Goal: Task Accomplishment & Management: Manage account settings

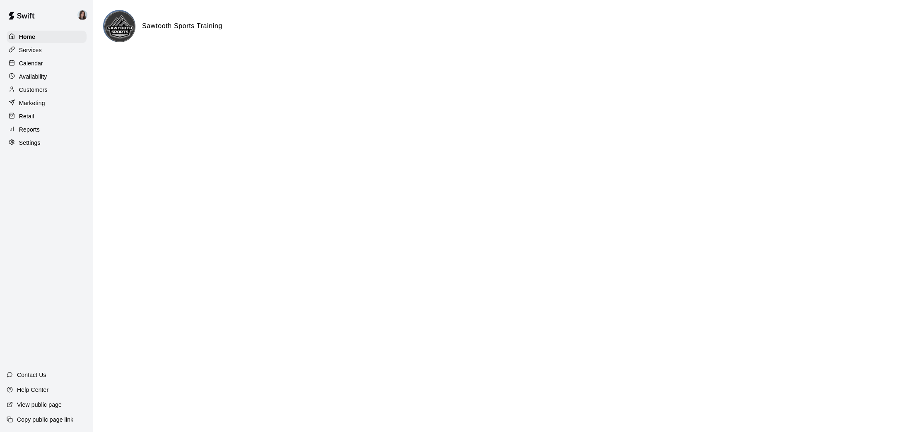
click at [30, 50] on p "Services" at bounding box center [30, 50] width 23 height 8
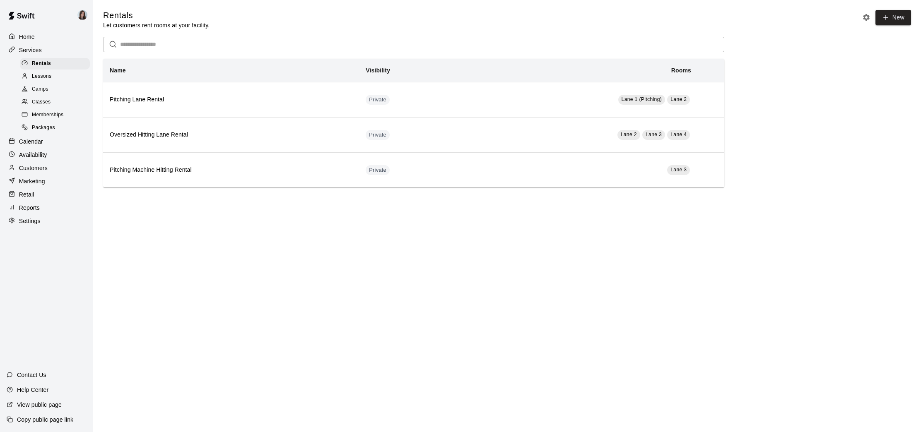
click at [43, 87] on span "Camps" at bounding box center [40, 89] width 17 height 8
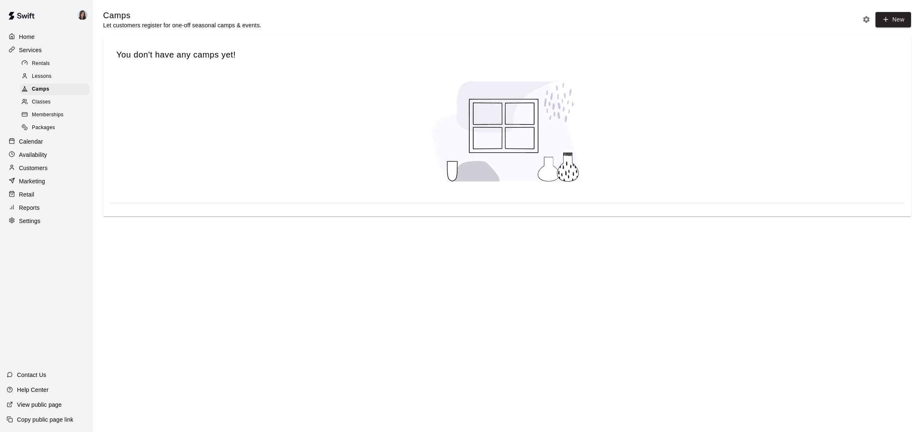
click at [43, 102] on span "Classes" at bounding box center [41, 102] width 19 height 8
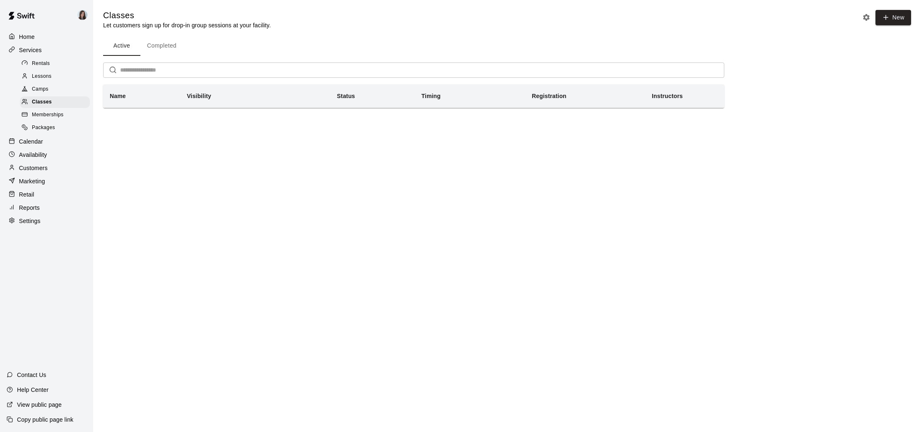
click at [55, 128] on div "Packages" at bounding box center [55, 128] width 70 height 12
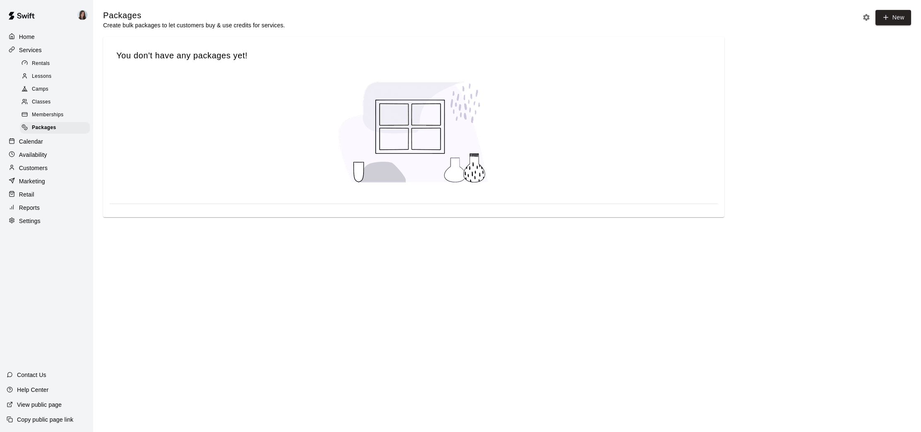
click at [46, 89] on span "Camps" at bounding box center [40, 89] width 17 height 8
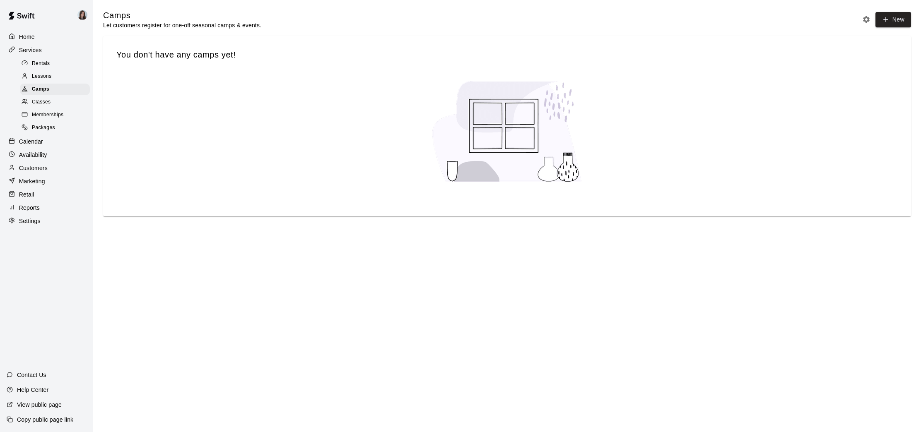
click at [43, 75] on span "Lessons" at bounding box center [42, 76] width 20 height 8
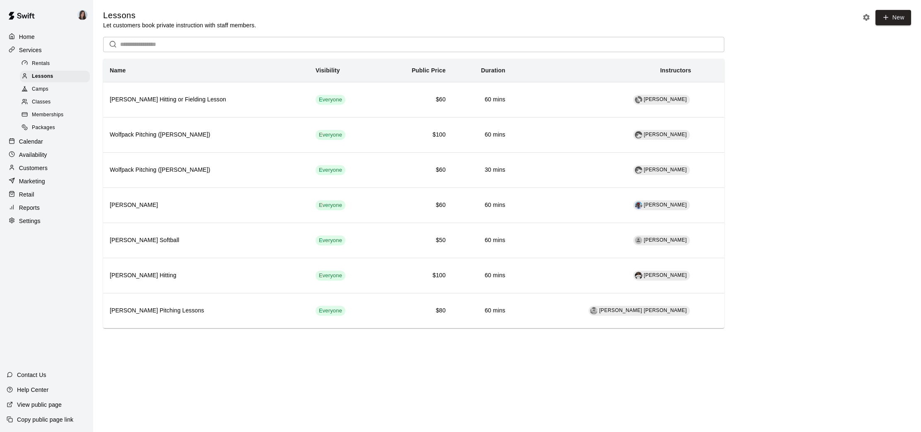
click at [49, 101] on span "Classes" at bounding box center [41, 102] width 19 height 8
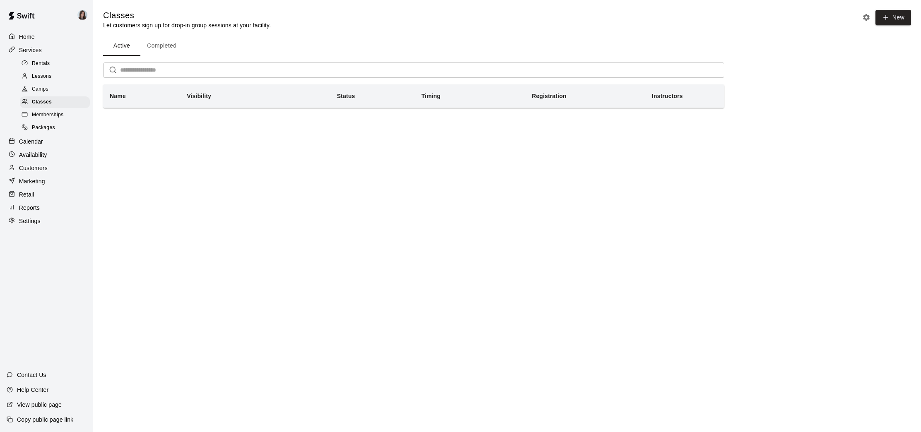
click at [44, 75] on span "Lessons" at bounding box center [42, 76] width 20 height 8
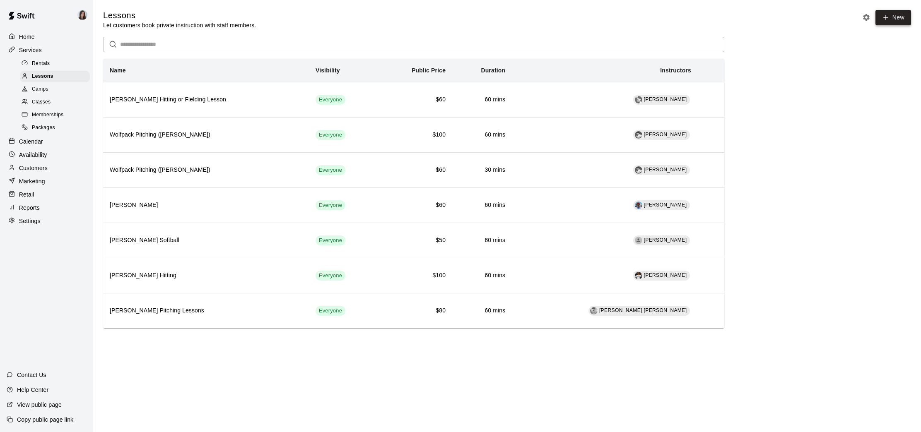
click at [890, 21] on link "New" at bounding box center [893, 17] width 36 height 15
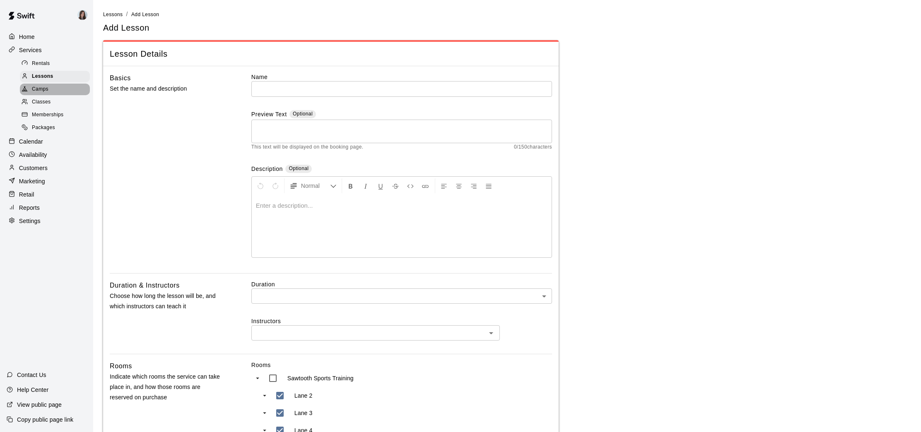
click at [46, 89] on span "Camps" at bounding box center [40, 89] width 17 height 8
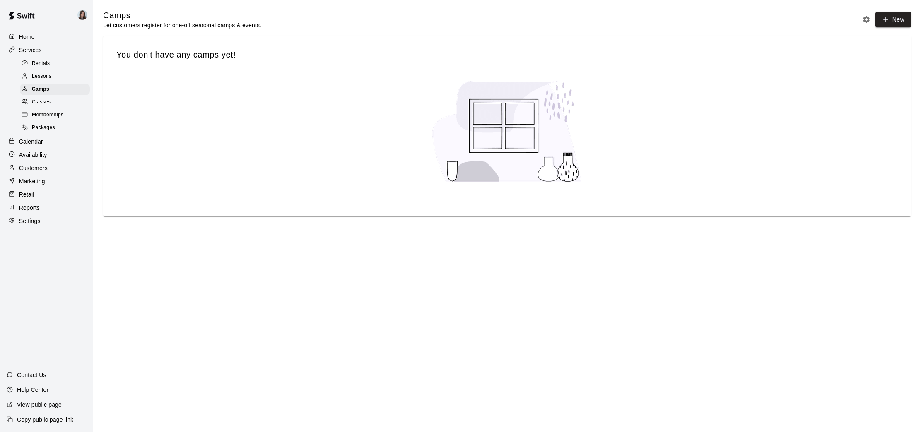
click at [36, 101] on span "Classes" at bounding box center [41, 102] width 19 height 8
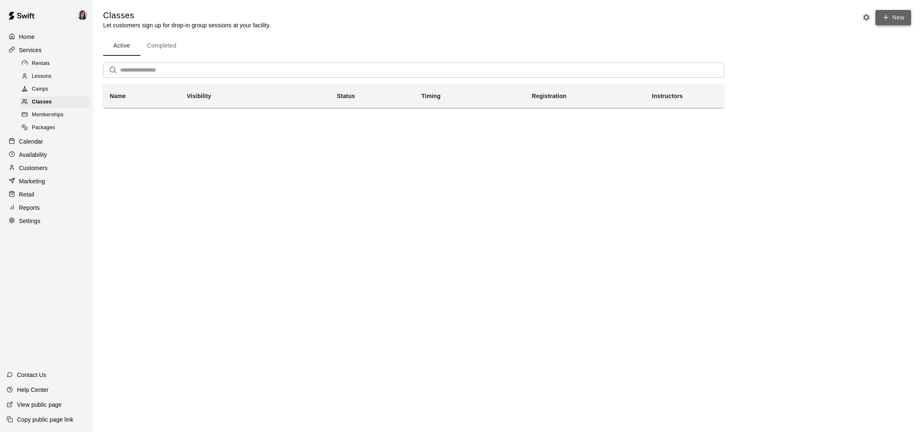
click at [889, 18] on icon "button" at bounding box center [885, 17] width 7 height 7
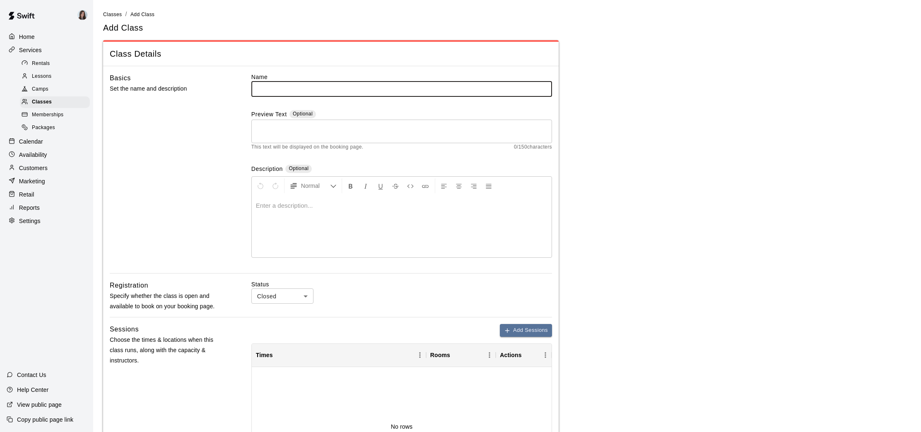
click at [38, 74] on span "Lessons" at bounding box center [42, 76] width 20 height 8
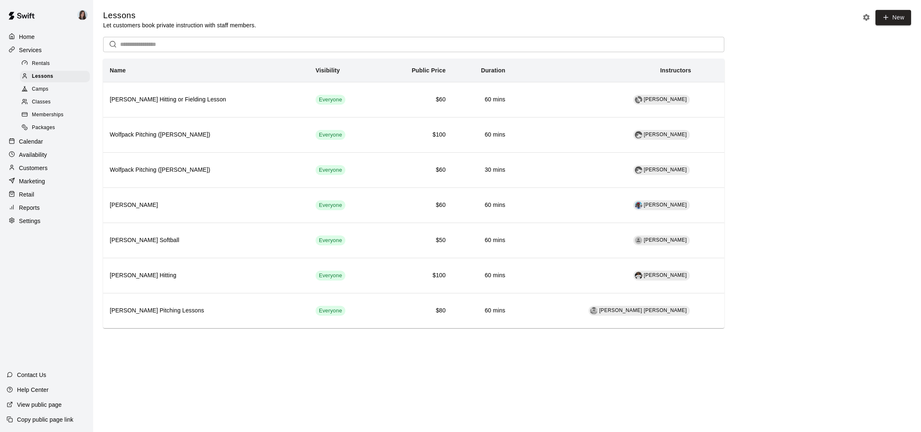
click at [25, 140] on p "Calendar" at bounding box center [31, 141] width 24 height 8
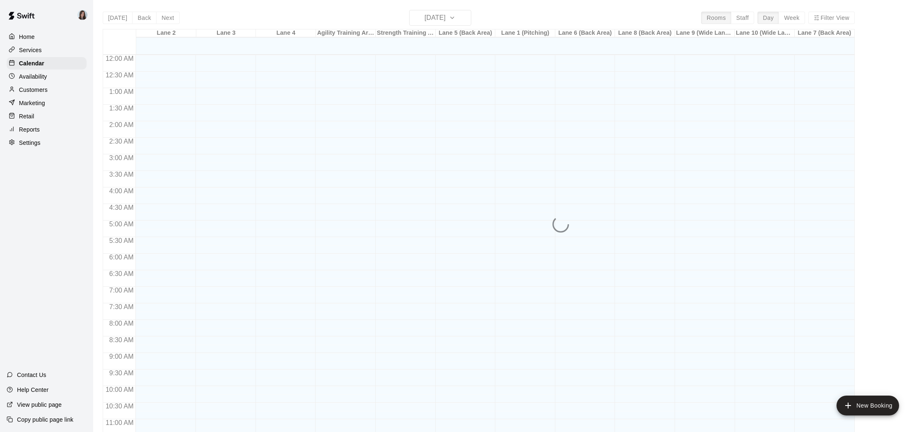
scroll to position [384, 0]
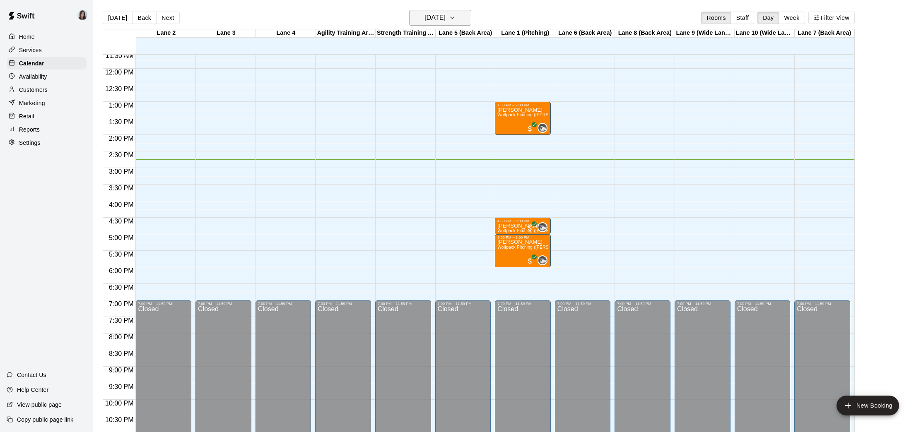
click at [456, 17] on icon "button" at bounding box center [452, 18] width 7 height 10
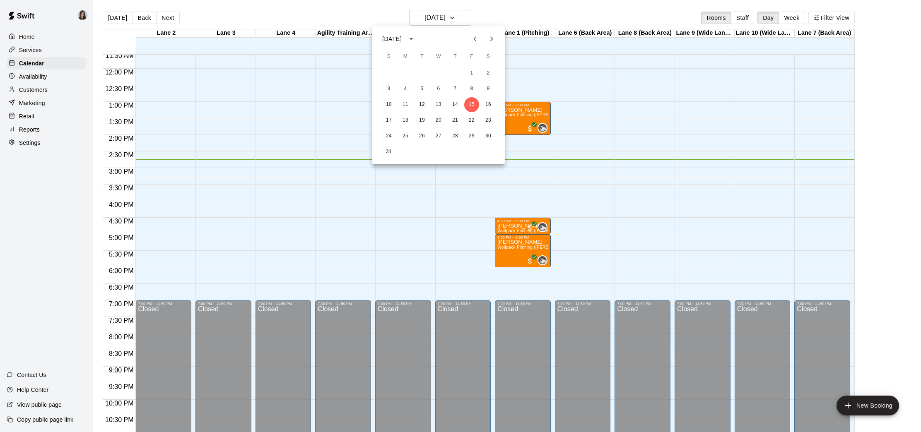
click at [491, 38] on icon "Next month" at bounding box center [492, 39] width 10 height 10
click at [406, 73] on button "1" at bounding box center [405, 73] width 15 height 15
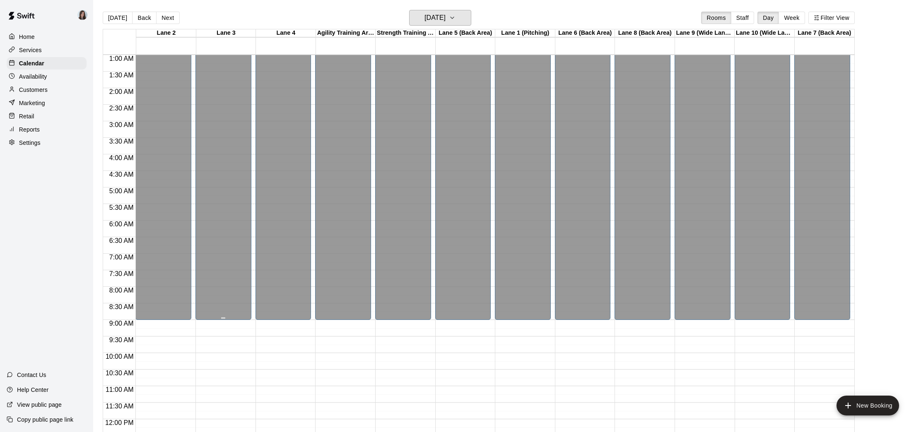
scroll to position [34, 0]
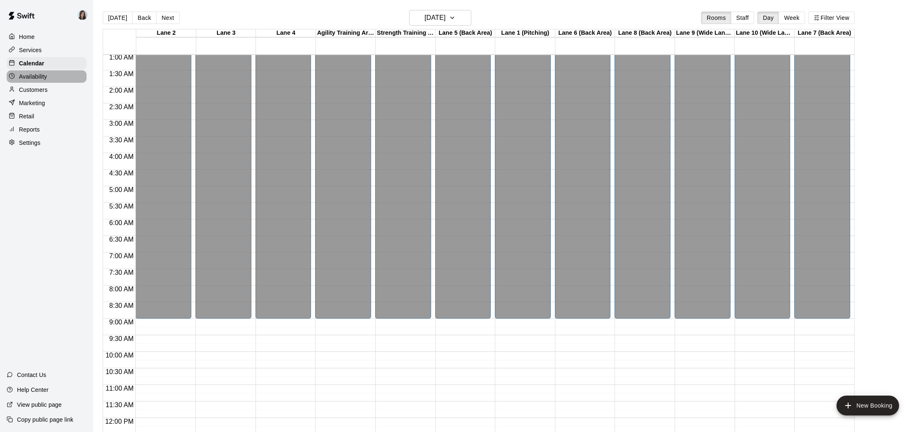
click at [39, 77] on p "Availability" at bounding box center [33, 76] width 28 height 8
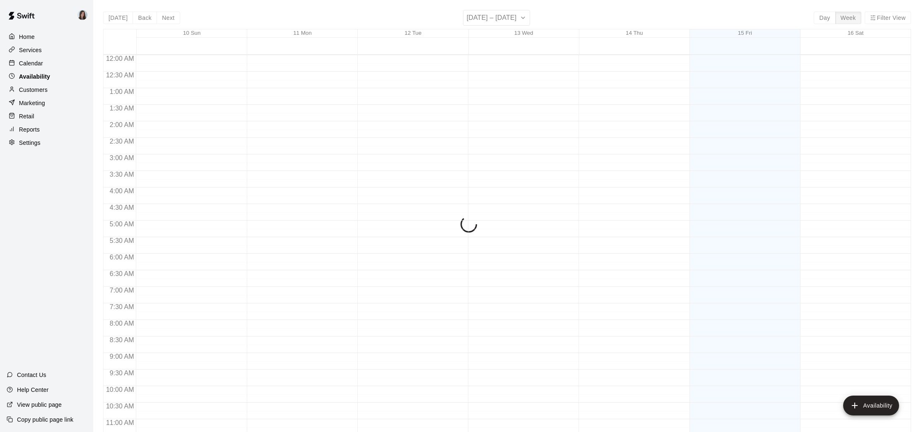
scroll to position [409, 0]
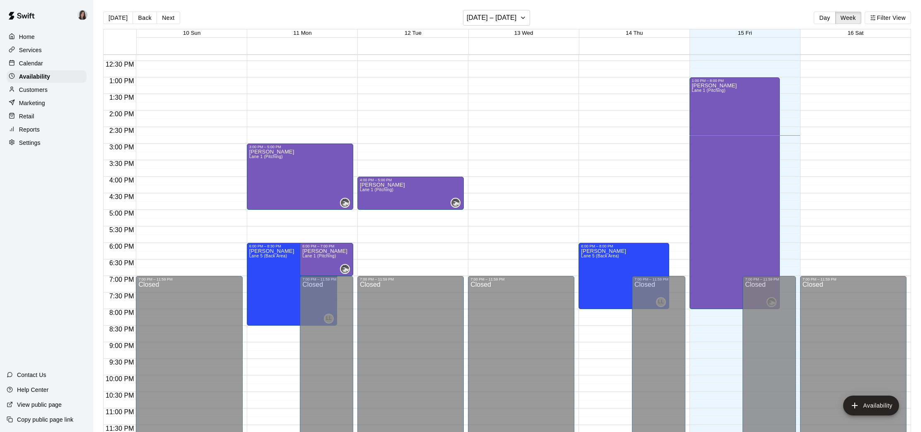
click at [35, 144] on p "Settings" at bounding box center [30, 143] width 22 height 8
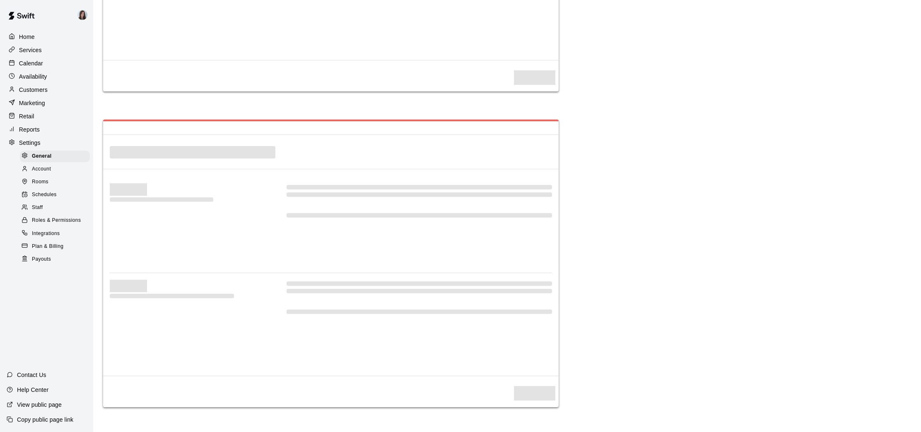
select select "**"
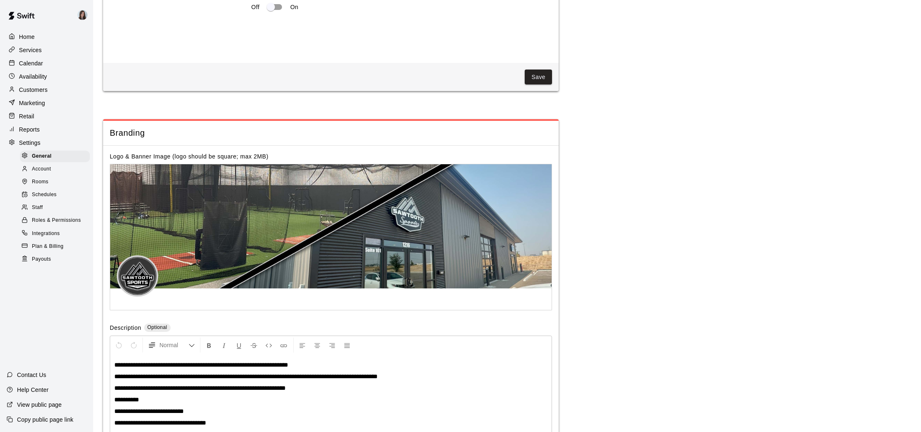
scroll to position [1620, 0]
click at [43, 193] on span "Schedules" at bounding box center [44, 195] width 25 height 8
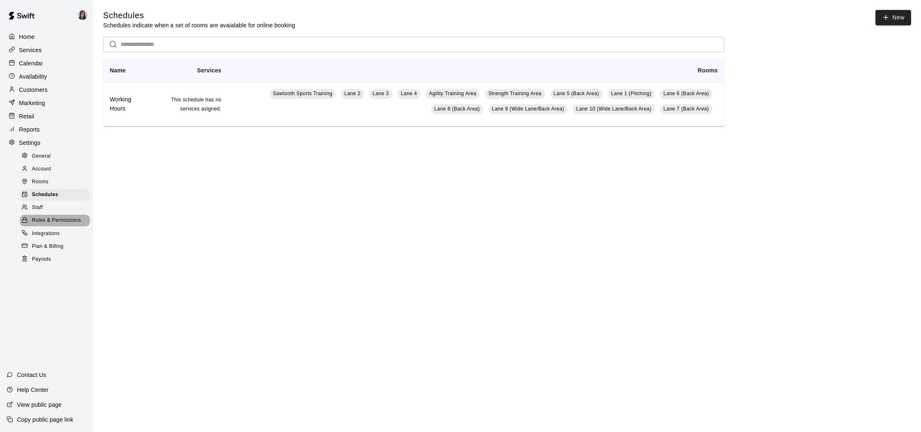
click at [55, 218] on span "Roles & Permissions" at bounding box center [56, 221] width 49 height 8
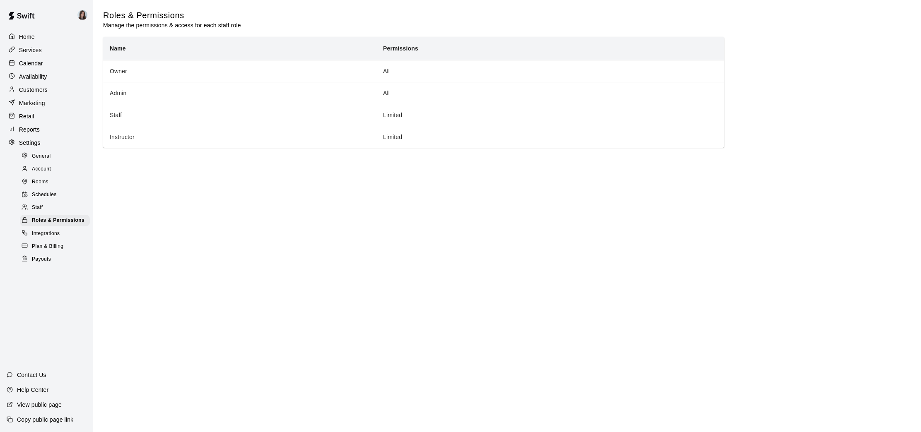
click at [37, 207] on span "Staff" at bounding box center [37, 208] width 11 height 8
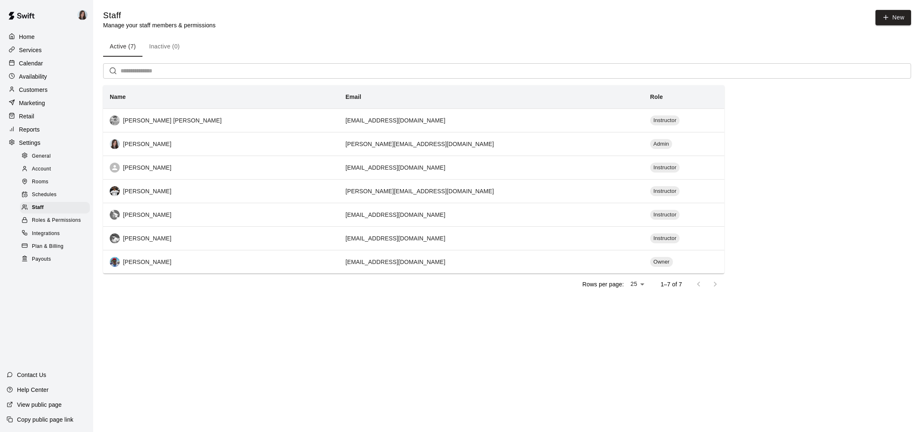
click at [40, 194] on span "Schedules" at bounding box center [44, 195] width 25 height 8
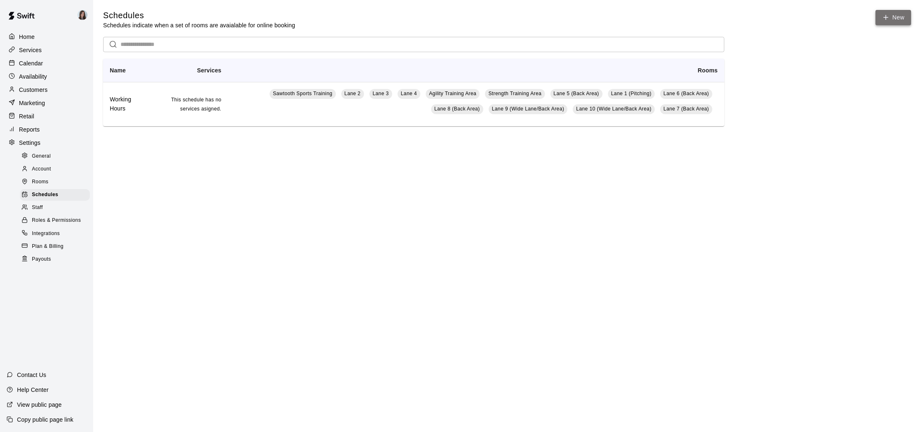
click at [886, 13] on link "New" at bounding box center [893, 17] width 36 height 15
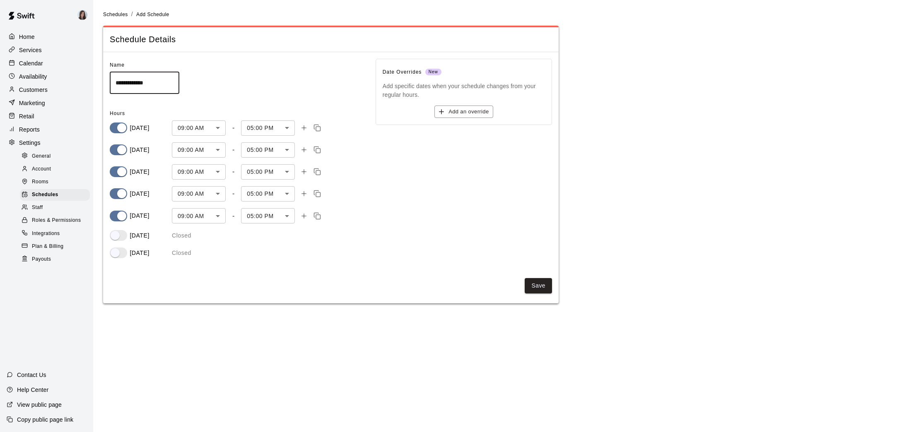
click at [537, 287] on button "Save" at bounding box center [538, 285] width 27 height 15
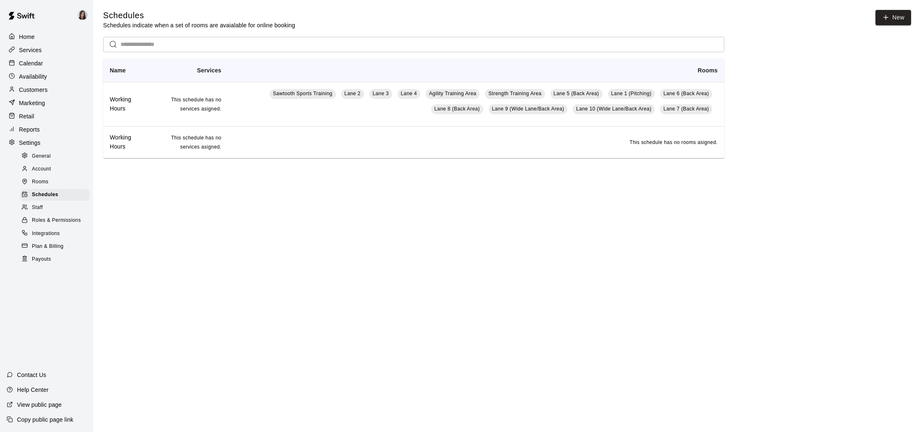
click at [41, 182] on span "Rooms" at bounding box center [40, 182] width 17 height 8
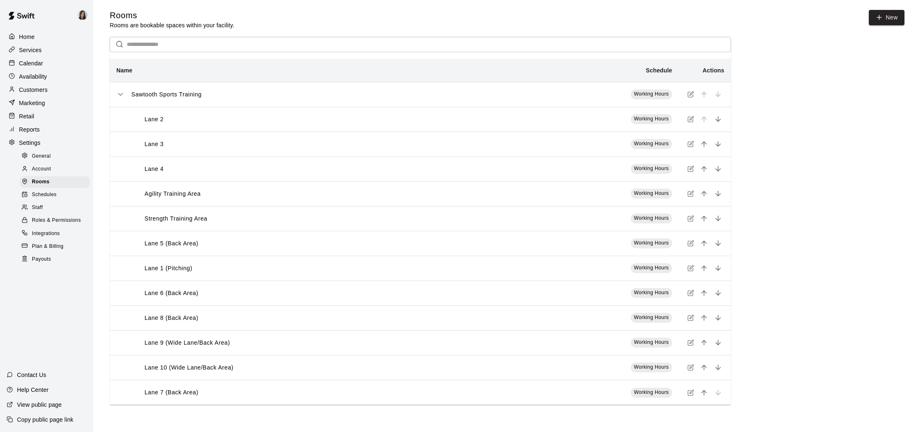
click at [692, 121] on icon "simple table" at bounding box center [690, 119] width 7 height 7
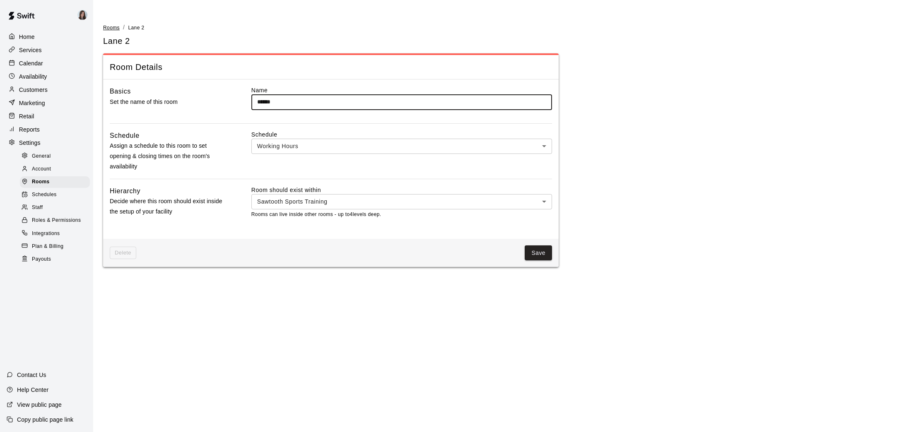
click at [112, 28] on span "Rooms" at bounding box center [111, 28] width 17 height 6
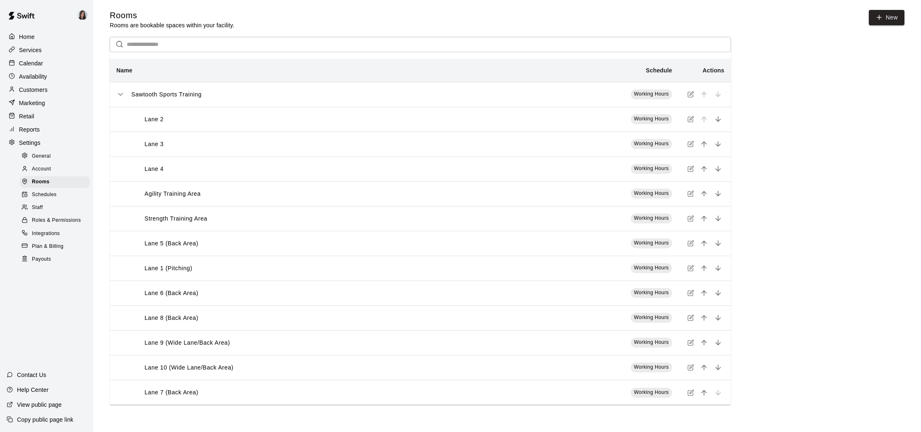
click at [45, 157] on span "General" at bounding box center [41, 156] width 19 height 8
select select "**"
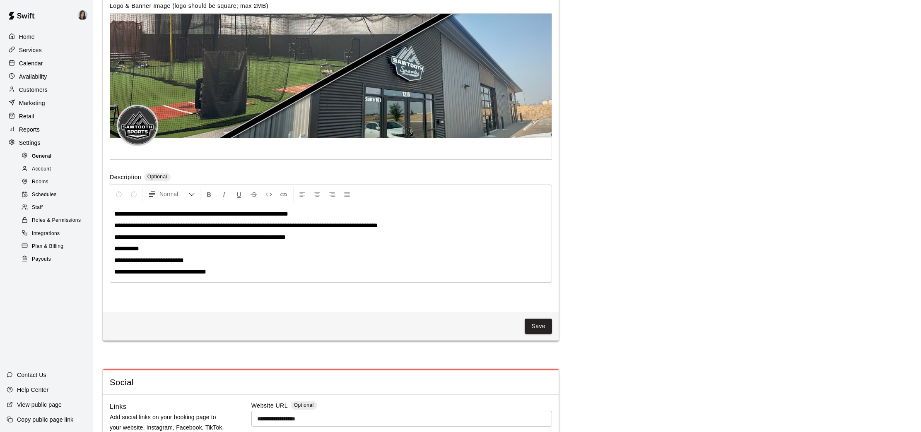
scroll to position [1771, 0]
click at [39, 165] on span "Account" at bounding box center [41, 169] width 19 height 8
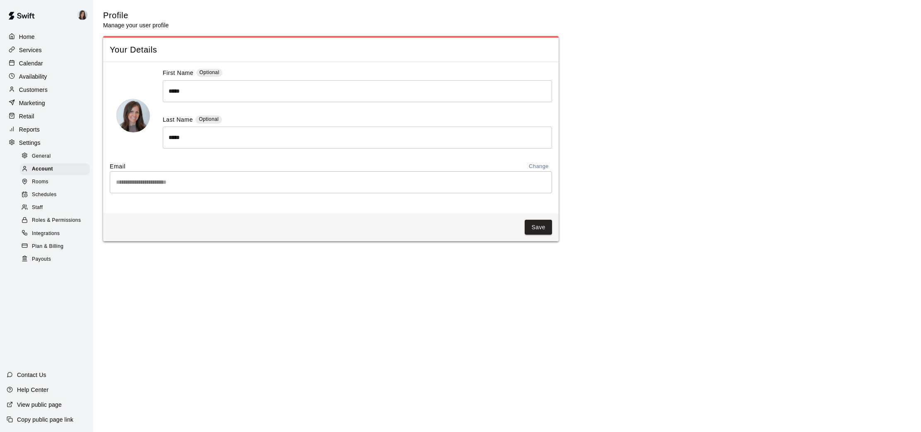
click at [26, 140] on p "Settings" at bounding box center [30, 143] width 22 height 8
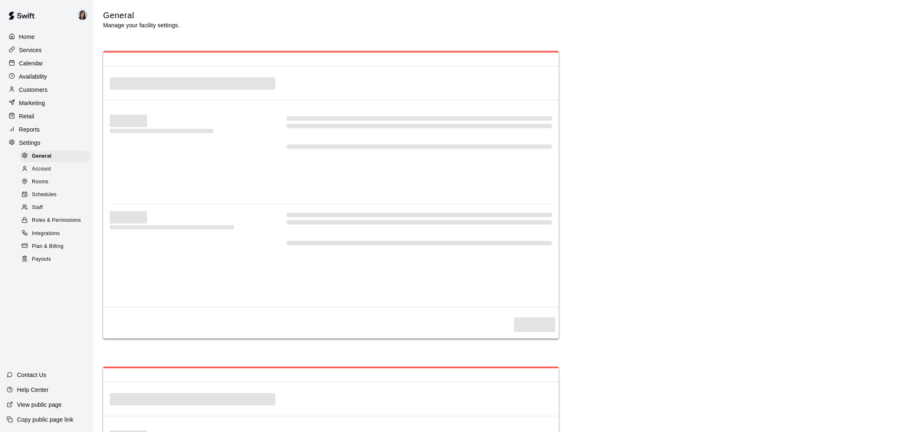
scroll to position [1620, 0]
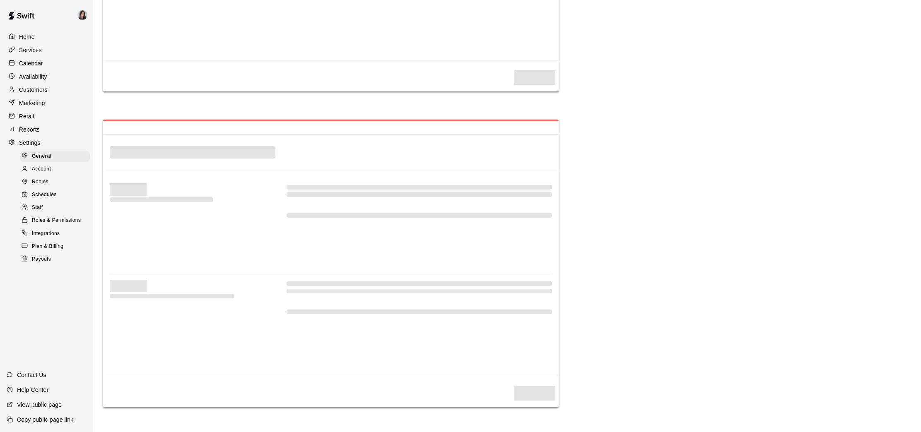
select select "**"
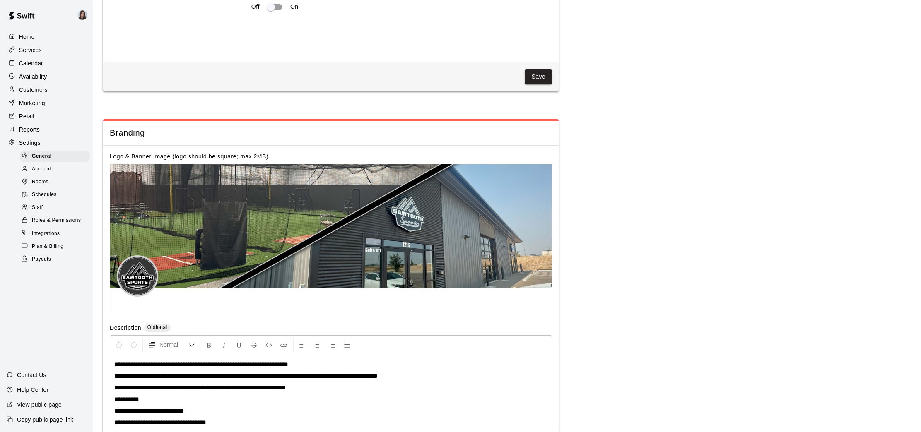
click at [32, 74] on p "Availability" at bounding box center [33, 76] width 28 height 8
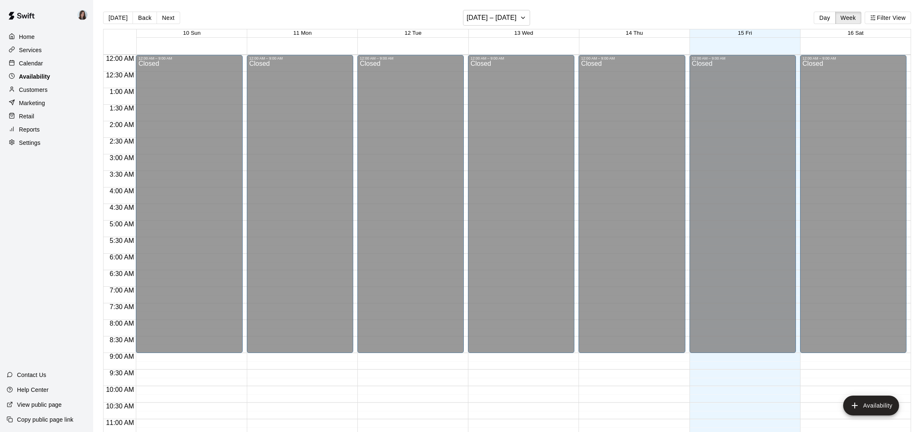
scroll to position [409, 0]
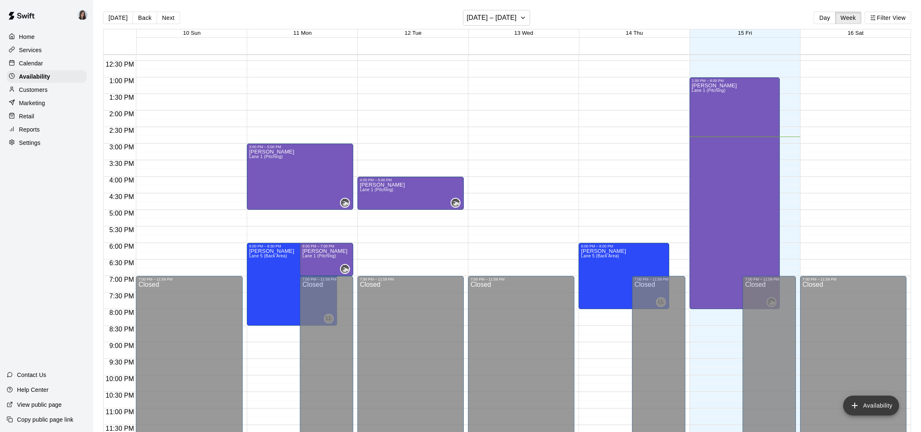
click at [875, 400] on button "Availability" at bounding box center [871, 406] width 56 height 20
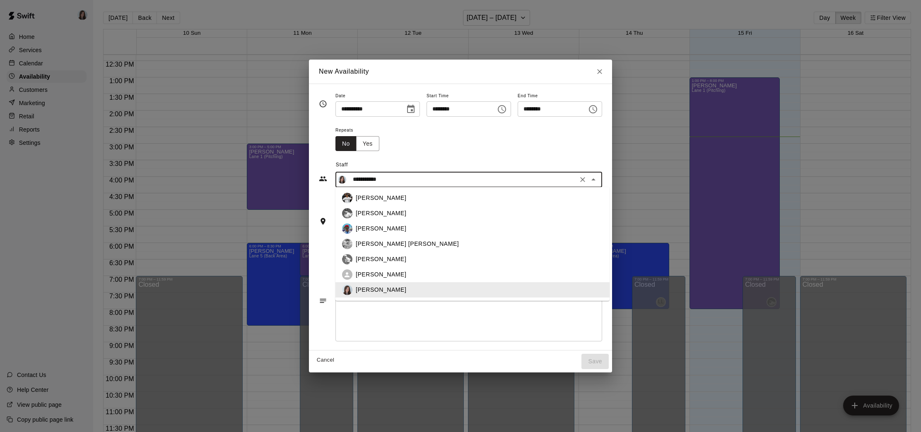
click at [406, 177] on input "**********" at bounding box center [463, 179] width 226 height 10
click at [401, 212] on div "[PERSON_NAME]" at bounding box center [479, 213] width 247 height 9
type input "**********"
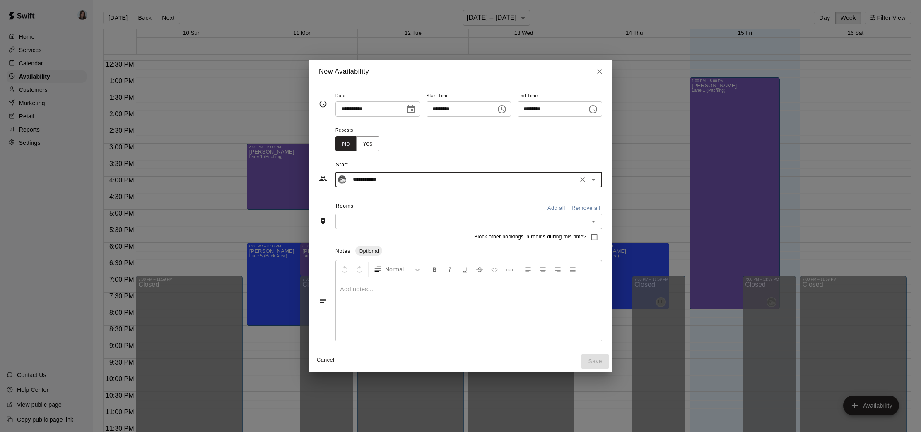
click at [406, 219] on input "text" at bounding box center [462, 221] width 248 height 10
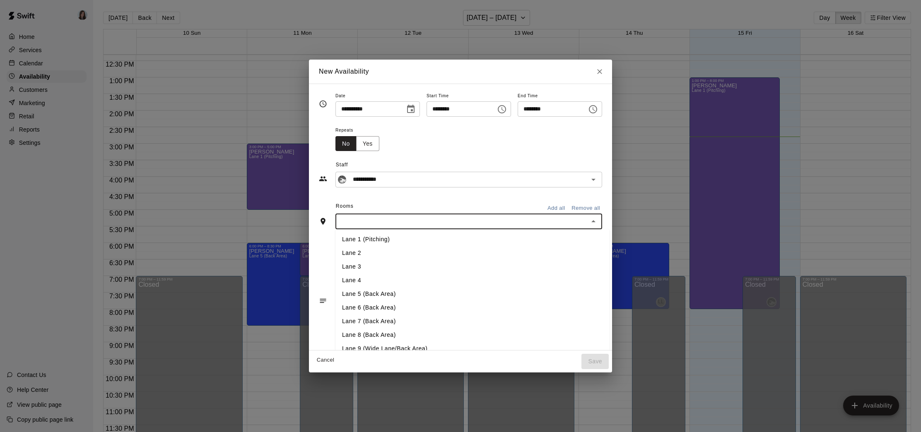
click at [382, 241] on li "Lane 1 (Pitching)" at bounding box center [472, 240] width 274 height 14
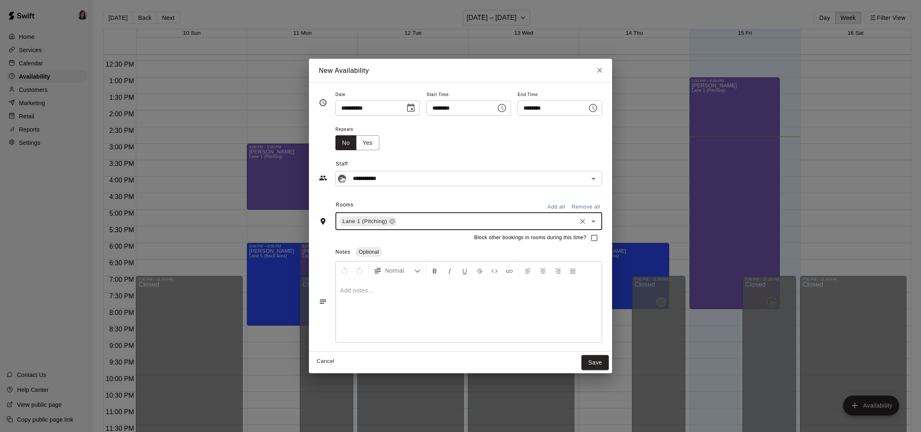
click at [407, 107] on icon "Choose date, selected date is Aug 15, 2025" at bounding box center [411, 108] width 10 height 10
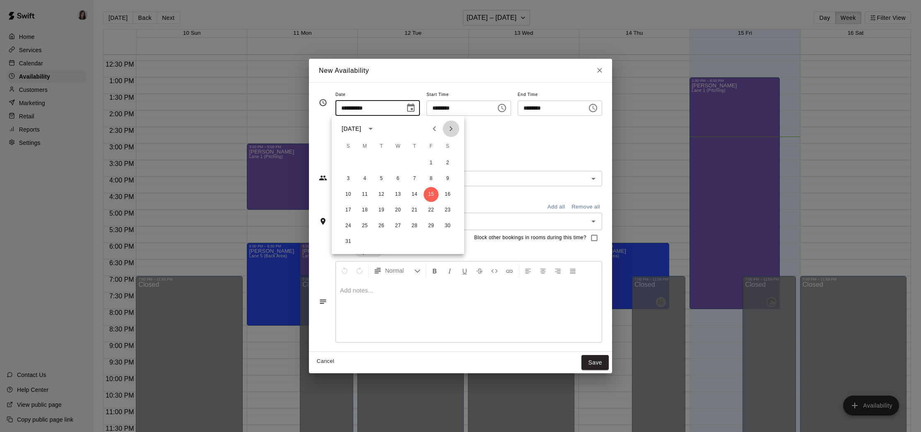
click at [450, 130] on icon "Next month" at bounding box center [451, 129] width 10 height 10
click at [365, 160] on button "1" at bounding box center [364, 163] width 15 height 15
type input "**********"
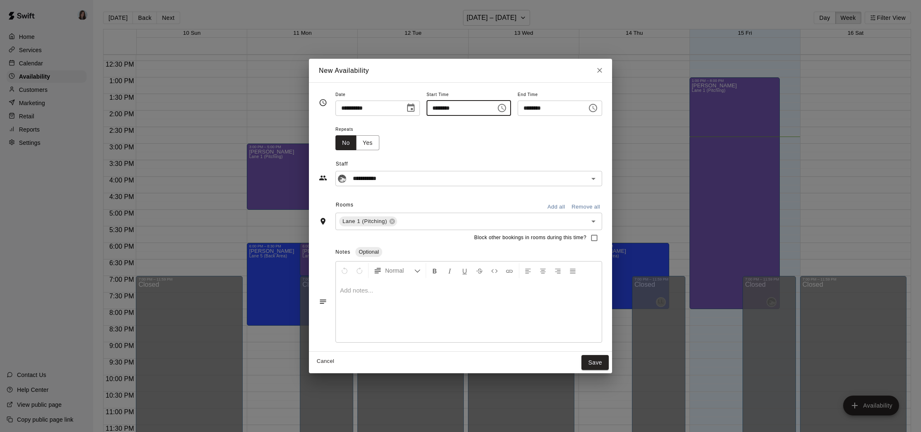
drag, startPoint x: 424, startPoint y: 107, endPoint x: 417, endPoint y: 107, distance: 7.5
click at [417, 107] on div "**********" at bounding box center [468, 102] width 267 height 27
click at [436, 109] on input "********" at bounding box center [459, 108] width 64 height 15
type input "********"
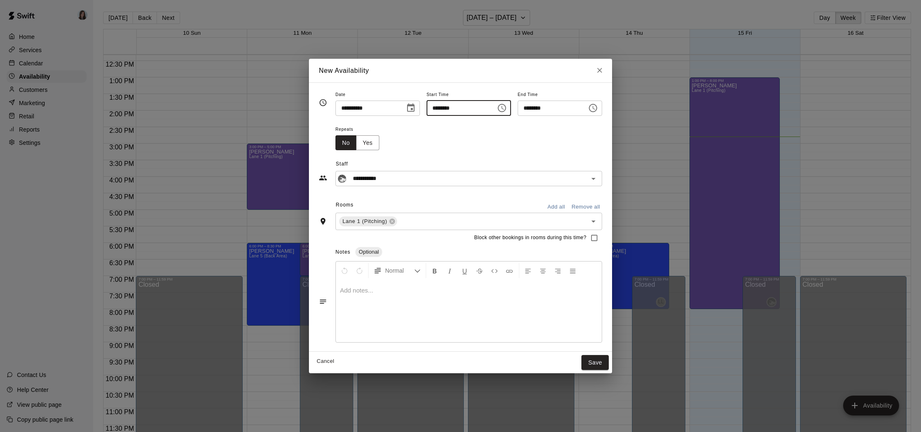
type input "********"
click at [530, 110] on input "********" at bounding box center [550, 108] width 64 height 15
type input "********"
click at [501, 141] on div "Repeats No Yes" at bounding box center [468, 137] width 267 height 26
click at [370, 140] on button "Yes" at bounding box center [367, 142] width 23 height 15
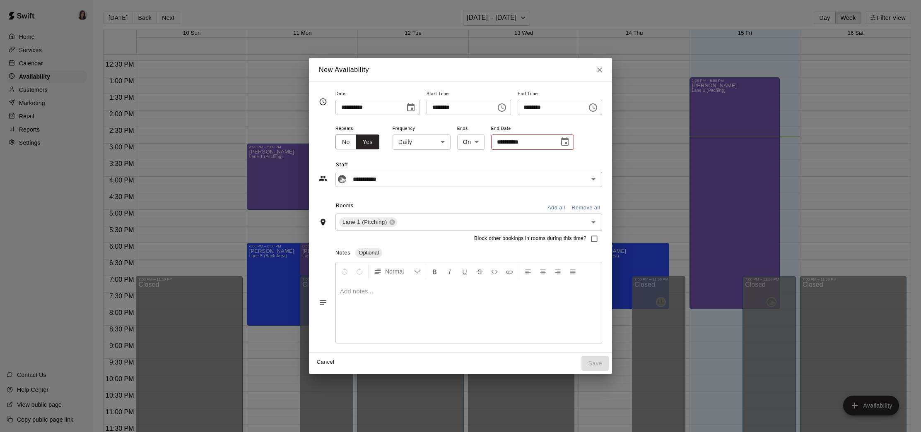
click at [431, 142] on body "Home Services Calendar Availability Customers Marketing Retail Reports Settings…" at bounding box center [460, 223] width 921 height 446
click at [432, 174] on li "Weekly [DATE]" at bounding box center [418, 174] width 104 height 14
click at [439, 140] on body "Home Services Calendar Availability Customers Marketing Retail Reports Settings…" at bounding box center [460, 223] width 921 height 446
click at [418, 189] on li "Custom" at bounding box center [425, 188] width 104 height 14
type input "******"
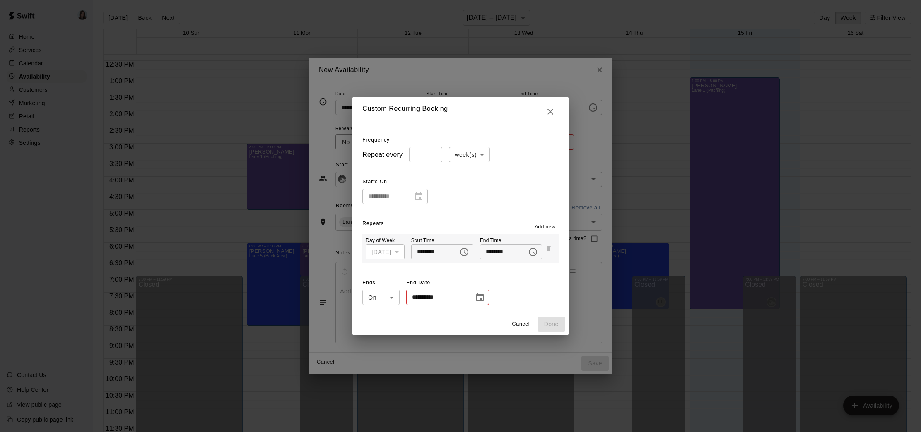
click at [399, 247] on div "[DATE]" at bounding box center [385, 251] width 39 height 15
click at [549, 225] on span "Add new" at bounding box center [545, 227] width 21 height 8
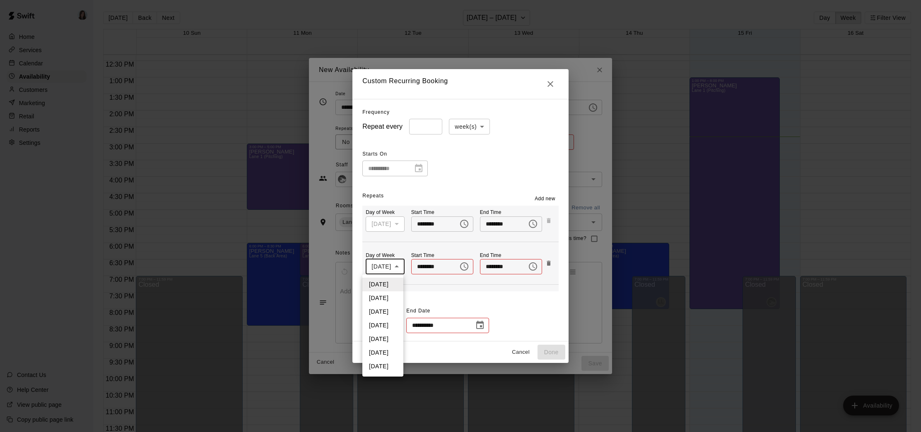
click at [396, 266] on body "Home Services Calendar Availability Customers Marketing Retail Reports Settings…" at bounding box center [460, 223] width 921 height 446
click at [386, 311] on li "[DATE]" at bounding box center [382, 312] width 41 height 14
type input "*"
click at [555, 199] on span "Add new" at bounding box center [545, 199] width 21 height 8
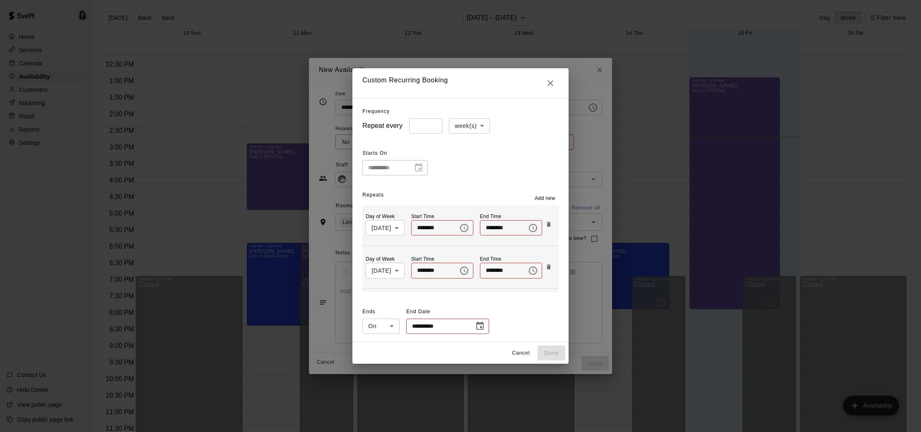
scroll to position [41, 0]
click at [385, 269] on body "Home Services Calendar Availability Customers Marketing Retail Reports Settings…" at bounding box center [460, 223] width 921 height 446
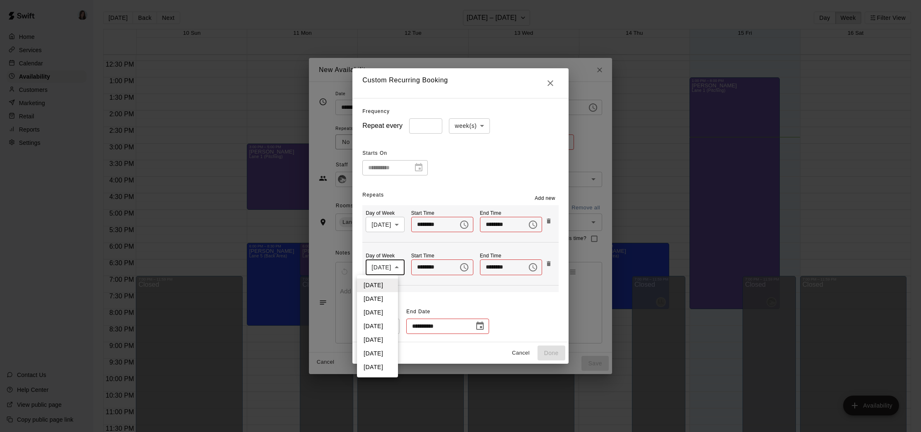
click at [383, 342] on li "[DATE]" at bounding box center [377, 340] width 41 height 14
type input "*"
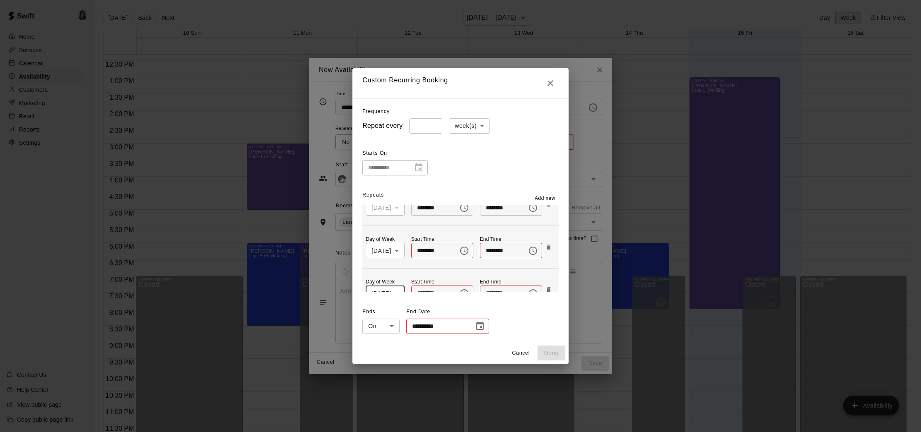
scroll to position [0, 0]
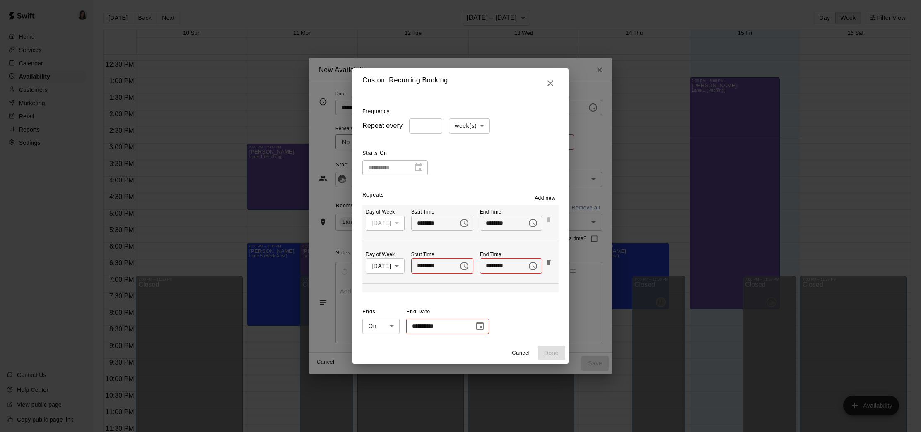
click at [425, 266] on input "********" at bounding box center [431, 265] width 41 height 15
type input "********"
click at [494, 266] on input "********" at bounding box center [500, 265] width 41 height 15
click at [514, 263] on input "********" at bounding box center [500, 265] width 41 height 15
type input "********"
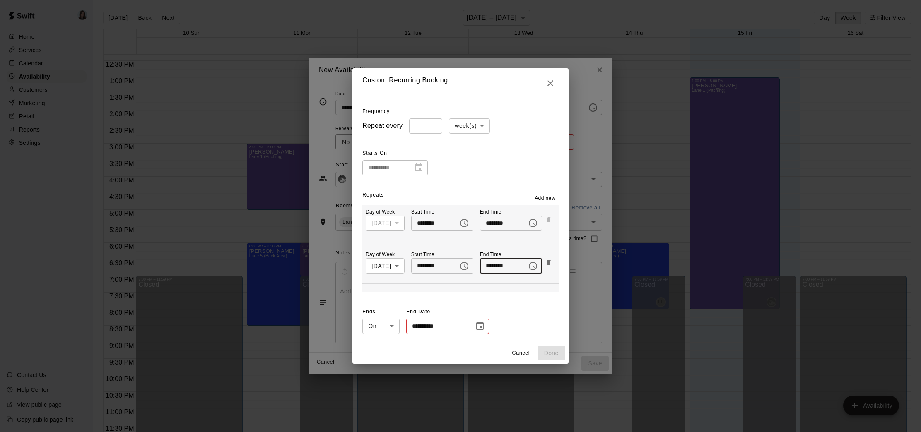
click at [513, 281] on div "Day of Week [DATE] * ​ Start Time ******** ​ End Time ******** ​" at bounding box center [460, 266] width 196 height 36
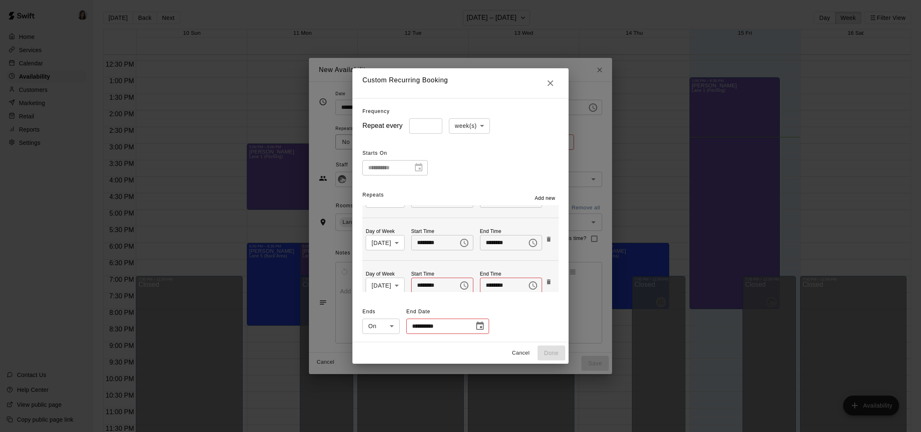
scroll to position [41, 0]
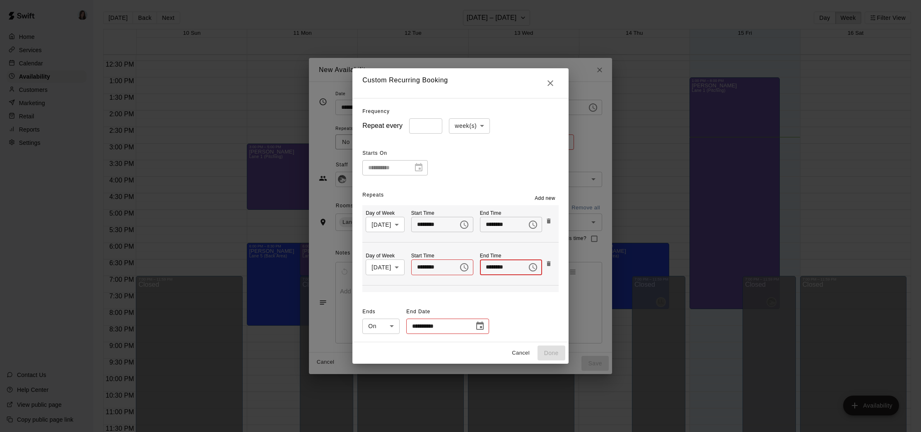
click at [511, 268] on input "********" at bounding box center [500, 267] width 41 height 15
click at [491, 268] on input "********" at bounding box center [500, 267] width 41 height 15
type input "********"
click at [417, 268] on input "********" at bounding box center [431, 267] width 41 height 15
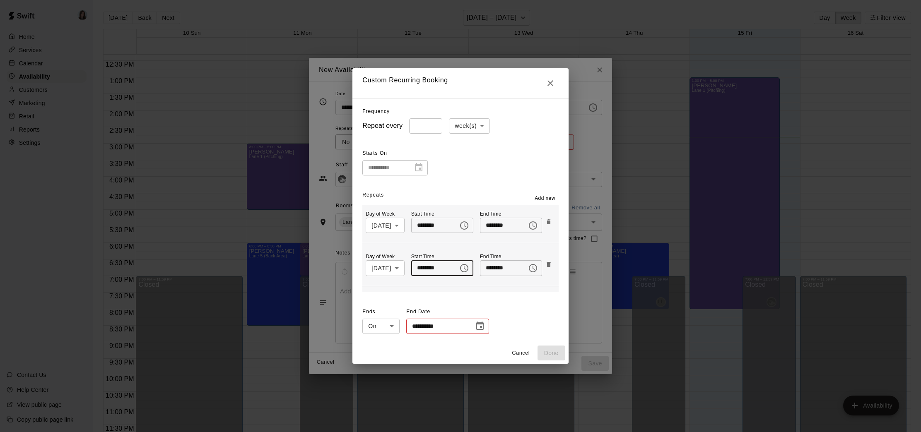
type input "********"
click at [484, 309] on div "**********" at bounding box center [460, 321] width 196 height 30
click at [385, 328] on body "Home Services Calendar Availability Customers Marketing Retail Reports Settings…" at bounding box center [460, 223] width 921 height 446
click at [389, 307] on div at bounding box center [460, 216] width 921 height 432
click at [475, 325] on icon "Choose date" at bounding box center [480, 326] width 10 height 10
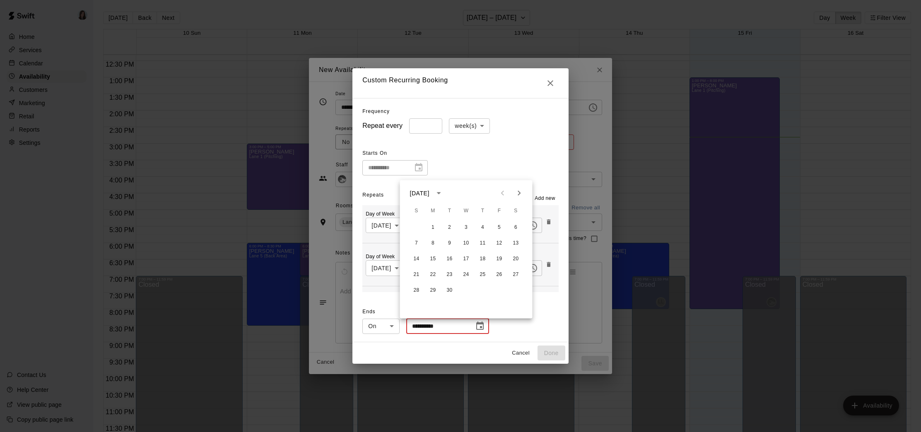
click at [518, 191] on icon "Next month" at bounding box center [519, 193] width 10 height 10
click at [497, 226] on button "3" at bounding box center [499, 227] width 15 height 15
type input "**********"
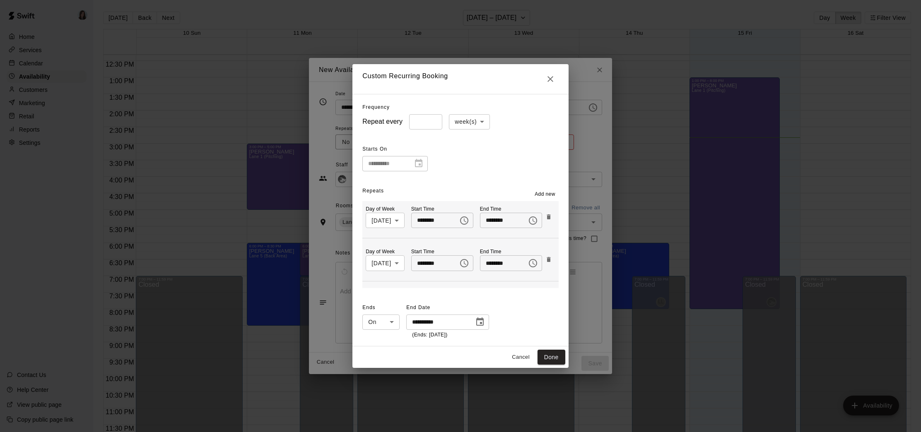
scroll to position [0, 0]
click at [555, 77] on icon "Close" at bounding box center [550, 79] width 10 height 10
type input "******"
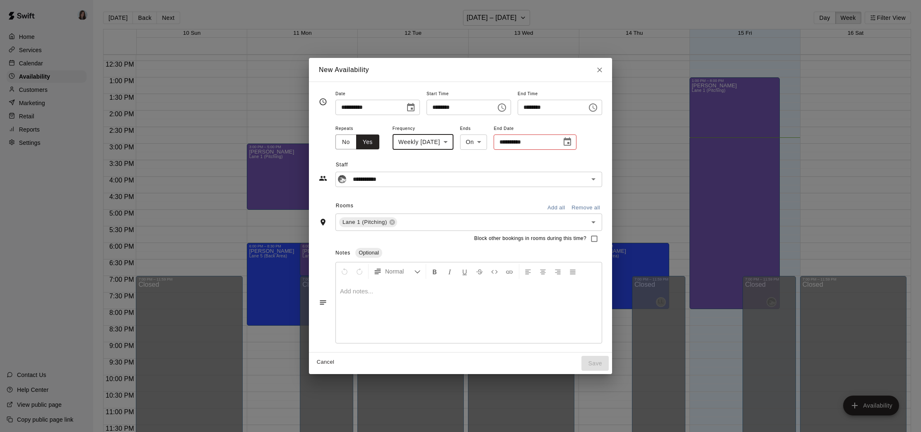
click at [518, 142] on input "**********" at bounding box center [525, 142] width 62 height 15
click at [571, 142] on icon "Choose date" at bounding box center [567, 141] width 7 height 8
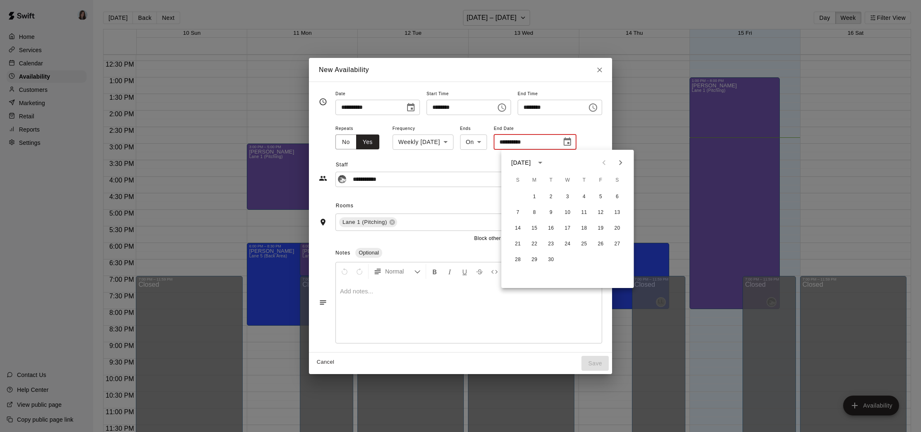
click at [620, 162] on icon "Next month" at bounding box center [620, 162] width 3 height 5
click at [535, 211] on button "6" at bounding box center [534, 212] width 15 height 15
type input "**********"
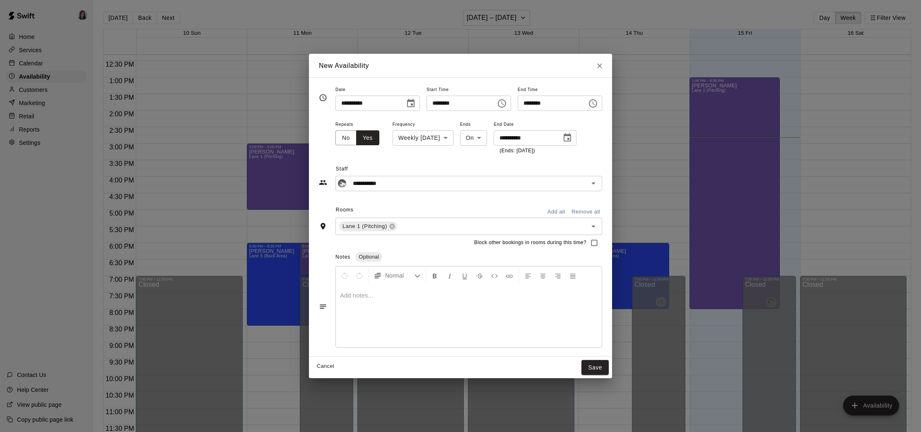
click at [449, 154] on div "Frequency Weekly [DATE] ****** ​" at bounding box center [423, 137] width 61 height 36
click at [381, 314] on div at bounding box center [469, 316] width 266 height 62
click at [598, 369] on button "Save" at bounding box center [594, 367] width 27 height 15
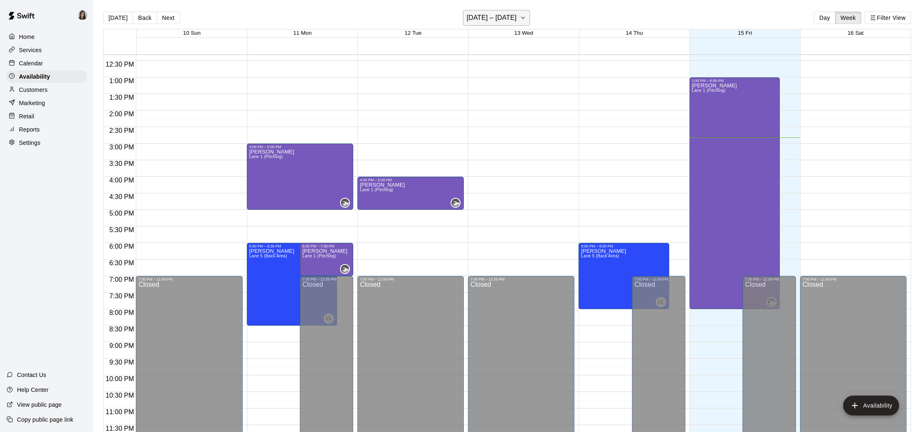
click at [520, 16] on icon "button" at bounding box center [523, 18] width 7 height 10
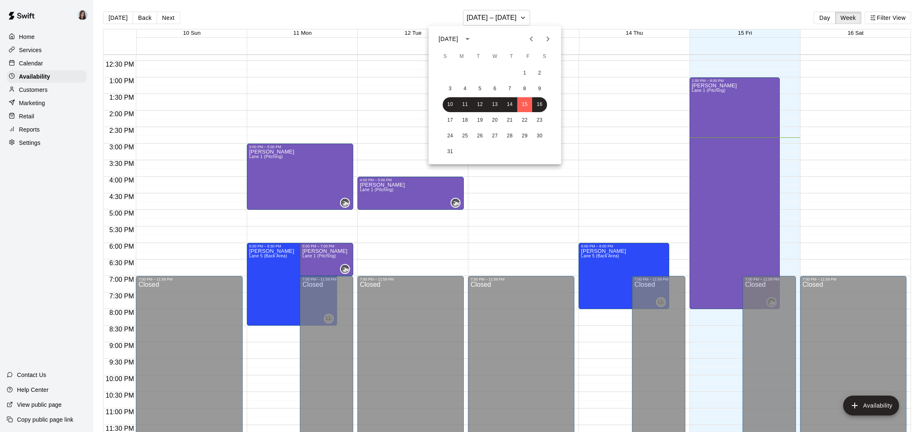
click at [549, 38] on icon "Next month" at bounding box center [548, 39] width 10 height 10
click at [465, 72] on button "1" at bounding box center [465, 73] width 15 height 15
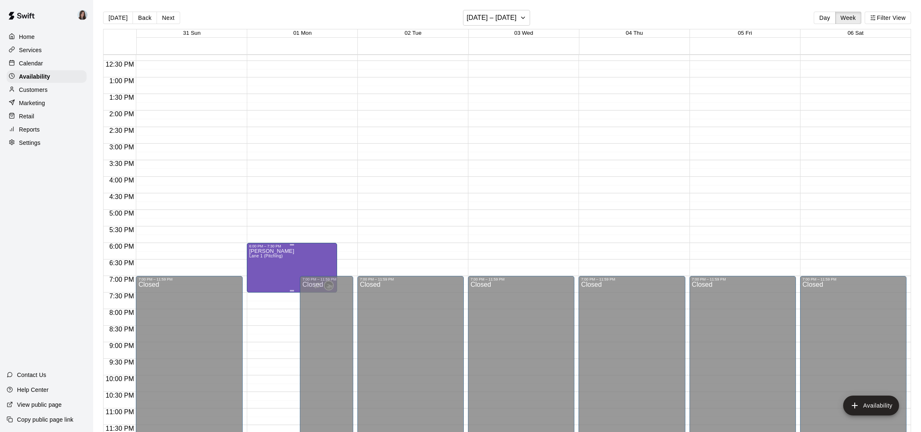
click at [280, 256] on span "Lane 1 (Pitching)" at bounding box center [266, 256] width 34 height 5
click at [258, 263] on icon "edit" at bounding box center [257, 262] width 7 height 7
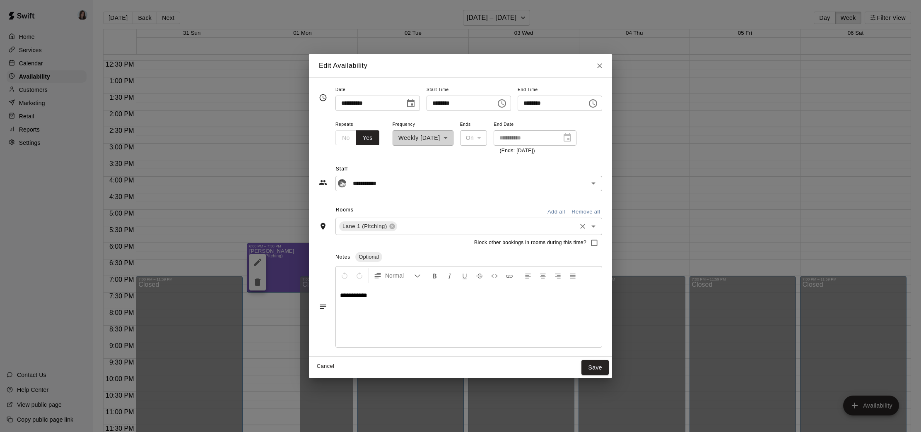
click at [410, 226] on input "text" at bounding box center [486, 226] width 177 height 10
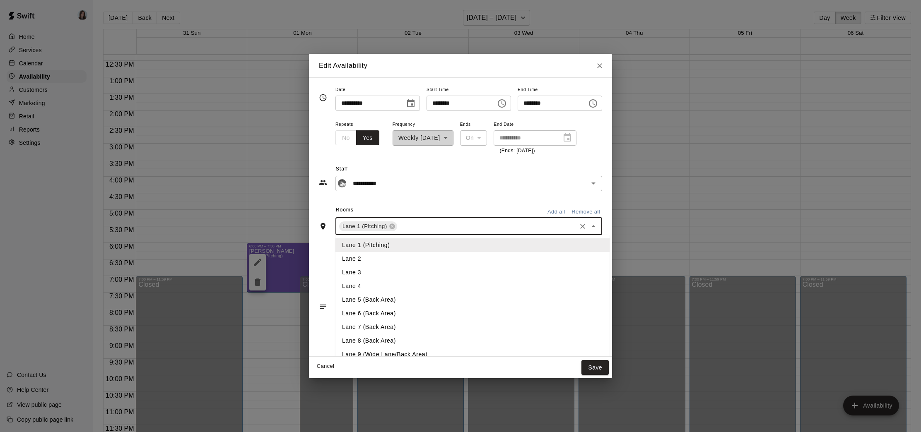
click at [356, 256] on li "Lane 2" at bounding box center [472, 259] width 274 height 14
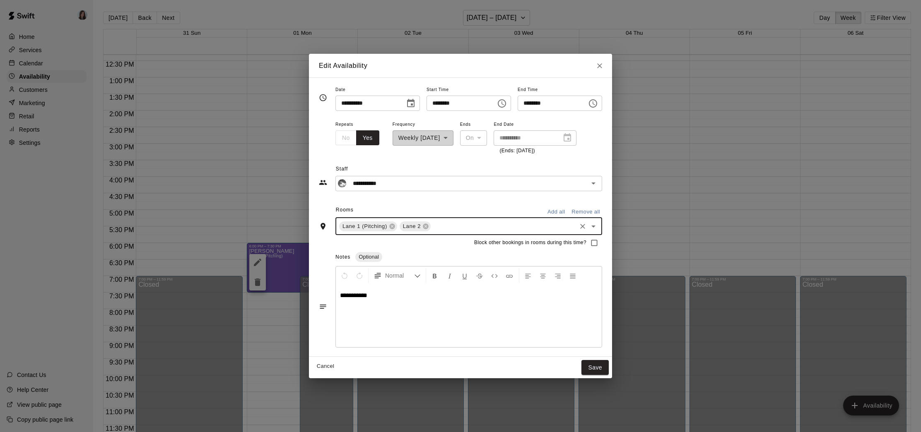
click at [447, 226] on input "text" at bounding box center [503, 226] width 143 height 10
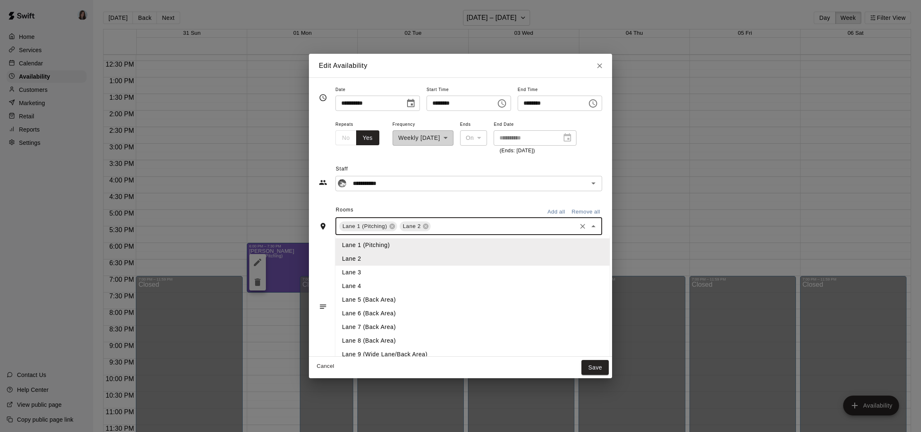
click at [367, 275] on li "Lane 3" at bounding box center [472, 273] width 274 height 14
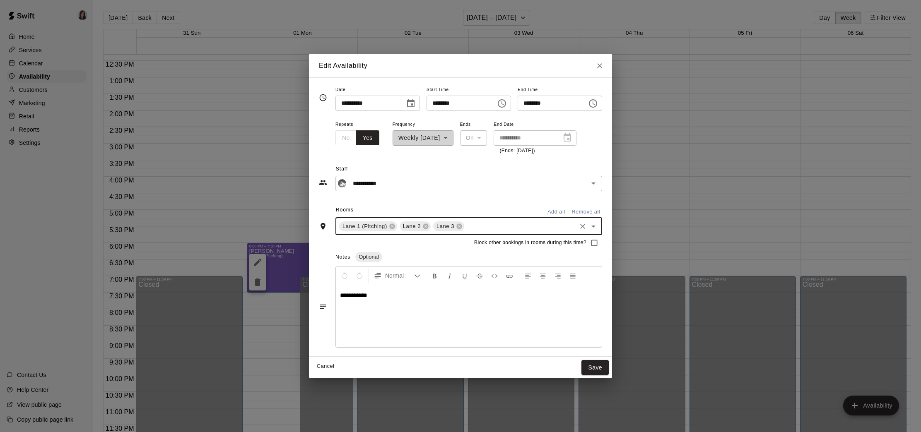
click at [480, 228] on input "text" at bounding box center [520, 226] width 110 height 10
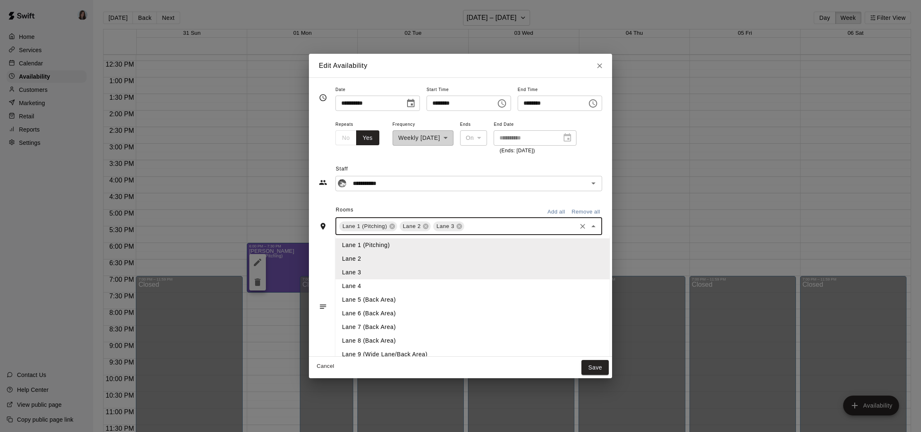
click at [366, 287] on li "Lane 4" at bounding box center [472, 287] width 274 height 14
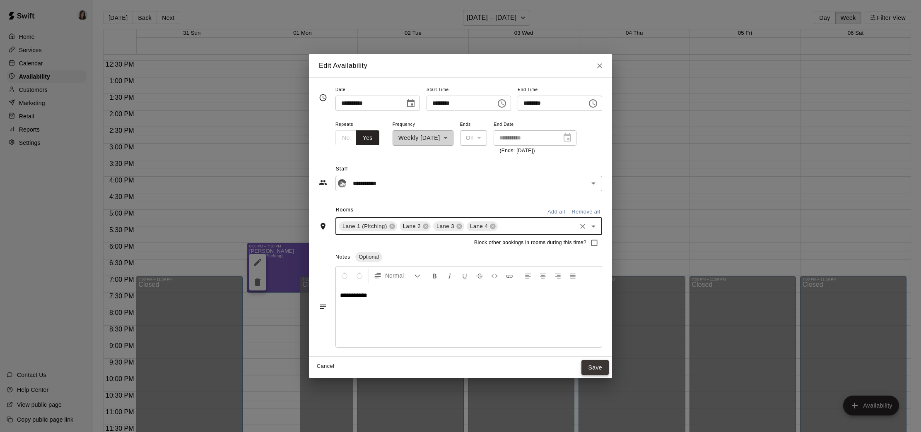
click at [597, 365] on button "Save" at bounding box center [594, 367] width 27 height 15
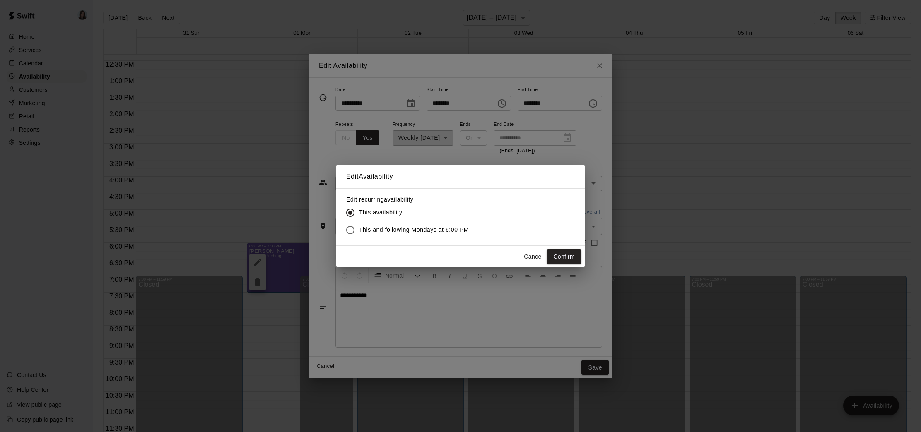
click at [376, 229] on span "This and following Mondays at 6:00 PM" at bounding box center [414, 230] width 110 height 9
click at [555, 259] on button "Confirm" at bounding box center [564, 256] width 35 height 15
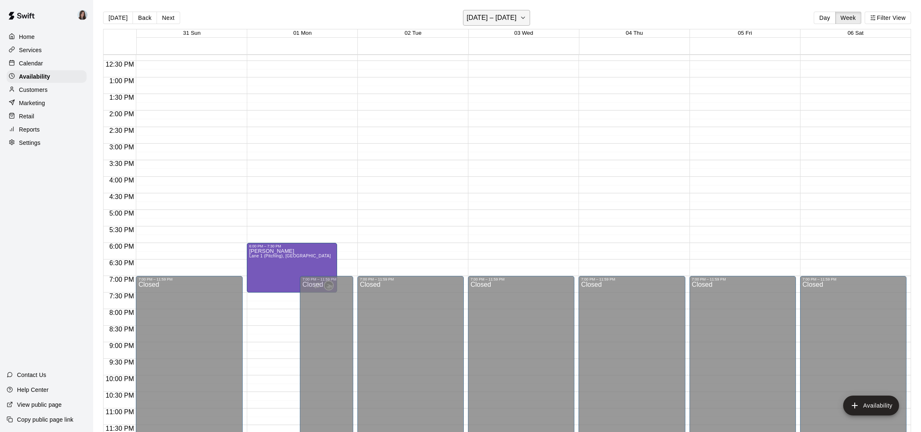
click at [531, 17] on button "[DATE] – [DATE]" at bounding box center [497, 18] width 68 height 16
click at [465, 87] on button "8" at bounding box center [465, 89] width 15 height 15
click at [525, 18] on icon "button" at bounding box center [522, 18] width 3 height 2
click at [463, 71] on button "1" at bounding box center [465, 73] width 15 height 15
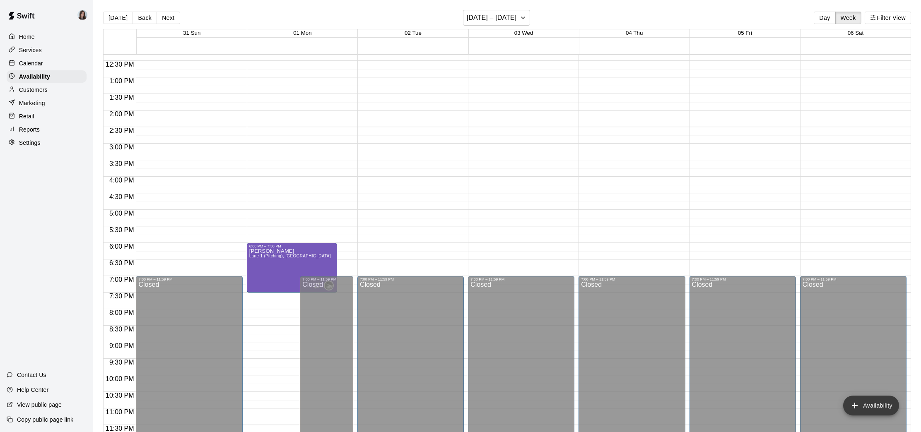
click at [873, 408] on button "Availability" at bounding box center [871, 406] width 56 height 20
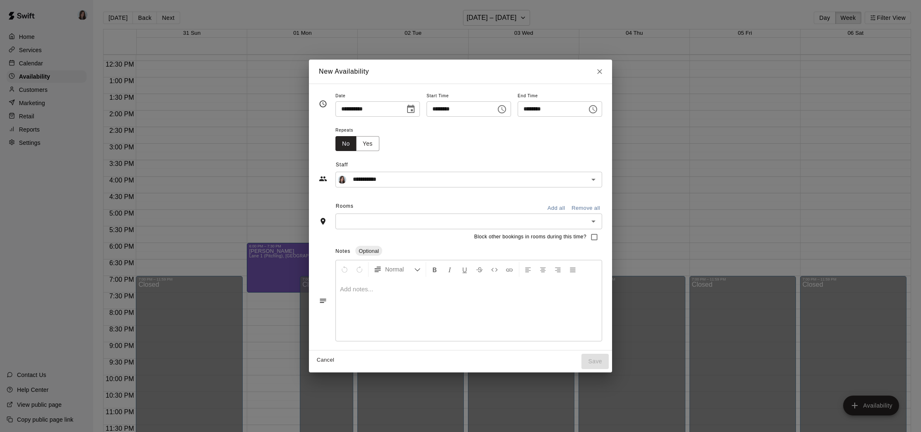
click at [409, 108] on icon "Choose date, selected date is Sep 1, 2025" at bounding box center [411, 109] width 10 height 10
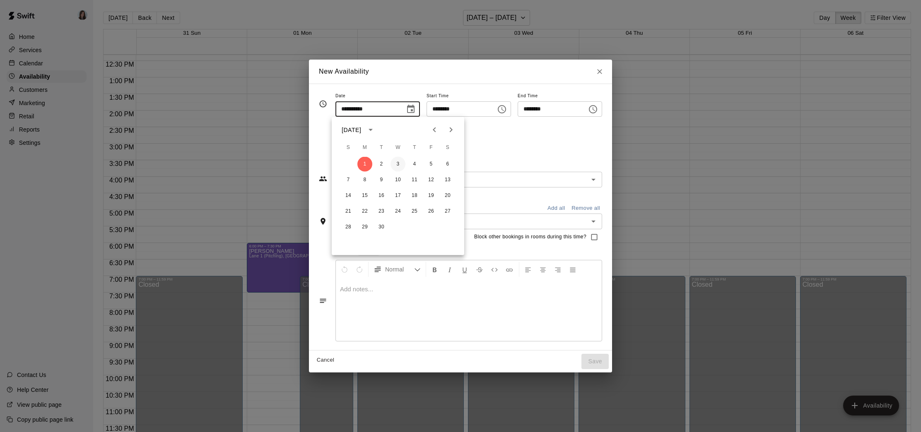
click at [396, 164] on button "3" at bounding box center [398, 164] width 15 height 15
type input "**********"
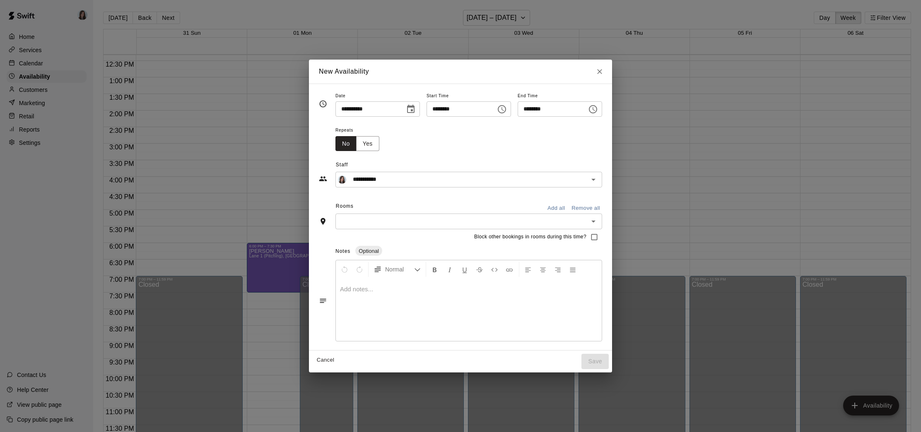
click at [435, 109] on input "********" at bounding box center [459, 108] width 64 height 15
type input "********"
click at [526, 110] on input "********" at bounding box center [550, 108] width 64 height 15
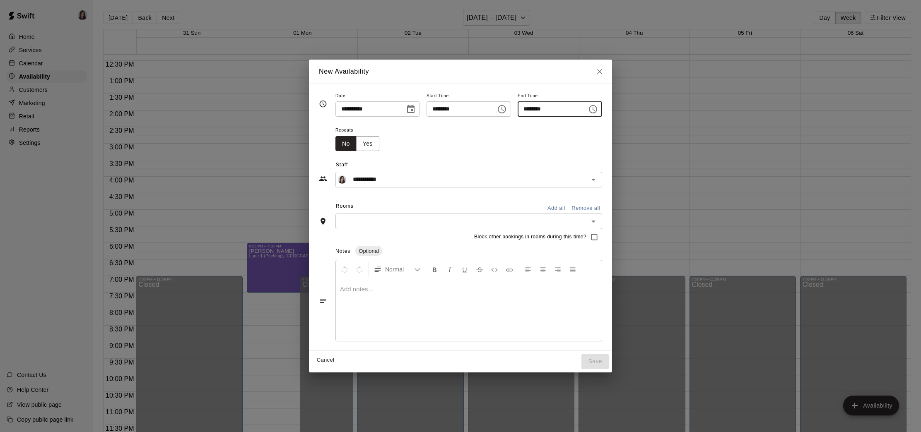
type input "********"
drag, startPoint x: 532, startPoint y: 142, endPoint x: 504, endPoint y: 152, distance: 29.5
click at [532, 142] on div "Repeats No Yes" at bounding box center [468, 138] width 267 height 26
click at [374, 217] on input "text" at bounding box center [462, 221] width 248 height 10
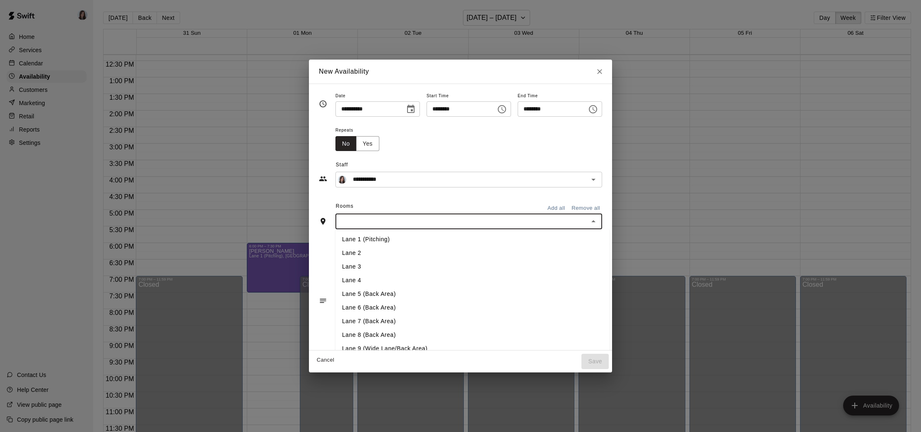
drag, startPoint x: 364, startPoint y: 243, endPoint x: 369, endPoint y: 240, distance: 5.8
click at [364, 243] on li "Lane 1 (Pitching)" at bounding box center [472, 240] width 274 height 14
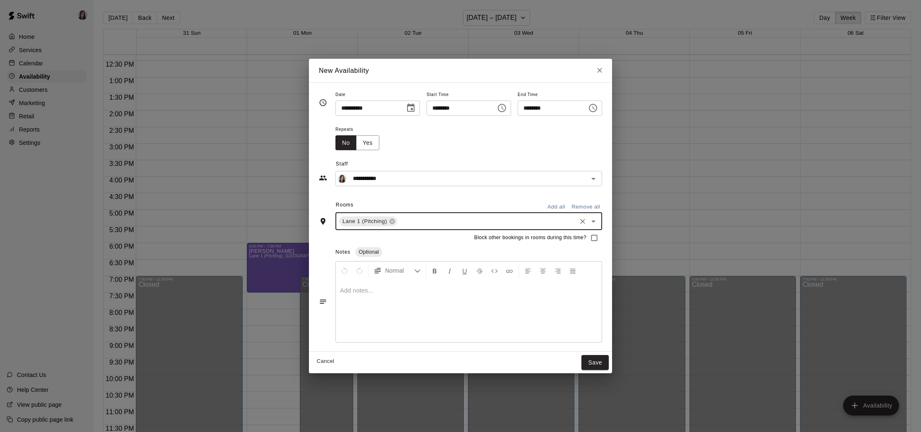
click at [405, 221] on input "text" at bounding box center [486, 221] width 177 height 10
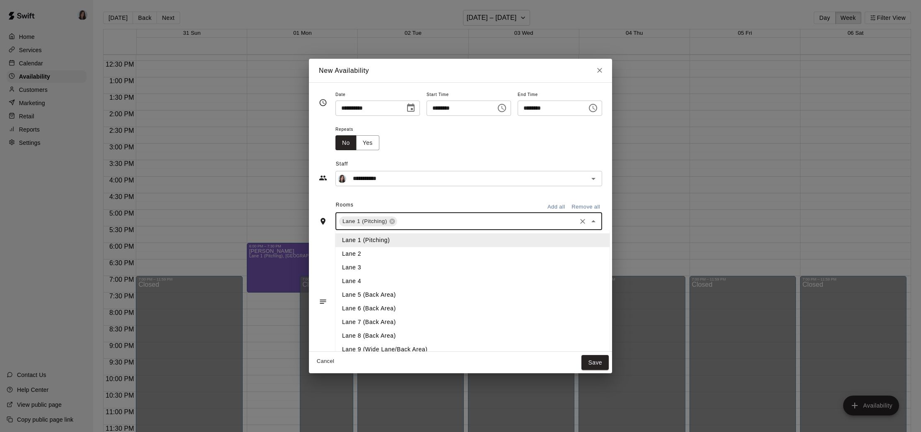
click at [369, 254] on li "Lane 2" at bounding box center [472, 254] width 274 height 14
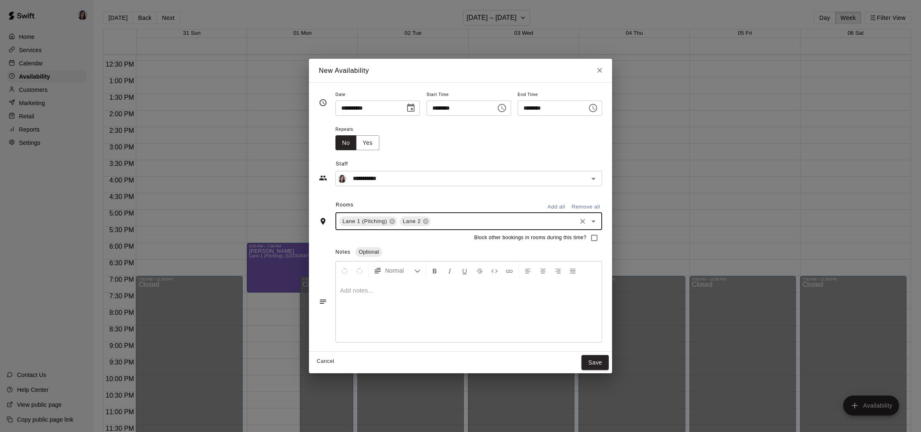
click at [453, 217] on input "text" at bounding box center [503, 221] width 143 height 10
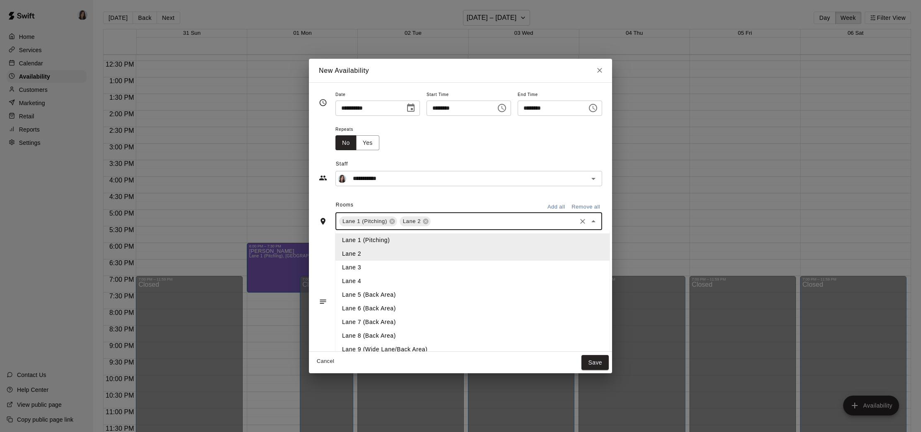
click at [379, 264] on li "Lane 3" at bounding box center [472, 268] width 274 height 14
click at [480, 217] on input "text" at bounding box center [520, 221] width 110 height 10
click at [402, 279] on li "Lane 4" at bounding box center [472, 282] width 274 height 14
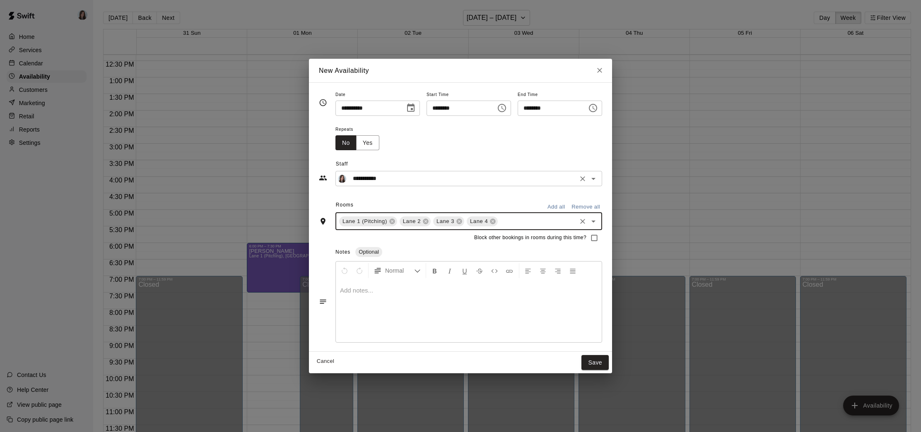
click at [383, 180] on input "**********" at bounding box center [463, 179] width 226 height 10
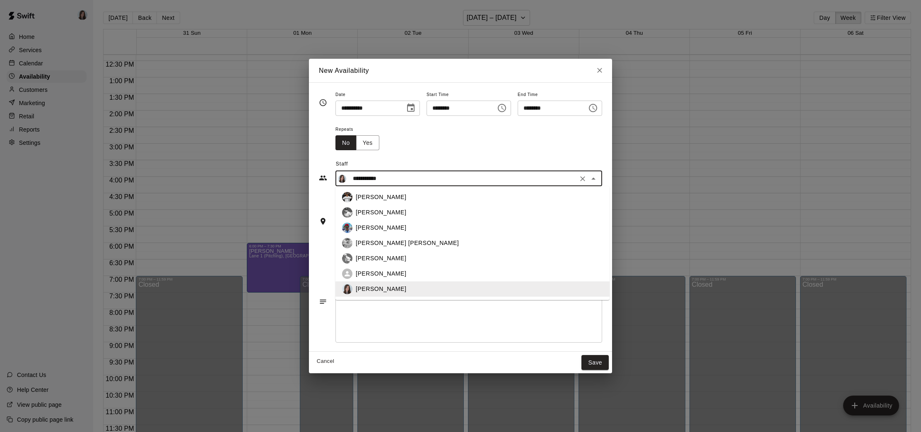
drag, startPoint x: 385, startPoint y: 212, endPoint x: 404, endPoint y: 208, distance: 19.5
click at [384, 212] on div "[PERSON_NAME]" at bounding box center [479, 212] width 247 height 9
type input "**********"
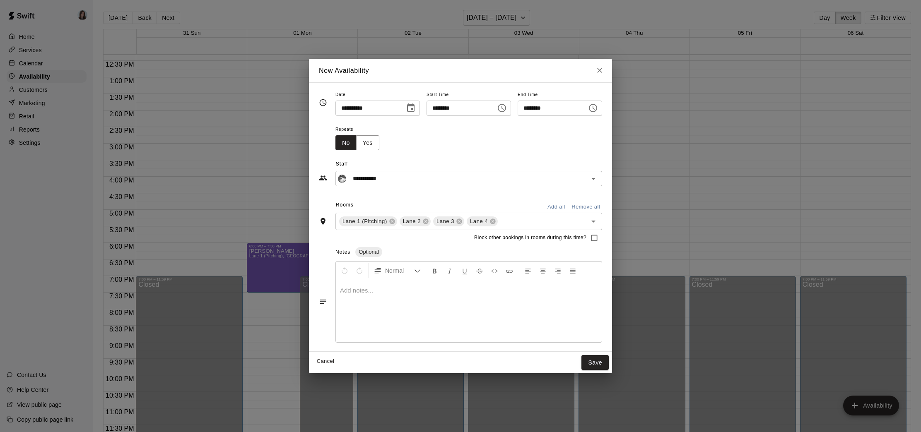
click at [372, 294] on p at bounding box center [469, 291] width 258 height 8
click at [459, 258] on div "Notes Optional" at bounding box center [468, 252] width 267 height 13
click at [598, 363] on button "Save" at bounding box center [594, 362] width 27 height 15
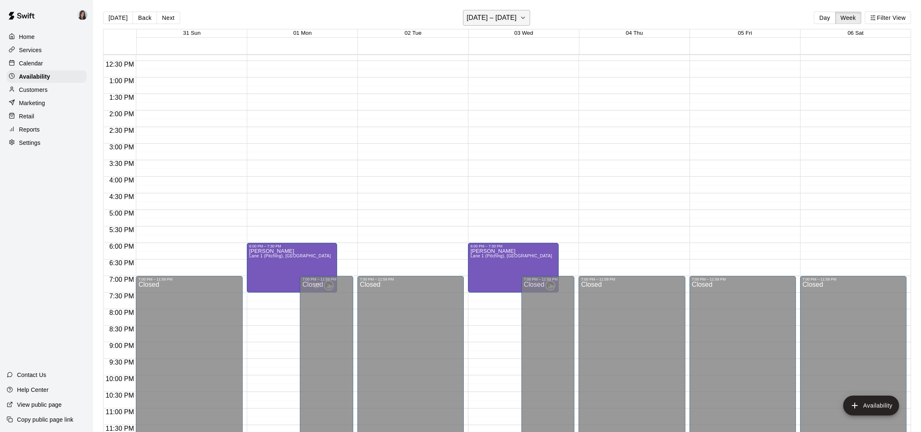
click at [525, 19] on icon "button" at bounding box center [522, 18] width 3 height 2
click at [495, 105] on button "17" at bounding box center [494, 104] width 15 height 15
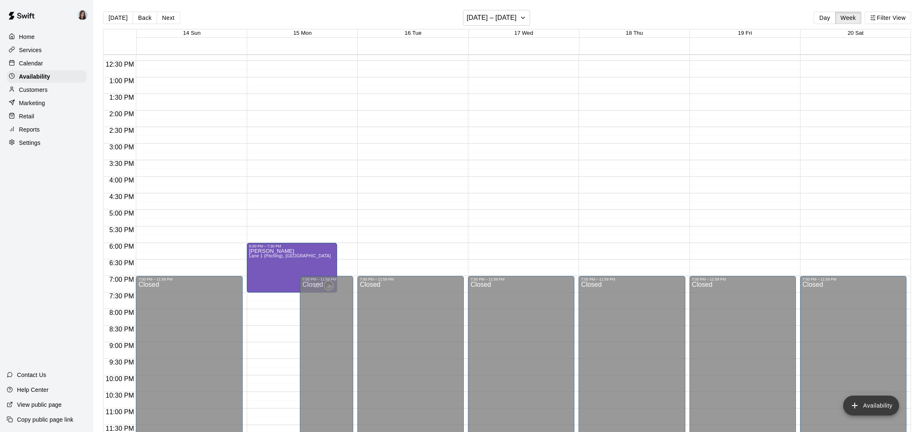
click at [877, 409] on button "Availability" at bounding box center [871, 406] width 56 height 20
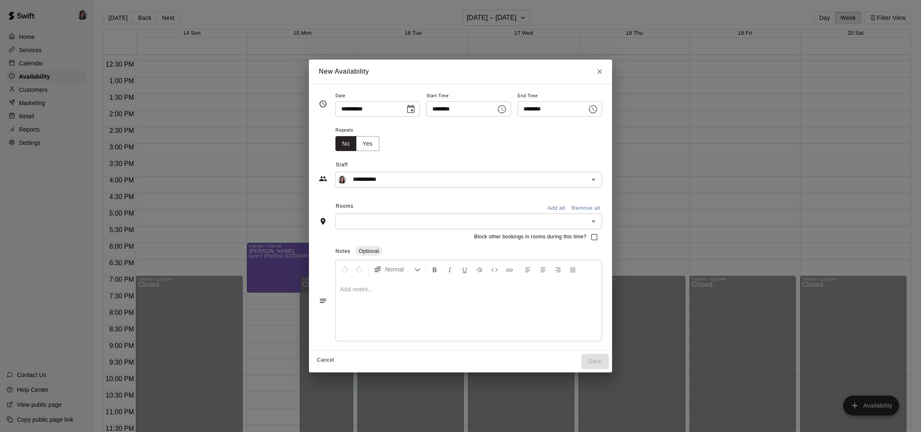
click at [435, 109] on input "********" at bounding box center [459, 108] width 64 height 15
type input "********"
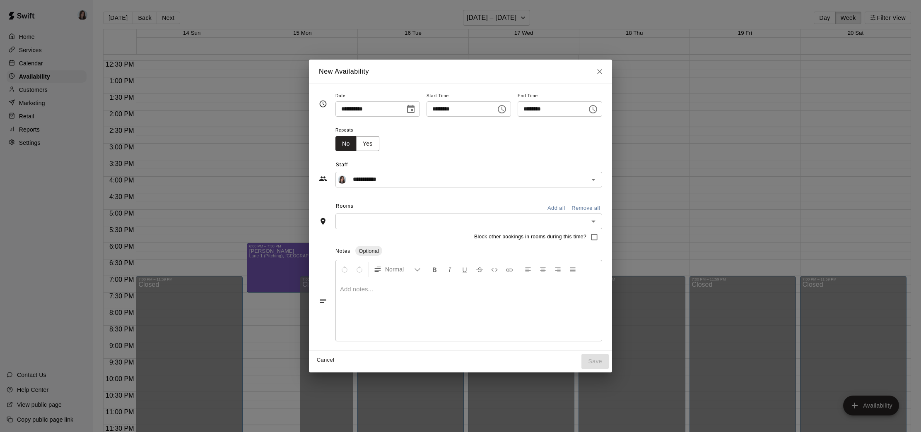
click at [463, 137] on div "Repeats No Yes" at bounding box center [468, 138] width 267 height 26
click at [417, 182] on input "**********" at bounding box center [463, 179] width 226 height 10
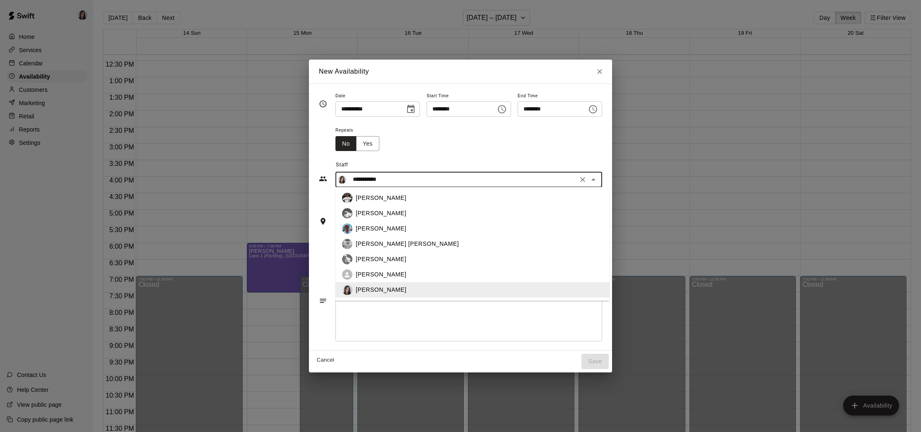
click at [386, 216] on div "[PERSON_NAME]" at bounding box center [479, 213] width 247 height 9
type input "**********"
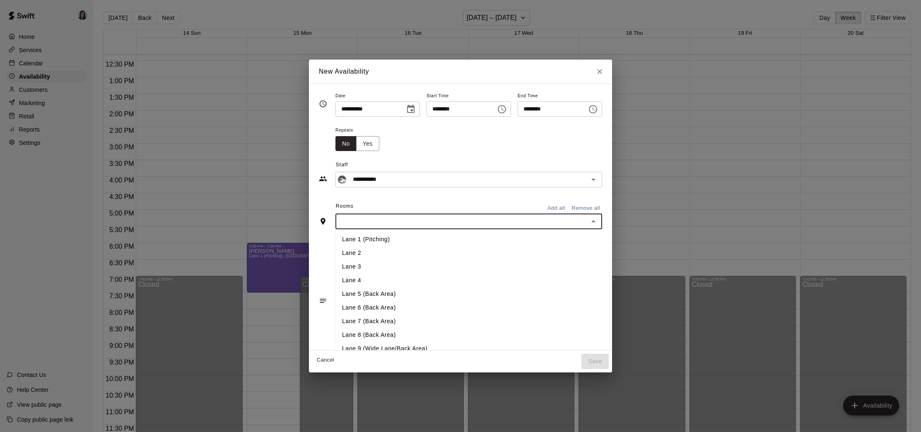
click at [399, 222] on input "text" at bounding box center [462, 221] width 248 height 10
click at [356, 242] on li "Lane 1 (Pitching)" at bounding box center [472, 240] width 274 height 14
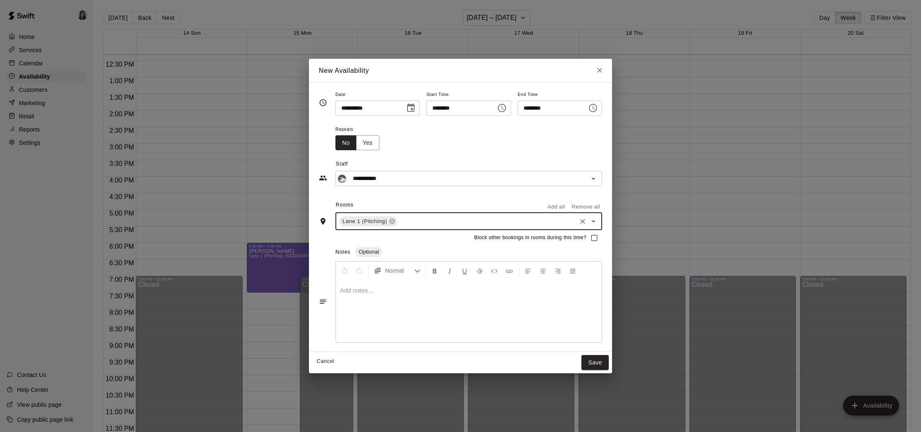
drag, startPoint x: 410, startPoint y: 223, endPoint x: 405, endPoint y: 227, distance: 5.6
click at [410, 223] on input "text" at bounding box center [486, 221] width 177 height 10
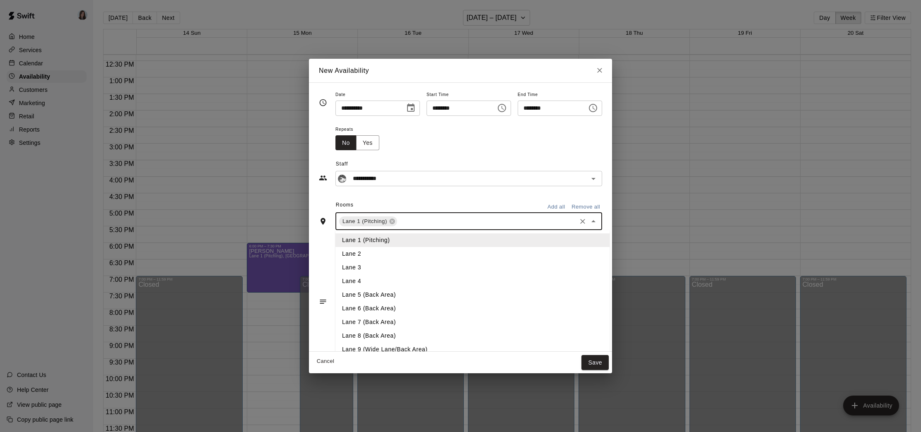
drag, startPoint x: 372, startPoint y: 257, endPoint x: 386, endPoint y: 246, distance: 17.5
click at [373, 256] on li "Lane 2" at bounding box center [472, 254] width 274 height 14
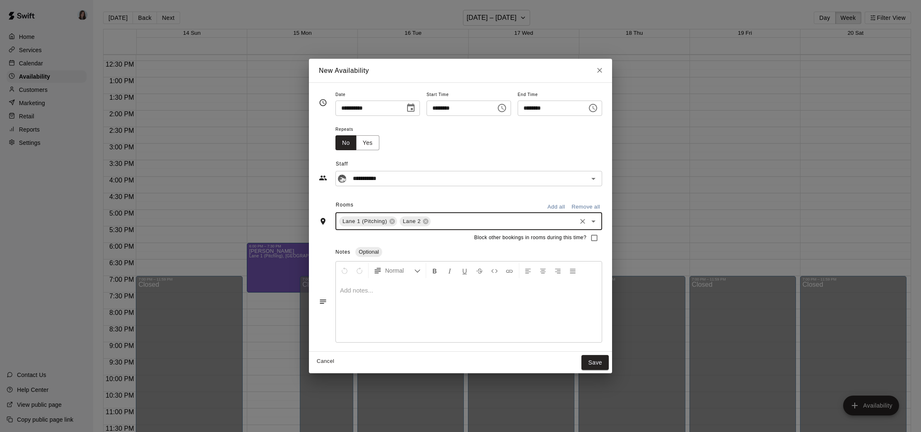
click at [447, 224] on input "text" at bounding box center [503, 221] width 143 height 10
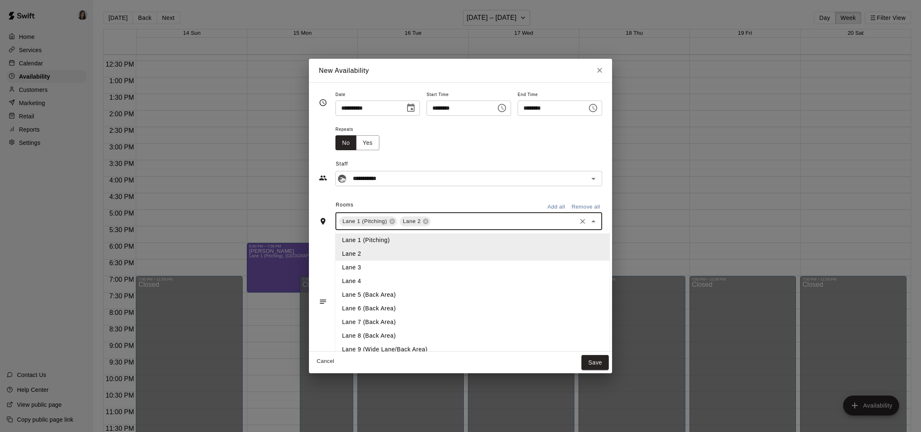
drag, startPoint x: 385, startPoint y: 268, endPoint x: 392, endPoint y: 263, distance: 9.1
click at [385, 268] on li "Lane 3" at bounding box center [472, 268] width 274 height 14
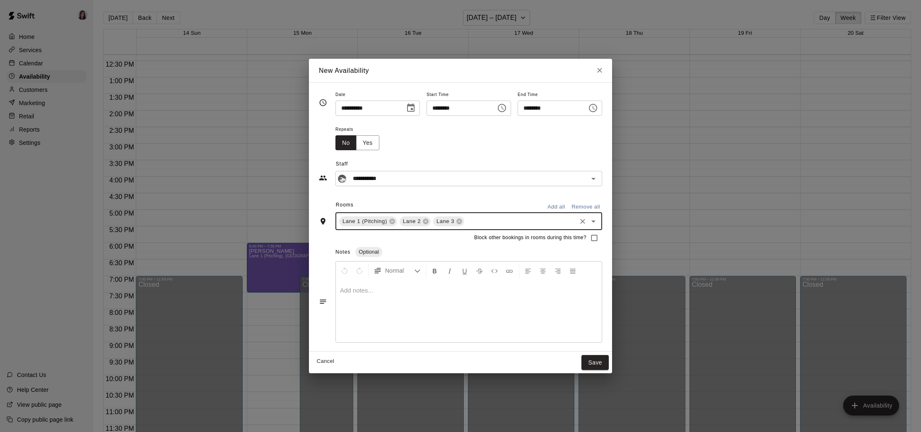
drag, startPoint x: 490, startPoint y: 222, endPoint x: 476, endPoint y: 225, distance: 14.1
click at [490, 222] on input "text" at bounding box center [520, 221] width 110 height 10
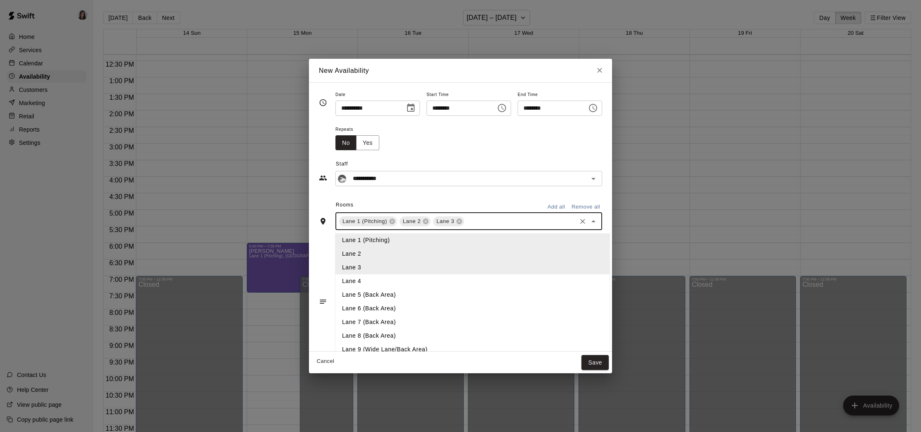
click at [387, 279] on li "Lane 4" at bounding box center [472, 282] width 274 height 14
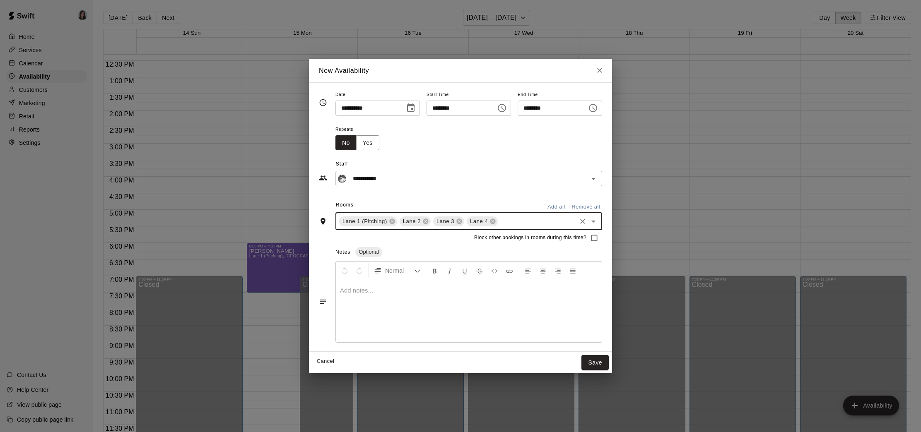
click at [485, 203] on div "Rooms Add all Remove all" at bounding box center [460, 206] width 283 height 14
click at [396, 293] on p at bounding box center [469, 291] width 258 height 8
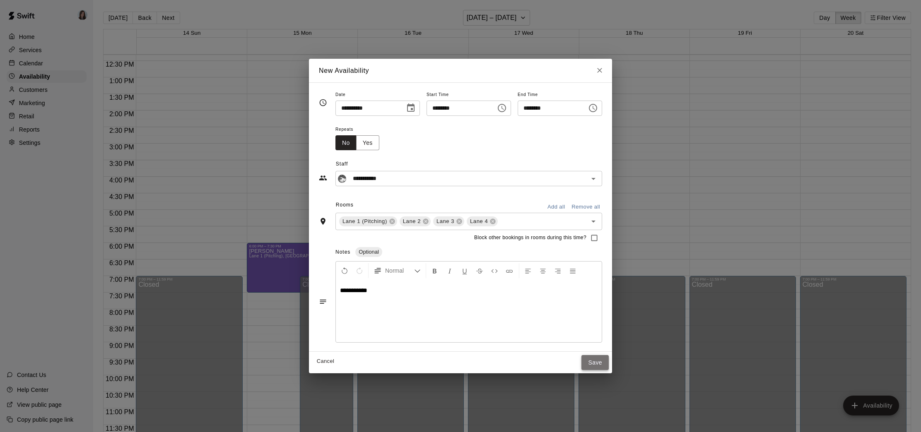
click at [600, 364] on button "Save" at bounding box center [594, 362] width 27 height 15
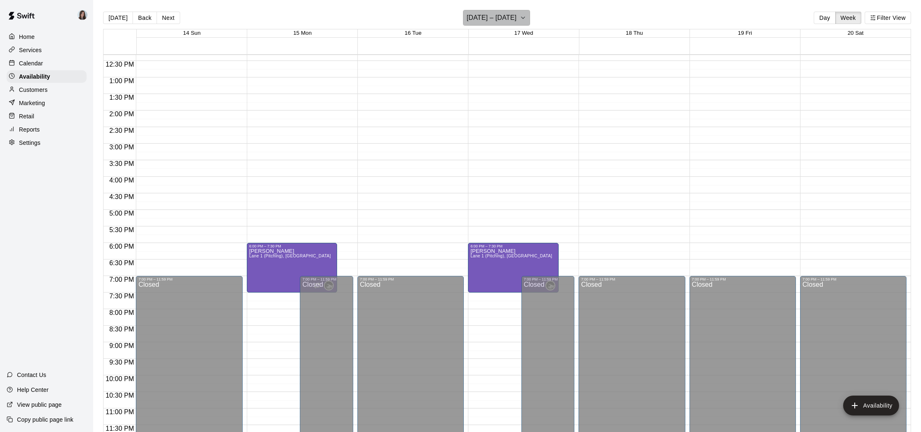
click at [495, 16] on h6 "[DATE] – [DATE]" at bounding box center [492, 18] width 50 height 12
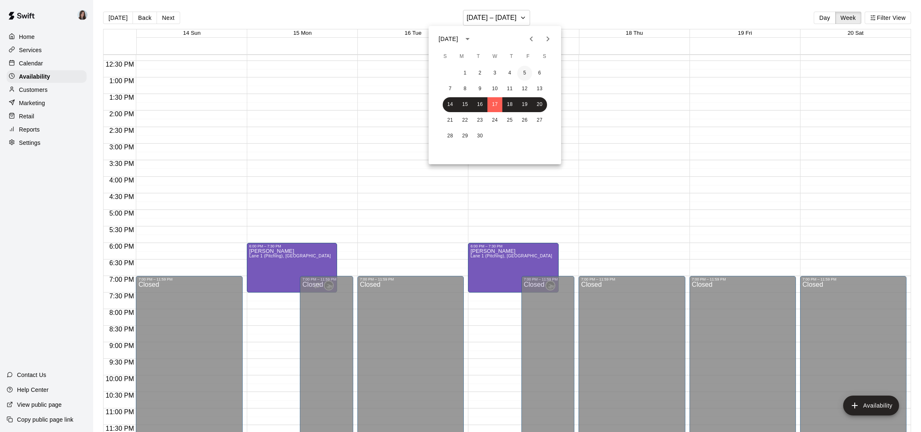
click at [522, 72] on button "5" at bounding box center [524, 73] width 15 height 15
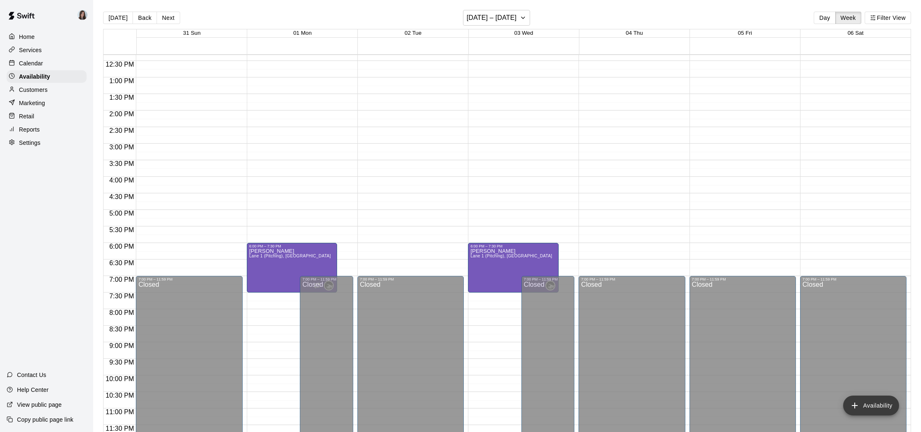
click at [869, 406] on button "Availability" at bounding box center [871, 406] width 56 height 20
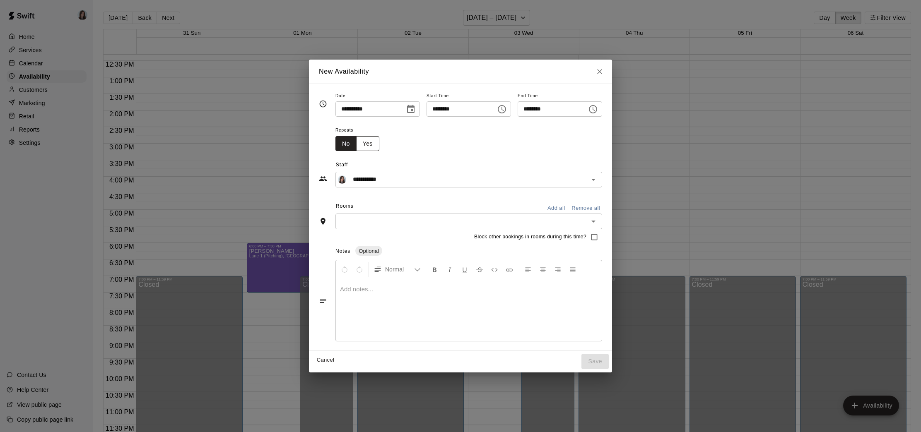
click at [365, 140] on button "Yes" at bounding box center [367, 143] width 23 height 15
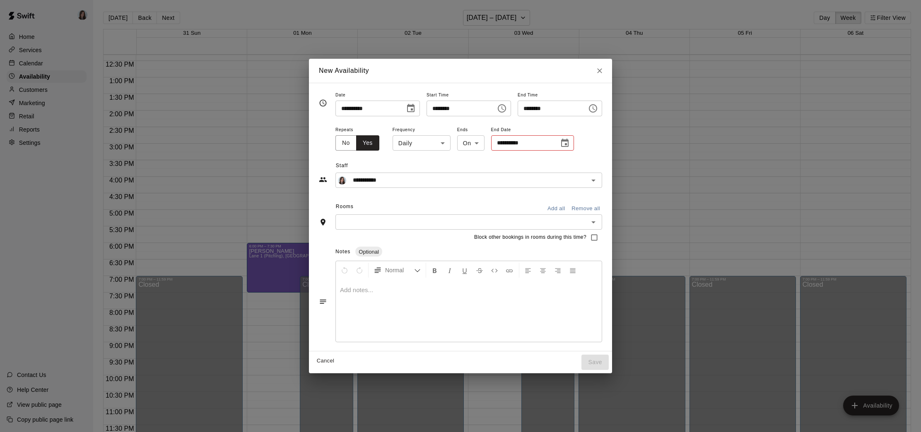
click at [432, 109] on input "********" at bounding box center [459, 108] width 64 height 15
type input "********"
click at [529, 110] on input "********" at bounding box center [550, 108] width 64 height 15
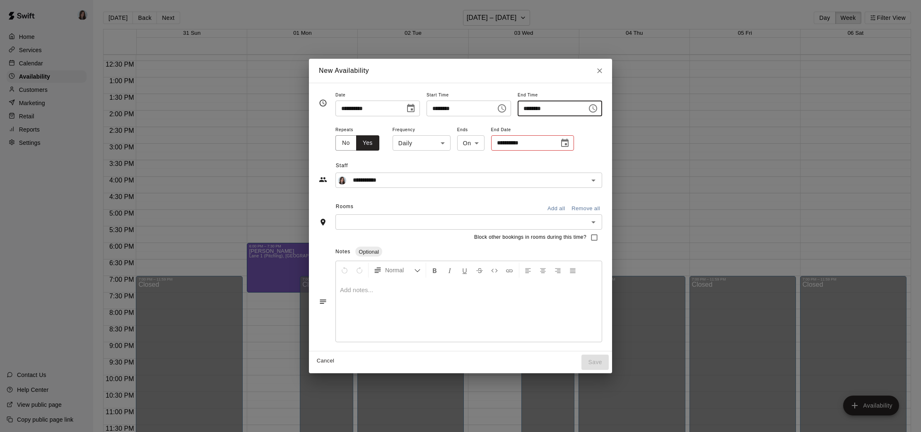
type input "********"
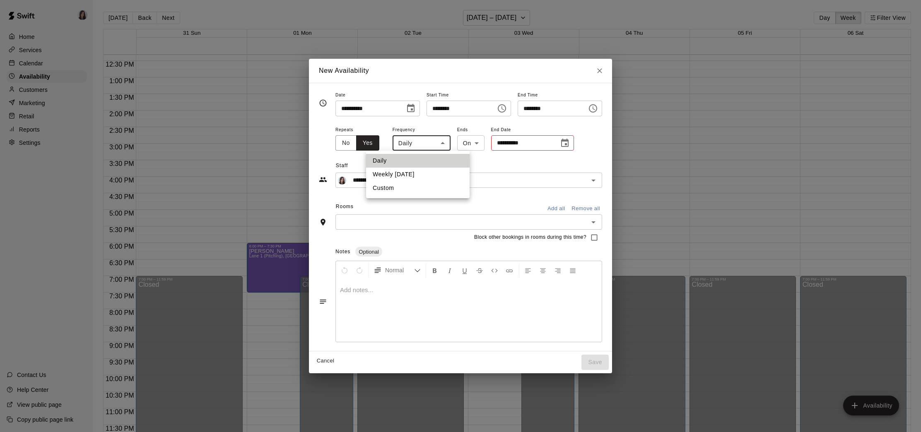
click at [426, 142] on body "Home Services Calendar Availability Customers Marketing Retail Reports Settings…" at bounding box center [460, 223] width 921 height 446
click at [412, 173] on li "Weekly [DATE]" at bounding box center [418, 175] width 104 height 14
type input "******"
click at [510, 141] on input "**********" at bounding box center [525, 142] width 62 height 15
click at [571, 145] on icon "Choose date" at bounding box center [567, 143] width 7 height 8
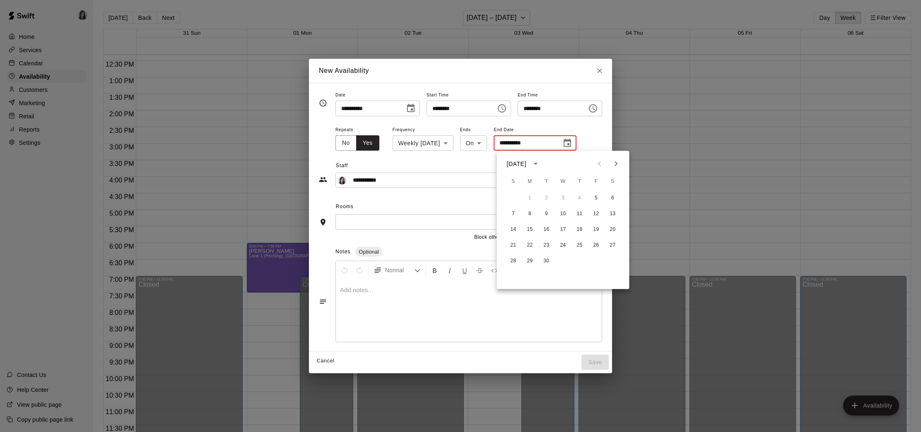
click at [620, 164] on icon "Next month" at bounding box center [616, 164] width 10 height 10
click at [596, 198] on button "3" at bounding box center [596, 198] width 15 height 15
type input "**********"
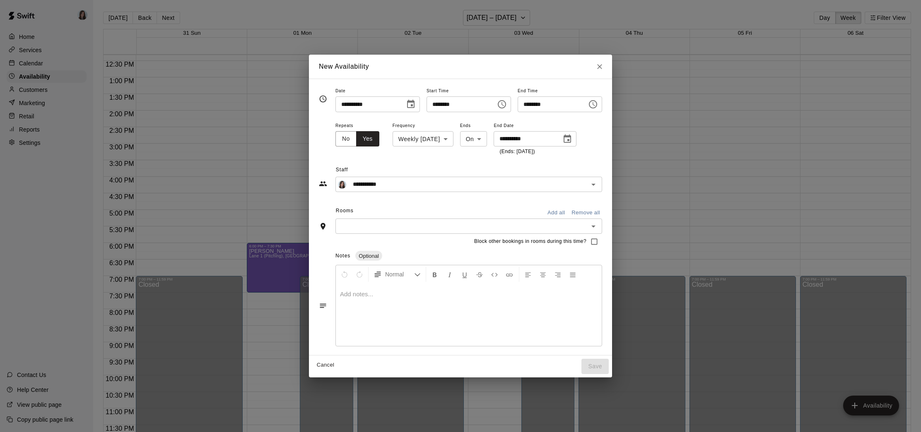
click at [468, 163] on div "**********" at bounding box center [460, 174] width 283 height 36
click at [477, 142] on body "Home Services Calendar Availability Customers Marketing Retail Reports Settings…" at bounding box center [460, 223] width 921 height 446
click at [430, 159] on div at bounding box center [460, 216] width 921 height 432
click at [418, 177] on div "**********" at bounding box center [468, 184] width 267 height 15
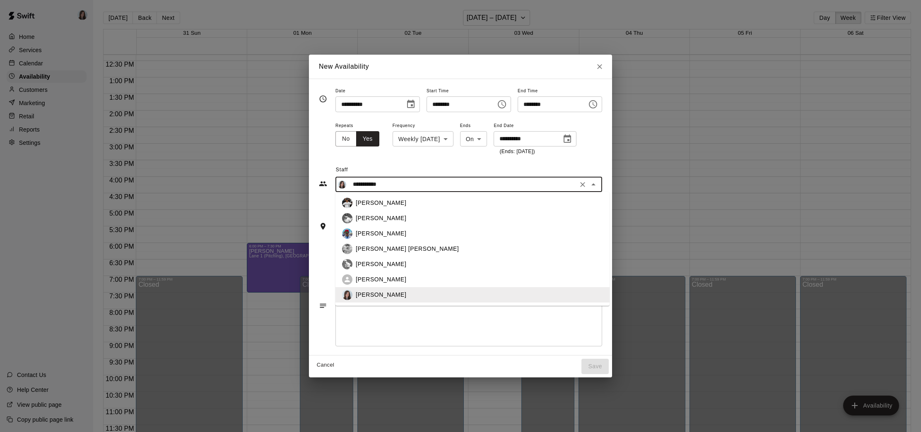
click at [385, 219] on div "[PERSON_NAME]" at bounding box center [479, 218] width 247 height 9
type input "**********"
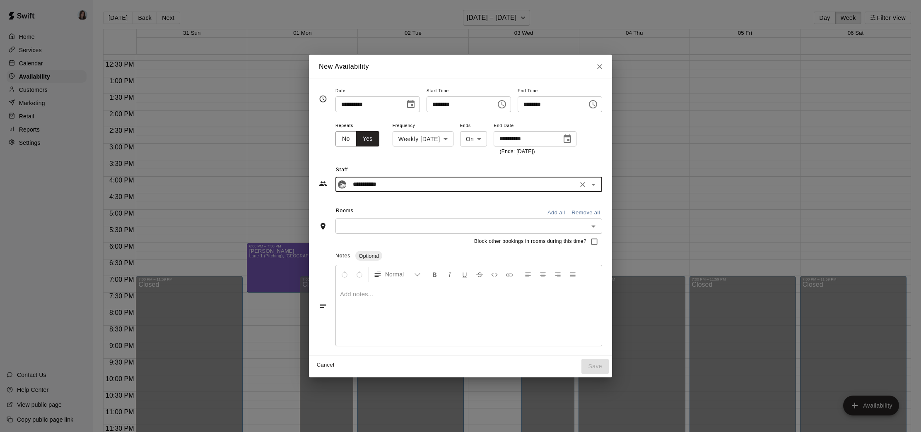
click at [380, 226] on input "text" at bounding box center [462, 226] width 248 height 10
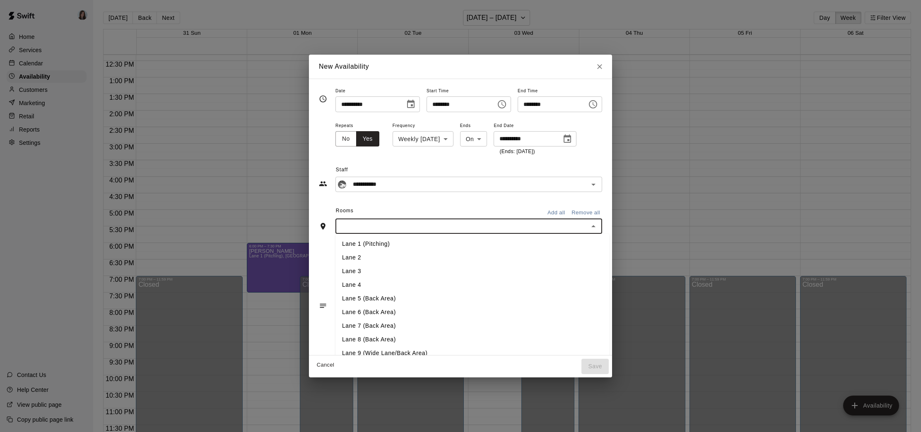
drag, startPoint x: 364, startPoint y: 251, endPoint x: 376, endPoint y: 245, distance: 13.2
click at [364, 251] on li "Lane 1 (Pitching)" at bounding box center [472, 244] width 274 height 14
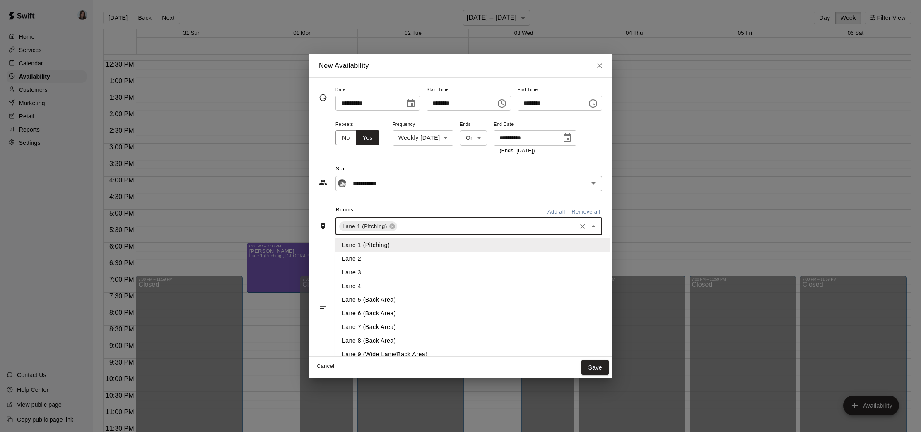
drag, startPoint x: 432, startPoint y: 229, endPoint x: 411, endPoint y: 241, distance: 23.4
click at [432, 229] on input "text" at bounding box center [486, 226] width 177 height 10
drag, startPoint x: 371, startPoint y: 262, endPoint x: 379, endPoint y: 259, distance: 8.4
click at [372, 261] on li "Lane 2" at bounding box center [472, 259] width 274 height 14
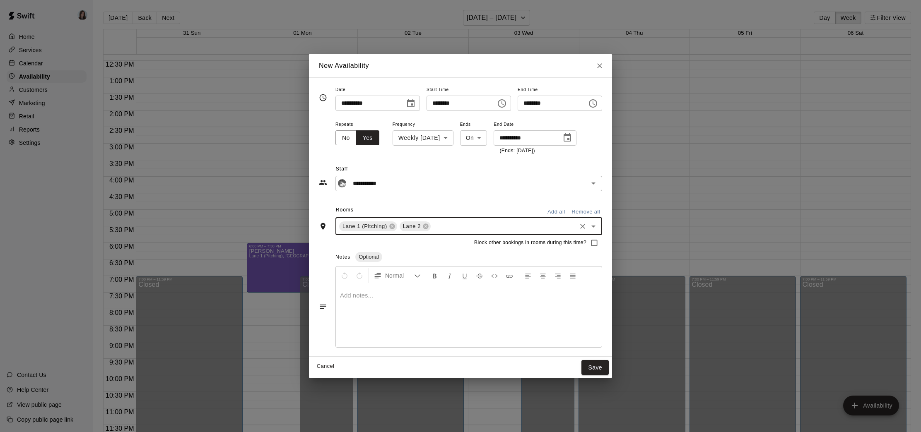
click at [446, 232] on div "Lane 1 (Pitching) Lane 2 ​" at bounding box center [468, 226] width 267 height 17
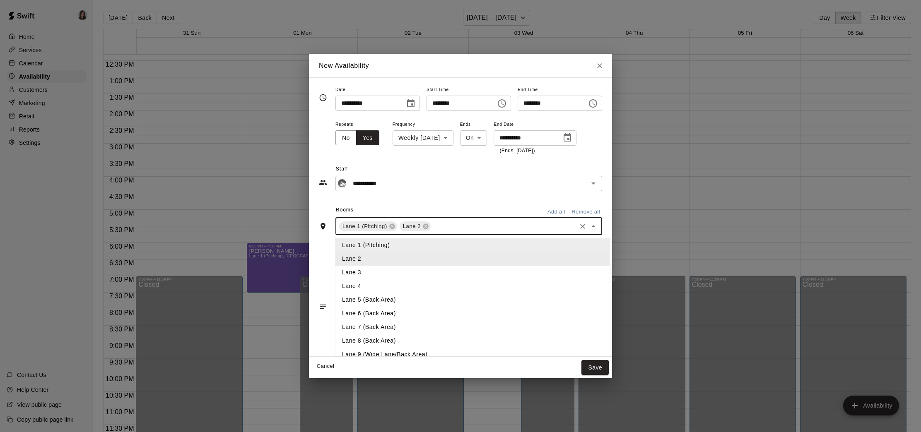
click at [380, 265] on li "Lane 2" at bounding box center [472, 259] width 274 height 14
click at [426, 227] on input "text" at bounding box center [486, 226] width 177 height 10
click at [373, 260] on li "Lane 2" at bounding box center [472, 259] width 274 height 14
drag, startPoint x: 449, startPoint y: 225, endPoint x: 432, endPoint y: 234, distance: 19.3
click at [449, 226] on input "text" at bounding box center [503, 226] width 143 height 10
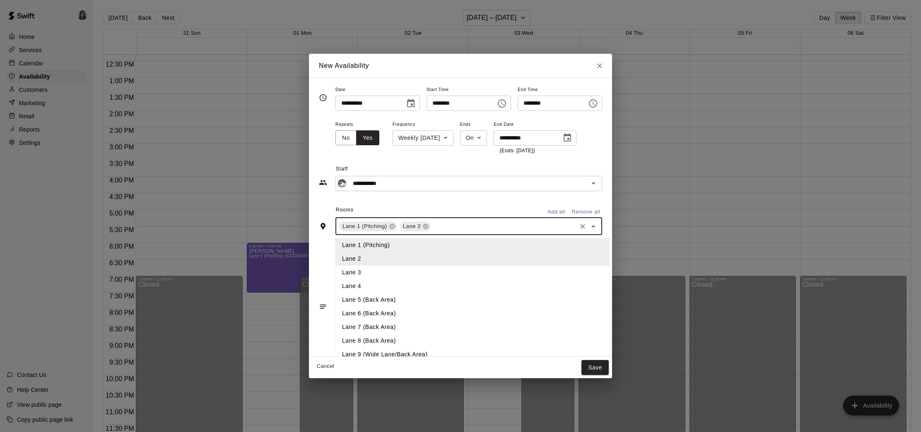
drag, startPoint x: 378, startPoint y: 273, endPoint x: 424, endPoint y: 254, distance: 49.6
click at [379, 272] on li "Lane 3" at bounding box center [472, 273] width 274 height 14
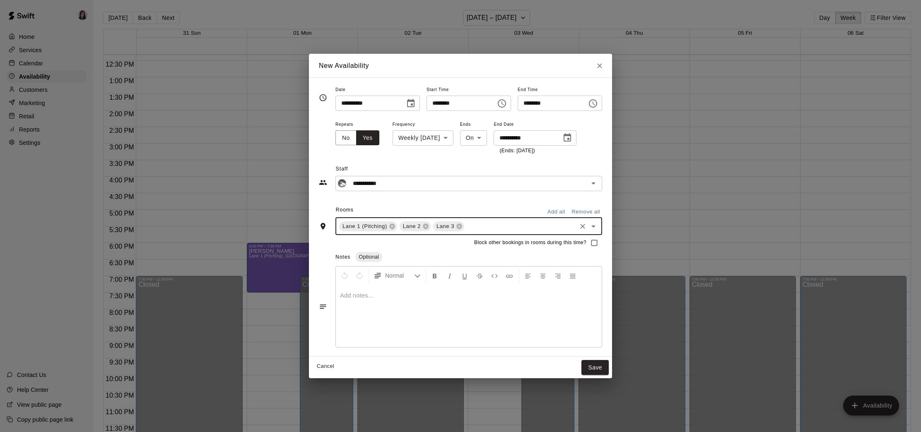
click at [477, 228] on input "text" at bounding box center [520, 226] width 110 height 10
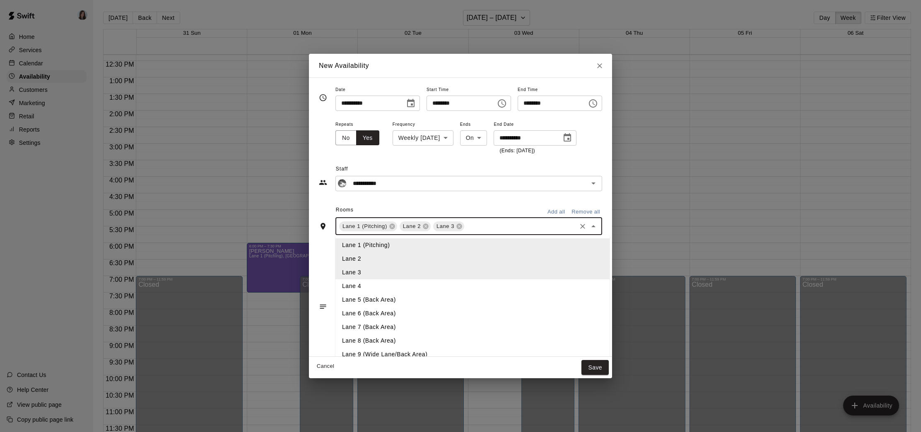
click at [391, 285] on li "Lane 4" at bounding box center [472, 287] width 274 height 14
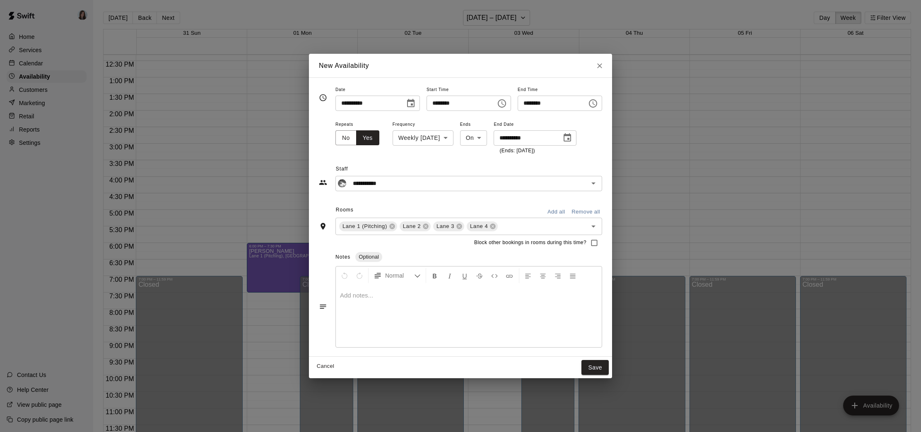
click at [470, 208] on div "Rooms Add all Remove all" at bounding box center [460, 211] width 283 height 14
click at [383, 302] on div at bounding box center [469, 316] width 266 height 62
click at [478, 159] on div "**********" at bounding box center [460, 173] width 283 height 36
click at [492, 185] on input "**********" at bounding box center [463, 183] width 226 height 10
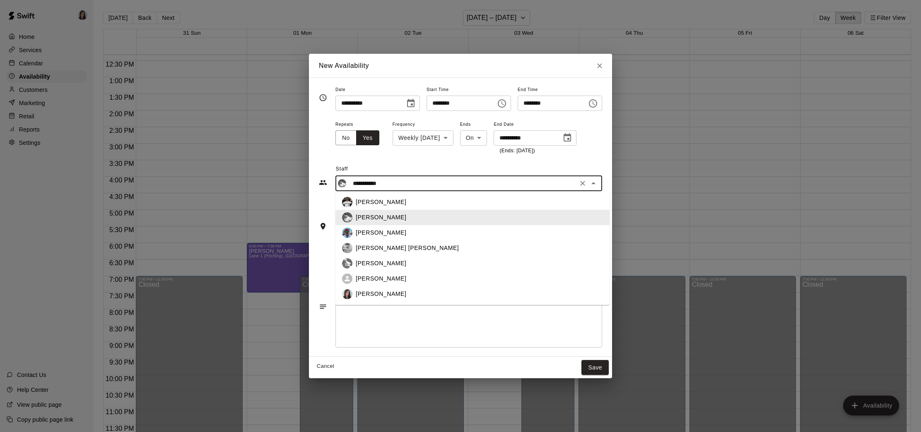
drag, startPoint x: 422, startPoint y: 216, endPoint x: 427, endPoint y: 211, distance: 6.7
click at [422, 216] on div "[PERSON_NAME]" at bounding box center [479, 217] width 247 height 9
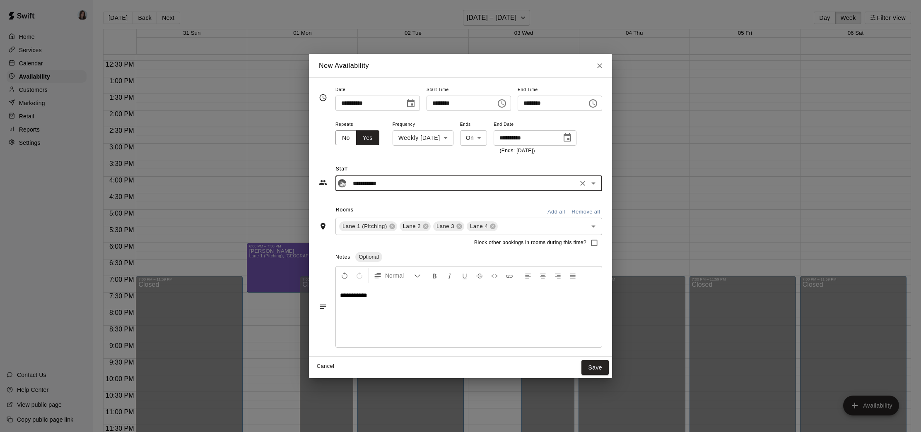
click at [448, 168] on span "Staff" at bounding box center [469, 169] width 266 height 13
click at [597, 368] on button "Save" at bounding box center [594, 367] width 27 height 15
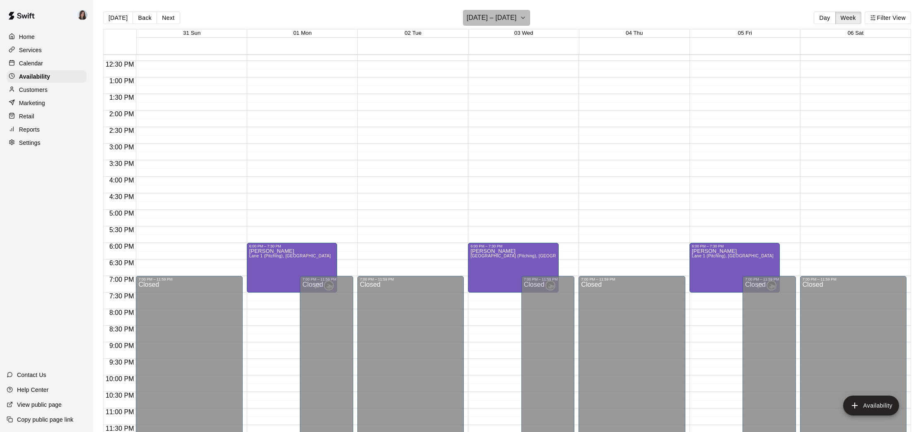
click at [531, 16] on button "[DATE] – [DATE]" at bounding box center [497, 18] width 68 height 16
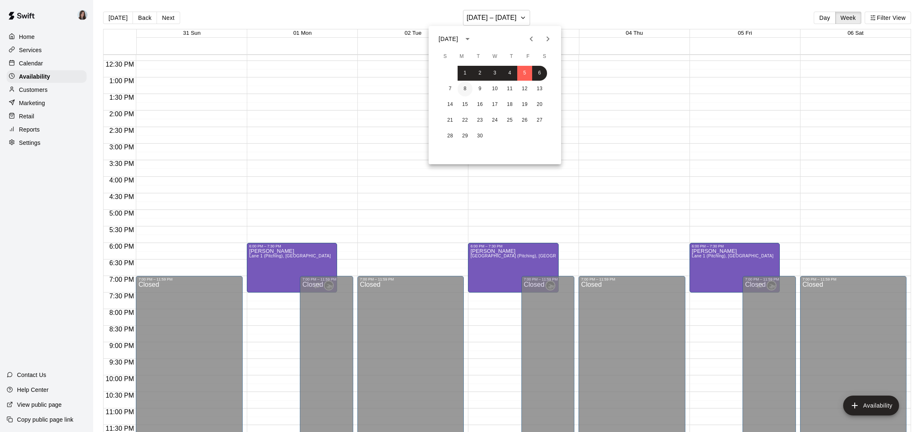
click at [468, 88] on button "8" at bounding box center [465, 89] width 15 height 15
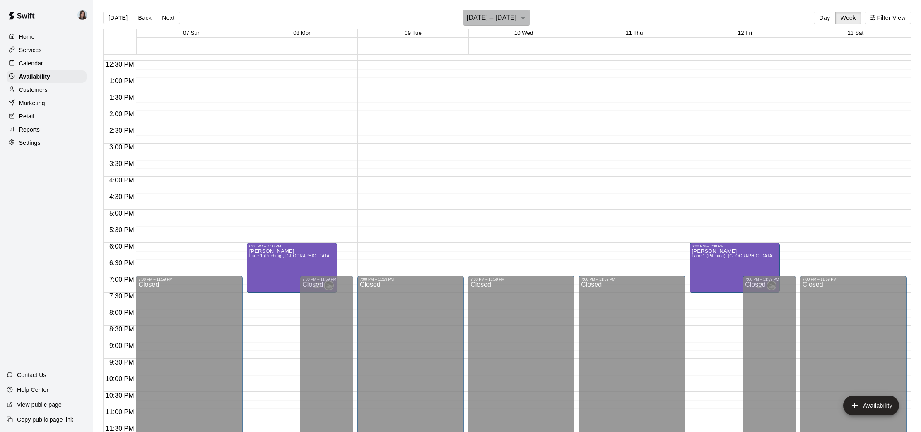
click at [510, 16] on h6 "[DATE] – [DATE]" at bounding box center [492, 18] width 50 height 12
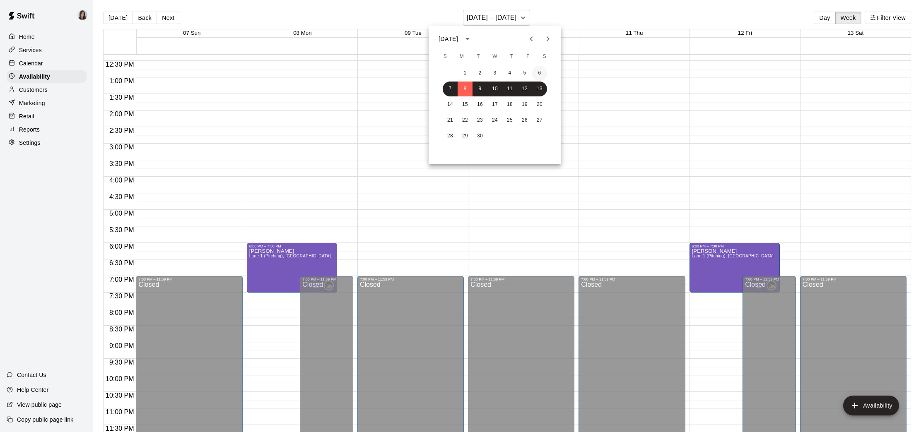
click at [539, 74] on button "6" at bounding box center [539, 73] width 15 height 15
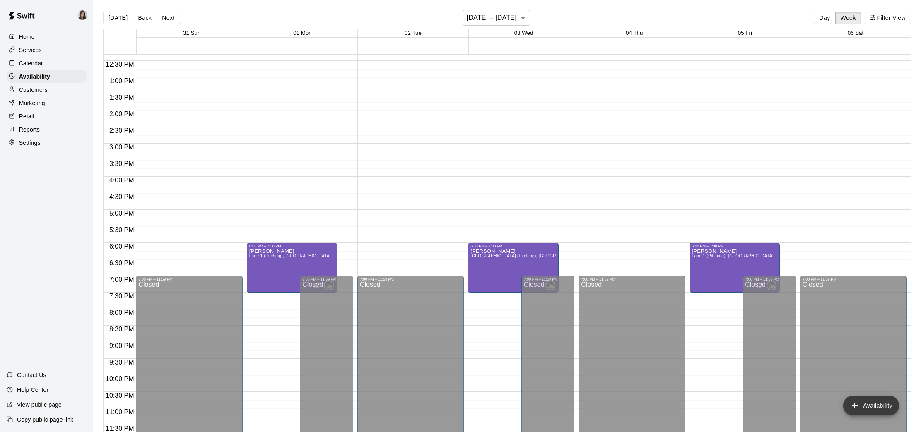
click at [871, 408] on button "Availability" at bounding box center [871, 406] width 56 height 20
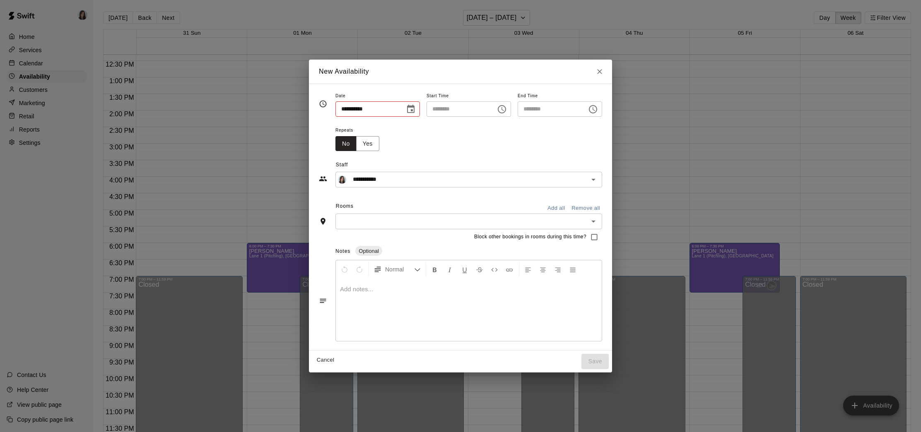
type input "**********"
type input "********"
click at [411, 110] on icon "Choose date, selected date is Sep 6, 2025" at bounding box center [410, 109] width 7 height 8
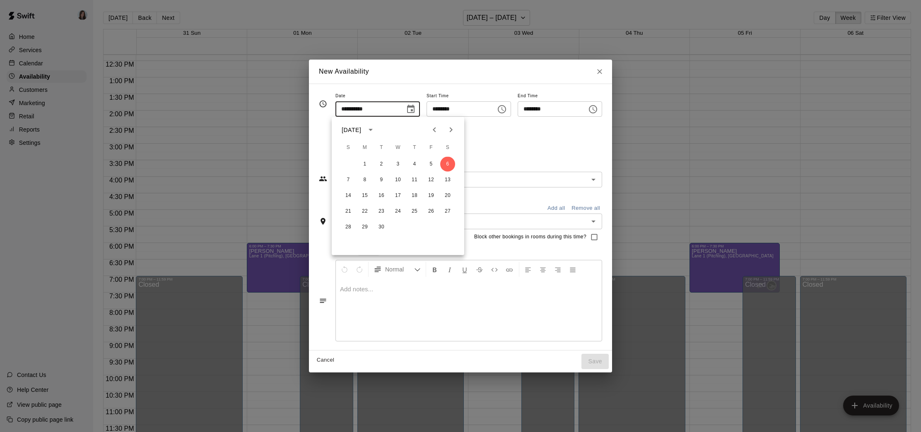
click at [411, 110] on icon "Choose date, selected date is Sep 6, 2025" at bounding box center [410, 109] width 7 height 8
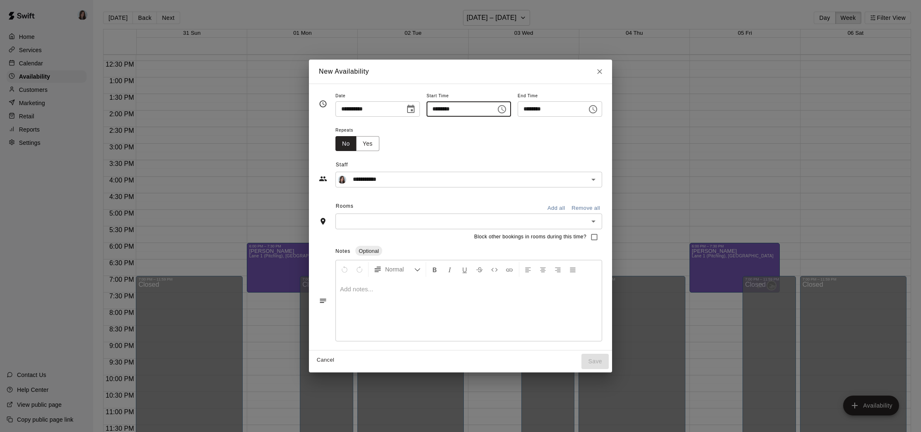
click at [434, 110] on input "********" at bounding box center [459, 108] width 64 height 15
type input "********"
click at [528, 111] on input "********" at bounding box center [550, 108] width 64 height 15
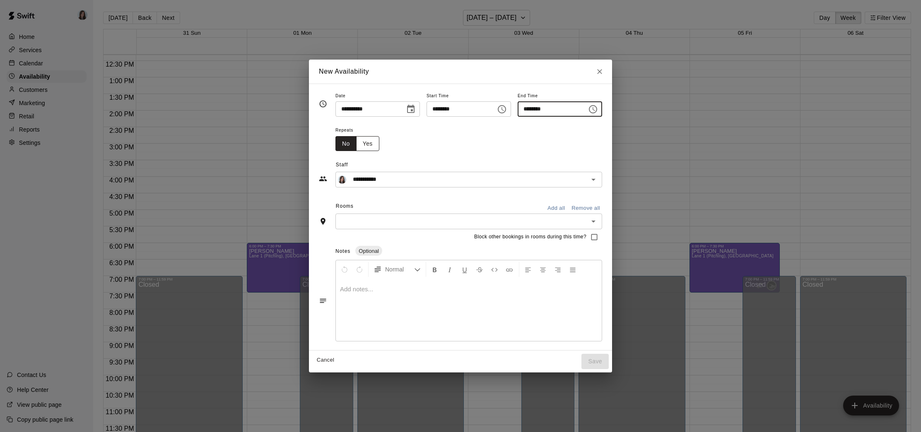
type input "********"
click at [369, 144] on button "Yes" at bounding box center [367, 143] width 23 height 15
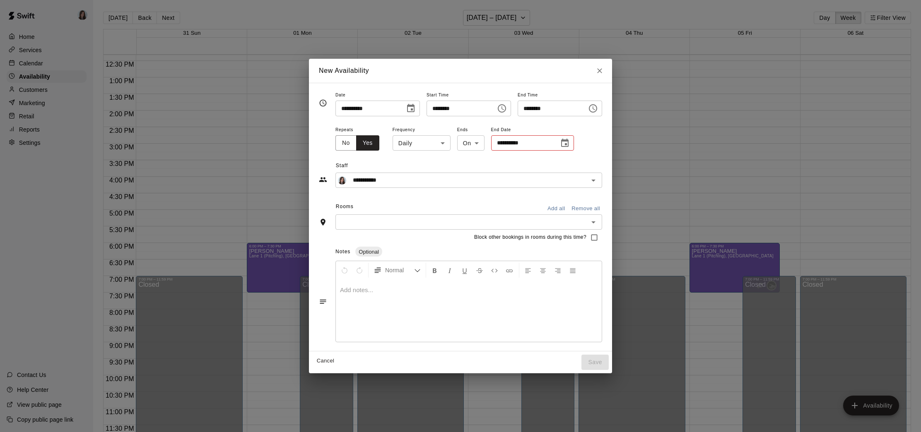
click at [432, 146] on body "Home Services Calendar Availability Customers Marketing Retail Reports Settings…" at bounding box center [460, 223] width 921 height 446
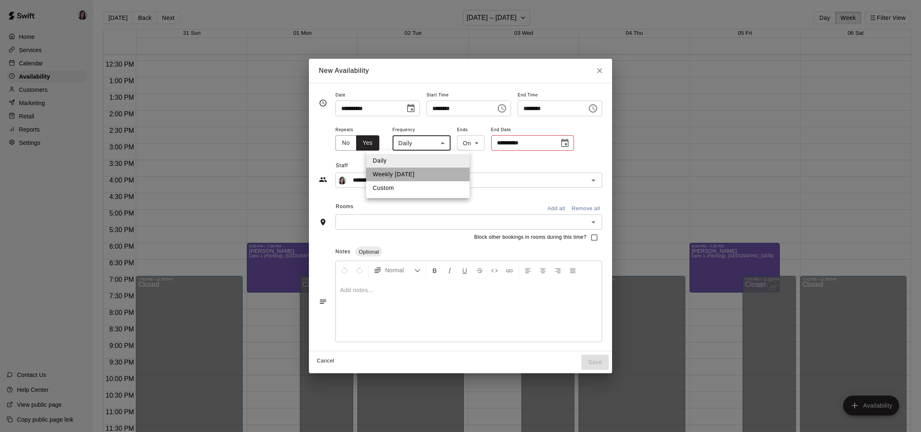
click at [418, 176] on li "Weekly [DATE]" at bounding box center [418, 175] width 104 height 14
type input "******"
click at [514, 142] on input "**********" at bounding box center [525, 142] width 62 height 15
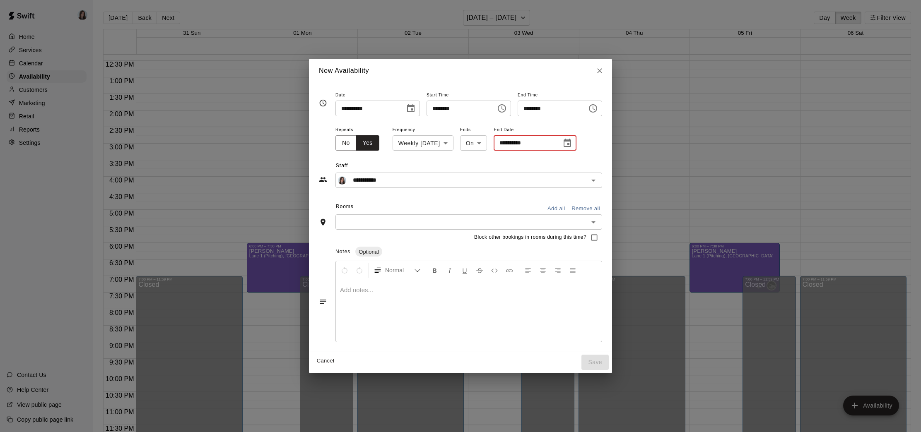
click at [572, 142] on icon "Choose date" at bounding box center [567, 143] width 10 height 10
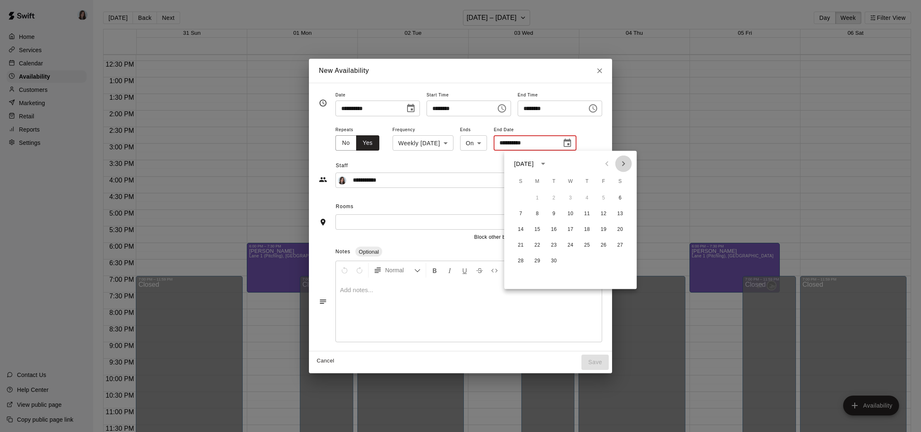
click at [622, 162] on icon "Next month" at bounding box center [623, 164] width 3 height 5
click at [618, 198] on button "4" at bounding box center [620, 198] width 15 height 15
type input "**********"
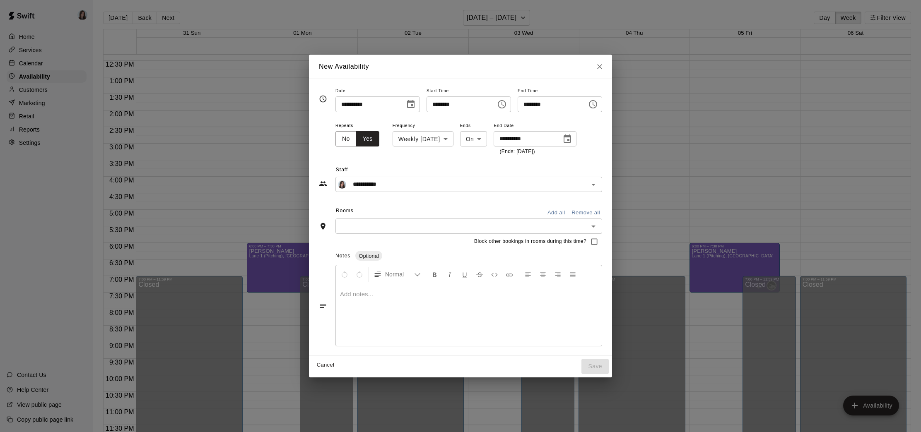
click at [440, 169] on span "Staff" at bounding box center [469, 170] width 266 height 13
click at [417, 189] on input "**********" at bounding box center [463, 184] width 226 height 10
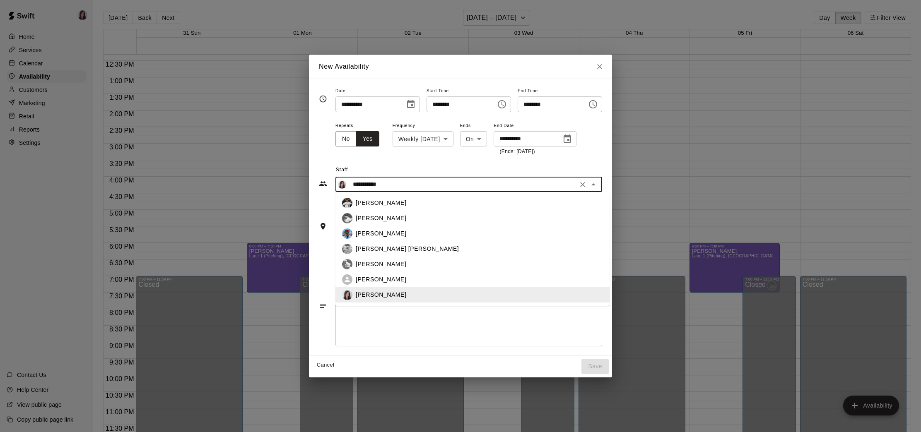
click at [378, 220] on p "[PERSON_NAME]" at bounding box center [381, 218] width 51 height 9
type input "**********"
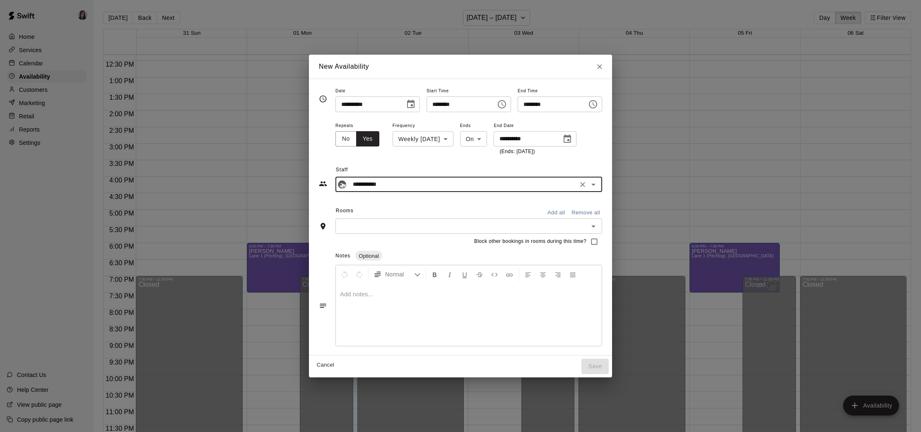
click at [572, 139] on icon "Choose date, selected date is Oct 4, 2025" at bounding box center [567, 139] width 10 height 10
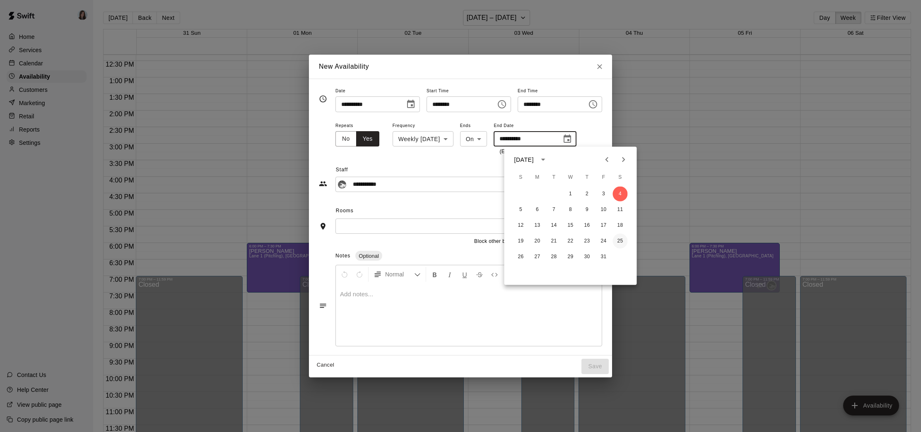
click at [622, 240] on button "25" at bounding box center [620, 241] width 15 height 15
type input "**********"
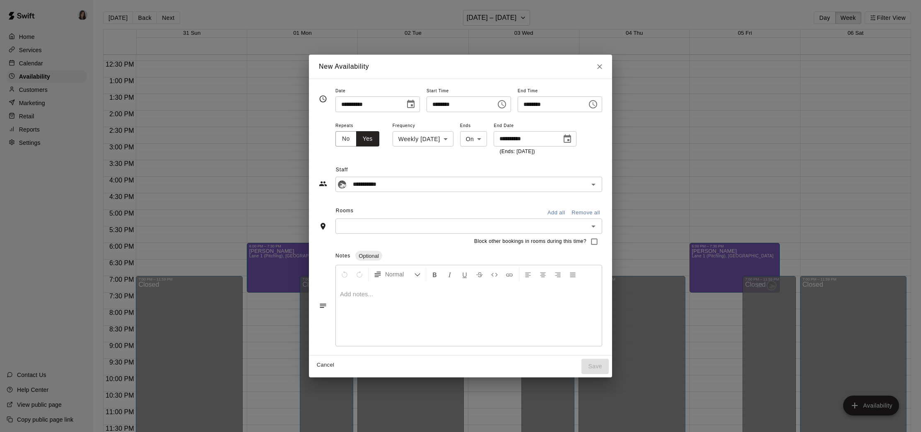
click at [390, 224] on input "text" at bounding box center [462, 226] width 248 height 10
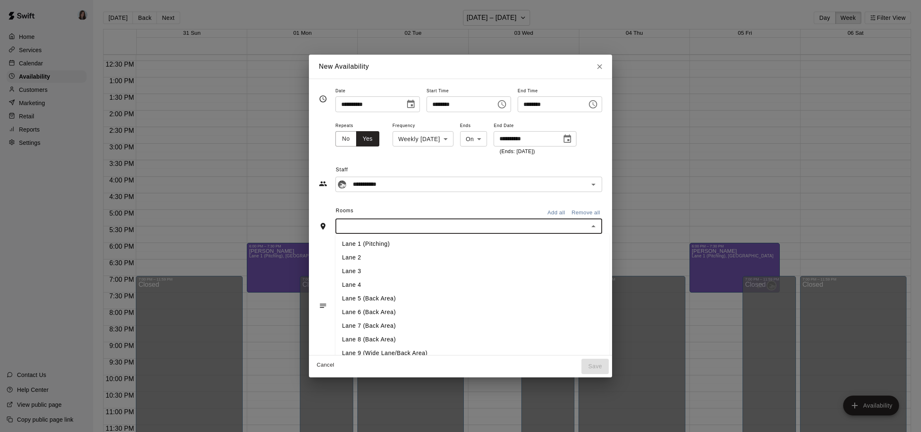
click at [372, 242] on li "Lane 1 (Pitching)" at bounding box center [472, 244] width 274 height 14
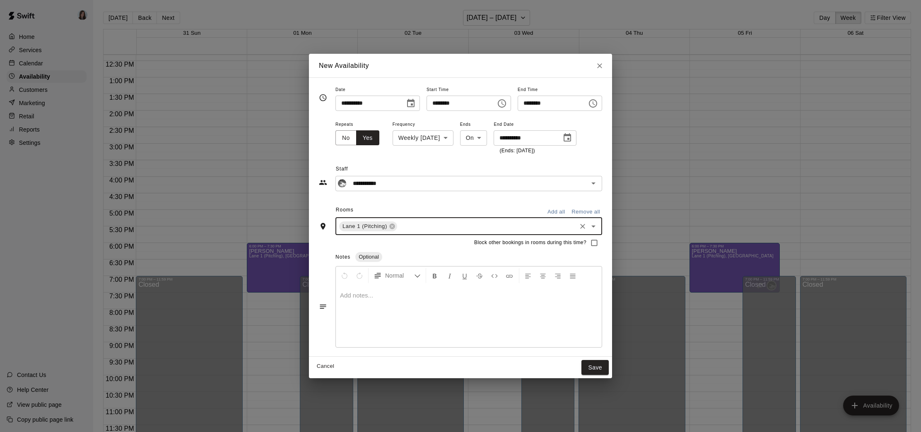
click at [418, 229] on input "text" at bounding box center [486, 226] width 177 height 10
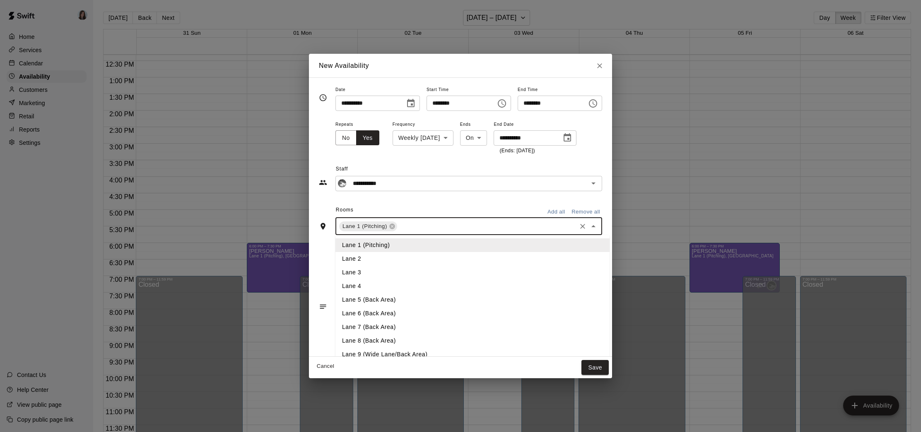
drag, startPoint x: 368, startPoint y: 263, endPoint x: 410, endPoint y: 236, distance: 49.5
click at [368, 263] on li "Lane 2" at bounding box center [472, 259] width 274 height 14
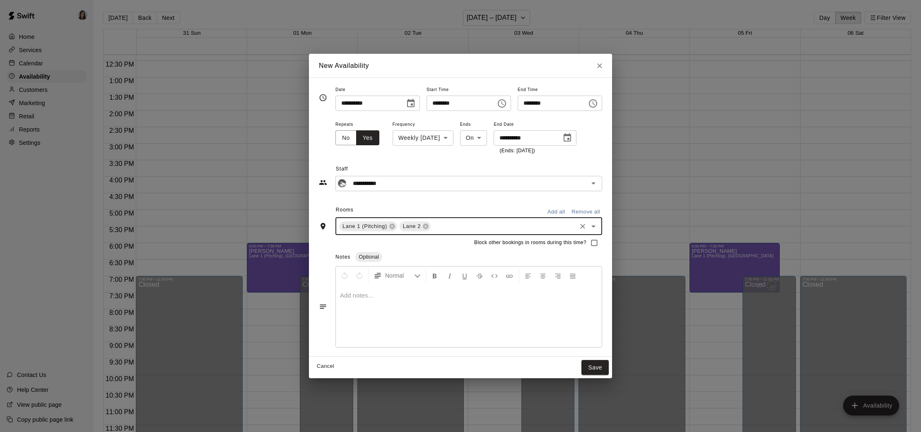
click at [442, 229] on input "text" at bounding box center [503, 226] width 143 height 10
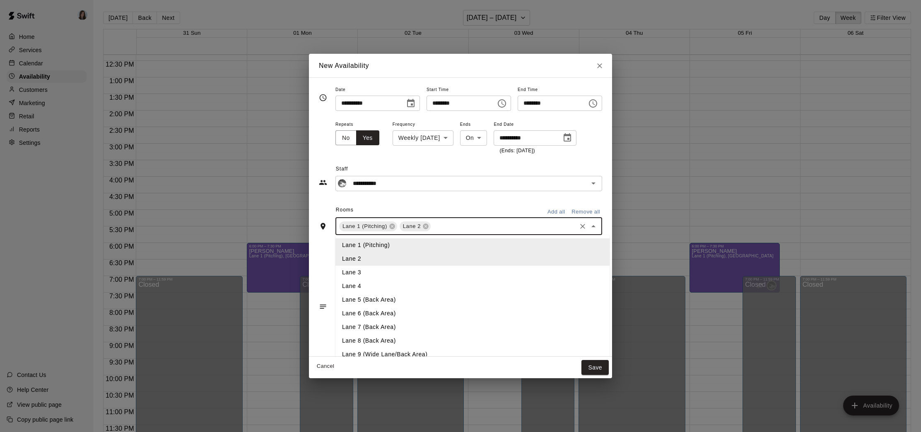
drag, startPoint x: 375, startPoint y: 271, endPoint x: 442, endPoint y: 241, distance: 74.1
click at [375, 271] on li "Lane 3" at bounding box center [472, 273] width 274 height 14
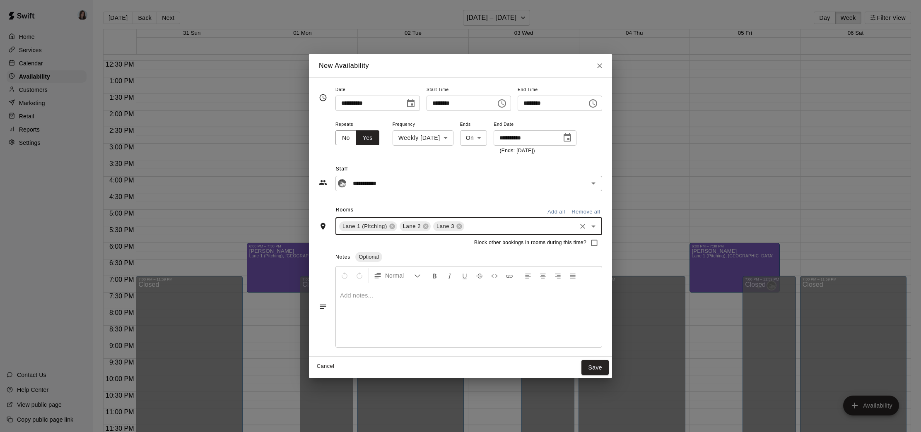
click at [478, 231] on input "text" at bounding box center [520, 226] width 110 height 10
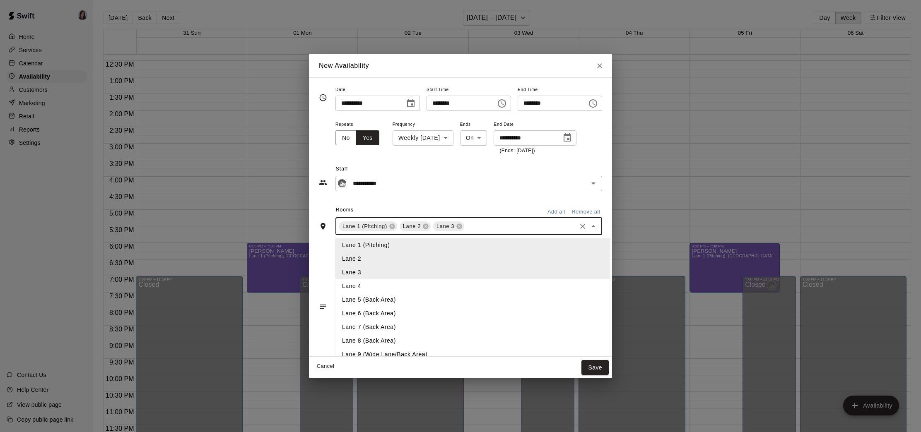
drag, startPoint x: 381, startPoint y: 284, endPoint x: 390, endPoint y: 281, distance: 9.2
click at [381, 284] on li "Lane 4" at bounding box center [472, 287] width 274 height 14
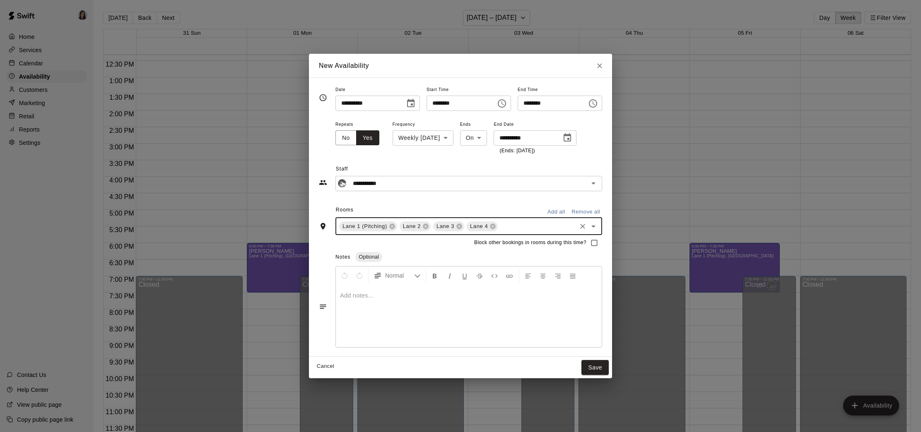
click at [393, 303] on div at bounding box center [469, 316] width 266 height 62
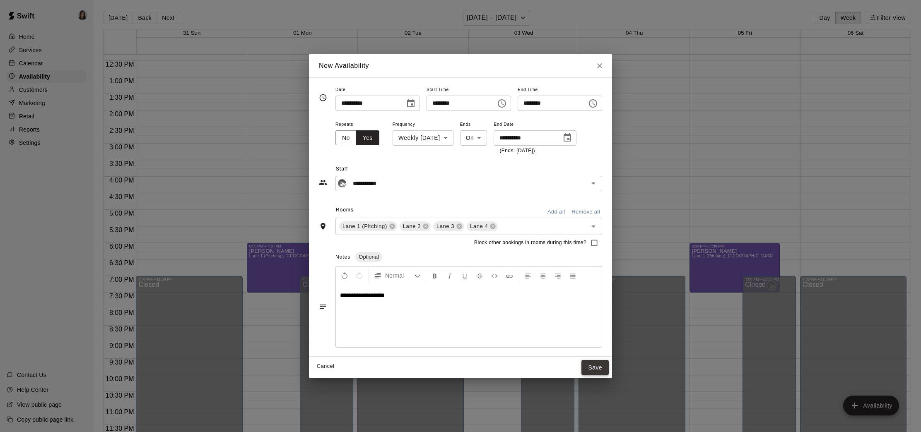
click at [600, 367] on button "Save" at bounding box center [594, 367] width 27 height 15
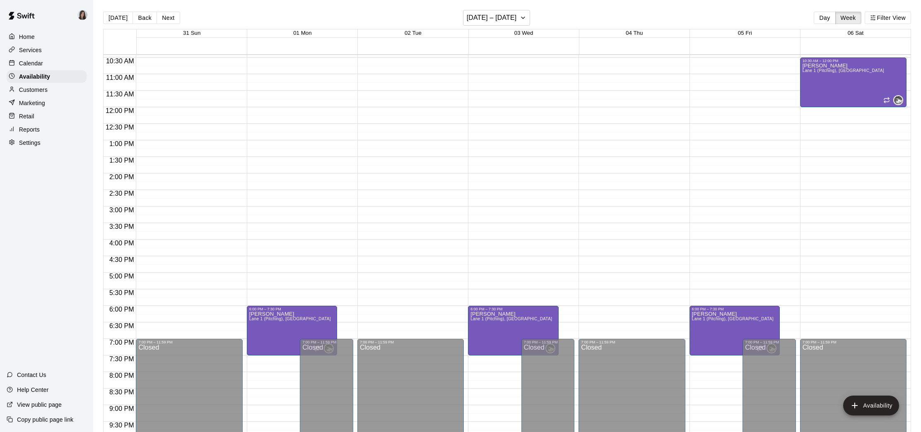
scroll to position [347, 0]
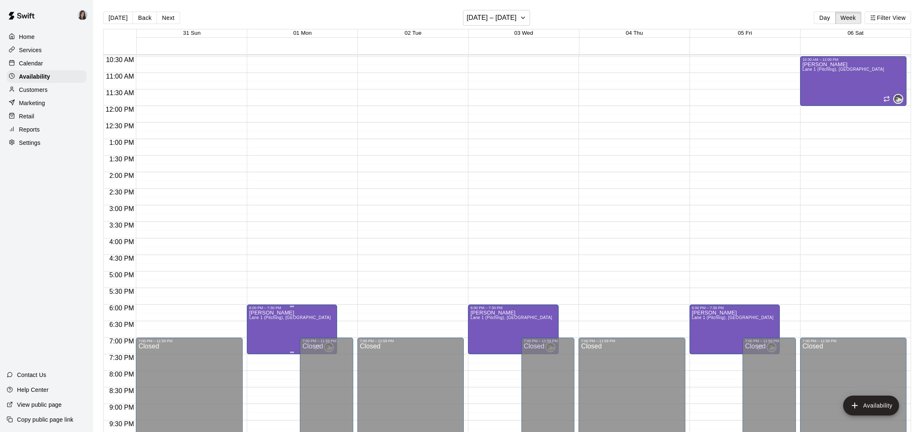
click at [258, 319] on icon "edit" at bounding box center [257, 319] width 7 height 7
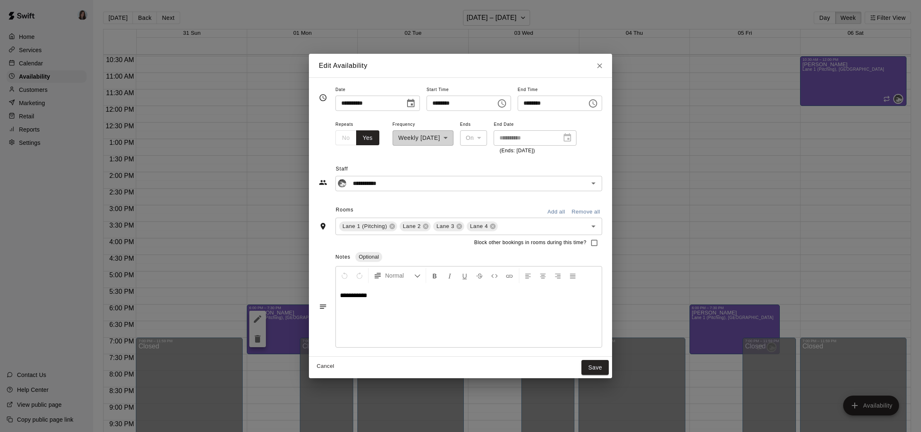
click at [480, 137] on div "On" at bounding box center [473, 137] width 27 height 15
click at [342, 138] on div "No Yes" at bounding box center [357, 137] width 44 height 15
click at [383, 99] on input "**********" at bounding box center [367, 103] width 64 height 15
click at [545, 154] on p "(Ends: [DATE])" at bounding box center [534, 151] width 71 height 8
click at [319, 367] on button "Cancel" at bounding box center [325, 366] width 27 height 13
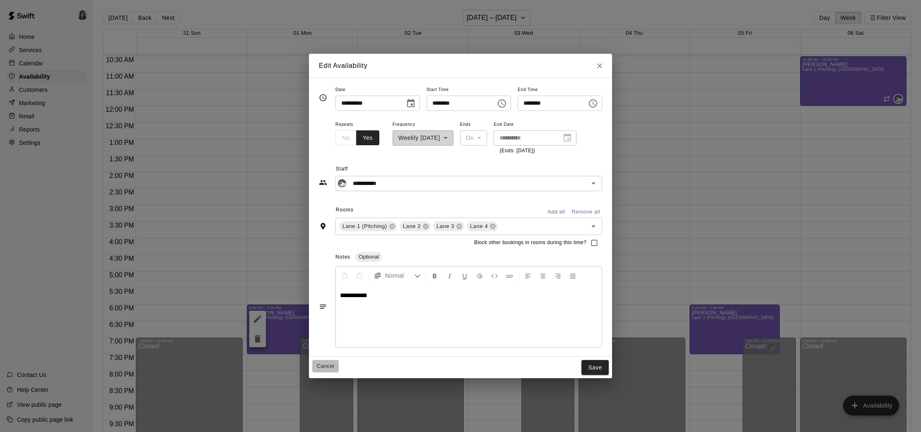
type input "**********"
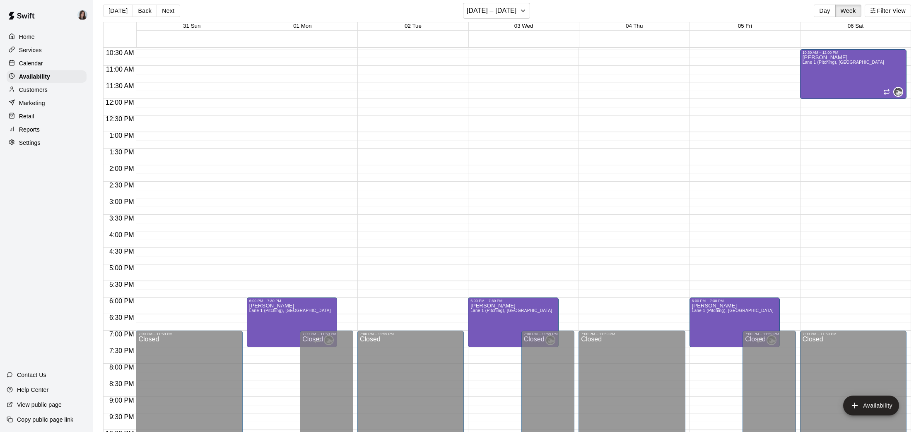
scroll to position [347, 0]
click at [477, 310] on icon "edit" at bounding box center [479, 312] width 10 height 10
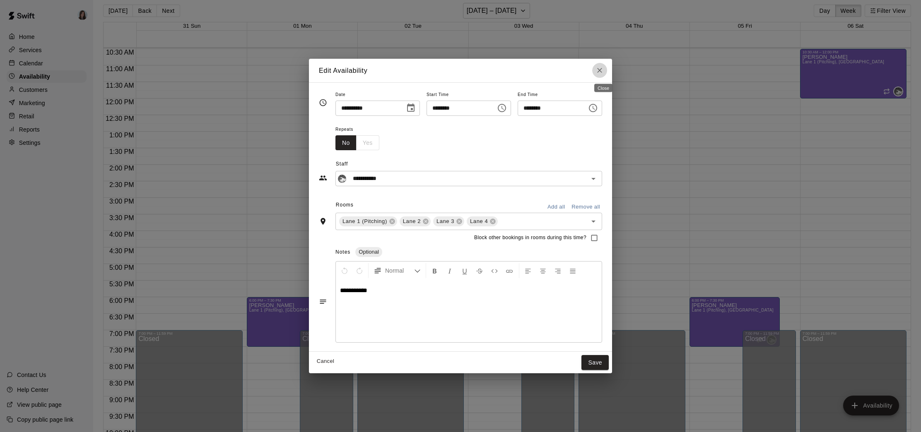
click at [602, 70] on icon "Close" at bounding box center [599, 70] width 5 height 5
type input "**********"
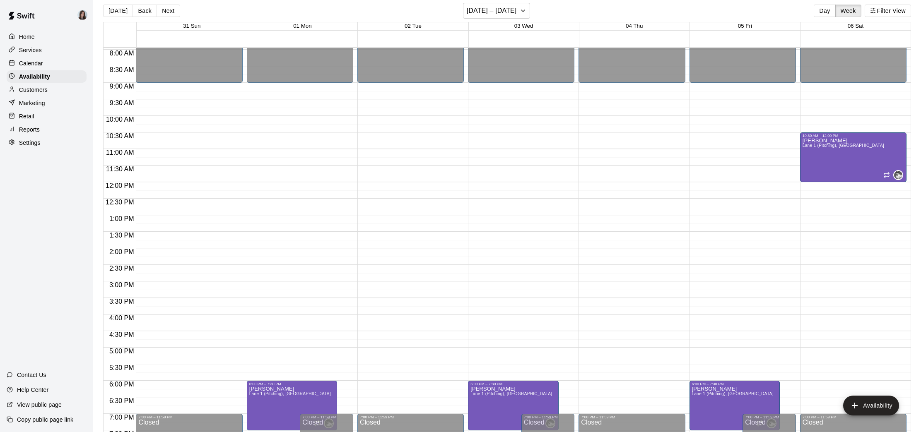
scroll to position [263, 0]
click at [869, 403] on button "Availability" at bounding box center [871, 406] width 56 height 20
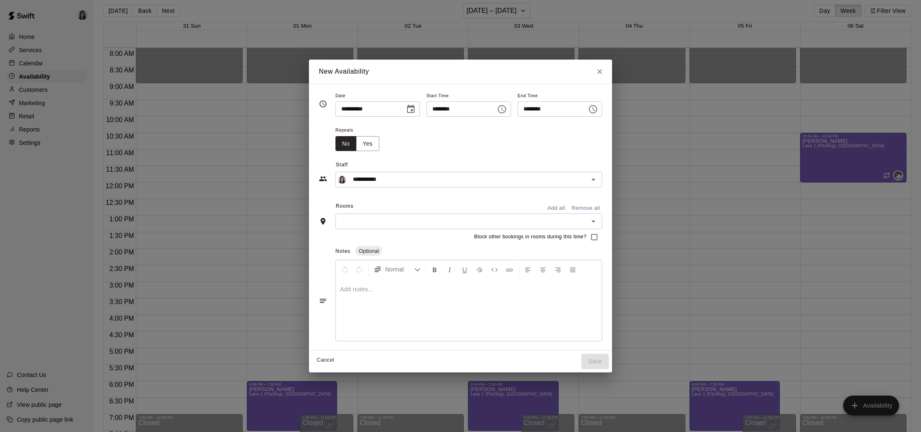
click at [407, 110] on icon "Choose date, selected date is Sep 6, 2025" at bounding box center [411, 109] width 10 height 10
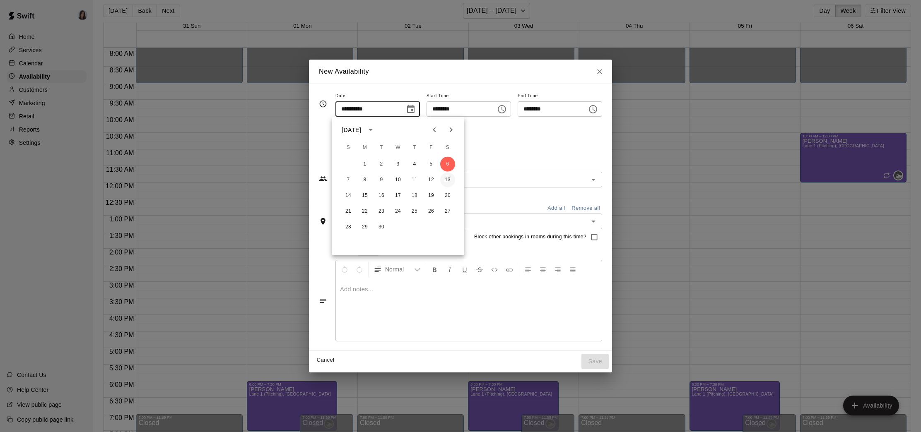
click at [448, 181] on button "13" at bounding box center [447, 180] width 15 height 15
type input "**********"
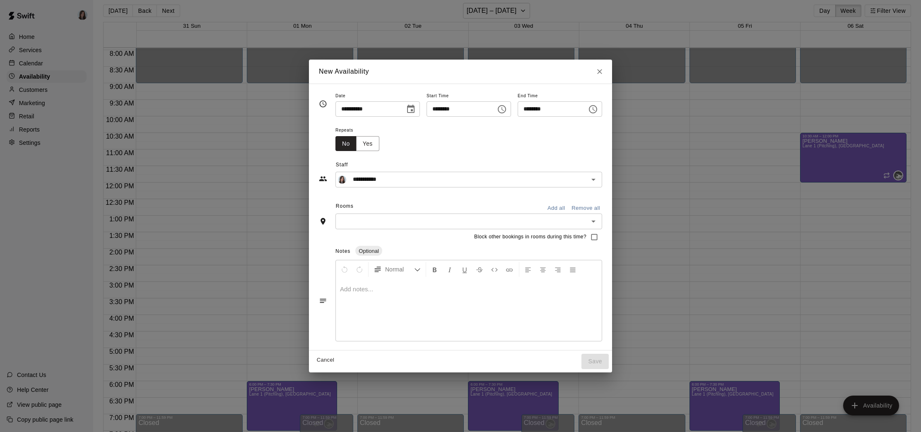
click at [434, 109] on input "********" at bounding box center [459, 108] width 64 height 15
type input "********"
click at [528, 109] on input "********" at bounding box center [550, 108] width 64 height 15
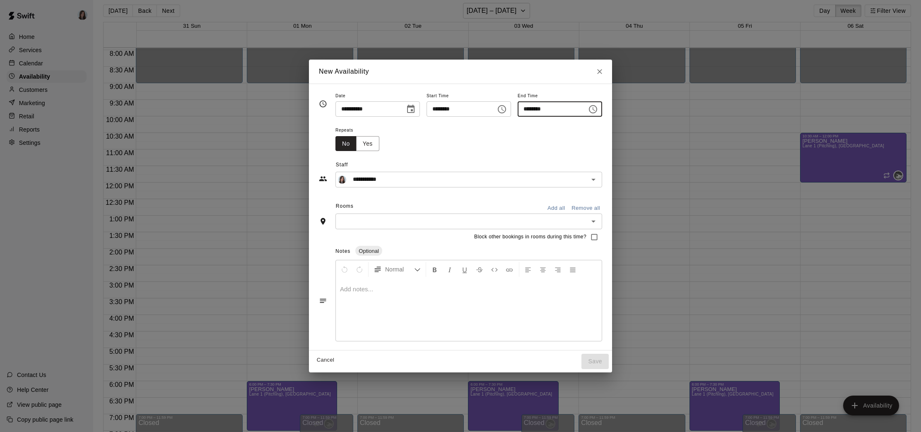
click at [546, 110] on input "********" at bounding box center [550, 108] width 64 height 15
type input "********"
click at [541, 133] on div "Repeats No Yes" at bounding box center [468, 138] width 267 height 26
click at [398, 180] on input "**********" at bounding box center [463, 179] width 226 height 10
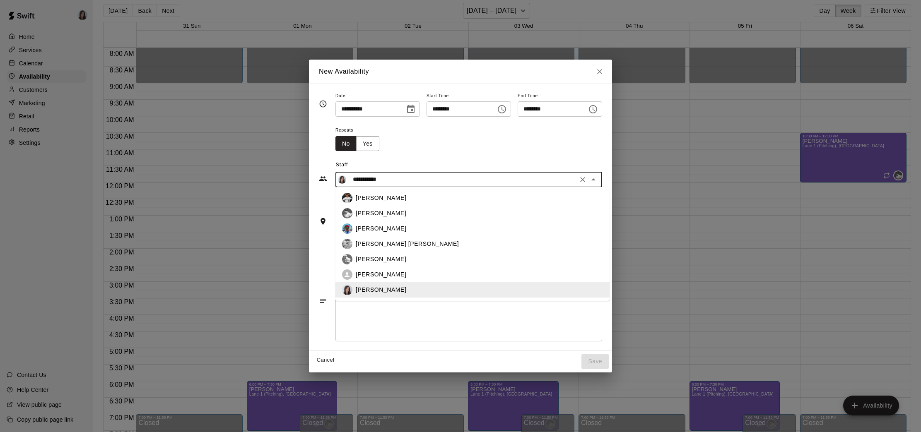
click at [371, 213] on p "[PERSON_NAME]" at bounding box center [381, 213] width 51 height 9
type input "**********"
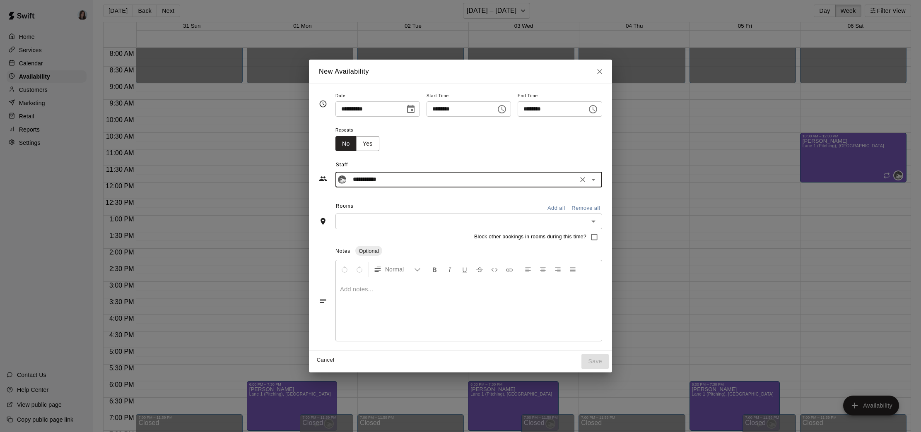
click at [518, 226] on input "text" at bounding box center [462, 221] width 248 height 10
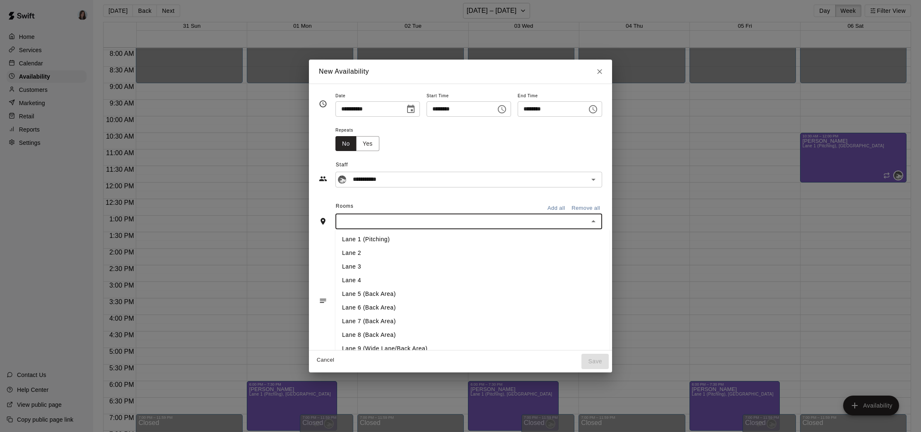
click at [405, 242] on li "Lane 1 (Pitching)" at bounding box center [472, 240] width 274 height 14
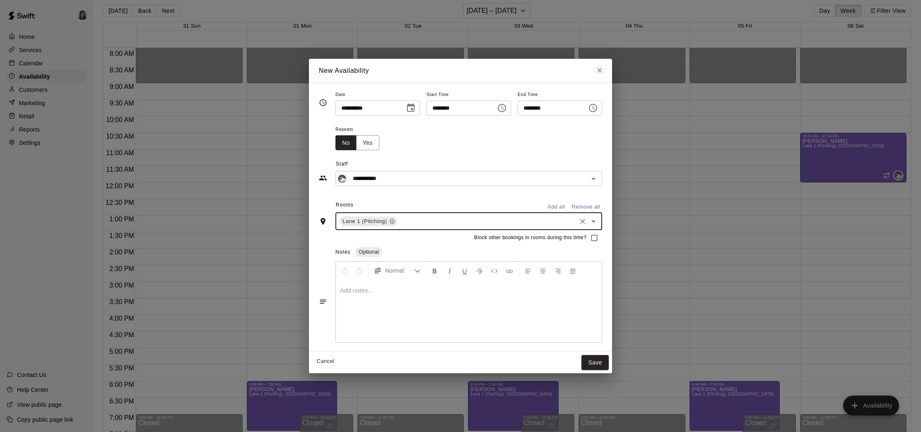
click at [438, 225] on input "text" at bounding box center [486, 221] width 177 height 10
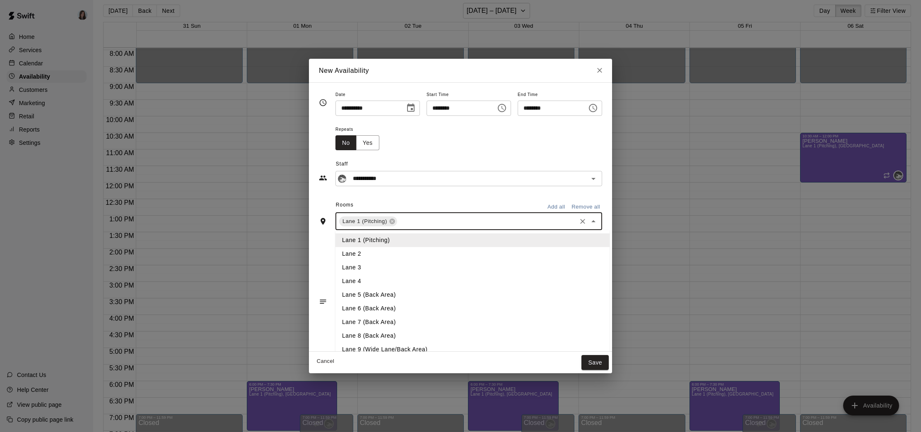
click at [370, 255] on li "Lane 2" at bounding box center [472, 254] width 274 height 14
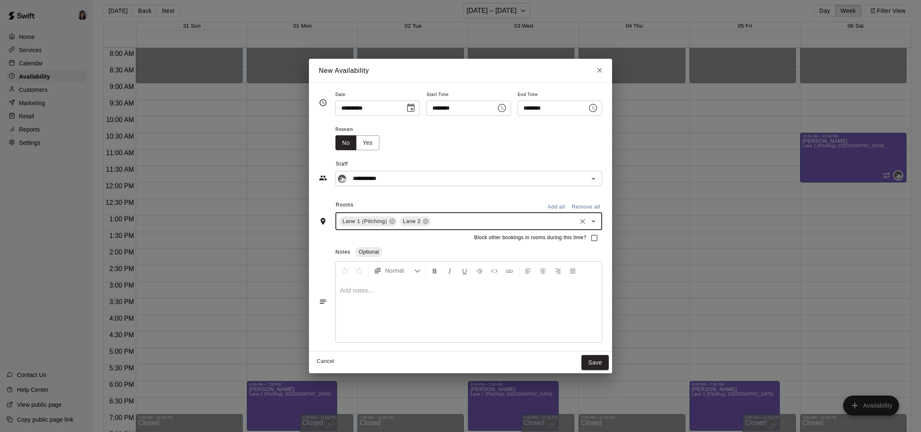
click at [442, 224] on input "text" at bounding box center [503, 221] width 143 height 10
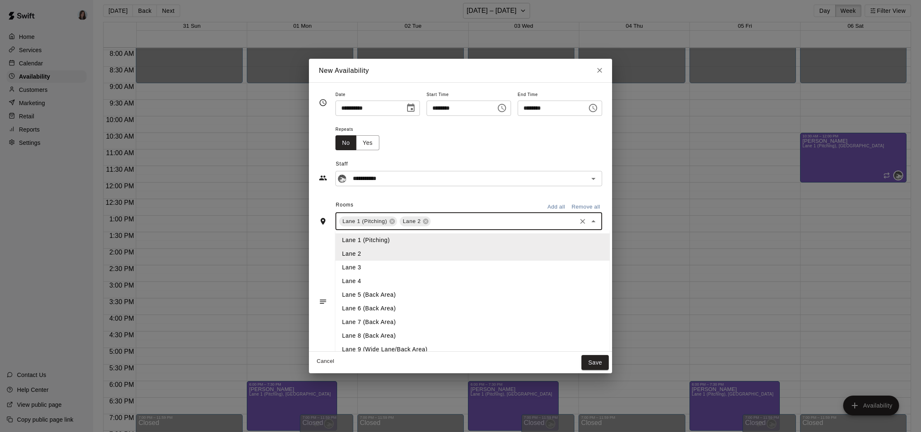
drag, startPoint x: 362, startPoint y: 270, endPoint x: 406, endPoint y: 253, distance: 46.9
click at [362, 270] on li "Lane 3" at bounding box center [472, 268] width 274 height 14
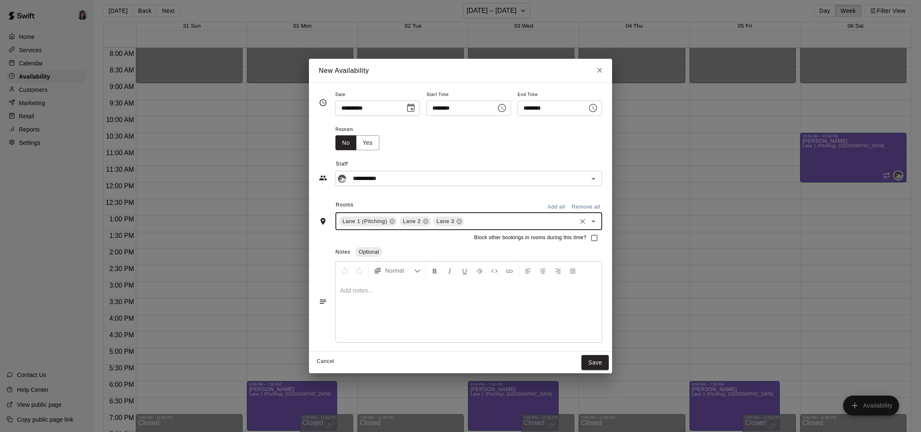
click at [470, 221] on input "text" at bounding box center [520, 221] width 110 height 10
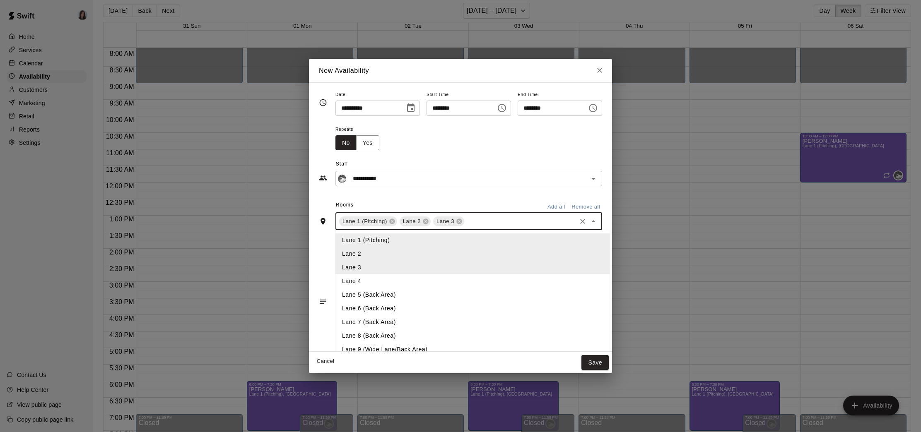
click at [372, 280] on li "Lane 4" at bounding box center [472, 282] width 274 height 14
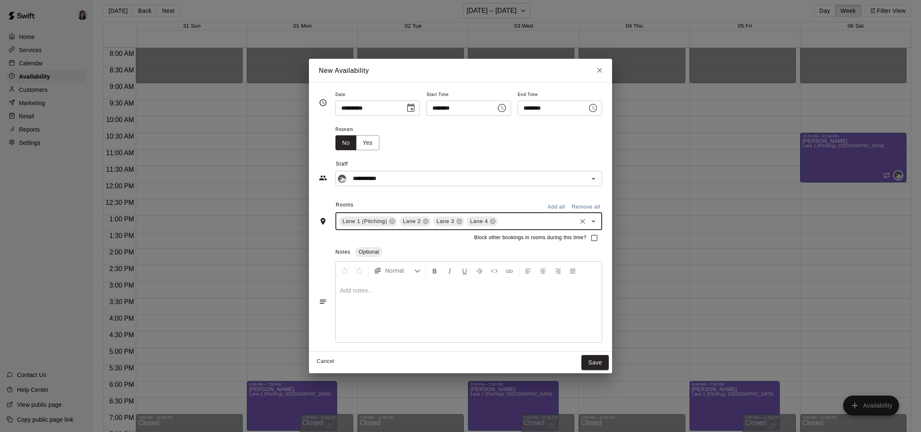
click at [380, 303] on div at bounding box center [469, 311] width 266 height 62
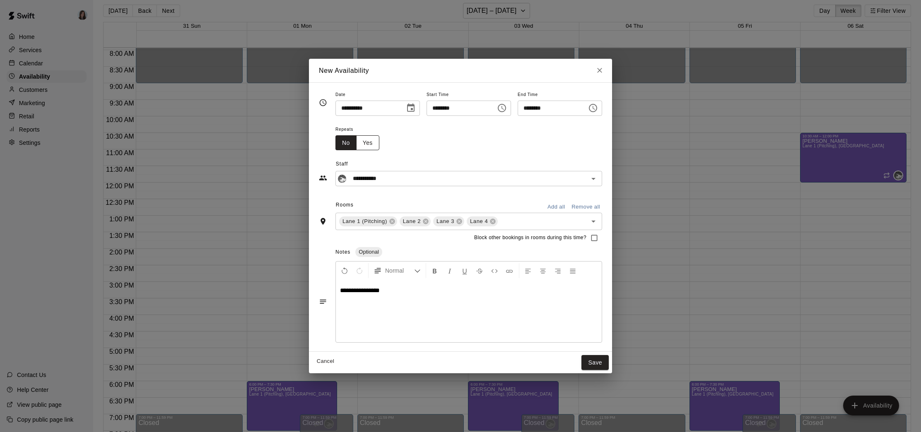
click at [362, 145] on button "Yes" at bounding box center [367, 142] width 23 height 15
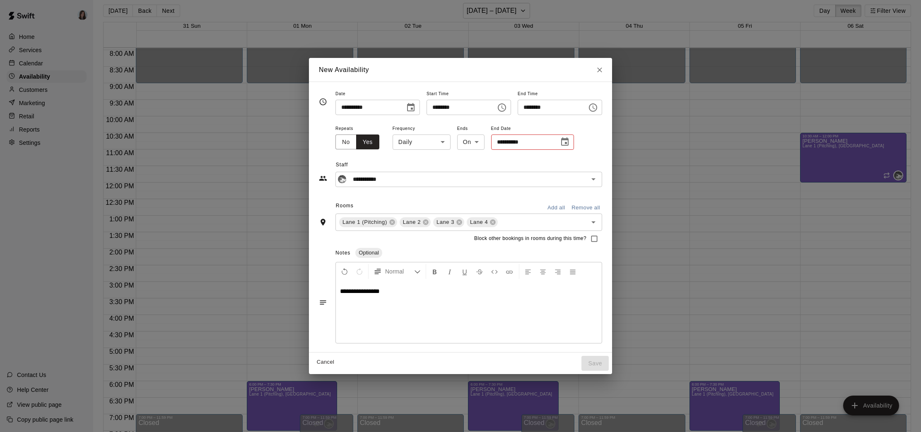
click at [431, 142] on body "Home Services Calendar Availability Customers Marketing Retail Reports Settings…" at bounding box center [460, 216] width 921 height 446
click at [418, 173] on li "Weekly [DATE]" at bounding box center [418, 174] width 104 height 14
type input "******"
click at [572, 142] on icon "Choose date" at bounding box center [567, 142] width 10 height 10
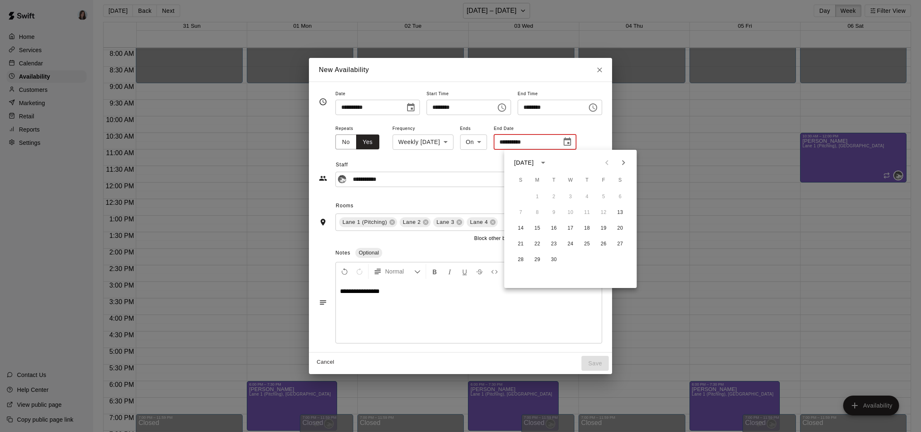
click at [622, 162] on icon "Next month" at bounding box center [624, 163] width 10 height 10
click at [621, 244] on button "25" at bounding box center [620, 244] width 15 height 15
type input "**********"
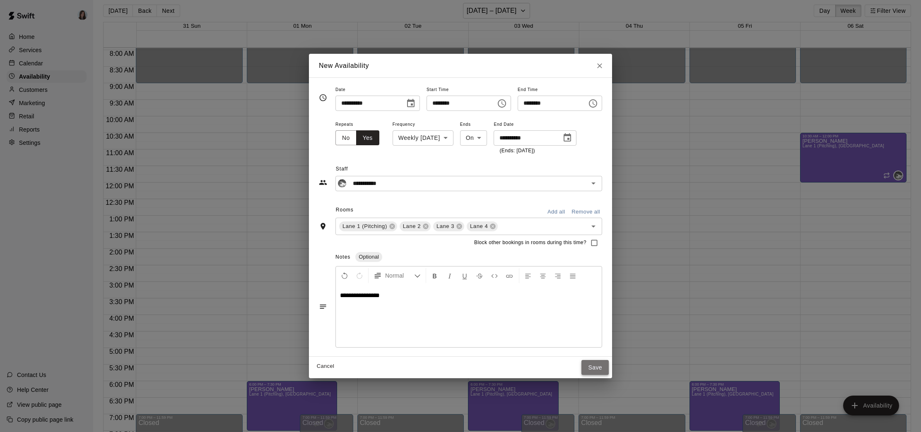
click at [600, 367] on button "Save" at bounding box center [594, 367] width 27 height 15
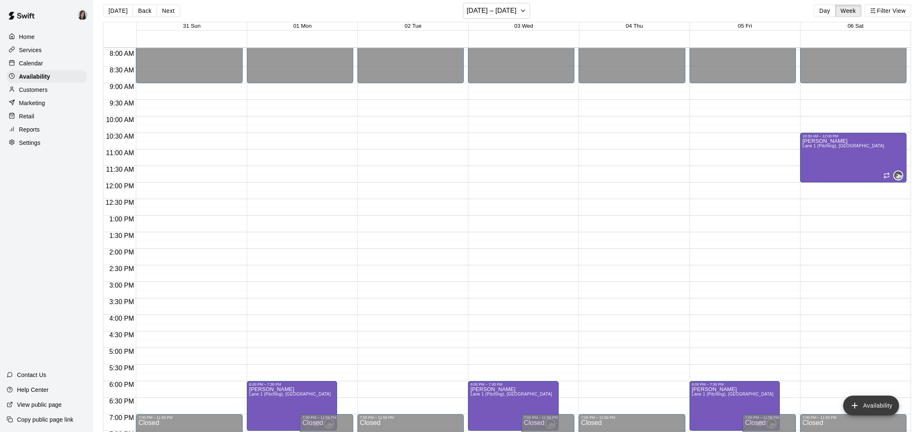
click at [873, 404] on button "Availability" at bounding box center [871, 406] width 56 height 20
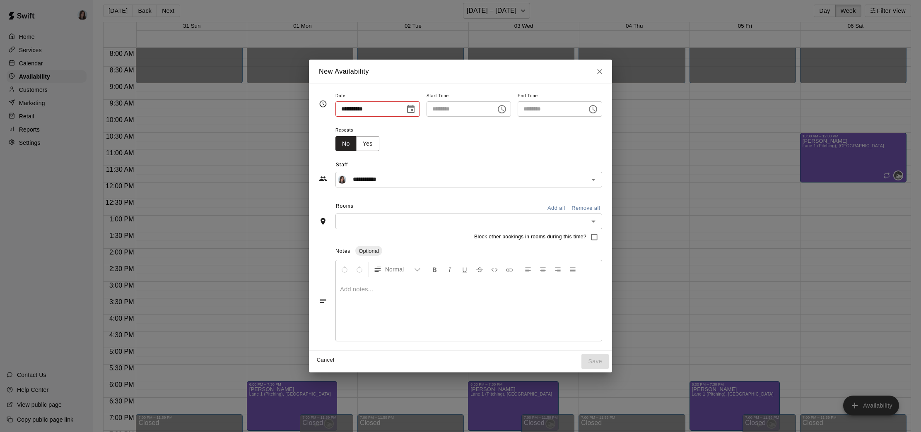
type input "**********"
type input "********"
click at [432, 110] on input "********" at bounding box center [459, 108] width 64 height 15
type input "********"
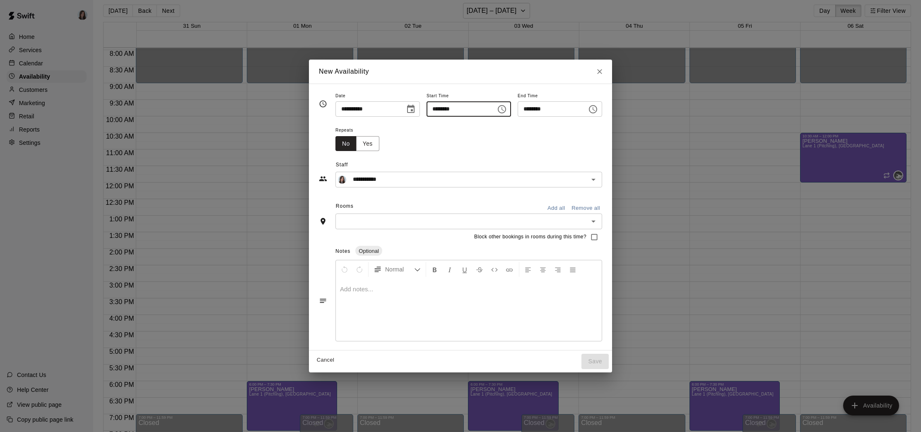
click at [528, 109] on input "********" at bounding box center [550, 108] width 64 height 15
click at [548, 109] on input "********" at bounding box center [550, 108] width 64 height 15
type input "********"
drag, startPoint x: 545, startPoint y: 135, endPoint x: 410, endPoint y: 138, distance: 135.5
click at [539, 135] on div "Repeats No Yes" at bounding box center [468, 138] width 267 height 26
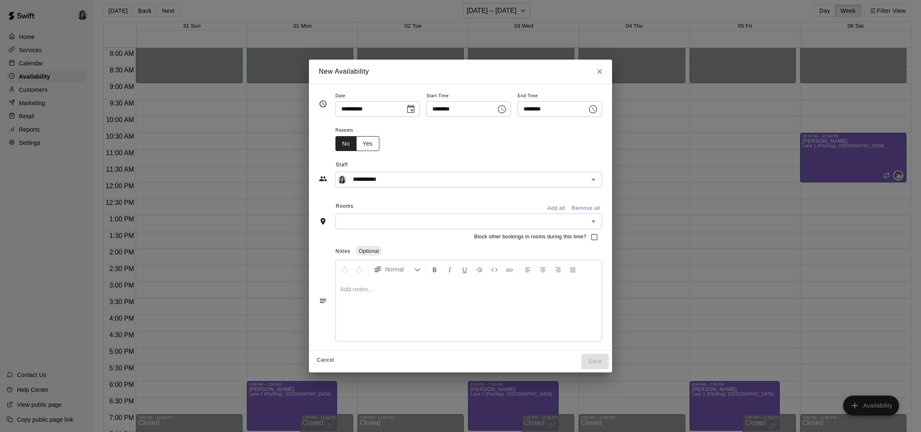
click at [367, 144] on button "Yes" at bounding box center [367, 143] width 23 height 15
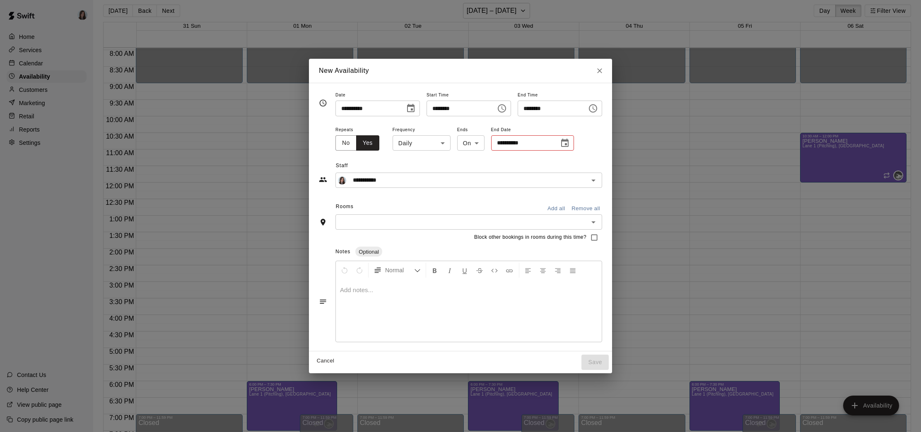
click at [561, 140] on icon "Choose date" at bounding box center [564, 143] width 7 height 8
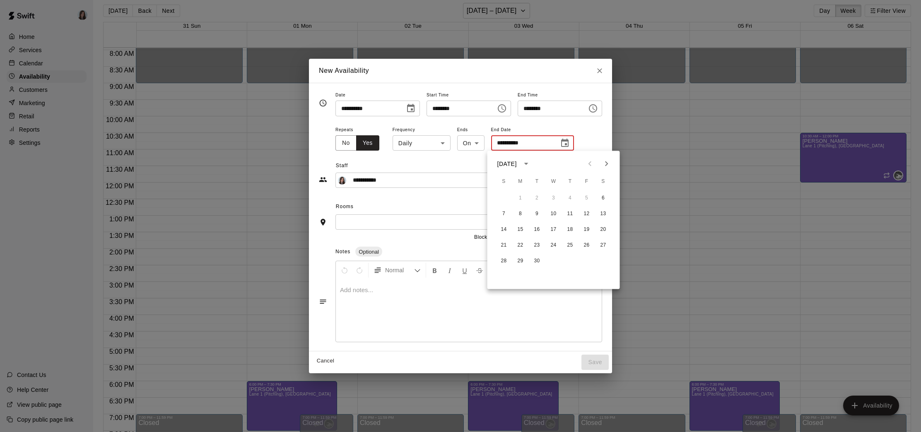
click at [604, 165] on icon "Next month" at bounding box center [607, 164] width 10 height 10
click at [605, 246] on button "25" at bounding box center [603, 245] width 15 height 15
type input "**********"
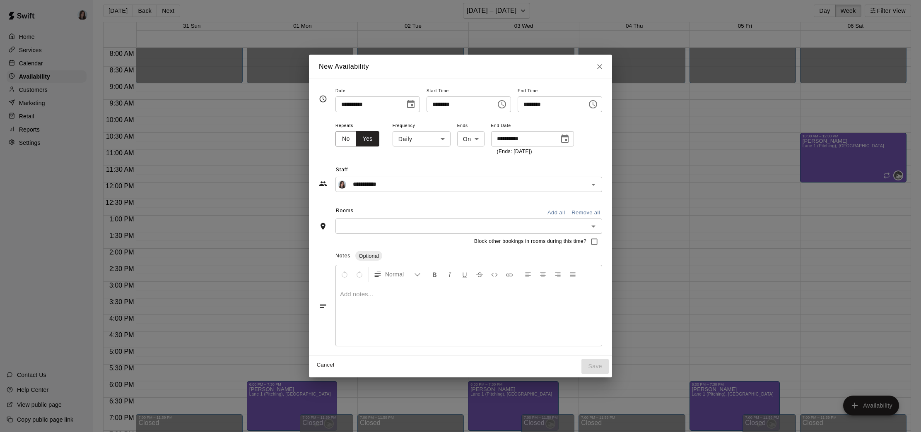
click at [430, 140] on body "Home Services Calendar Availability Customers Marketing Retail Reports Settings…" at bounding box center [460, 216] width 921 height 446
click at [414, 170] on li "Weekly [DATE]" at bounding box center [418, 171] width 104 height 14
type input "******"
click at [467, 158] on div "**********" at bounding box center [460, 174] width 283 height 36
click at [398, 183] on input "**********" at bounding box center [463, 184] width 226 height 10
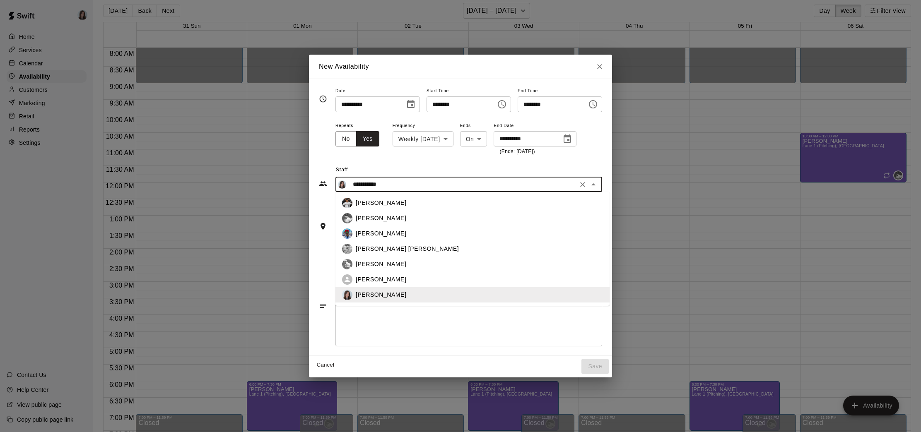
click at [384, 220] on div "[PERSON_NAME]" at bounding box center [479, 218] width 247 height 9
type input "**********"
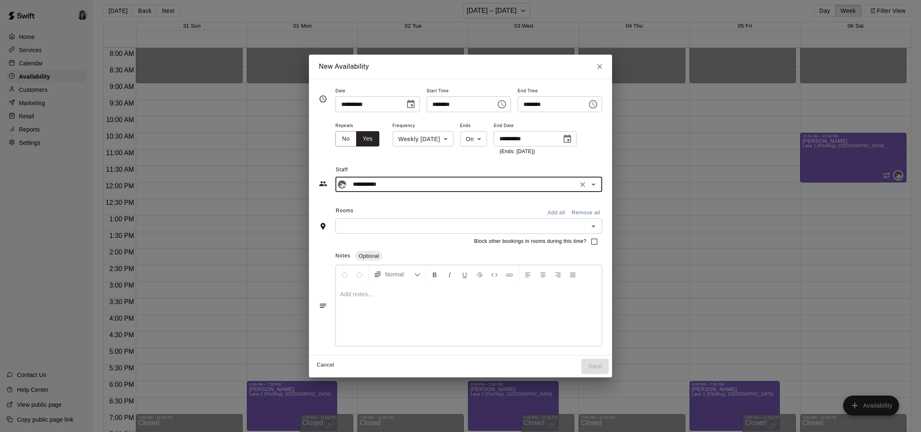
click at [370, 230] on input "text" at bounding box center [462, 226] width 248 height 10
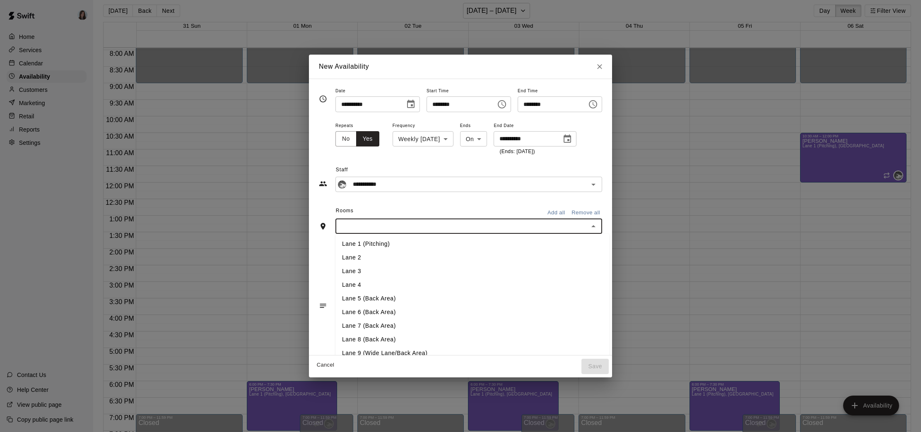
drag, startPoint x: 359, startPoint y: 248, endPoint x: 389, endPoint y: 244, distance: 30.5
click at [359, 248] on li "Lane 1 (Pitching)" at bounding box center [472, 244] width 274 height 14
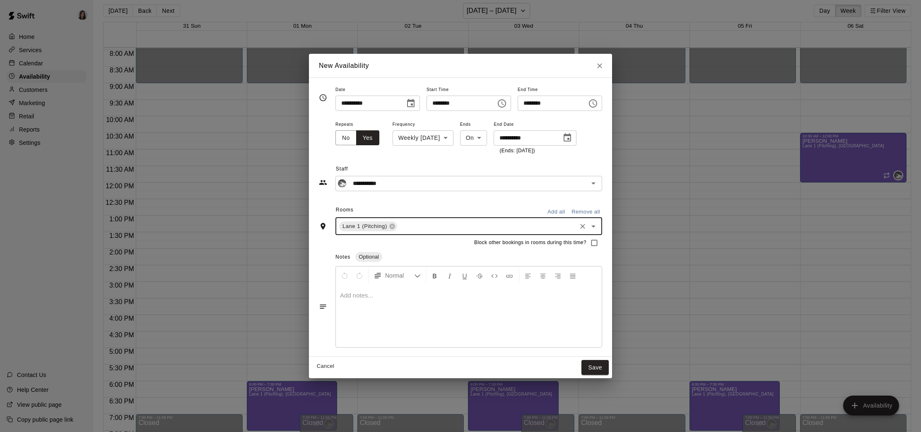
click at [422, 227] on input "text" at bounding box center [486, 226] width 177 height 10
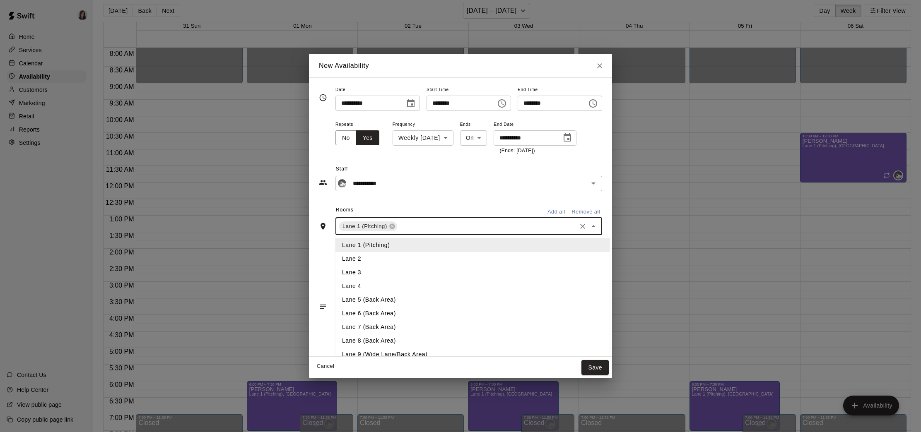
click at [366, 258] on li "Lane 2" at bounding box center [472, 259] width 274 height 14
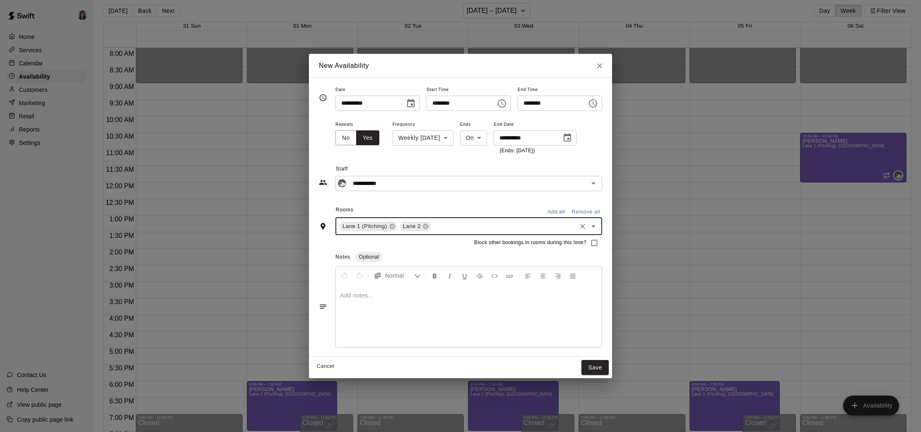
click at [440, 229] on input "text" at bounding box center [503, 226] width 143 height 10
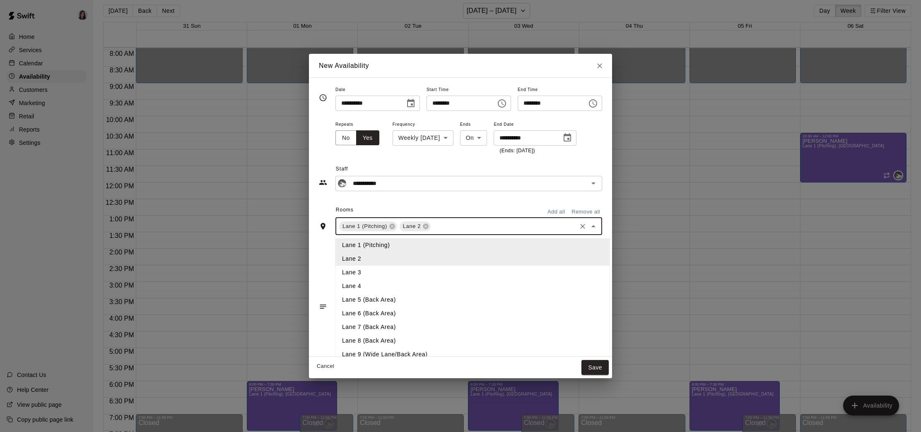
drag, startPoint x: 369, startPoint y: 271, endPoint x: 398, endPoint y: 259, distance: 32.3
click at [369, 271] on li "Lane 3" at bounding box center [472, 273] width 274 height 14
click at [478, 229] on input "text" at bounding box center [520, 226] width 110 height 10
click at [387, 285] on li "Lane 4" at bounding box center [472, 287] width 274 height 14
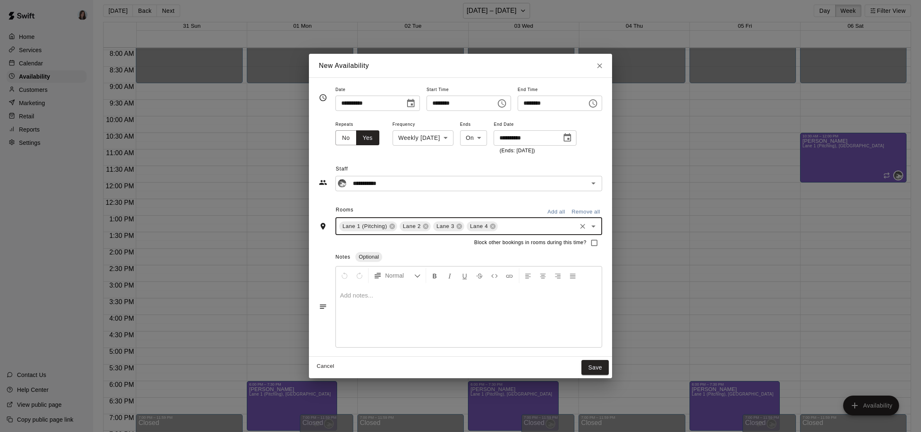
click at [386, 304] on div at bounding box center [469, 316] width 266 height 62
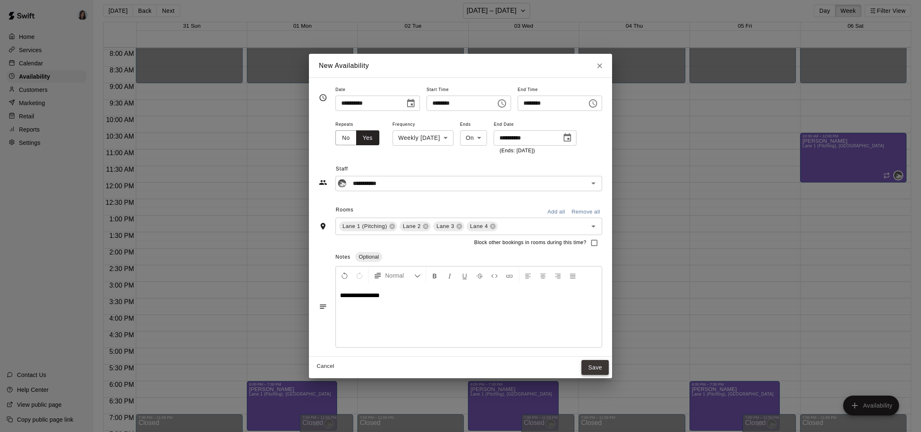
click at [602, 369] on button "Save" at bounding box center [594, 367] width 27 height 15
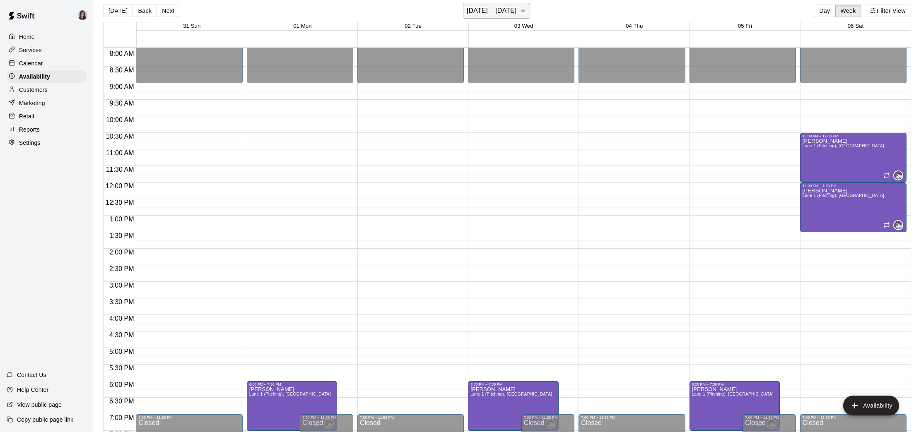
click at [526, 8] on icon "button" at bounding box center [523, 11] width 7 height 10
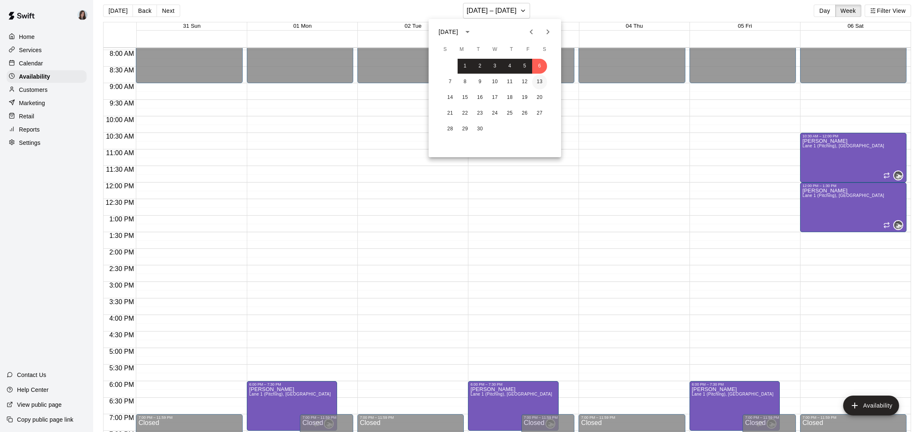
click at [539, 79] on button "13" at bounding box center [539, 82] width 15 height 15
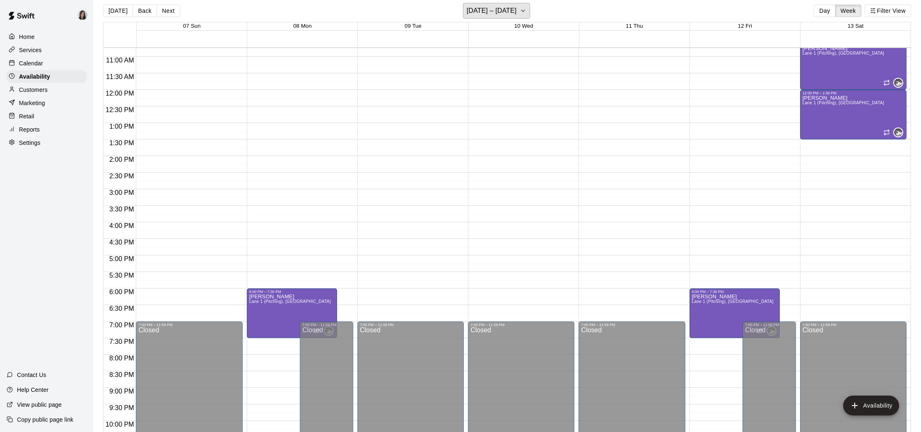
scroll to position [357, 0]
click at [285, 291] on div "6:00 PM – 7:30 PM" at bounding box center [292, 291] width 86 height 4
click at [251, 297] on button "edit" at bounding box center [257, 297] width 17 height 17
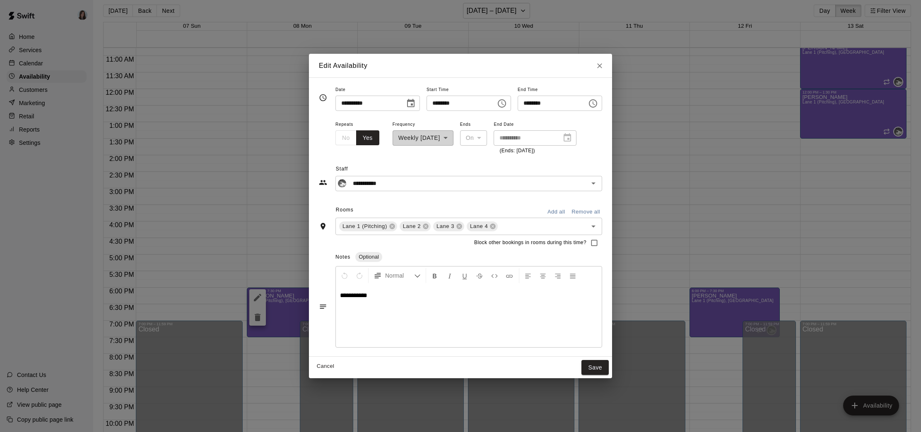
click at [445, 134] on div "**********" at bounding box center [423, 137] width 61 height 36
click at [342, 136] on div "No Yes" at bounding box center [357, 137] width 44 height 15
click at [363, 137] on button "Yes" at bounding box center [367, 137] width 23 height 15
click at [476, 137] on div "On" at bounding box center [473, 137] width 27 height 15
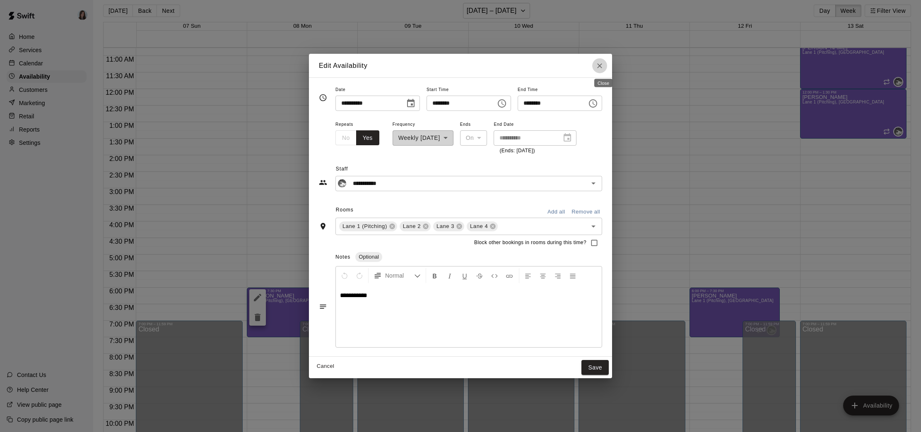
click at [603, 64] on icon "Close" at bounding box center [600, 66] width 8 height 8
type input "**********"
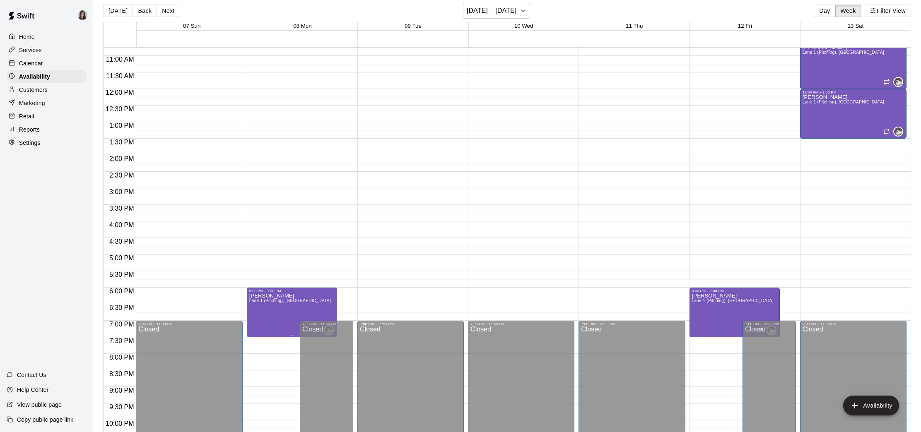
click at [364, 298] on div at bounding box center [460, 216] width 921 height 432
click at [520, 12] on button "[DATE] – [DATE]" at bounding box center [497, 11] width 68 height 16
click at [548, 34] on icon "Next month" at bounding box center [548, 32] width 10 height 10
click at [465, 81] on button "6" at bounding box center [465, 82] width 15 height 15
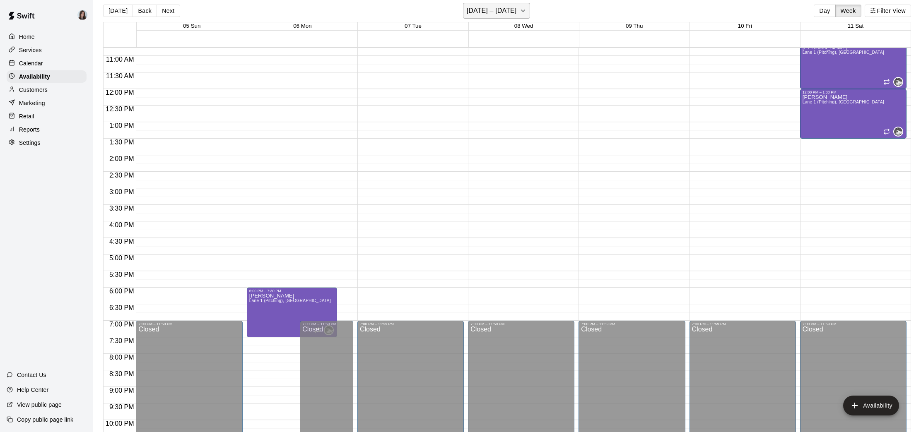
click at [523, 11] on icon "button" at bounding box center [523, 11] width 7 height 10
click at [462, 97] on button "13" at bounding box center [465, 97] width 15 height 15
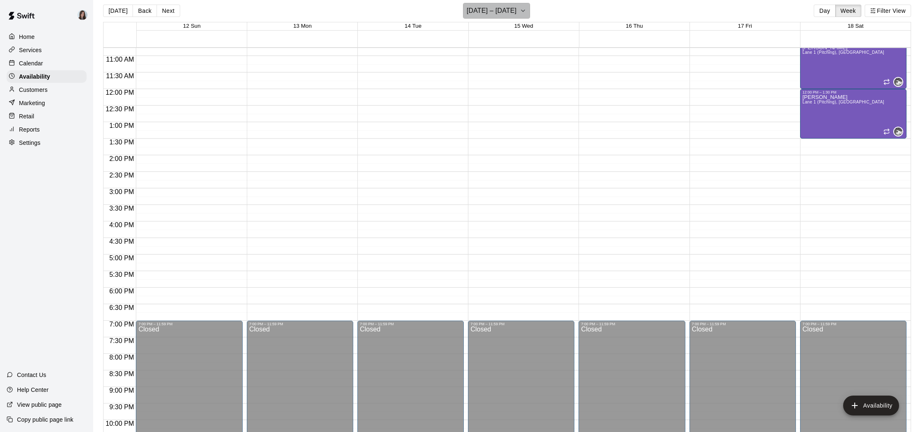
click at [522, 13] on icon "button" at bounding box center [523, 11] width 7 height 10
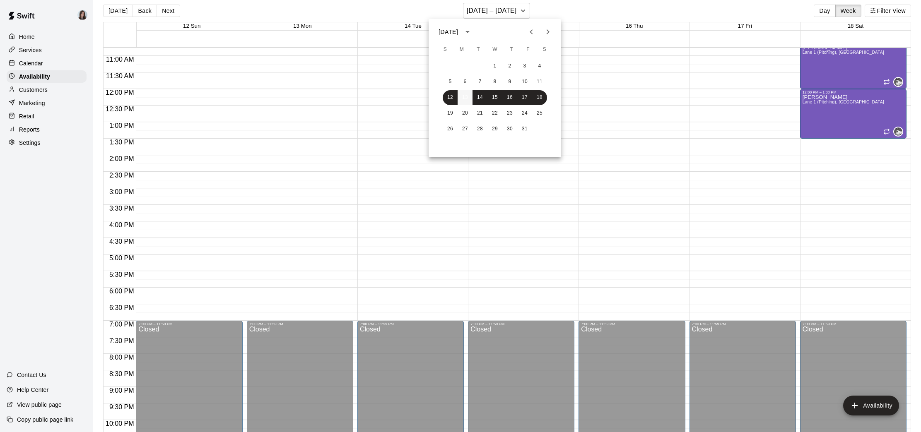
click at [462, 97] on button "13" at bounding box center [465, 97] width 15 height 15
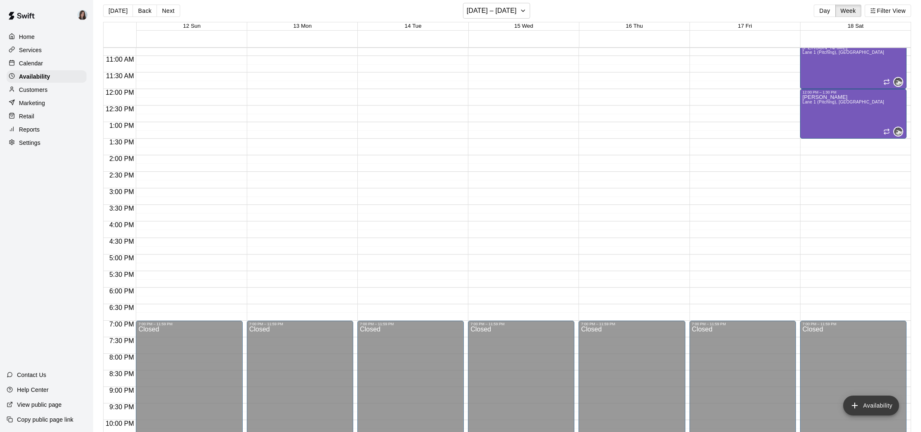
click at [870, 405] on button "Availability" at bounding box center [871, 406] width 56 height 20
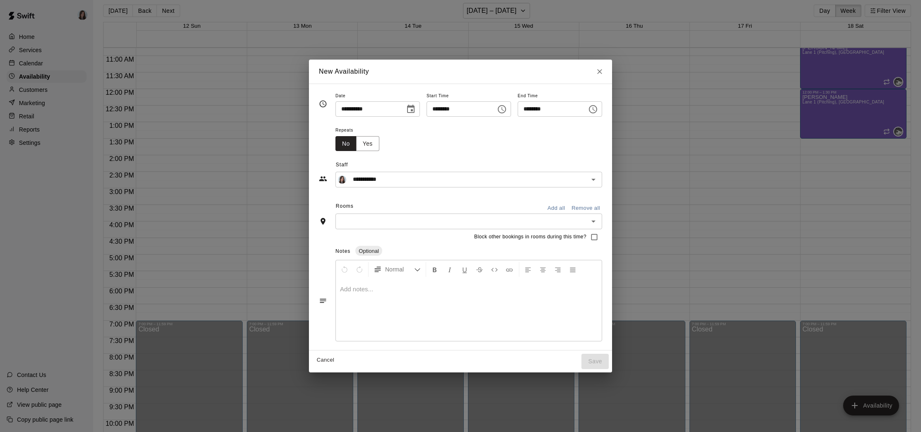
click at [409, 108] on icon "Choose date, selected date is Oct 13, 2025" at bounding box center [411, 109] width 10 height 10
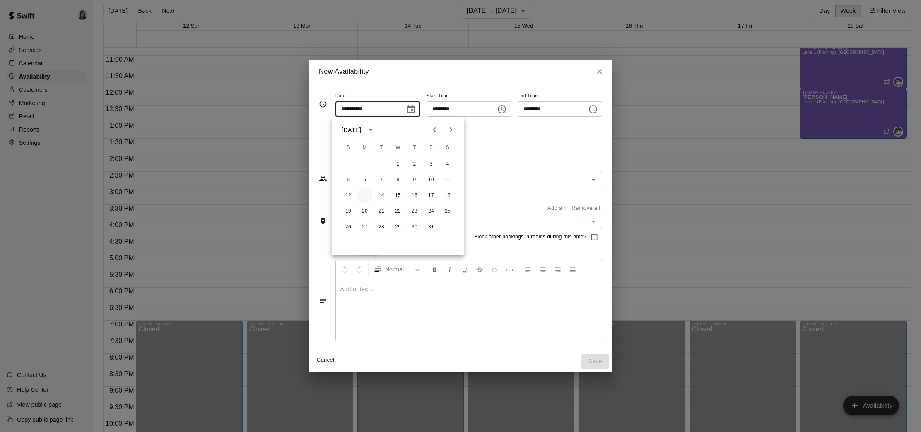
click at [362, 196] on button "13" at bounding box center [364, 195] width 15 height 15
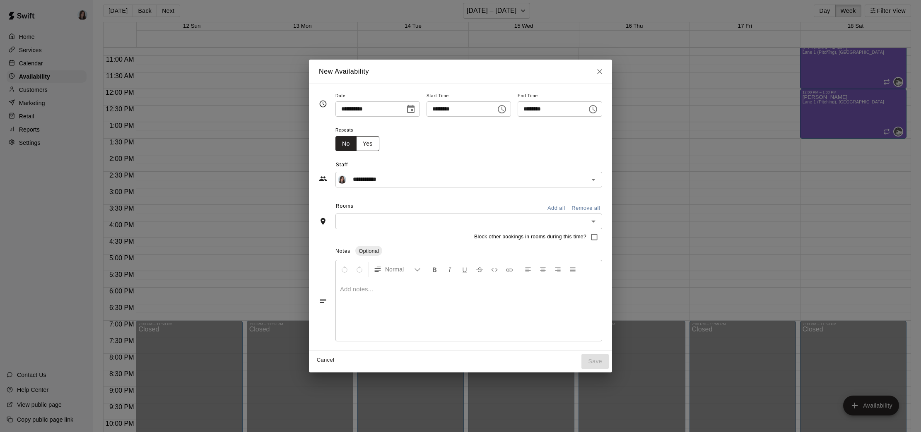
click at [364, 143] on button "Yes" at bounding box center [367, 143] width 23 height 15
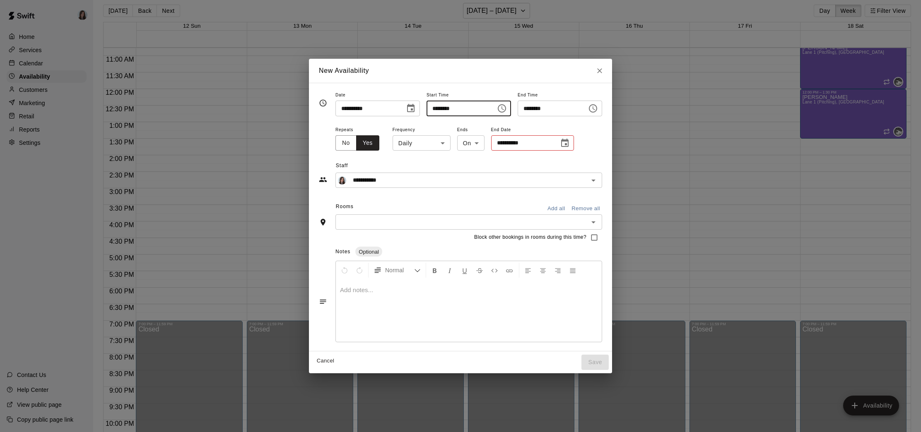
click at [433, 107] on input "********" at bounding box center [459, 108] width 64 height 15
type input "********"
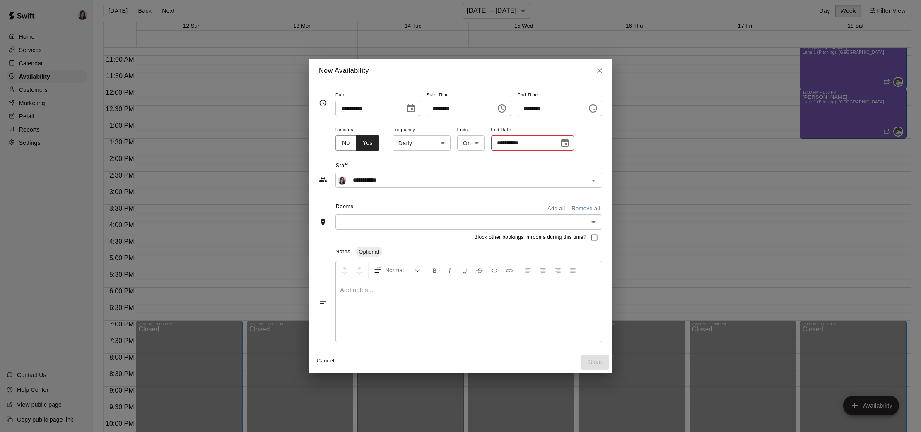
click at [437, 161] on span "Staff" at bounding box center [469, 165] width 266 height 13
click at [432, 143] on body "Home Services Calendar Availability Customers Marketing Retail Reports Settings…" at bounding box center [460, 216] width 921 height 446
drag, startPoint x: 414, startPoint y: 176, endPoint x: 420, endPoint y: 174, distance: 6.4
click at [414, 176] on li "Weekly [DATE]" at bounding box center [418, 175] width 104 height 14
type input "******"
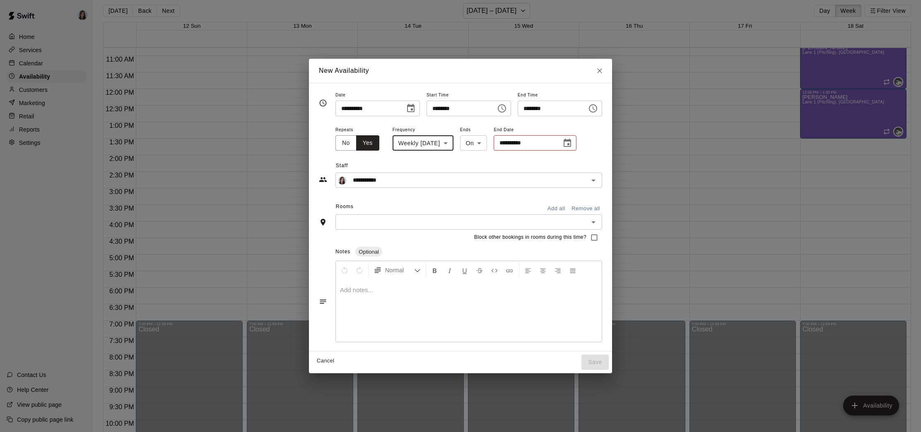
click at [572, 143] on icon "Choose date" at bounding box center [567, 143] width 10 height 10
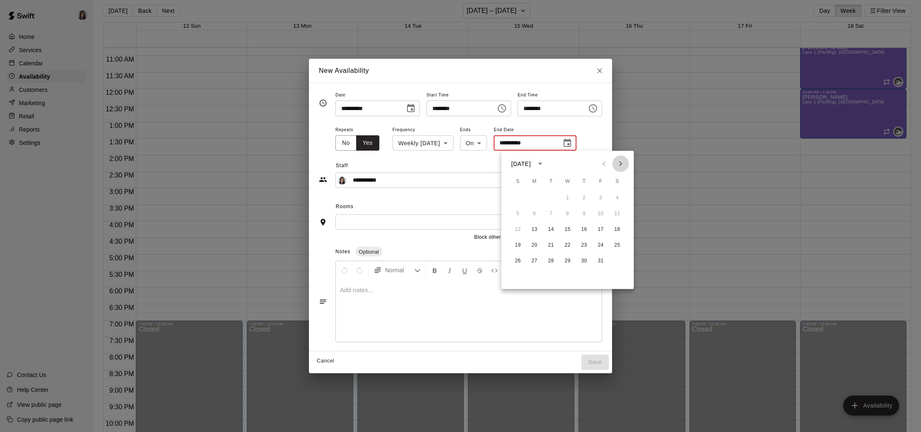
click at [621, 162] on icon "Next month" at bounding box center [620, 164] width 3 height 5
click at [534, 260] on button "24" at bounding box center [534, 261] width 15 height 15
type input "**********"
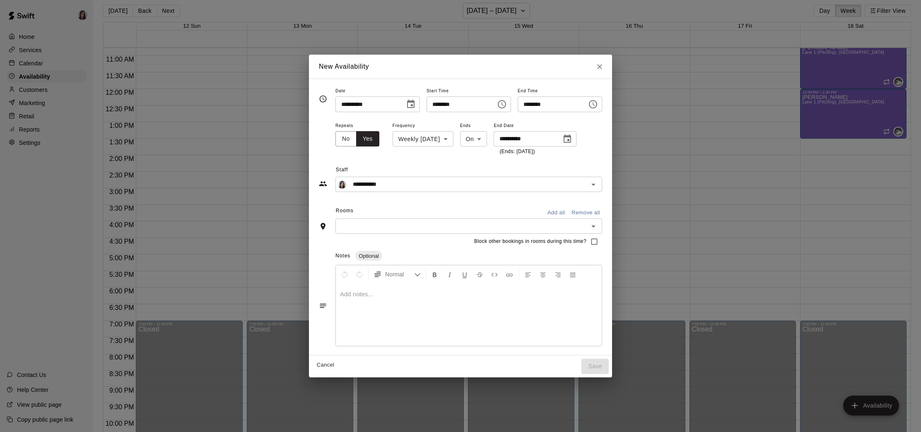
click at [509, 162] on div "**********" at bounding box center [460, 174] width 283 height 36
click at [403, 231] on input "text" at bounding box center [462, 226] width 248 height 10
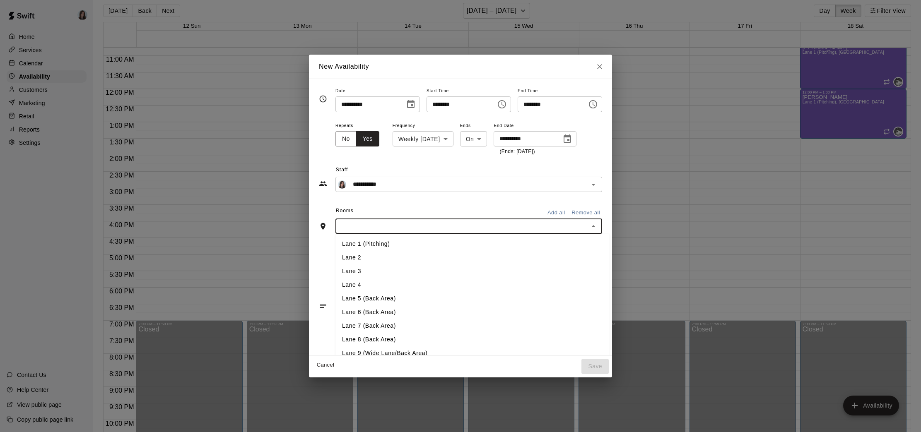
click at [393, 250] on li "Lane 1 (Pitching)" at bounding box center [472, 244] width 274 height 14
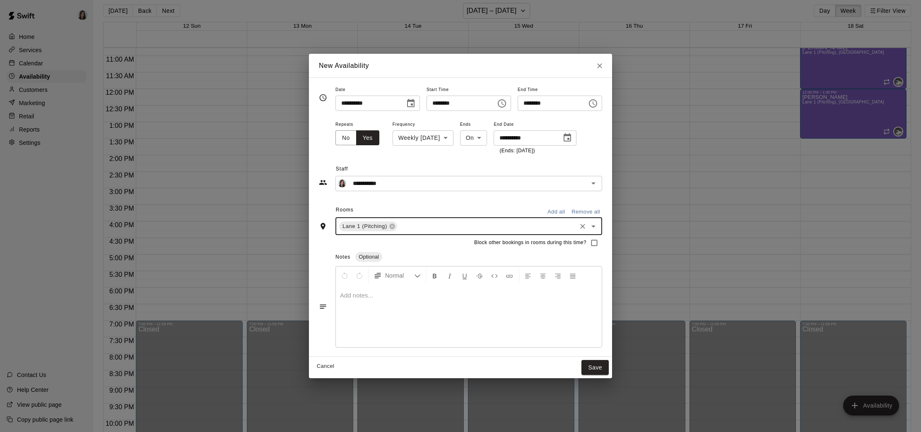
click at [441, 230] on input "text" at bounding box center [486, 226] width 177 height 10
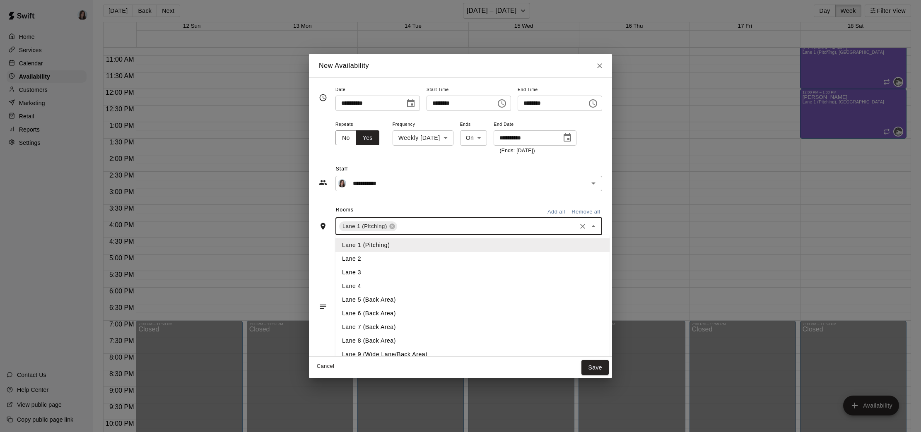
drag, startPoint x: 386, startPoint y: 264, endPoint x: 409, endPoint y: 251, distance: 27.1
click at [386, 263] on li "Lane 2" at bounding box center [472, 259] width 274 height 14
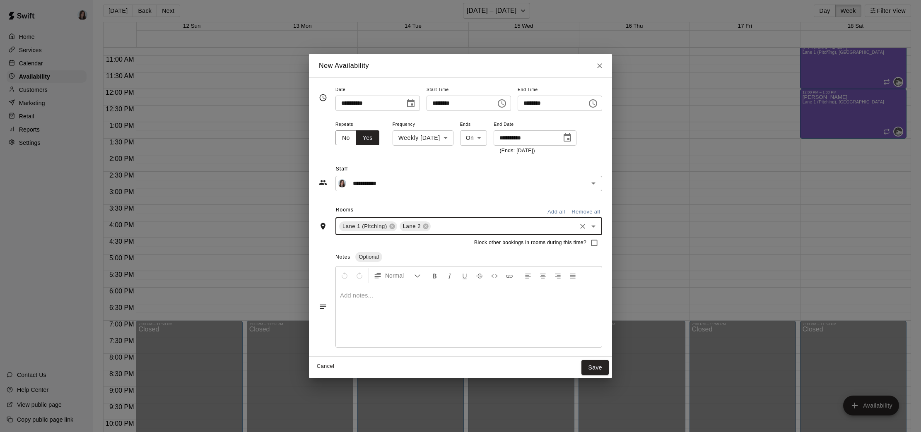
click at [446, 231] on input "text" at bounding box center [503, 226] width 143 height 10
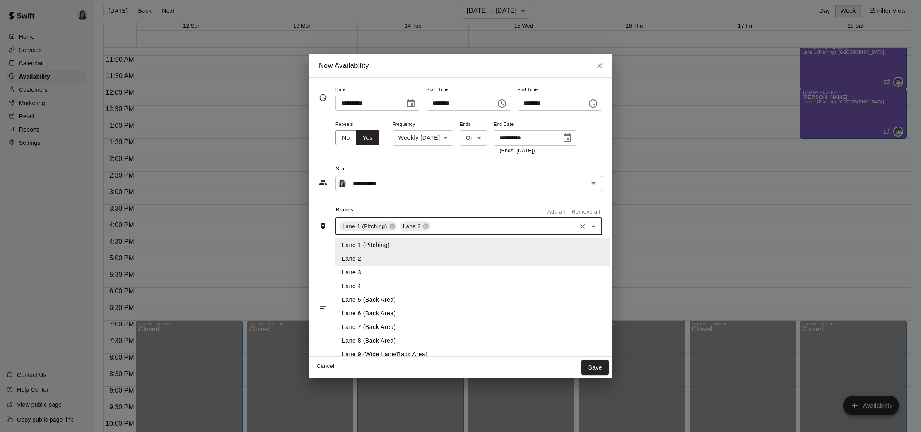
drag, startPoint x: 382, startPoint y: 271, endPoint x: 420, endPoint y: 259, distance: 40.5
click at [382, 271] on li "Lane 3" at bounding box center [472, 273] width 274 height 14
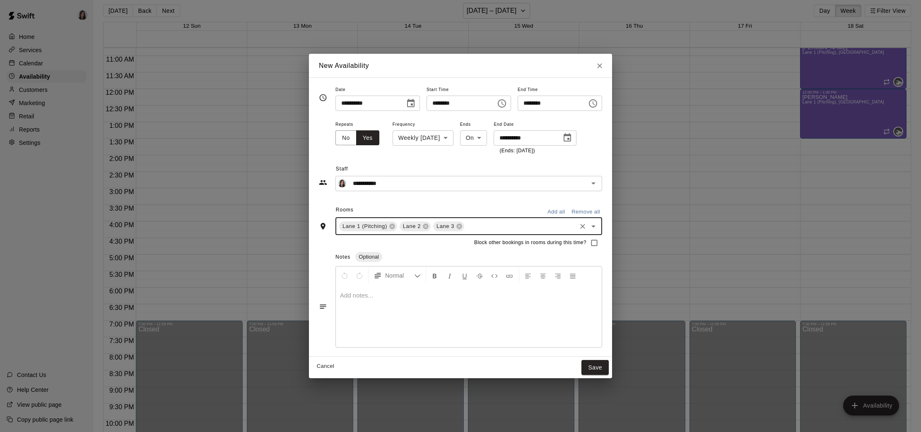
click at [483, 231] on input "text" at bounding box center [520, 226] width 110 height 10
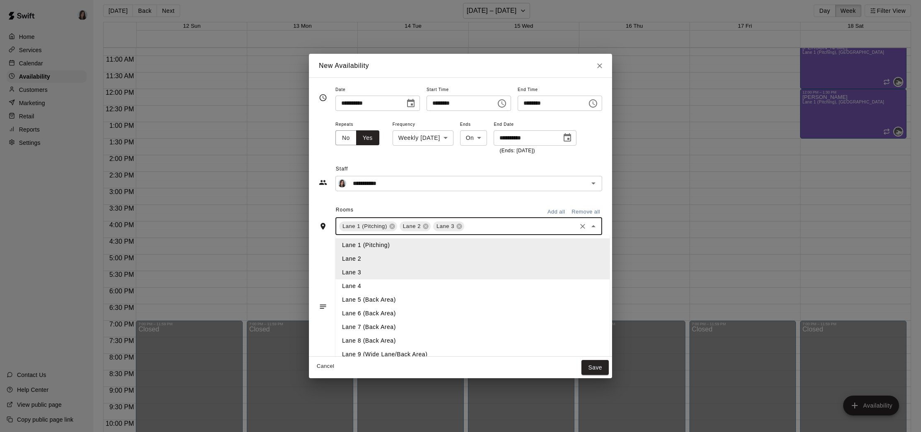
click at [391, 285] on li "Lane 4" at bounding box center [472, 287] width 274 height 14
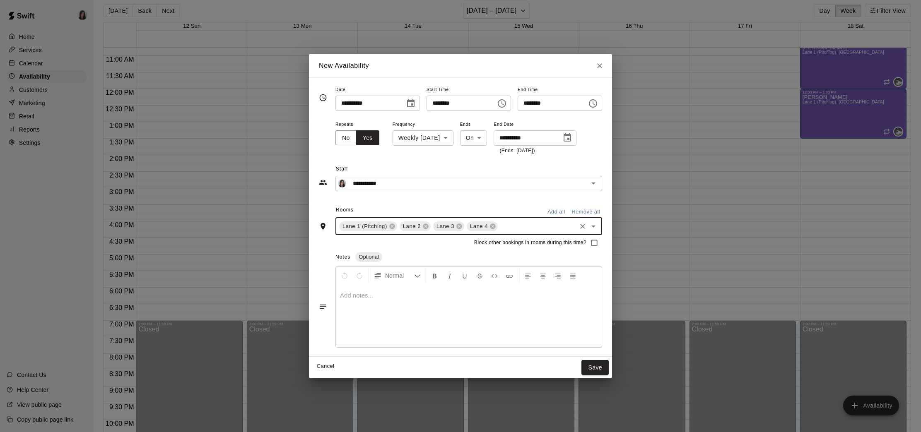
click at [384, 303] on div at bounding box center [469, 316] width 266 height 62
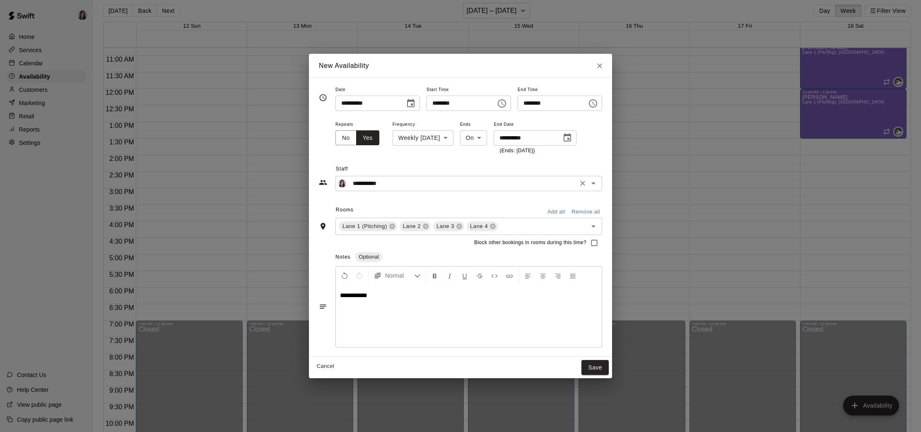
click at [407, 190] on div "**********" at bounding box center [468, 183] width 267 height 15
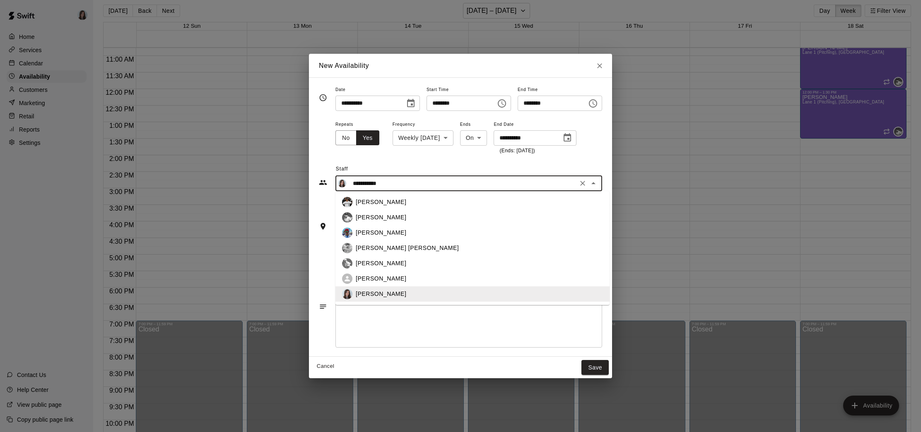
click at [389, 216] on div "[PERSON_NAME]" at bounding box center [479, 217] width 247 height 9
type input "**********"
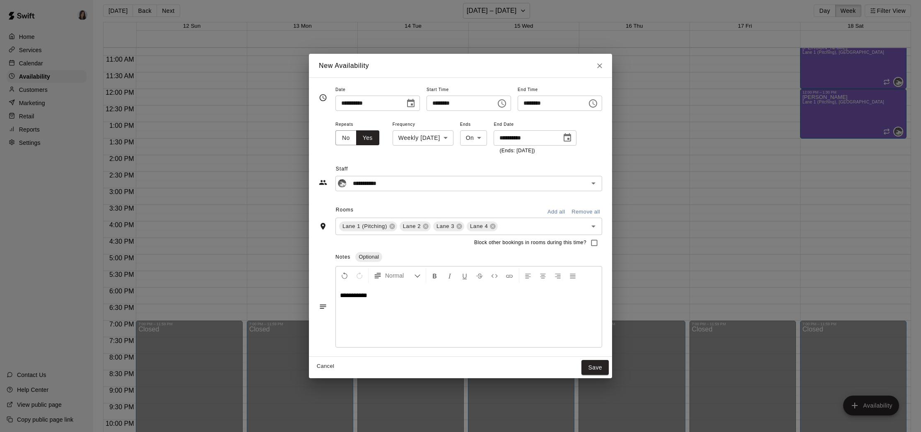
click at [498, 169] on span "Staff" at bounding box center [469, 169] width 266 height 13
click at [597, 369] on button "Save" at bounding box center [594, 367] width 27 height 15
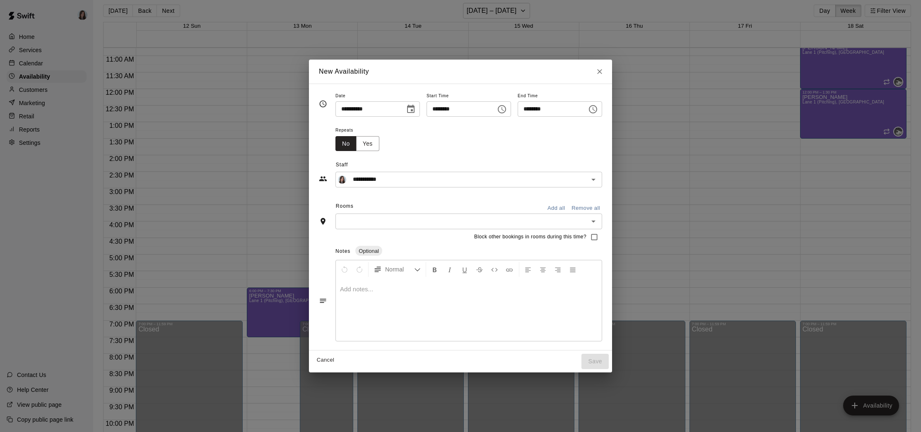
click at [410, 108] on icon "Choose date, selected date is Oct 17, 2025" at bounding box center [411, 109] width 10 height 10
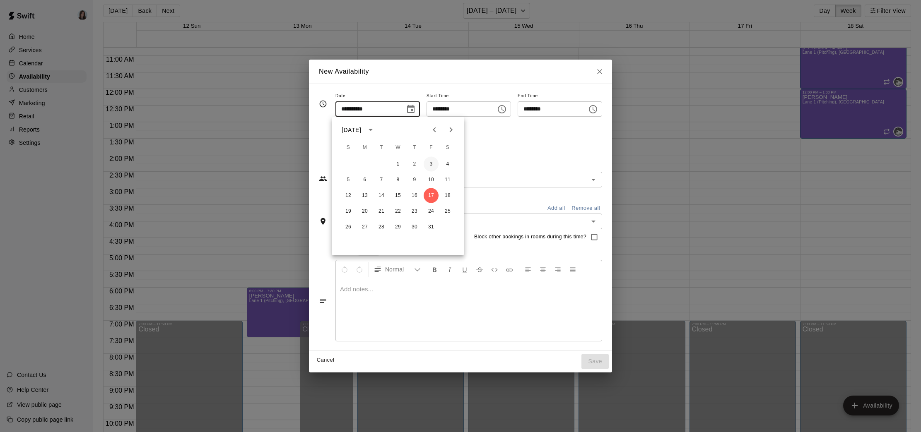
click at [431, 164] on button "3" at bounding box center [431, 164] width 15 height 15
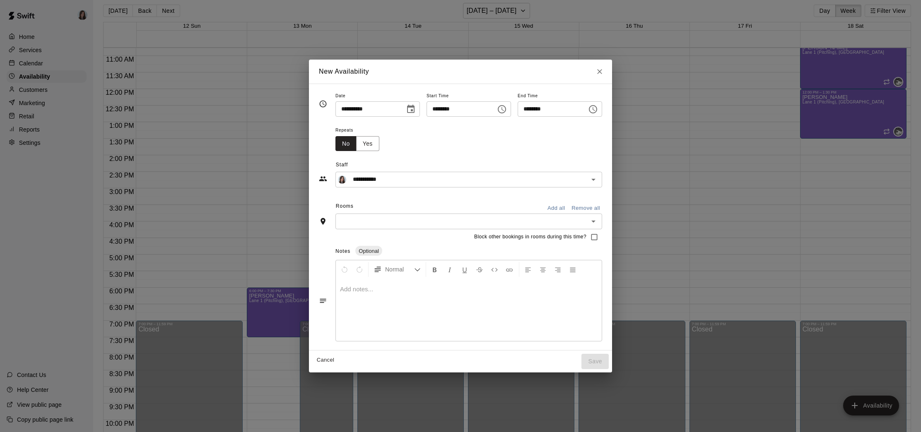
click at [699, 116] on div "**********" at bounding box center [460, 216] width 921 height 432
type input "**********"
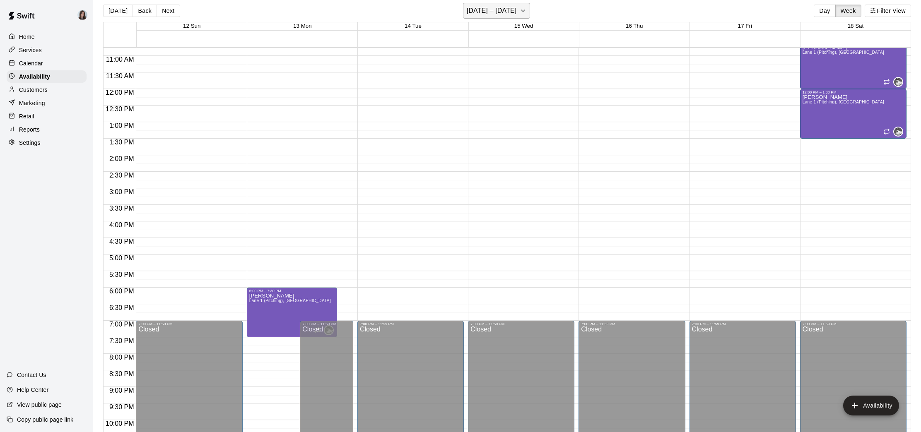
click at [499, 14] on h6 "[DATE] – [DATE]" at bounding box center [492, 11] width 50 height 12
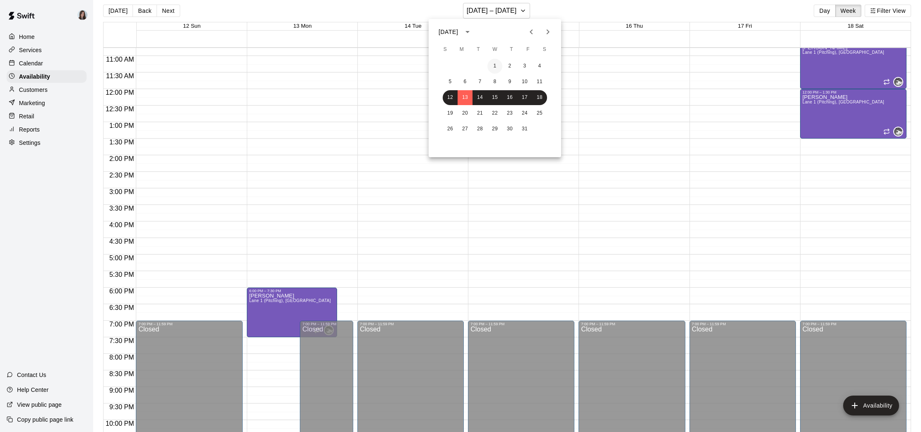
click at [497, 64] on button "1" at bounding box center [494, 66] width 15 height 15
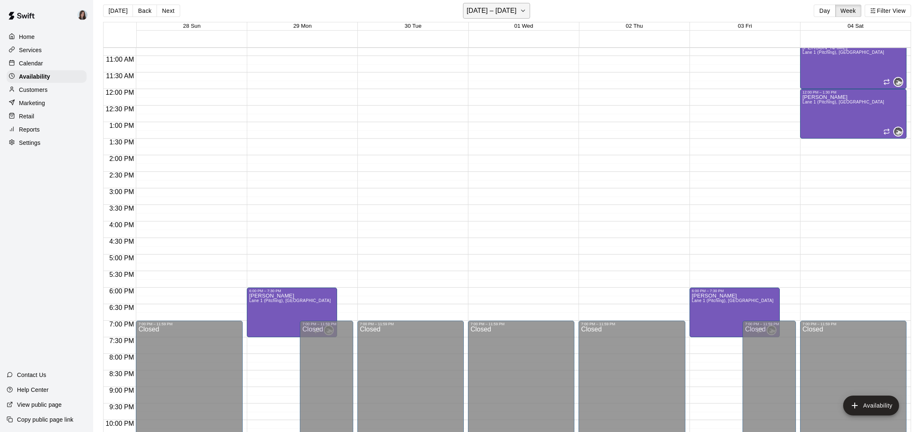
click at [531, 10] on button "[DATE] – [DATE]" at bounding box center [497, 11] width 68 height 16
click at [524, 79] on button "10" at bounding box center [524, 82] width 15 height 15
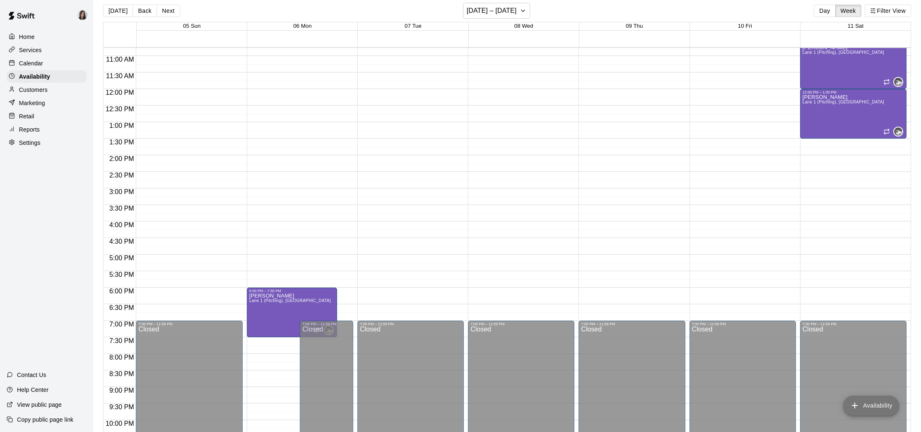
click at [869, 408] on button "Availability" at bounding box center [871, 406] width 56 height 20
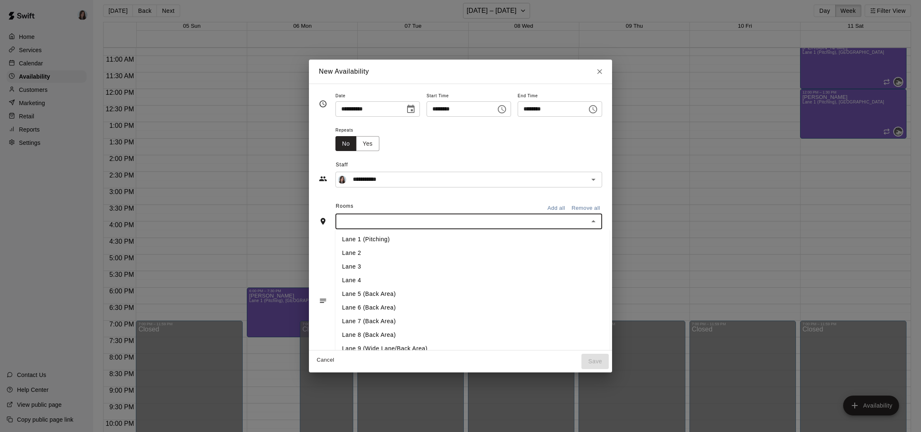
click at [372, 227] on input "text" at bounding box center [462, 221] width 248 height 10
click at [369, 239] on li "Lane 1 (Pitching)" at bounding box center [472, 240] width 274 height 14
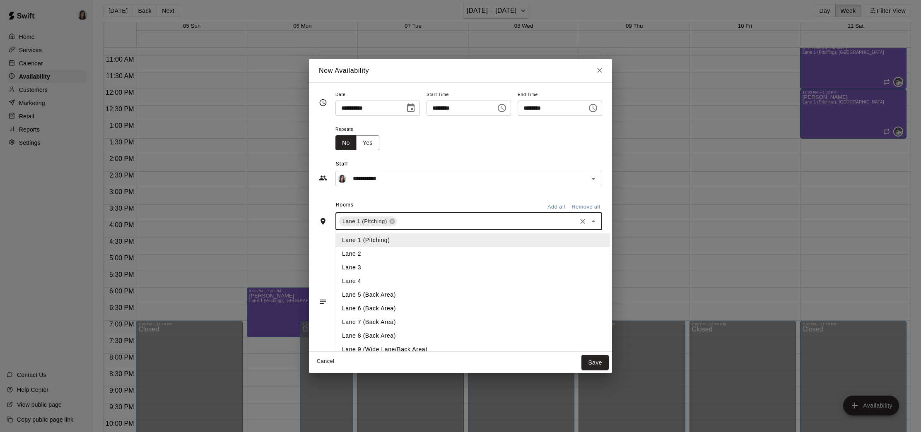
click at [419, 222] on input "text" at bounding box center [486, 221] width 177 height 10
drag, startPoint x: 394, startPoint y: 256, endPoint x: 425, endPoint y: 234, distance: 38.9
click at [394, 256] on li "Lane 2" at bounding box center [472, 254] width 274 height 14
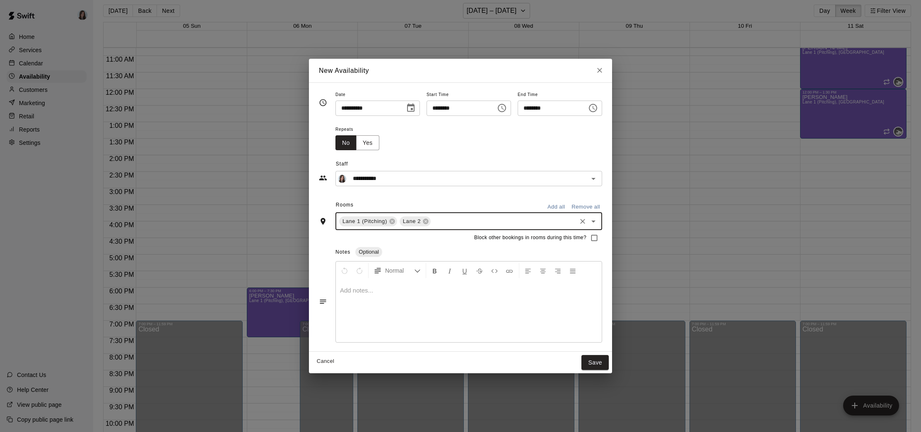
click at [436, 223] on input "text" at bounding box center [503, 221] width 143 height 10
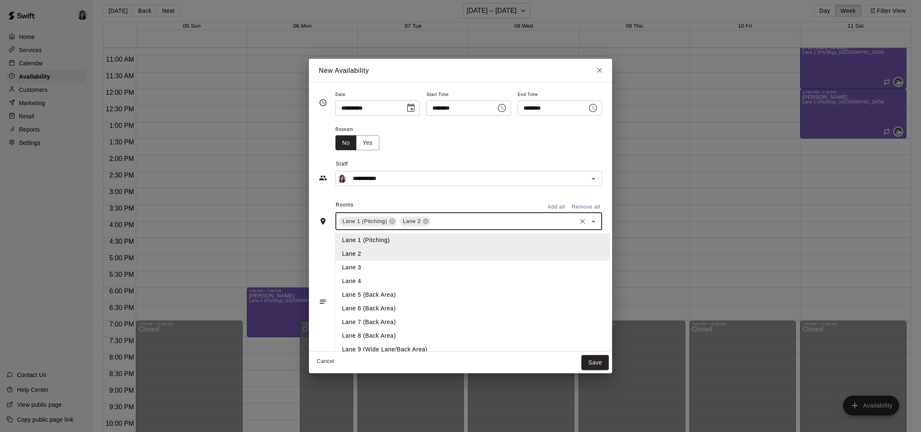
click at [396, 267] on li "Lane 3" at bounding box center [472, 268] width 274 height 14
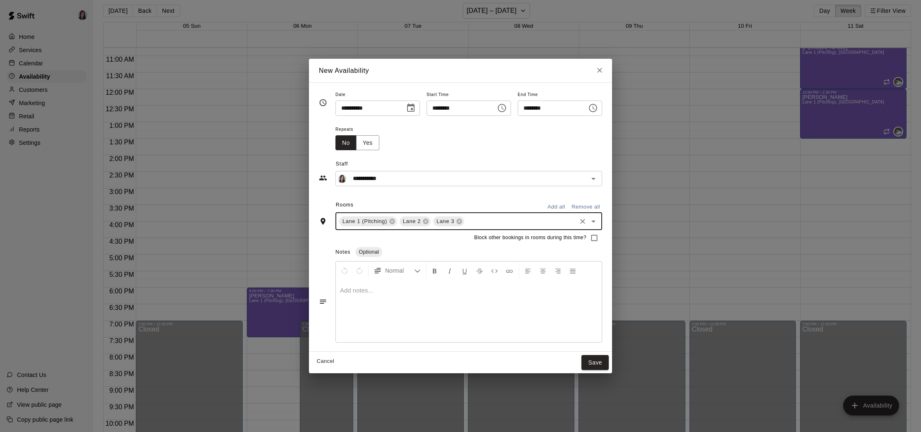
click at [476, 225] on input "text" at bounding box center [520, 221] width 110 height 10
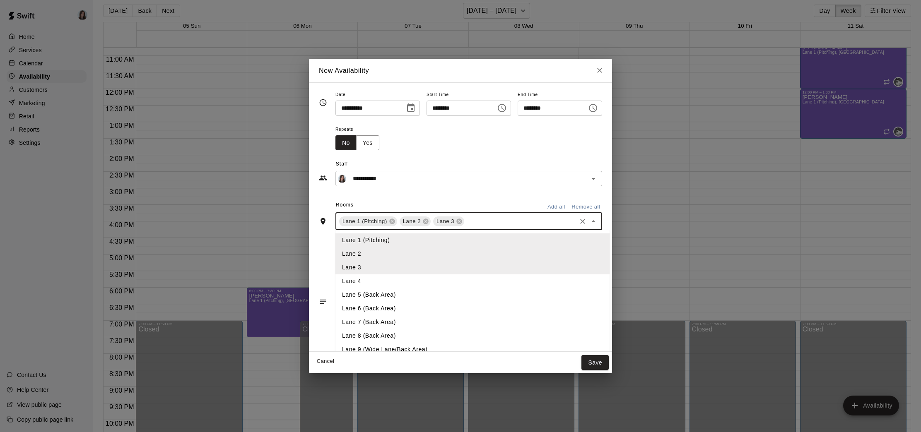
click at [383, 278] on li "Lane 4" at bounding box center [472, 282] width 274 height 14
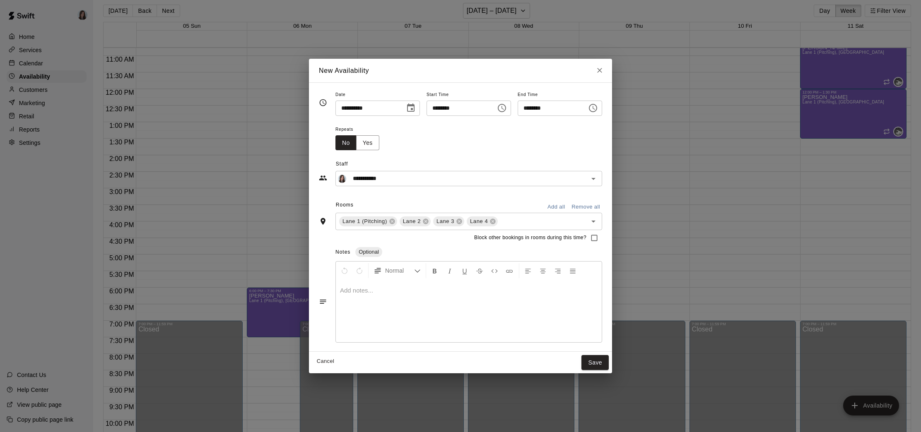
click at [356, 303] on div at bounding box center [469, 311] width 266 height 62
click at [364, 147] on button "Yes" at bounding box center [367, 142] width 23 height 15
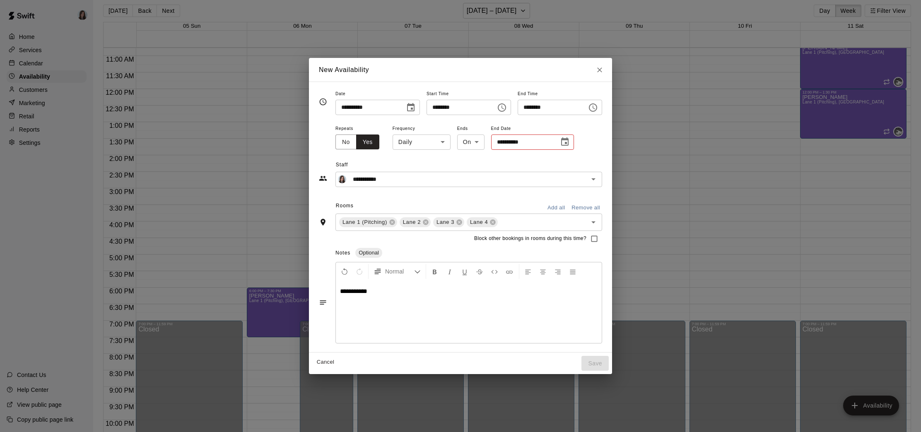
click at [374, 106] on input "**********" at bounding box center [367, 107] width 64 height 15
click at [407, 108] on icon "Choose date, selected date is Oct 10, 2025" at bounding box center [410, 107] width 7 height 8
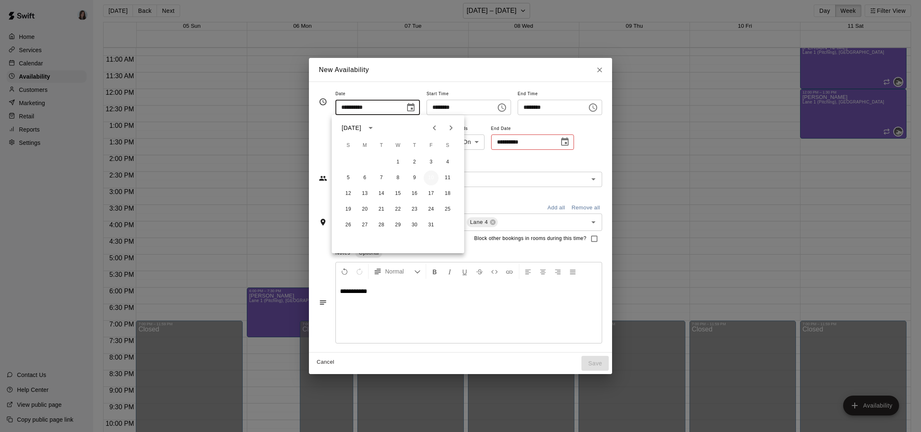
click at [432, 175] on button "10" at bounding box center [431, 178] width 15 height 15
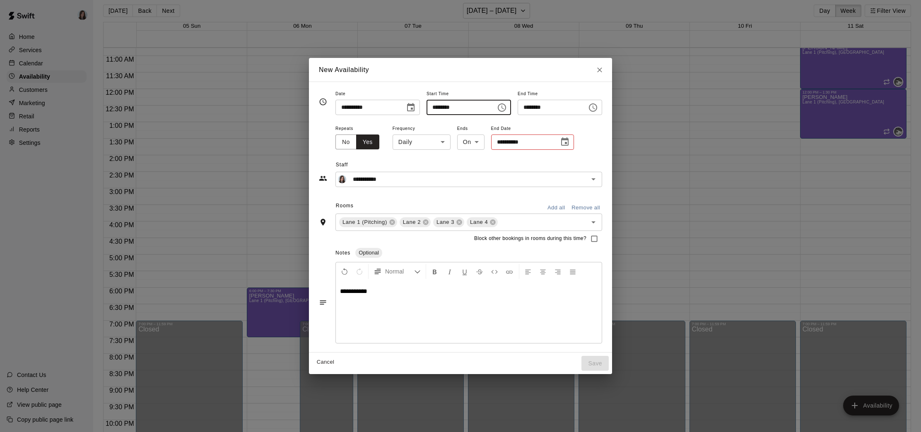
click at [434, 107] on input "********" at bounding box center [459, 107] width 64 height 15
type input "********"
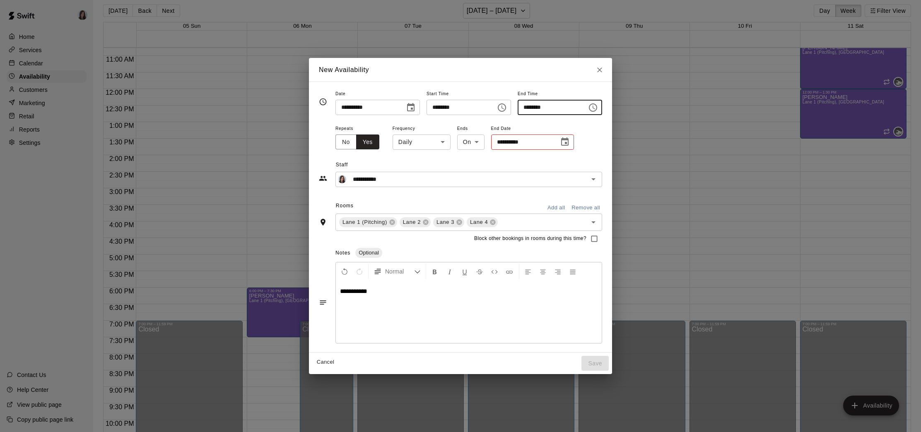
click at [423, 141] on body "Home Services Calendar Availability Customers Marketing Retail Reports Settings…" at bounding box center [460, 216] width 921 height 446
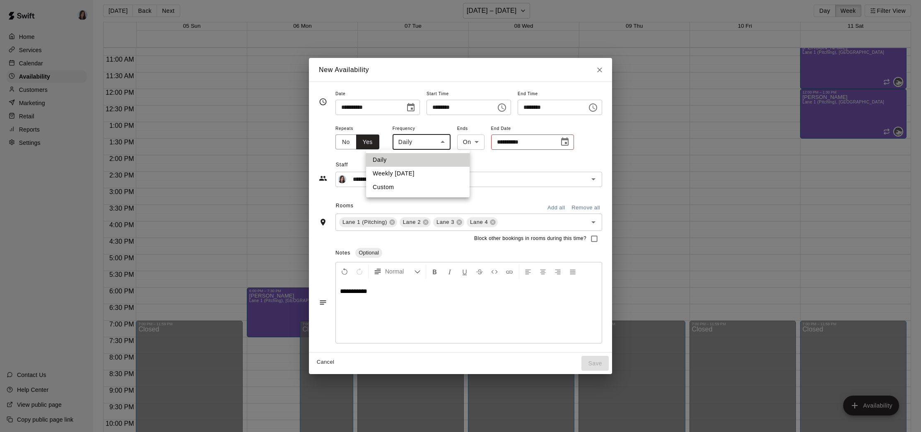
click at [412, 174] on li "Weekly [DATE]" at bounding box center [418, 174] width 104 height 14
type input "******"
click at [511, 141] on input "**********" at bounding box center [525, 142] width 62 height 15
click at [571, 143] on icon "Choose date" at bounding box center [567, 141] width 7 height 8
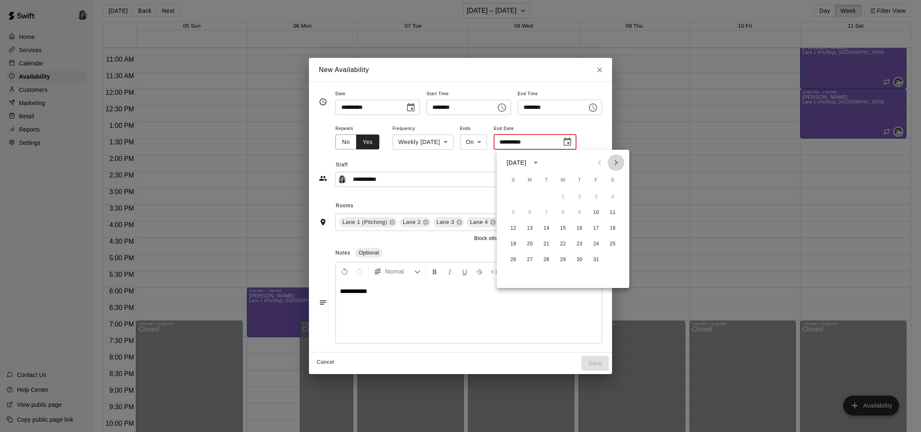
click at [617, 161] on icon "Next month" at bounding box center [616, 163] width 10 height 10
click at [595, 259] on button "28" at bounding box center [596, 260] width 15 height 15
type input "**********"
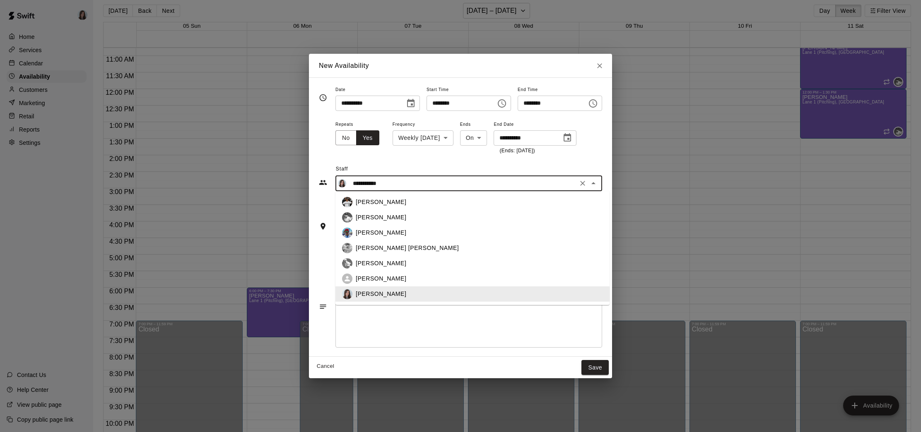
click at [438, 183] on input "**********" at bounding box center [463, 183] width 226 height 10
click at [388, 216] on div "[PERSON_NAME]" at bounding box center [479, 217] width 247 height 9
type input "**********"
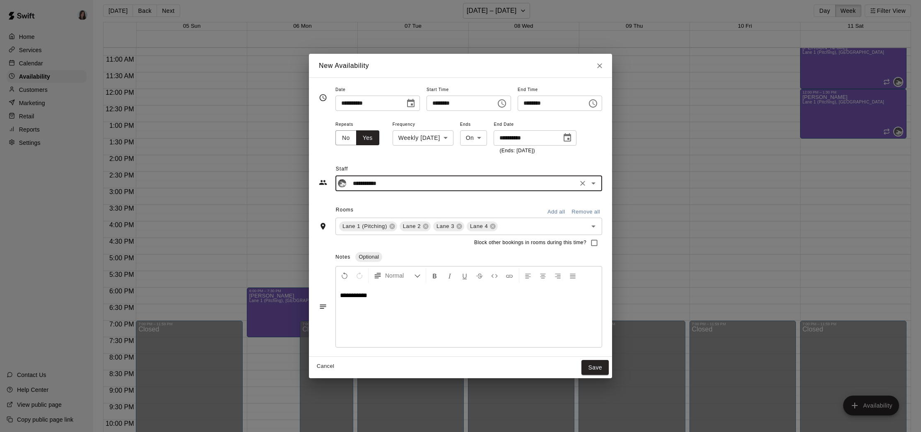
click at [434, 167] on span "Staff" at bounding box center [469, 169] width 266 height 13
click at [596, 366] on button "Save" at bounding box center [594, 367] width 27 height 15
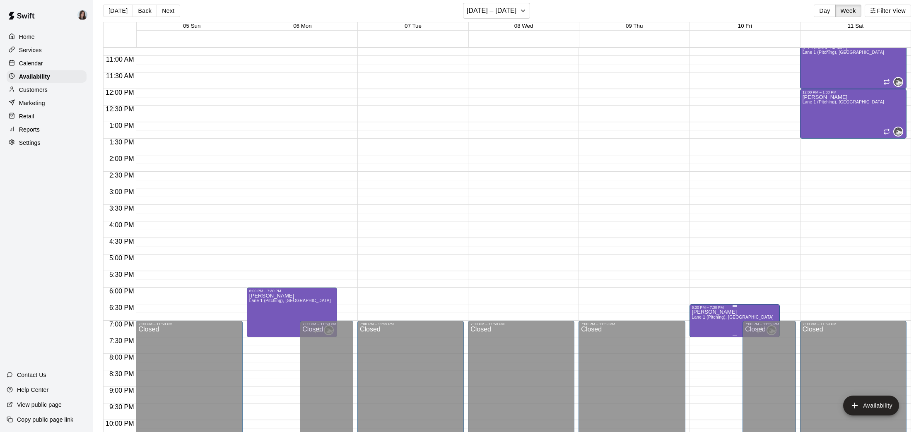
click at [699, 320] on icon "edit" at bounding box center [700, 318] width 7 height 7
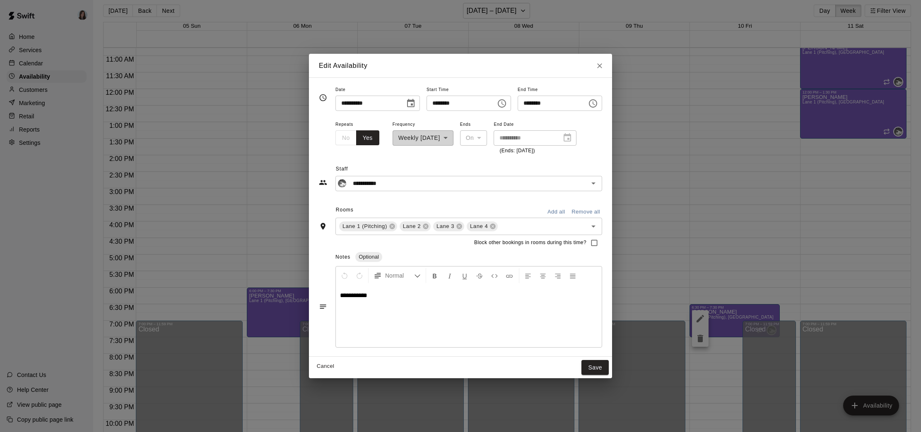
click at [442, 102] on input "********" at bounding box center [459, 103] width 64 height 15
type input "********"
click at [600, 371] on button "Save" at bounding box center [594, 367] width 27 height 15
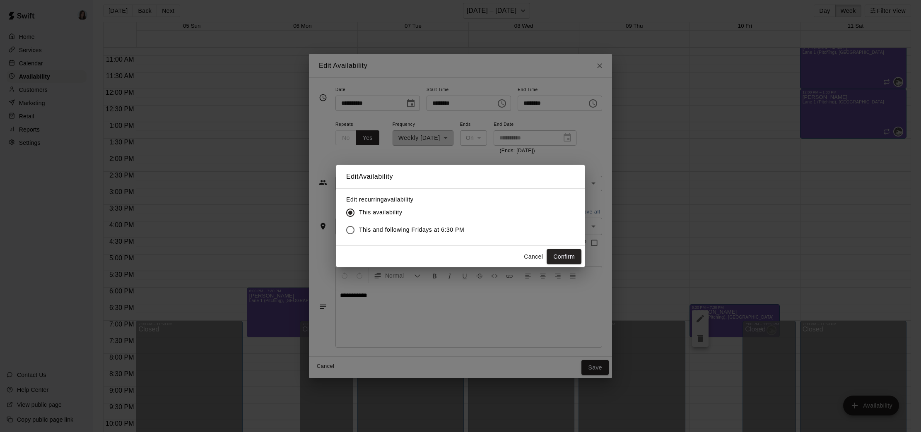
click at [429, 231] on span "This and following Fridays at 6:30 PM" at bounding box center [411, 230] width 105 height 9
click at [564, 258] on button "Confirm" at bounding box center [564, 256] width 35 height 15
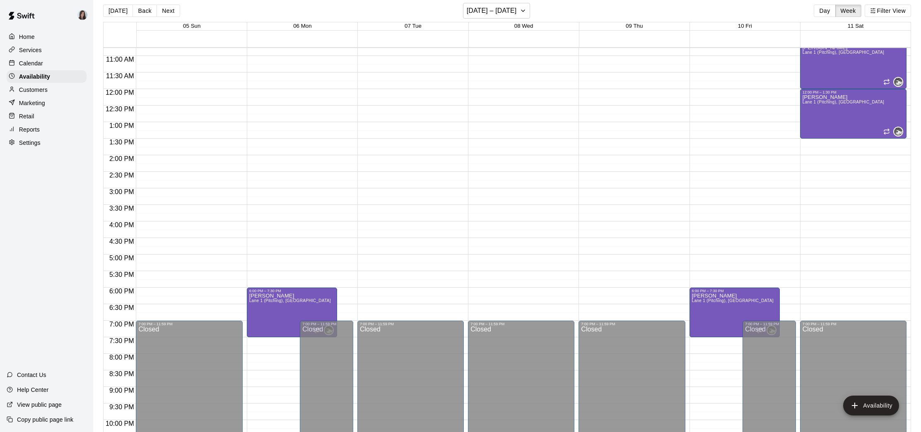
click at [685, 137] on div "12:00 AM – 9:00 AM Closed 7:00 PM – 11:59 PM Closed" at bounding box center [632, 88] width 106 height 795
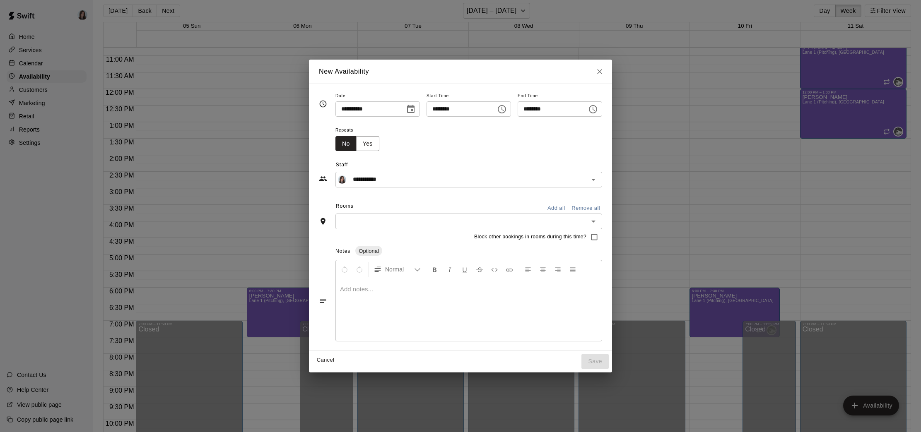
click at [650, 125] on div "**********" at bounding box center [460, 216] width 921 height 432
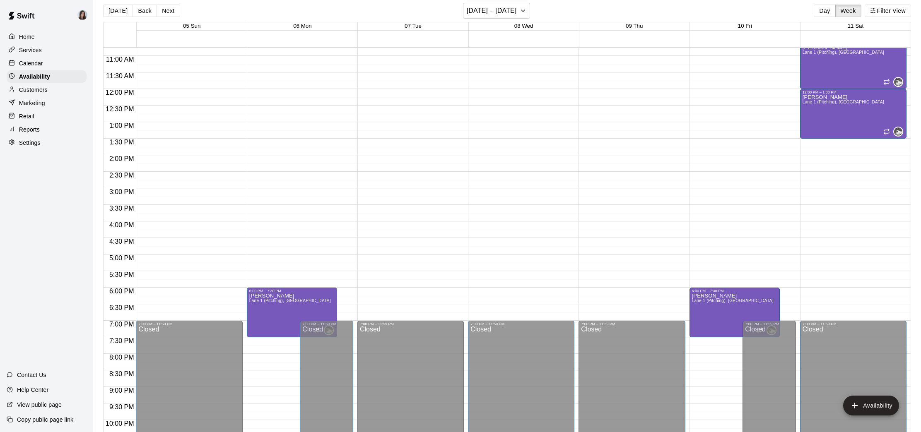
type input "**********"
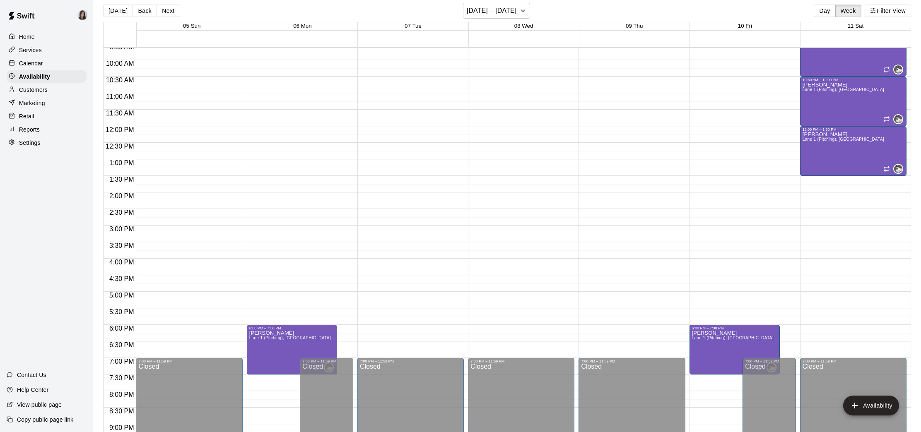
scroll to position [320, 0]
click at [516, 10] on button "[DATE] – [DATE]" at bounding box center [497, 11] width 68 height 16
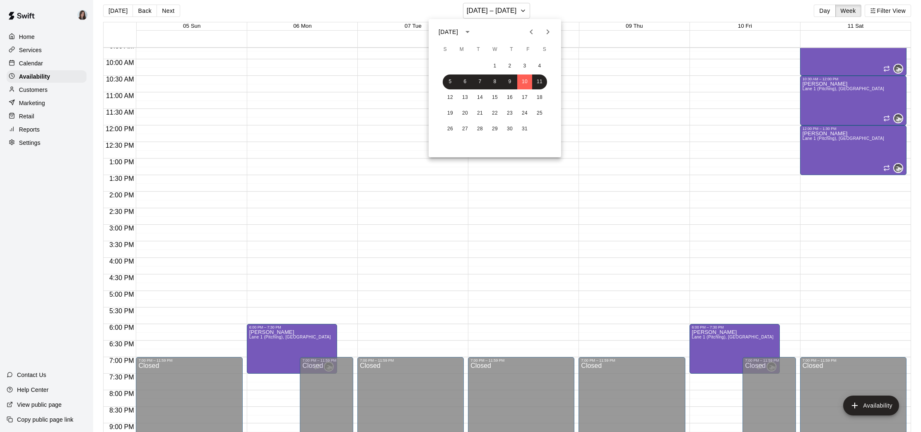
click at [532, 31] on icon "Previous month" at bounding box center [531, 32] width 10 height 10
click at [550, 33] on icon "Next month" at bounding box center [548, 32] width 10 height 10
click at [495, 66] on button "1" at bounding box center [494, 66] width 15 height 15
click at [508, 325] on div "12:00 AM – 9:00 AM Closed 7:00 PM – 11:59 PM Closed" at bounding box center [521, 125] width 106 height 795
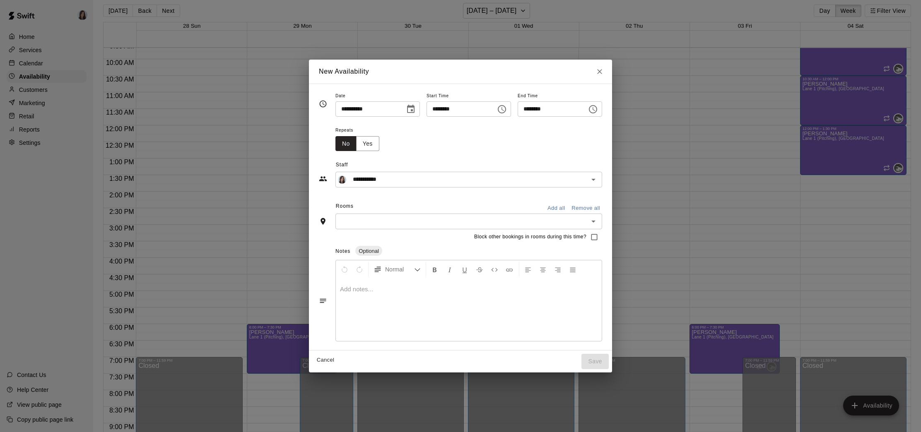
click at [527, 107] on input "********" at bounding box center [550, 108] width 64 height 15
type input "********"
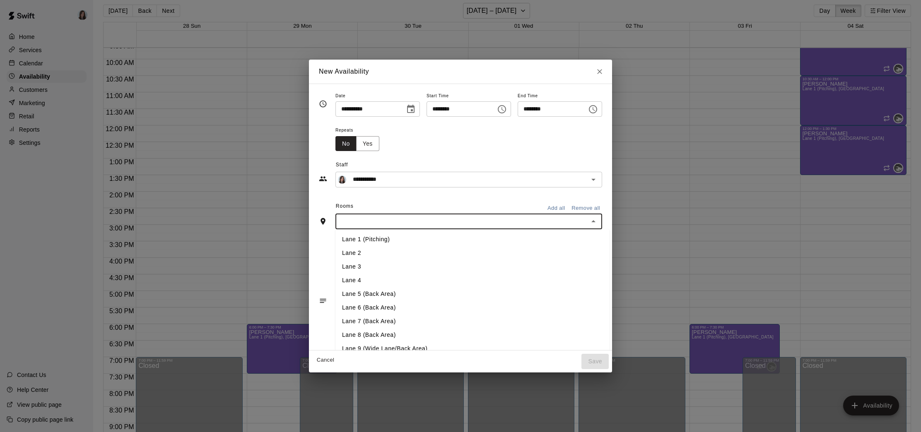
click at [383, 222] on input "text" at bounding box center [462, 221] width 248 height 10
drag, startPoint x: 377, startPoint y: 237, endPoint x: 385, endPoint y: 237, distance: 7.5
click at [377, 237] on li "Lane 1 (Pitching)" at bounding box center [472, 240] width 274 height 14
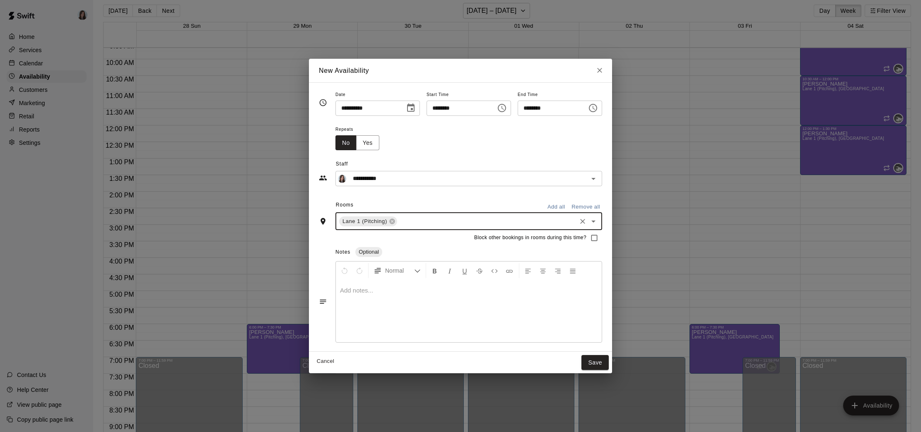
click at [423, 221] on input "text" at bounding box center [486, 221] width 177 height 10
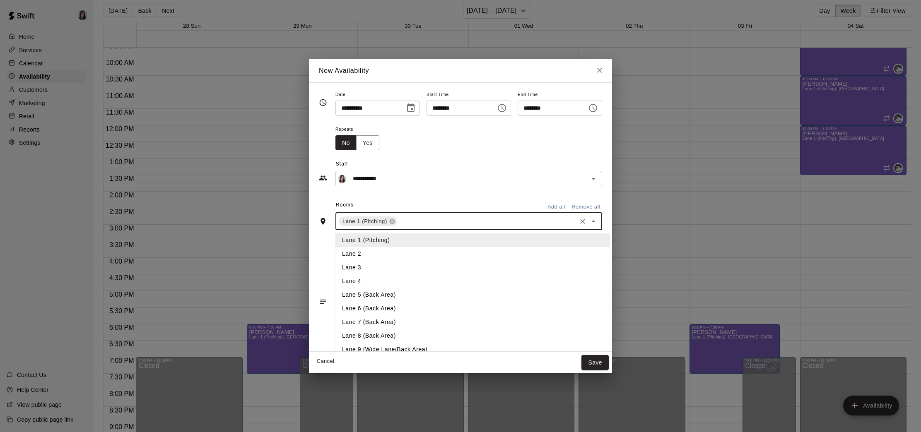
click at [384, 256] on li "Lane 2" at bounding box center [472, 254] width 274 height 14
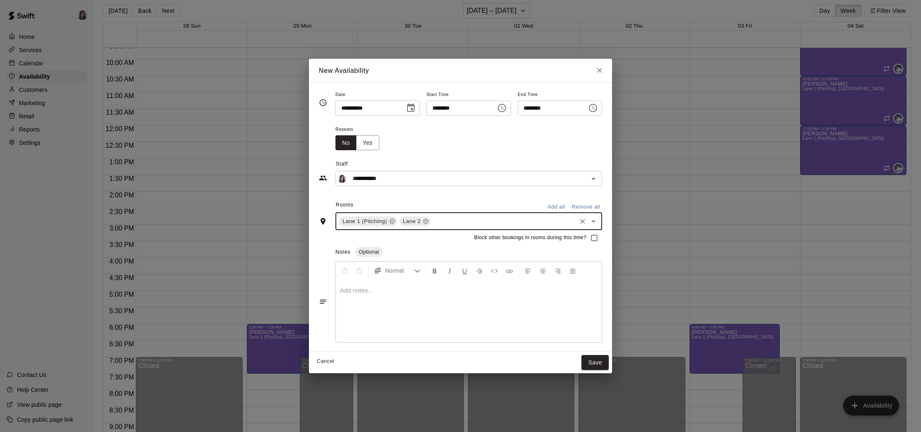
click at [450, 225] on input "text" at bounding box center [503, 221] width 143 height 10
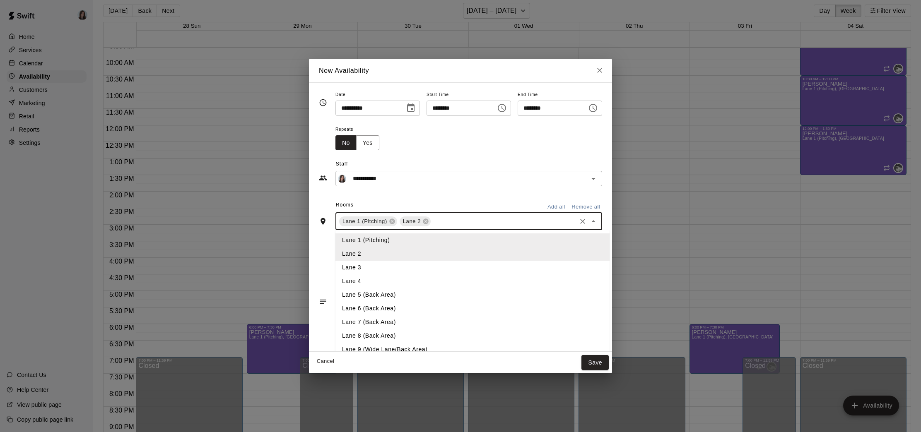
drag, startPoint x: 377, startPoint y: 268, endPoint x: 385, endPoint y: 265, distance: 8.2
click at [378, 268] on li "Lane 3" at bounding box center [472, 268] width 274 height 14
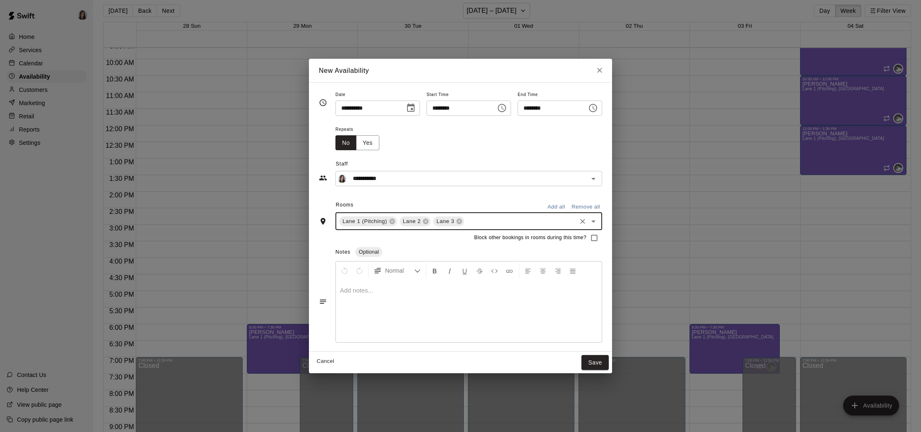
click at [477, 221] on input "text" at bounding box center [520, 221] width 110 height 10
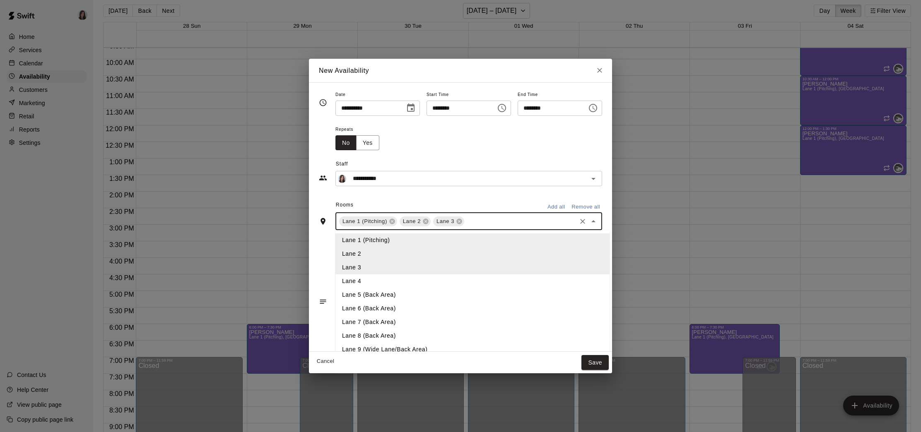
click at [362, 277] on li "Lane 4" at bounding box center [472, 282] width 274 height 14
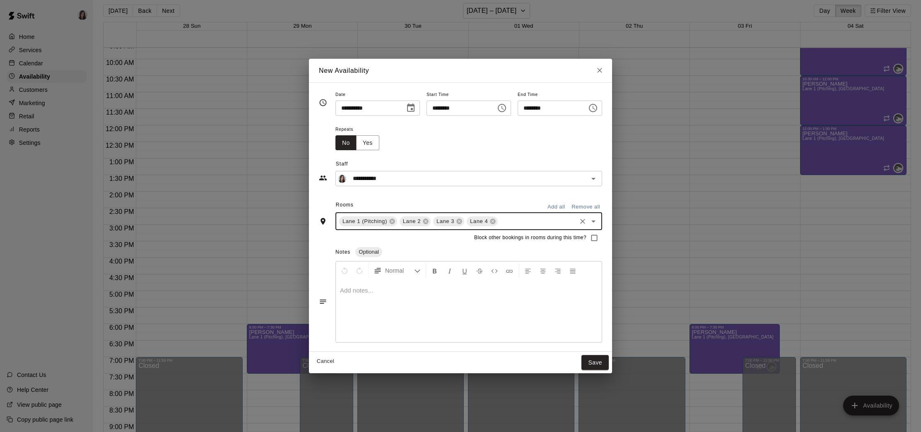
click at [368, 317] on div at bounding box center [469, 311] width 266 height 62
click at [401, 176] on input "**********" at bounding box center [463, 179] width 226 height 10
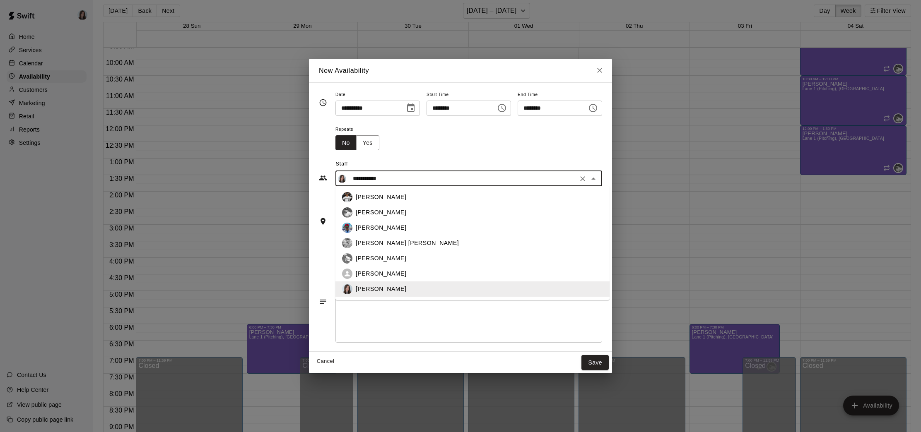
click at [395, 210] on div "[PERSON_NAME]" at bounding box center [479, 212] width 247 height 9
type input "**********"
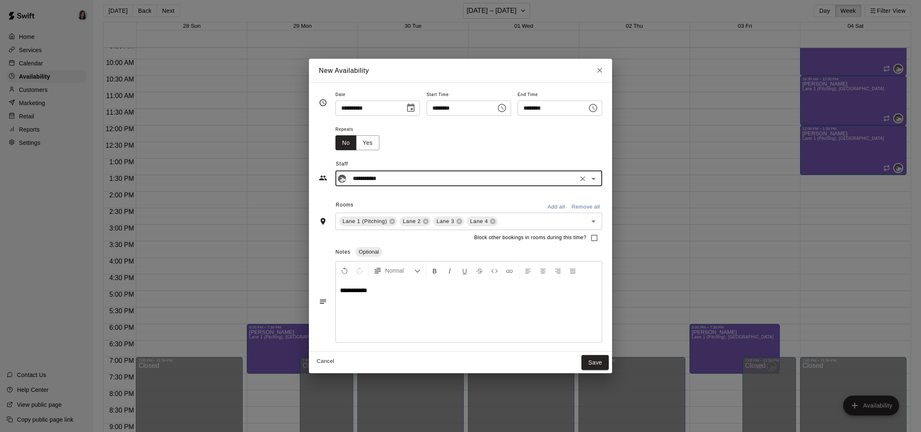
drag, startPoint x: 433, startPoint y: 157, endPoint x: 408, endPoint y: 153, distance: 25.5
click at [433, 157] on div "**********" at bounding box center [460, 168] width 283 height 36
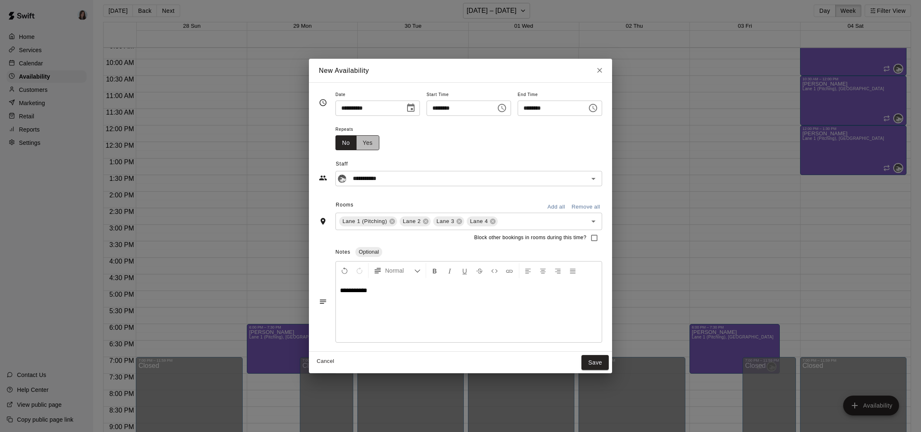
click at [365, 147] on button "Yes" at bounding box center [367, 142] width 23 height 15
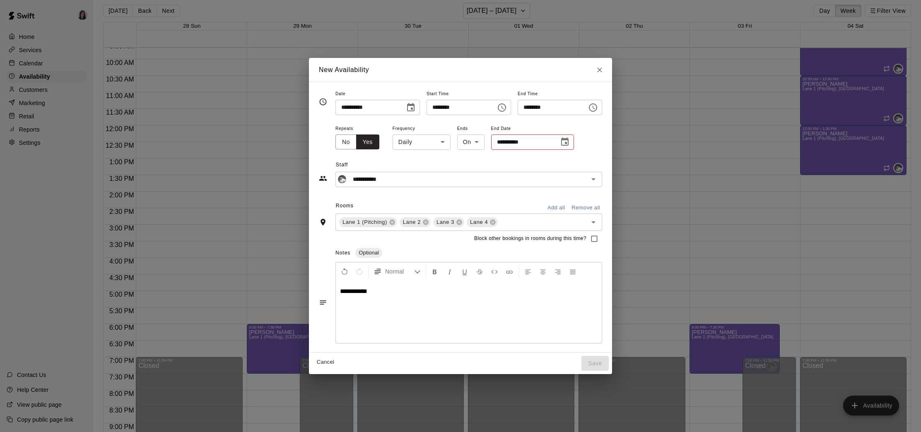
click at [426, 141] on body "Home Services Calendar Availability Customers Marketing Retail Reports Settings…" at bounding box center [460, 216] width 921 height 446
click at [423, 172] on li "Weekly [DATE]" at bounding box center [418, 174] width 104 height 14
click at [447, 146] on body "Home Services Calendar Availability Customers Marketing Retail Reports Settings…" at bounding box center [460, 216] width 921 height 446
click at [410, 188] on li "Custom" at bounding box center [430, 188] width 104 height 14
type input "******"
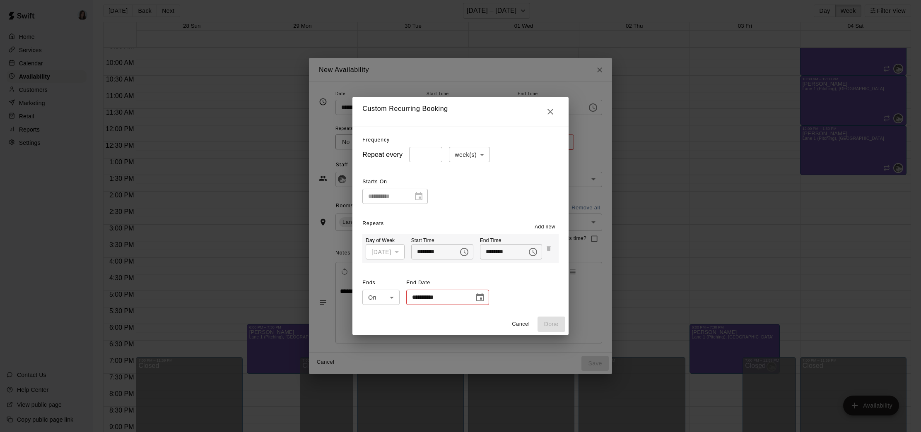
type input "*"
click at [427, 153] on input "*" at bounding box center [425, 154] width 33 height 15
click at [415, 195] on div "**********" at bounding box center [394, 196] width 65 height 15
click at [408, 197] on div "**********" at bounding box center [394, 196] width 65 height 15
click at [526, 327] on button "Cancel" at bounding box center [521, 324] width 27 height 13
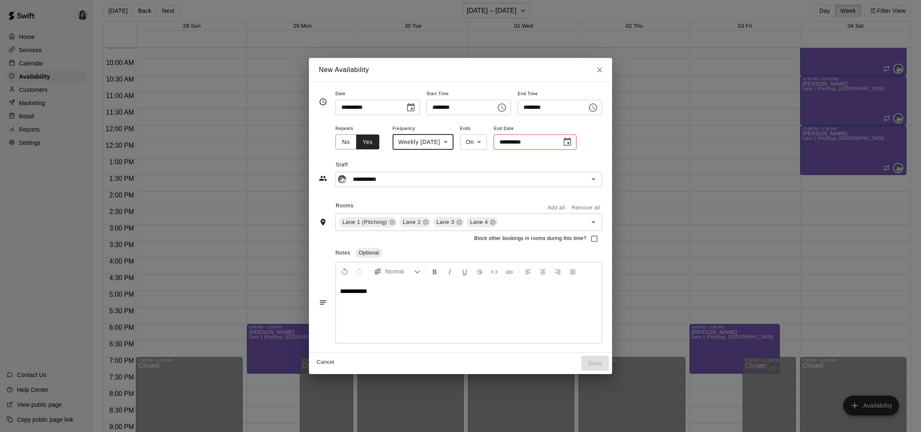
click at [407, 106] on icon "Choose date, selected date is Oct 1, 2025" at bounding box center [410, 107] width 7 height 8
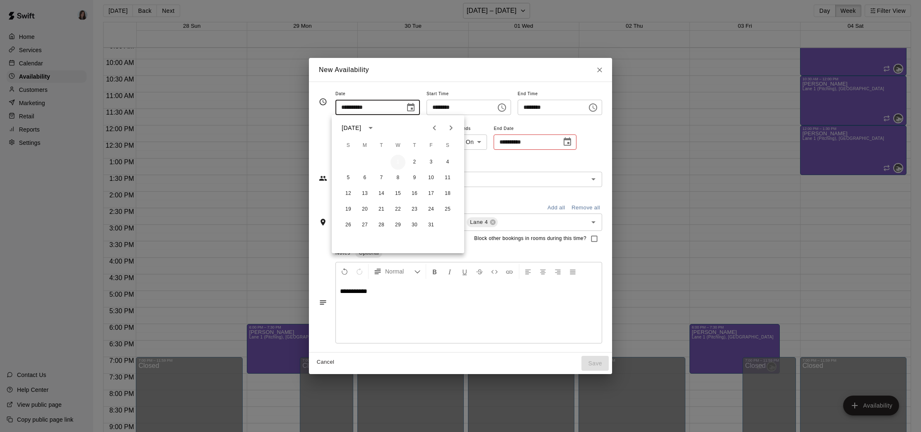
click at [397, 161] on button "1" at bounding box center [398, 162] width 15 height 15
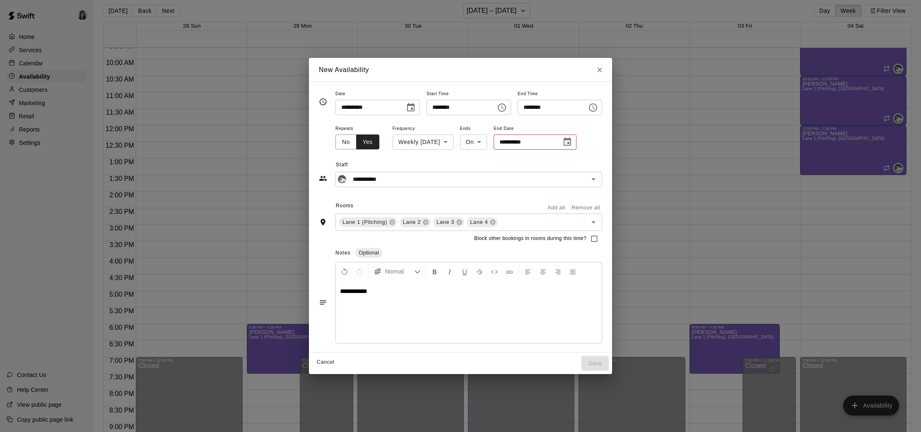
click at [451, 142] on body "Home Services Calendar Availability Customers Marketing Retail Reports Settings…" at bounding box center [460, 216] width 921 height 446
click at [420, 192] on li "Custom" at bounding box center [430, 188] width 104 height 14
type input "******"
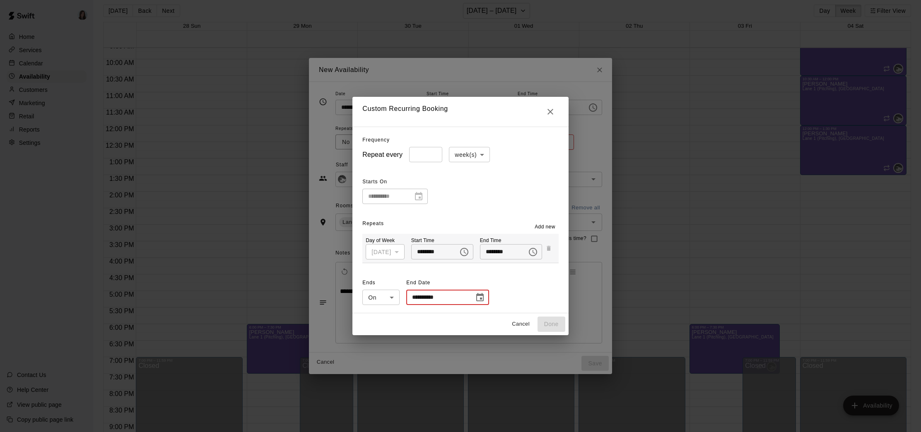
click at [434, 299] on input "**********" at bounding box center [437, 297] width 62 height 15
click at [475, 298] on icon "Choose date" at bounding box center [480, 298] width 10 height 10
click at [520, 164] on icon "Next month" at bounding box center [519, 164] width 3 height 5
click at [504, 164] on icon "Previous month" at bounding box center [503, 164] width 10 height 10
click at [465, 260] on button "29" at bounding box center [466, 261] width 15 height 15
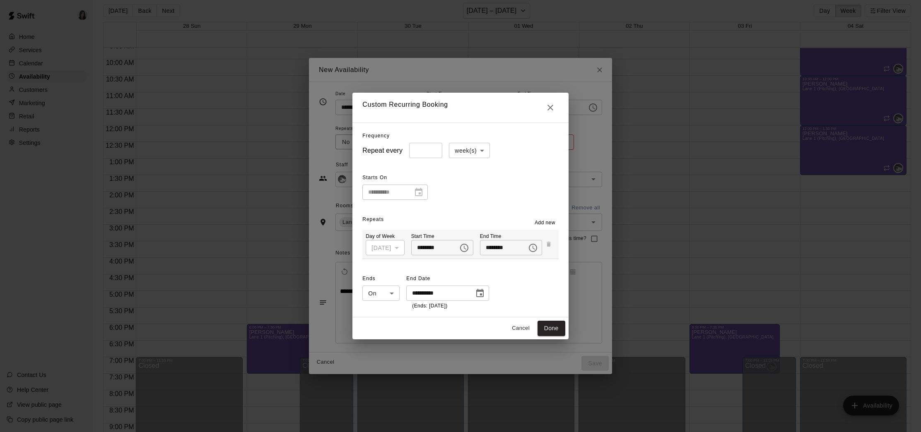
click at [431, 292] on input "**********" at bounding box center [437, 293] width 62 height 15
click at [475, 293] on icon "Choose date, selected date is Oct 29, 2025" at bounding box center [480, 294] width 10 height 10
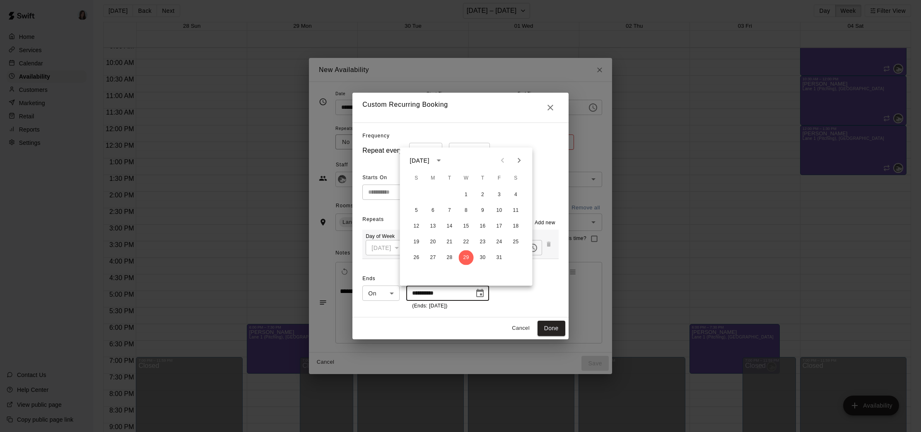
click at [519, 163] on icon "Next month" at bounding box center [519, 161] width 10 height 10
click at [466, 256] on button "26" at bounding box center [466, 258] width 15 height 15
type input "**********"
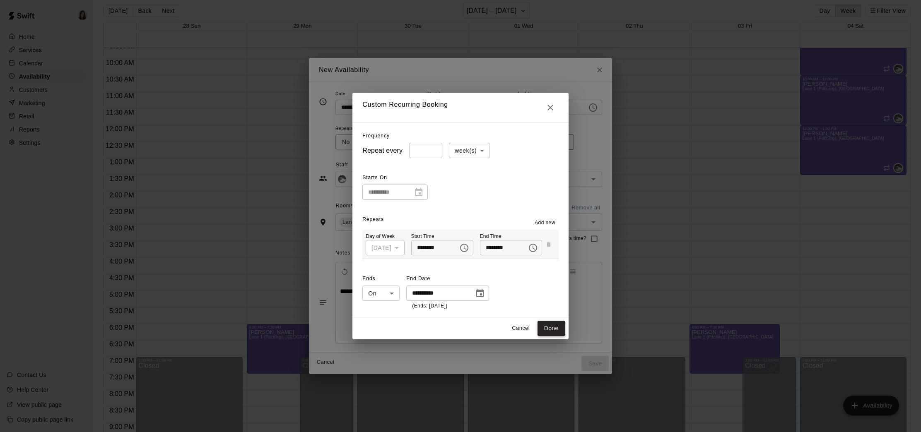
click at [555, 328] on button "Done" at bounding box center [552, 328] width 28 height 15
type input "**********"
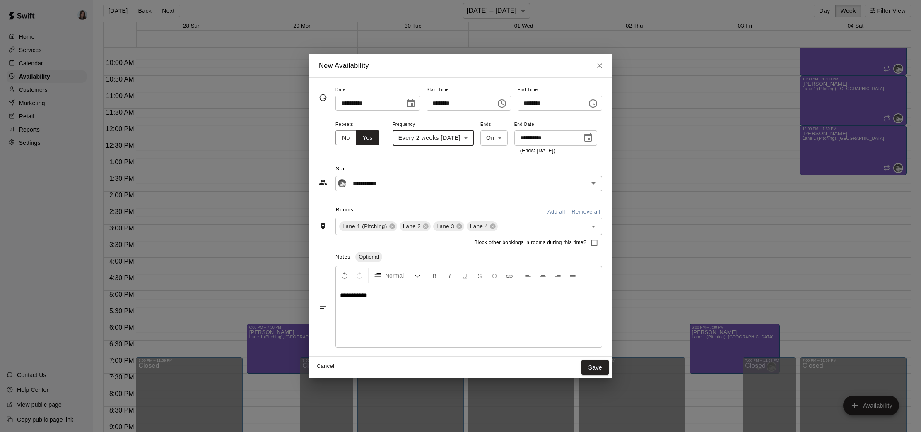
click at [596, 367] on button "Save" at bounding box center [594, 367] width 27 height 15
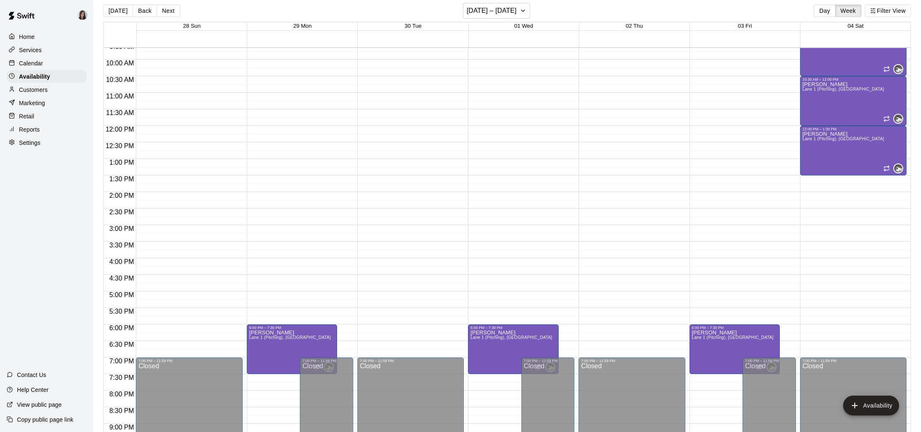
scroll to position [321, 0]
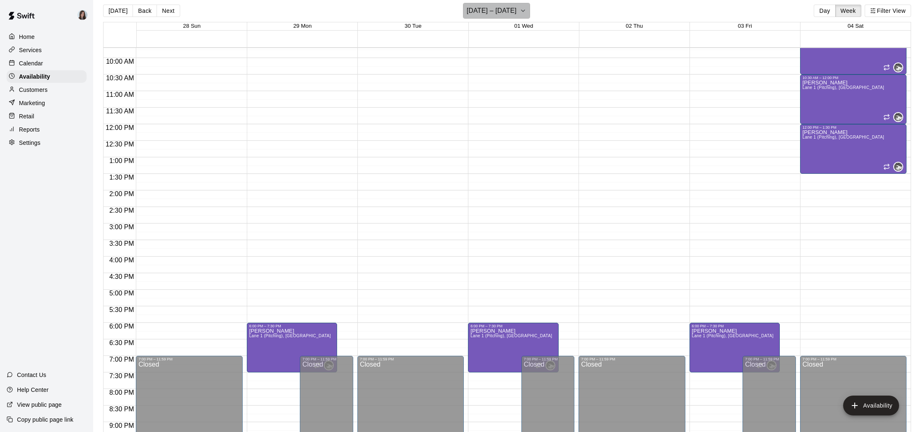
click at [526, 13] on icon "button" at bounding box center [523, 11] width 7 height 10
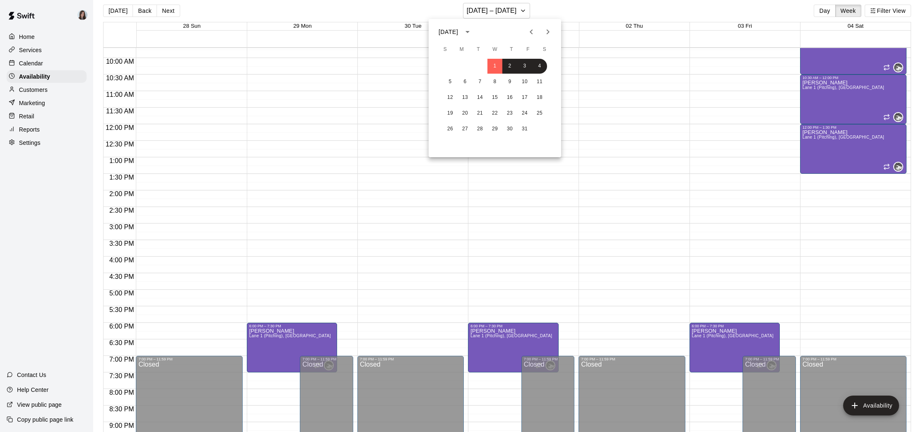
click at [549, 33] on icon "Next month" at bounding box center [548, 32] width 10 height 10
click at [527, 32] on icon "Previous month" at bounding box center [531, 32] width 10 height 10
click at [528, 32] on icon "Previous month" at bounding box center [531, 32] width 10 height 10
click at [464, 81] on button "8" at bounding box center [465, 82] width 15 height 15
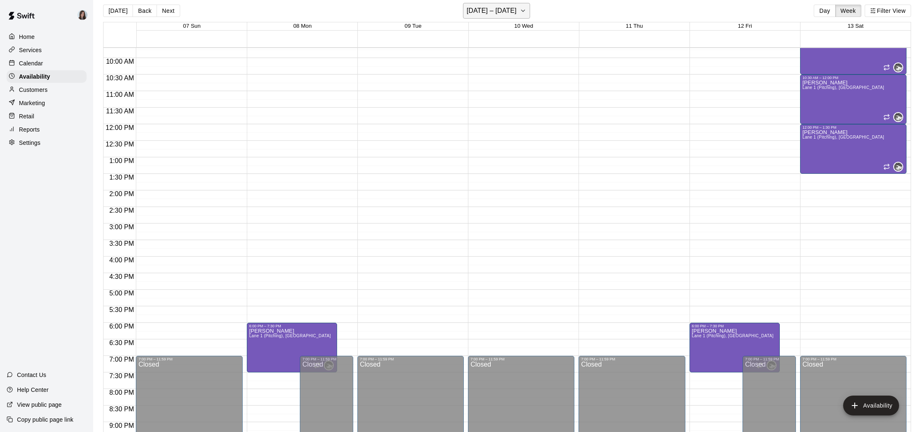
click at [526, 10] on icon "button" at bounding box center [523, 11] width 7 height 10
click at [512, 7] on div at bounding box center [460, 216] width 921 height 432
click at [270, 289] on div "12:00 AM – 9:00 AM Closed 6:00 PM – 7:30 PM [PERSON_NAME][GEOGRAPHIC_DATA][PERS…" at bounding box center [300, 123] width 106 height 795
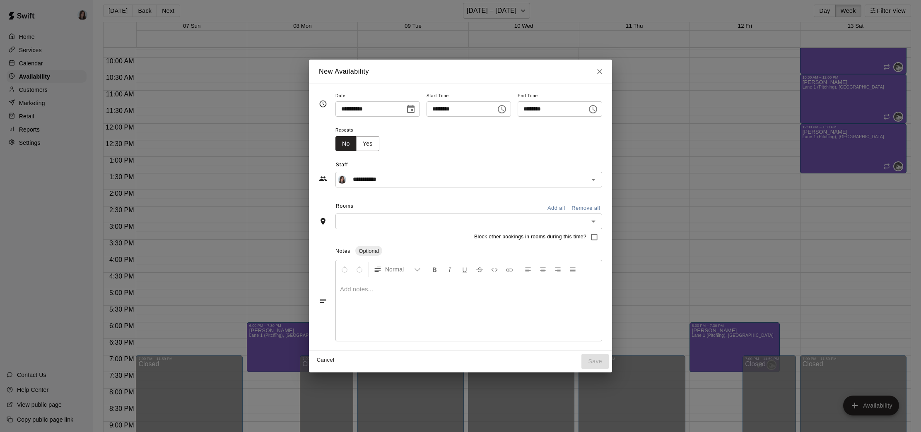
click at [436, 109] on input "********" at bounding box center [459, 108] width 64 height 15
type input "********"
click at [443, 109] on input "********" at bounding box center [459, 108] width 64 height 15
click at [444, 109] on input "********" at bounding box center [459, 108] width 64 height 15
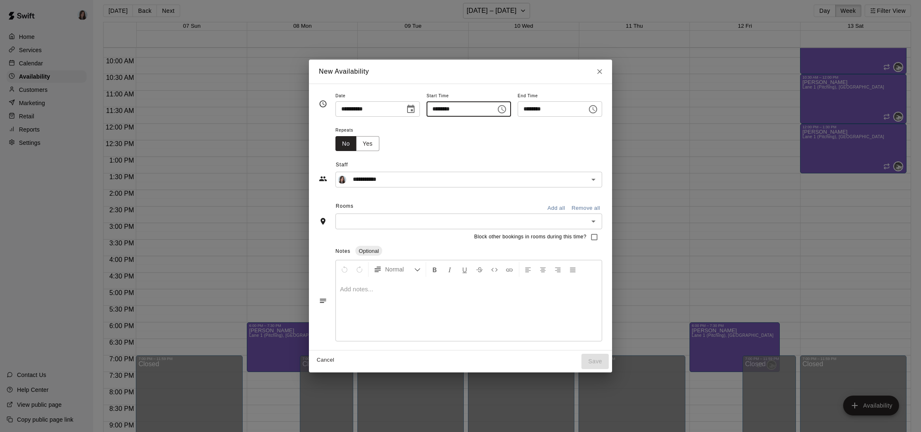
type input "********"
click at [528, 111] on input "********" at bounding box center [550, 108] width 64 height 15
click at [537, 110] on input "********" at bounding box center [550, 108] width 64 height 15
type input "********"
click at [441, 109] on input "********" at bounding box center [459, 108] width 64 height 15
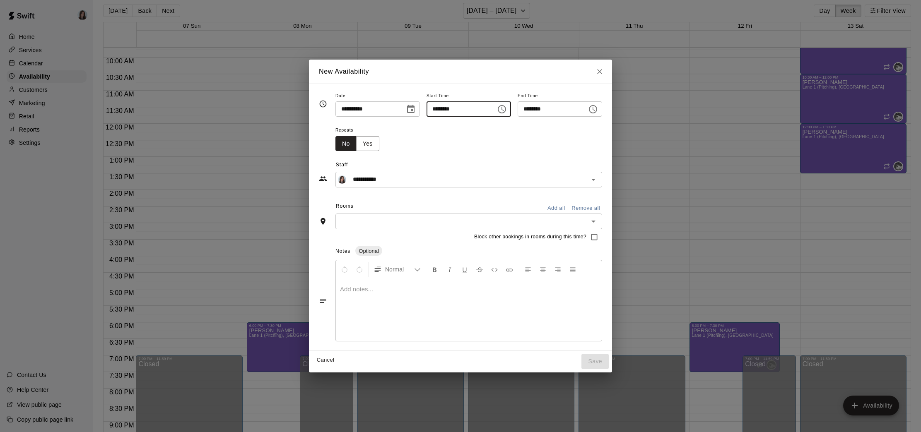
click at [443, 110] on input "********" at bounding box center [459, 108] width 64 height 15
click at [522, 146] on div "Repeats No Yes" at bounding box center [468, 138] width 267 height 26
click at [445, 109] on input "********" at bounding box center [459, 108] width 64 height 15
type input "********"
click at [527, 110] on input "********" at bounding box center [550, 108] width 64 height 15
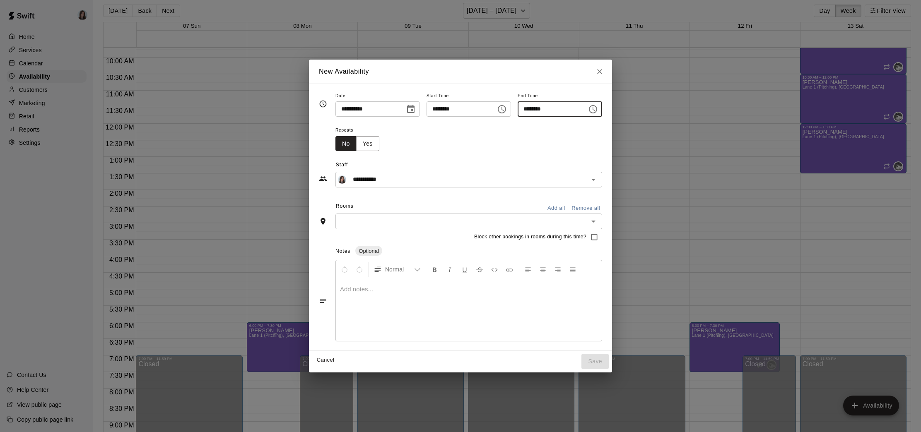
type input "********"
click at [518, 148] on div "Repeats No Yes" at bounding box center [468, 138] width 267 height 26
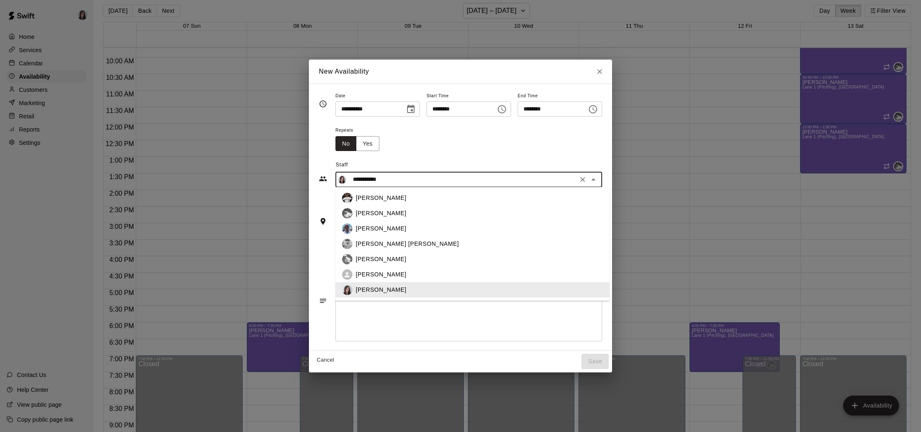
click at [388, 180] on input "**********" at bounding box center [463, 179] width 226 height 10
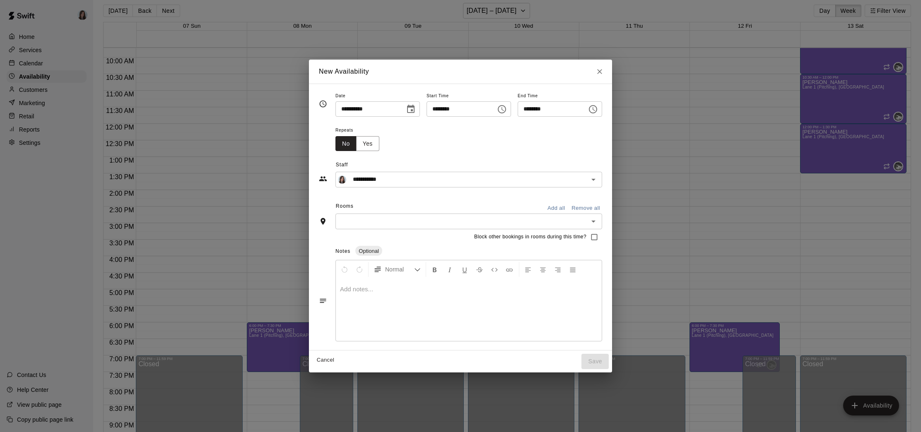
click at [436, 159] on span "Staff" at bounding box center [469, 165] width 266 height 13
click at [550, 181] on input "**********" at bounding box center [463, 179] width 226 height 10
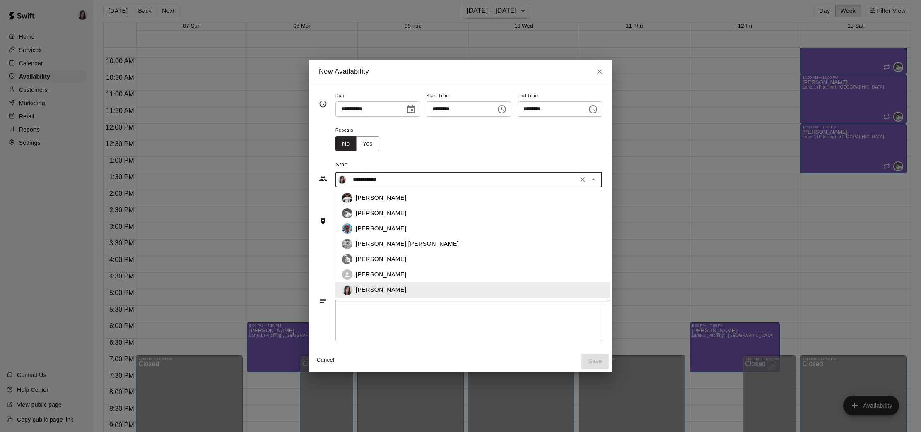
click at [553, 177] on input "**********" at bounding box center [463, 179] width 226 height 10
click at [603, 70] on icon "Close" at bounding box center [600, 72] width 8 height 8
type input "**********"
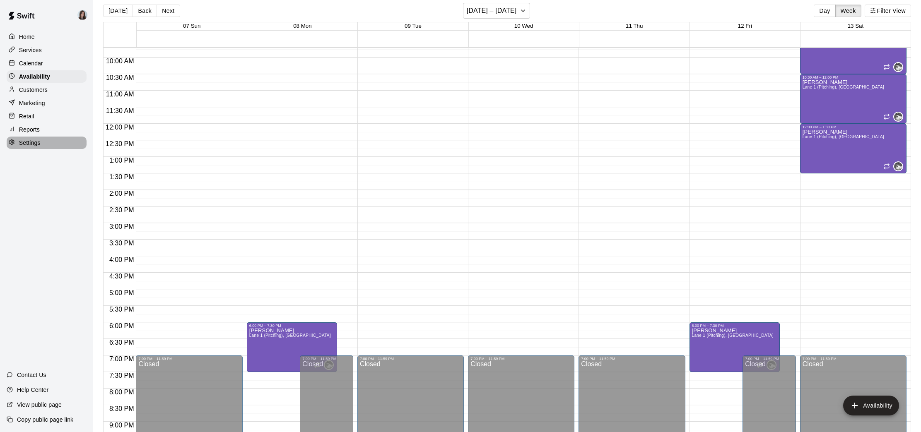
click at [36, 142] on p "Settings" at bounding box center [30, 143] width 22 height 8
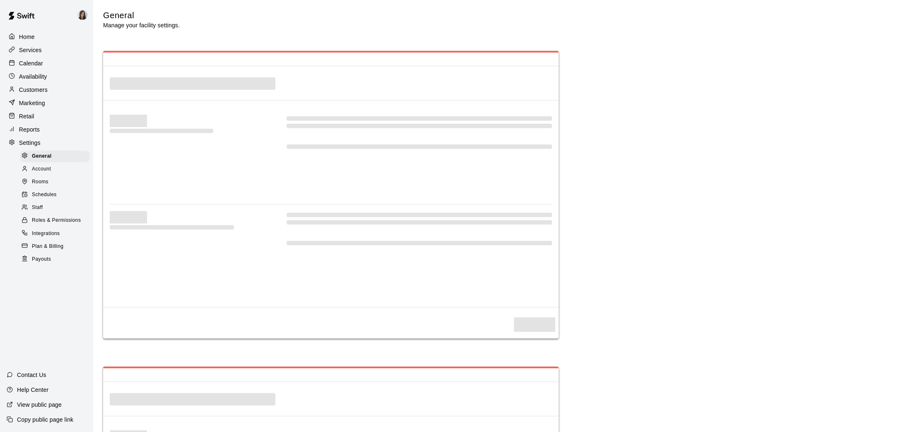
scroll to position [1620, 0]
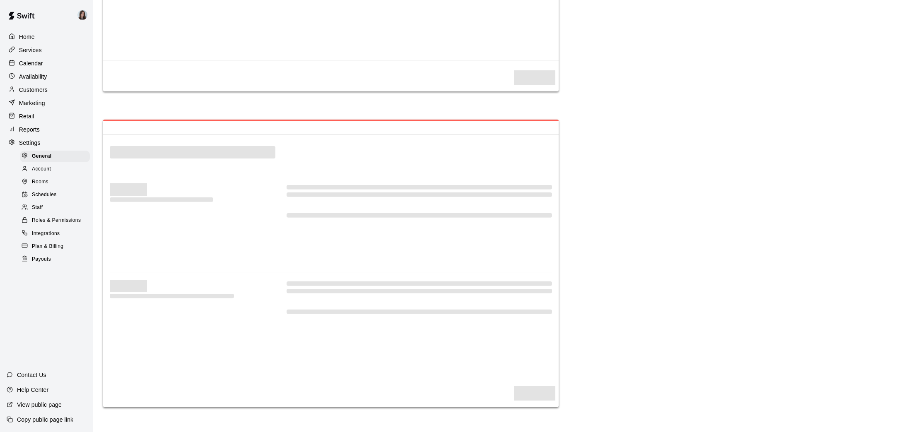
select select "**"
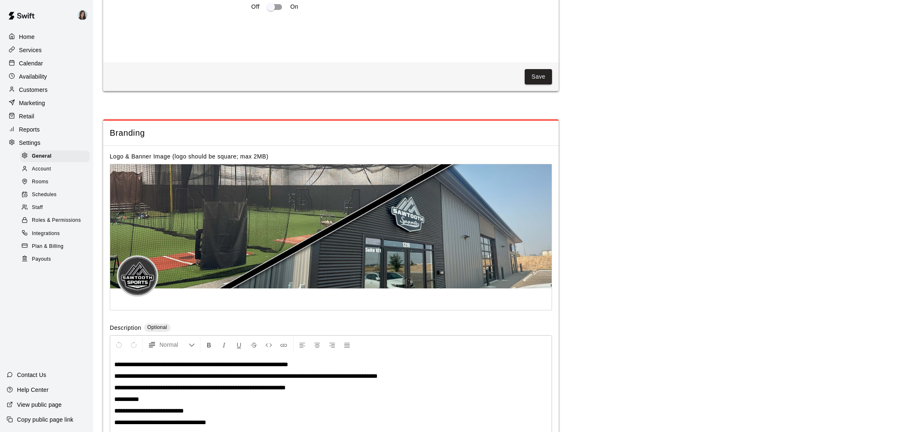
click at [33, 90] on p "Customers" at bounding box center [33, 90] width 29 height 8
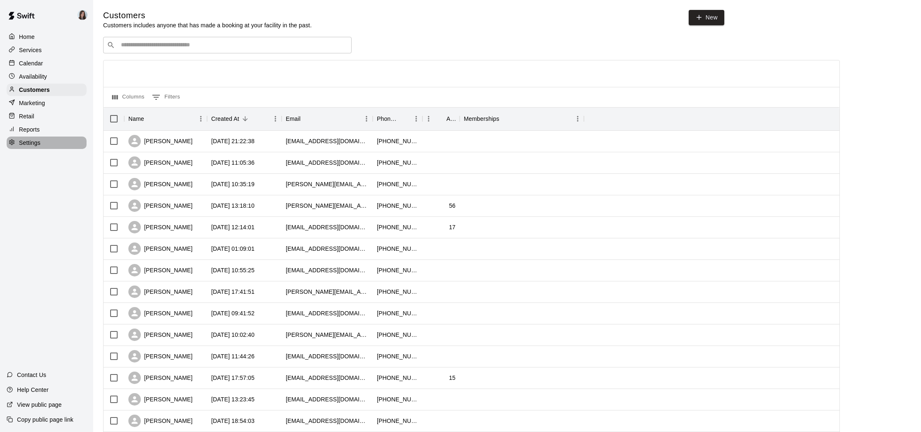
click at [26, 141] on p "Settings" at bounding box center [30, 143] width 22 height 8
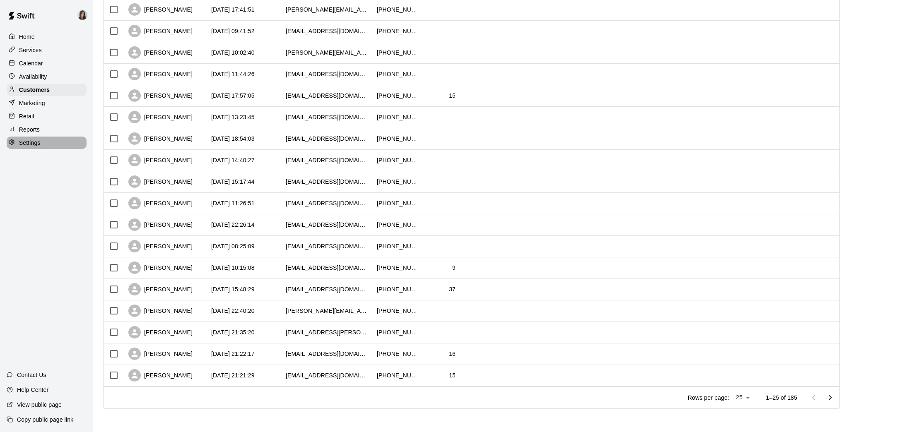
select select "**"
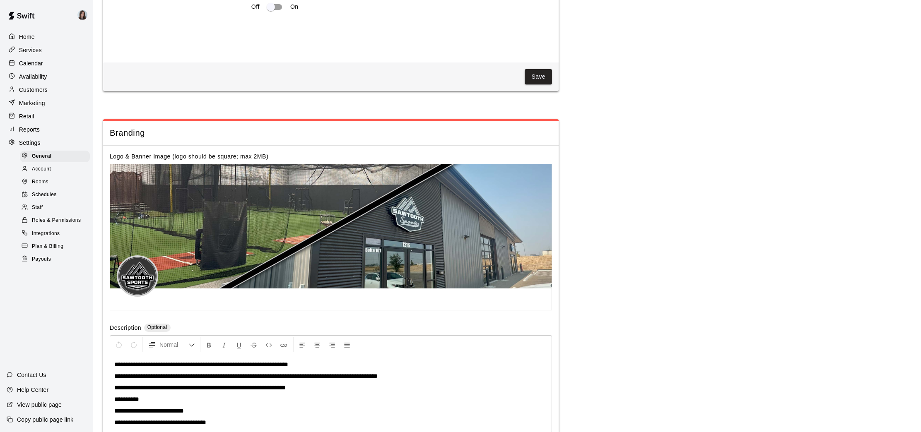
click at [48, 207] on div "Staff" at bounding box center [55, 208] width 70 height 12
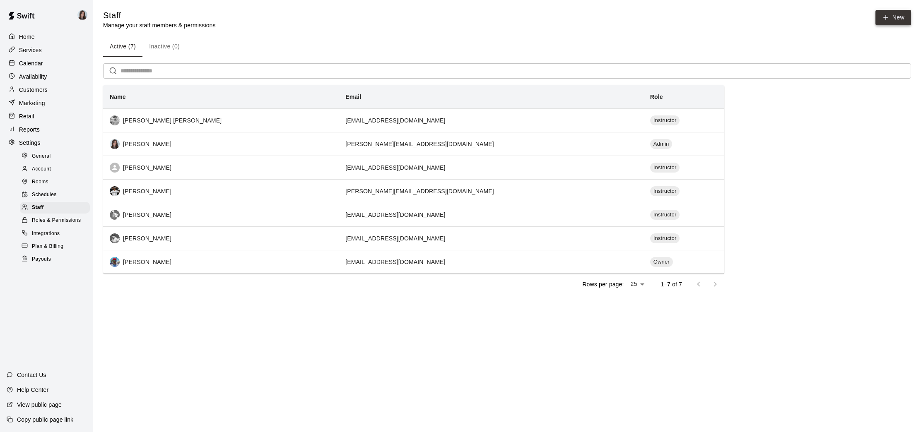
click at [890, 16] on link "New" at bounding box center [893, 17] width 36 height 15
select select "**"
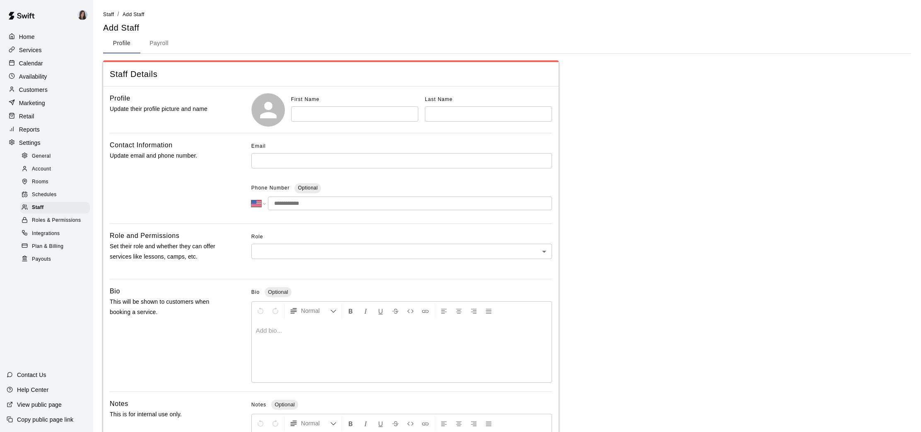
click at [320, 115] on input "text" at bounding box center [354, 113] width 127 height 15
type input "***"
type input "*****"
click at [265, 162] on input "text" at bounding box center [401, 160] width 301 height 15
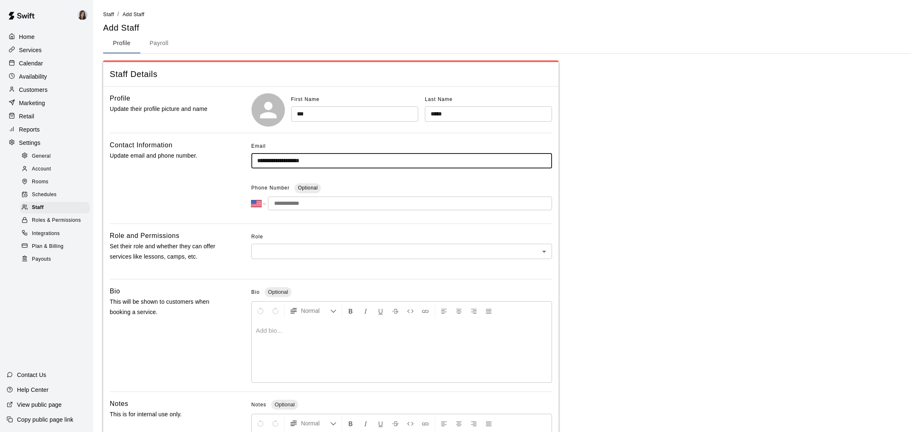
type input "**********"
click at [309, 202] on input "tel" at bounding box center [410, 204] width 284 height 14
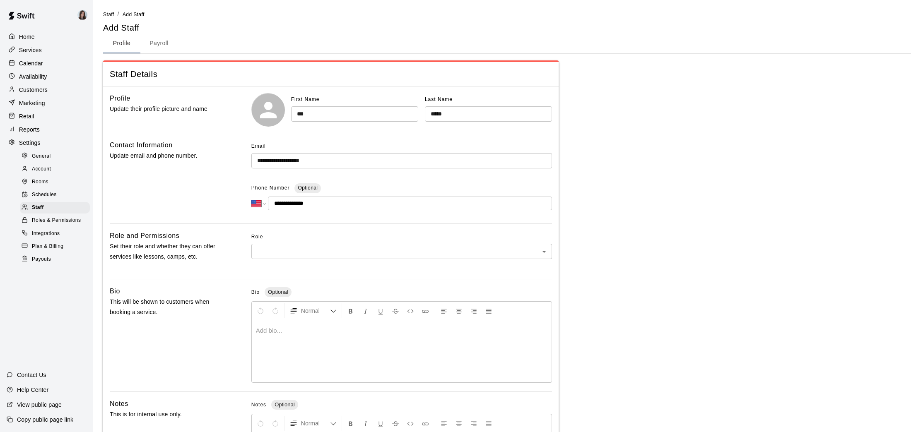
type input "**********"
click at [293, 247] on body "**********" at bounding box center [460, 271] width 921 height 543
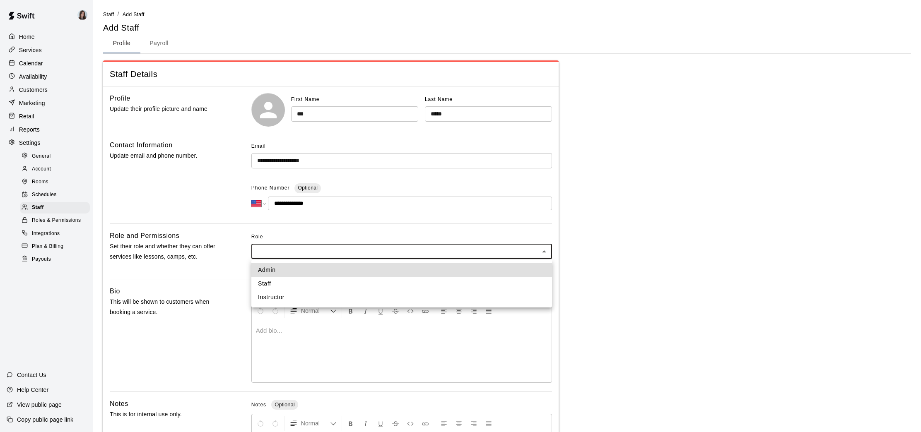
click at [291, 297] on li "Instructor" at bounding box center [401, 298] width 301 height 14
type input "**********"
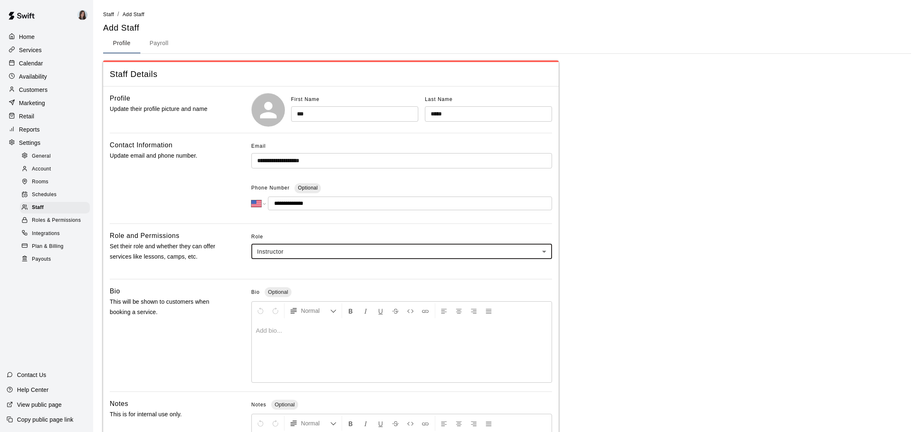
scroll to position [0, 0]
click at [289, 345] on div at bounding box center [402, 351] width 300 height 62
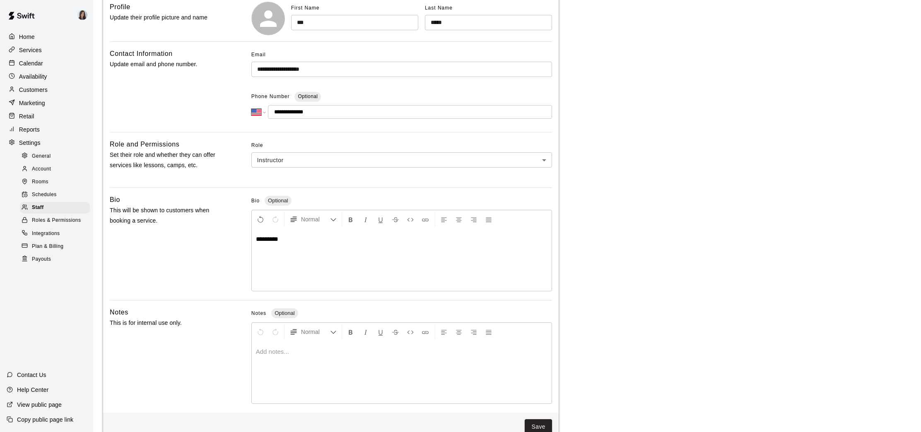
scroll to position [111, 0]
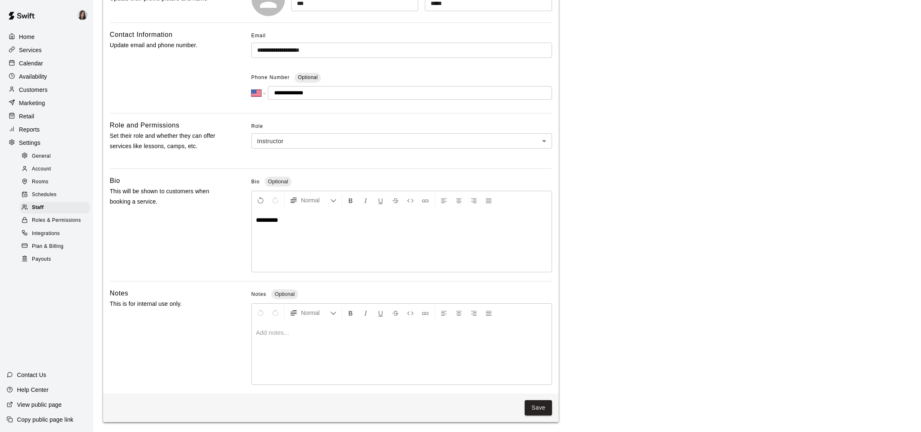
click at [303, 339] on div at bounding box center [402, 354] width 300 height 62
click at [539, 408] on button "Save" at bounding box center [538, 407] width 27 height 15
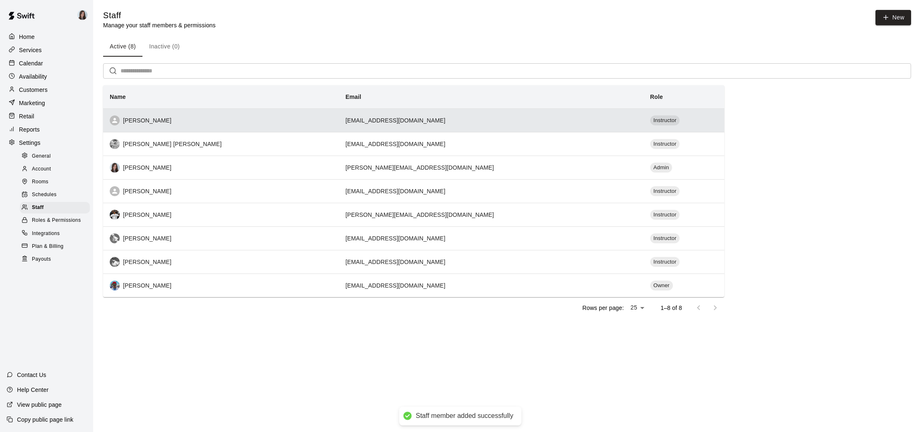
click at [138, 120] on div "[PERSON_NAME]" at bounding box center [221, 121] width 222 height 10
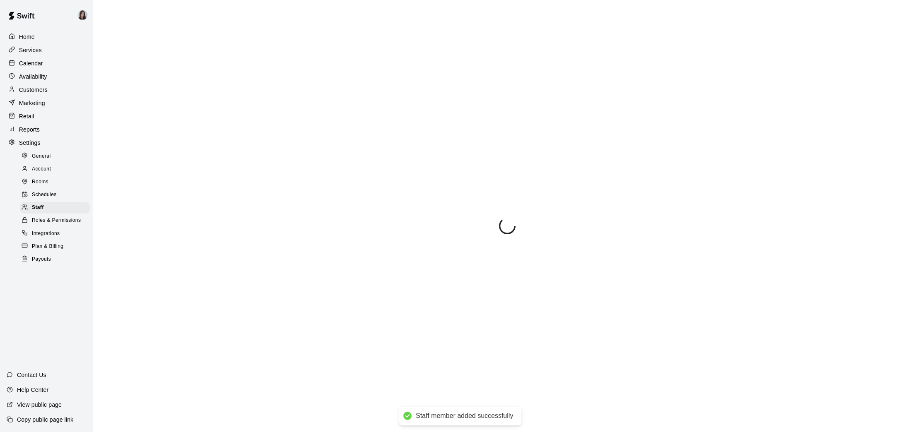
select select "**"
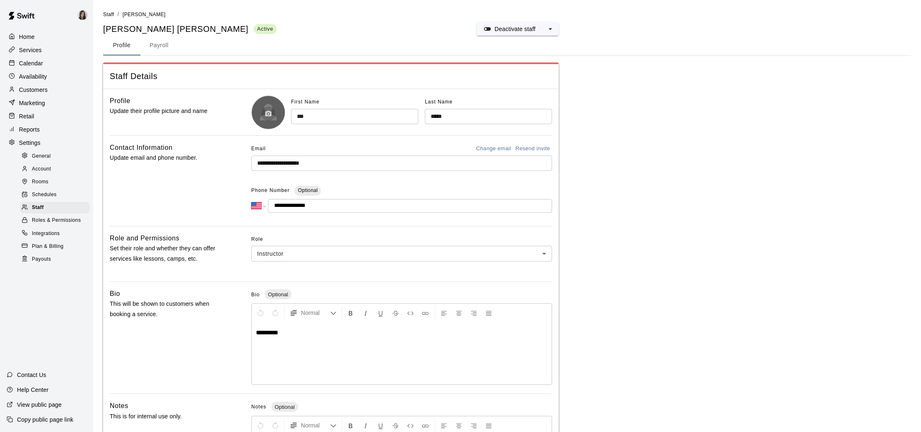
click at [269, 112] on icon "button" at bounding box center [268, 114] width 6 height 6
click at [268, 112] on icon "button" at bounding box center [268, 113] width 7 height 7
click at [263, 113] on button "button" at bounding box center [268, 114] width 14 height 14
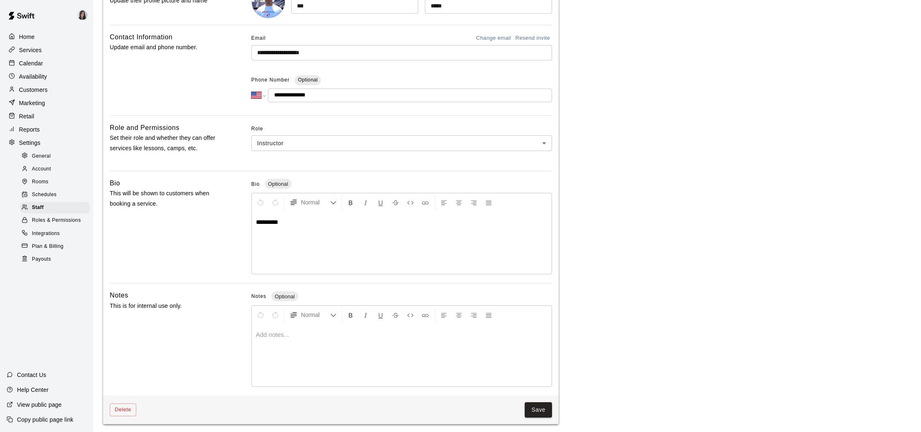
scroll to position [113, 0]
click at [535, 408] on button "Save" at bounding box center [538, 407] width 27 height 15
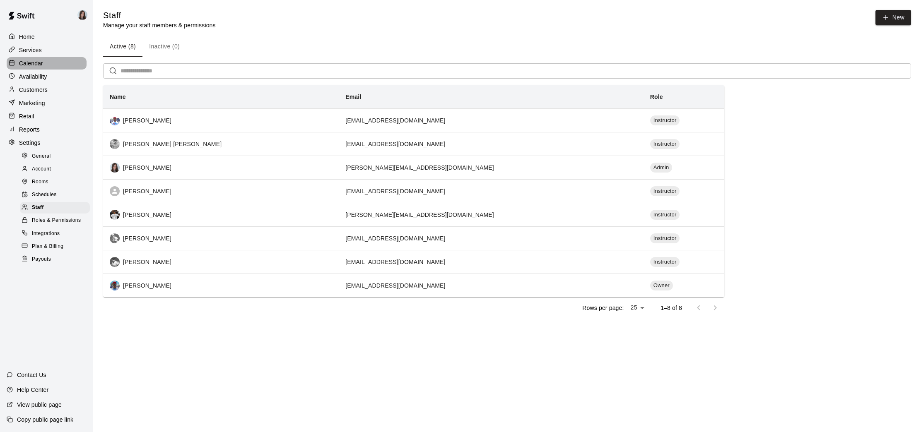
click at [34, 61] on p "Calendar" at bounding box center [31, 63] width 24 height 8
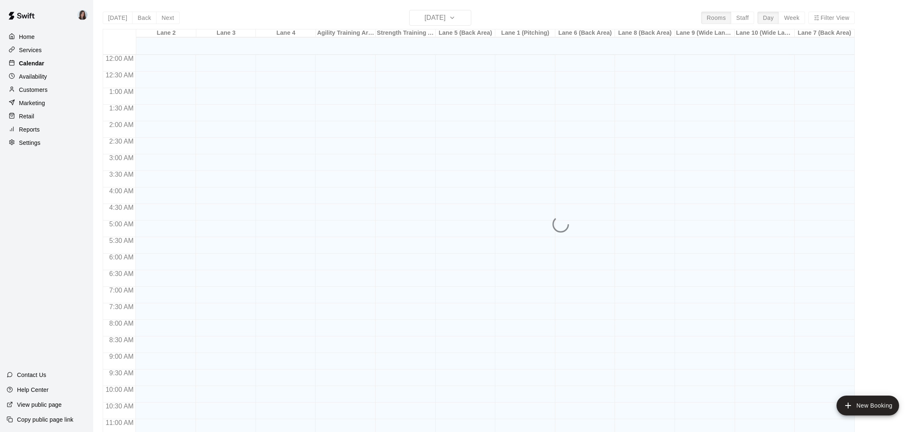
scroll to position [384, 0]
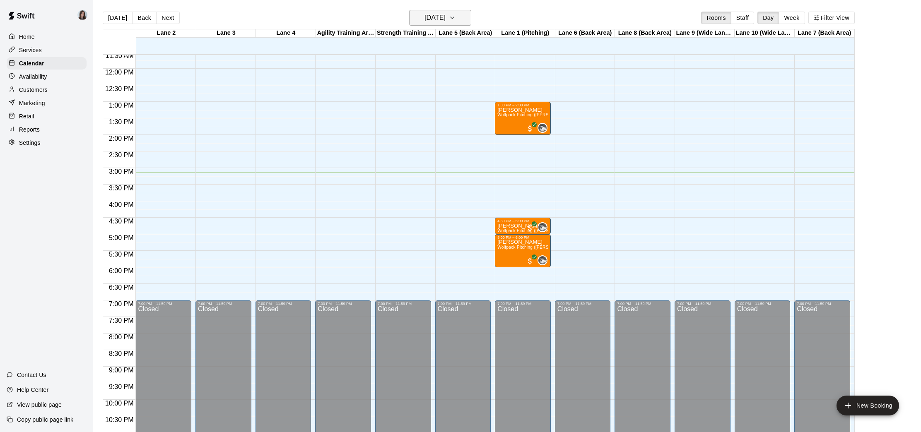
click at [456, 16] on icon "button" at bounding box center [452, 18] width 7 height 10
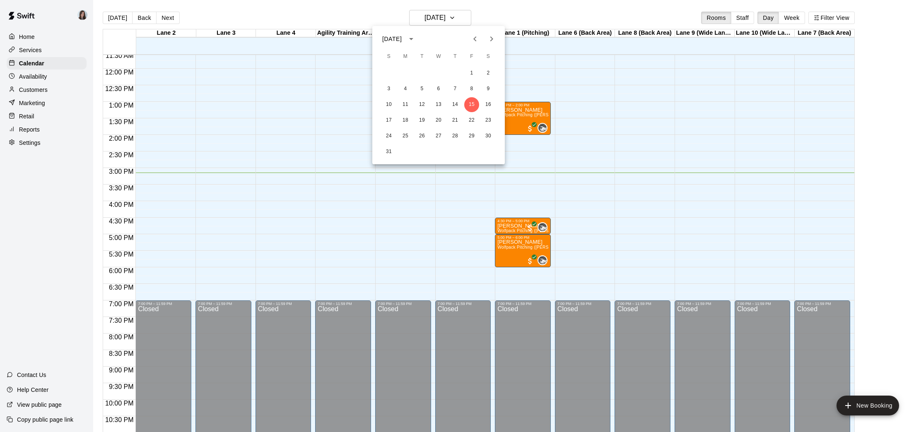
click at [493, 40] on icon "Next month" at bounding box center [492, 39] width 10 height 10
click at [405, 89] on button "8" at bounding box center [405, 89] width 15 height 15
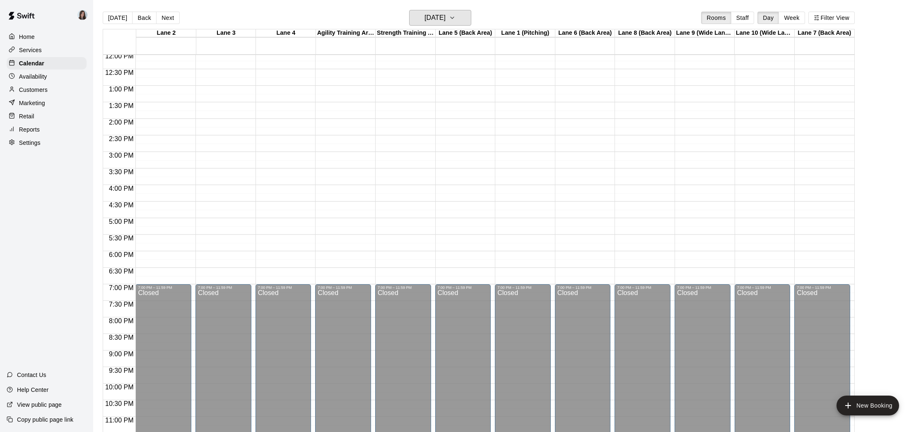
scroll to position [400, 0]
click at [441, 21] on h6 "[DATE]" at bounding box center [434, 18] width 21 height 12
click at [441, 22] on div at bounding box center [460, 216] width 921 height 432
click at [41, 79] on p "Availability" at bounding box center [33, 76] width 28 height 8
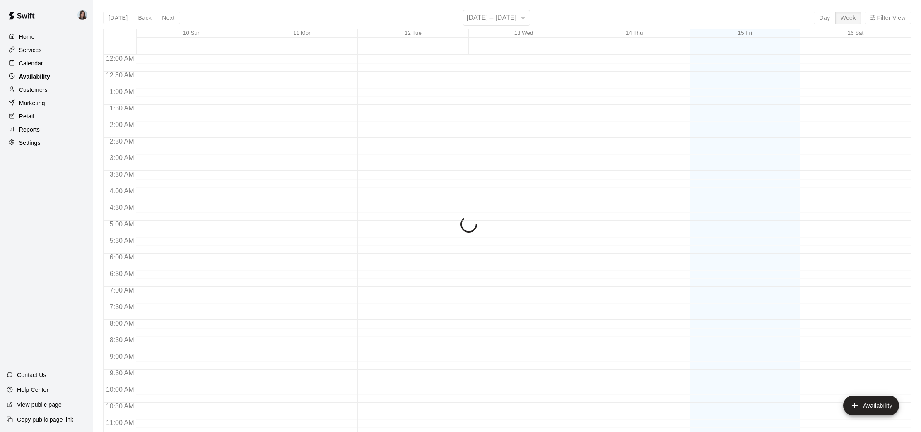
scroll to position [409, 0]
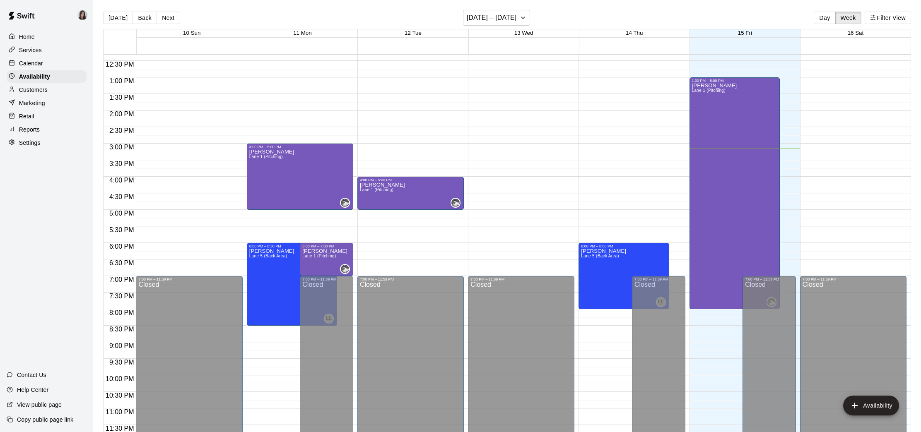
click at [37, 65] on p "Calendar" at bounding box center [31, 63] width 24 height 8
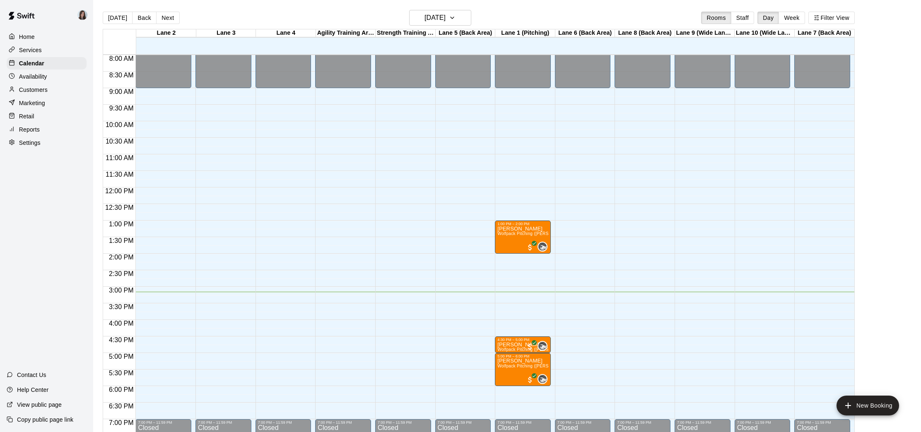
scroll to position [263, 0]
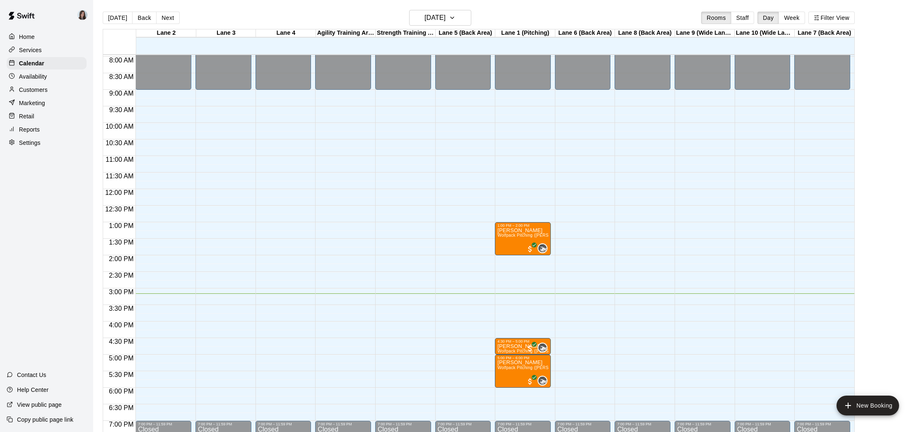
click at [40, 79] on p "Availability" at bounding box center [33, 76] width 28 height 8
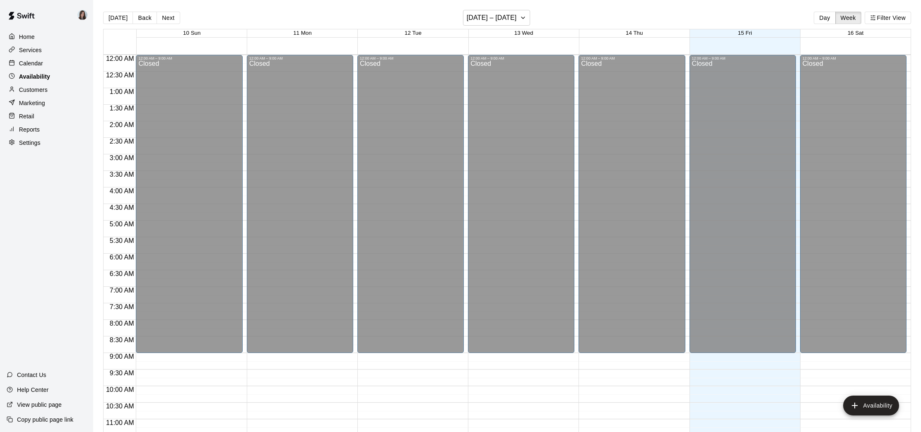
scroll to position [409, 0]
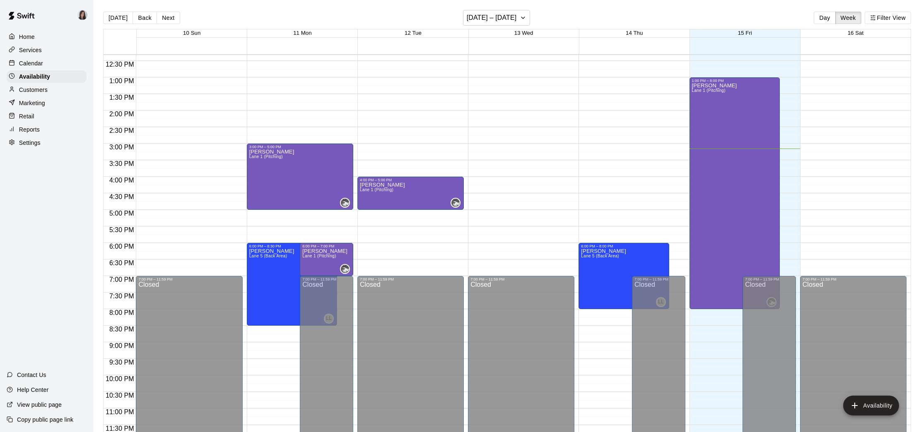
click at [27, 61] on p "Calendar" at bounding box center [31, 63] width 24 height 8
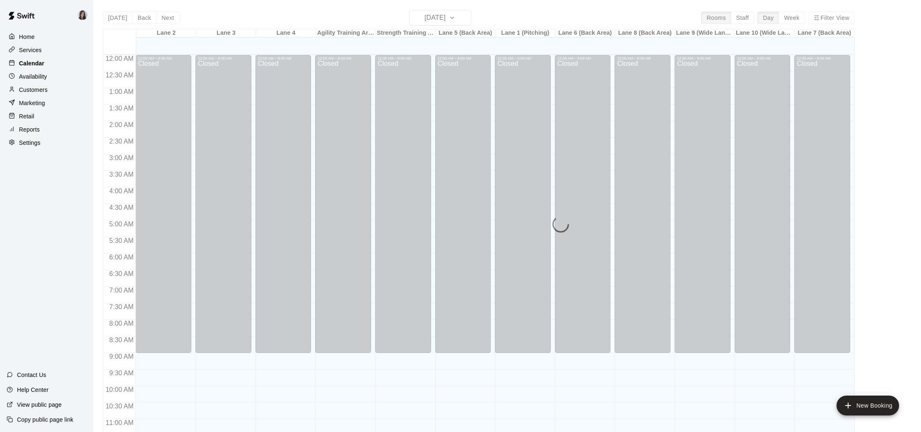
scroll to position [384, 0]
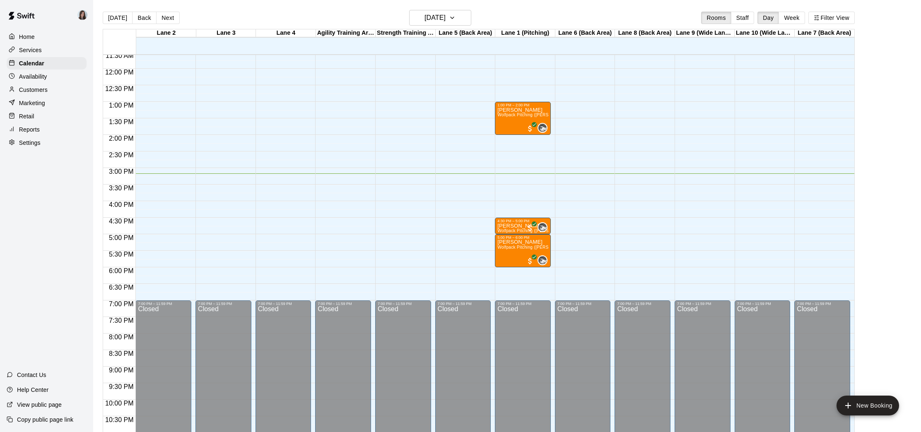
click at [37, 77] on p "Availability" at bounding box center [33, 76] width 28 height 8
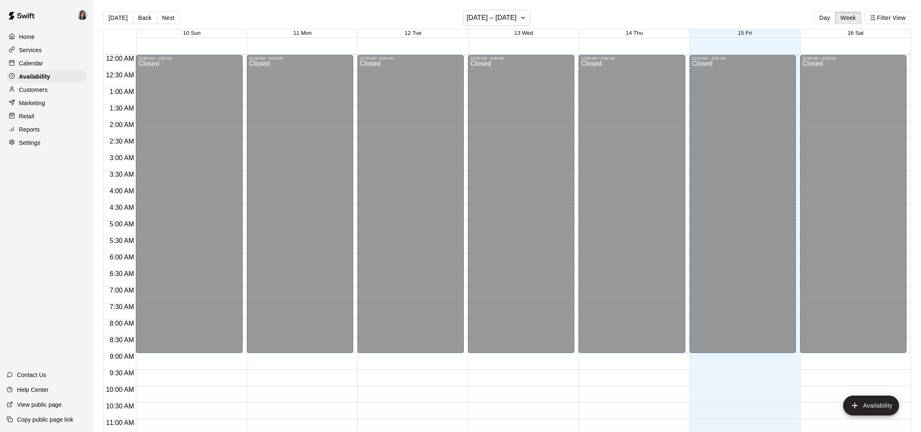
scroll to position [409, 0]
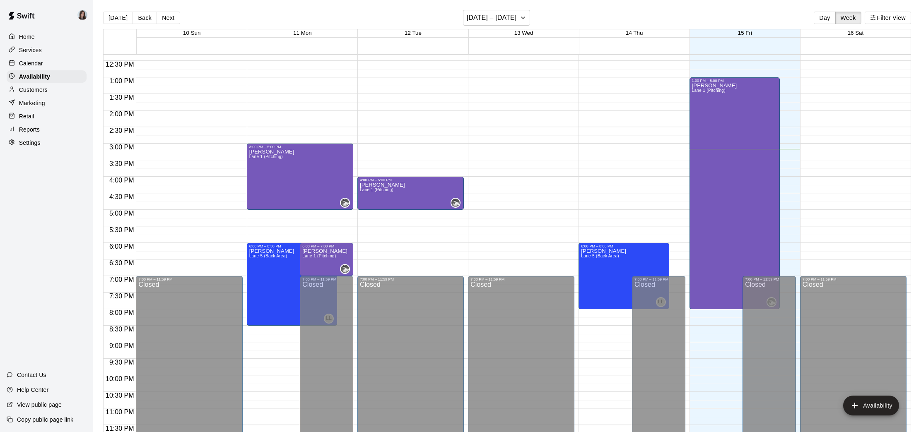
click at [41, 61] on p "Calendar" at bounding box center [31, 63] width 24 height 8
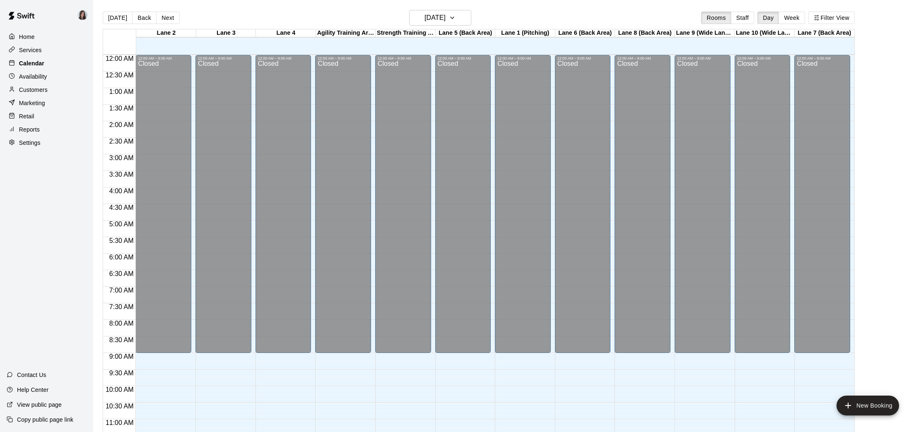
scroll to position [384, 0]
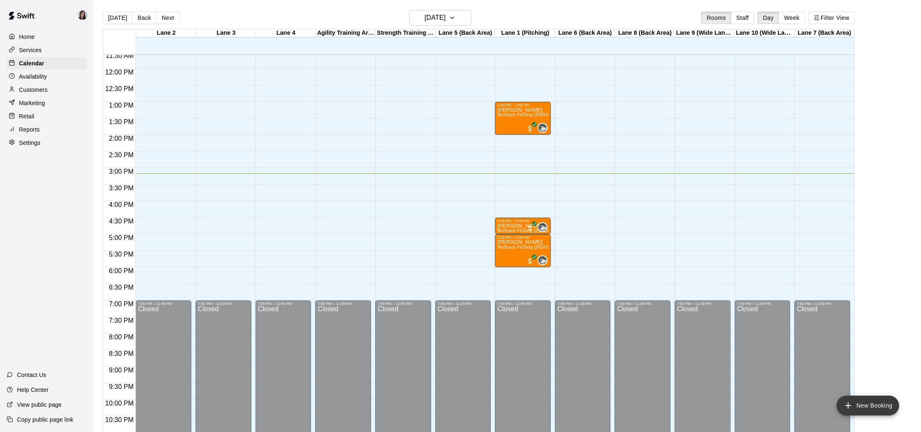
click at [854, 405] on button "New Booking" at bounding box center [868, 406] width 63 height 20
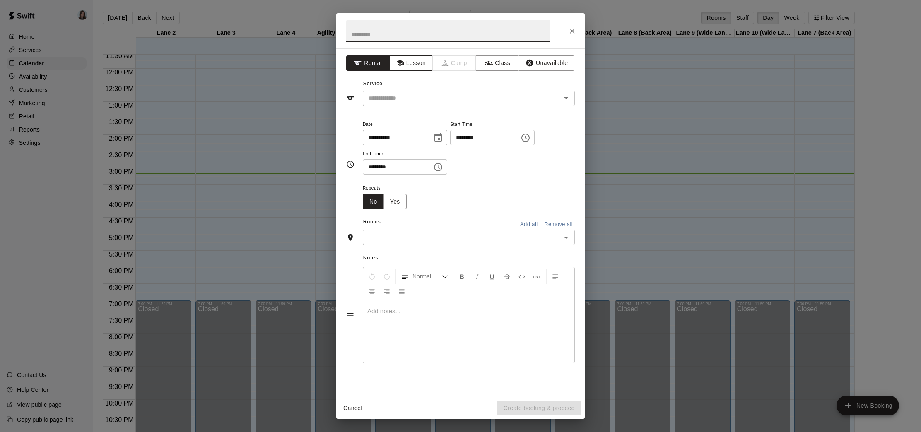
click at [410, 63] on button "Lesson" at bounding box center [410, 62] width 43 height 15
click at [442, 98] on input "text" at bounding box center [456, 98] width 183 height 10
click at [457, 85] on div "Service ​" at bounding box center [460, 91] width 229 height 29
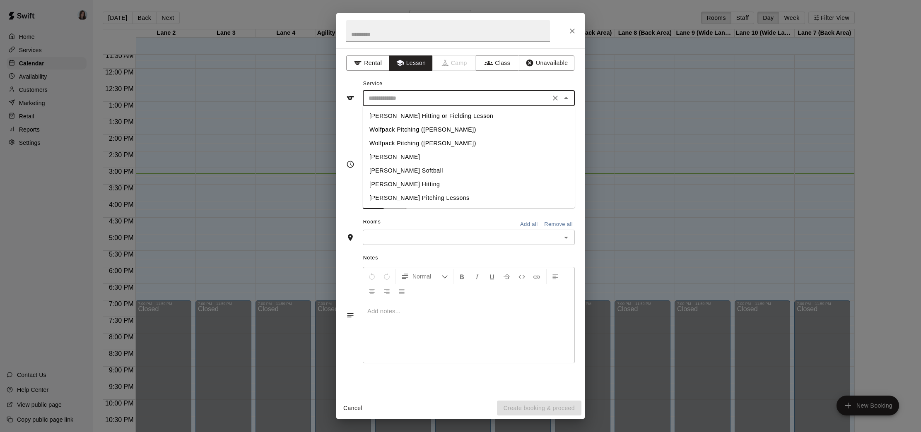
click at [421, 95] on input "text" at bounding box center [456, 98] width 183 height 10
click at [386, 33] on input "text" at bounding box center [448, 31] width 204 height 22
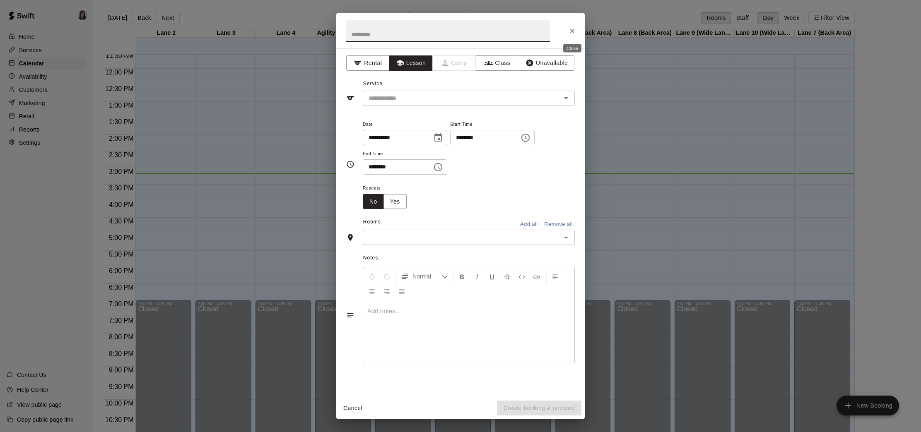
click at [571, 30] on icon "Close" at bounding box center [572, 31] width 8 height 8
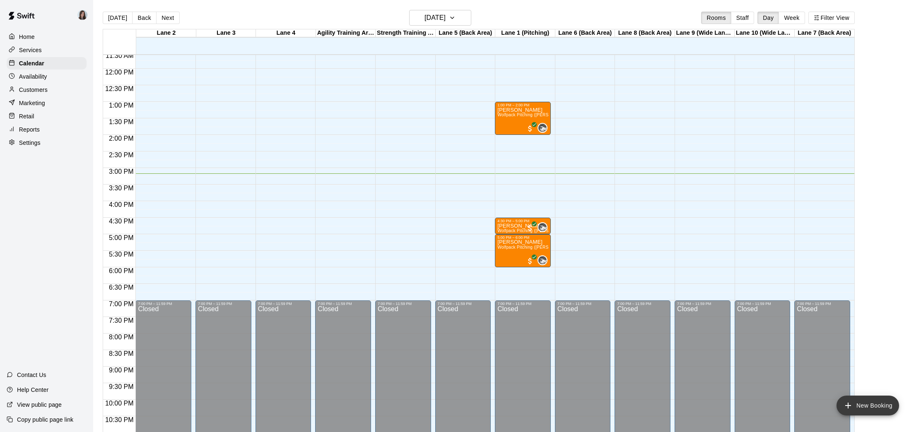
click at [849, 408] on icon "add" at bounding box center [848, 406] width 10 height 10
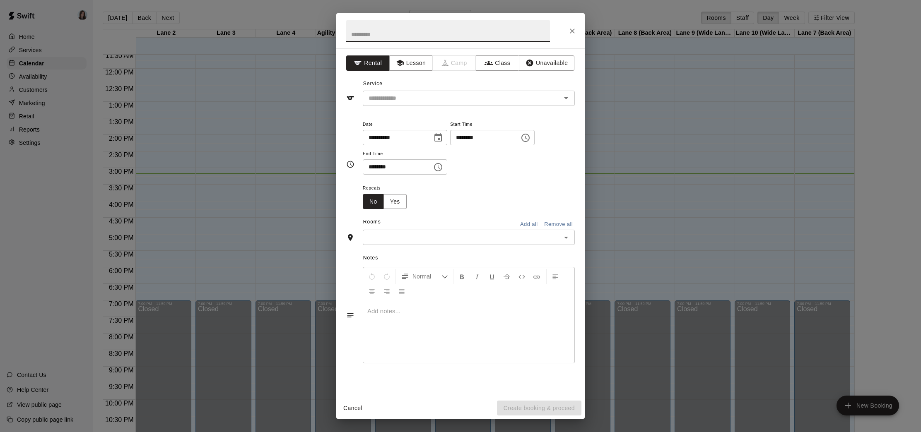
click at [380, 32] on input "text" at bounding box center [448, 31] width 204 height 22
type input "**********"
click at [414, 65] on button "Lesson" at bounding box center [410, 62] width 43 height 15
click at [415, 97] on input "text" at bounding box center [456, 98] width 183 height 10
drag, startPoint x: 410, startPoint y: 82, endPoint x: 377, endPoint y: 70, distance: 35.2
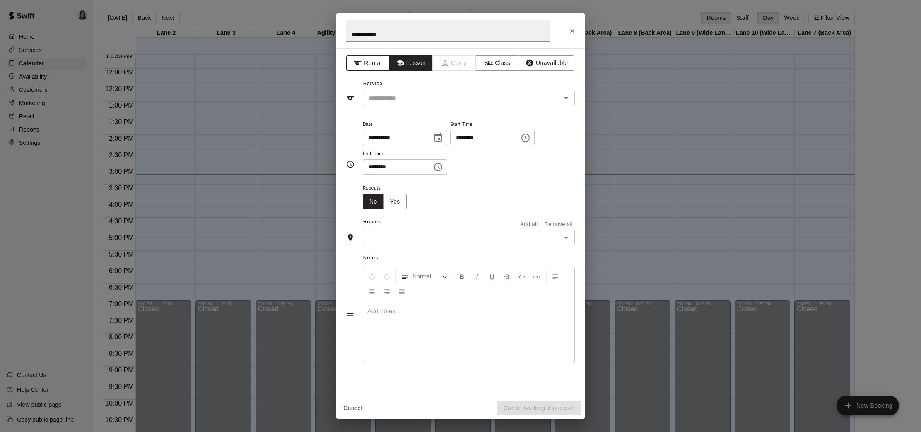
click at [409, 81] on div "Service ​" at bounding box center [460, 91] width 229 height 29
click at [371, 63] on button "Rental" at bounding box center [367, 62] width 43 height 15
click at [411, 99] on input "text" at bounding box center [456, 98] width 183 height 10
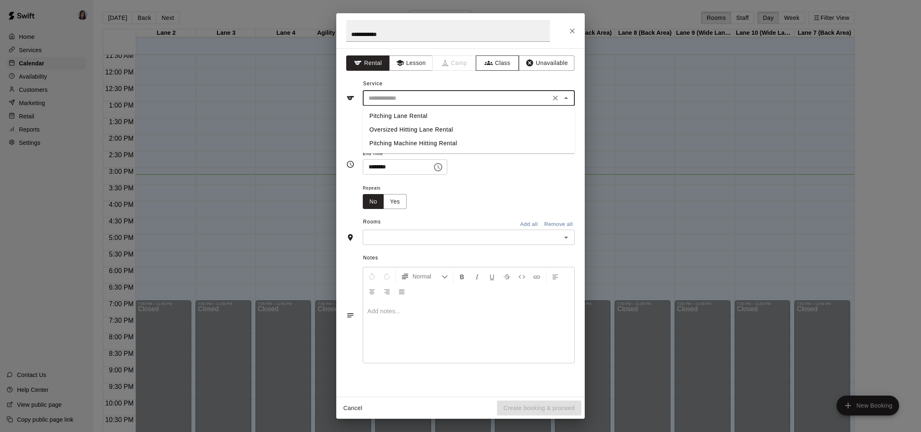
click at [495, 63] on button "Class" at bounding box center [497, 62] width 43 height 15
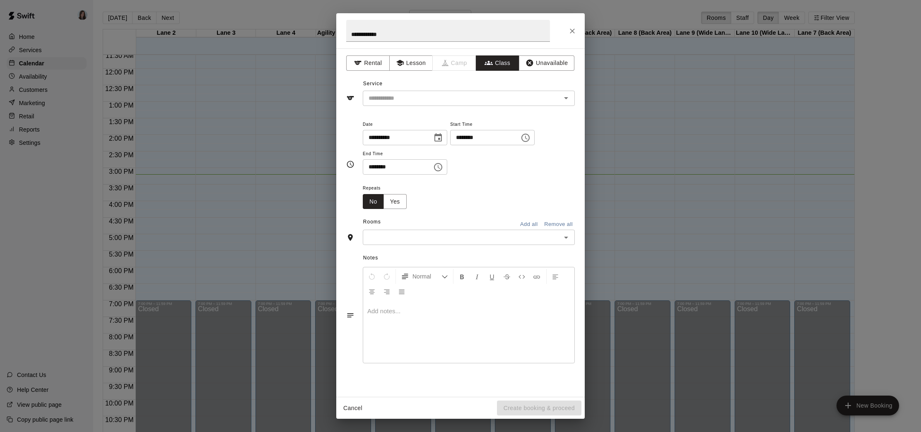
click at [439, 99] on input "text" at bounding box center [461, 98] width 193 height 10
click at [545, 64] on button "Unavailable" at bounding box center [546, 62] width 55 height 15
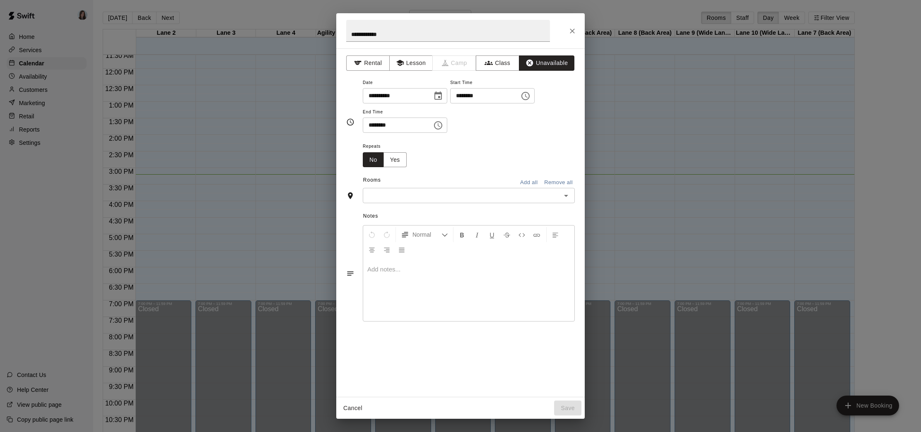
click at [285, 111] on div "**********" at bounding box center [460, 216] width 921 height 432
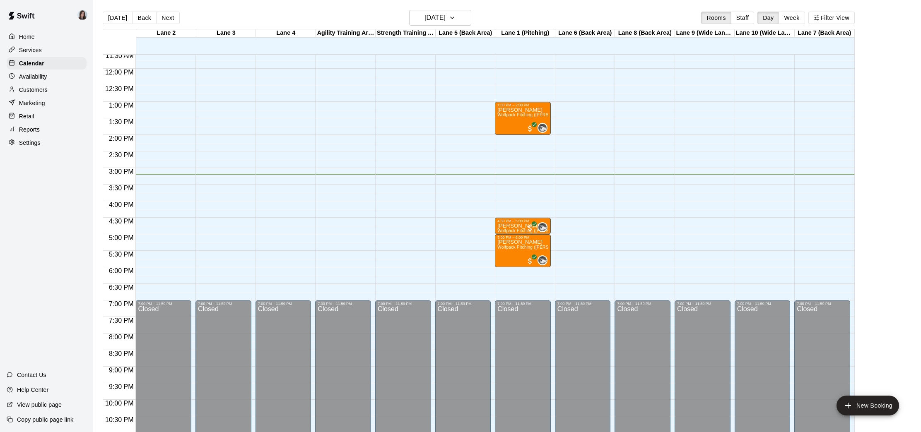
click at [33, 78] on p "Availability" at bounding box center [33, 76] width 28 height 8
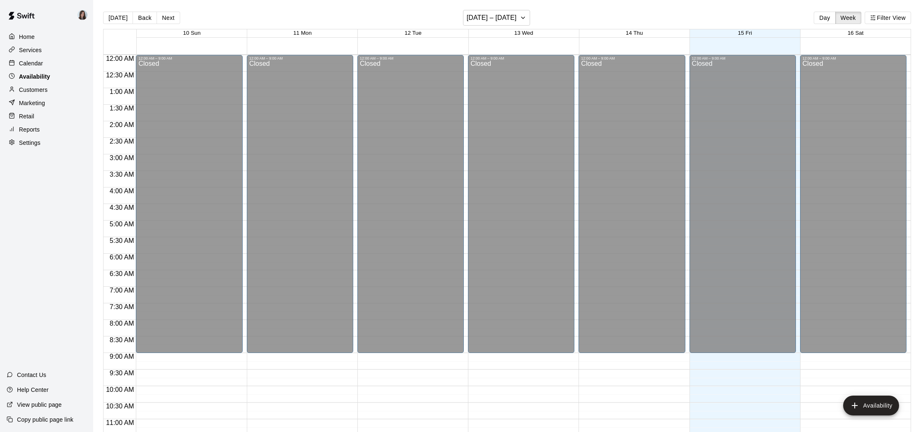
scroll to position [409, 0]
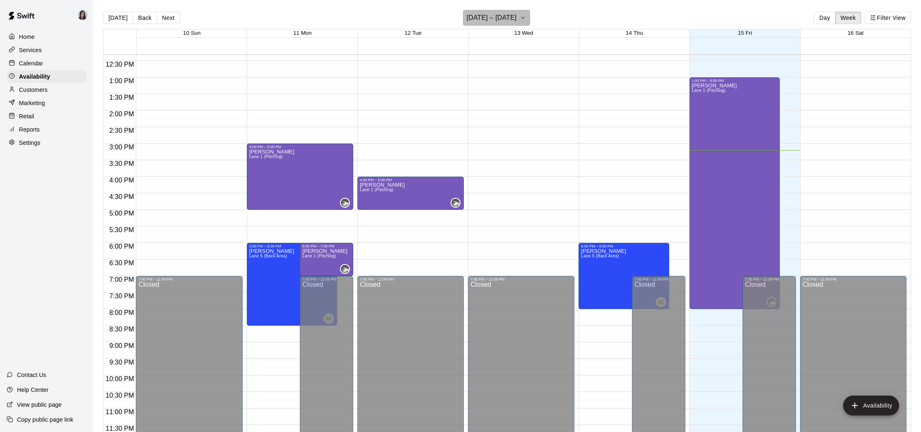
click at [520, 20] on icon "button" at bounding box center [523, 18] width 7 height 10
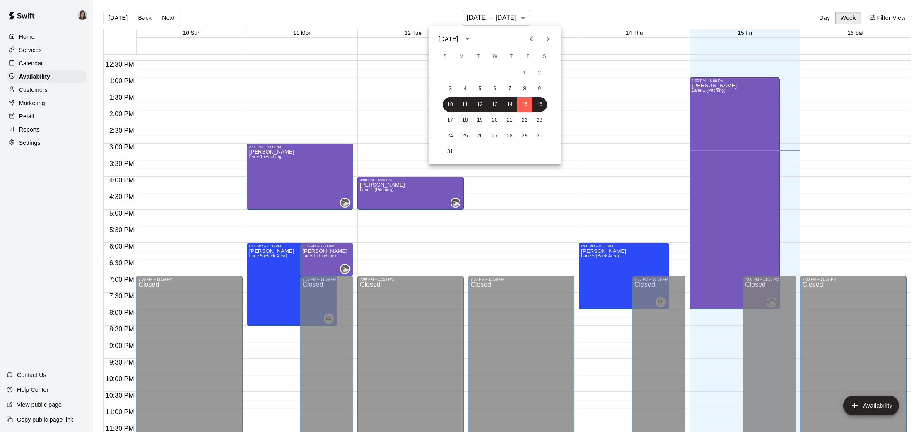
click at [465, 121] on button "18" at bounding box center [465, 120] width 15 height 15
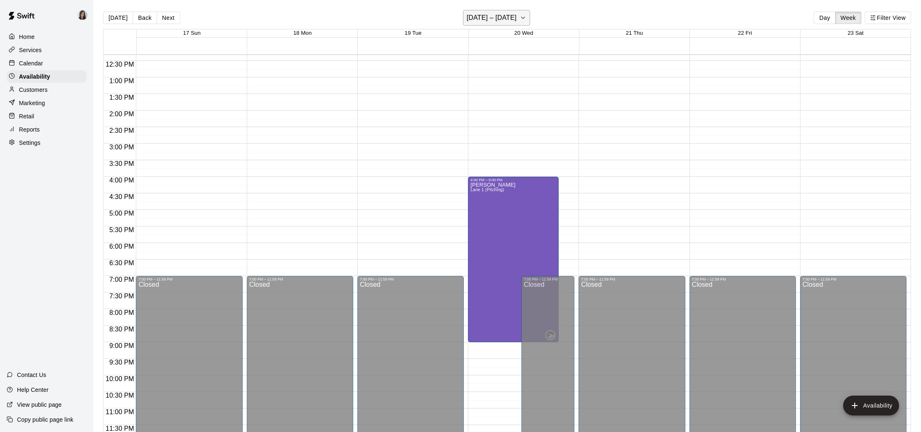
click at [521, 17] on icon "button" at bounding box center [522, 18] width 3 height 2
click at [548, 37] on icon "Next month" at bounding box center [548, 38] width 3 height 5
click at [465, 74] on button "1" at bounding box center [465, 73] width 15 height 15
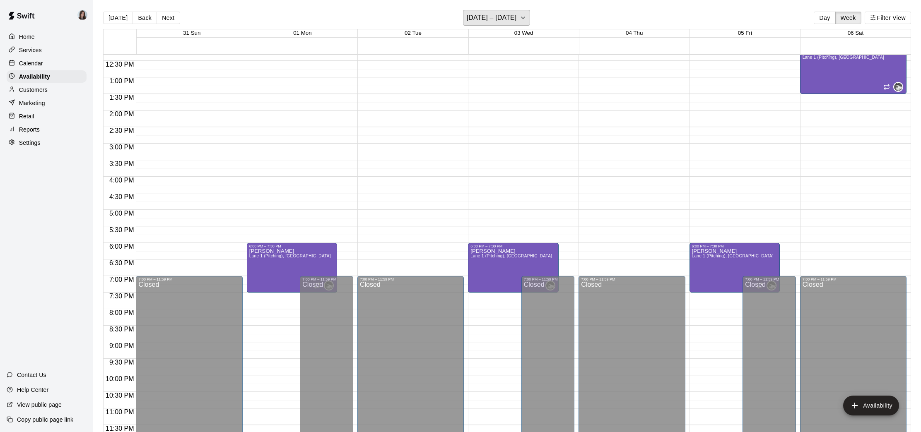
scroll to position [408, 0]
click at [285, 256] on span "Lane 1 (Pitching), [GEOGRAPHIC_DATA]" at bounding box center [290, 256] width 82 height 5
click at [257, 264] on icon "edit" at bounding box center [257, 262] width 7 height 7
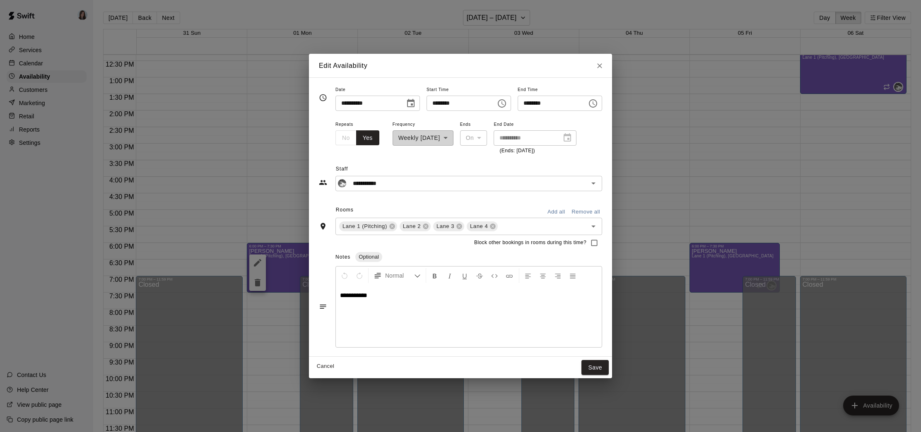
click at [468, 167] on span "Staff" at bounding box center [469, 169] width 266 height 13
click at [603, 67] on icon "Close" at bounding box center [600, 66] width 8 height 8
type input "**********"
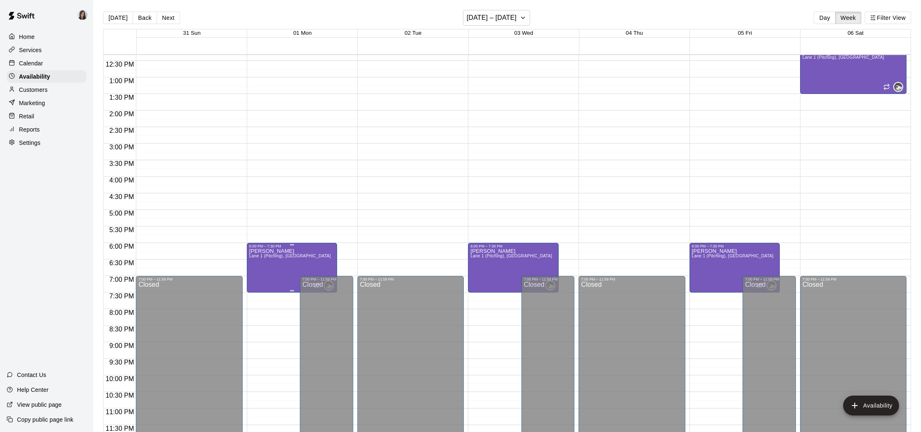
click at [354, 200] on div at bounding box center [460, 216] width 921 height 432
click at [26, 61] on p "Calendar" at bounding box center [31, 63] width 24 height 8
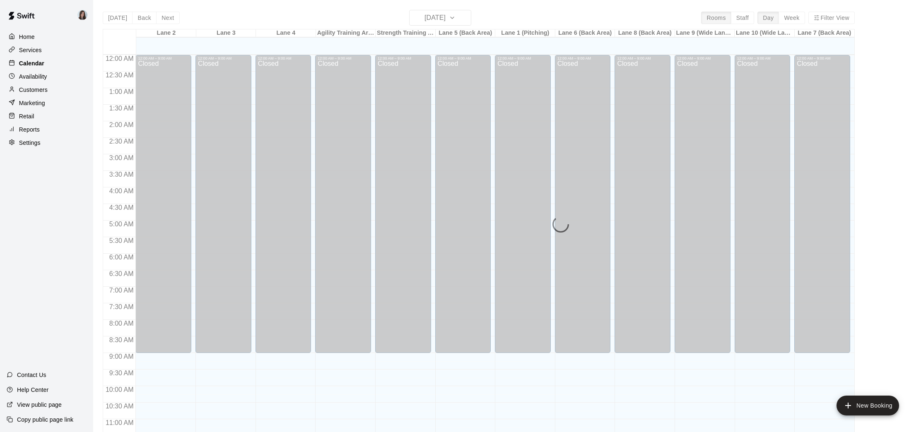
scroll to position [384, 0]
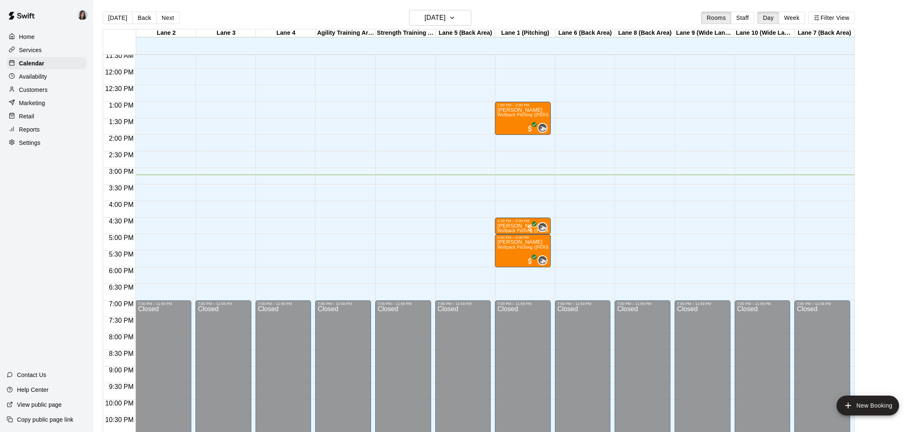
click at [24, 147] on div "Settings" at bounding box center [47, 143] width 80 height 12
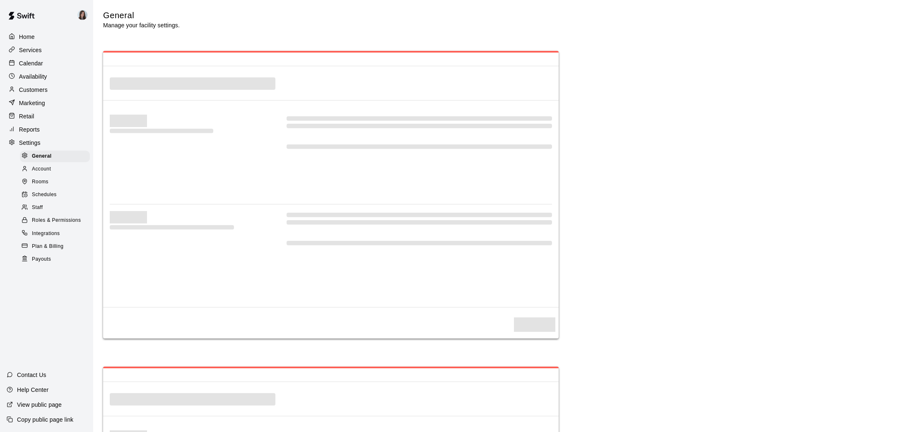
scroll to position [1620, 0]
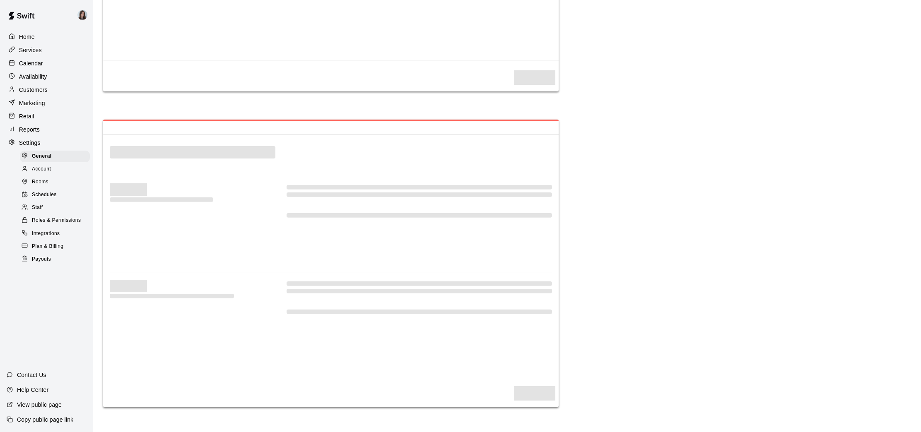
select select "**"
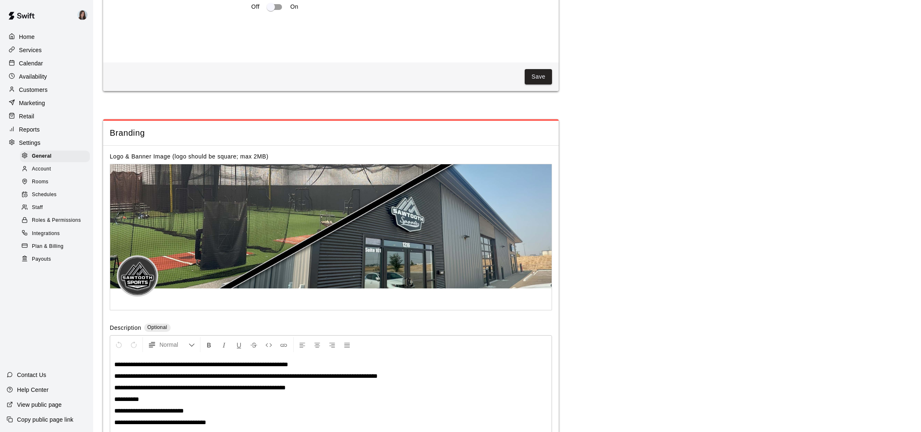
click at [48, 192] on span "Schedules" at bounding box center [44, 195] width 25 height 8
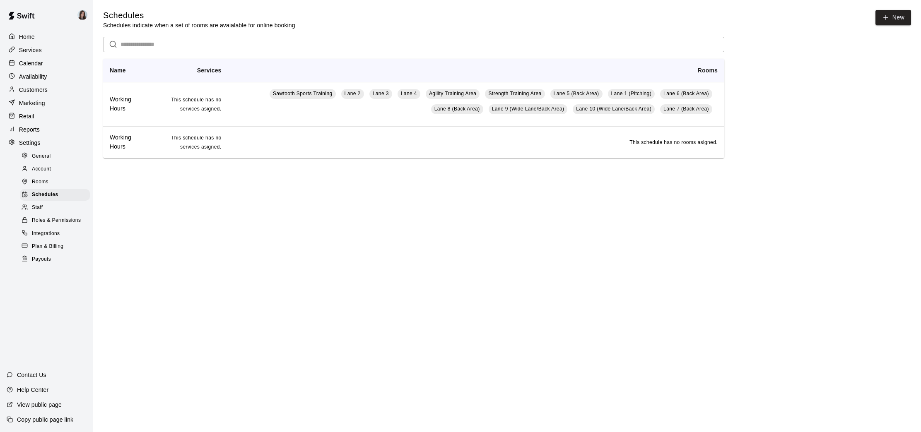
click at [55, 207] on div "Staff" at bounding box center [55, 208] width 70 height 12
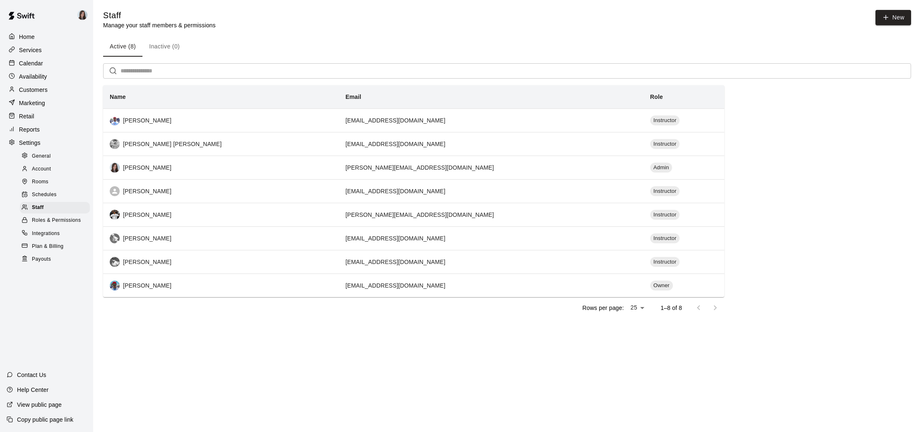
click at [34, 48] on p "Services" at bounding box center [30, 50] width 23 height 8
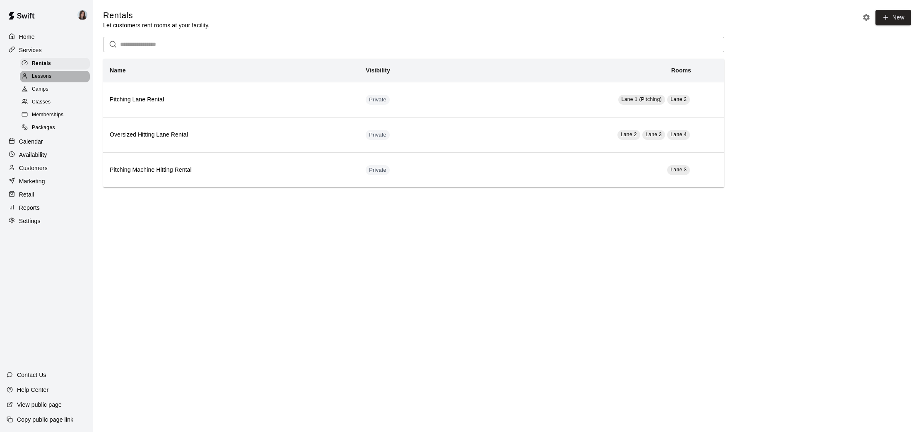
click at [52, 75] on div "Lessons" at bounding box center [55, 77] width 70 height 12
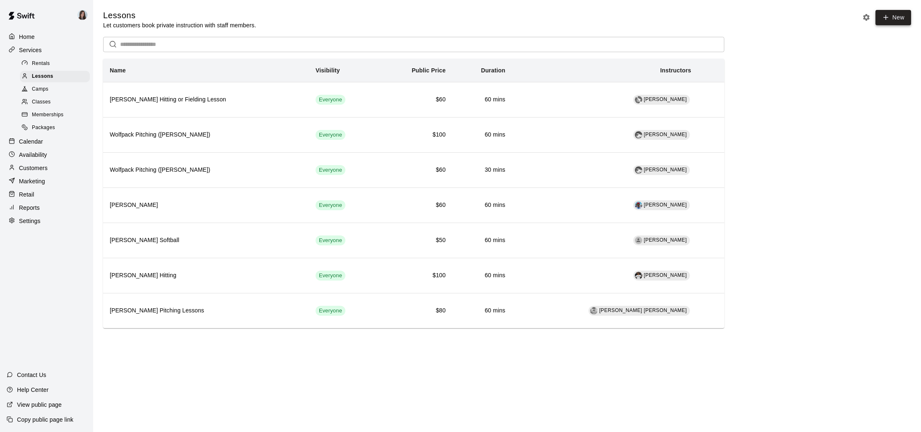
click at [890, 19] on link "New" at bounding box center [893, 17] width 36 height 15
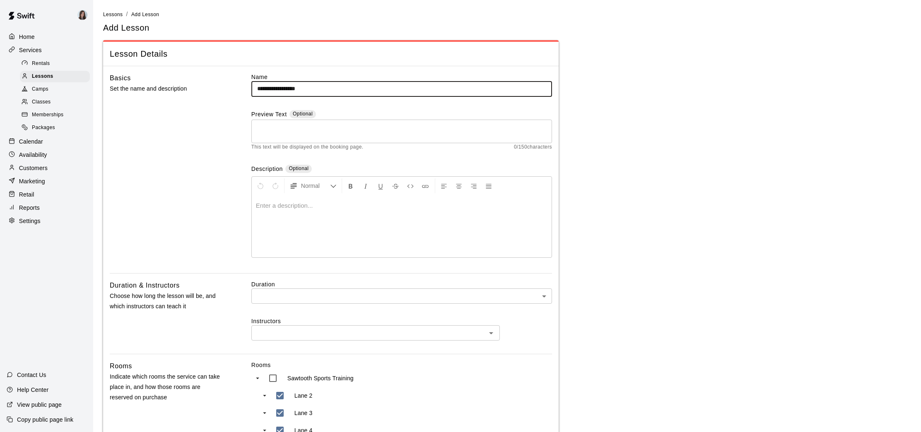
type input "**********"
click at [304, 216] on div at bounding box center [402, 226] width 300 height 62
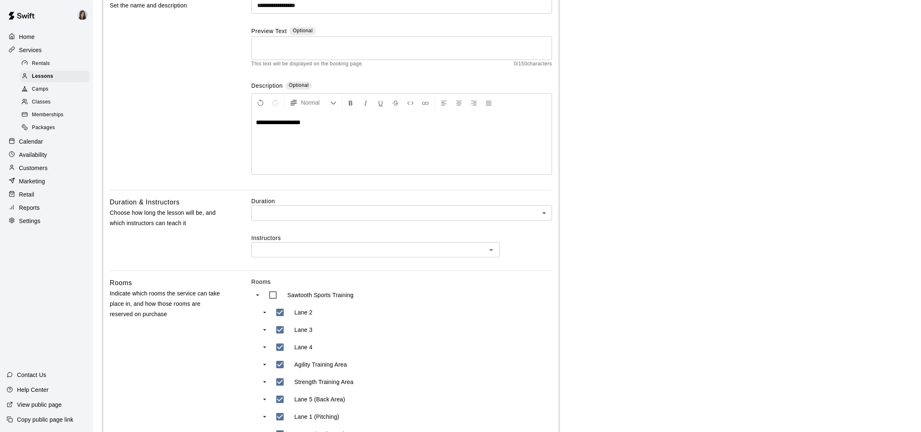
scroll to position [87, 0]
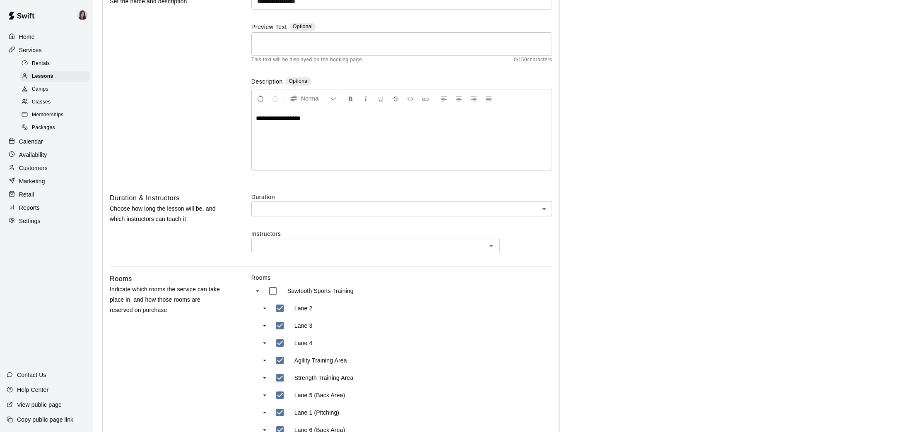
click at [296, 247] on input "text" at bounding box center [369, 246] width 230 height 10
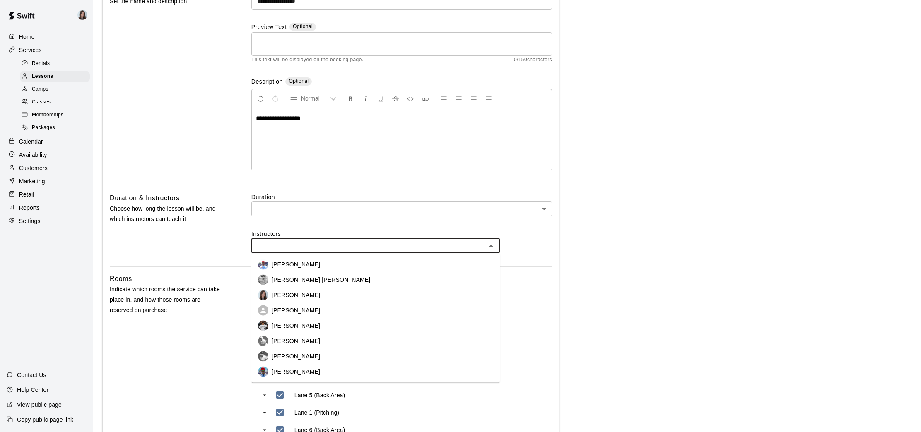
click at [287, 265] on p "[PERSON_NAME]" at bounding box center [296, 264] width 48 height 8
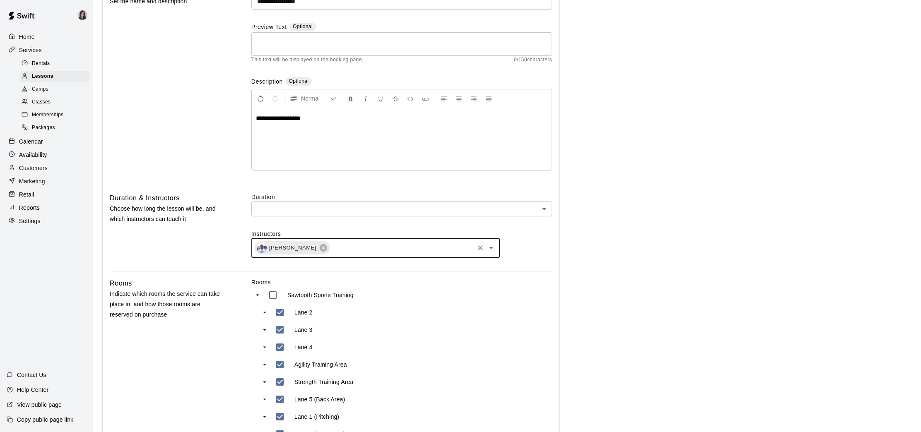
click at [311, 212] on body "**********" at bounding box center [460, 348] width 921 height 871
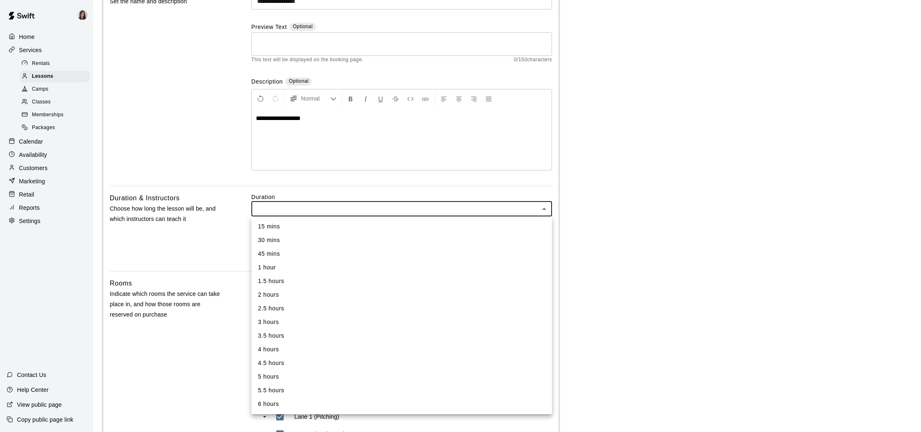
click at [295, 281] on li "1.5 hours" at bounding box center [401, 282] width 301 height 14
type input "**"
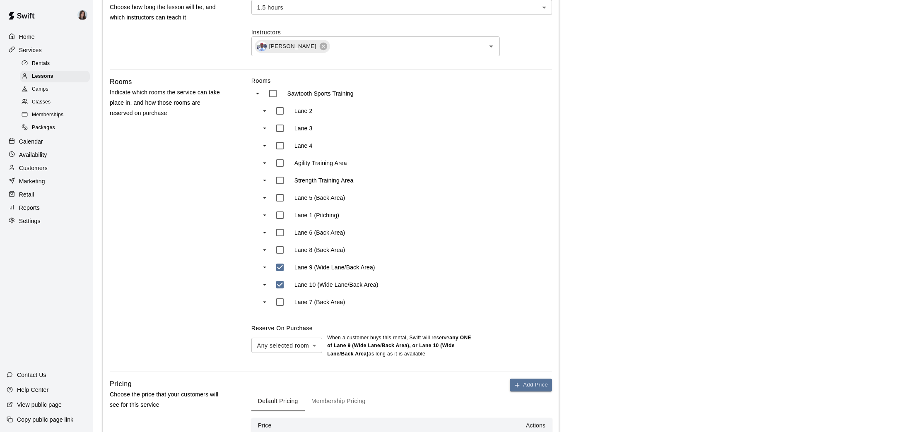
scroll to position [295, 0]
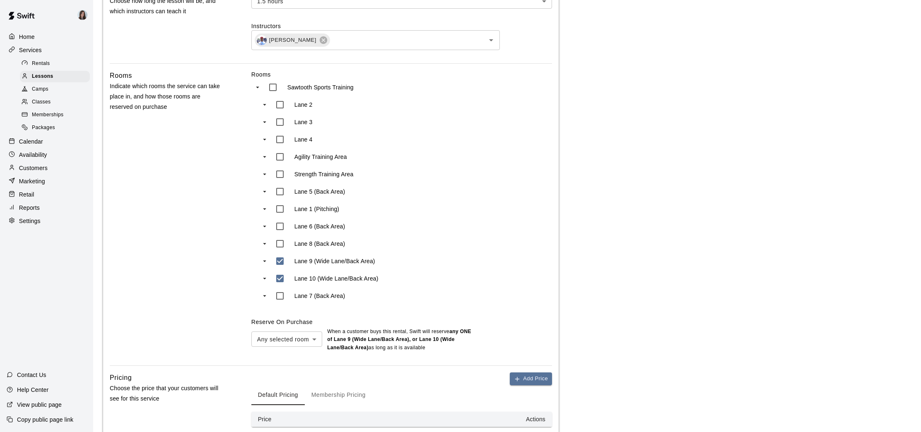
click at [312, 340] on body "**********" at bounding box center [460, 115] width 921 height 821
click at [363, 355] on div at bounding box center [460, 216] width 921 height 432
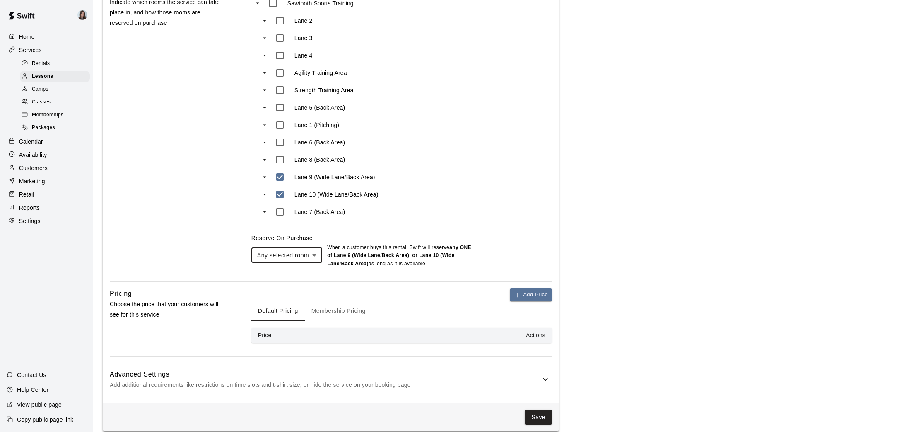
scroll to position [389, 0]
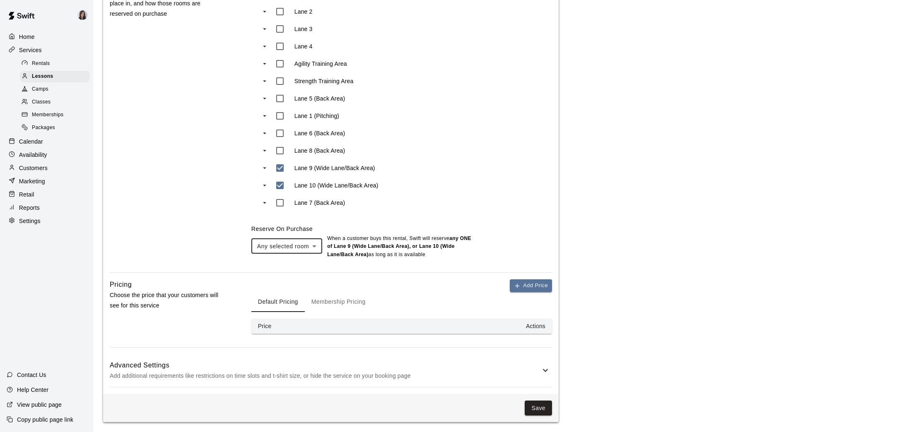
click at [545, 371] on icon at bounding box center [545, 370] width 5 height 3
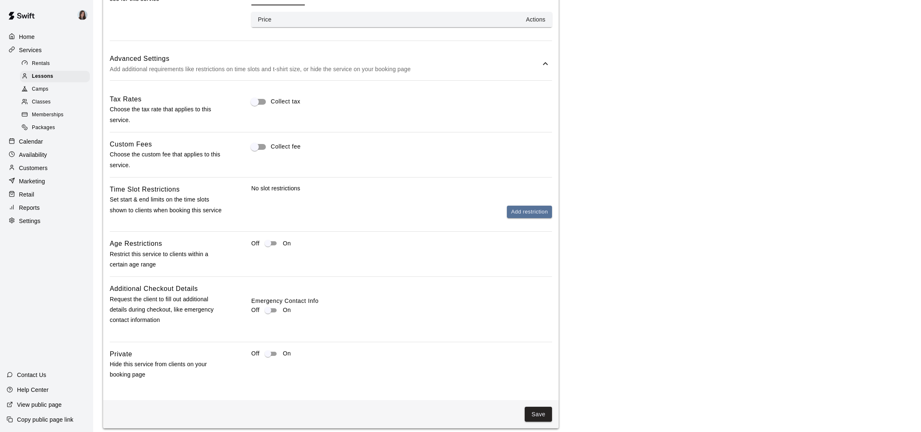
scroll to position [702, 0]
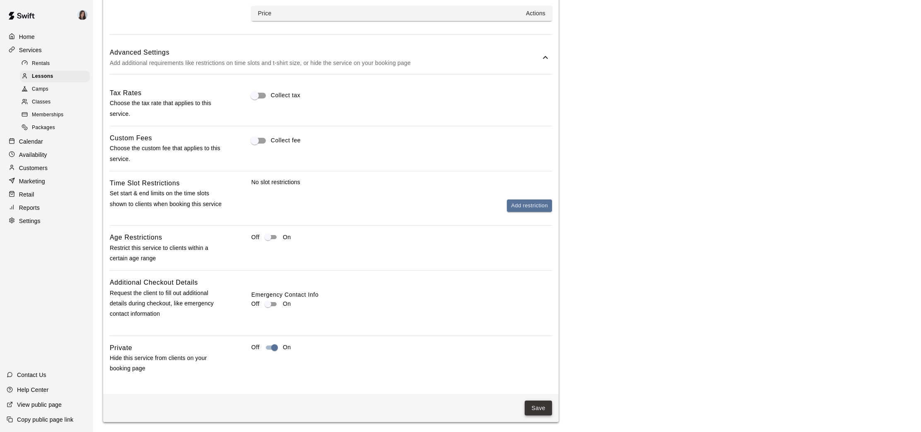
click at [542, 409] on button "Save" at bounding box center [538, 408] width 27 height 15
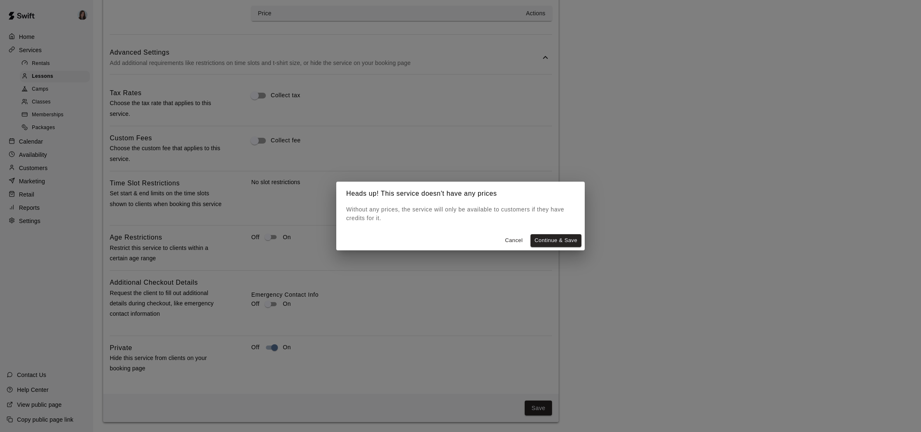
click at [551, 241] on button "Continue & Save" at bounding box center [556, 240] width 51 height 13
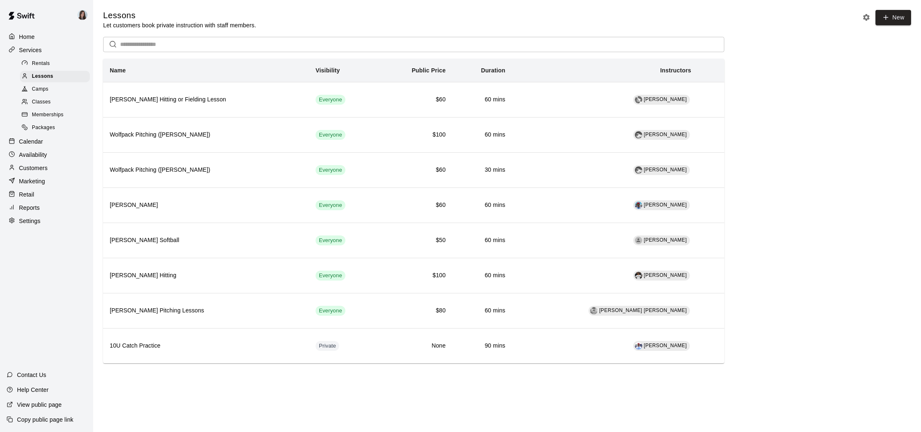
click at [28, 138] on p "Calendar" at bounding box center [31, 141] width 24 height 8
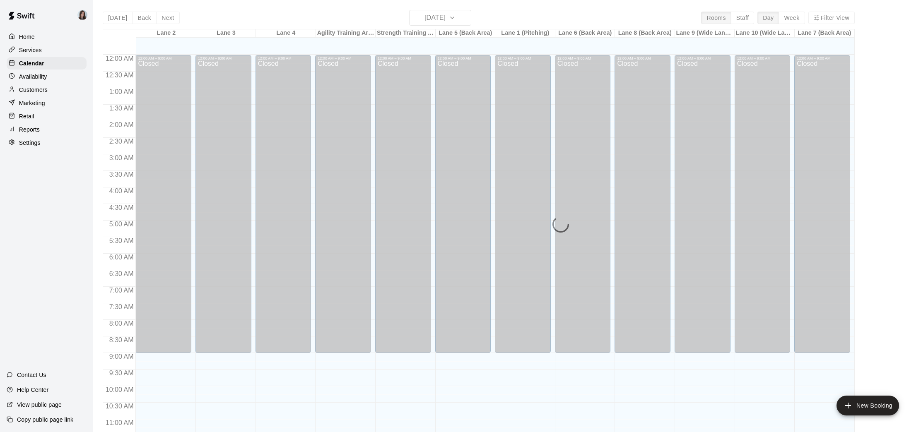
scroll to position [384, 0]
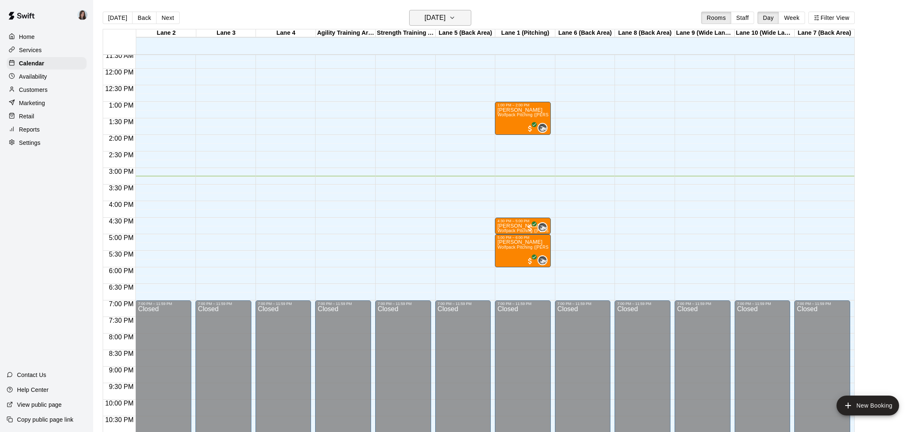
click at [456, 20] on icon "button" at bounding box center [452, 18] width 7 height 10
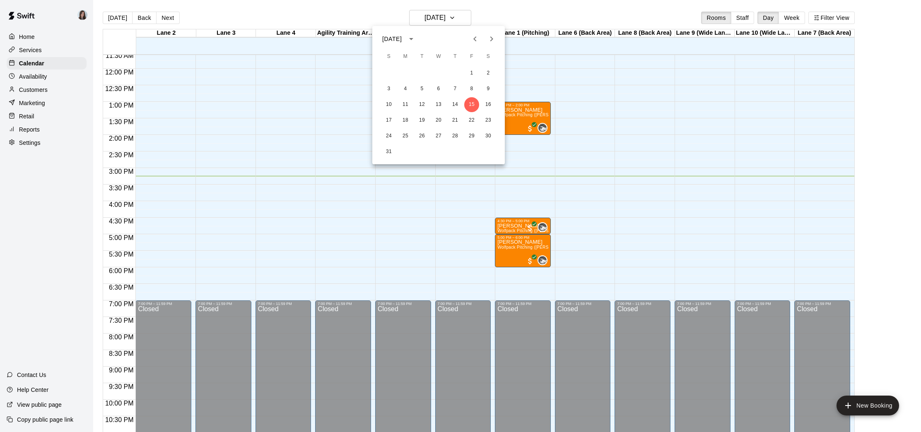
click at [491, 40] on icon "Next month" at bounding box center [491, 38] width 3 height 5
click at [406, 88] on button "8" at bounding box center [405, 89] width 15 height 15
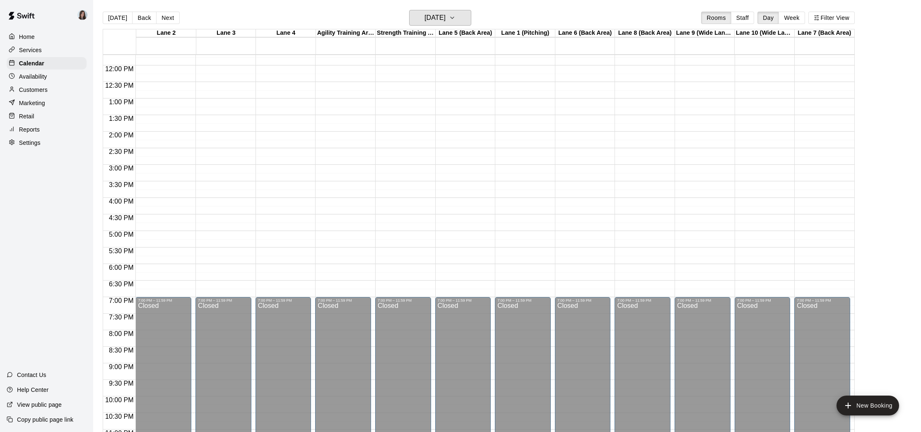
scroll to position [388, 0]
click at [857, 408] on button "New Booking" at bounding box center [868, 406] width 63 height 20
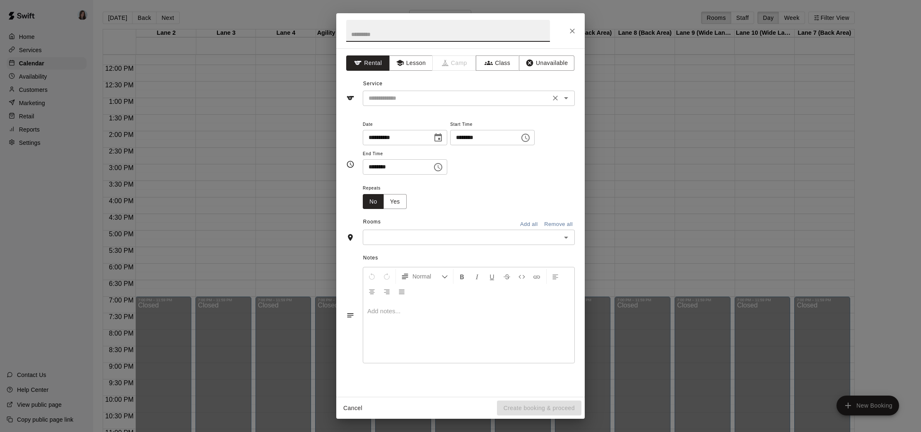
click at [406, 99] on input "text" at bounding box center [456, 98] width 183 height 10
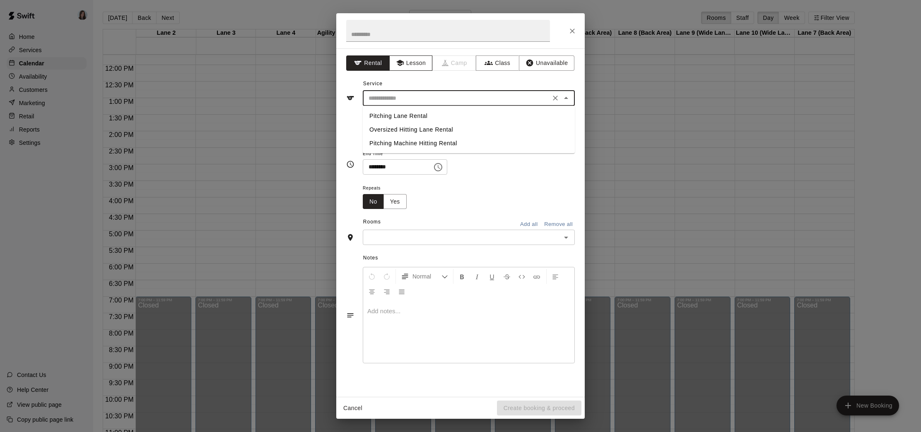
click at [409, 66] on button "Lesson" at bounding box center [410, 62] width 43 height 15
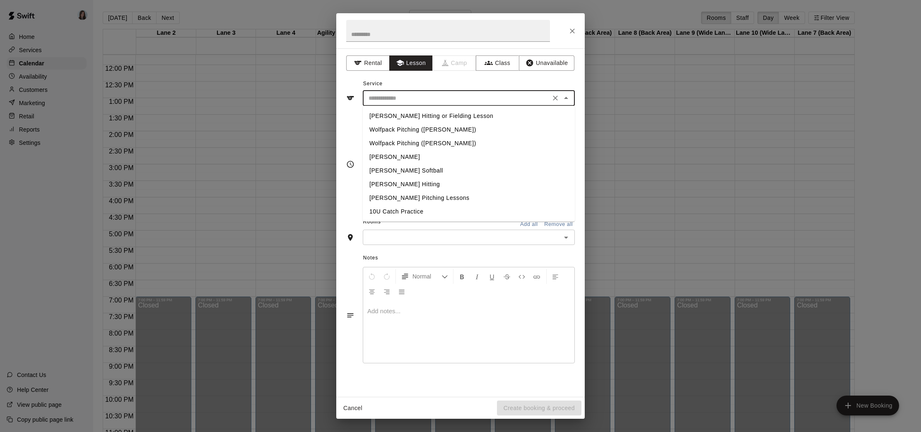
click at [424, 96] on input "text" at bounding box center [456, 98] width 183 height 10
click at [415, 212] on li "10U Catch Practice" at bounding box center [469, 212] width 212 height 14
type input "**********"
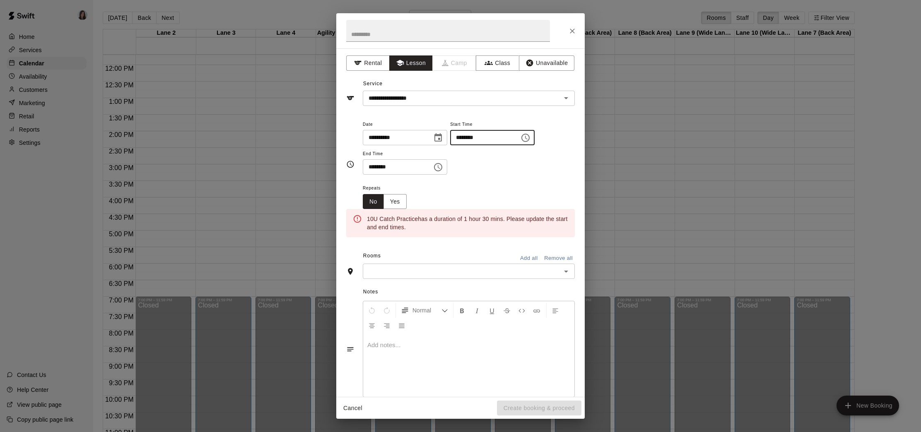
click at [463, 137] on input "********" at bounding box center [482, 137] width 64 height 15
type input "********"
click at [373, 165] on input "********" at bounding box center [395, 166] width 64 height 15
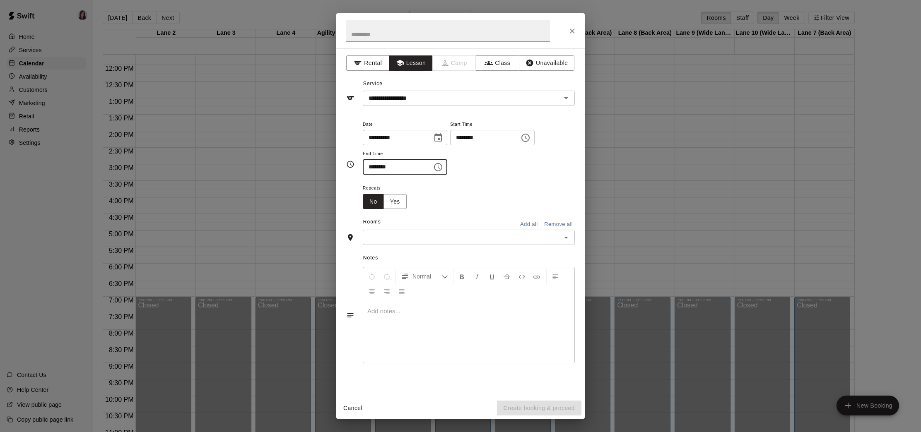
type input "********"
click at [456, 186] on div "Repeats No Yes" at bounding box center [469, 196] width 212 height 26
click at [473, 139] on input "********" at bounding box center [482, 137] width 64 height 15
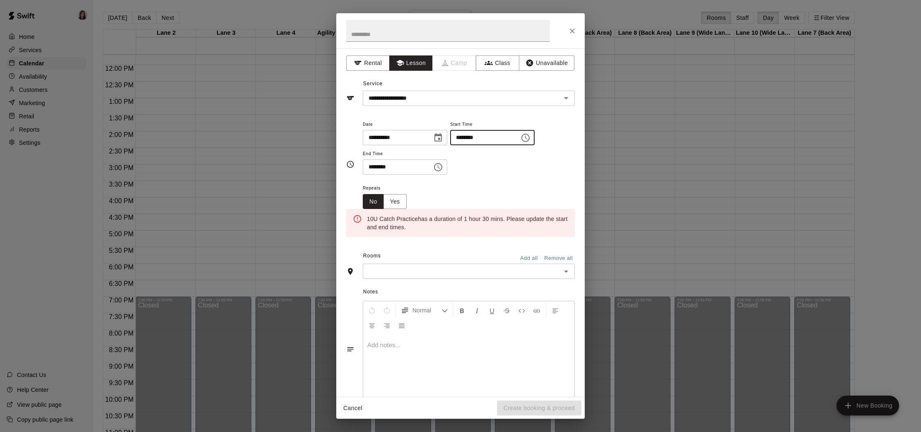
type input "********"
click at [371, 166] on input "********" at bounding box center [395, 166] width 64 height 15
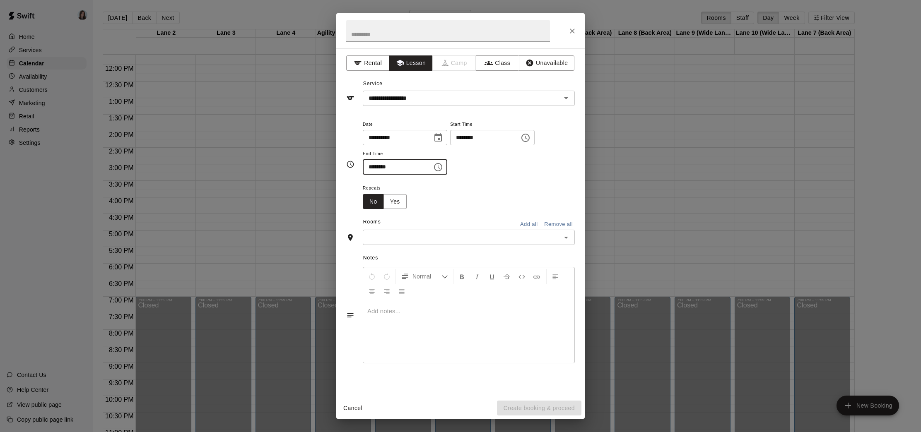
type input "********"
click at [427, 201] on div "Repeats No Yes" at bounding box center [469, 196] width 212 height 26
click at [393, 200] on button "Yes" at bounding box center [394, 201] width 23 height 15
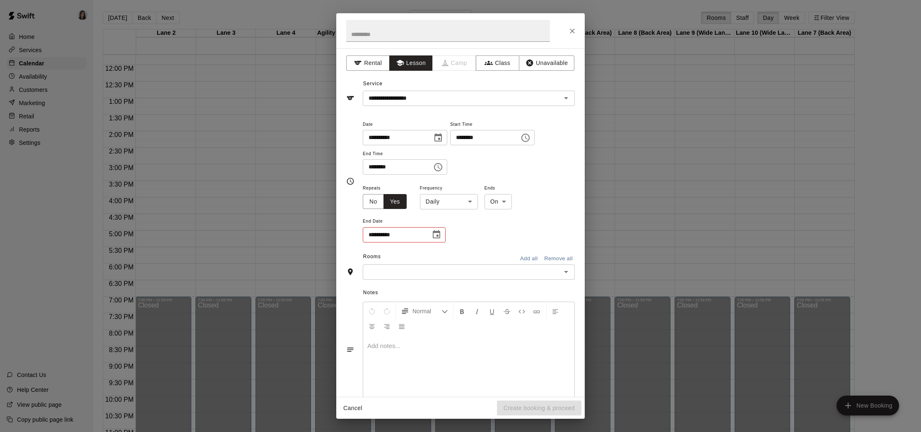
click at [461, 203] on body "Home Services Calendar Availability Customers Marketing Retail Reports Settings…" at bounding box center [460, 223] width 921 height 446
click at [433, 246] on li "Custom" at bounding box center [449, 247] width 104 height 14
type input "******"
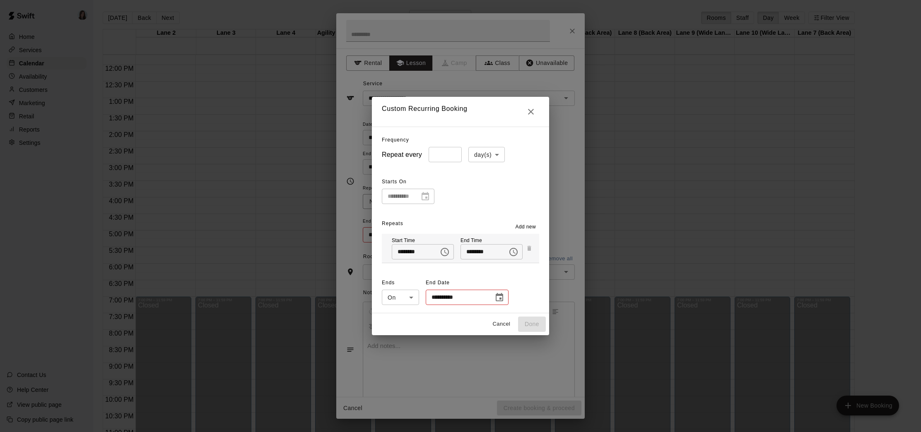
click at [451, 156] on input "*" at bounding box center [445, 154] width 33 height 15
click at [452, 152] on input "*" at bounding box center [445, 154] width 33 height 15
type input "*"
click at [452, 157] on input "*" at bounding box center [445, 154] width 33 height 15
click at [494, 154] on body "Home Services Calendar Availability Customers Marketing Retail Reports Settings…" at bounding box center [460, 223] width 921 height 446
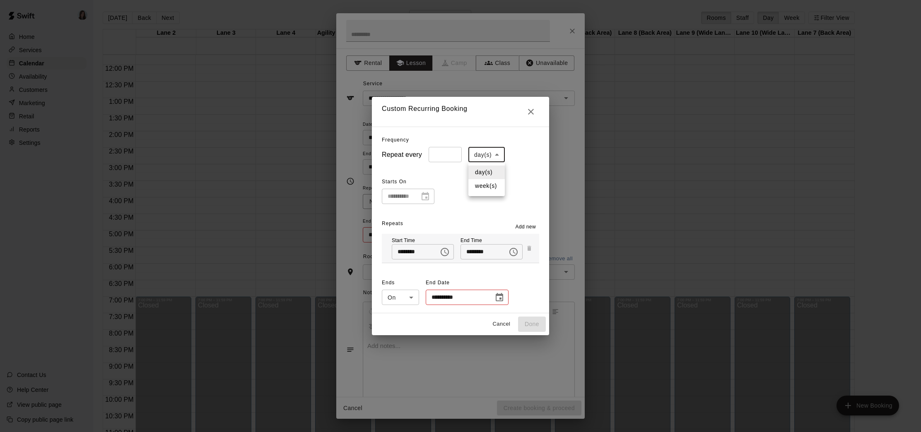
click at [483, 189] on li "week(s)" at bounding box center [486, 186] width 36 height 14
type input "******"
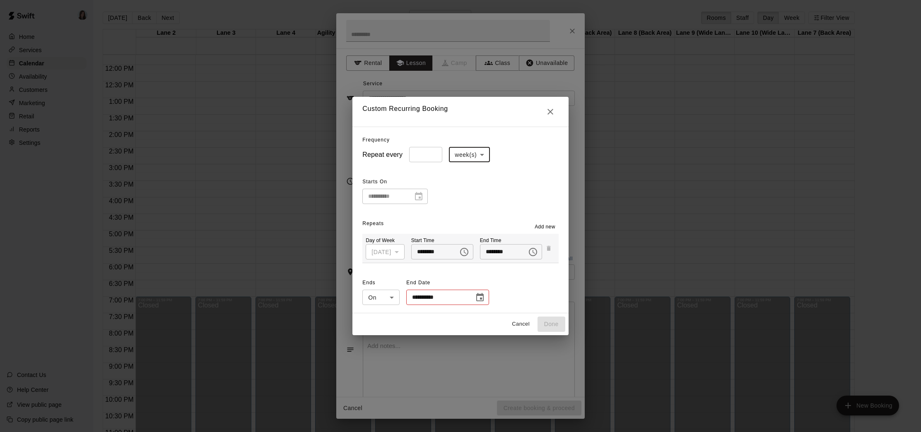
click at [517, 321] on button "Cancel" at bounding box center [521, 324] width 27 height 13
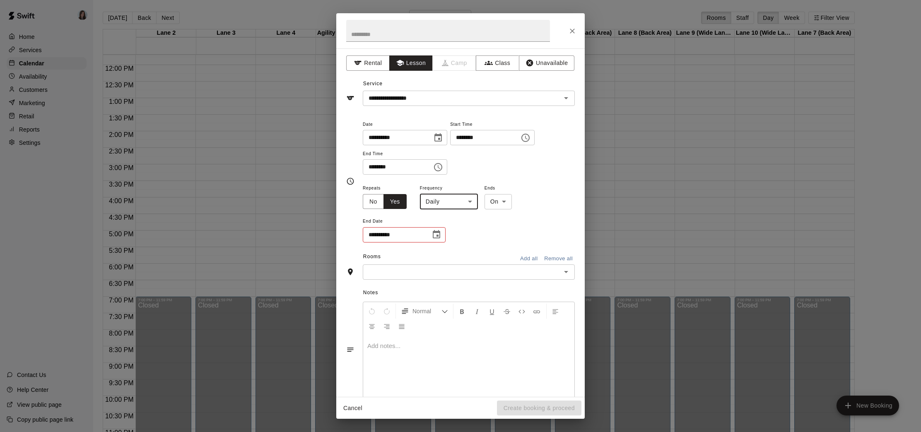
click at [458, 201] on body "Home Services Calendar Availability Customers Marketing Retail Reports Settings…" at bounding box center [460, 223] width 921 height 446
click at [444, 233] on li "Weekly [DATE]" at bounding box center [449, 234] width 104 height 14
type input "******"
click at [436, 234] on icon "Choose date" at bounding box center [436, 233] width 7 height 8
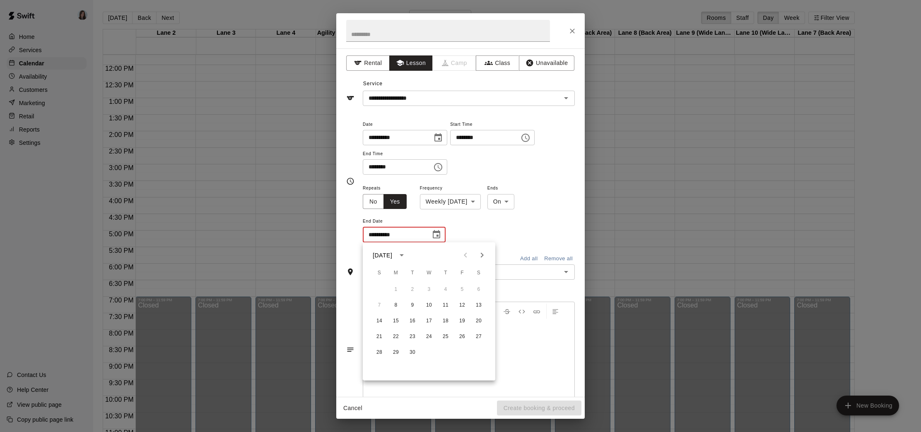
scroll to position [2, 0]
click at [483, 252] on icon "Next month" at bounding box center [482, 254] width 10 height 10
click at [482, 253] on icon "Next month" at bounding box center [482, 253] width 3 height 5
click at [482, 253] on icon "Next month" at bounding box center [482, 254] width 10 height 10
click at [483, 253] on icon "Next month" at bounding box center [482, 253] width 3 height 5
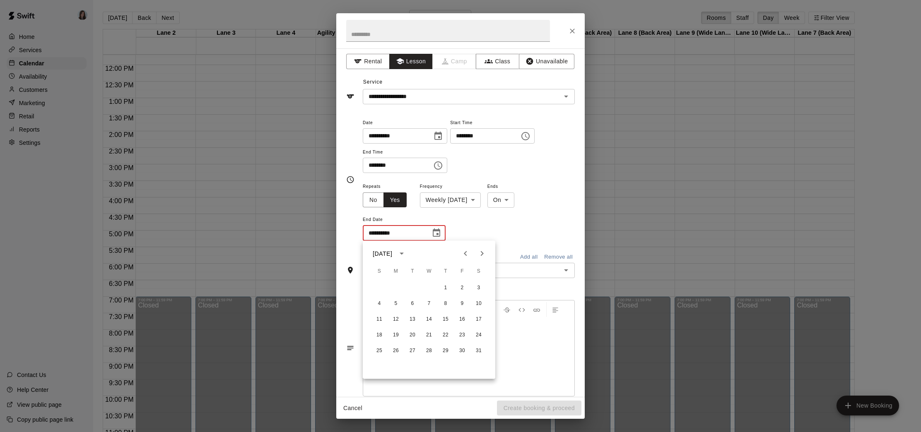
click at [483, 253] on icon "Next month" at bounding box center [482, 253] width 3 height 5
click at [466, 254] on icon "Previous month" at bounding box center [466, 254] width 10 height 10
click at [482, 253] on icon "Next month" at bounding box center [482, 253] width 3 height 5
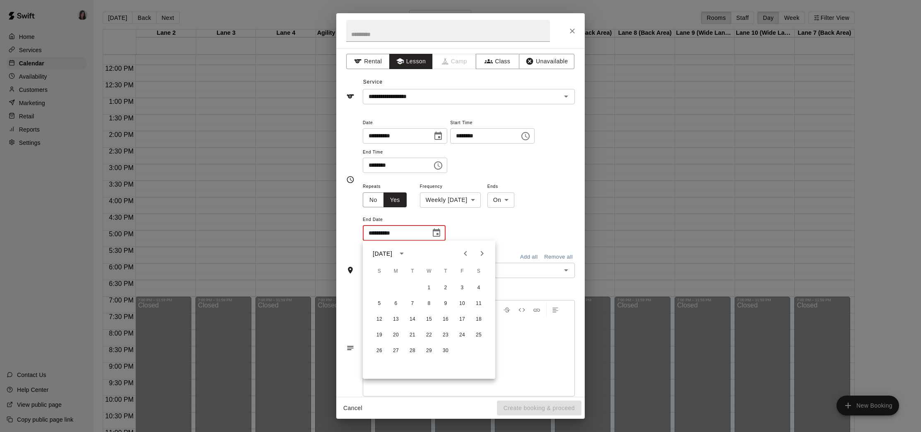
click at [482, 253] on icon "Next month" at bounding box center [482, 253] width 3 height 5
click at [396, 351] on button "29" at bounding box center [395, 351] width 15 height 15
type input "**********"
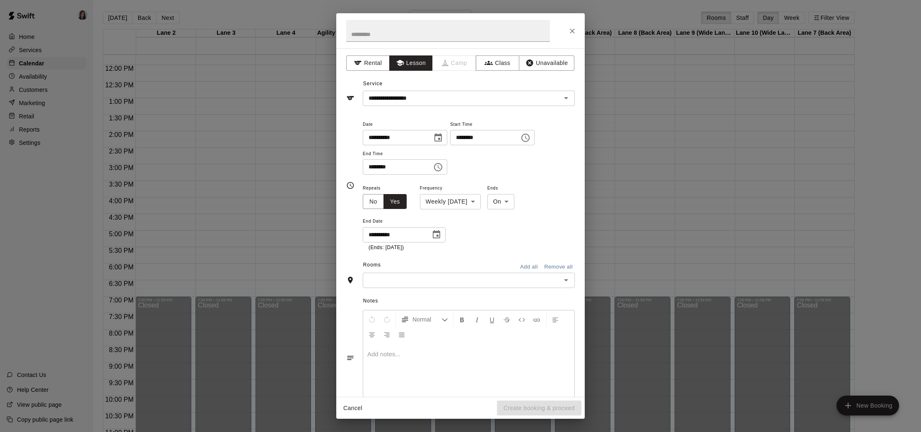
click at [470, 138] on input "********" at bounding box center [482, 137] width 64 height 15
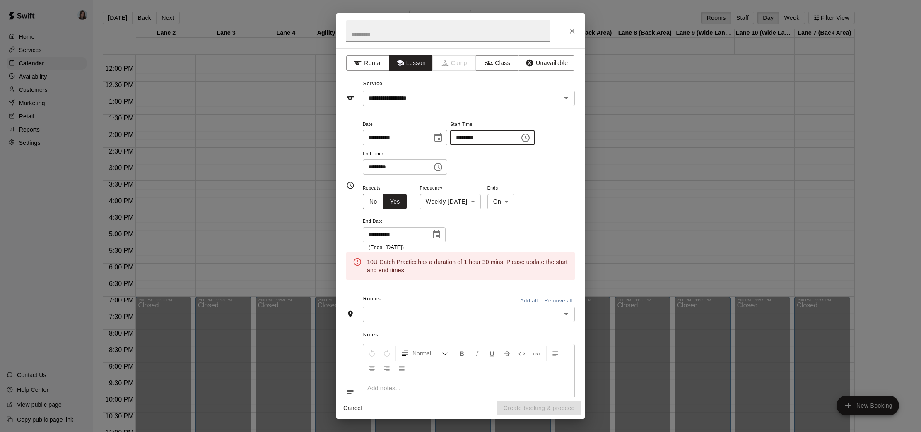
type input "********"
click at [570, 31] on icon "Close" at bounding box center [572, 31] width 8 height 8
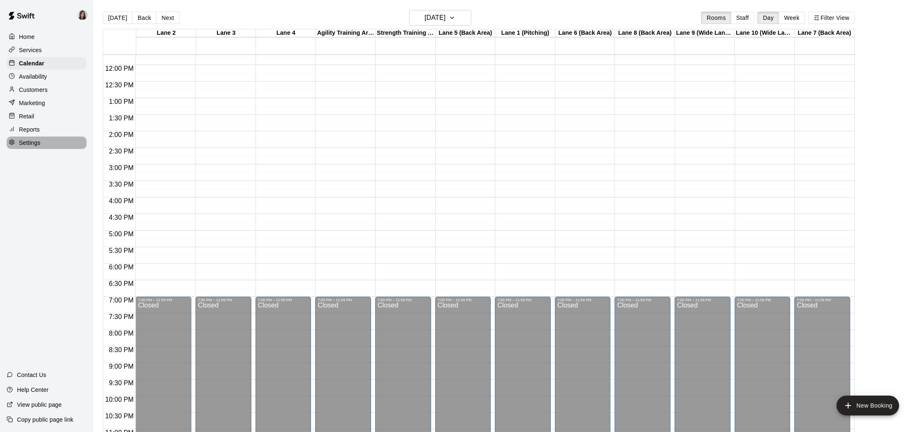
click at [33, 143] on p "Settings" at bounding box center [30, 143] width 22 height 8
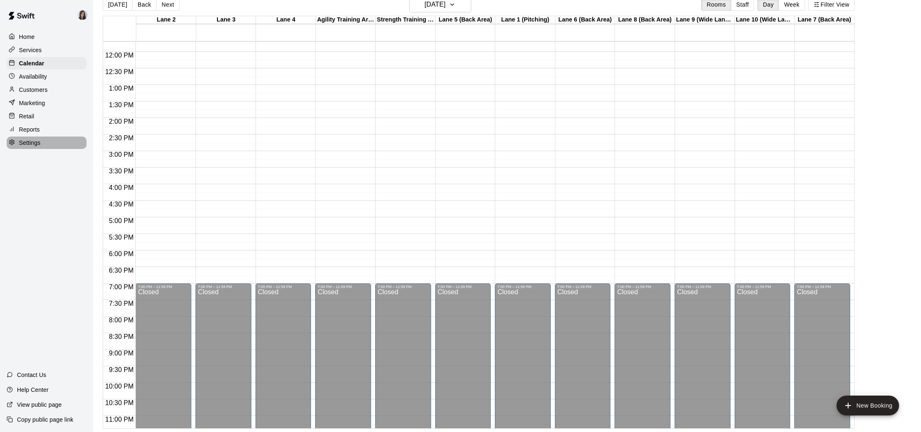
select select "**"
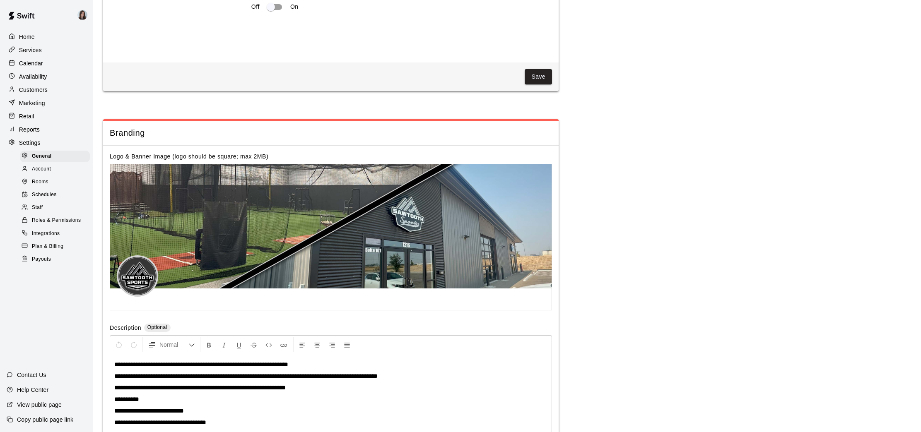
click at [51, 196] on span "Schedules" at bounding box center [44, 195] width 25 height 8
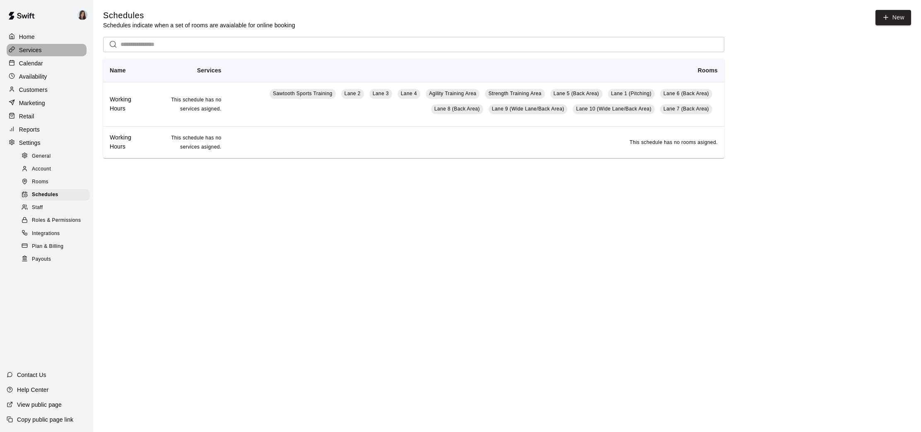
click at [32, 48] on p "Services" at bounding box center [30, 50] width 23 height 8
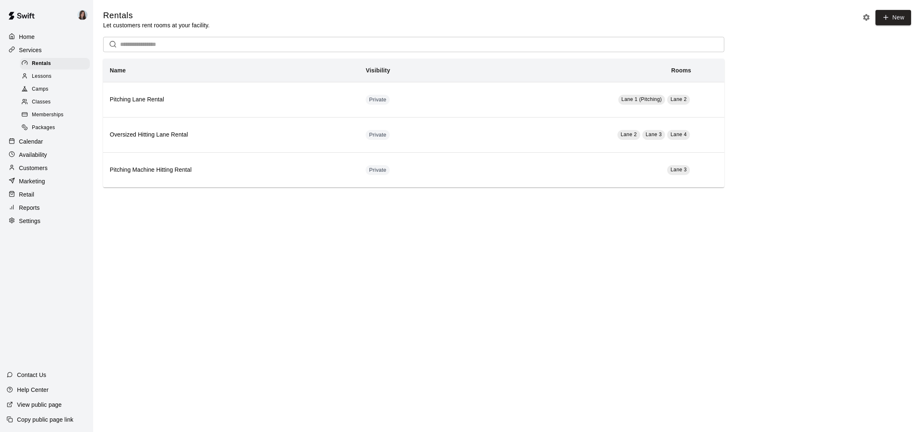
click at [48, 77] on span "Lessons" at bounding box center [42, 76] width 20 height 8
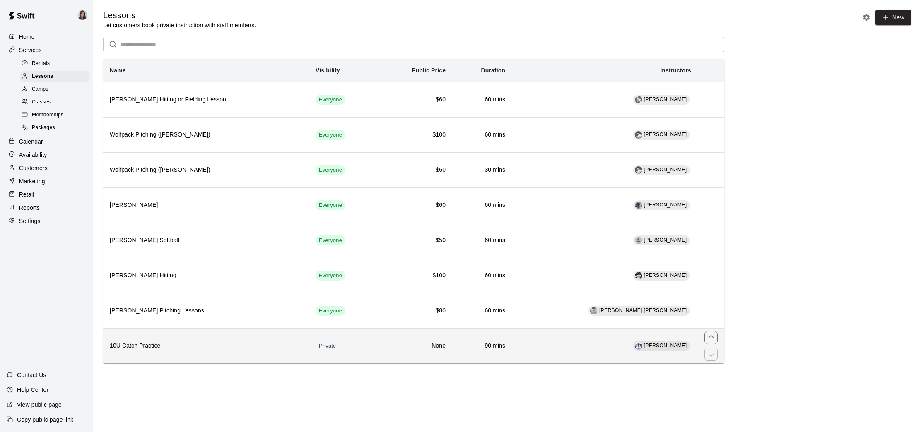
click at [302, 349] on h6 "10U Catch Practice" at bounding box center [206, 346] width 193 height 9
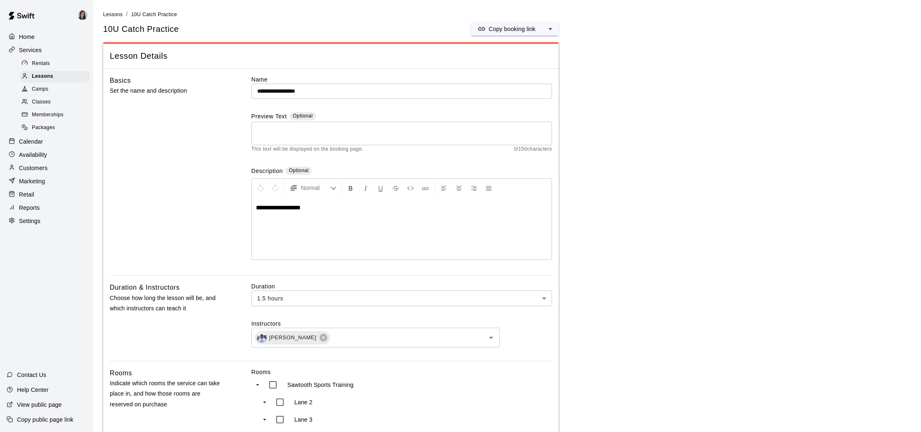
scroll to position [10, 0]
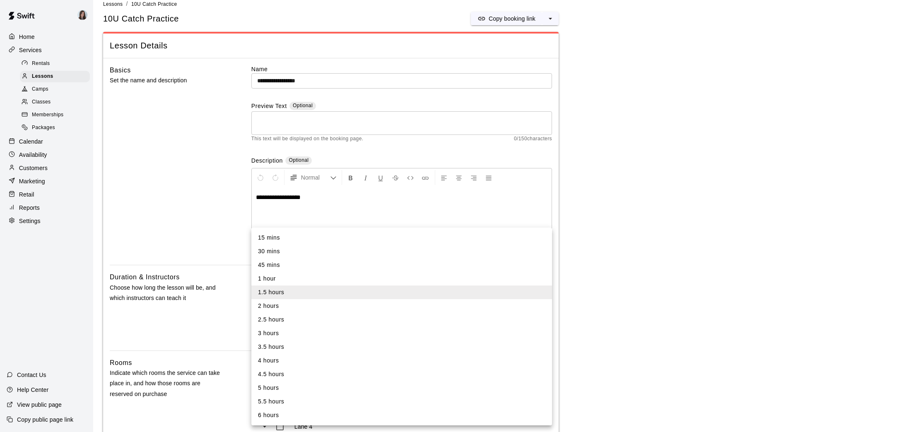
click at [297, 307] on li "2 hours" at bounding box center [401, 306] width 301 height 14
type input "***"
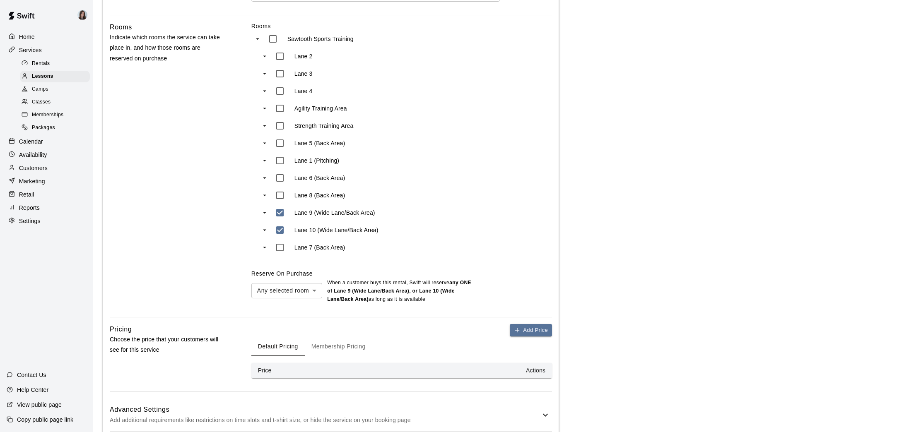
scroll to position [511, 0]
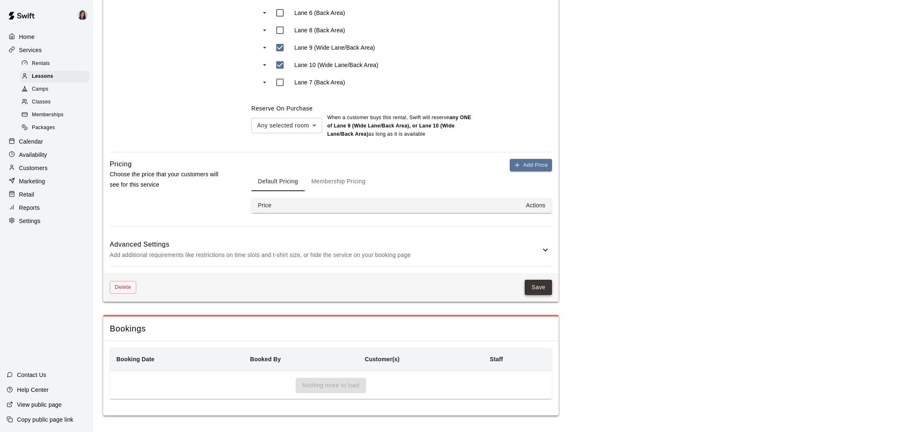
click at [539, 286] on button "Save" at bounding box center [538, 287] width 27 height 15
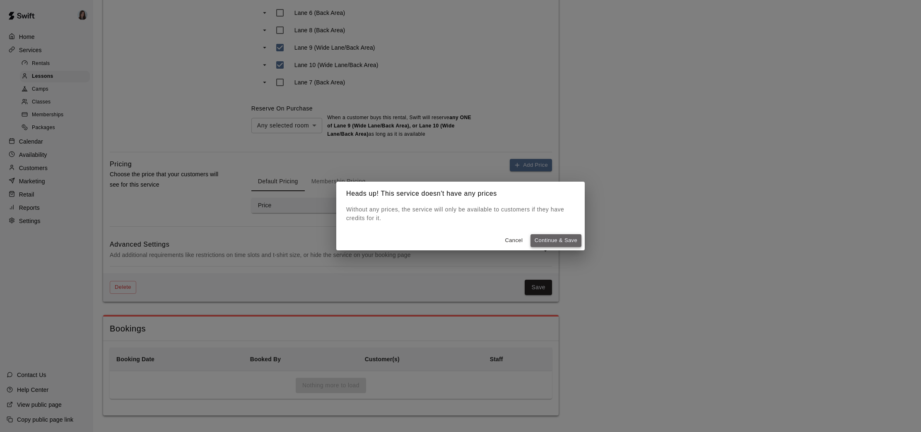
click at [550, 241] on button "Continue & Save" at bounding box center [556, 240] width 51 height 13
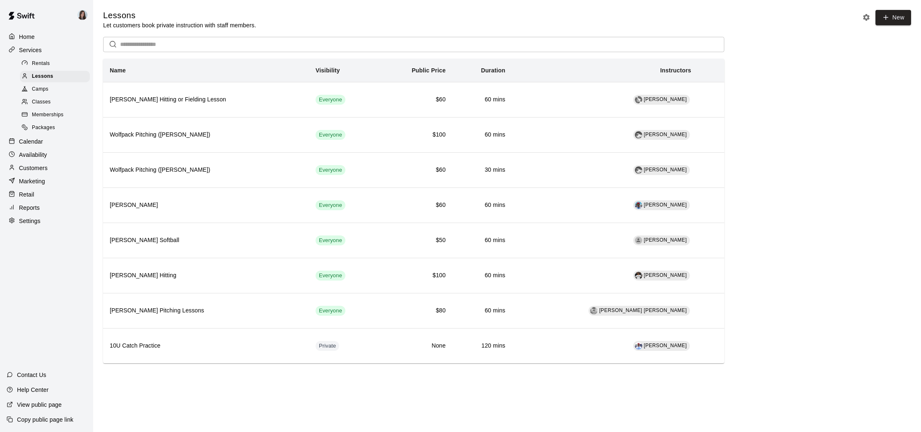
click at [29, 39] on p "Home" at bounding box center [27, 37] width 16 height 8
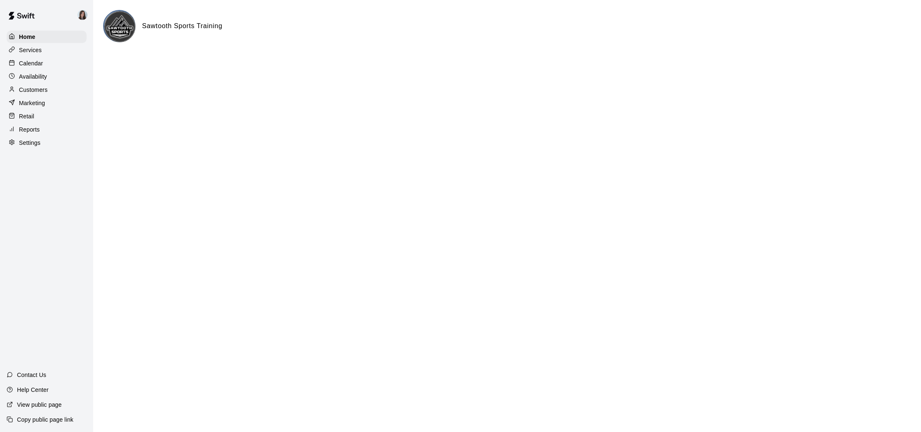
click at [26, 65] on p "Calendar" at bounding box center [31, 63] width 24 height 8
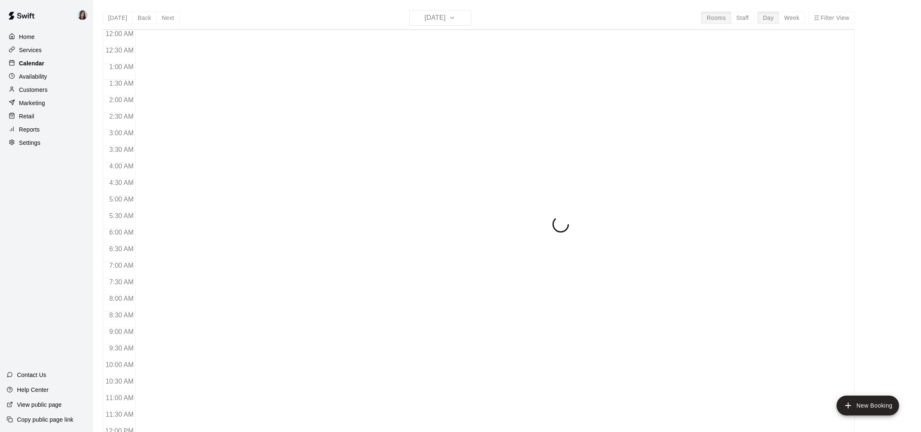
scroll to position [384, 0]
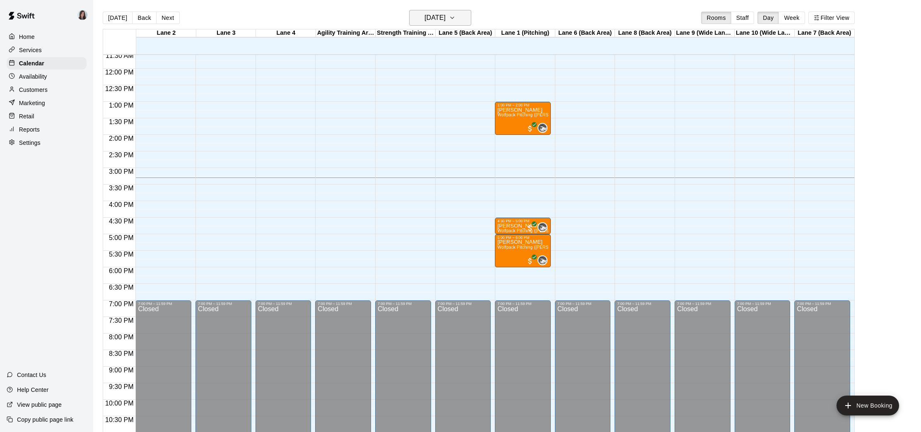
click at [454, 17] on icon "button" at bounding box center [452, 18] width 3 height 2
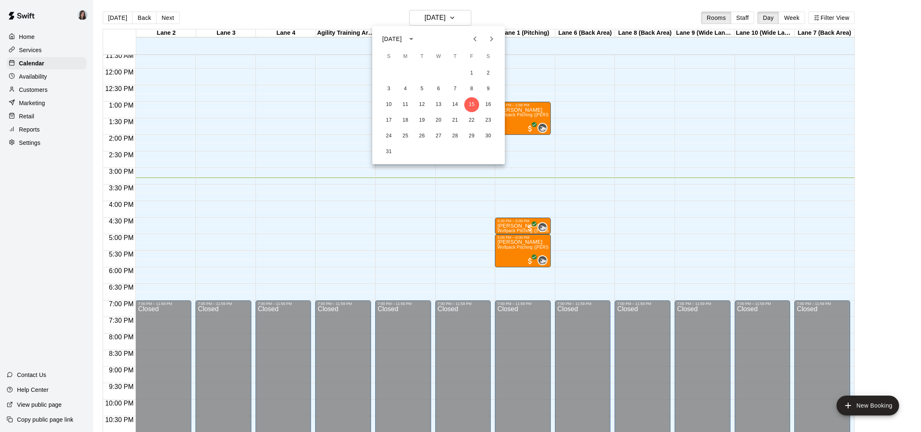
click at [492, 36] on icon "Next month" at bounding box center [492, 39] width 10 height 10
click at [402, 89] on button "8" at bounding box center [405, 89] width 15 height 15
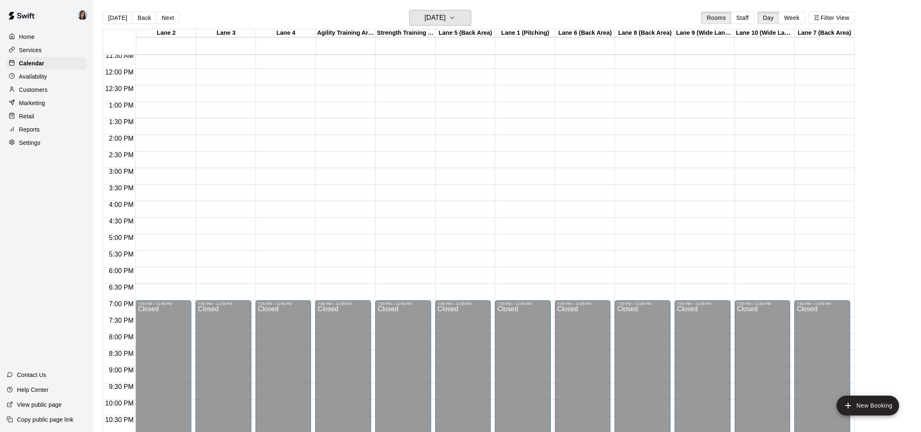
scroll to position [380, 0]
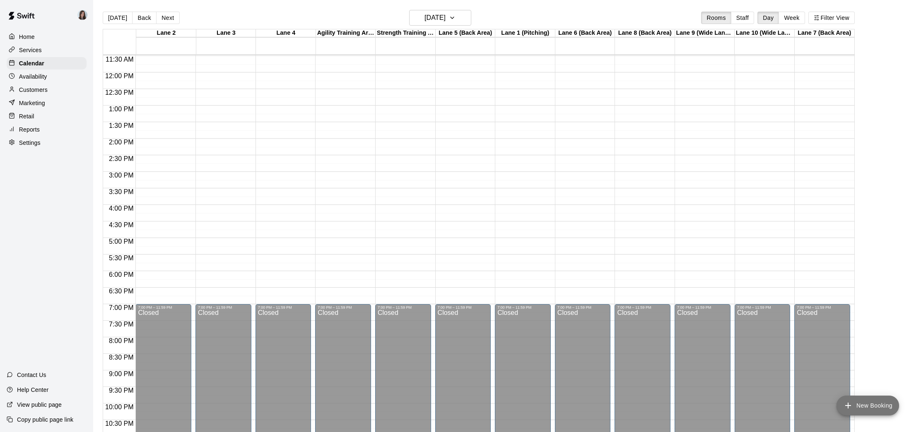
click at [861, 402] on button "New Booking" at bounding box center [868, 406] width 63 height 20
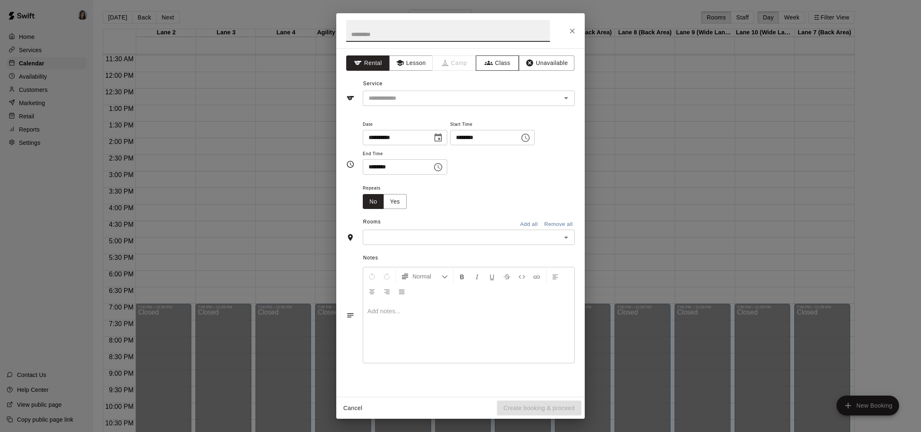
click at [497, 67] on button "Class" at bounding box center [497, 62] width 43 height 15
click at [472, 100] on input "text" at bounding box center [461, 98] width 193 height 10
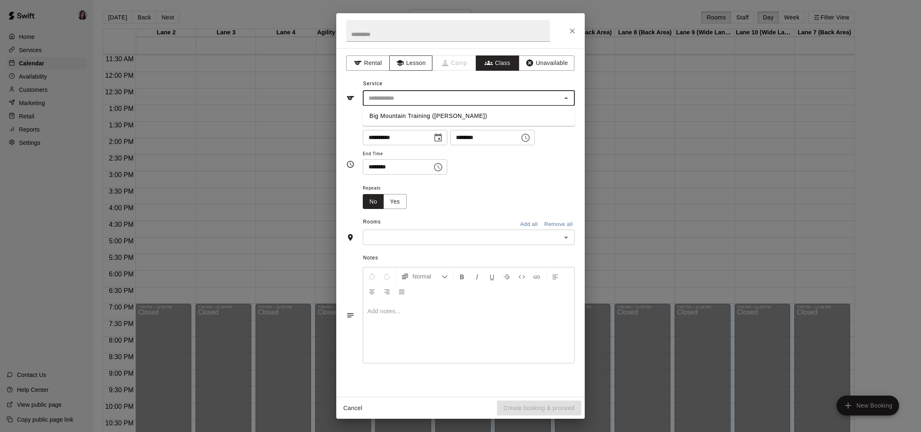
click at [410, 63] on button "Lesson" at bounding box center [410, 62] width 43 height 15
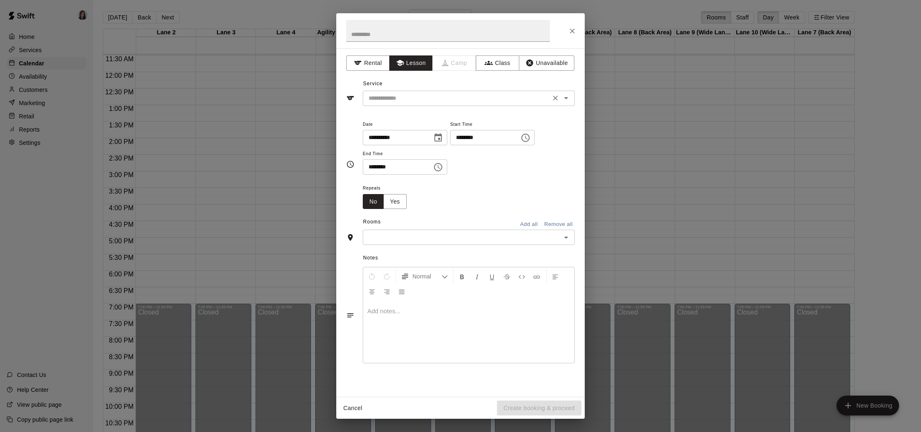
click at [433, 96] on input "text" at bounding box center [456, 98] width 183 height 10
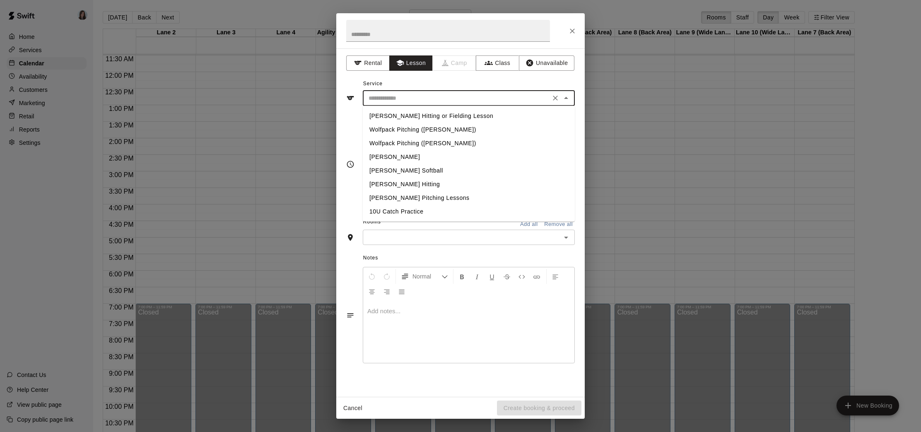
click at [412, 212] on li "10U Catch Practice" at bounding box center [469, 212] width 212 height 14
type input "**********"
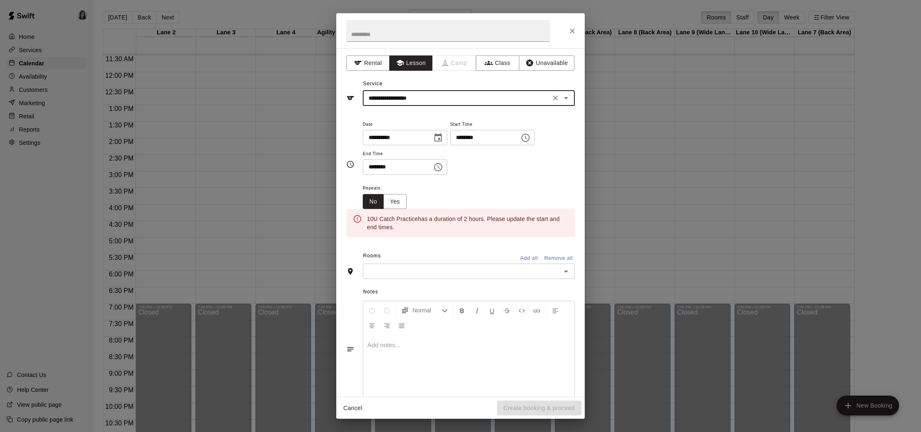
click at [461, 138] on input "********" at bounding box center [482, 137] width 64 height 15
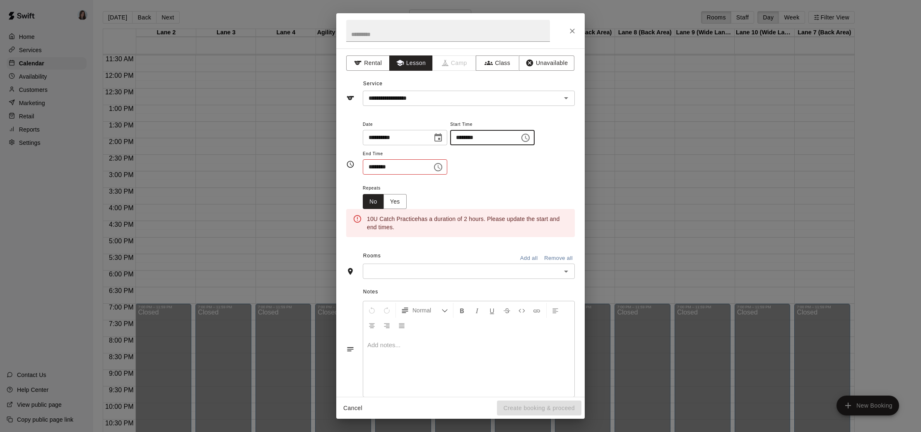
type input "********"
click at [370, 166] on input "********" at bounding box center [395, 166] width 64 height 15
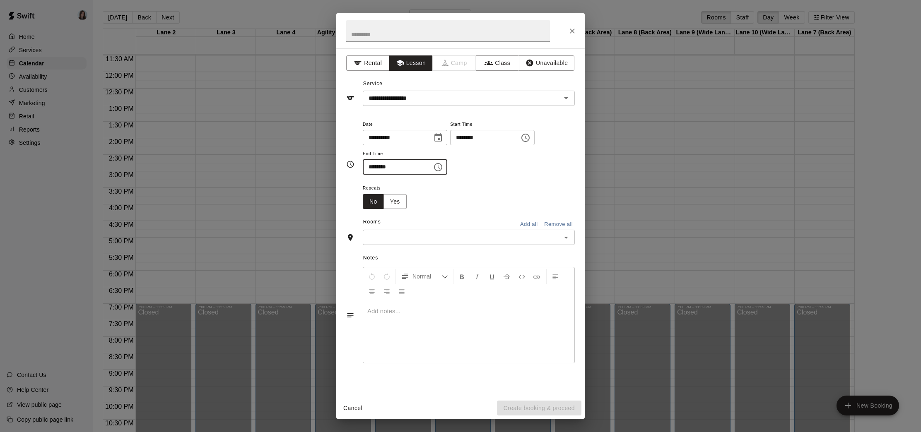
type input "********"
click at [453, 200] on div "Repeats No Yes" at bounding box center [469, 196] width 212 height 26
click at [396, 202] on button "Yes" at bounding box center [394, 201] width 23 height 15
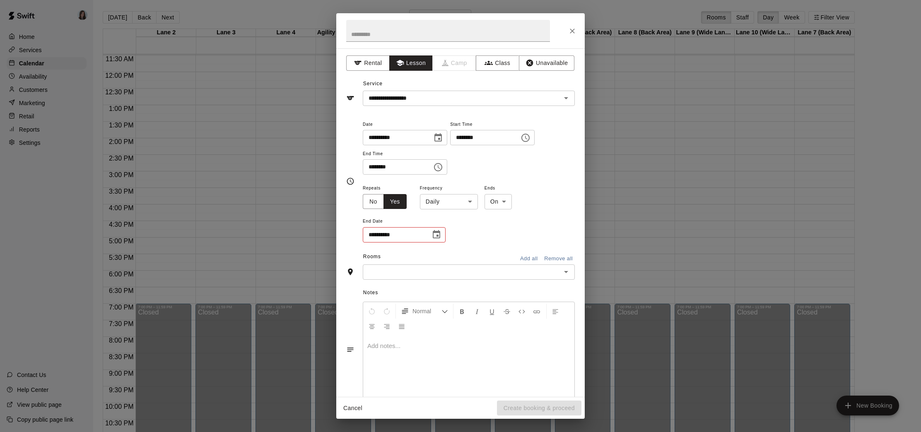
click at [468, 198] on body "Home Services Calendar Availability Customers Marketing Retail Reports Settings…" at bounding box center [460, 223] width 921 height 446
click at [444, 233] on li "Weekly [DATE]" at bounding box center [449, 234] width 104 height 14
type input "******"
click at [423, 231] on input "**********" at bounding box center [394, 234] width 62 height 15
click at [440, 235] on icon "Choose date" at bounding box center [437, 235] width 10 height 10
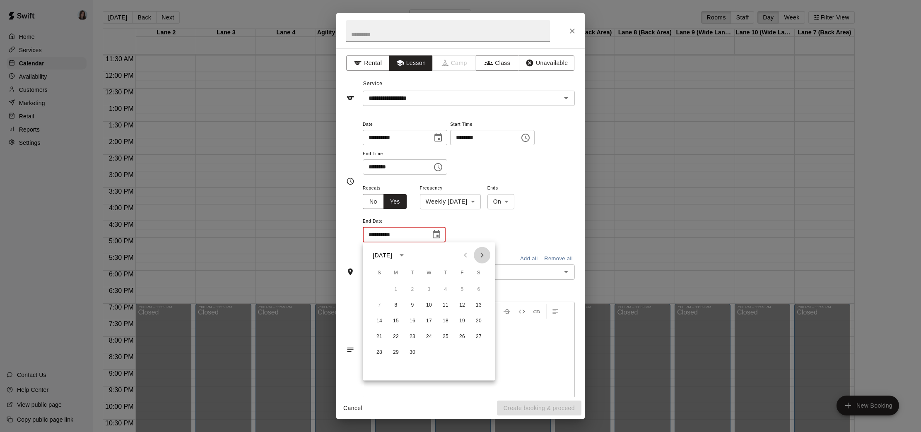
click at [482, 253] on icon "Next month" at bounding box center [482, 256] width 10 height 10
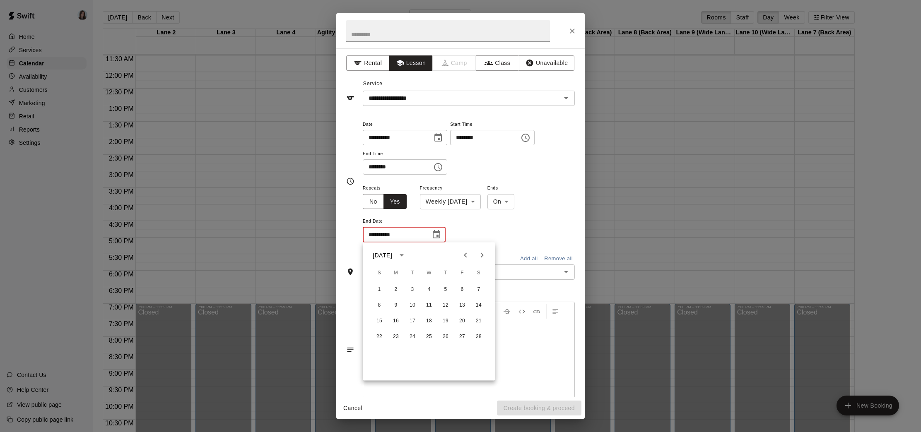
click at [482, 253] on icon "Next month" at bounding box center [482, 256] width 10 height 10
click at [395, 337] on button "22" at bounding box center [395, 337] width 15 height 15
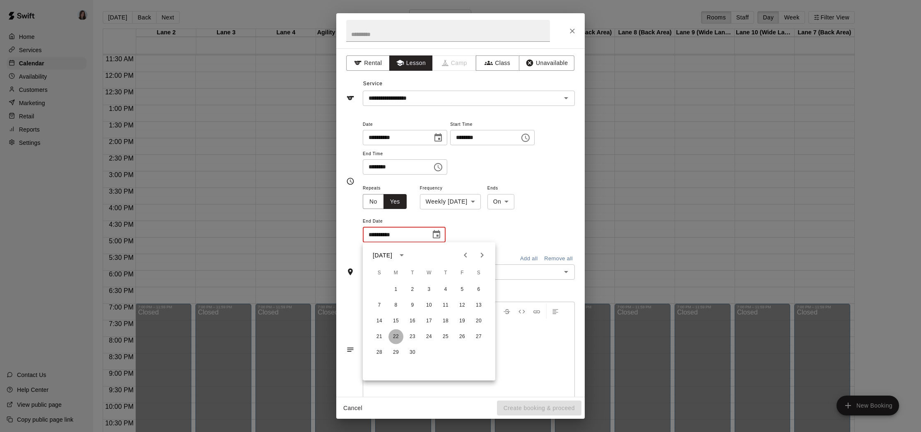
type input "**********"
click at [566, 282] on icon "Open" at bounding box center [566, 280] width 10 height 10
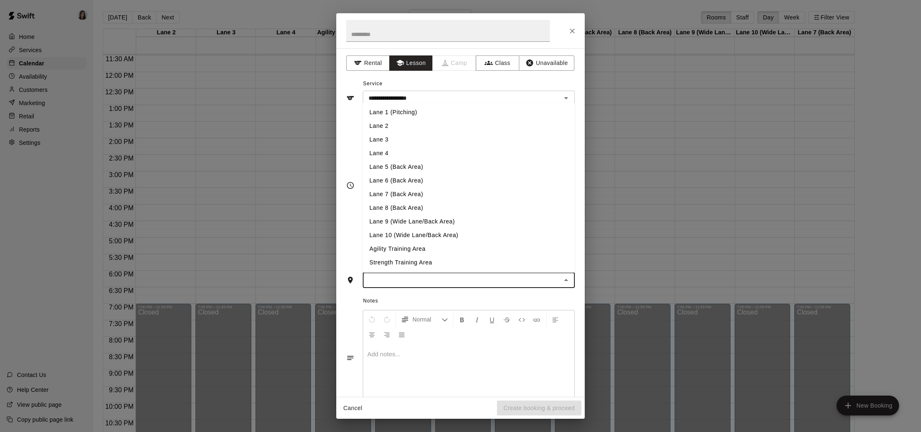
click at [394, 219] on li "Lane 9 (Wide Lane/Back Area)" at bounding box center [469, 222] width 212 height 14
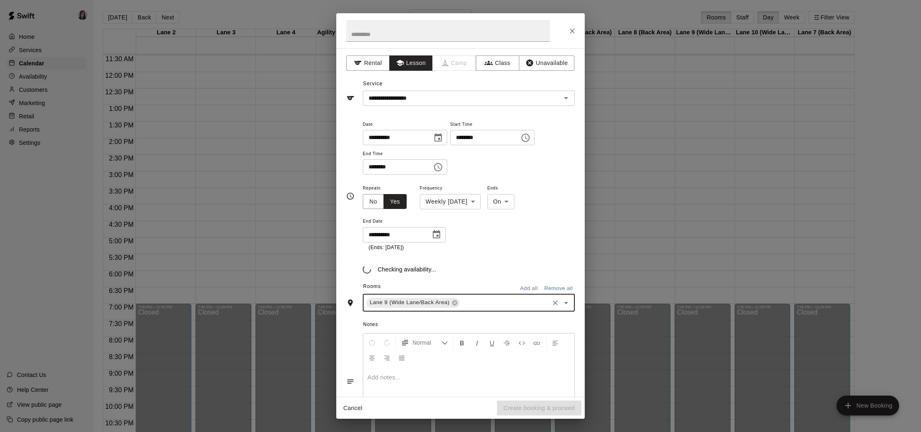
click at [494, 304] on input "text" at bounding box center [504, 303] width 87 height 10
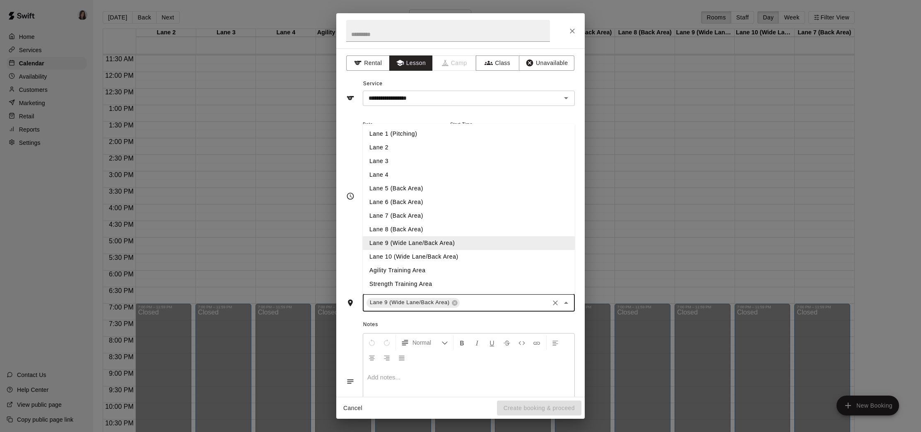
click at [410, 256] on li "Lane 10 (Wide Lane/Back Area)" at bounding box center [469, 257] width 212 height 14
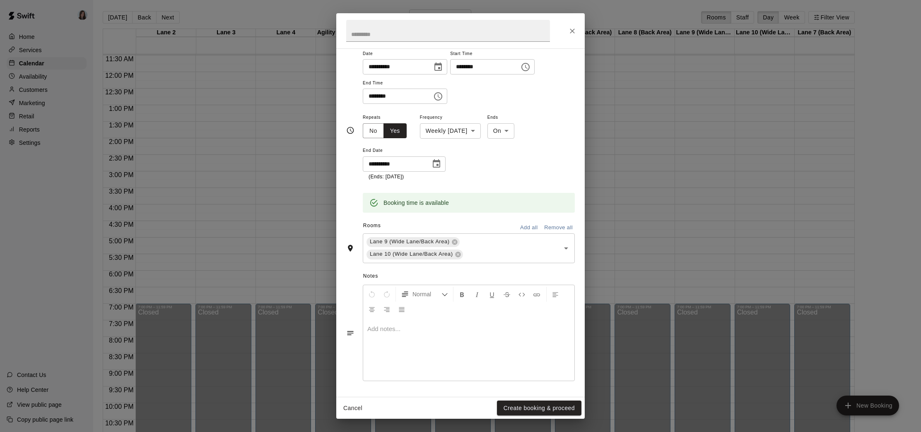
click at [427, 337] on div at bounding box center [468, 350] width 211 height 62
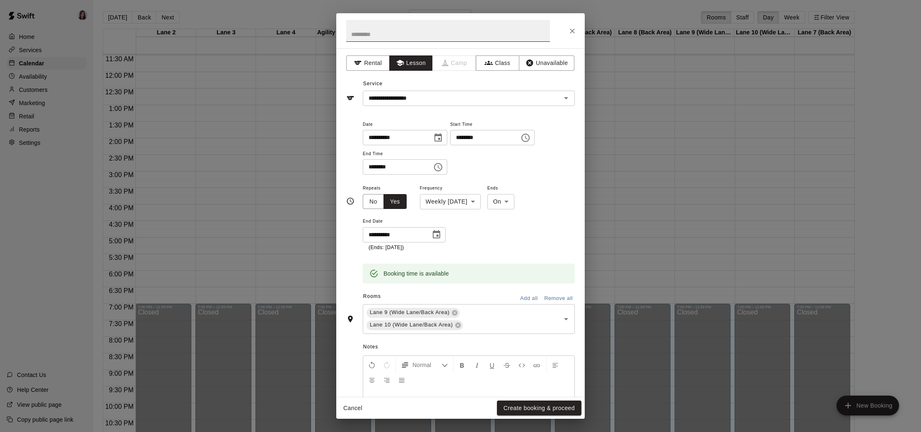
click at [363, 35] on input "text" at bounding box center [448, 31] width 204 height 22
type input "**********"
click at [535, 408] on button "Create booking & proceed" at bounding box center [539, 408] width 84 height 15
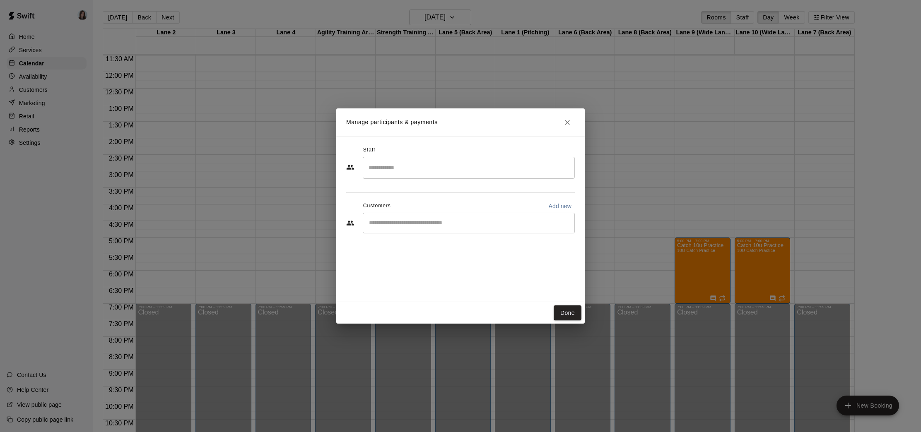
click at [403, 166] on input "Search staff" at bounding box center [469, 168] width 205 height 14
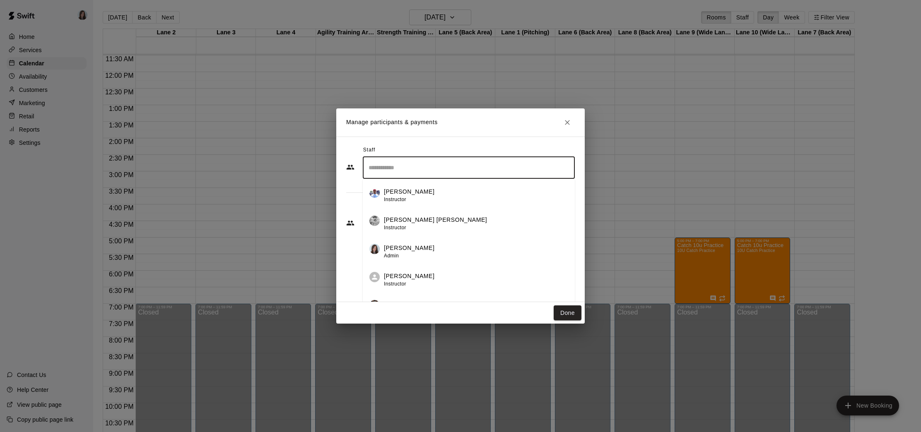
click at [399, 195] on div "[PERSON_NAME] Instructor" at bounding box center [409, 196] width 51 height 16
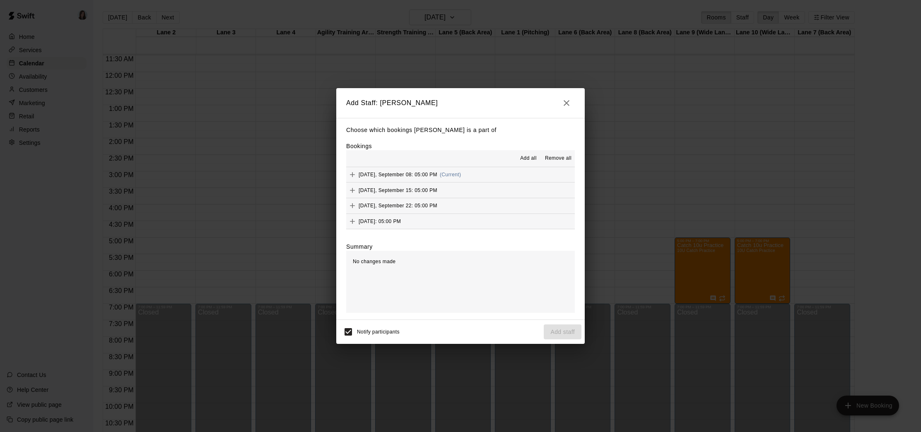
click at [528, 157] on span "Add all" at bounding box center [528, 158] width 17 height 8
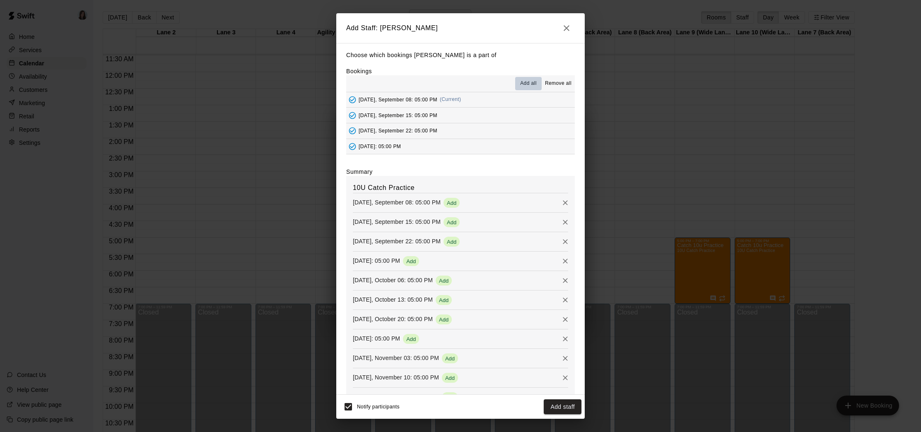
click at [528, 82] on span "Add all" at bounding box center [528, 84] width 17 height 8
click at [559, 407] on button "Add staff" at bounding box center [563, 407] width 38 height 15
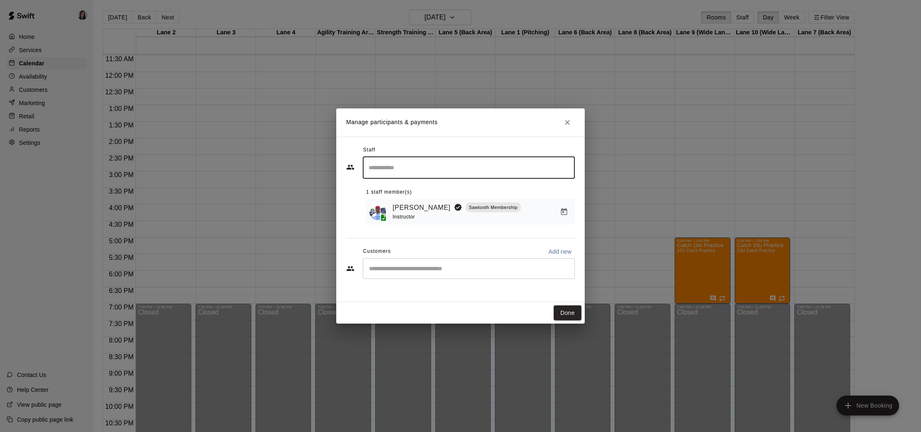
click at [384, 270] on input "Start typing to search customers..." at bounding box center [469, 269] width 205 height 8
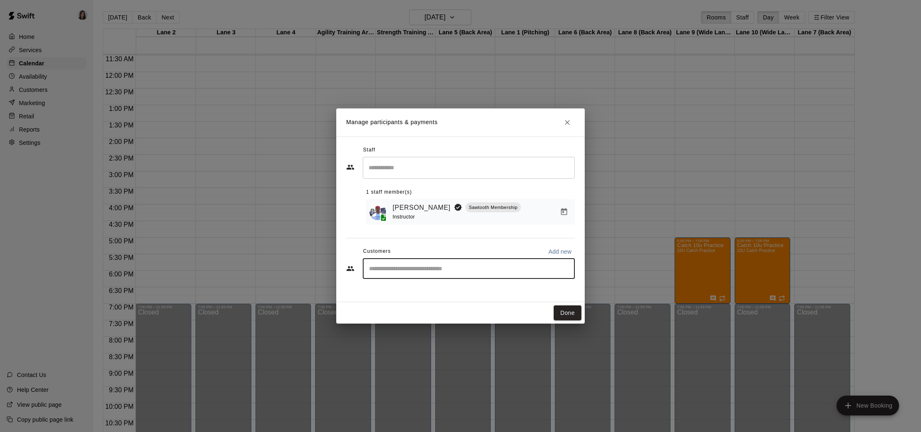
click at [406, 270] on input "Start typing to search customers..." at bounding box center [469, 269] width 205 height 8
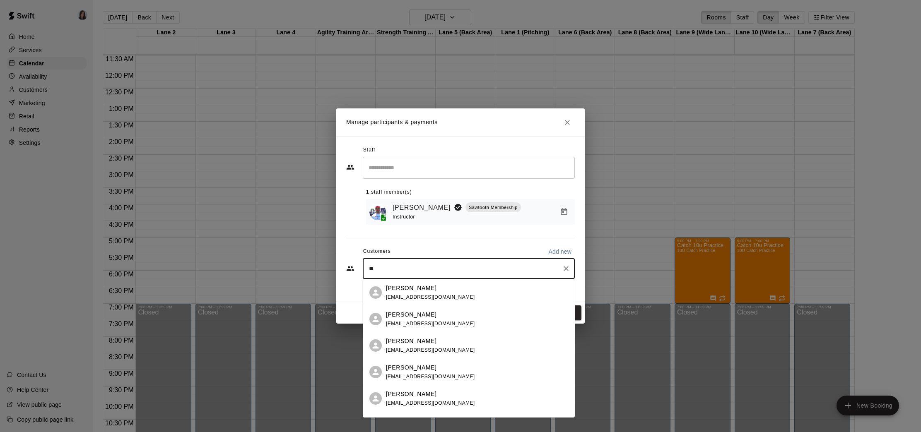
type input "*"
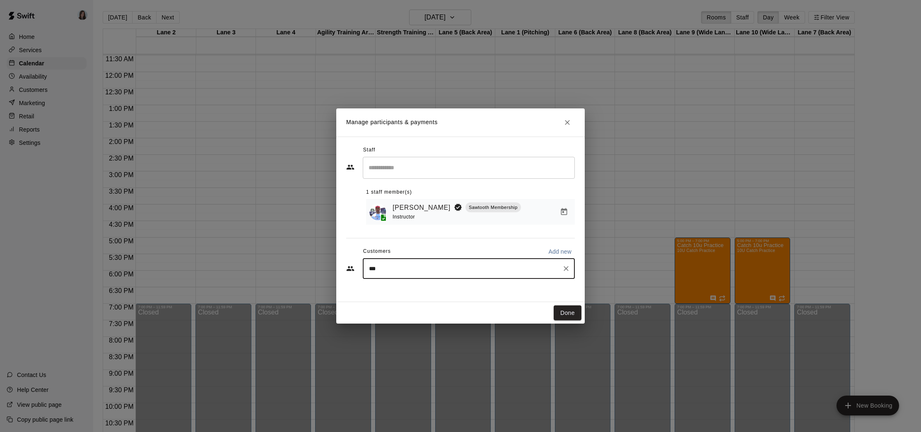
type input "****"
drag, startPoint x: 408, startPoint y: 271, endPoint x: 357, endPoint y: 268, distance: 51.0
click at [357, 268] on div "**** ​" at bounding box center [460, 268] width 229 height 21
click at [568, 315] on button "Done" at bounding box center [568, 313] width 28 height 15
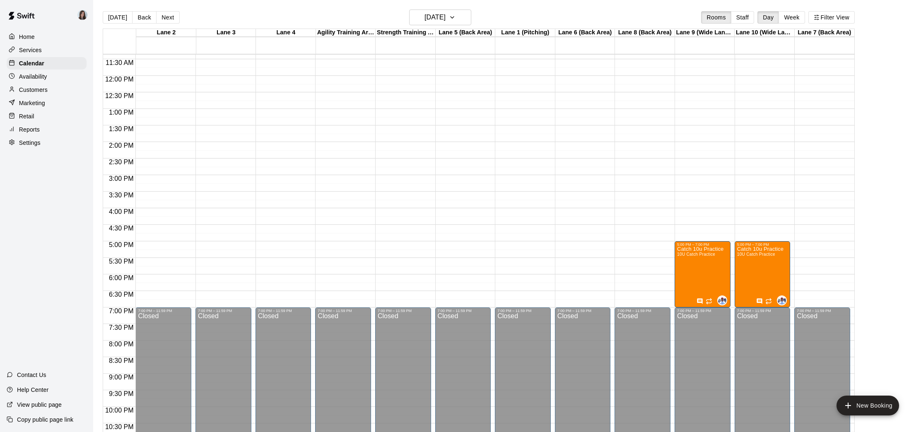
scroll to position [376, 0]
click at [862, 408] on button "New Booking" at bounding box center [868, 406] width 63 height 20
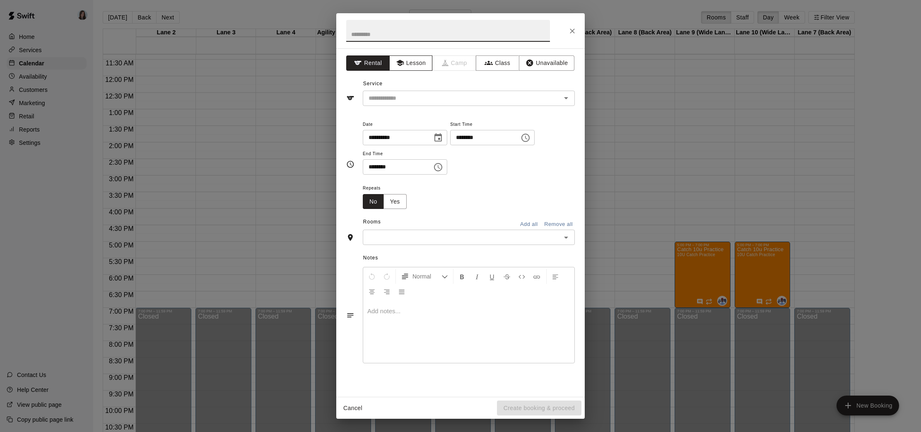
click at [406, 65] on button "Lesson" at bounding box center [410, 62] width 43 height 15
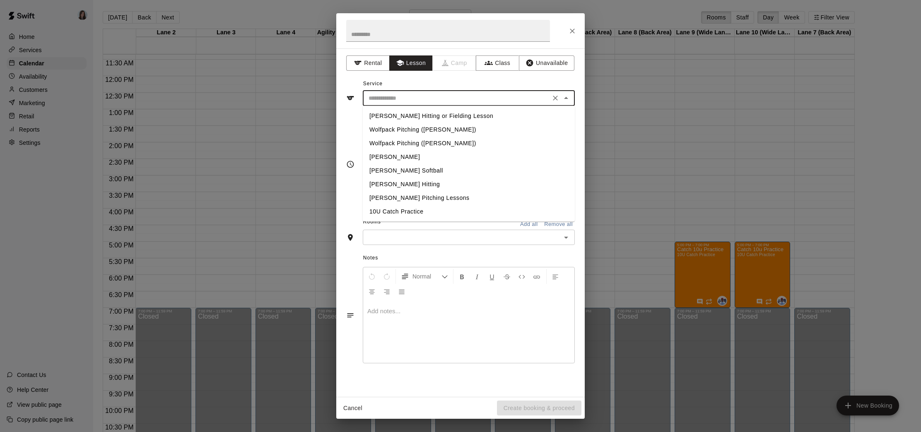
click at [432, 100] on input "text" at bounding box center [456, 98] width 183 height 10
click at [408, 212] on li "10U Catch Practice" at bounding box center [469, 212] width 212 height 14
type input "**********"
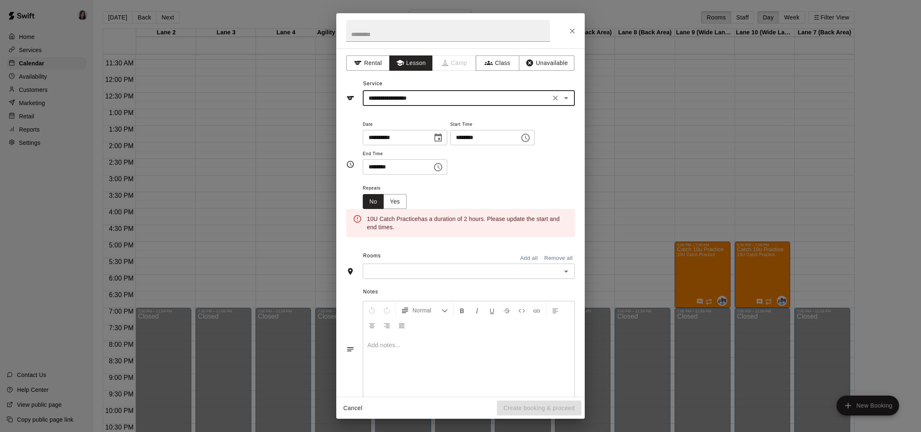
click at [440, 139] on icon "Choose date, selected date is Sep 8, 2025" at bounding box center [438, 138] width 10 height 10
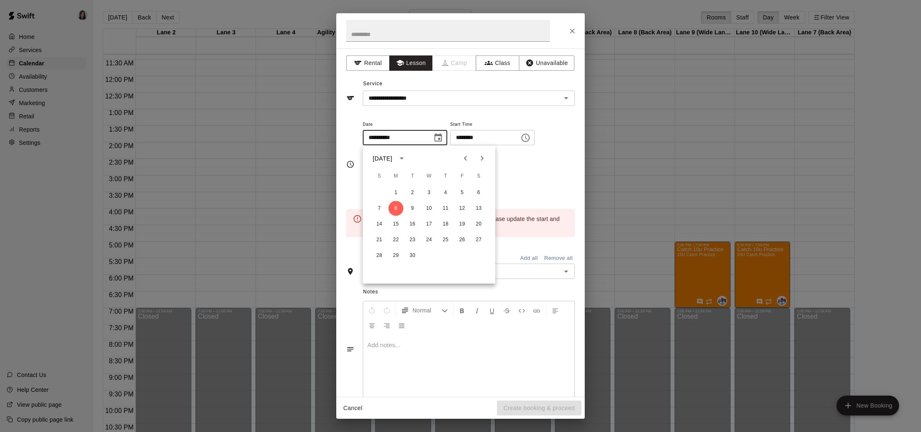
click at [483, 159] on icon "Next month" at bounding box center [482, 159] width 10 height 10
click at [480, 158] on icon "Next month" at bounding box center [482, 159] width 10 height 10
click at [428, 208] on button "5" at bounding box center [429, 208] width 15 height 15
type input "**********"
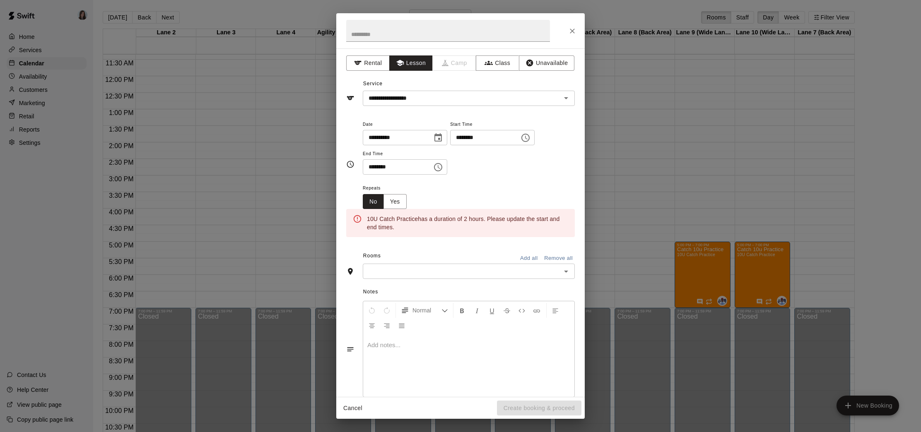
click at [461, 139] on input "********" at bounding box center [482, 137] width 64 height 15
type input "********"
click at [372, 166] on input "********" at bounding box center [395, 166] width 64 height 15
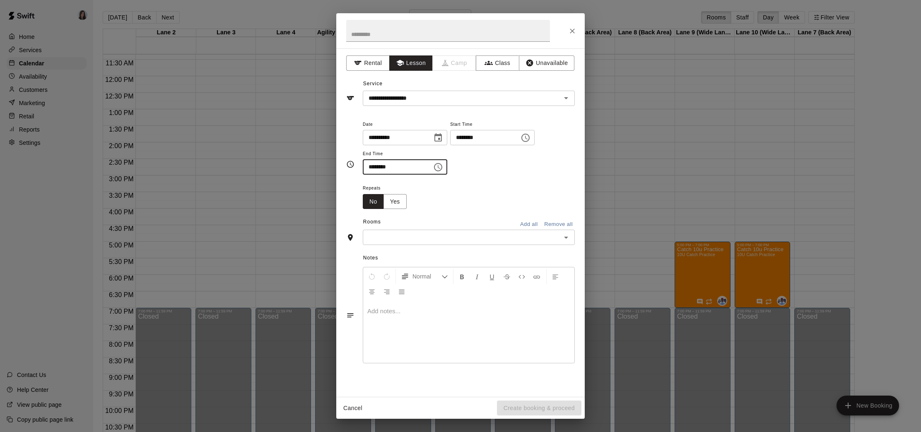
type input "********"
click at [431, 198] on div "Repeats No Yes" at bounding box center [469, 196] width 212 height 26
click at [398, 202] on button "Yes" at bounding box center [394, 201] width 23 height 15
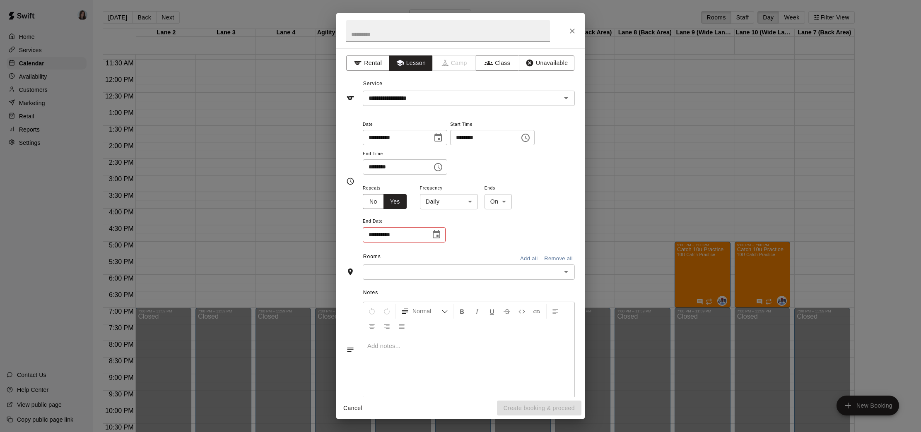
click at [445, 201] on body "Home Services Calendar Availability Customers Marketing Retail Reports Settings…" at bounding box center [460, 223] width 921 height 446
click at [443, 230] on li "Weekly [DATE]" at bounding box center [449, 234] width 104 height 14
type input "******"
click at [437, 235] on icon "Choose date" at bounding box center [436, 234] width 7 height 8
click at [481, 257] on icon "Next month" at bounding box center [482, 256] width 10 height 10
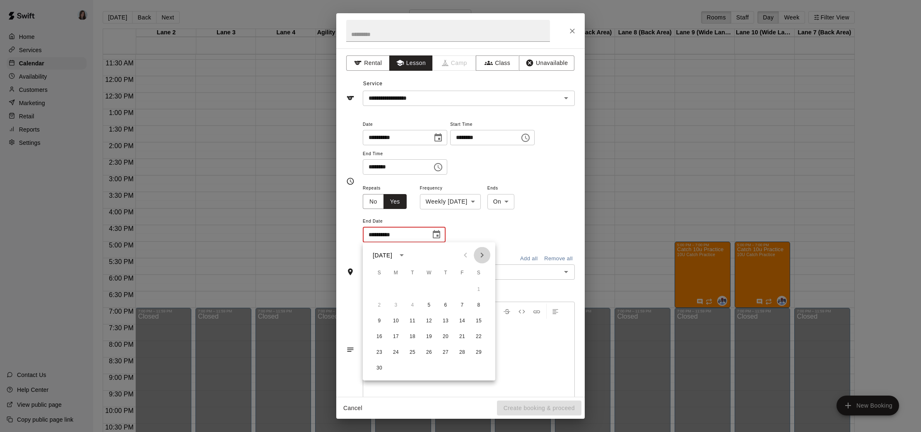
click at [481, 257] on icon "Next month" at bounding box center [482, 256] width 10 height 10
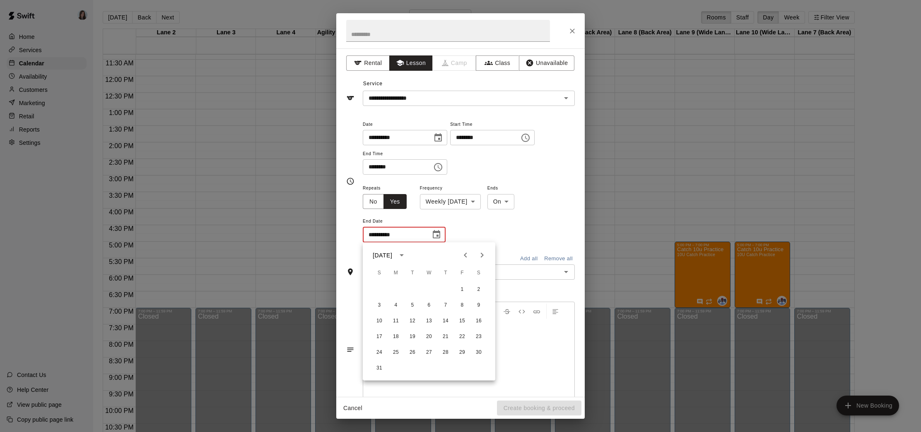
click at [481, 257] on icon "Next month" at bounding box center [482, 256] width 10 height 10
click at [395, 336] on button "22" at bounding box center [395, 337] width 15 height 15
type input "**********"
drag, startPoint x: 528, startPoint y: 277, endPoint x: 522, endPoint y: 278, distance: 5.5
click at [527, 277] on input "text" at bounding box center [461, 280] width 193 height 10
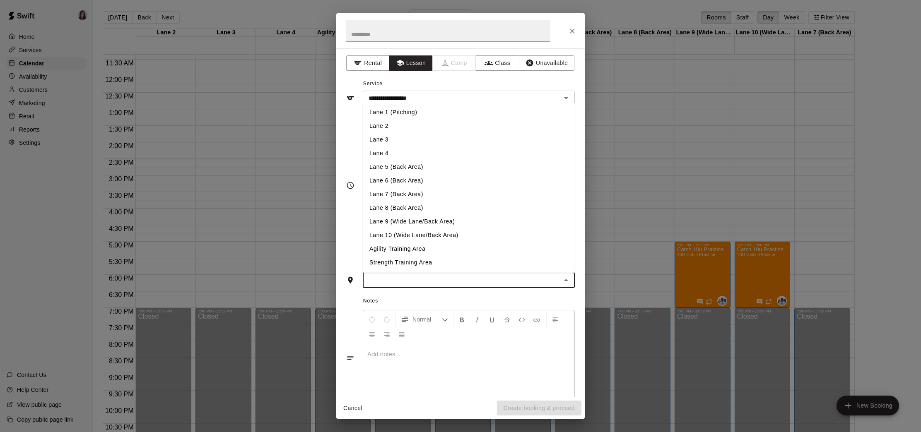
click at [420, 223] on li "Lane 9 (Wide Lane/Back Area)" at bounding box center [469, 222] width 212 height 14
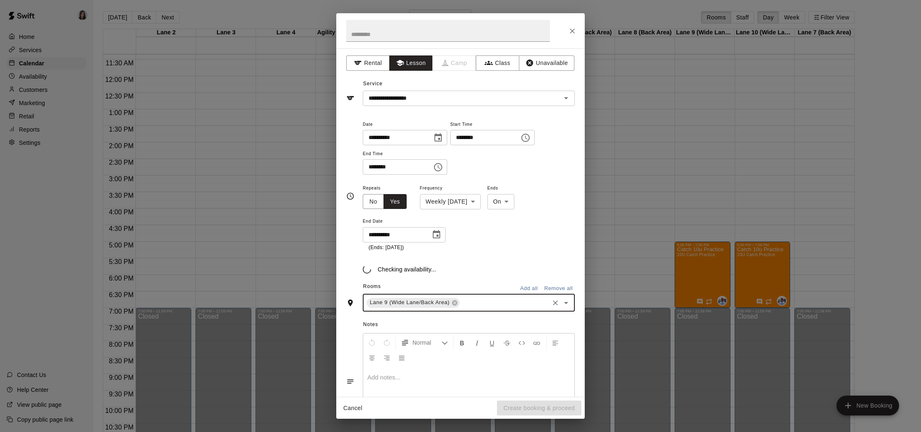
click at [480, 300] on input "text" at bounding box center [504, 303] width 87 height 10
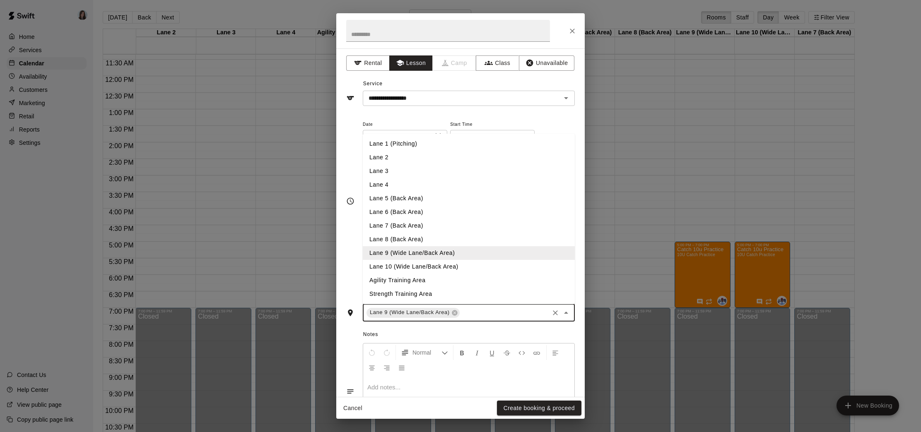
click at [408, 266] on li "Lane 10 (Wide Lane/Back Area)" at bounding box center [469, 267] width 212 height 14
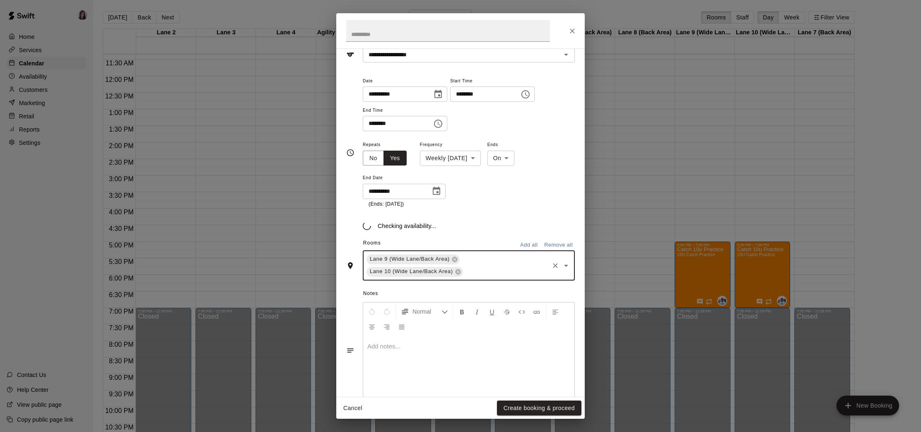
scroll to position [61, 0]
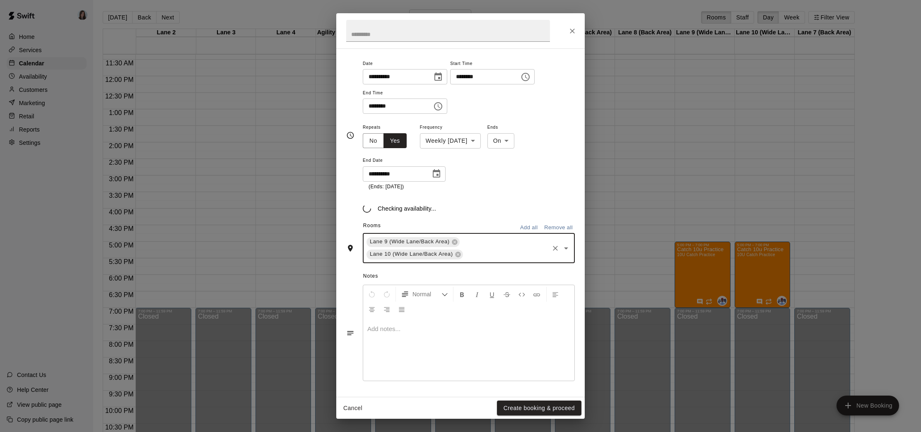
click at [404, 340] on div at bounding box center [468, 350] width 211 height 62
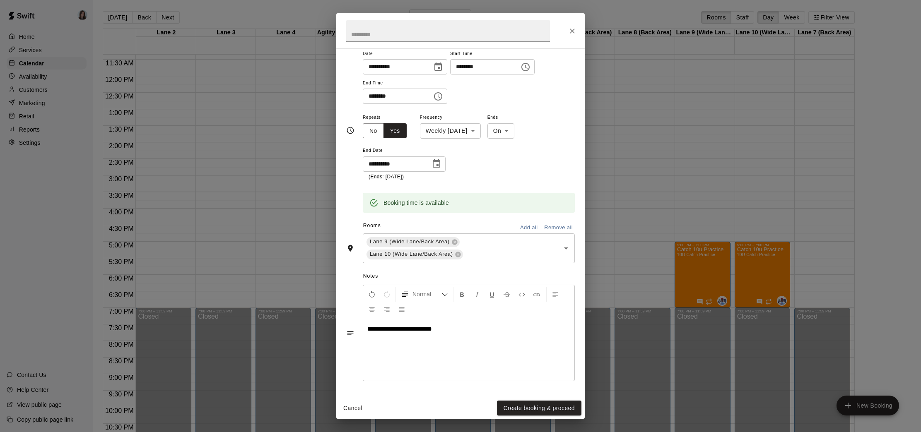
click at [374, 332] on span "**********" at bounding box center [399, 329] width 65 height 6
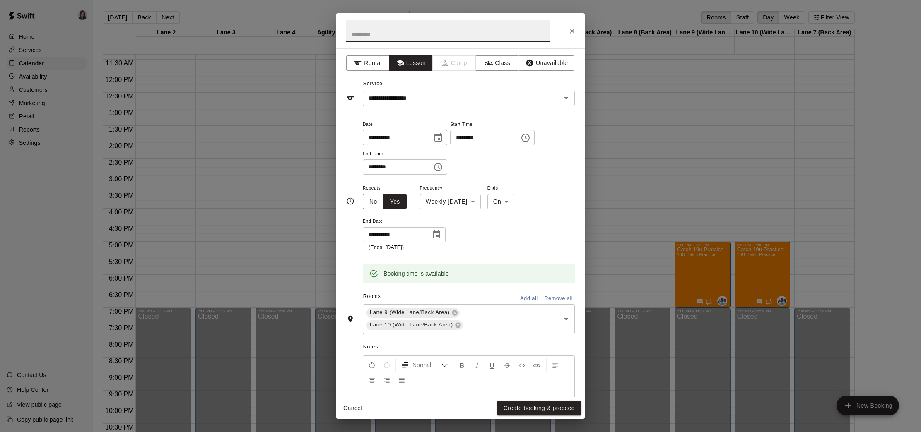
click at [383, 39] on input "text" at bounding box center [448, 31] width 204 height 22
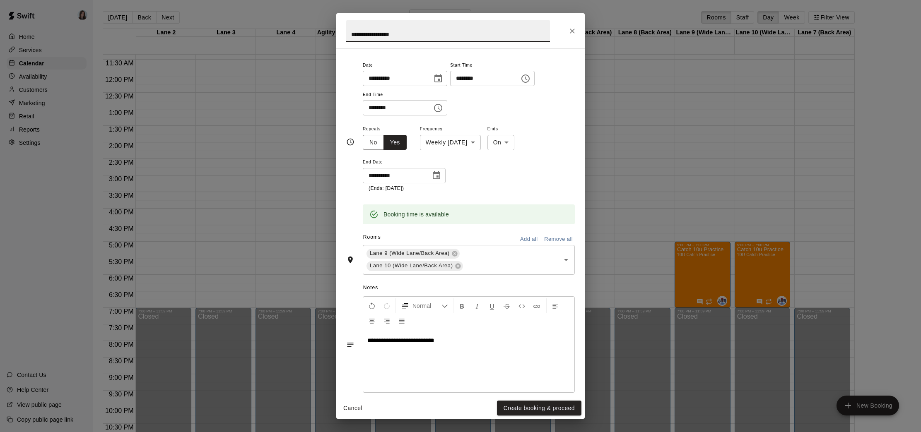
scroll to position [71, 0]
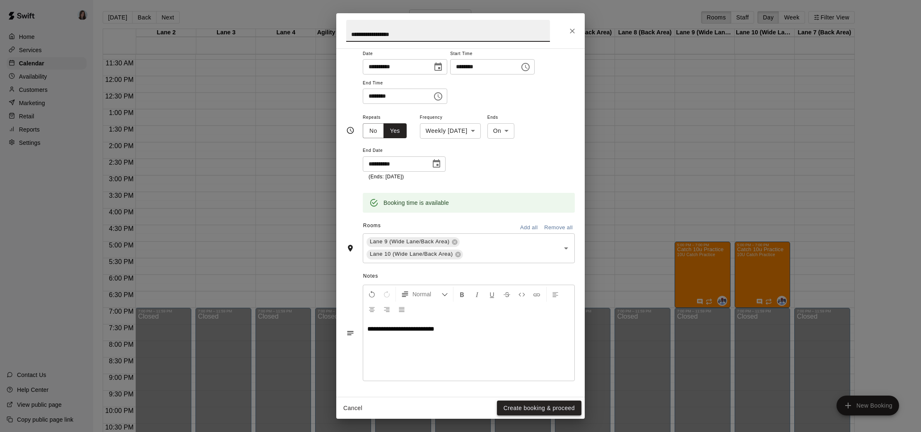
type input "**********"
click at [544, 407] on button "Create booking & proceed" at bounding box center [539, 408] width 84 height 15
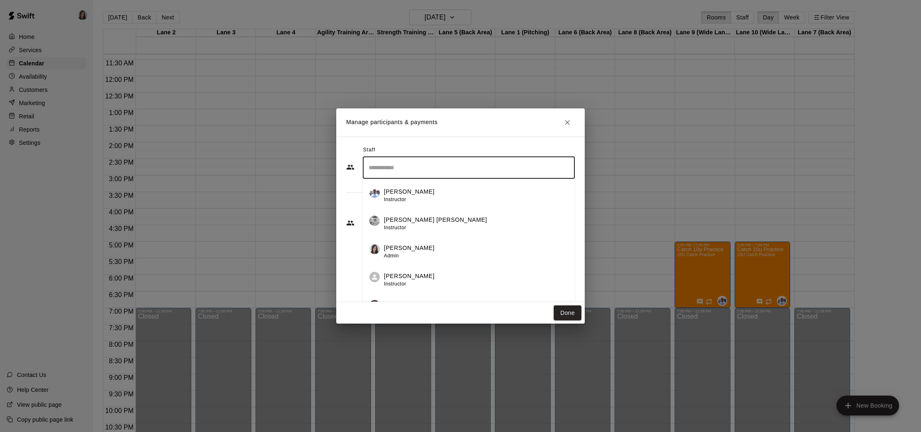
click at [429, 167] on input "Search staff" at bounding box center [469, 168] width 205 height 14
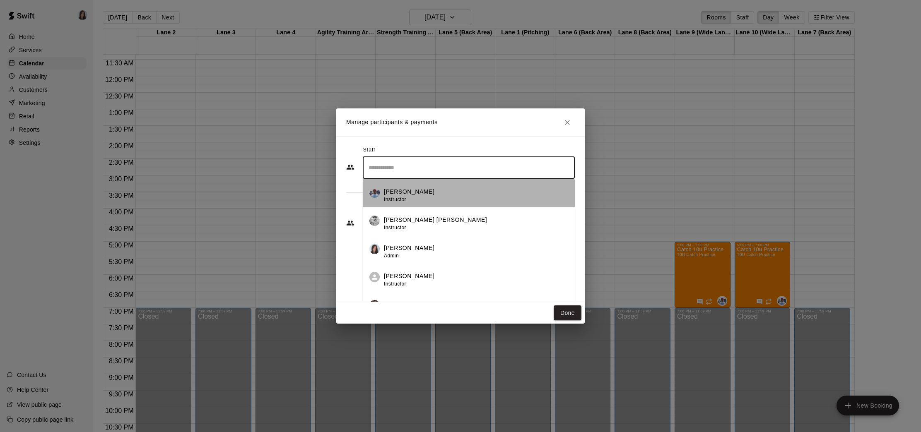
click at [409, 200] on div "[PERSON_NAME] Instructor" at bounding box center [409, 196] width 51 height 16
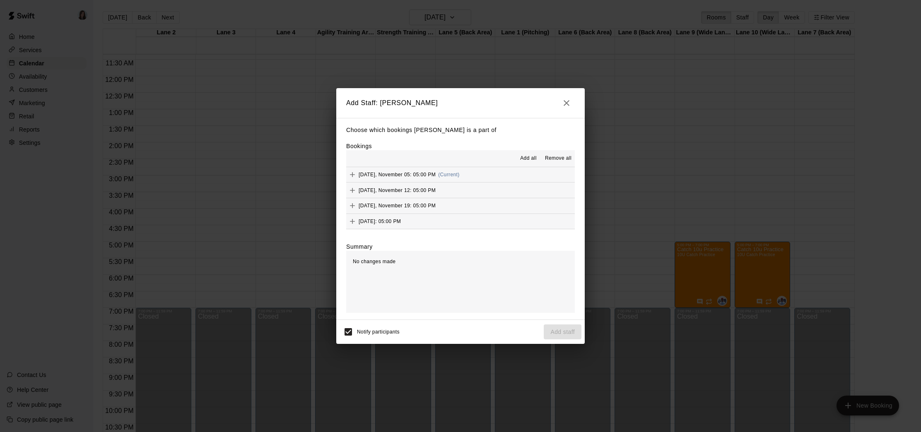
click at [527, 157] on span "Add all" at bounding box center [528, 158] width 17 height 8
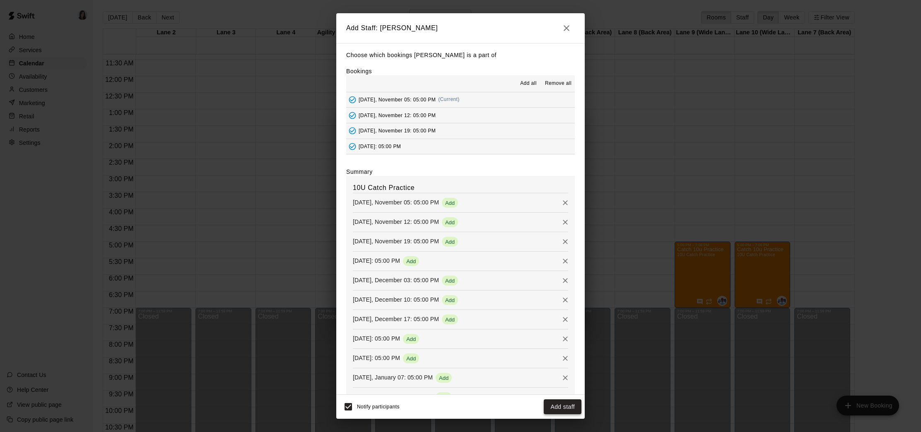
click at [563, 408] on button "Add staff" at bounding box center [563, 407] width 38 height 15
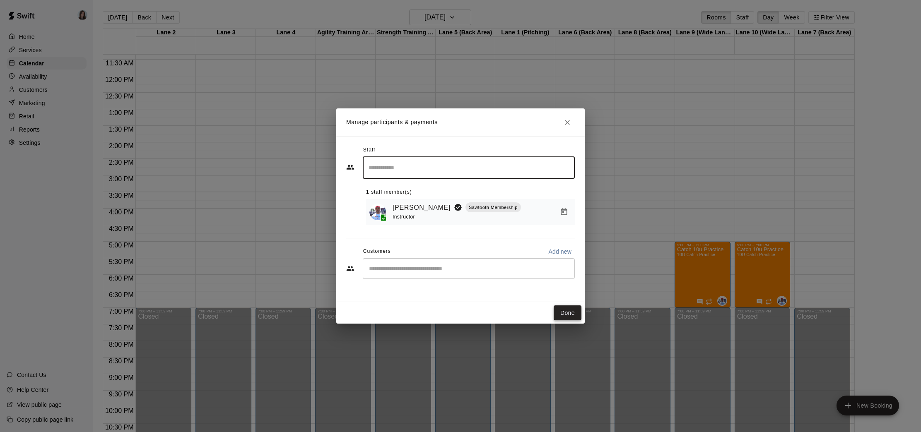
click at [569, 314] on button "Done" at bounding box center [568, 313] width 28 height 15
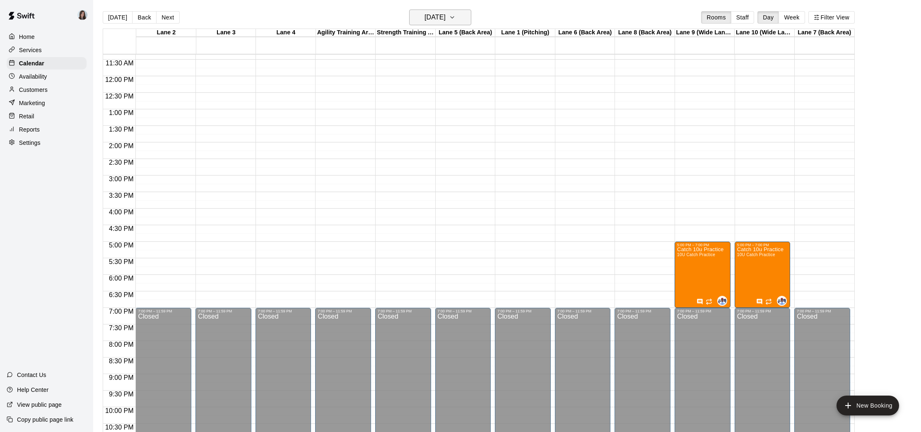
click at [456, 17] on icon "button" at bounding box center [452, 17] width 7 height 10
click at [404, 102] on button "15" at bounding box center [405, 104] width 15 height 15
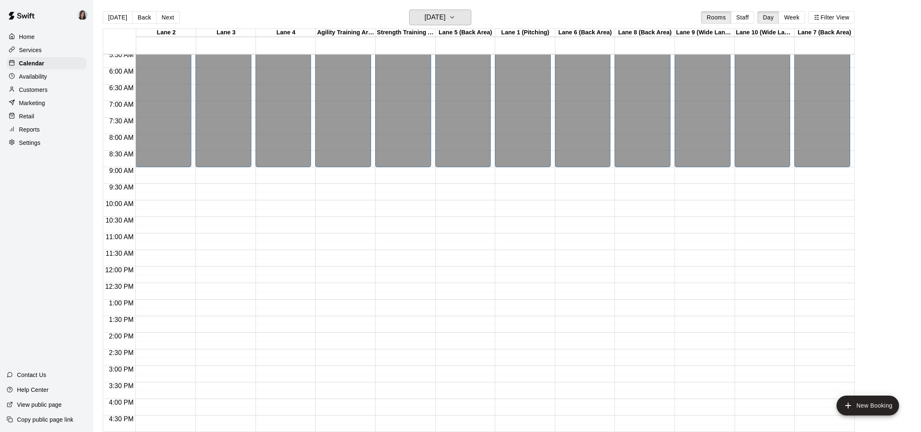
scroll to position [167, 0]
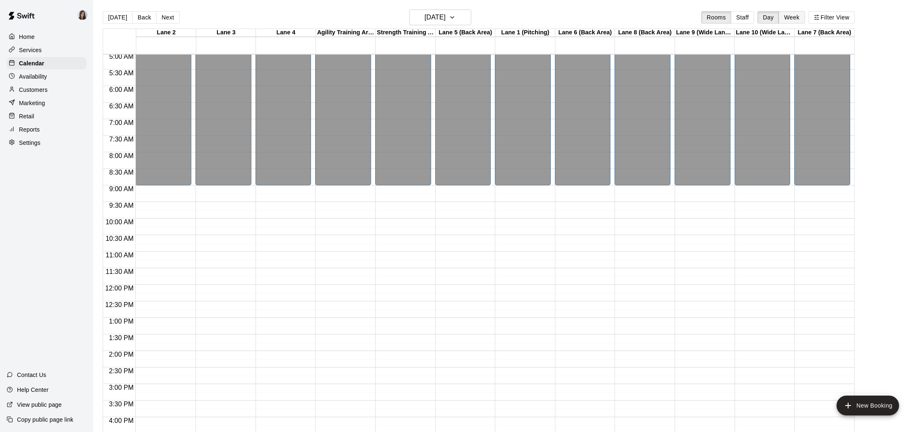
click at [792, 17] on button "Week" at bounding box center [792, 17] width 26 height 12
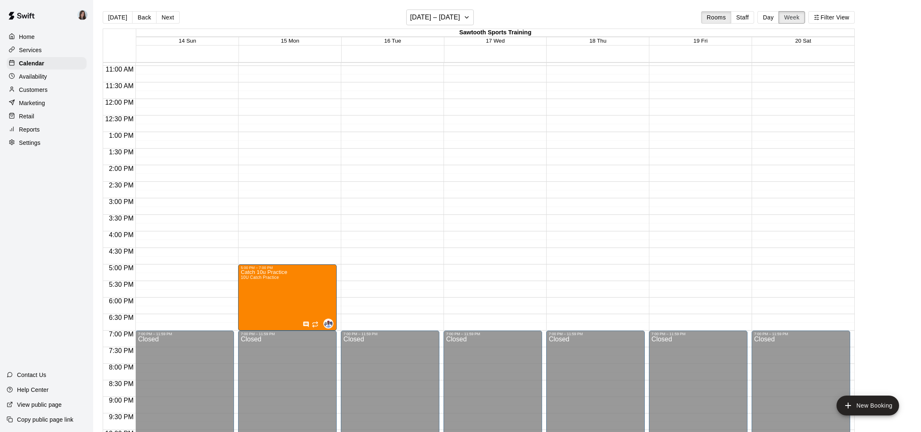
scroll to position [361, 0]
click at [455, 17] on h6 "[DATE] – [DATE]" at bounding box center [435, 18] width 50 height 12
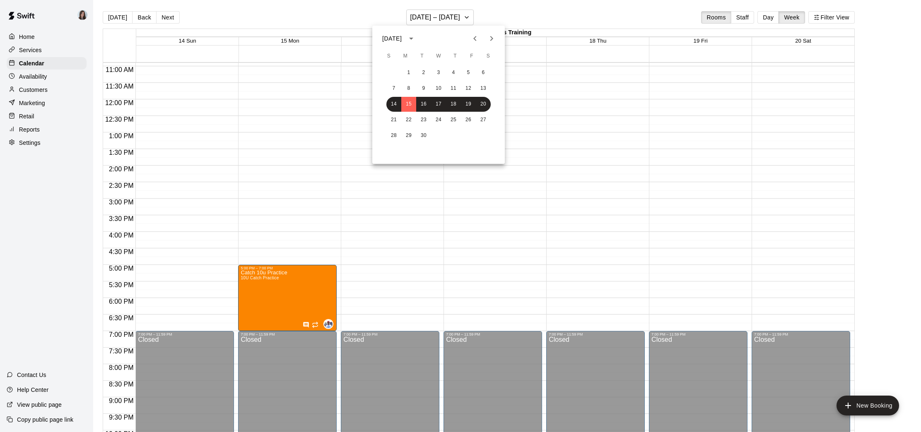
click at [491, 37] on icon "Next month" at bounding box center [491, 38] width 3 height 5
click at [476, 37] on icon "Previous month" at bounding box center [475, 39] width 10 height 10
click at [409, 89] on button "6" at bounding box center [408, 88] width 15 height 15
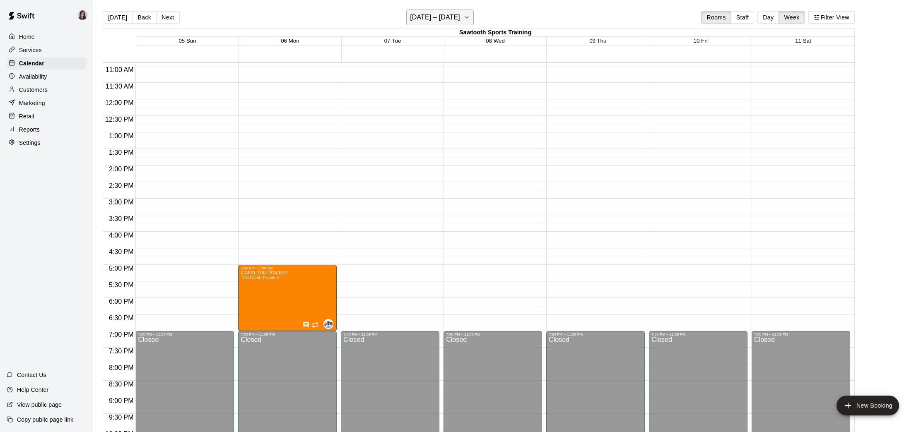
click at [457, 17] on h6 "[DATE] – [DATE]" at bounding box center [435, 18] width 50 height 12
click at [487, 37] on icon "Next month" at bounding box center [492, 39] width 10 height 10
click at [408, 89] on button "3" at bounding box center [408, 88] width 15 height 15
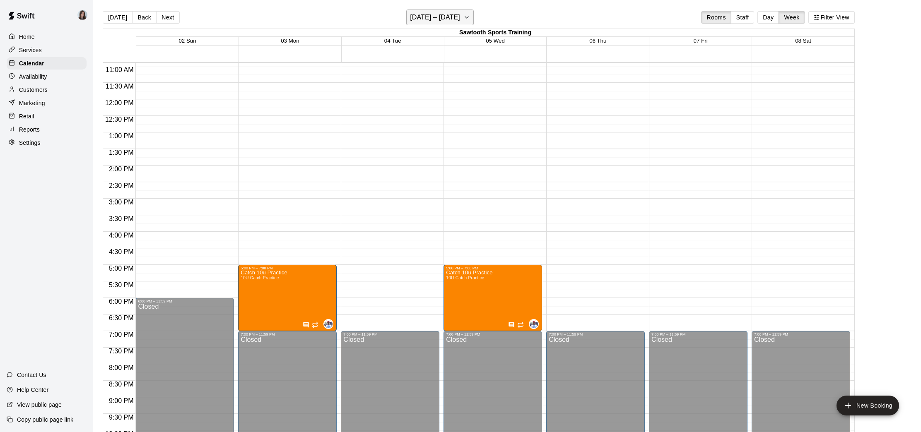
click at [453, 14] on h6 "[DATE] – [DATE]" at bounding box center [435, 18] width 50 height 12
click at [439, 88] on button "5" at bounding box center [438, 88] width 15 height 15
click at [440, 14] on h6 "[DATE] – [DATE]" at bounding box center [435, 18] width 50 height 12
click at [473, 38] on icon "Previous month" at bounding box center [475, 39] width 10 height 10
click at [232, 159] on div at bounding box center [460, 216] width 921 height 432
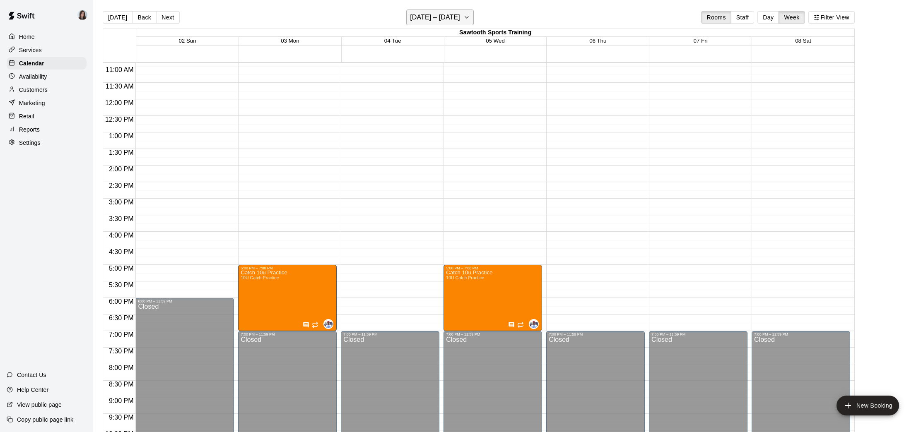
click at [438, 10] on button "[DATE] – [DATE]" at bounding box center [440, 18] width 68 height 16
click at [470, 36] on icon "Previous month" at bounding box center [475, 39] width 10 height 10
click at [474, 37] on icon "Previous month" at bounding box center [474, 38] width 3 height 5
click at [274, 168] on div at bounding box center [460, 216] width 921 height 432
click at [26, 142] on p "Settings" at bounding box center [30, 143] width 22 height 8
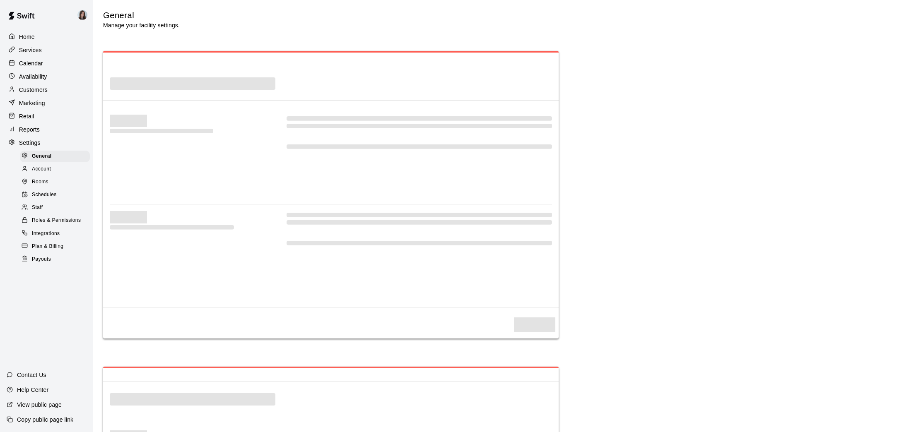
scroll to position [1620, 0]
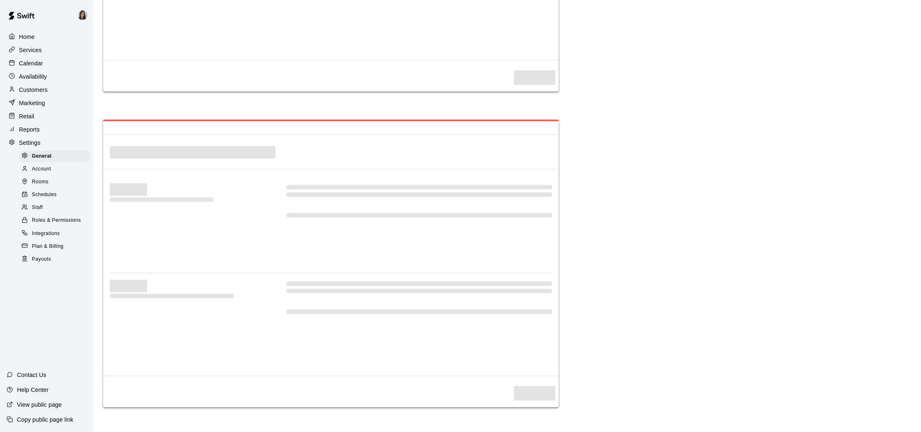
select select "**"
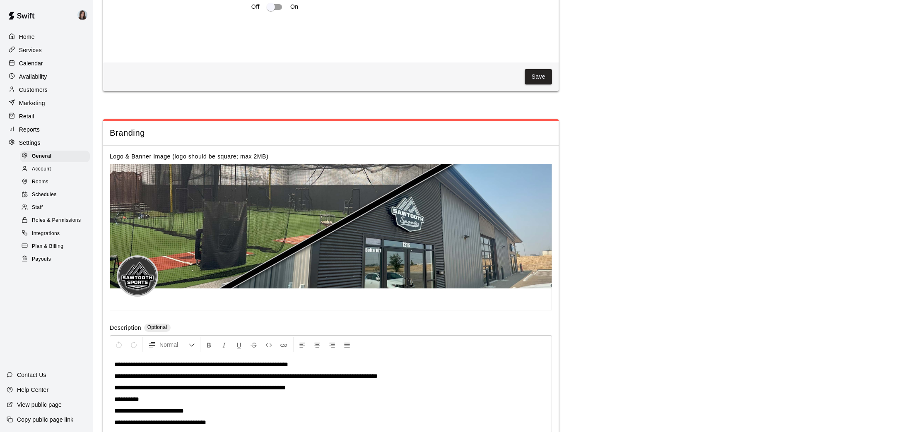
click at [45, 205] on div "Staff" at bounding box center [55, 208] width 70 height 12
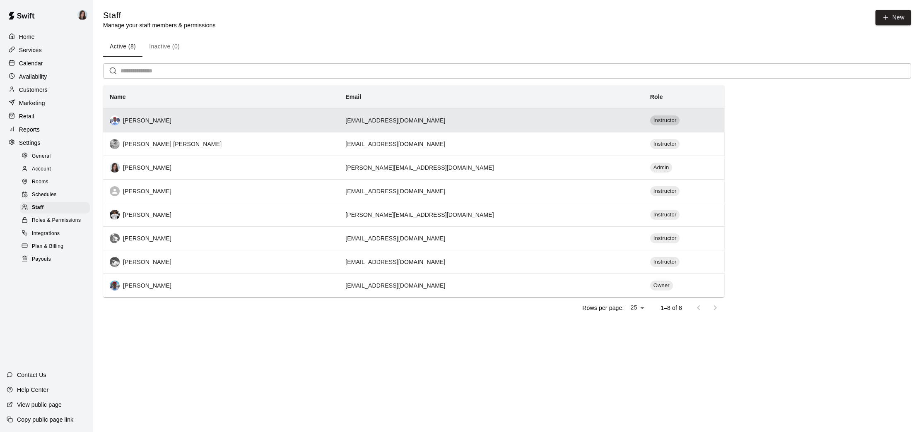
click at [650, 121] on span "Instructor" at bounding box center [665, 121] width 30 height 8
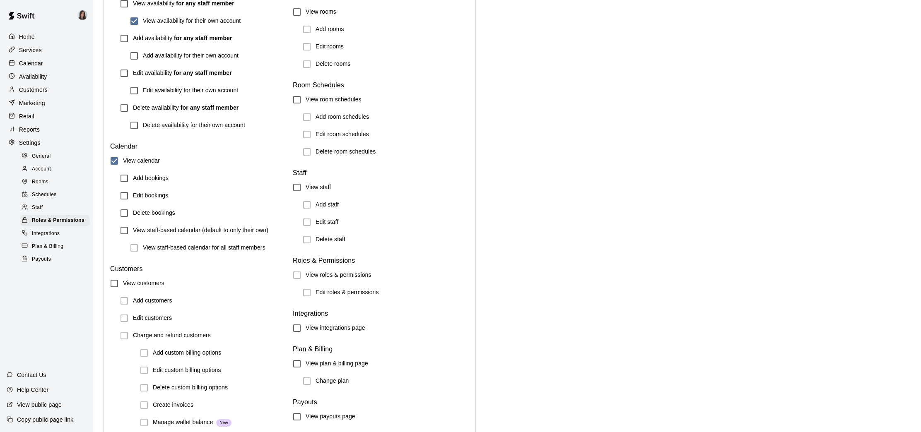
scroll to position [811, 0]
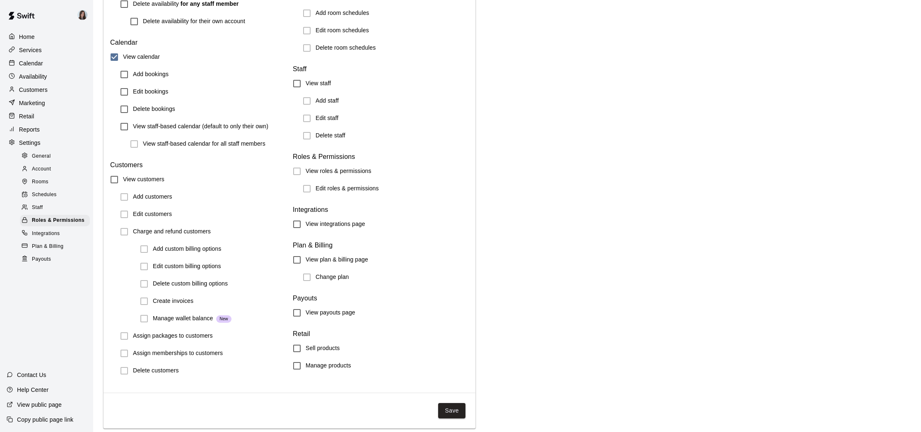
click at [452, 411] on button "Save" at bounding box center [451, 410] width 27 height 15
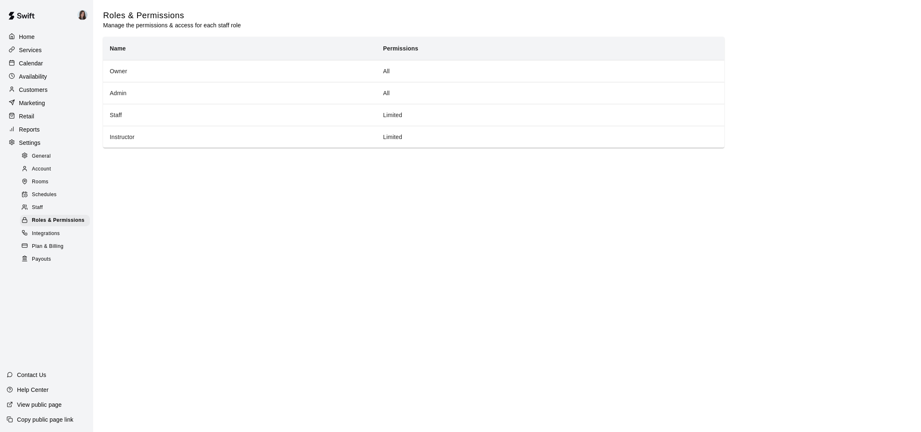
click at [31, 37] on p "Home" at bounding box center [27, 37] width 16 height 8
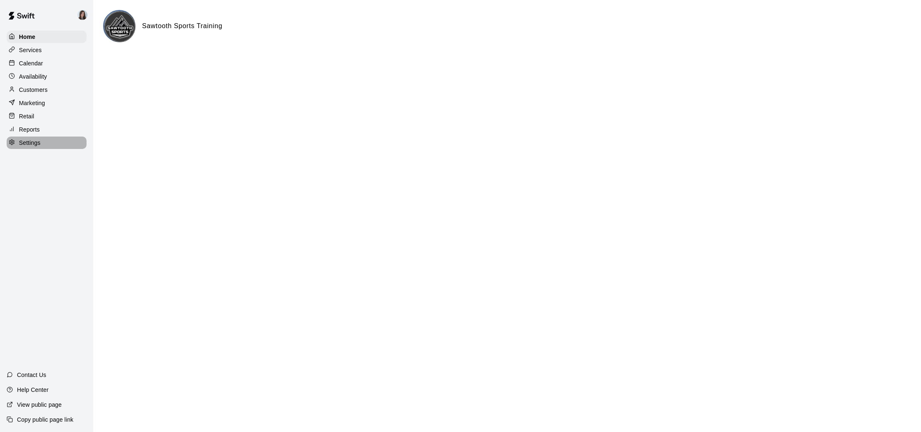
click at [27, 145] on p "Settings" at bounding box center [30, 143] width 22 height 8
select select "**"
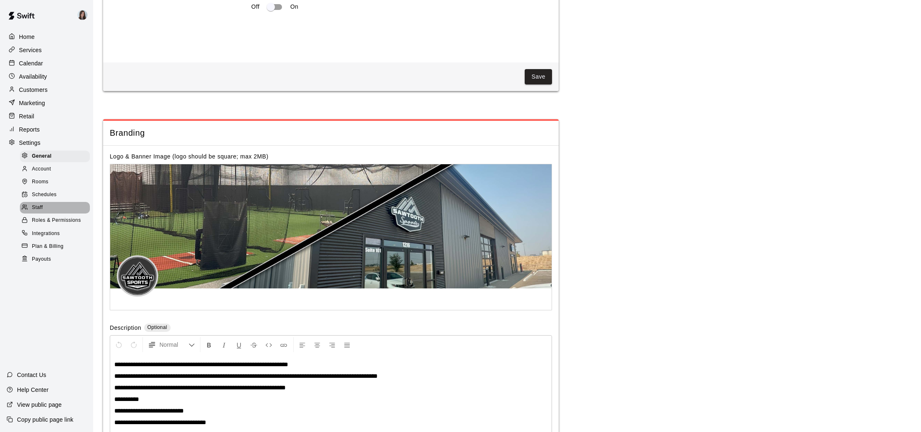
click at [46, 209] on div "Staff" at bounding box center [55, 208] width 70 height 12
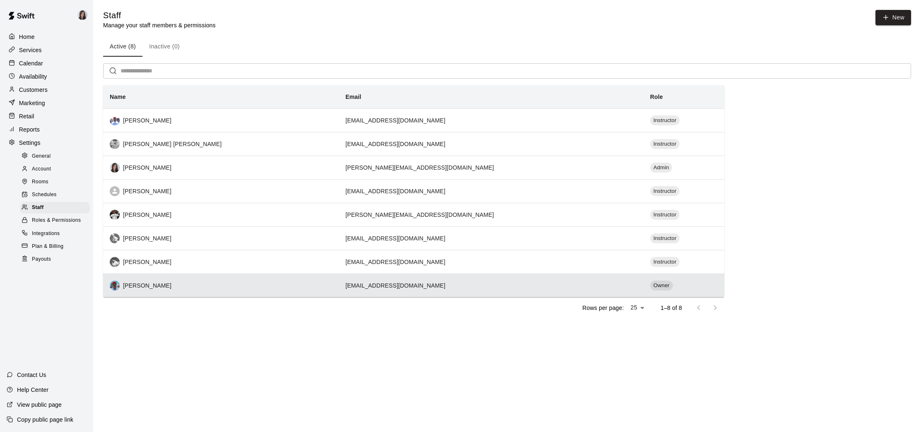
click at [135, 287] on div "[PERSON_NAME]" at bounding box center [221, 286] width 222 height 10
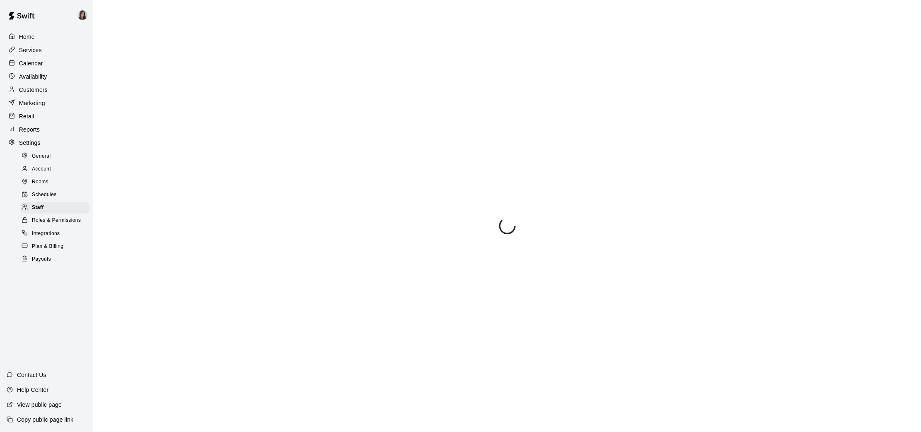
select select "**"
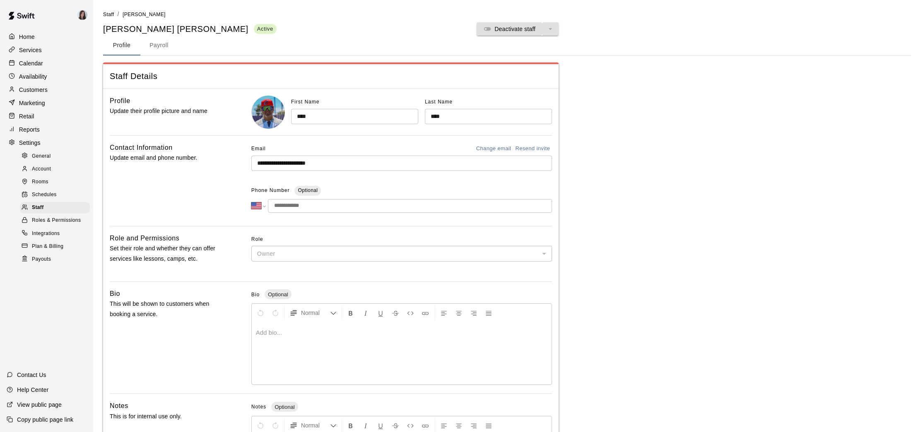
click at [287, 336] on p at bounding box center [402, 333] width 292 height 8
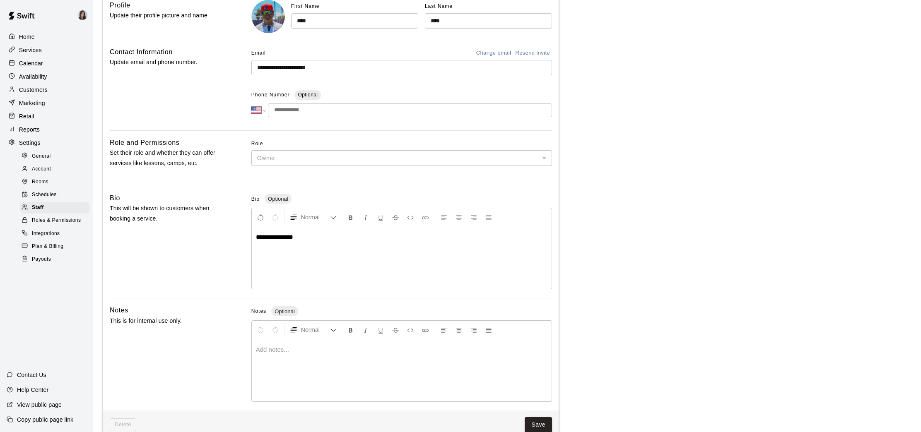
scroll to position [113, 0]
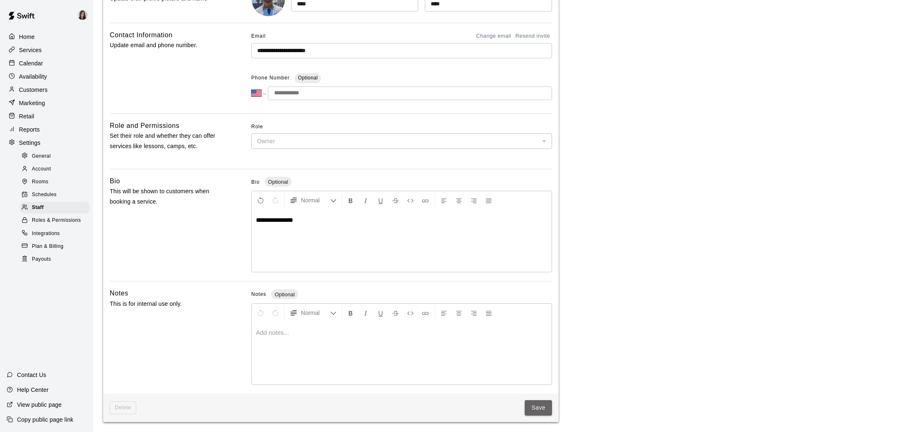
click at [544, 412] on button "Save" at bounding box center [538, 407] width 27 height 15
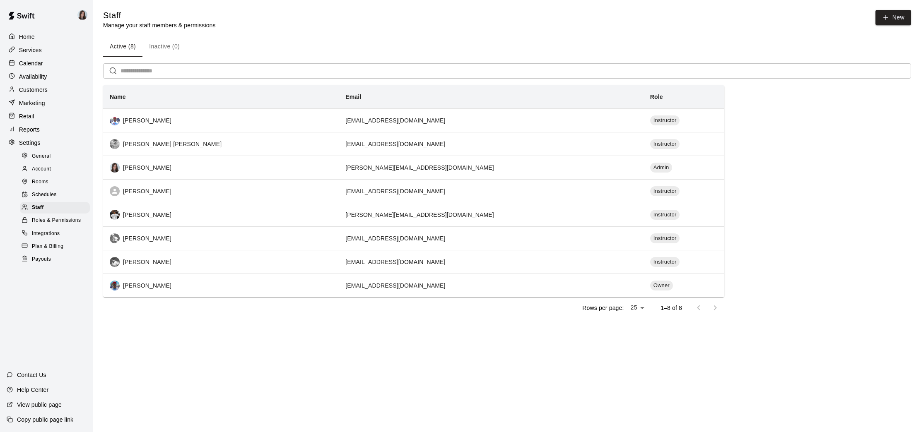
click at [36, 61] on p "Calendar" at bounding box center [31, 63] width 24 height 8
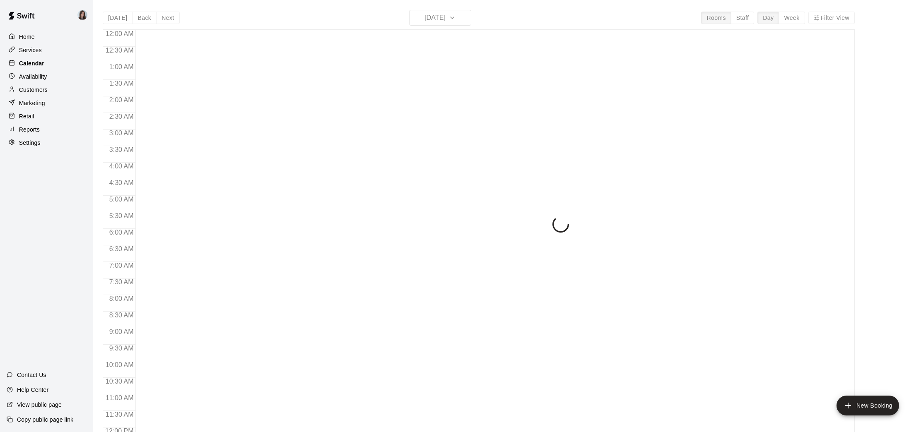
scroll to position [384, 0]
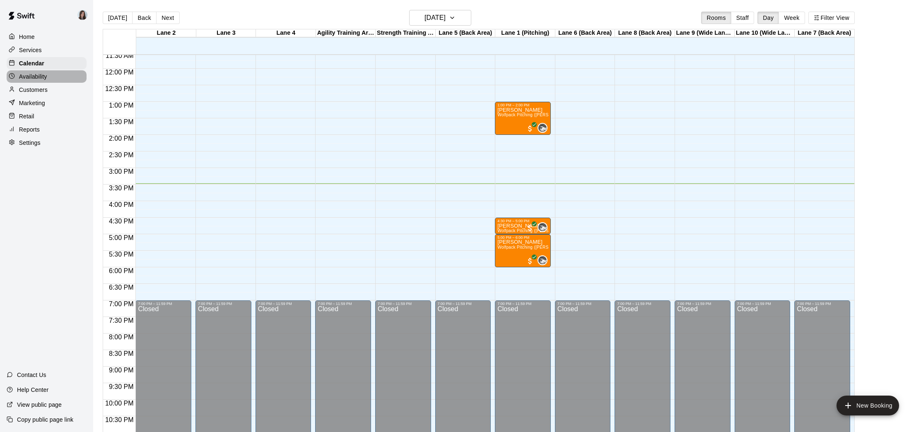
click at [46, 75] on p "Availability" at bounding box center [33, 76] width 28 height 8
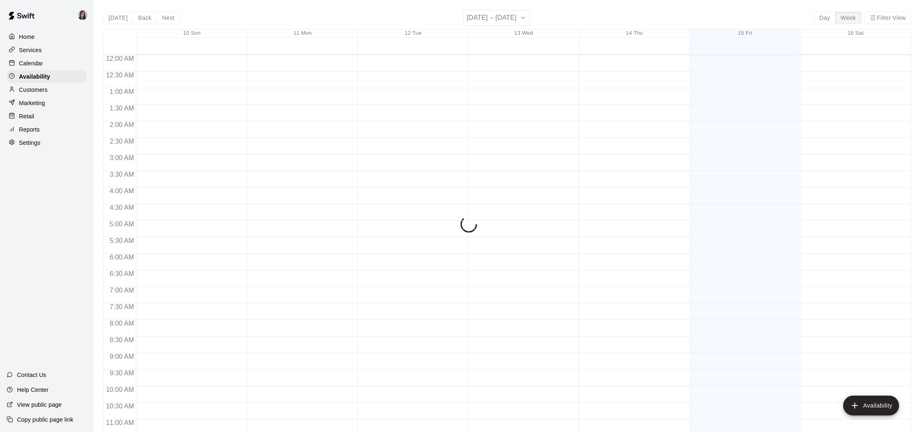
scroll to position [409, 0]
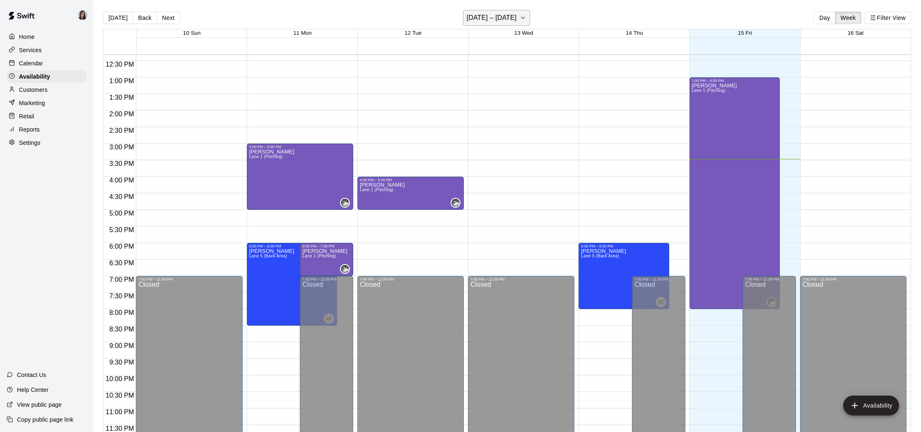
click at [521, 18] on icon "button" at bounding box center [522, 18] width 3 height 2
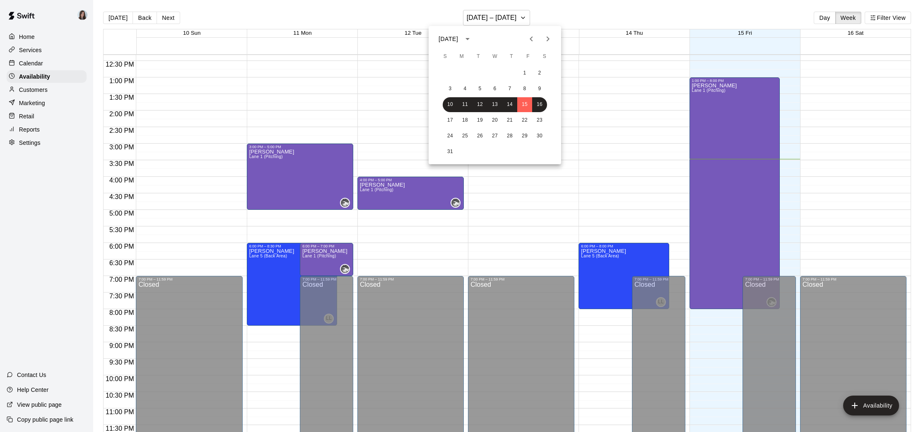
click at [549, 37] on icon "Next month" at bounding box center [548, 39] width 10 height 10
click at [463, 71] on button "1" at bounding box center [465, 73] width 15 height 15
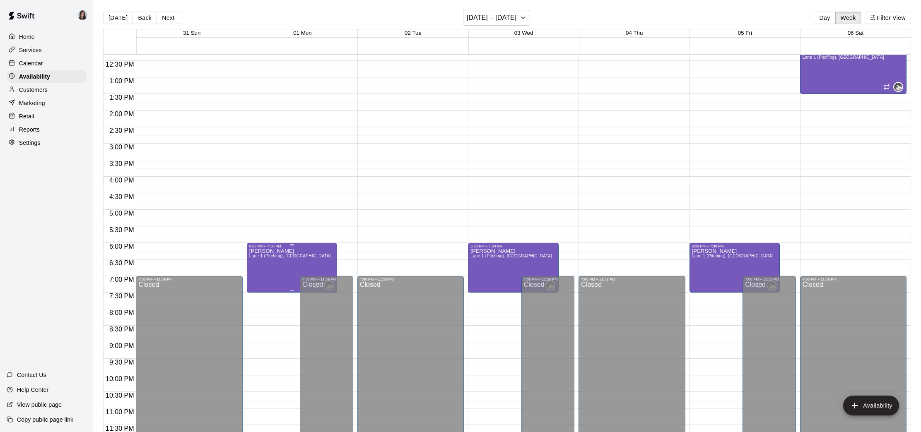
click at [260, 278] on icon "delete" at bounding box center [258, 277] width 10 height 10
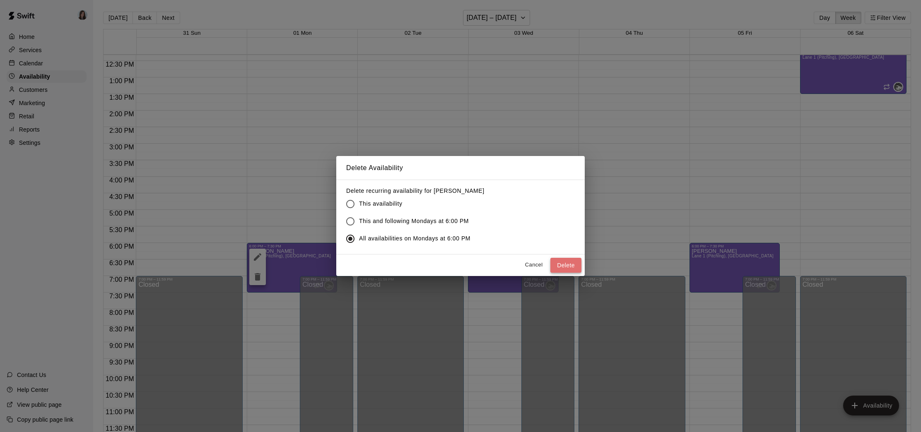
click at [566, 265] on button "Delete" at bounding box center [565, 265] width 31 height 15
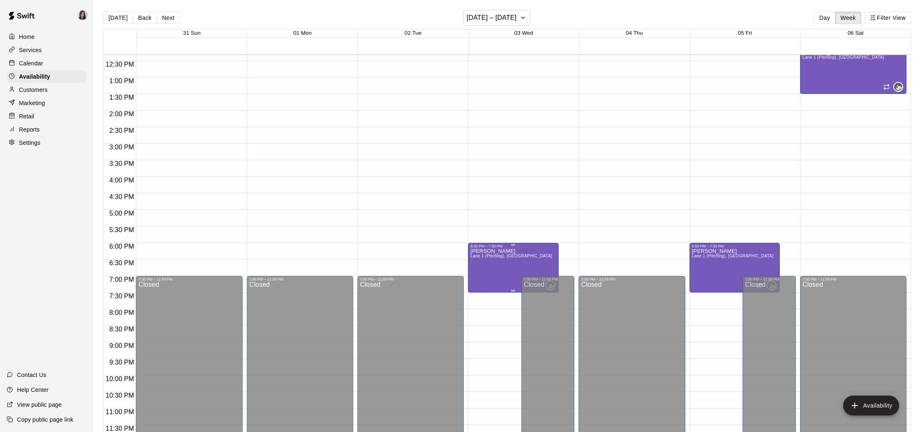
click at [508, 258] on span "Lane 1 (Pitching), [GEOGRAPHIC_DATA]" at bounding box center [511, 256] width 82 height 5
click at [481, 284] on icon "delete" at bounding box center [479, 282] width 6 height 7
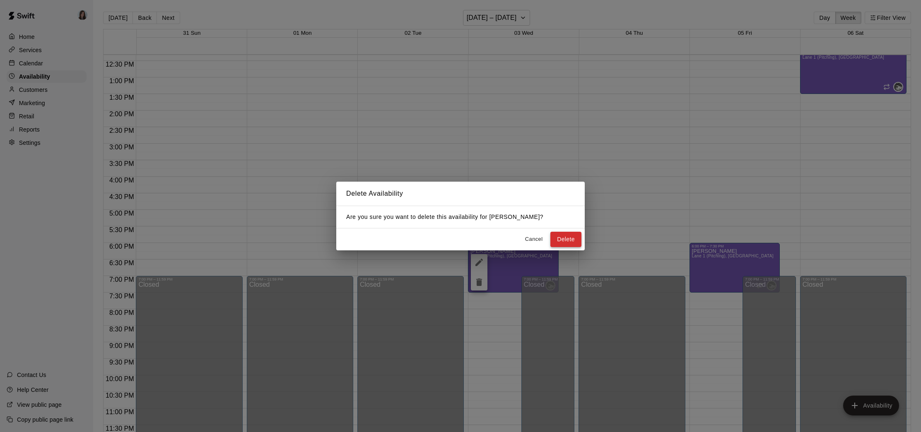
click at [565, 240] on button "Delete" at bounding box center [565, 239] width 31 height 15
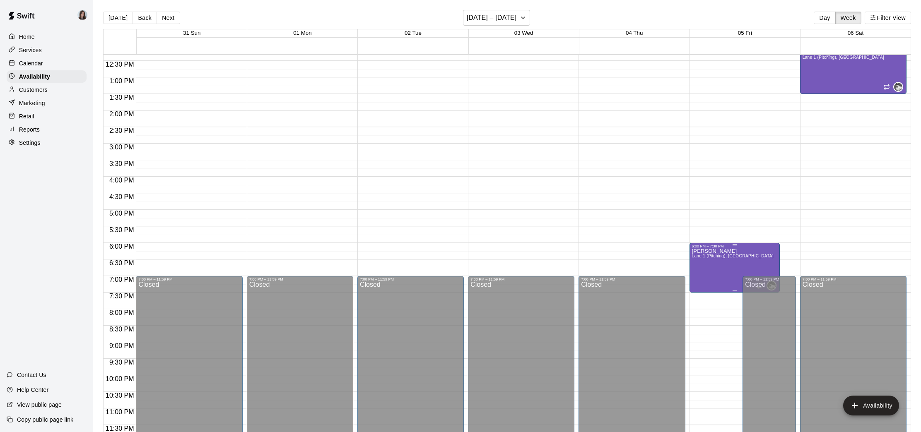
click at [715, 255] on span "Lane 1 (Pitching), [GEOGRAPHIC_DATA]" at bounding box center [733, 256] width 82 height 5
click at [702, 282] on icon "delete" at bounding box center [700, 282] width 6 height 7
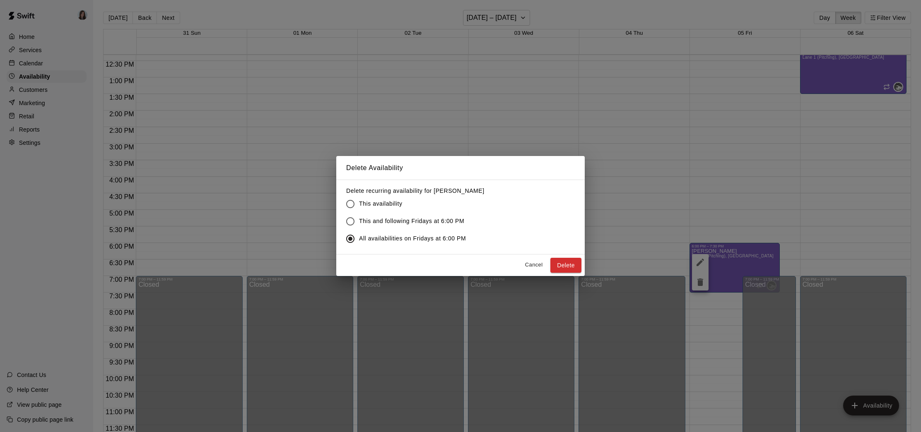
click at [561, 265] on button "Delete" at bounding box center [565, 265] width 31 height 15
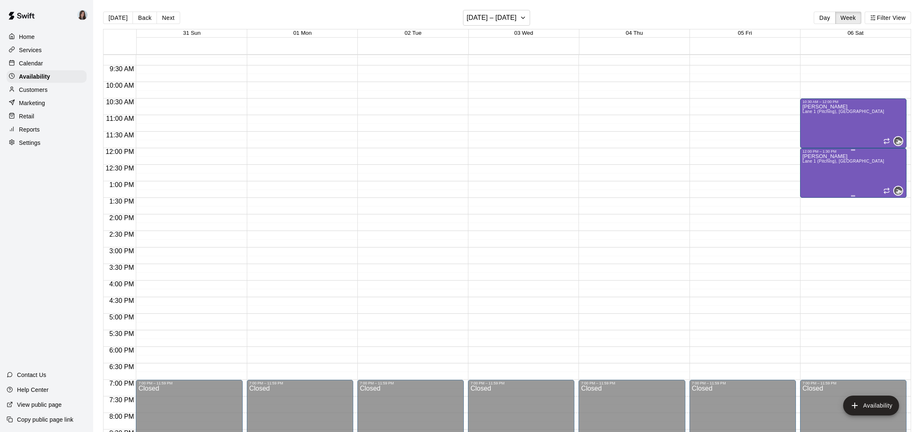
scroll to position [298, 0]
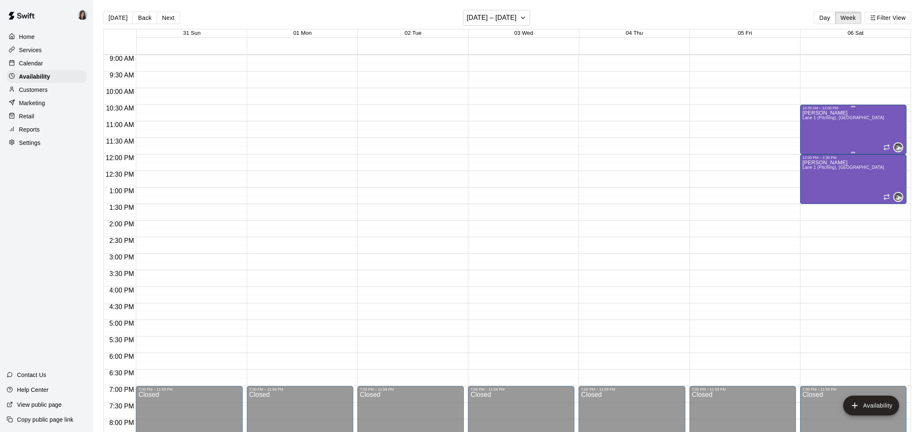
click at [843, 132] on div "[PERSON_NAME] [PERSON_NAME] 1 (Pitching), [GEOGRAPHIC_DATA]" at bounding box center [844, 326] width 82 height 432
click at [810, 140] on icon "delete" at bounding box center [811, 138] width 6 height 7
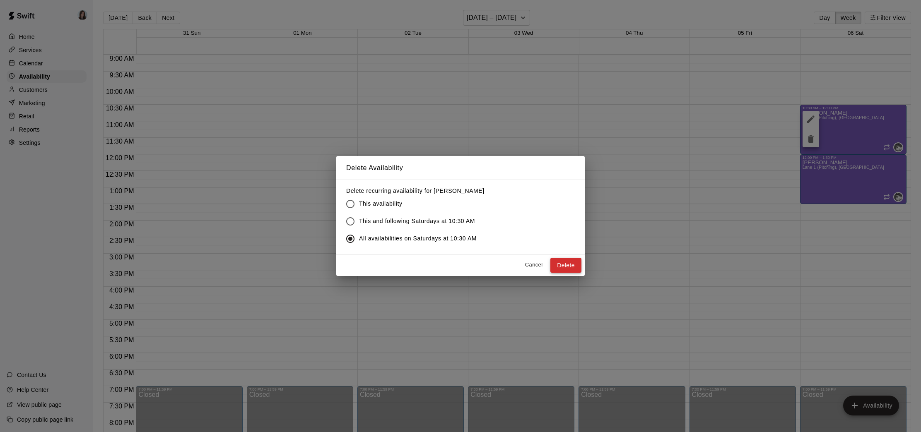
click at [567, 266] on button "Delete" at bounding box center [565, 265] width 31 height 15
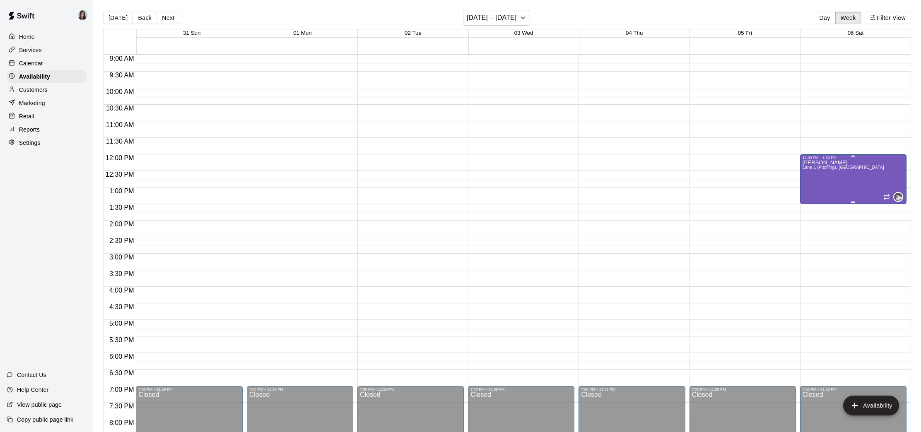
click at [837, 174] on div "[PERSON_NAME] [PERSON_NAME] 1 (Pitching), [GEOGRAPHIC_DATA]" at bounding box center [844, 376] width 82 height 432
click at [812, 191] on icon "delete" at bounding box center [811, 188] width 6 height 7
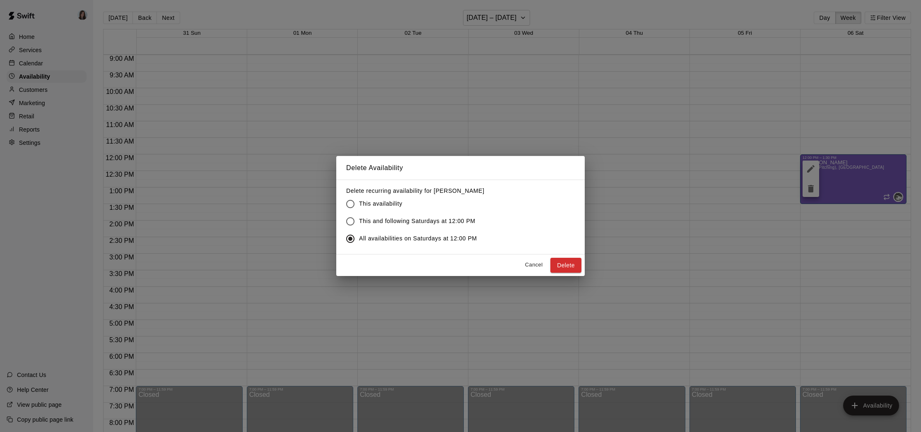
click at [565, 265] on button "Delete" at bounding box center [565, 265] width 31 height 15
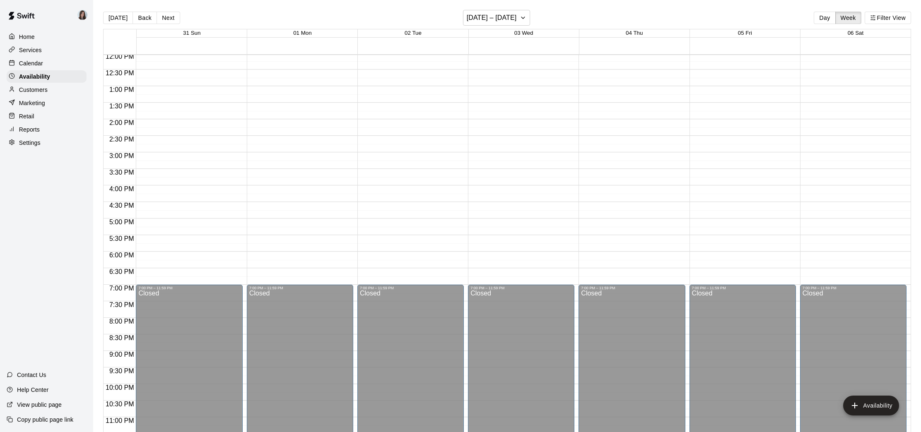
scroll to position [409, 0]
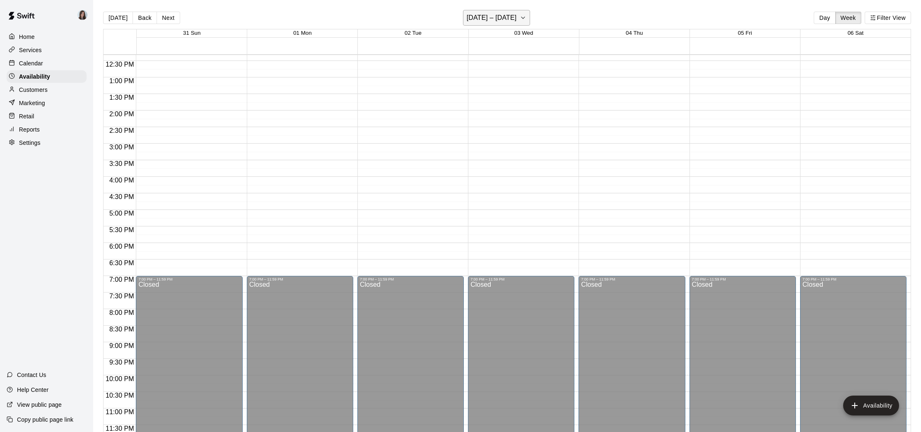
click at [517, 13] on h6 "[DATE] – [DATE]" at bounding box center [492, 18] width 50 height 12
click at [463, 87] on button "8" at bounding box center [465, 89] width 15 height 15
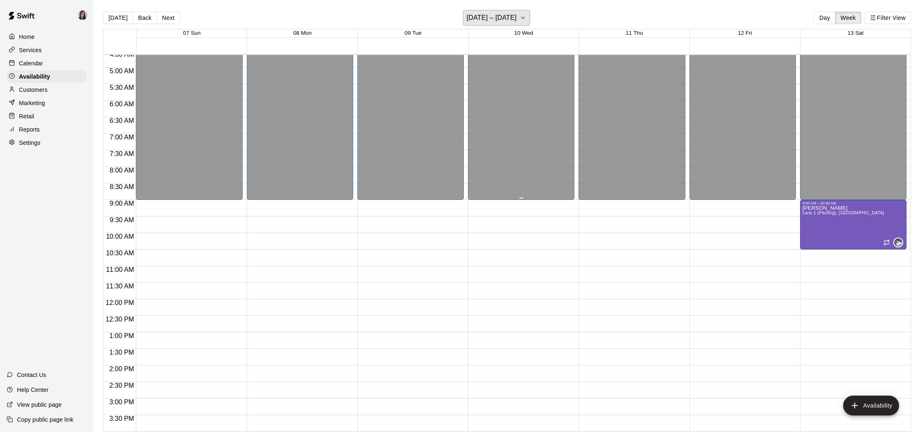
scroll to position [188, 0]
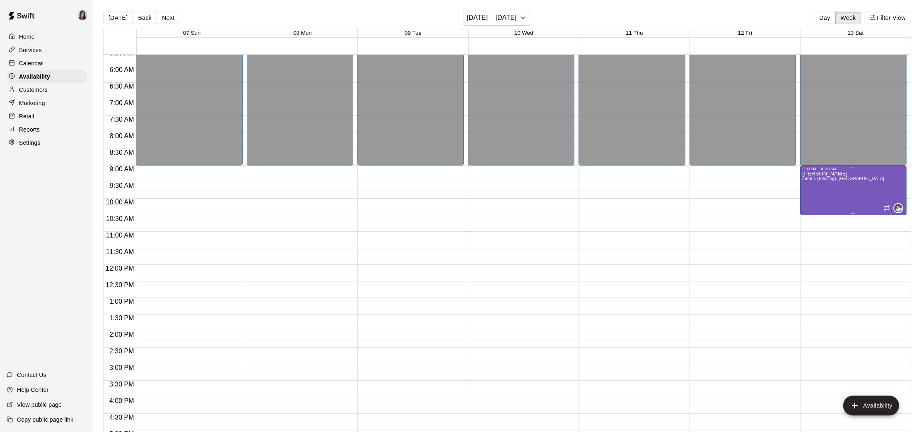
click at [861, 175] on div "[PERSON_NAME] [PERSON_NAME] 1 (Pitching), [GEOGRAPHIC_DATA]" at bounding box center [844, 387] width 82 height 432
click at [814, 199] on icon "delete" at bounding box center [811, 200] width 10 height 10
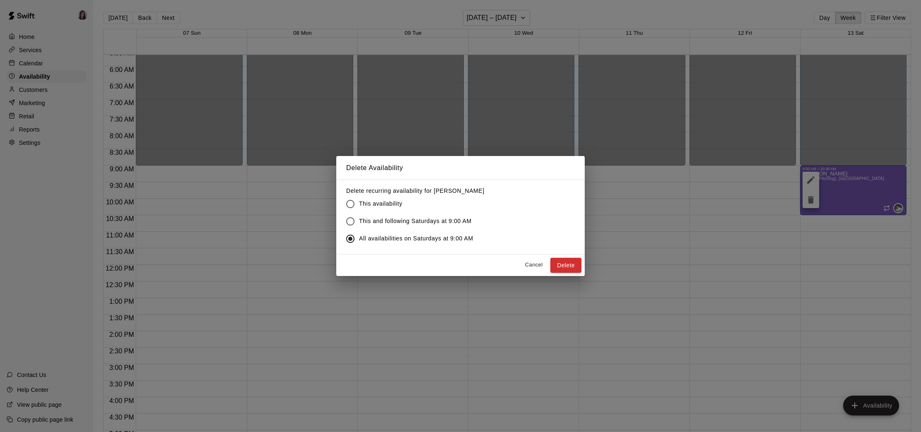
click at [565, 263] on button "Delete" at bounding box center [565, 265] width 31 height 15
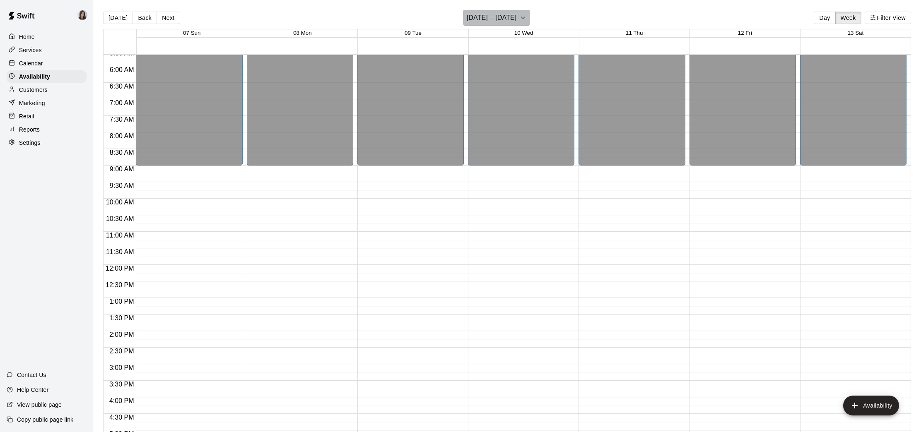
click at [516, 18] on h6 "[DATE] – [DATE]" at bounding box center [492, 18] width 50 height 12
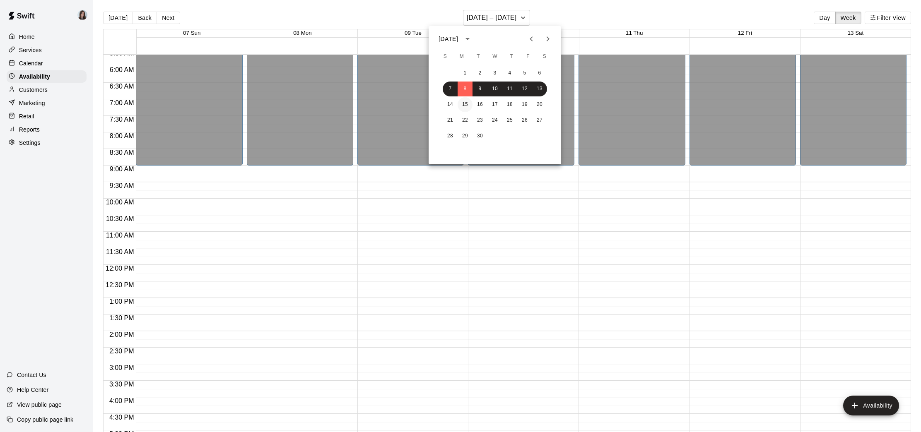
click at [467, 107] on button "15" at bounding box center [465, 104] width 15 height 15
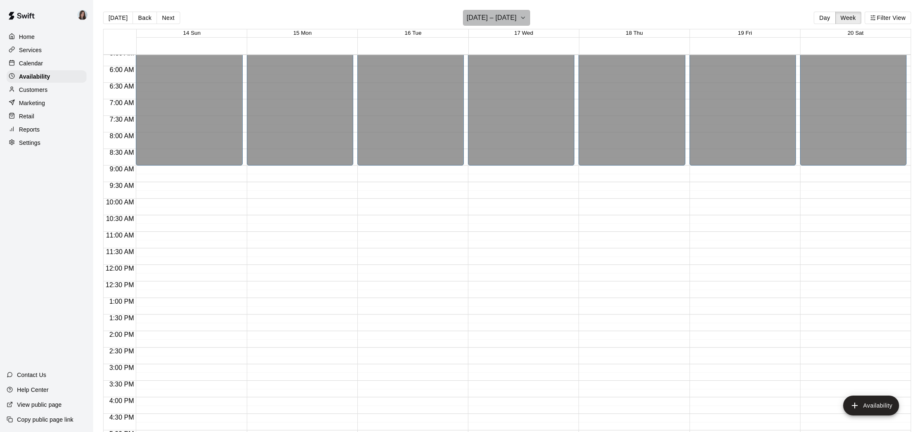
click at [523, 17] on icon "button" at bounding box center [523, 18] width 7 height 10
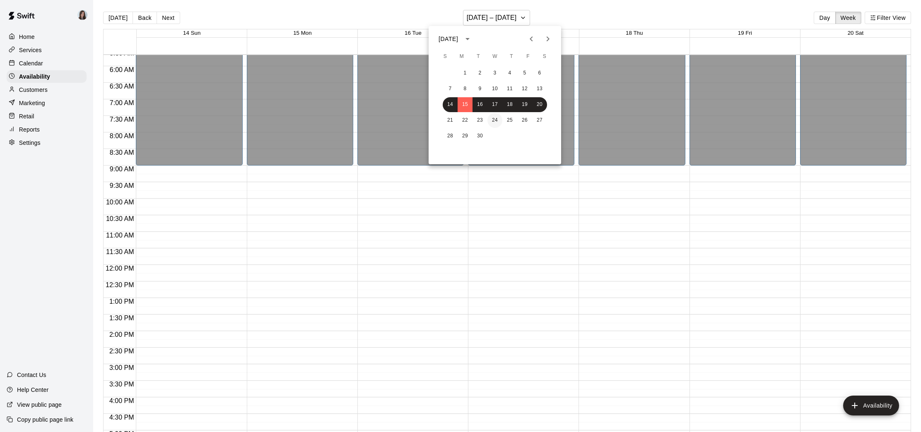
click at [496, 120] on button "24" at bounding box center [494, 120] width 15 height 15
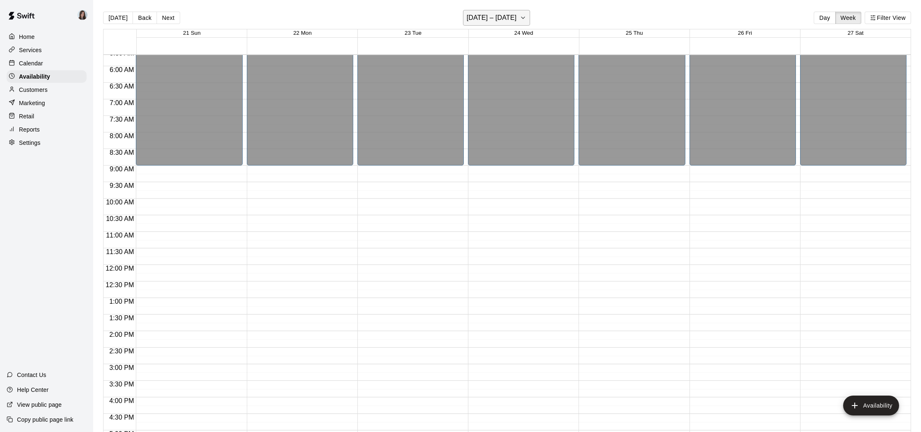
click at [523, 16] on icon "button" at bounding box center [523, 18] width 7 height 10
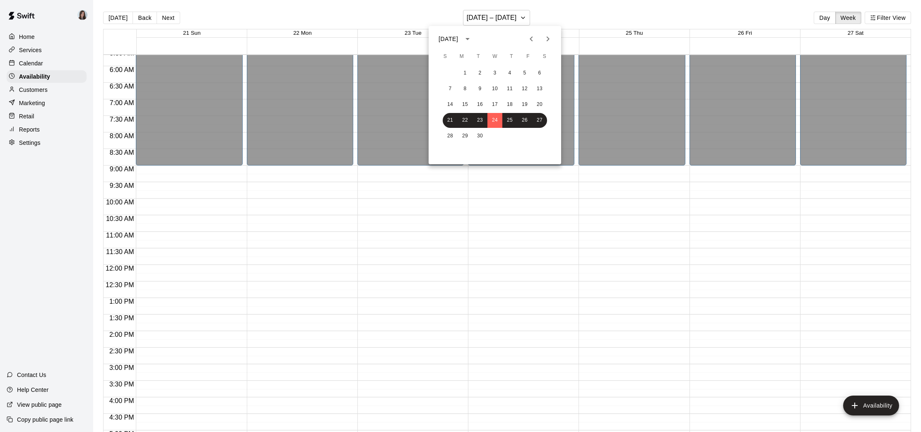
click at [465, 176] on div at bounding box center [460, 216] width 921 height 432
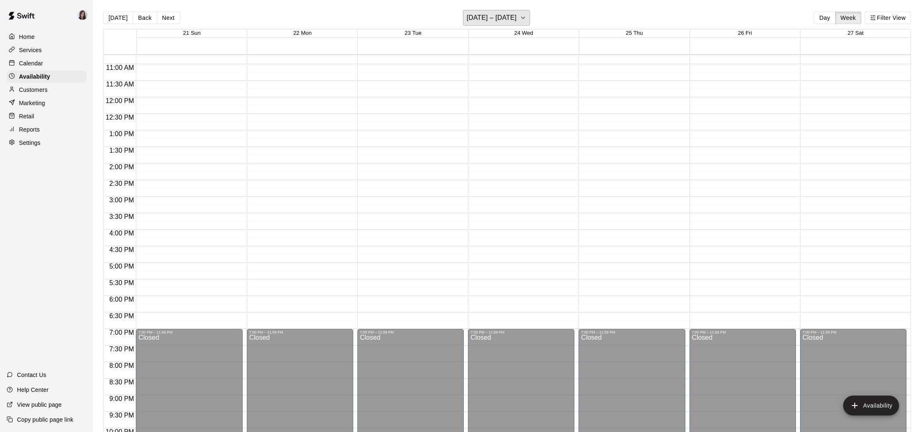
scroll to position [409, 0]
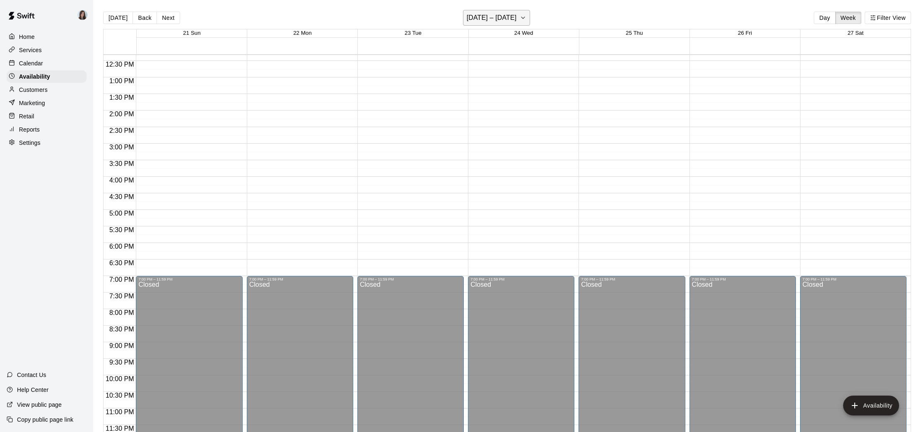
click at [521, 16] on button "[DATE] – [DATE]" at bounding box center [497, 18] width 68 height 16
click at [544, 37] on icon "Next month" at bounding box center [548, 39] width 10 height 10
click at [496, 76] on button "1" at bounding box center [494, 73] width 15 height 15
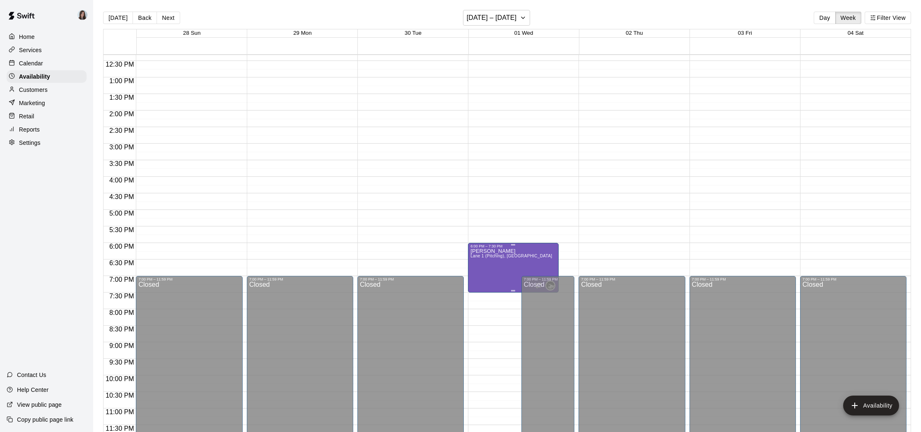
click at [477, 279] on icon "delete" at bounding box center [479, 277] width 10 height 10
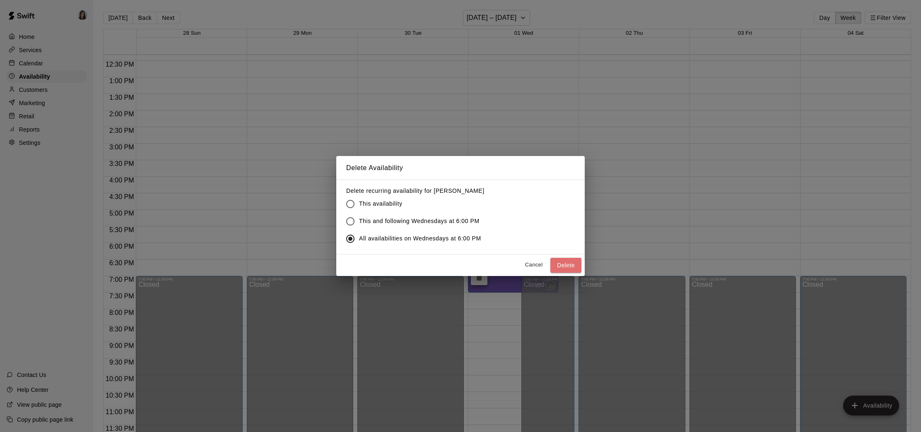
click at [565, 265] on button "Delete" at bounding box center [565, 265] width 31 height 15
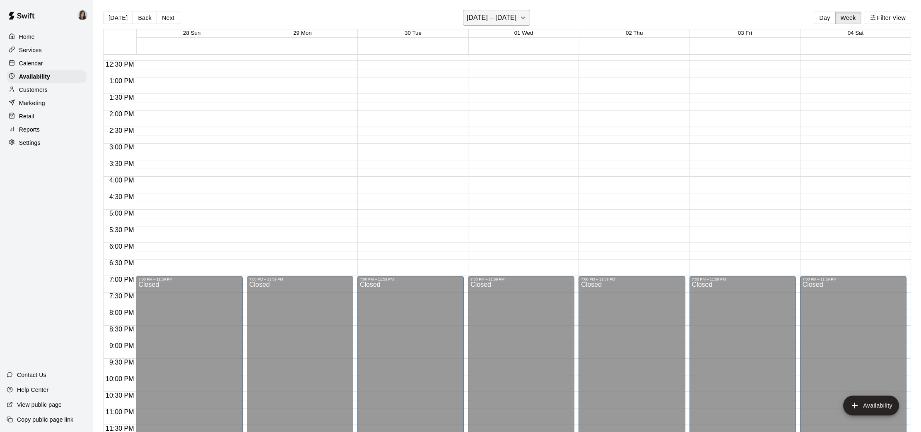
click at [517, 21] on h6 "[DATE] – [DATE]" at bounding box center [492, 18] width 50 height 12
click at [531, 39] on icon "Previous month" at bounding box center [531, 39] width 10 height 10
click at [493, 120] on button "24" at bounding box center [494, 120] width 15 height 15
click at [505, 15] on h6 "[DATE] – [DATE]" at bounding box center [492, 18] width 50 height 12
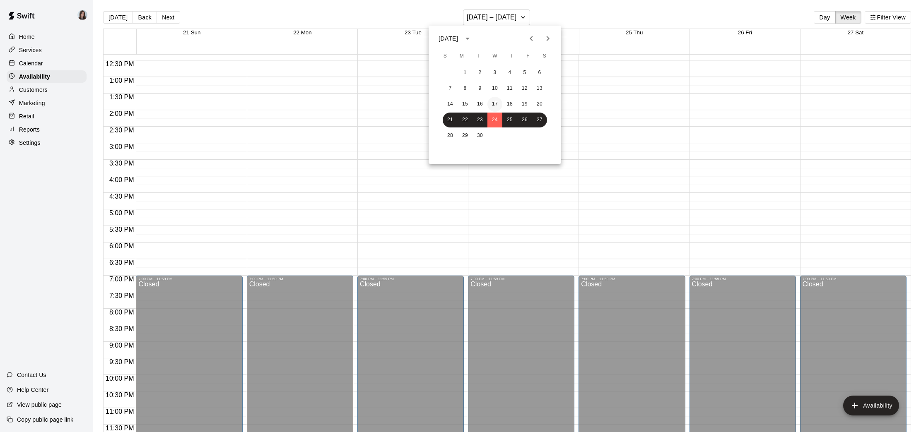
click at [495, 104] on button "17" at bounding box center [494, 104] width 15 height 15
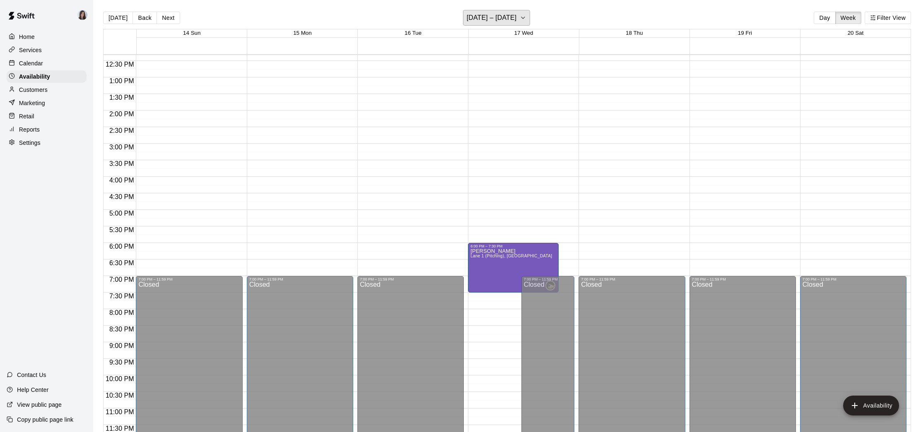
scroll to position [1, 0]
click at [475, 276] on icon "delete" at bounding box center [479, 276] width 10 height 10
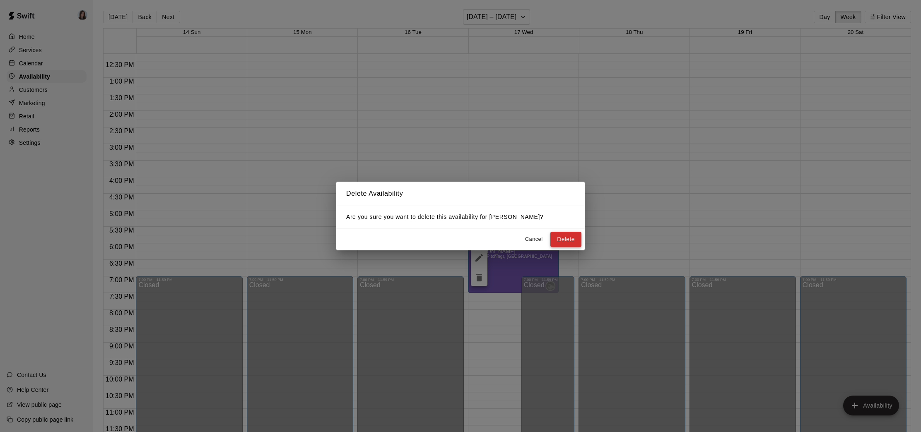
click at [561, 241] on button "Delete" at bounding box center [565, 239] width 31 height 15
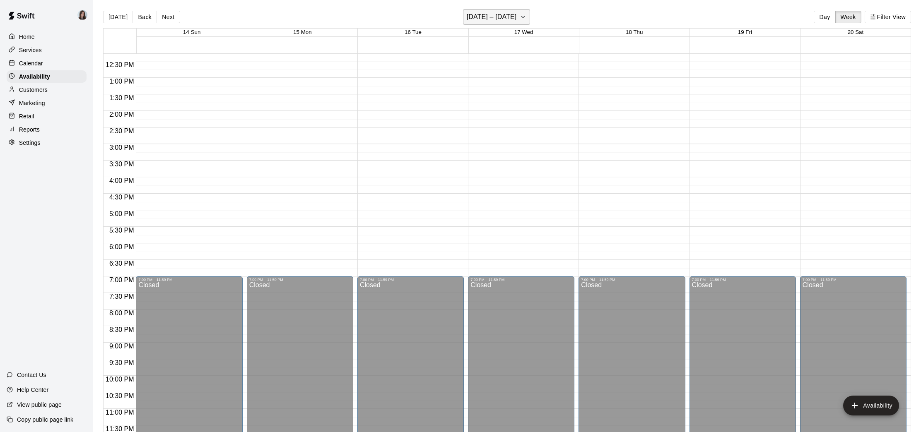
click at [522, 19] on icon "button" at bounding box center [523, 17] width 7 height 10
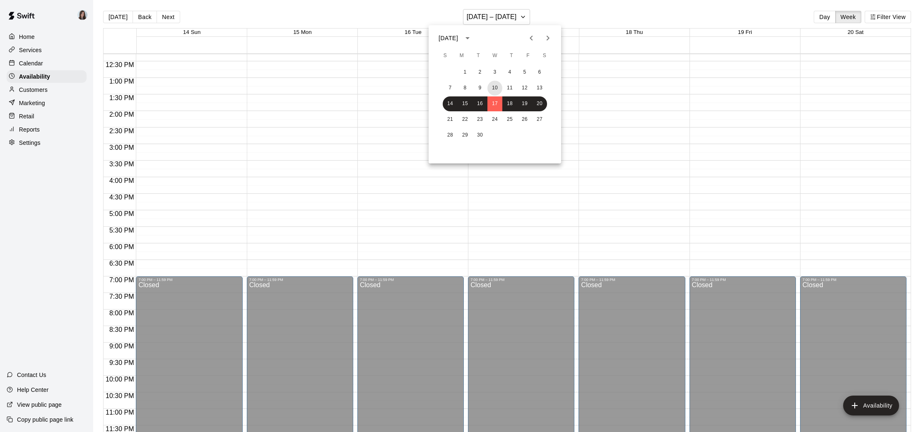
click at [498, 83] on button "10" at bounding box center [494, 88] width 15 height 15
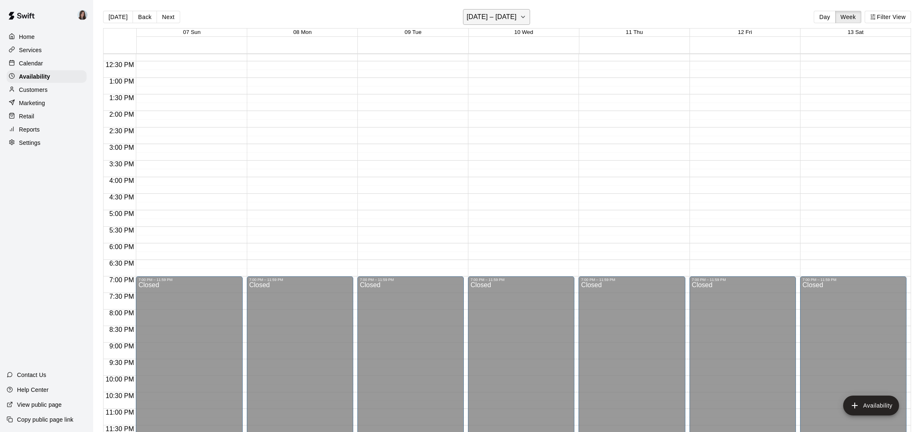
click at [526, 19] on icon "button" at bounding box center [523, 17] width 7 height 10
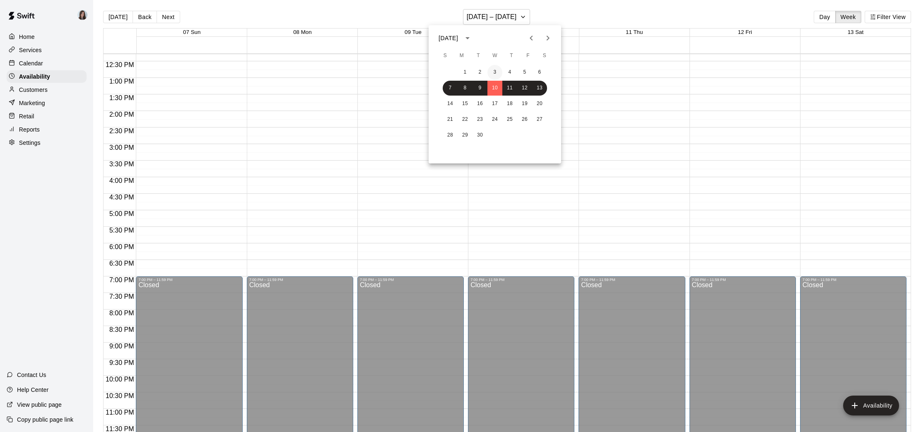
click at [499, 70] on button "3" at bounding box center [494, 72] width 15 height 15
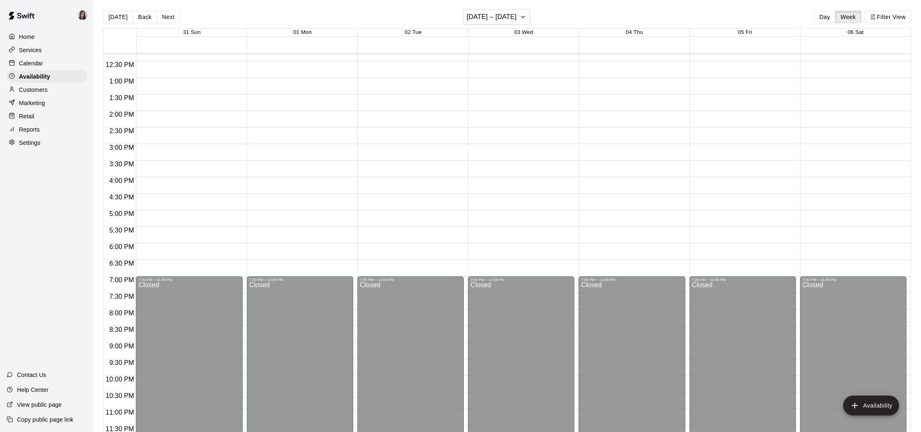
click at [499, 87] on div "12:00 AM – 9:00 AM Closed 7:00 PM – 11:59 PM Closed" at bounding box center [521, 44] width 106 height 795
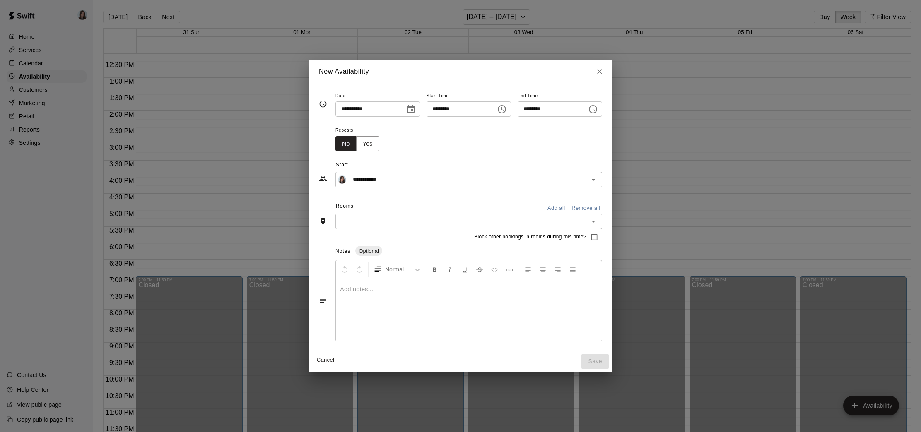
click at [659, 100] on div "**********" at bounding box center [460, 216] width 921 height 432
type input "**********"
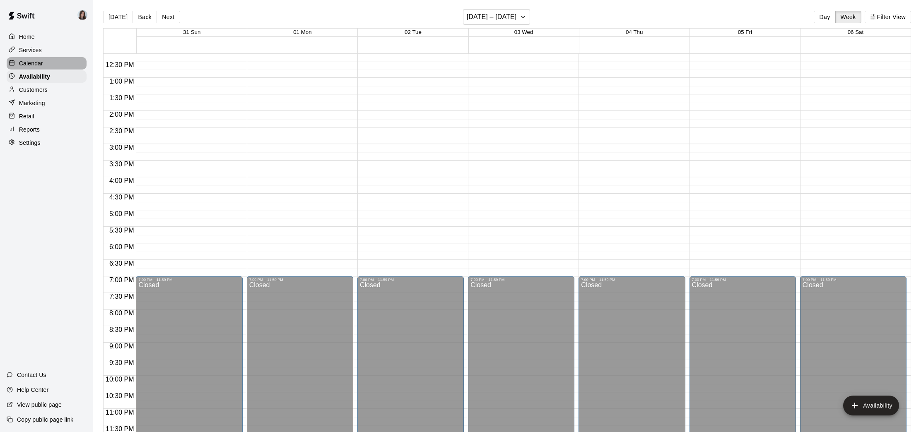
click at [44, 63] on div "Calendar" at bounding box center [47, 63] width 80 height 12
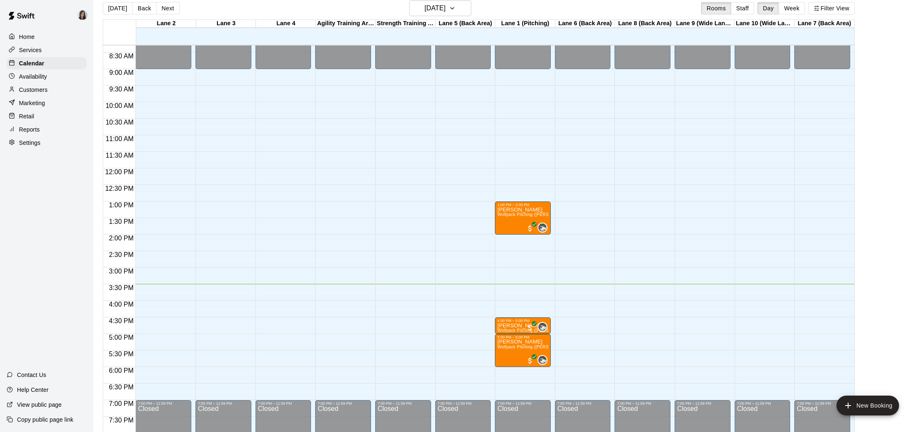
scroll to position [273, 0]
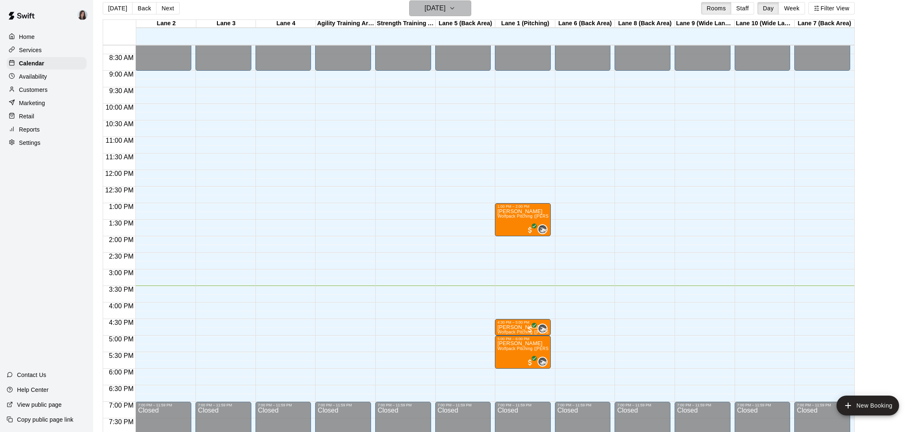
click at [456, 9] on icon "button" at bounding box center [452, 8] width 7 height 10
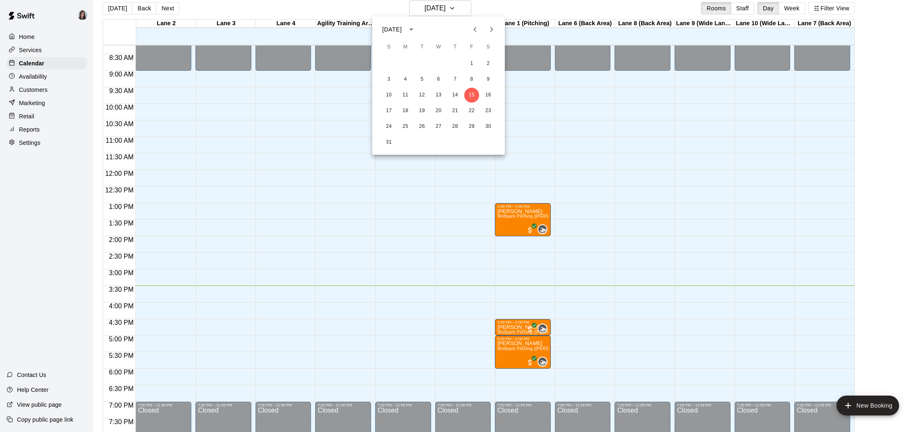
click at [491, 31] on icon "Next month" at bounding box center [492, 29] width 10 height 10
click at [406, 63] on button "1" at bounding box center [405, 63] width 15 height 15
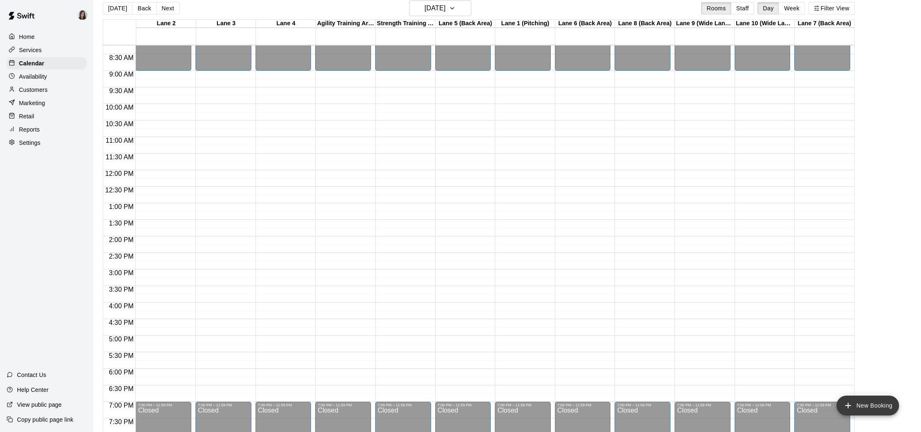
click at [873, 407] on button "New Booking" at bounding box center [868, 406] width 63 height 20
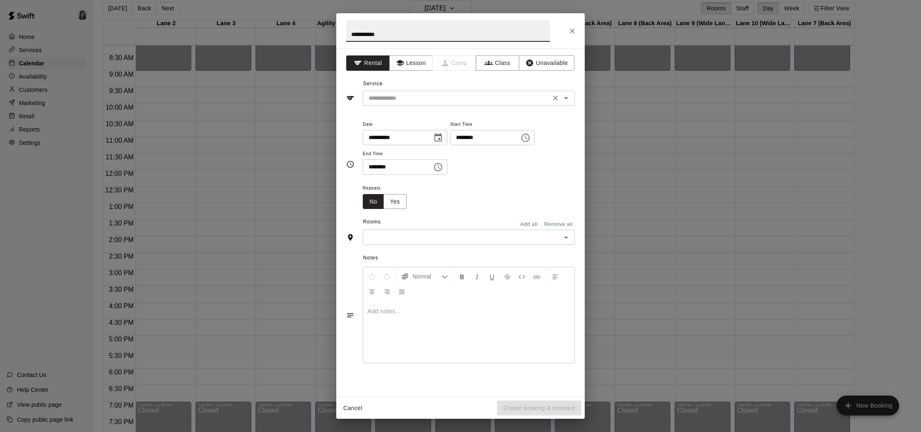
type input "**********"
click at [410, 97] on input "text" at bounding box center [456, 98] width 183 height 10
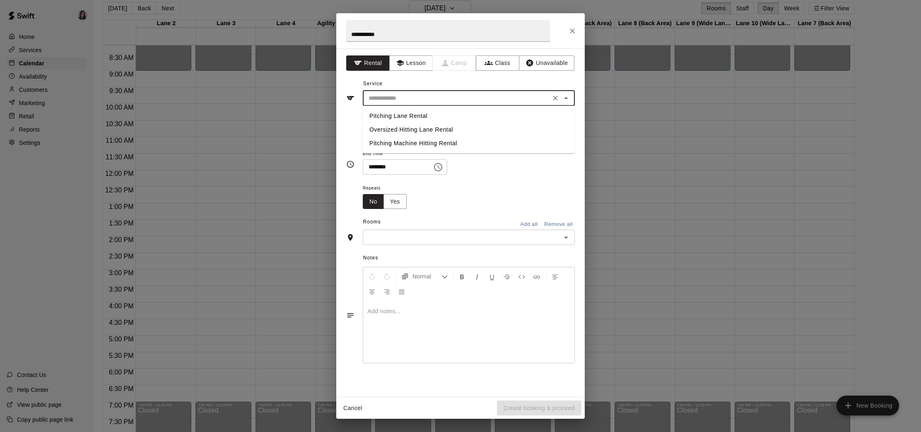
click at [419, 117] on li "Pitching Lane Rental" at bounding box center [469, 116] width 212 height 14
type input "**********"
click at [409, 64] on button "Lesson" at bounding box center [410, 62] width 43 height 15
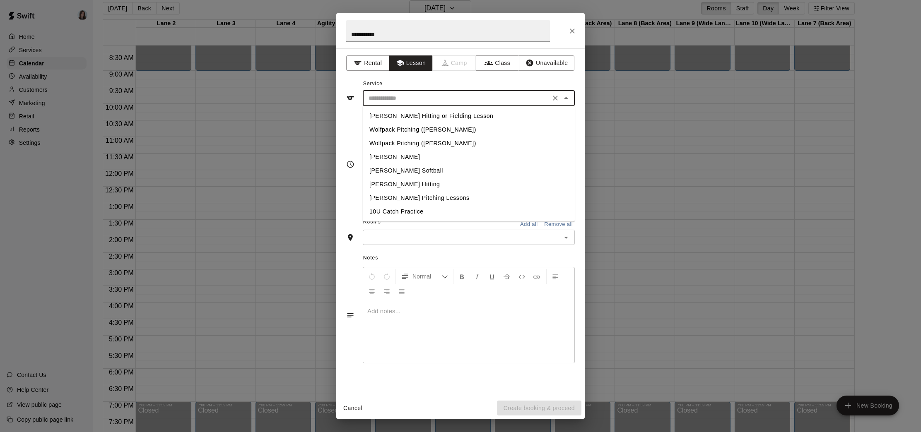
click at [465, 94] on input "text" at bounding box center [456, 98] width 183 height 10
click at [397, 130] on li "Wolfpack Pitching ([PERSON_NAME])" at bounding box center [469, 130] width 212 height 14
type input "**********"
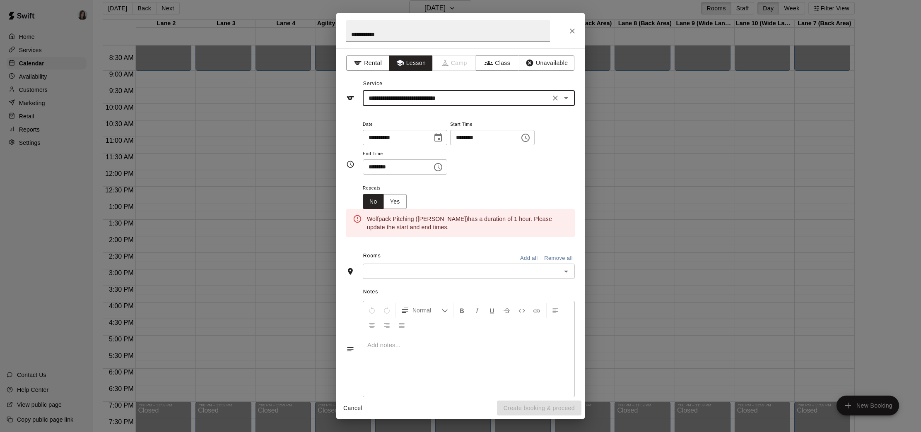
click at [557, 98] on icon "Clear" at bounding box center [555, 98] width 8 height 8
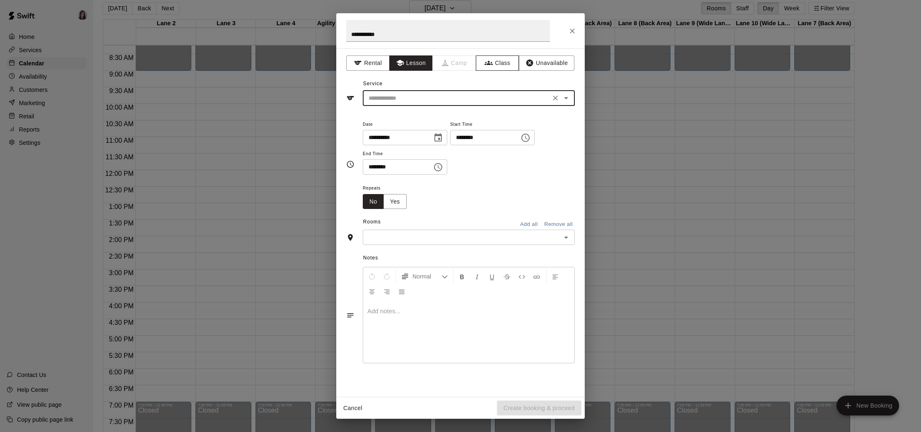
click at [497, 64] on button "Class" at bounding box center [497, 62] width 43 height 15
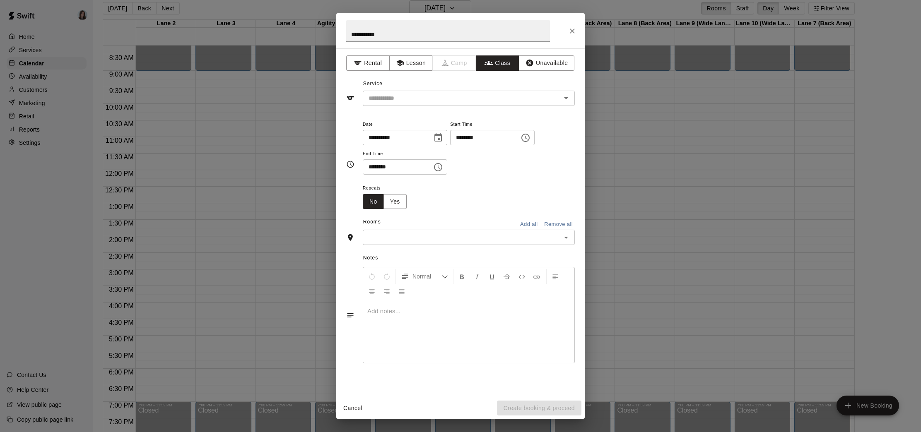
click at [416, 98] on input "text" at bounding box center [461, 98] width 193 height 10
click at [458, 86] on div "Service ​ Big Mountain Training ([PERSON_NAME])" at bounding box center [460, 91] width 229 height 29
click at [401, 60] on icon "button" at bounding box center [400, 63] width 8 height 8
click at [368, 62] on button "Rental" at bounding box center [367, 62] width 43 height 15
click at [415, 104] on div "​" at bounding box center [469, 98] width 212 height 15
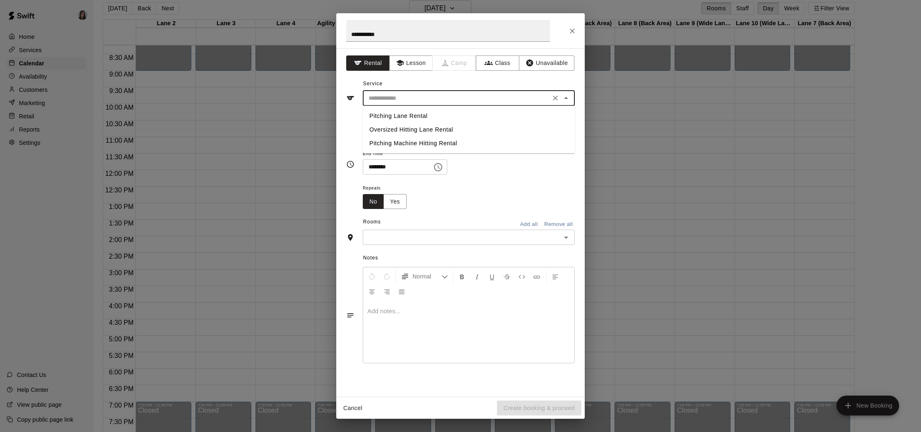
click at [415, 118] on li "Pitching Lane Rental" at bounding box center [469, 116] width 212 height 14
type input "**********"
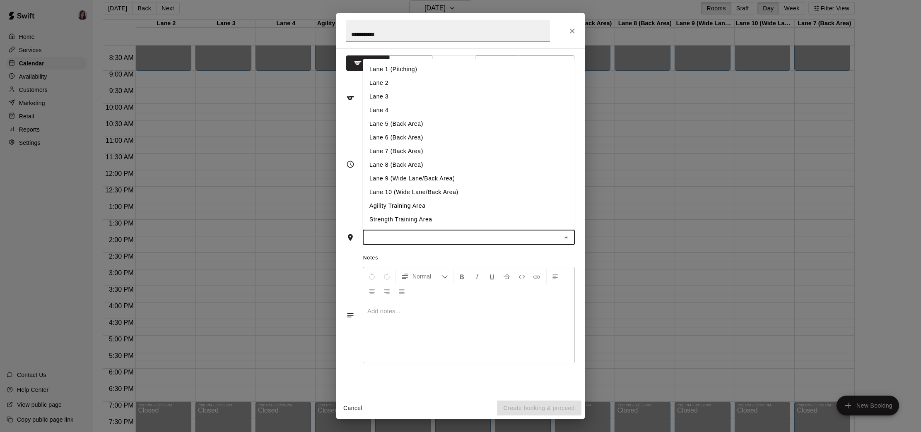
click at [439, 236] on input "text" at bounding box center [461, 237] width 193 height 10
click at [394, 68] on li "Lane 1 (Pitching)" at bounding box center [469, 70] width 212 height 14
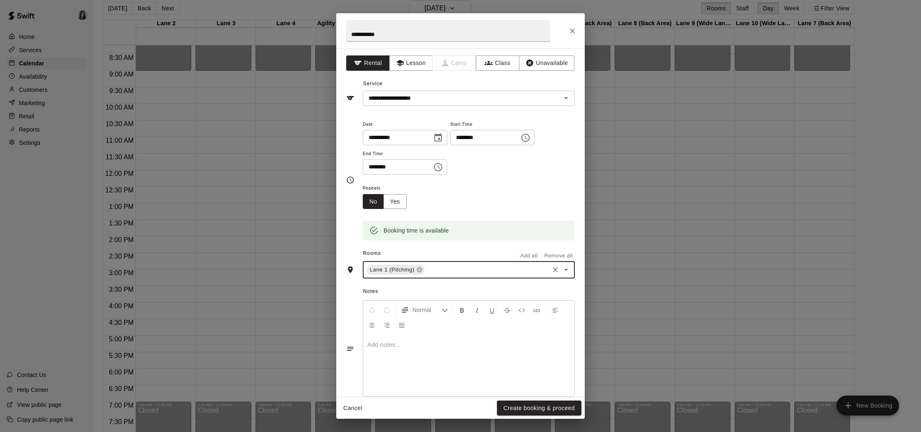
click at [441, 272] on input "text" at bounding box center [487, 270] width 122 height 10
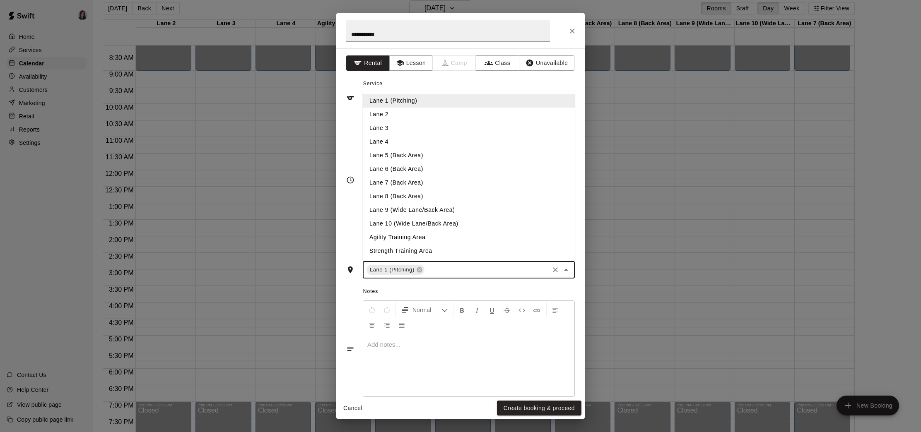
click at [393, 118] on li "Lane 2" at bounding box center [469, 115] width 212 height 14
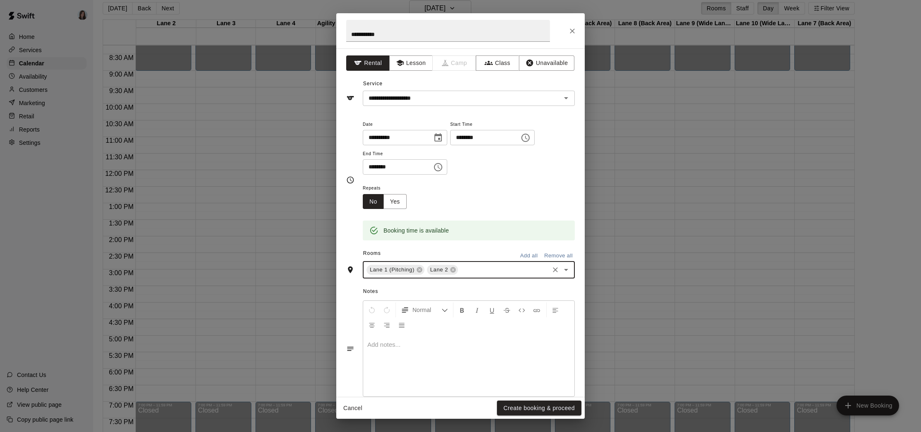
click at [482, 270] on input "text" at bounding box center [503, 270] width 89 height 10
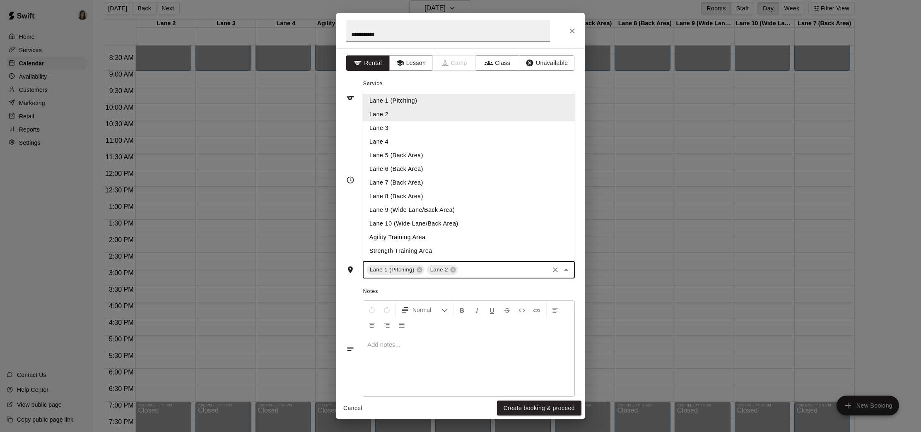
click at [398, 128] on li "Lane 3" at bounding box center [469, 128] width 212 height 14
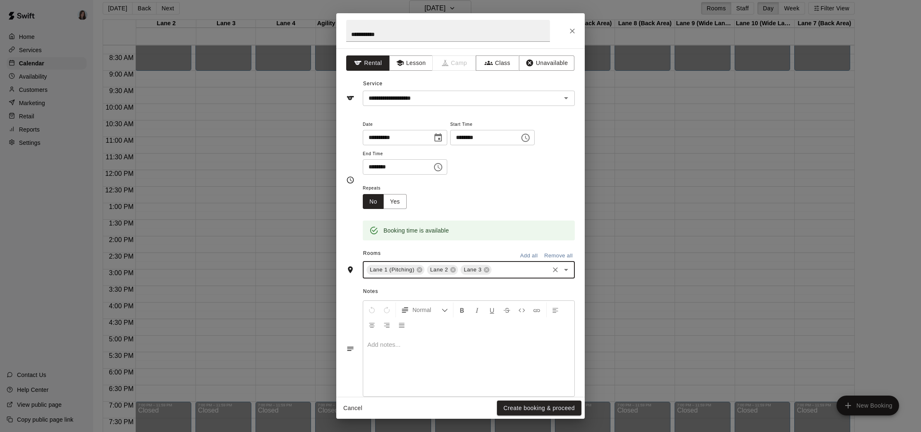
click at [516, 270] on input "text" at bounding box center [520, 270] width 55 height 10
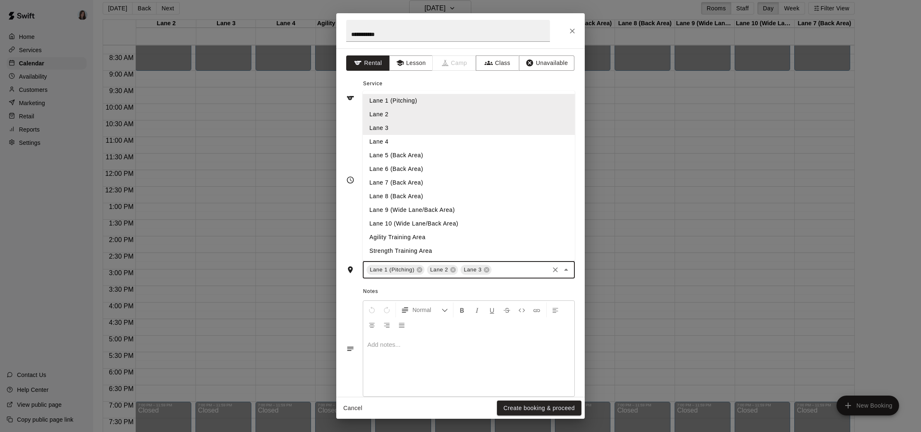
click at [418, 142] on li "Lane 4" at bounding box center [469, 142] width 212 height 14
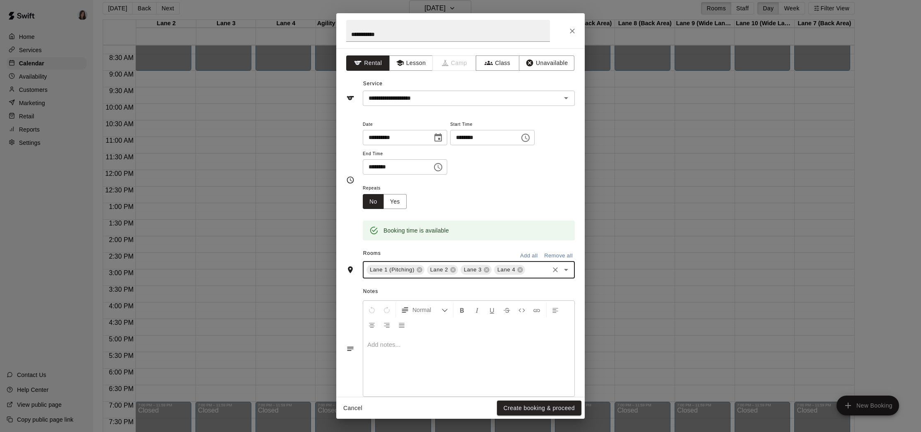
click at [474, 207] on div "Repeats No Yes" at bounding box center [469, 196] width 212 height 26
click at [410, 34] on input "**********" at bounding box center [448, 31] width 204 height 22
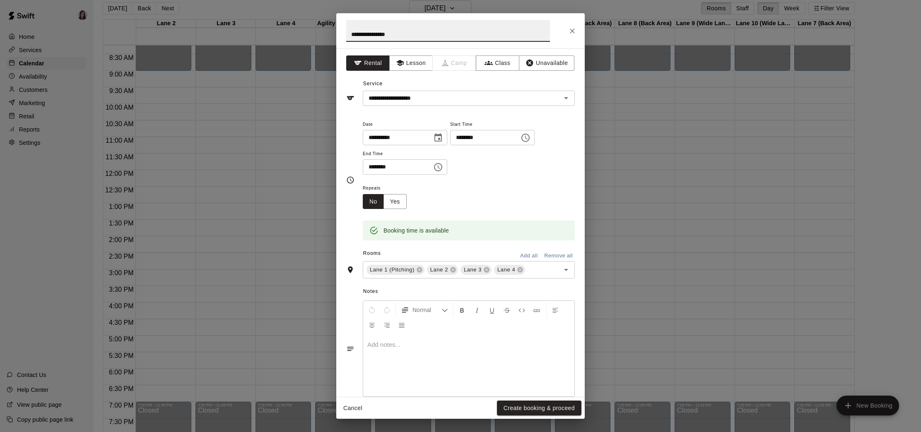
type input "**********"
click at [400, 347] on p at bounding box center [468, 345] width 203 height 8
click at [486, 98] on input "**********" at bounding box center [456, 98] width 183 height 10
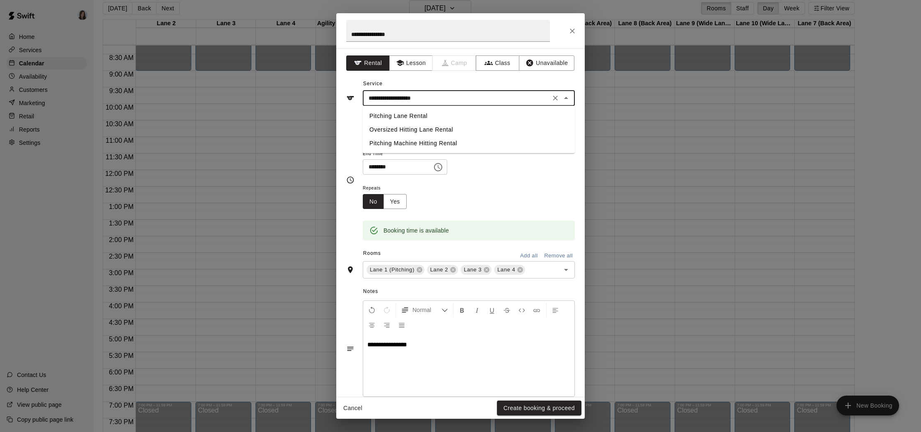
click at [519, 181] on div "**********" at bounding box center [469, 151] width 212 height 64
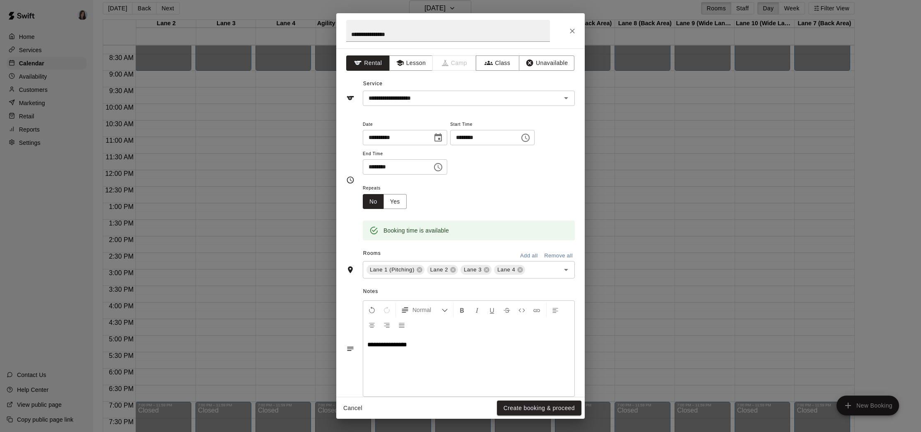
click at [461, 138] on input "********" at bounding box center [482, 137] width 64 height 15
type input "********"
click at [371, 166] on input "********" at bounding box center [395, 166] width 64 height 15
type input "********"
click at [398, 202] on button "Yes" at bounding box center [394, 201] width 23 height 15
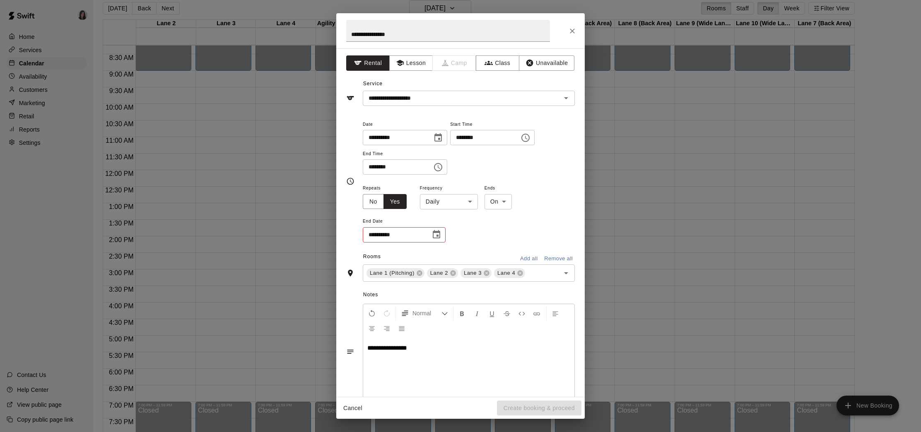
click at [466, 204] on body "Home Services Calendar Availability Customers Marketing Retail Reports Settings…" at bounding box center [460, 213] width 921 height 446
click at [447, 232] on li "Weekly [DATE]" at bounding box center [449, 234] width 104 height 14
type input "******"
click at [434, 235] on icon "Choose date" at bounding box center [437, 235] width 10 height 10
click at [482, 254] on icon "Next month" at bounding box center [482, 255] width 3 height 5
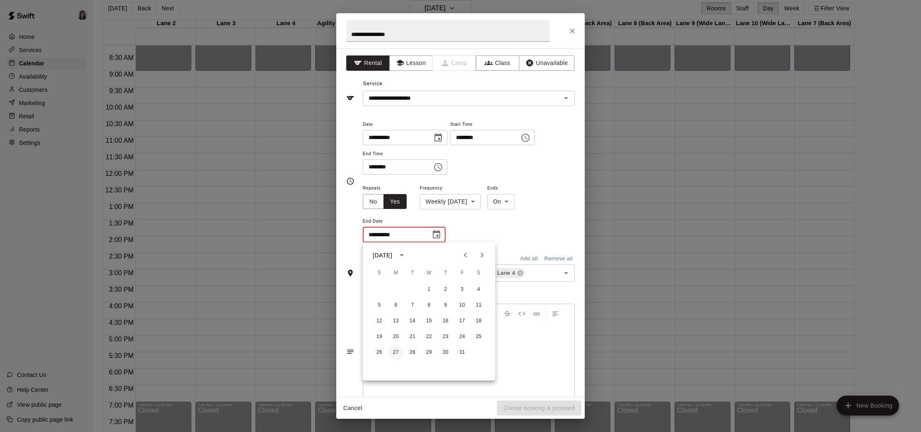
click at [398, 351] on button "27" at bounding box center [395, 352] width 15 height 15
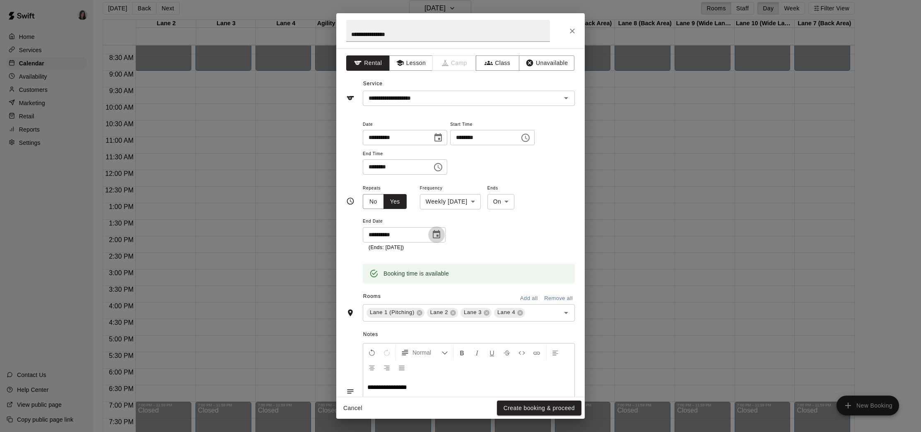
click at [436, 234] on icon "Choose date, selected date is Oct 27, 2025" at bounding box center [437, 235] width 10 height 10
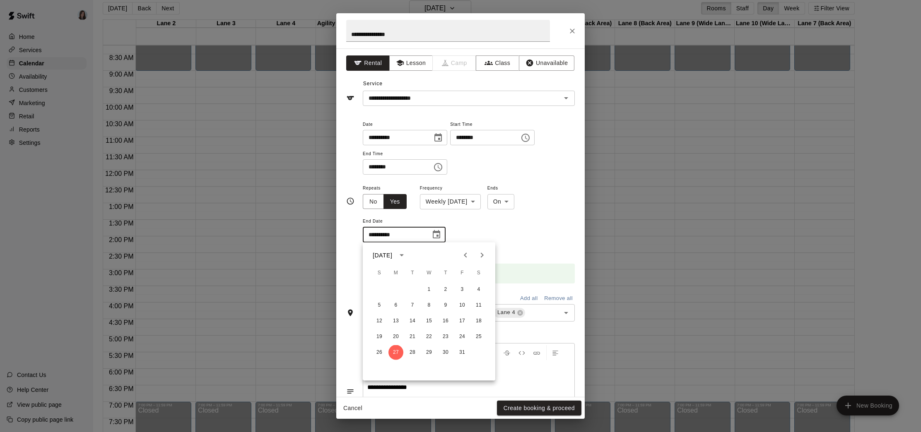
click at [481, 257] on icon "Next month" at bounding box center [482, 256] width 10 height 10
click at [398, 352] on button "24" at bounding box center [395, 352] width 15 height 15
type input "**********"
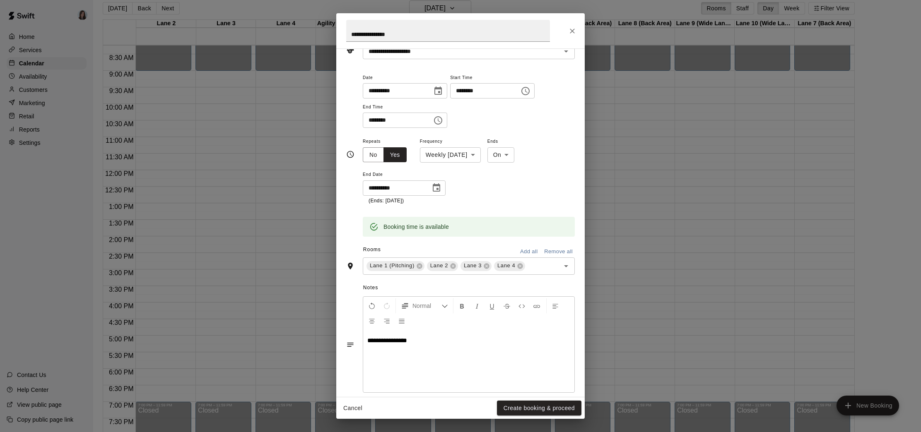
scroll to position [58, 0]
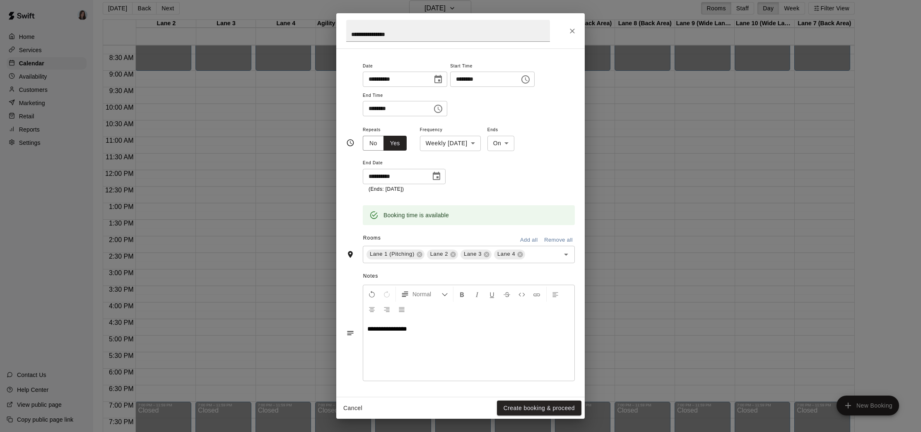
click at [407, 329] on span "**********" at bounding box center [387, 329] width 40 height 6
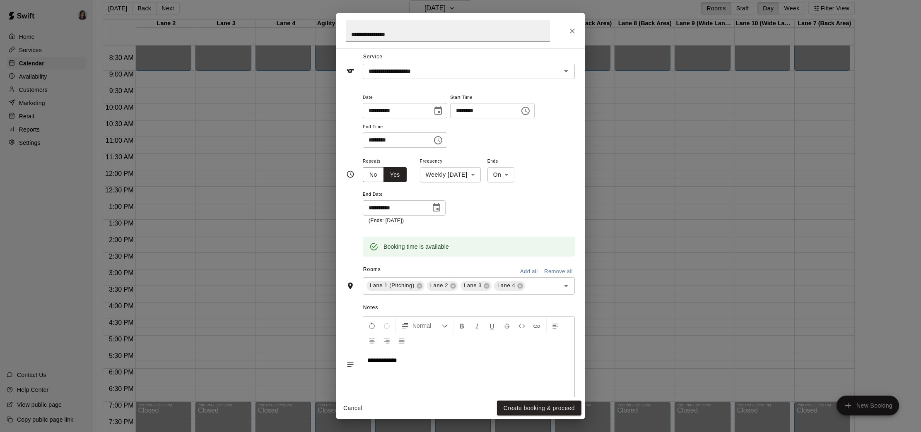
scroll to position [28, 0]
click at [530, 411] on button "Create booking & proceed" at bounding box center [539, 408] width 84 height 15
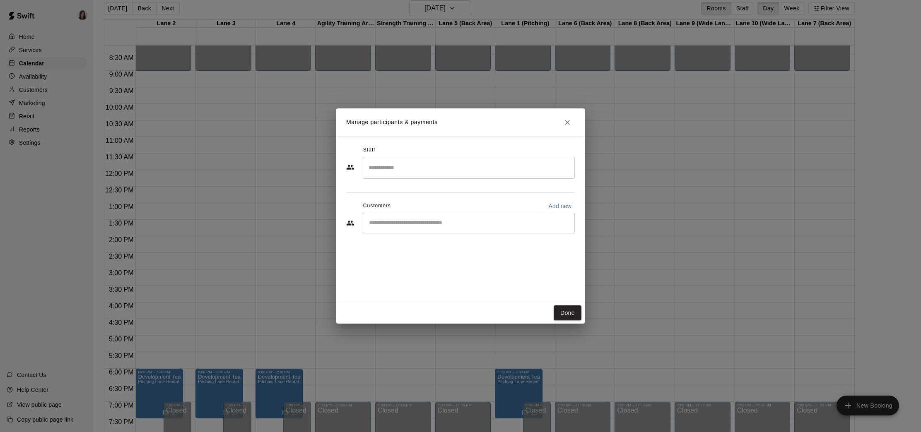
click at [443, 167] on input "Search staff" at bounding box center [469, 168] width 205 height 14
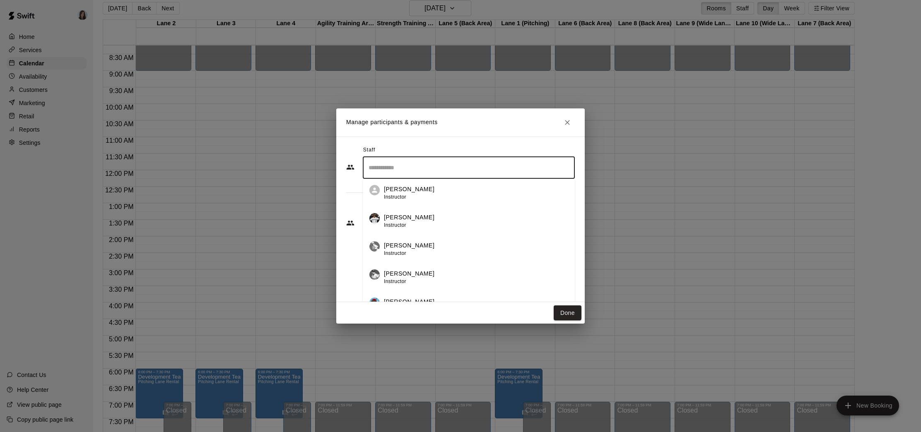
scroll to position [15, 0]
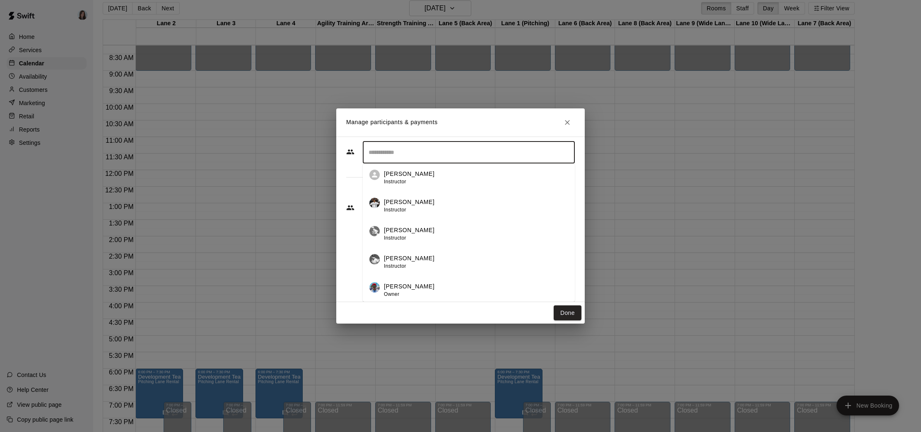
click at [411, 260] on p "[PERSON_NAME]" at bounding box center [409, 258] width 51 height 9
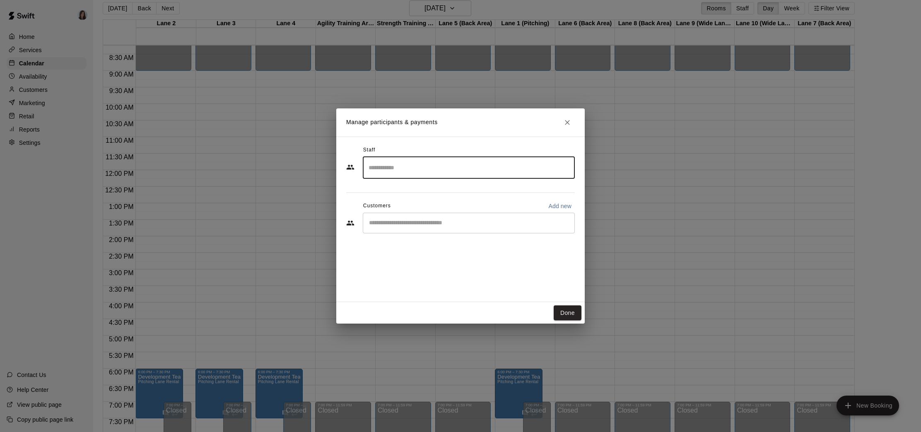
scroll to position [0, 0]
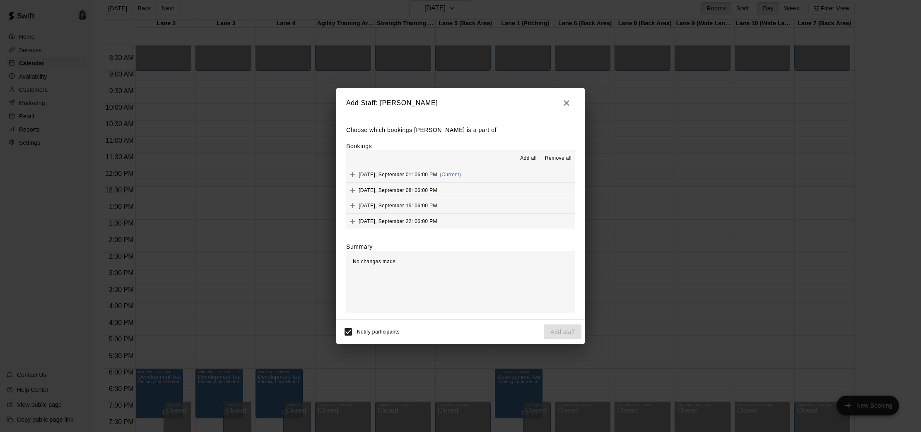
click at [529, 157] on span "Add all" at bounding box center [528, 158] width 17 height 8
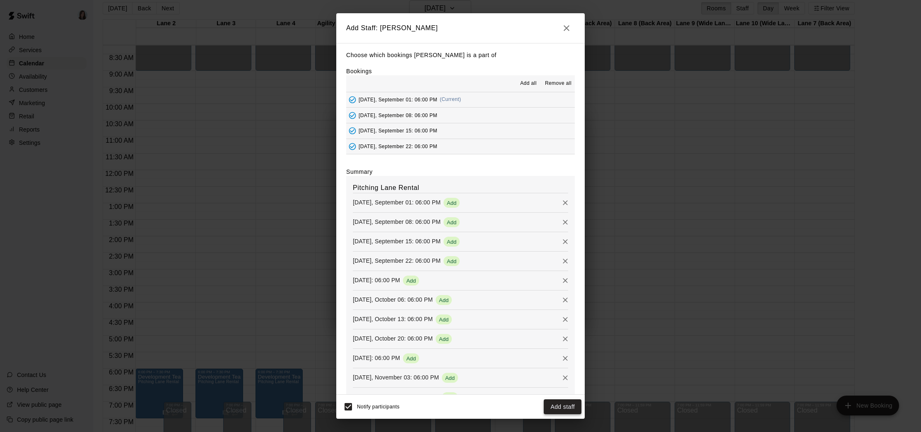
click at [563, 410] on button "Add staff" at bounding box center [563, 407] width 38 height 15
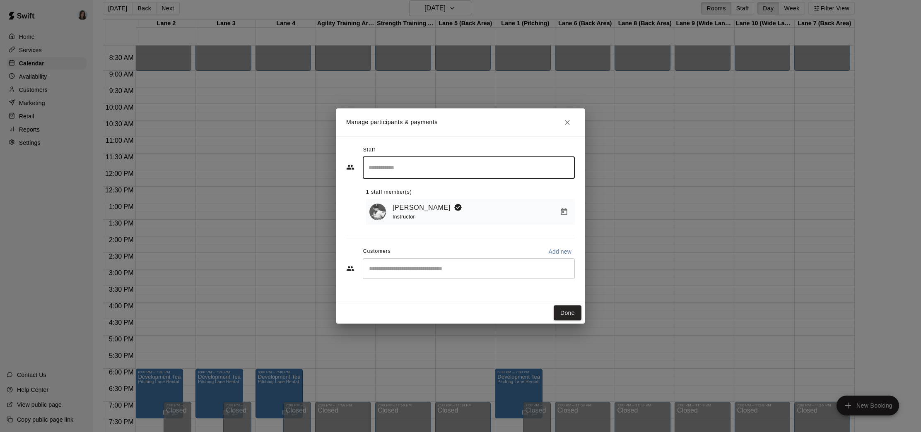
click at [410, 171] on input "Search staff" at bounding box center [469, 168] width 205 height 14
click at [438, 149] on div "Staff" at bounding box center [460, 150] width 229 height 13
click at [479, 188] on div "1 staff member(s)" at bounding box center [470, 192] width 209 height 13
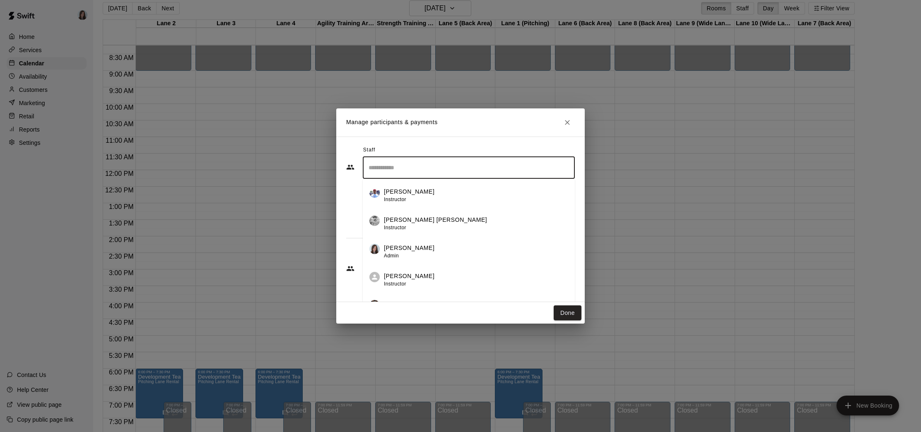
click at [446, 162] on input "Search staff" at bounding box center [469, 168] width 205 height 14
click at [422, 227] on div "[PERSON_NAME] [PERSON_NAME] Instructor" at bounding box center [435, 224] width 103 height 16
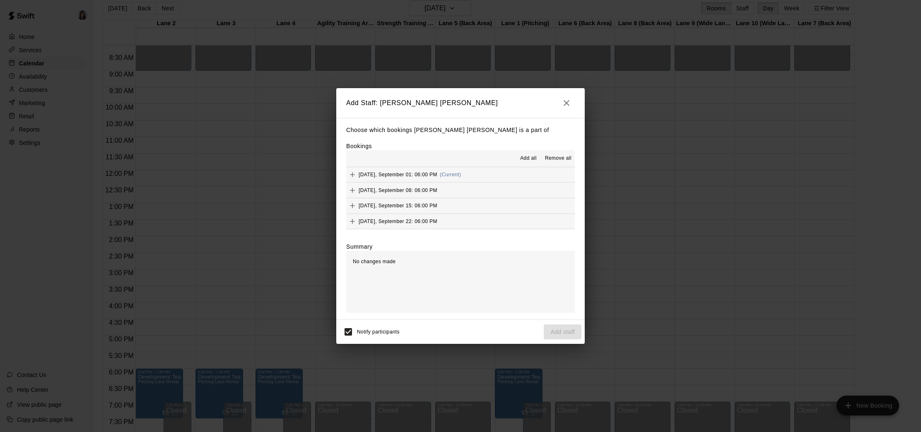
click at [532, 157] on span "Add all" at bounding box center [528, 158] width 17 height 8
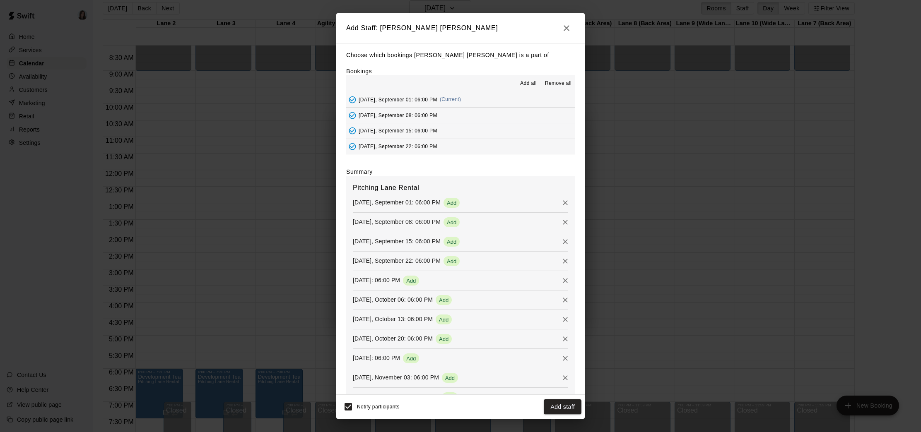
click at [564, 409] on button "Add staff" at bounding box center [563, 407] width 38 height 15
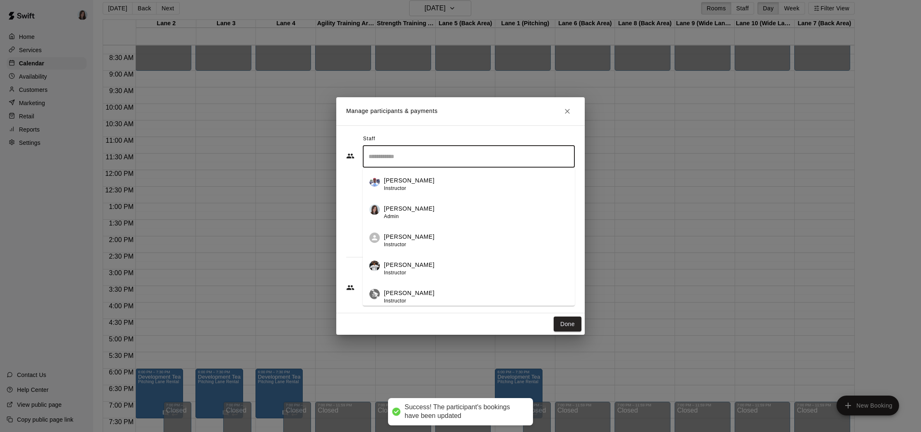
click at [449, 158] on input "Search staff" at bounding box center [469, 157] width 205 height 14
click at [431, 267] on div "[PERSON_NAME] Instructor" at bounding box center [476, 269] width 184 height 16
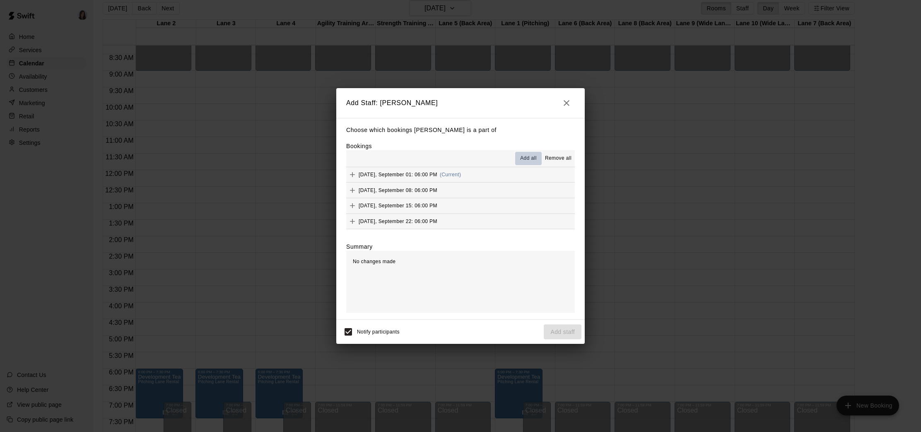
click at [530, 157] on span "Add all" at bounding box center [528, 158] width 17 height 8
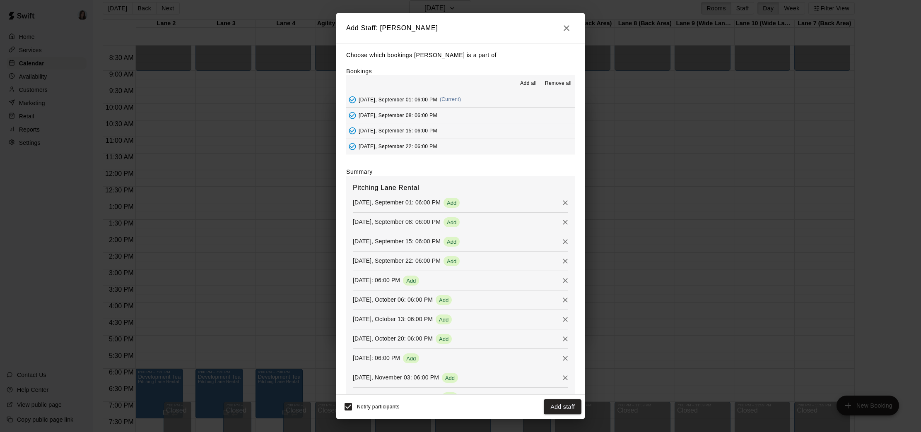
click at [562, 406] on button "Add staff" at bounding box center [563, 407] width 38 height 15
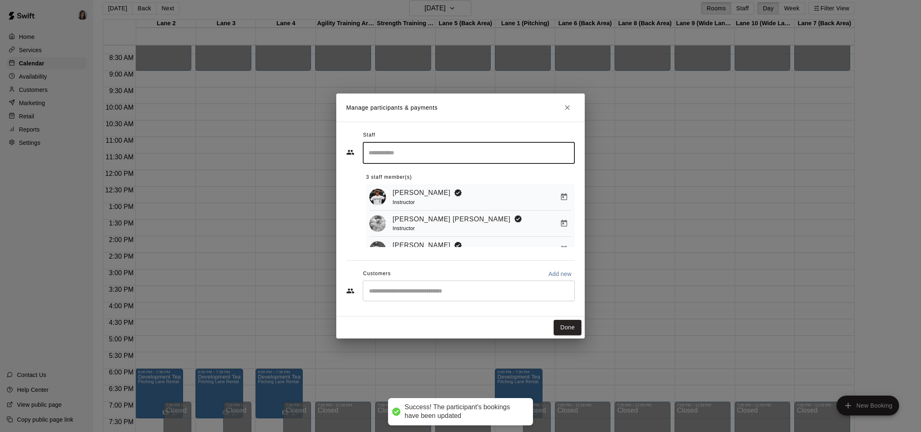
click at [480, 155] on input "Search staff" at bounding box center [469, 153] width 205 height 14
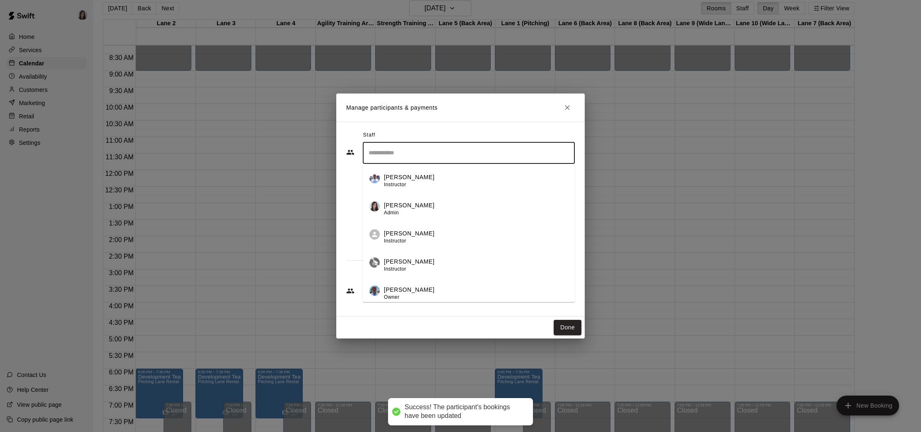
scroll to position [2, 0]
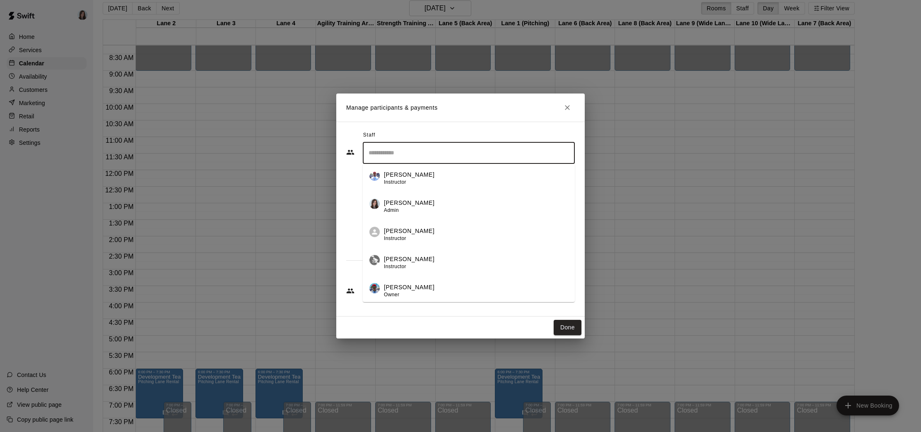
click at [421, 259] on div "[PERSON_NAME] Instructor" at bounding box center [476, 263] width 184 height 16
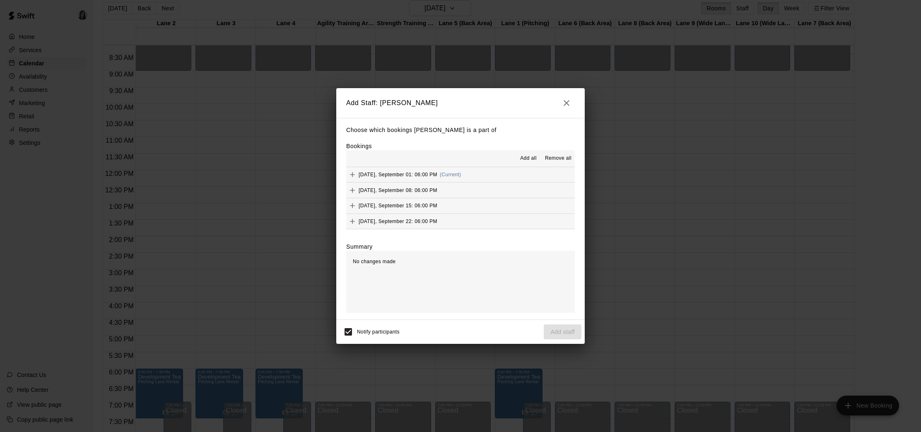
click at [526, 157] on span "Add all" at bounding box center [528, 158] width 17 height 8
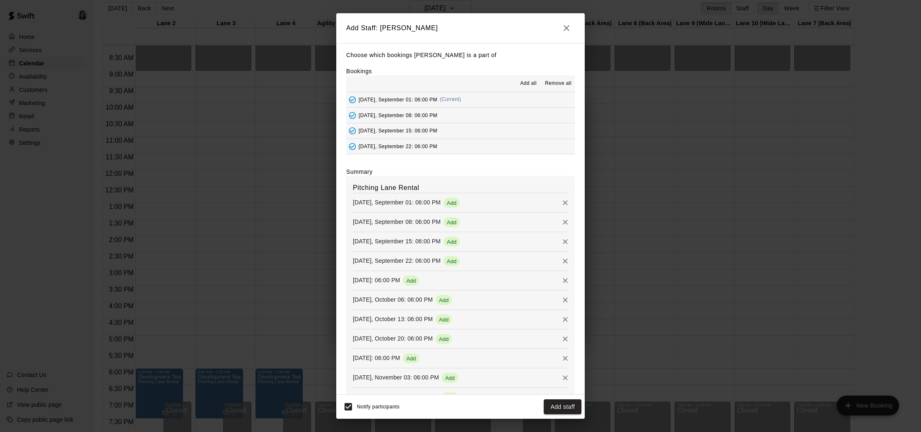
click at [561, 405] on button "Add staff" at bounding box center [563, 407] width 38 height 15
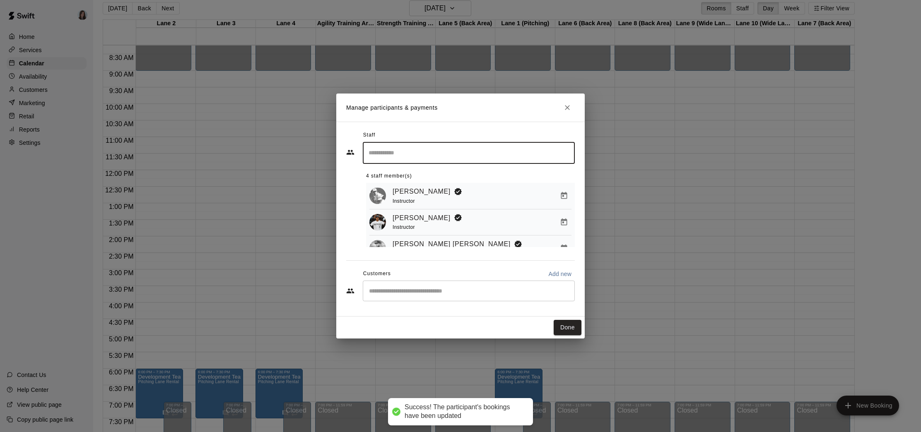
scroll to position [0, 0]
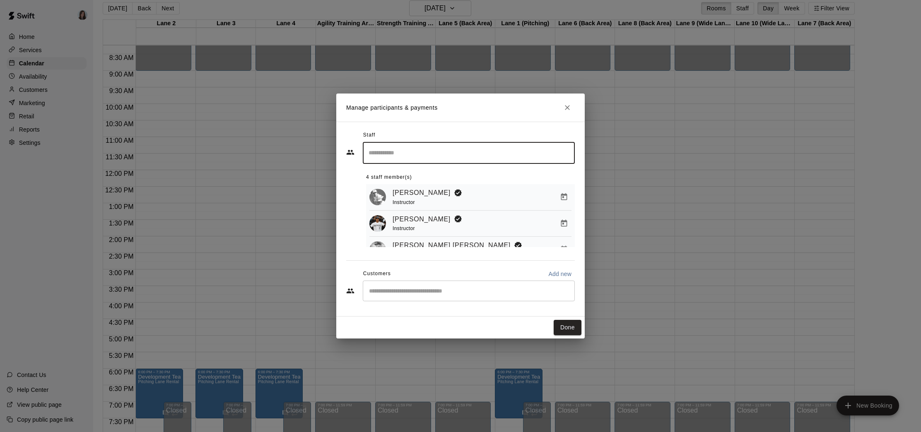
click at [463, 154] on input "Search staff" at bounding box center [469, 153] width 205 height 14
click at [455, 153] on input "Search staff" at bounding box center [469, 153] width 205 height 14
click at [418, 151] on input "Search staff" at bounding box center [469, 153] width 205 height 14
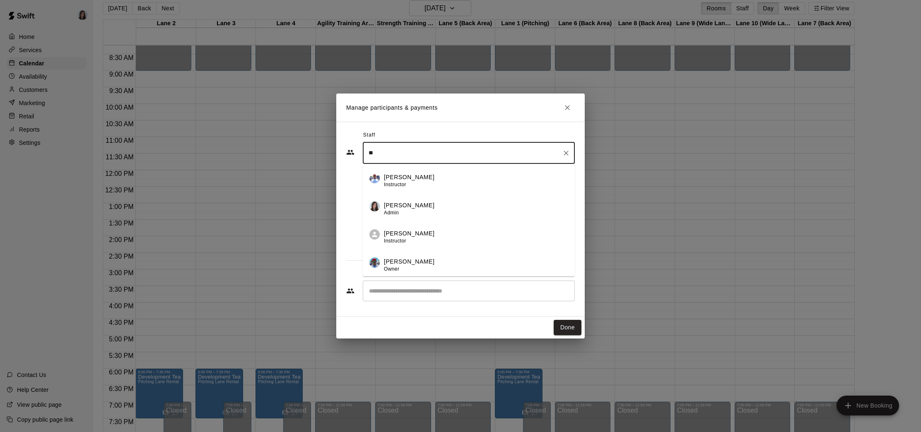
click at [571, 306] on div "Staff ** ​ [PERSON_NAME] Instructor [PERSON_NAME] Admin [PERSON_NAME] Instructo…" at bounding box center [460, 219] width 229 height 181
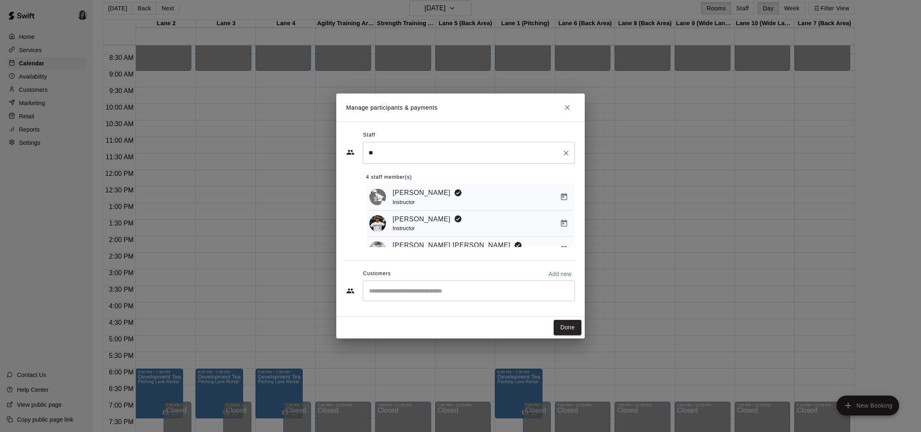
click at [426, 156] on input "**" at bounding box center [463, 153] width 192 height 14
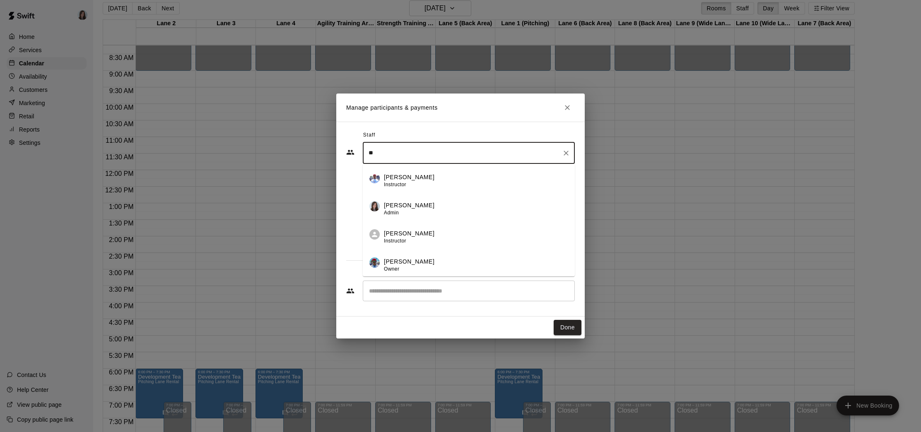
type input "*"
click at [566, 330] on button "Done" at bounding box center [568, 327] width 28 height 15
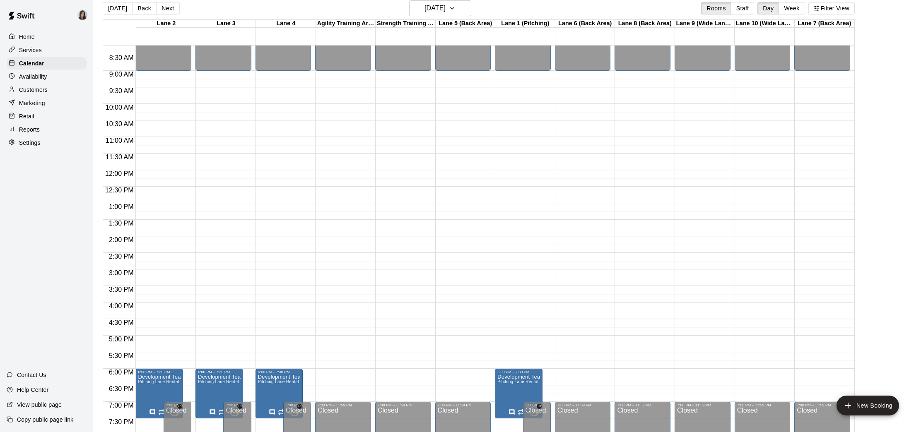
click at [25, 143] on p "Settings" at bounding box center [30, 143] width 22 height 8
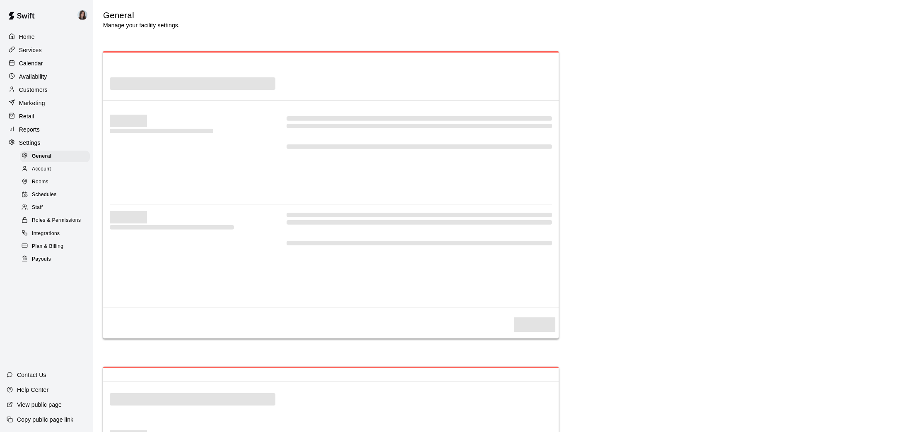
scroll to position [1620, 0]
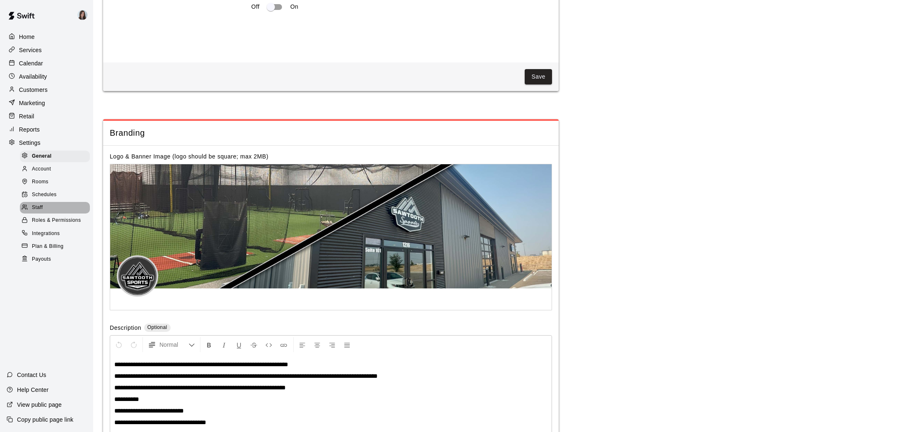
click at [44, 207] on div "Staff" at bounding box center [55, 208] width 70 height 12
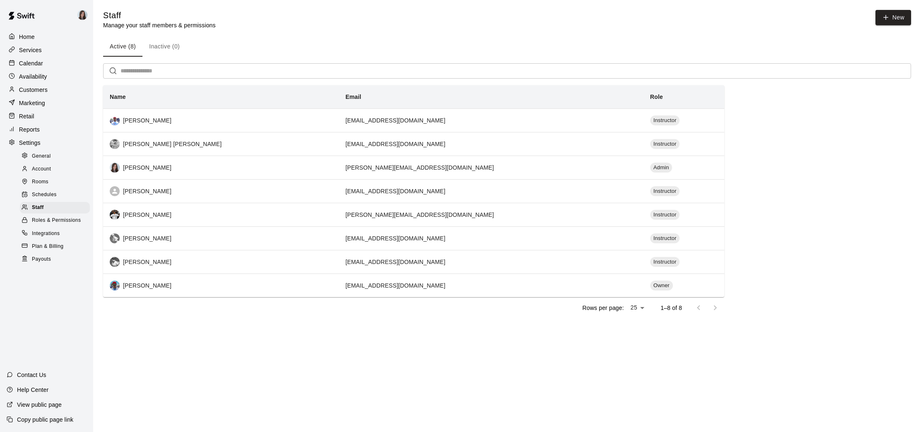
click at [34, 64] on p "Calendar" at bounding box center [31, 63] width 24 height 8
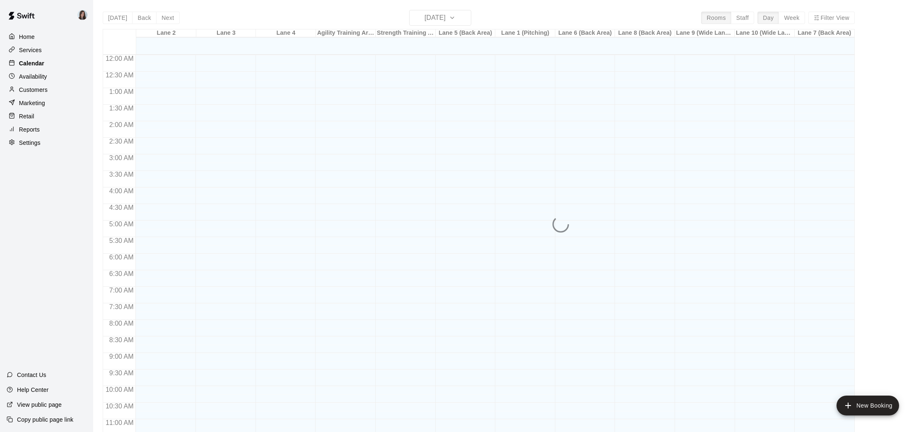
scroll to position [384, 0]
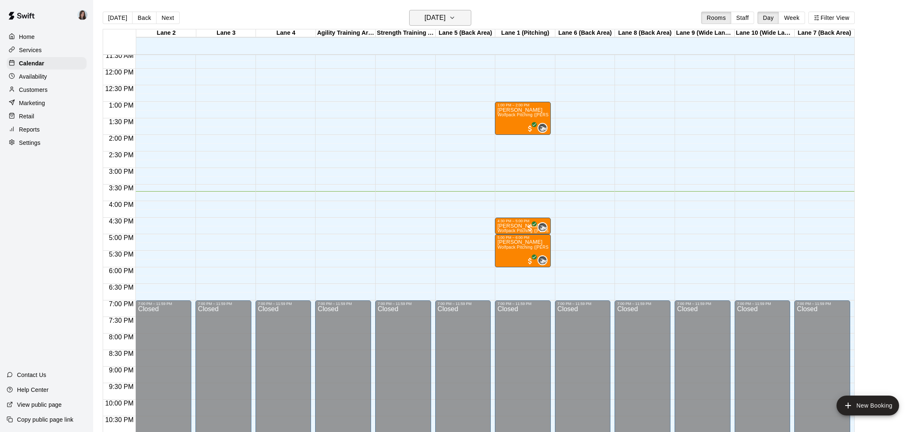
click at [456, 18] on icon "button" at bounding box center [452, 18] width 7 height 10
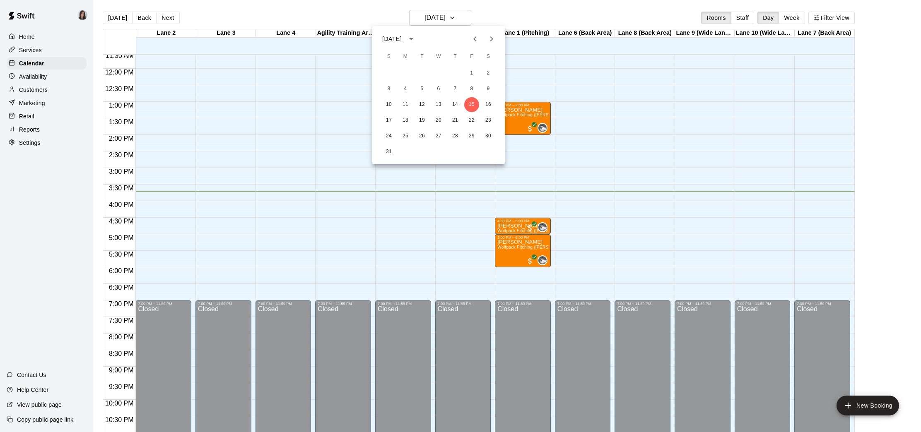
click at [493, 41] on icon "Next month" at bounding box center [492, 39] width 10 height 10
click at [408, 70] on button "1" at bounding box center [405, 73] width 15 height 15
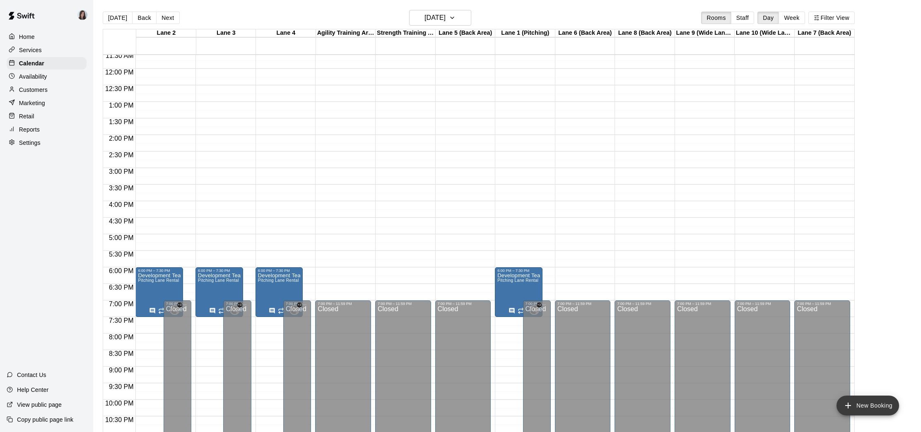
click at [858, 403] on button "New Booking" at bounding box center [868, 406] width 63 height 20
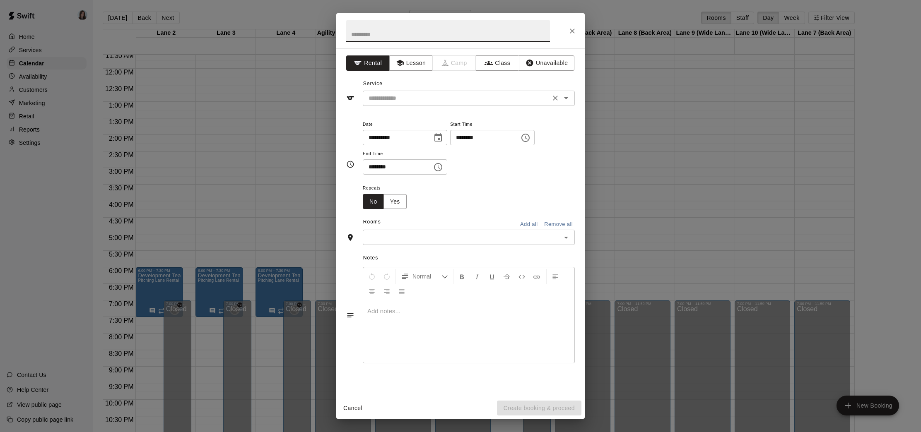
click at [450, 99] on input "text" at bounding box center [456, 98] width 183 height 10
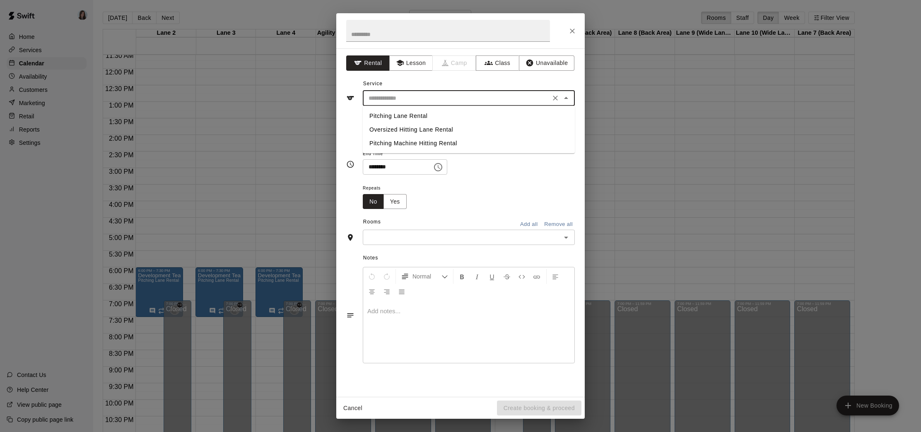
click at [419, 116] on li "Pitching Lane Rental" at bounding box center [469, 116] width 212 height 14
click at [441, 138] on icon "Choose date, selected date is Sep 1, 2025" at bounding box center [437, 137] width 7 height 8
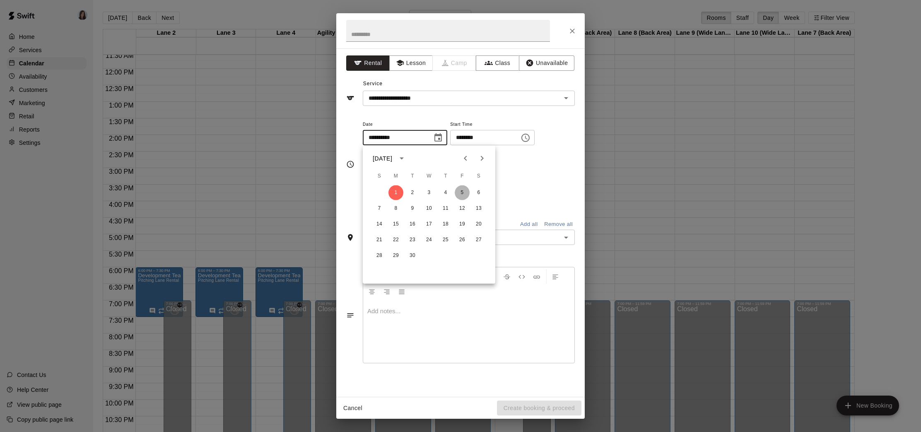
click at [462, 191] on button "5" at bounding box center [462, 193] width 15 height 15
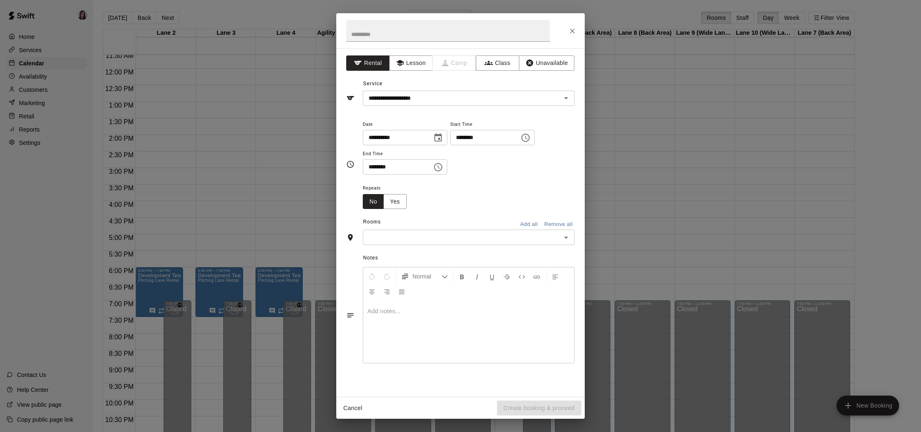
click at [461, 136] on input "********" at bounding box center [482, 137] width 64 height 15
click at [371, 167] on input "********" at bounding box center [395, 166] width 64 height 15
click at [434, 195] on div "Repeats No Yes" at bounding box center [469, 196] width 212 height 26
click at [396, 203] on button "Yes" at bounding box center [394, 201] width 23 height 15
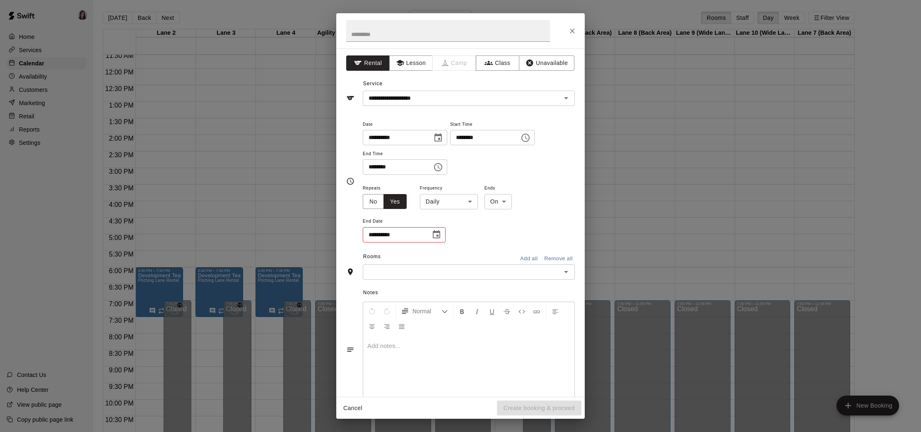
click at [450, 202] on body "Home Services Calendar Availability Customers Marketing Retail Reports Settings…" at bounding box center [460, 223] width 921 height 446
click at [438, 234] on li "Weekly [DATE]" at bounding box center [449, 234] width 104 height 14
click at [436, 236] on icon "Choose date" at bounding box center [437, 235] width 10 height 10
click at [480, 258] on icon "Next month" at bounding box center [482, 256] width 10 height 10
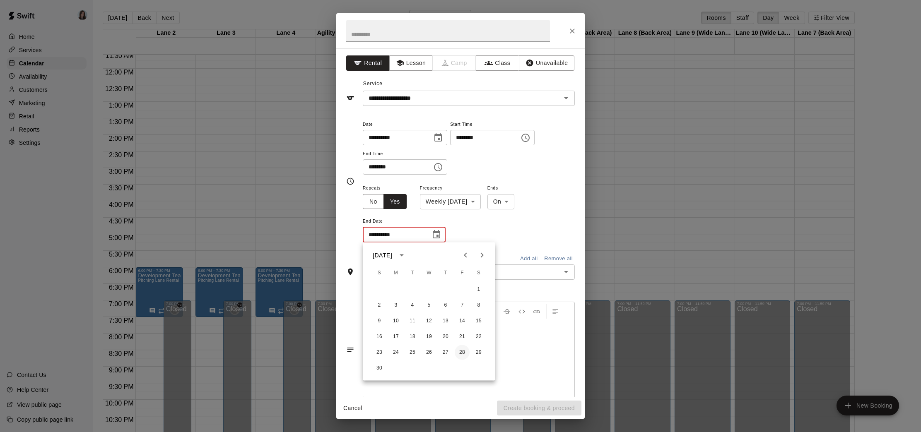
click at [460, 351] on button "28" at bounding box center [462, 352] width 15 height 15
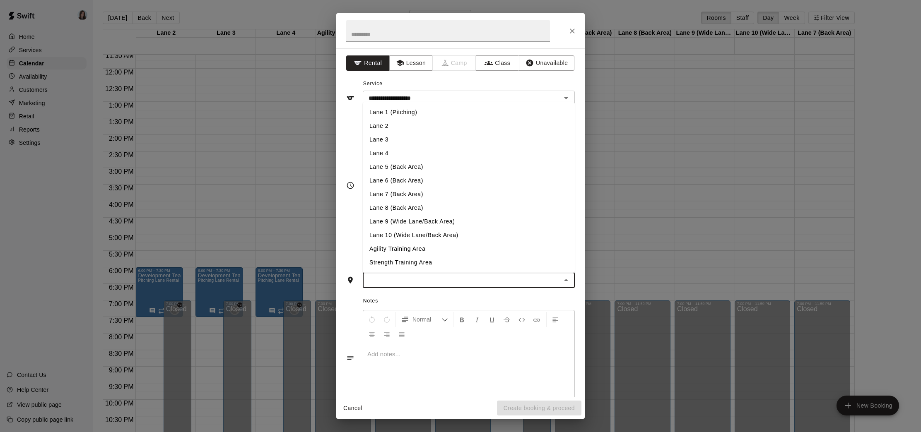
click at [477, 282] on input "text" at bounding box center [461, 280] width 193 height 10
click at [433, 114] on li "Lane 1 (Pitching)" at bounding box center [469, 113] width 212 height 14
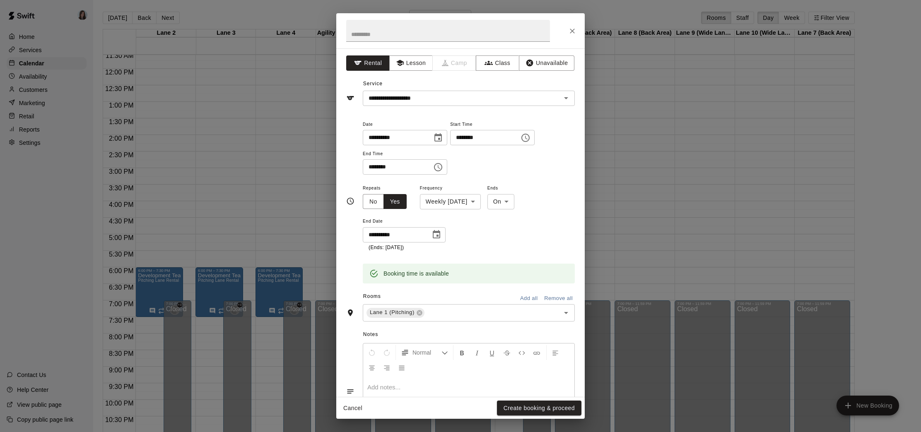
click at [486, 302] on div "Rooms Add all Remove all" at bounding box center [460, 297] width 229 height 14
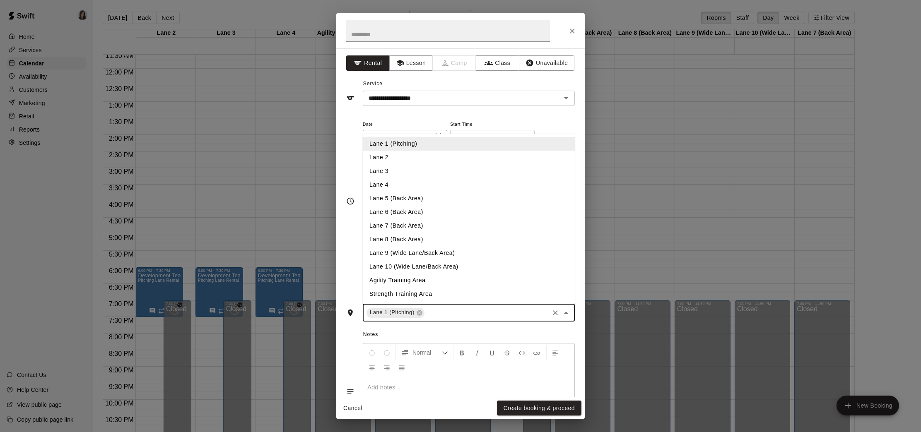
click at [483, 311] on input "text" at bounding box center [487, 313] width 122 height 10
click at [408, 157] on li "Lane 2" at bounding box center [469, 158] width 212 height 14
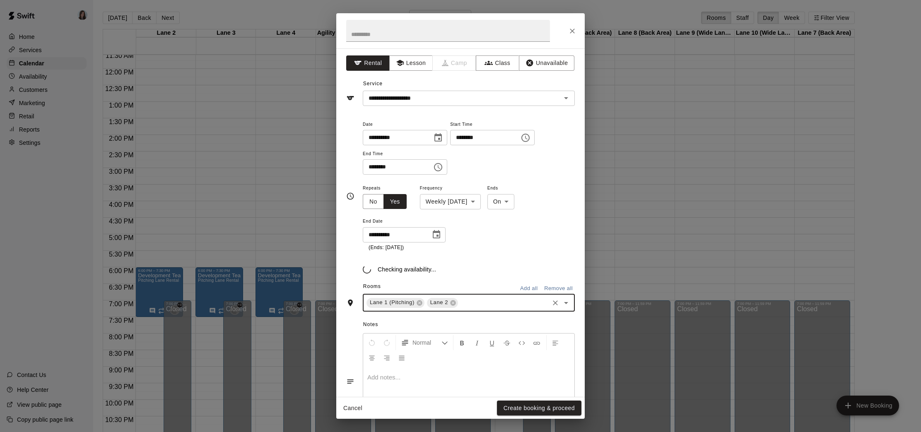
click at [488, 301] on input "text" at bounding box center [503, 303] width 89 height 10
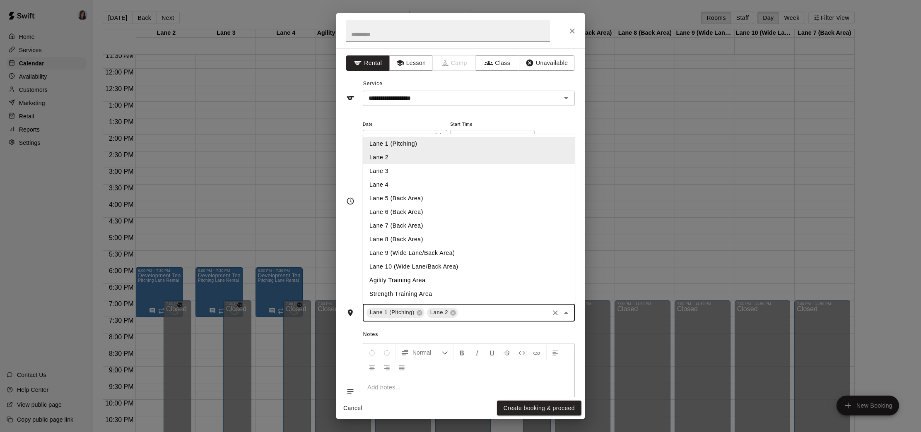
click at [415, 169] on li "Lane 3" at bounding box center [469, 171] width 212 height 14
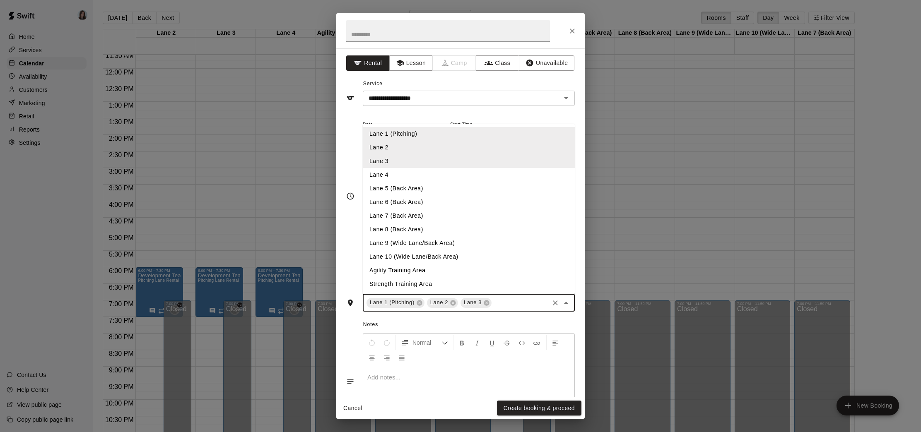
drag, startPoint x: 516, startPoint y: 307, endPoint x: 515, endPoint y: 301, distance: 6.0
click at [516, 307] on input "text" at bounding box center [520, 303] width 55 height 10
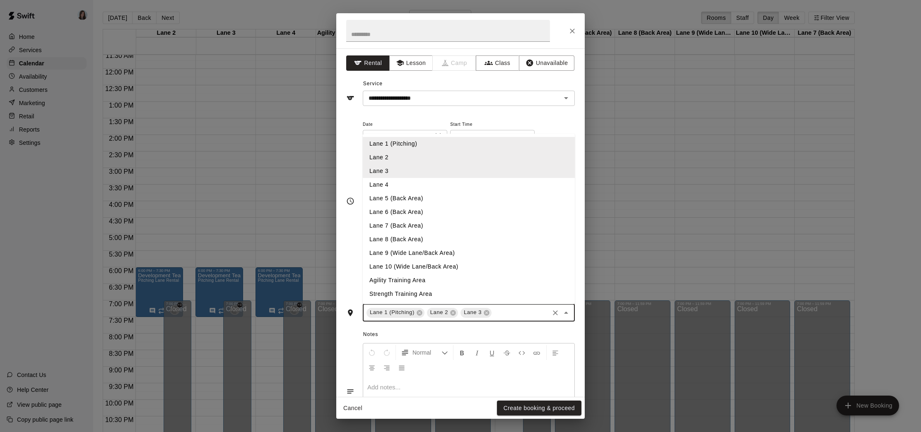
click at [409, 184] on li "Lane 4" at bounding box center [469, 185] width 212 height 14
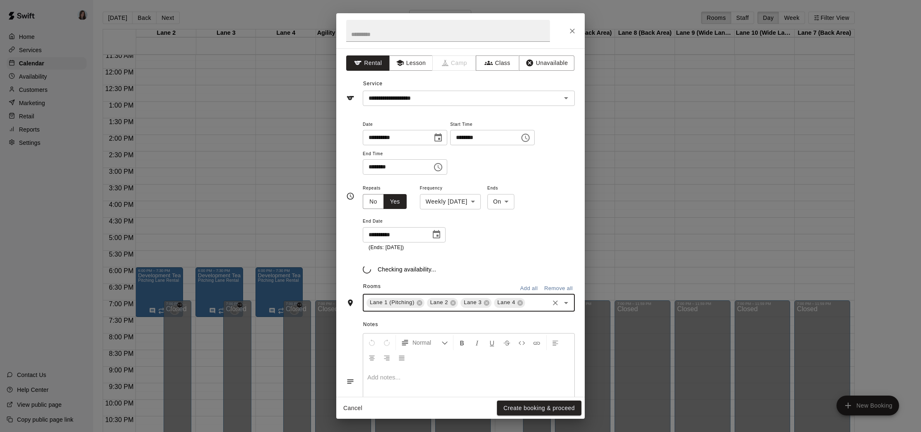
scroll to position [0, 0]
click at [501, 261] on div "Checking availability..." at bounding box center [469, 263] width 212 height 22
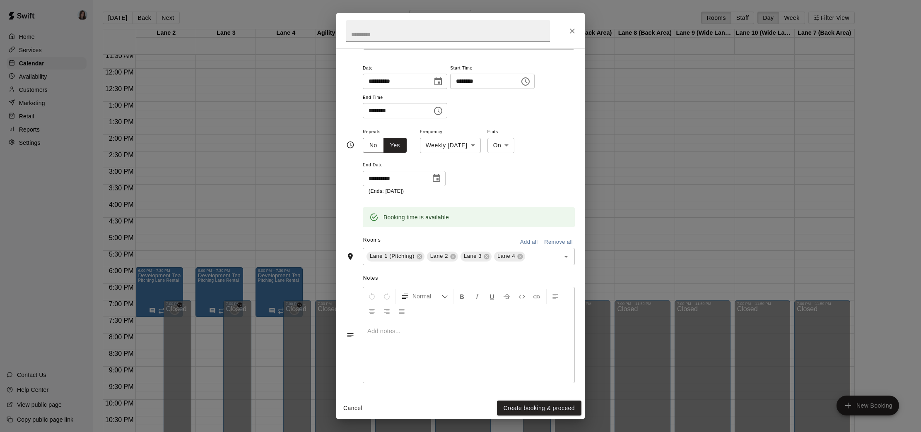
scroll to position [58, 0]
click at [420, 331] on p at bounding box center [468, 329] width 203 height 8
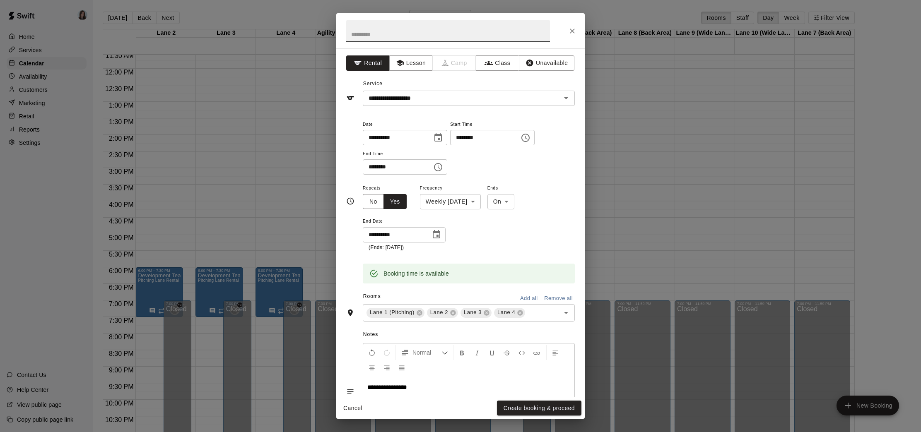
click at [390, 32] on input "text" at bounding box center [448, 31] width 204 height 22
click at [435, 76] on div "Camps can only be created in the Services page" at bounding box center [454, 78] width 106 height 15
click at [542, 176] on div "**********" at bounding box center [469, 151] width 212 height 64
click at [540, 412] on button "Create booking & proceed" at bounding box center [539, 408] width 84 height 15
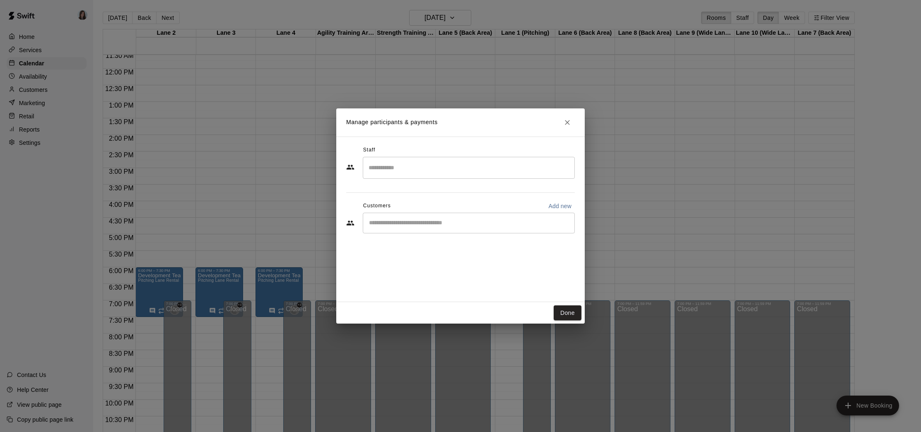
click at [465, 171] on input "Search staff" at bounding box center [469, 168] width 205 height 14
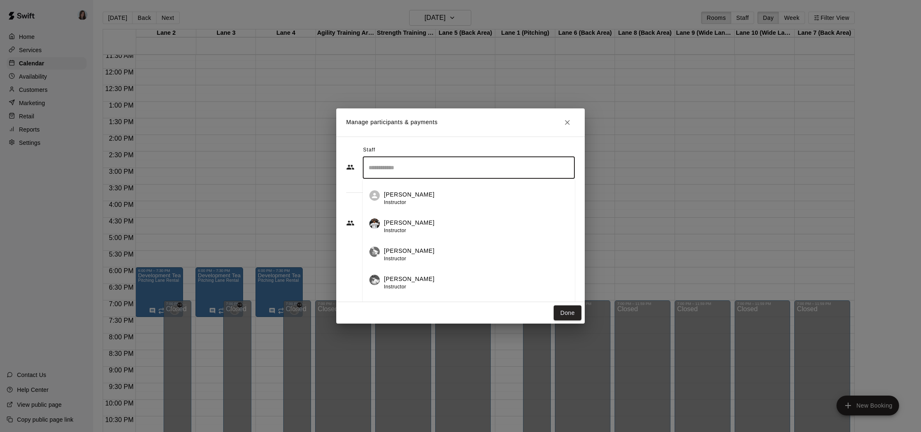
scroll to position [84, 0]
click at [414, 275] on p "[PERSON_NAME]" at bounding box center [409, 277] width 51 height 9
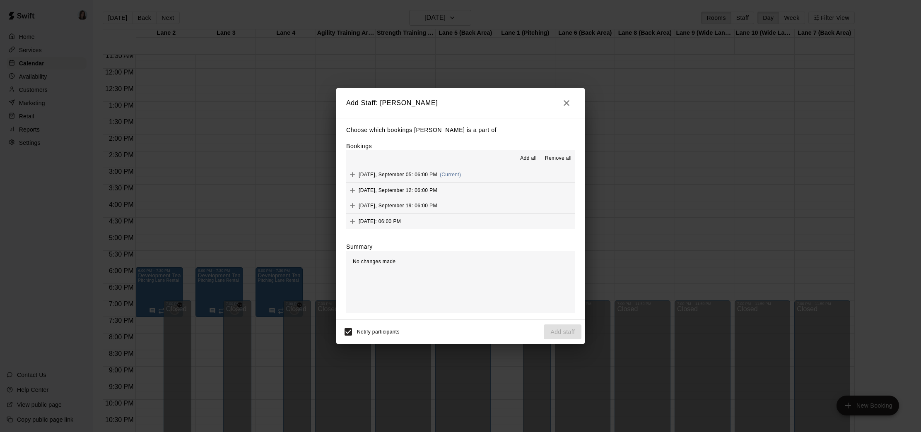
click at [527, 157] on span "Add all" at bounding box center [528, 158] width 17 height 8
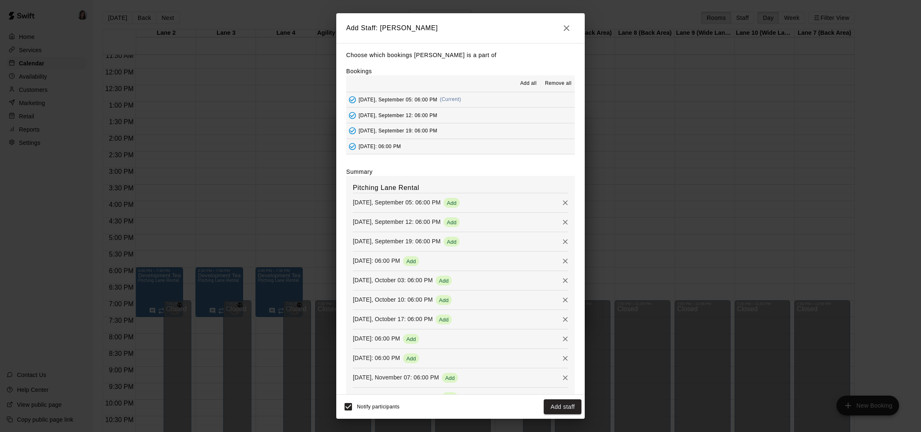
click at [559, 408] on button "Add staff" at bounding box center [563, 407] width 38 height 15
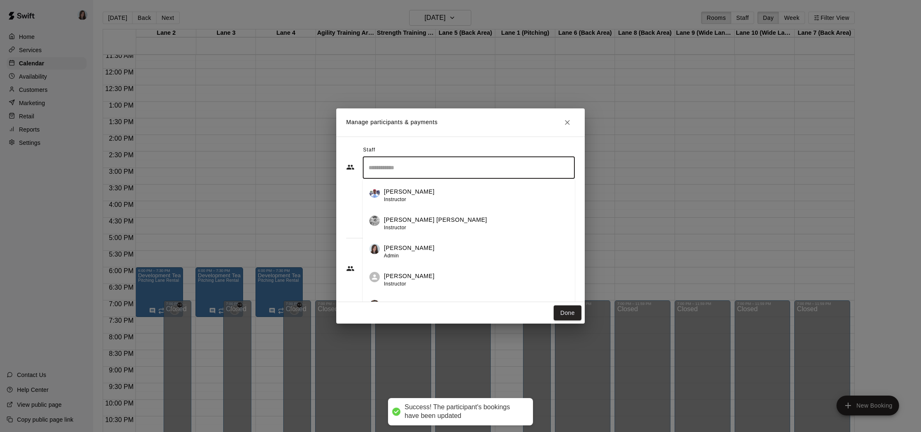
click at [434, 166] on input "Search staff" at bounding box center [469, 168] width 205 height 14
click at [420, 221] on p "[PERSON_NAME] [PERSON_NAME]" at bounding box center [435, 220] width 103 height 9
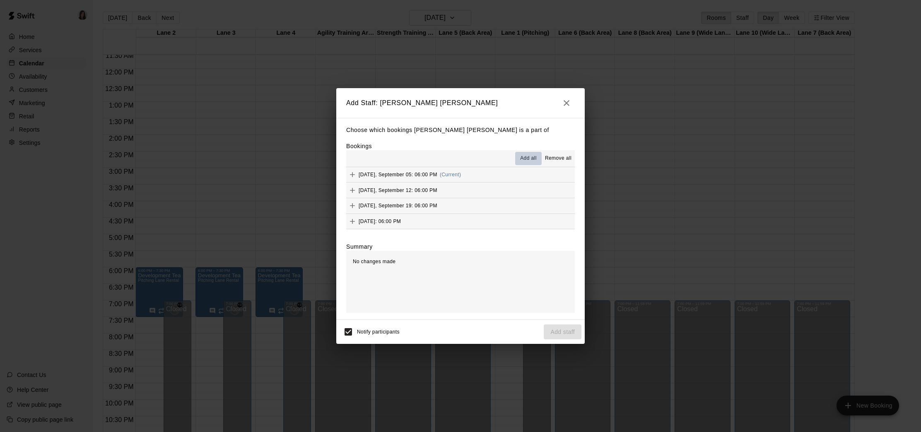
click at [528, 158] on span "Add all" at bounding box center [528, 158] width 17 height 8
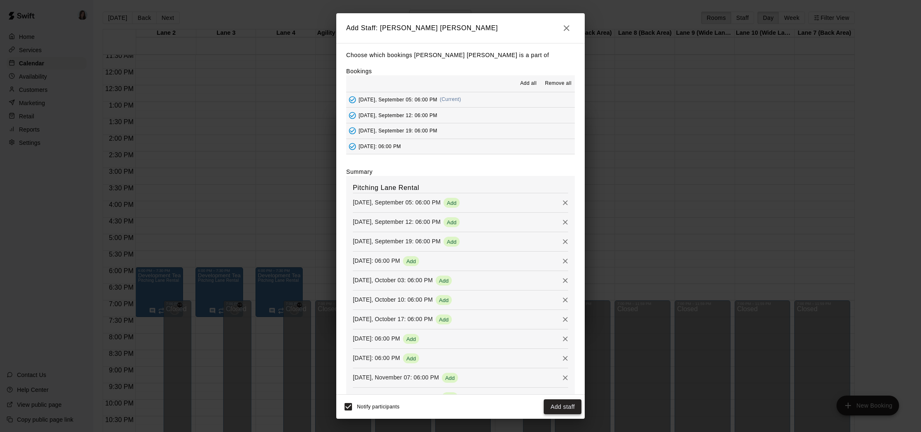
click at [563, 406] on button "Add staff" at bounding box center [563, 407] width 38 height 15
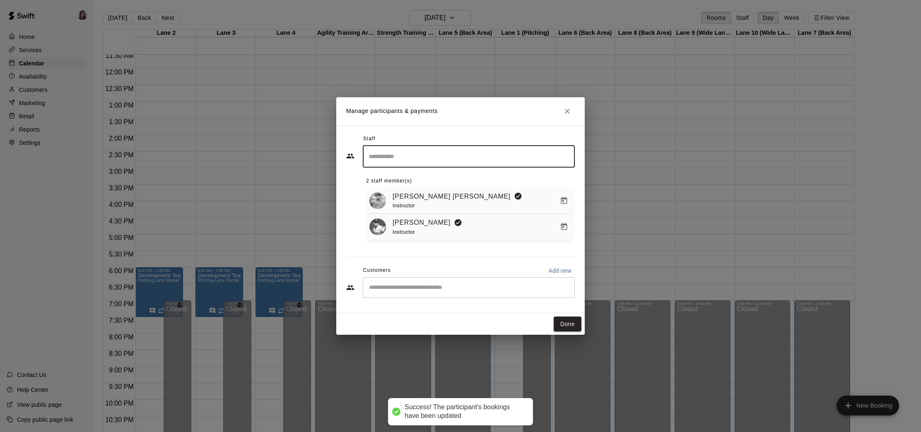
click at [432, 159] on input "Search staff" at bounding box center [469, 157] width 205 height 14
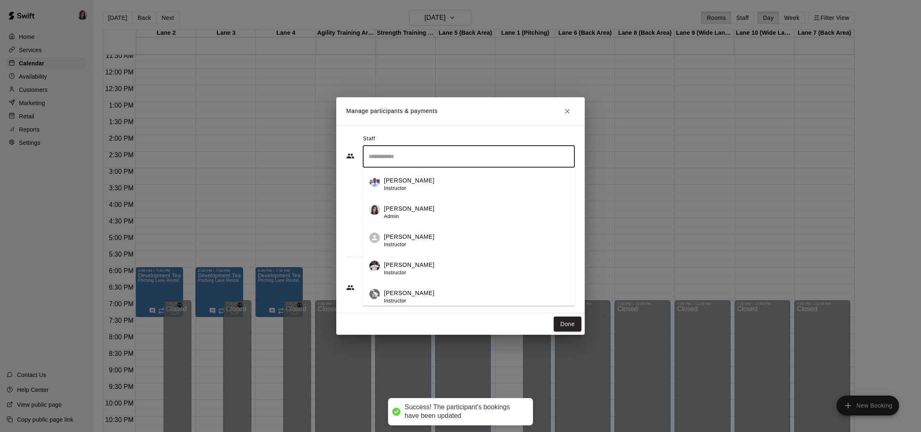
click at [430, 263] on div "[PERSON_NAME] Instructor" at bounding box center [476, 269] width 184 height 16
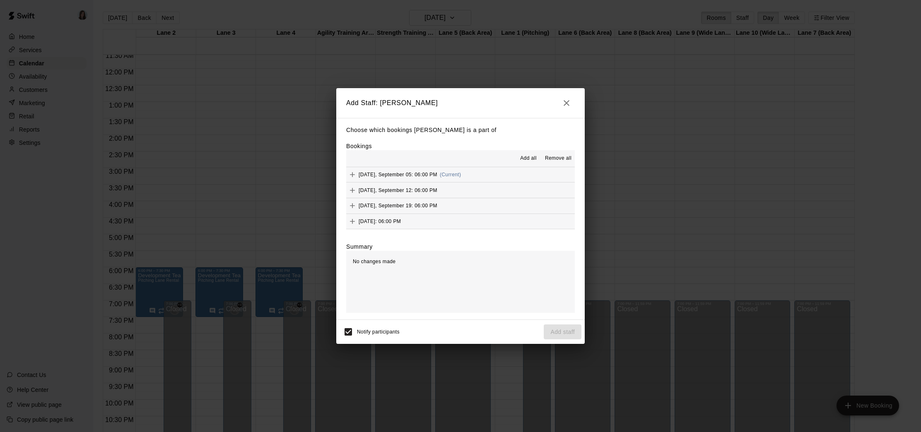
drag, startPoint x: 525, startPoint y: 157, endPoint x: 535, endPoint y: 169, distance: 15.3
click at [525, 157] on span "Add all" at bounding box center [528, 158] width 17 height 8
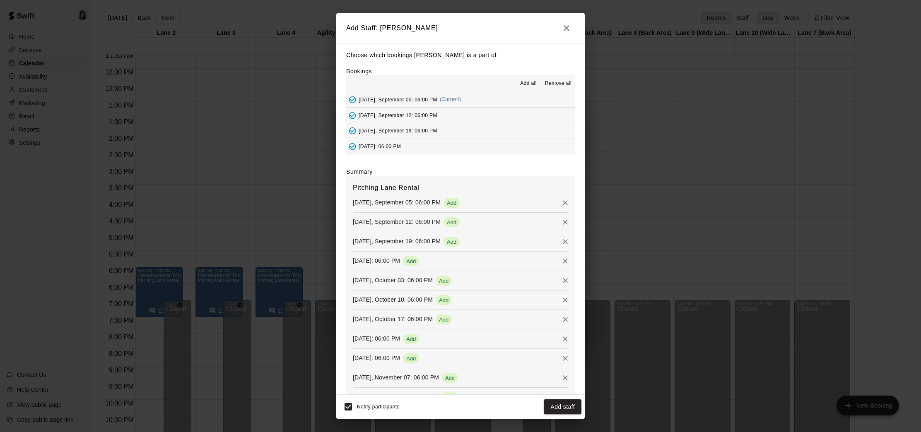
click at [558, 408] on button "Add staff" at bounding box center [563, 407] width 38 height 15
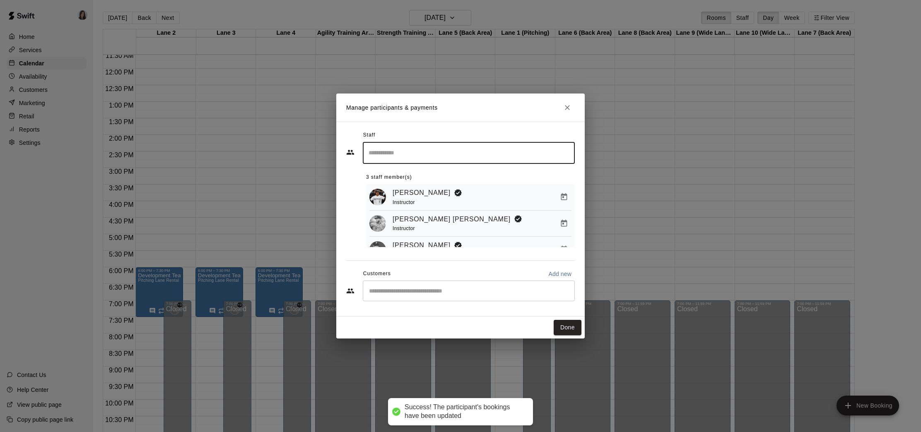
click at [420, 152] on input "Search staff" at bounding box center [469, 153] width 205 height 14
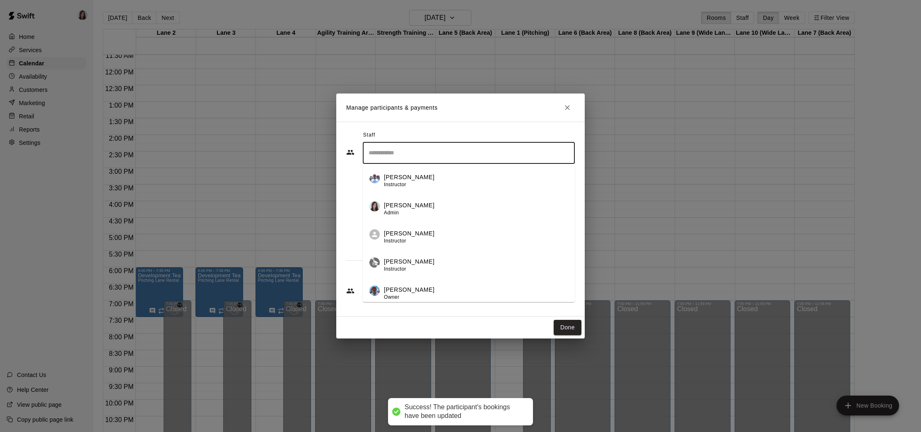
scroll to position [2, 0]
drag, startPoint x: 415, startPoint y: 260, endPoint x: 420, endPoint y: 258, distance: 5.9
click at [415, 260] on p "[PERSON_NAME]" at bounding box center [409, 259] width 51 height 9
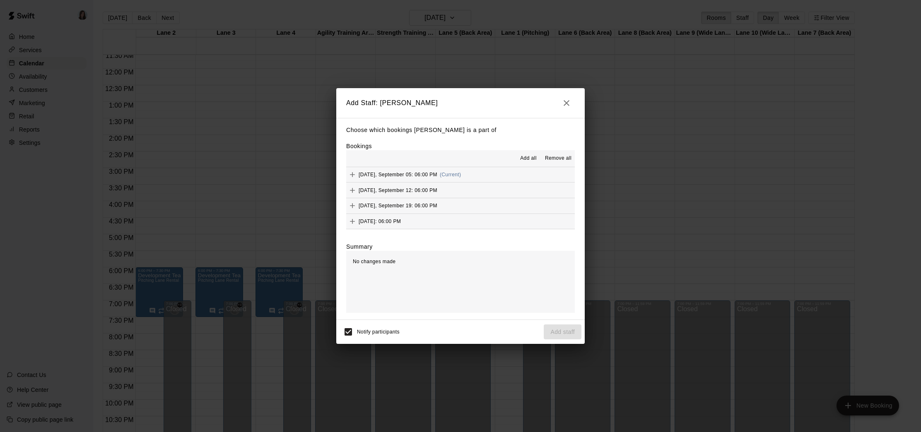
click at [529, 157] on span "Add all" at bounding box center [528, 158] width 17 height 8
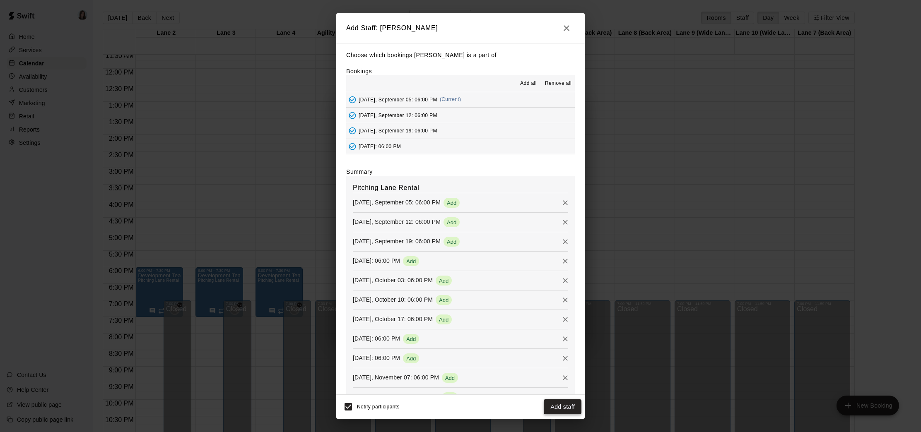
click at [566, 408] on button "Add staff" at bounding box center [563, 407] width 38 height 15
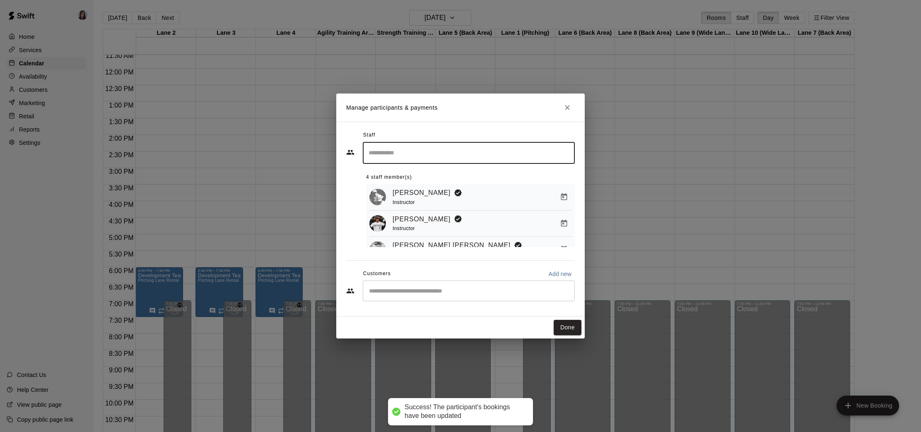
click at [474, 152] on input "Search staff" at bounding box center [469, 153] width 205 height 14
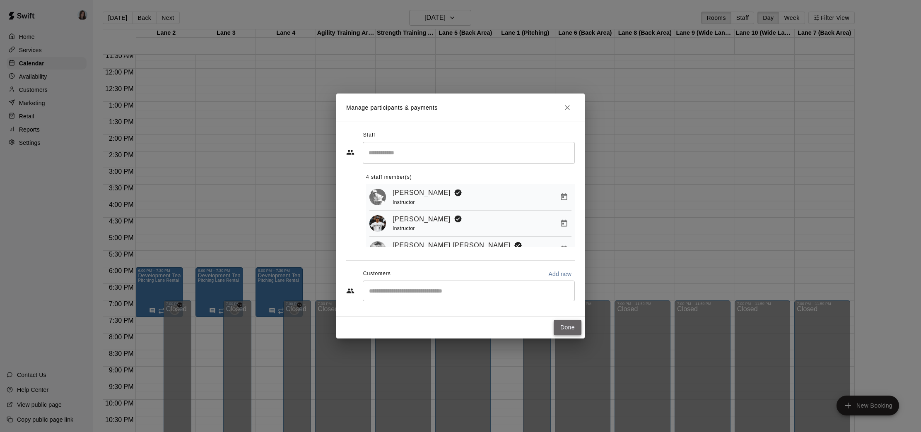
click at [567, 328] on button "Done" at bounding box center [568, 327] width 28 height 15
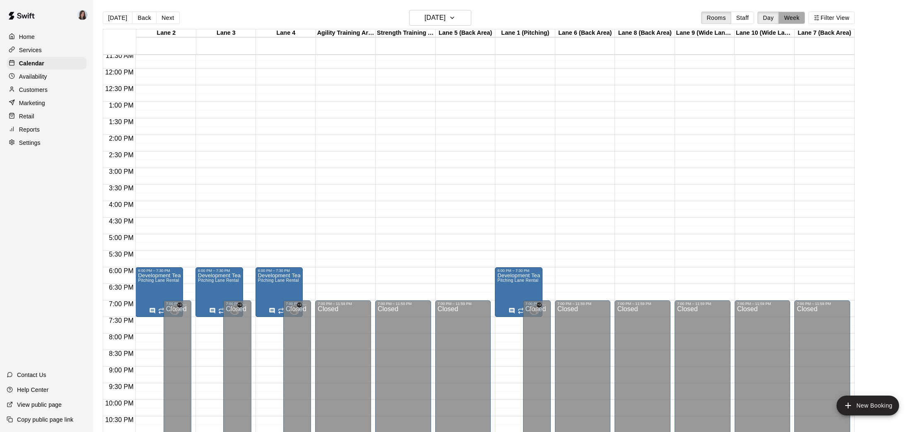
click at [793, 21] on button "Week" at bounding box center [792, 18] width 26 height 12
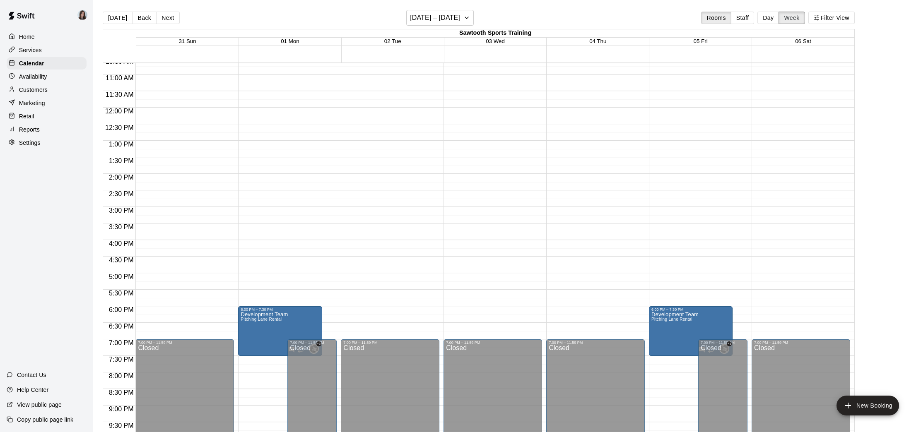
scroll to position [354, 0]
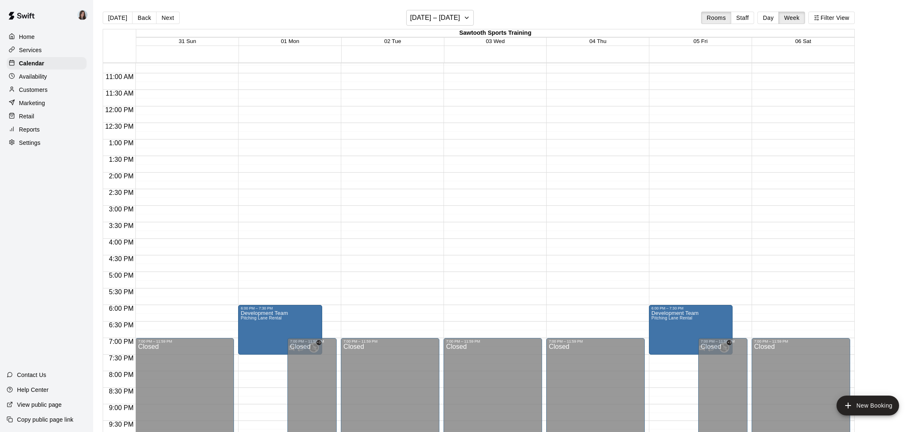
click at [25, 144] on p "Settings" at bounding box center [30, 143] width 22 height 8
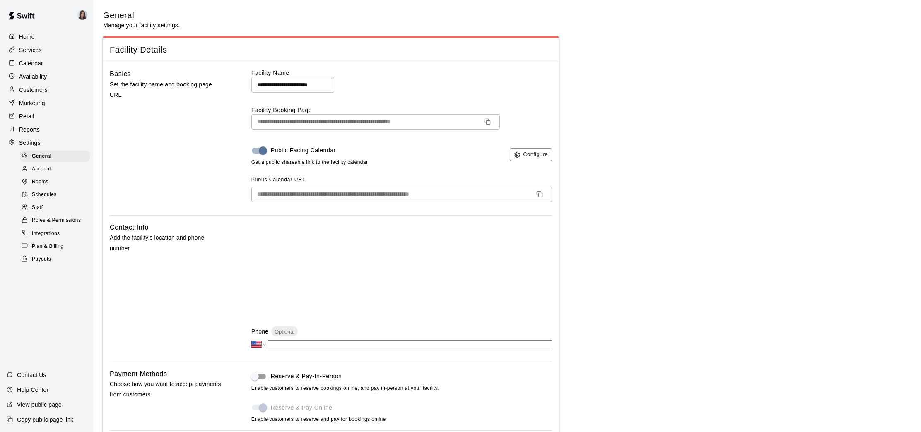
scroll to position [1620, 0]
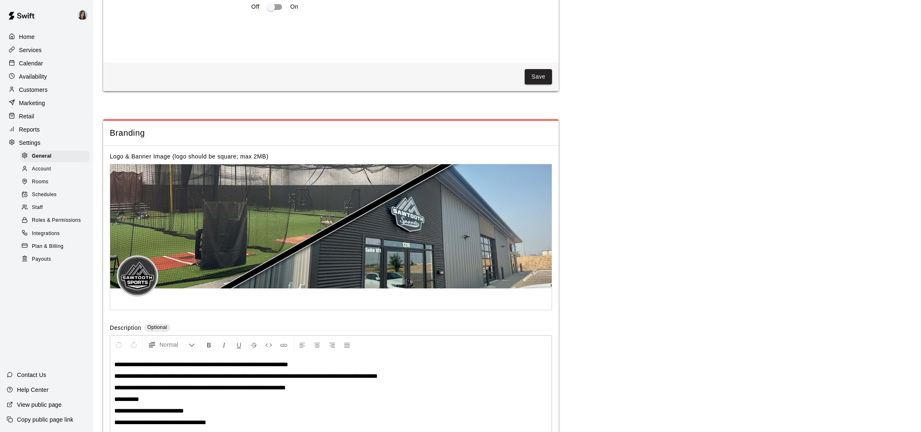
click at [43, 207] on div "Staff" at bounding box center [55, 208] width 70 height 12
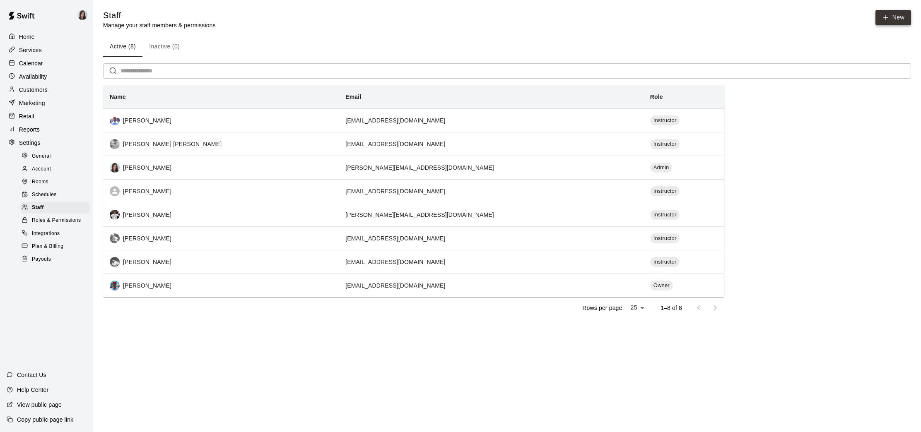
click at [887, 21] on icon at bounding box center [885, 17] width 7 height 7
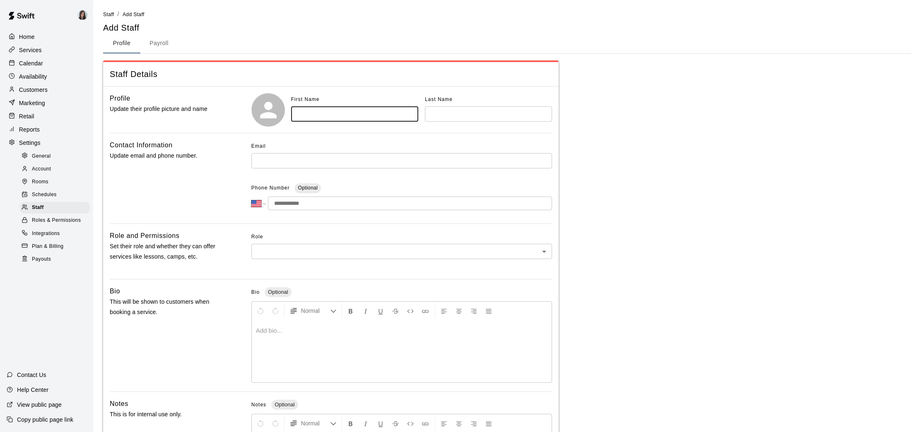
click at [356, 112] on input "text" at bounding box center [354, 113] width 127 height 15
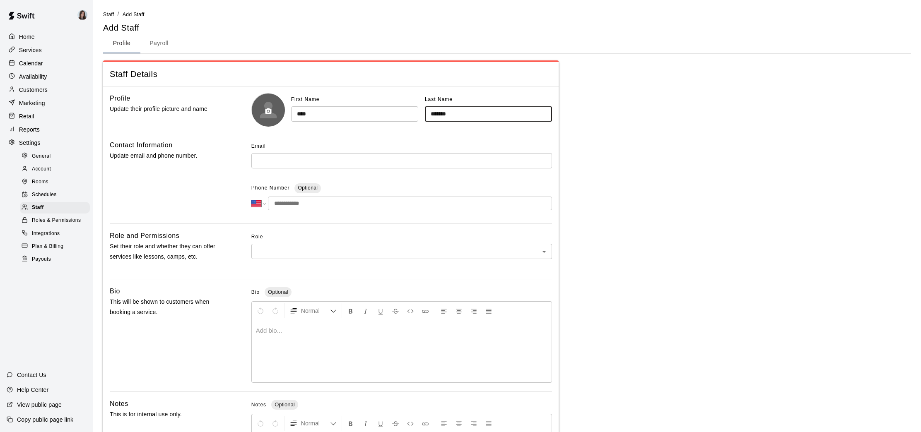
click at [270, 112] on icon "button" at bounding box center [268, 112] width 6 height 6
click at [300, 161] on input "text" at bounding box center [401, 160] width 301 height 15
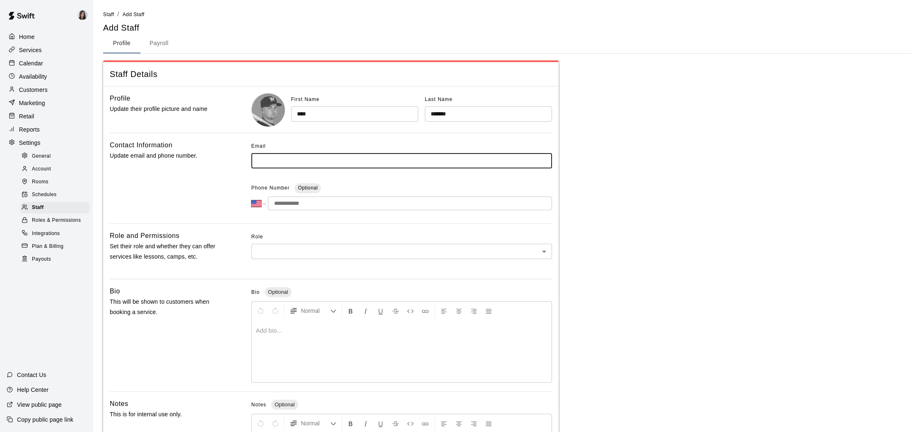
paste input "**********"
click at [288, 202] on input "tel" at bounding box center [410, 204] width 284 height 14
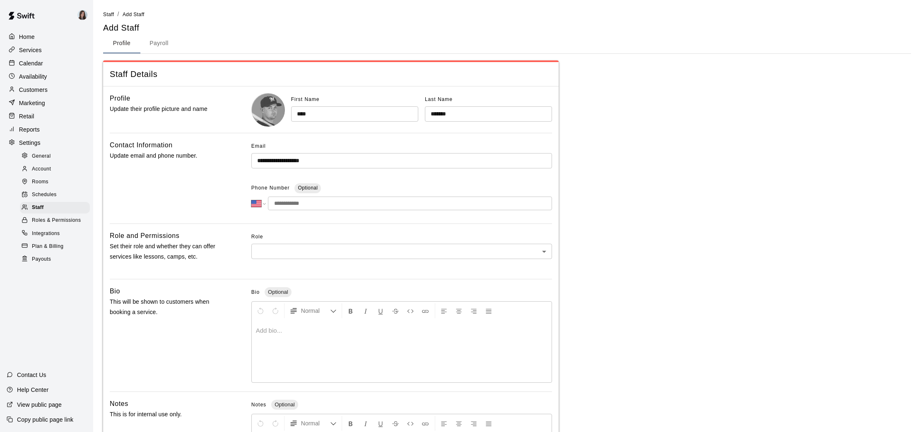
paste input "**********"
click at [281, 253] on body "**********" at bounding box center [460, 271] width 921 height 543
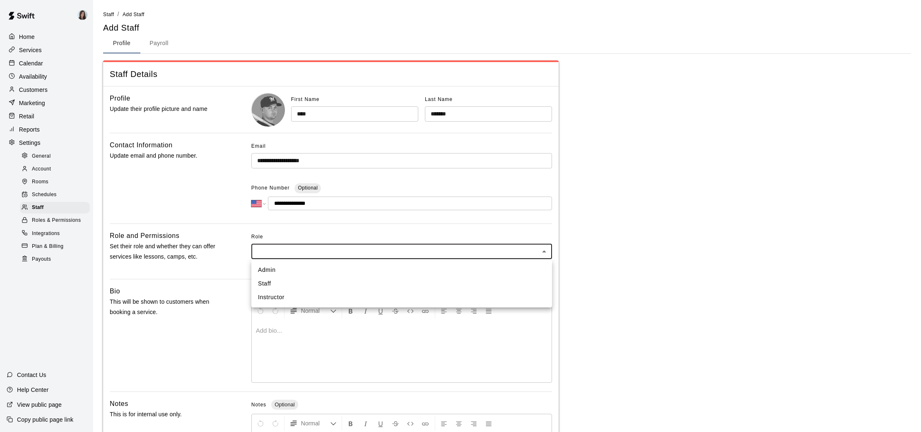
click at [284, 299] on li "Instructor" at bounding box center [401, 298] width 301 height 14
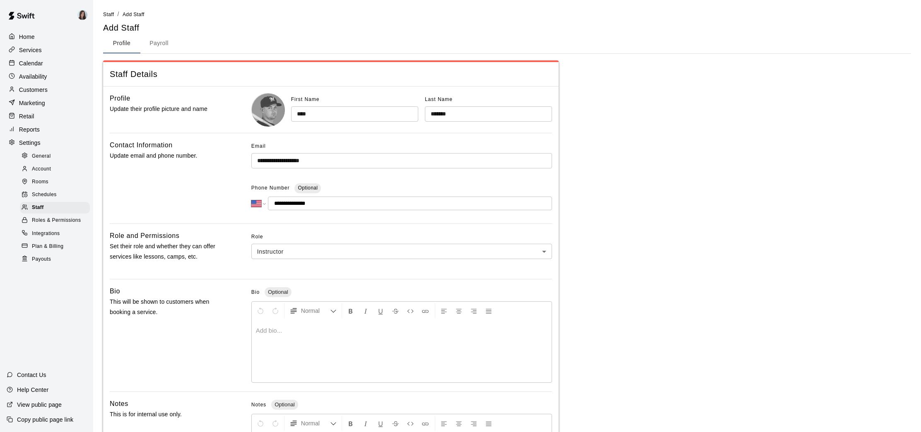
click at [292, 350] on div at bounding box center [402, 352] width 300 height 62
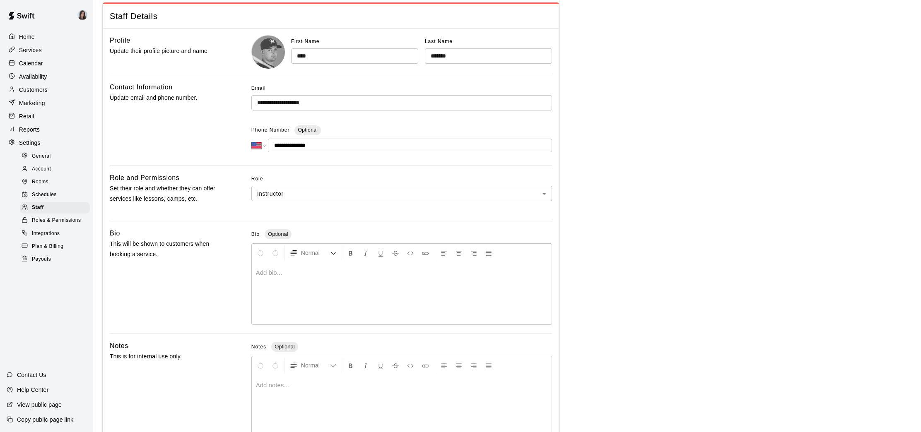
scroll to position [111, 0]
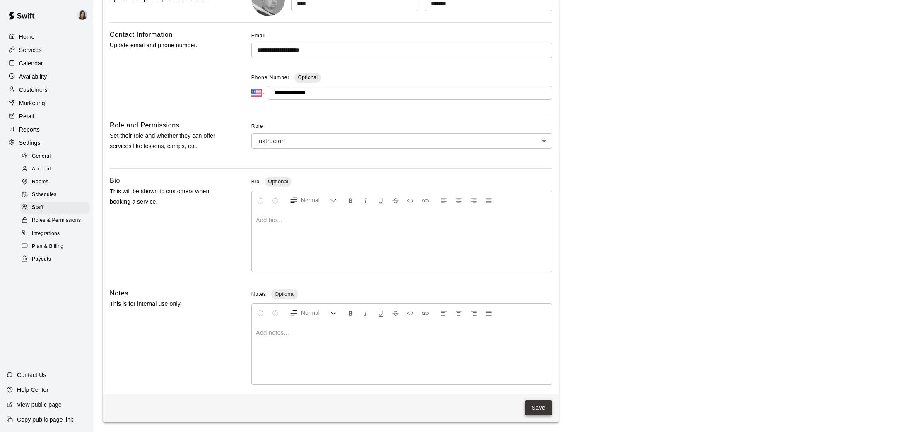
click at [538, 410] on button "Save" at bounding box center [538, 407] width 27 height 15
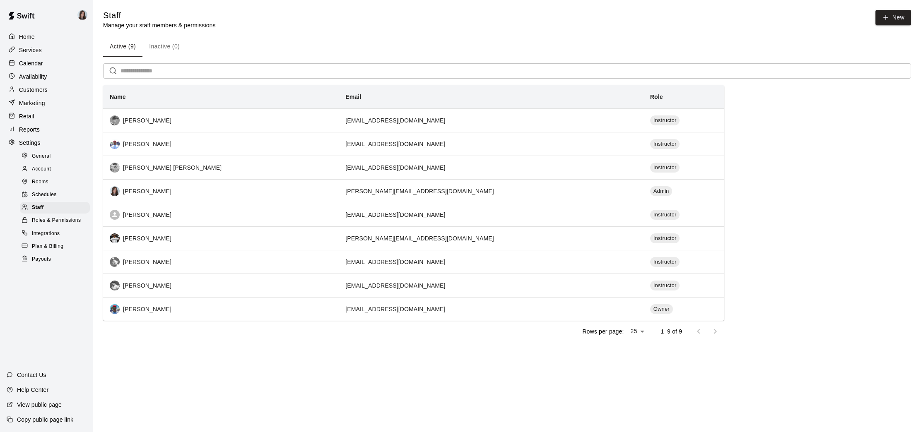
click at [32, 64] on p "Calendar" at bounding box center [31, 63] width 24 height 8
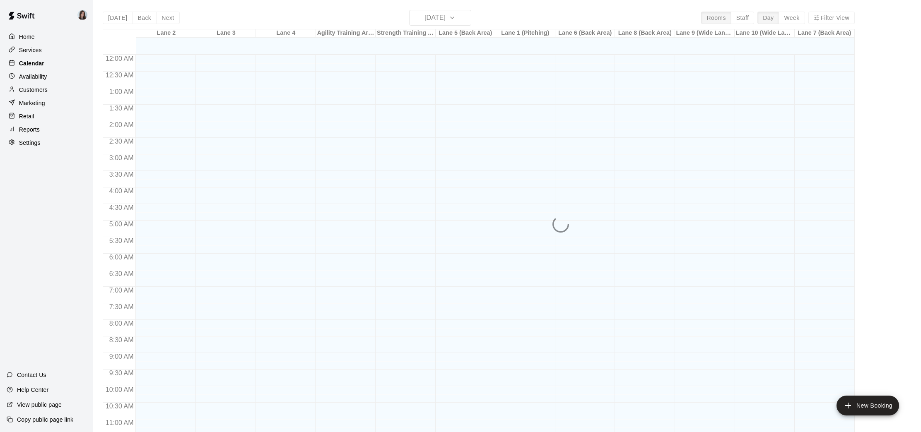
scroll to position [384, 0]
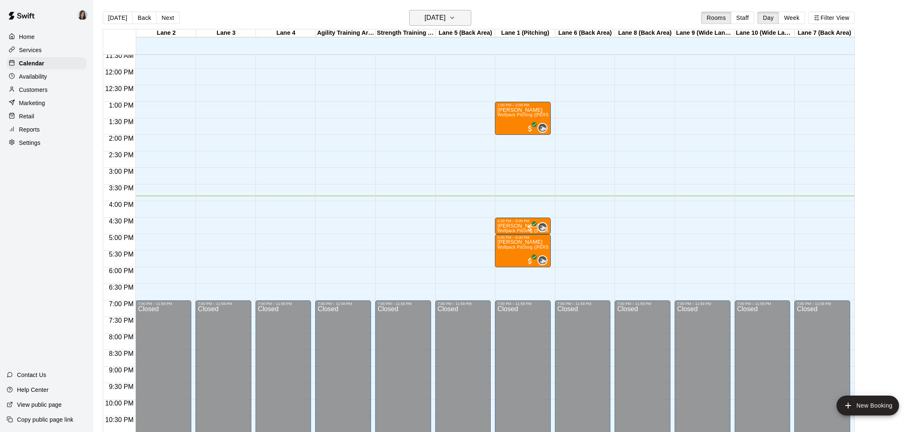
click at [446, 19] on h6 "[DATE]" at bounding box center [434, 18] width 21 height 12
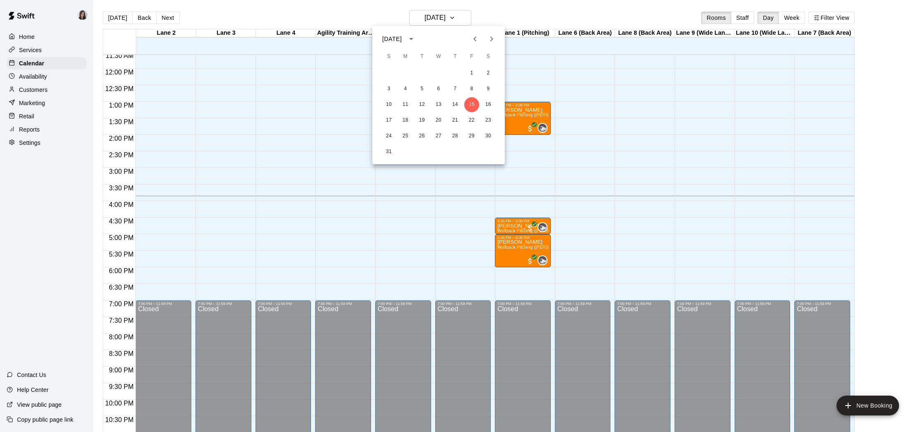
click at [491, 37] on icon "Next month" at bounding box center [491, 38] width 3 height 5
click at [404, 71] on button "1" at bounding box center [405, 73] width 15 height 15
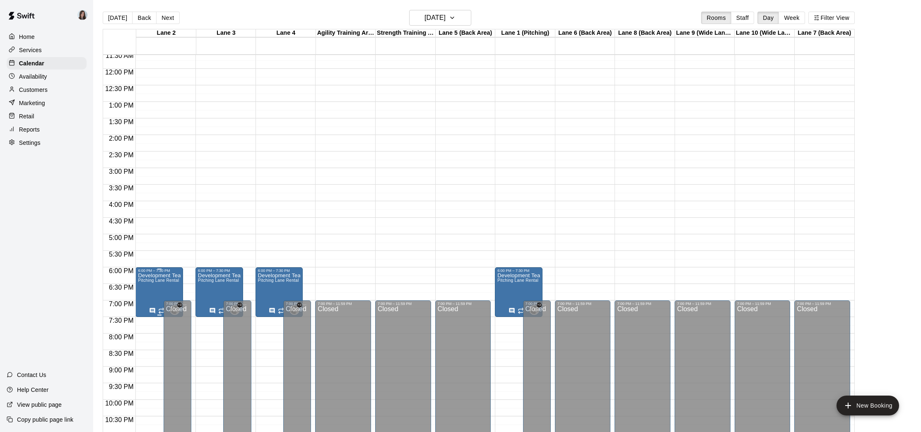
click at [160, 276] on p "Development Team" at bounding box center [159, 276] width 42 height 0
click at [147, 287] on icon "edit" at bounding box center [147, 285] width 10 height 10
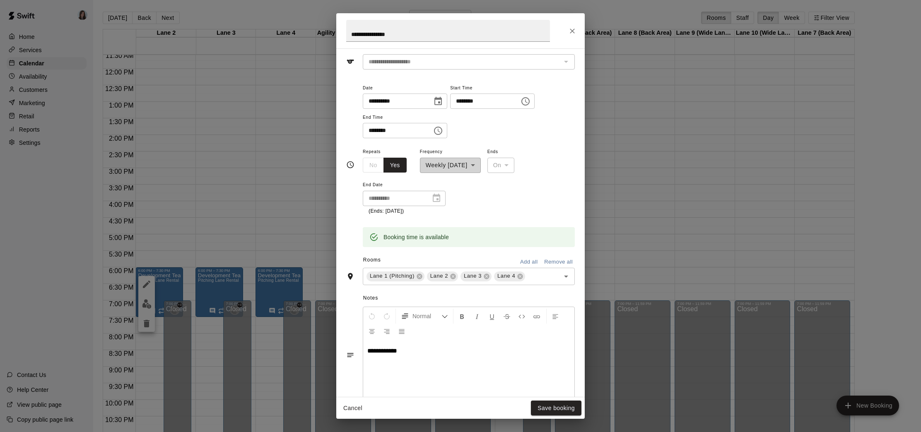
scroll to position [0, 0]
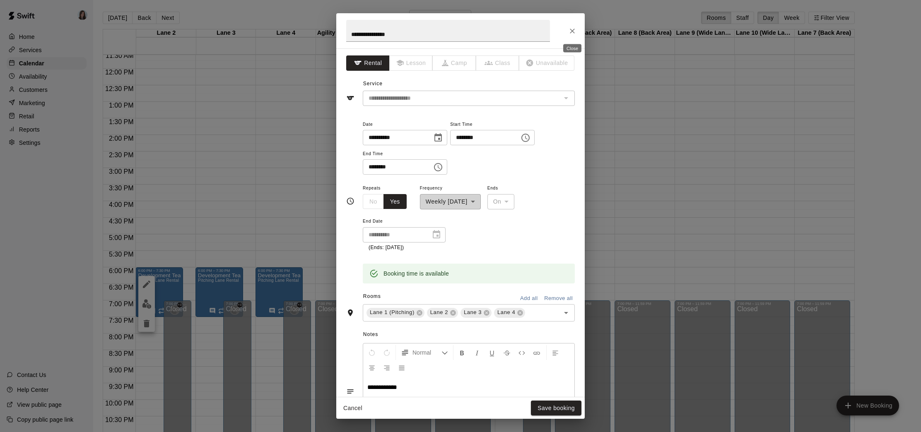
click at [573, 31] on icon "Close" at bounding box center [572, 31] width 8 height 8
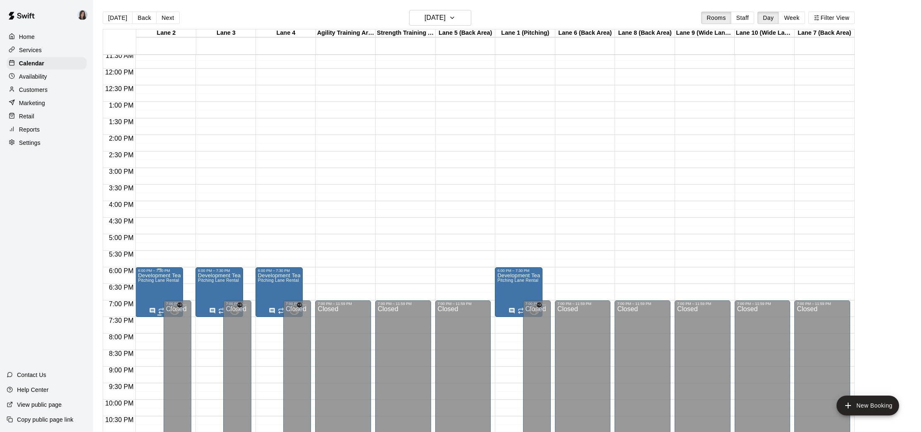
click at [147, 301] on img "edit" at bounding box center [147, 302] width 10 height 10
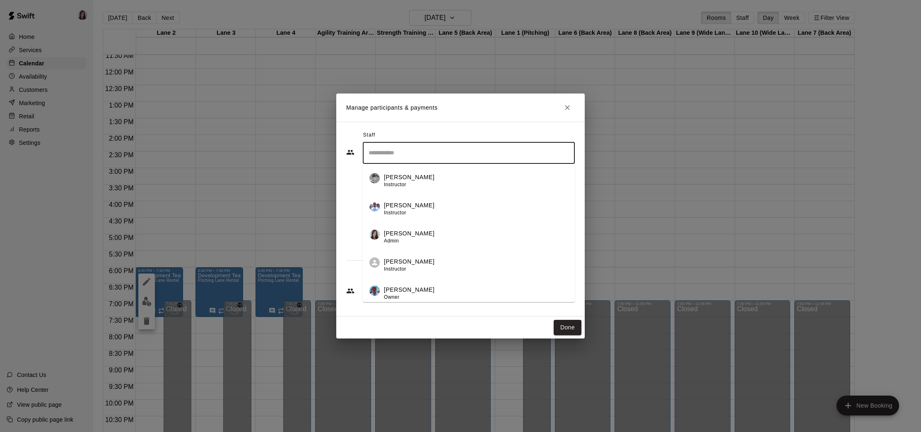
click at [398, 157] on input "Search staff" at bounding box center [469, 153] width 205 height 14
click at [401, 182] on span "Instructor" at bounding box center [395, 185] width 22 height 6
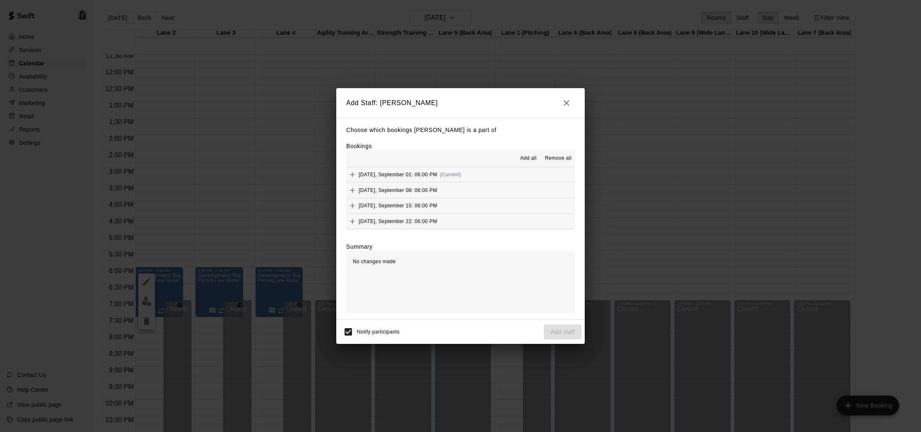
click at [527, 155] on span "Add all" at bounding box center [528, 158] width 17 height 8
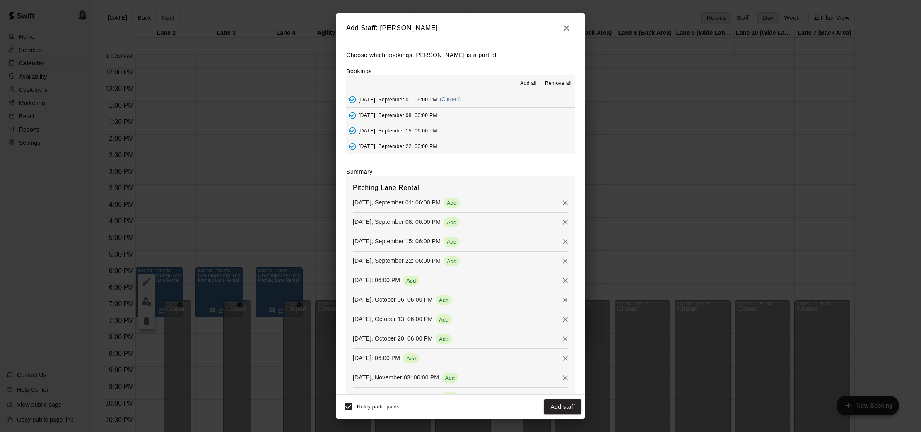
click at [558, 406] on button "Add staff" at bounding box center [563, 407] width 38 height 15
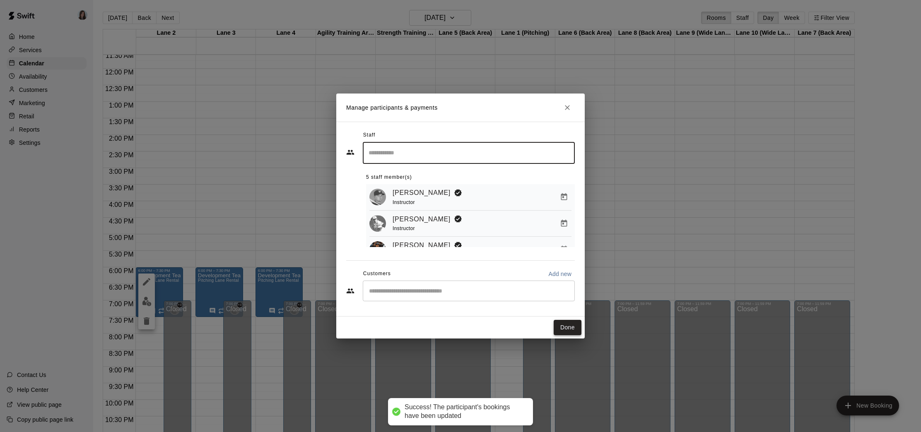
click at [566, 328] on button "Done" at bounding box center [568, 327] width 28 height 15
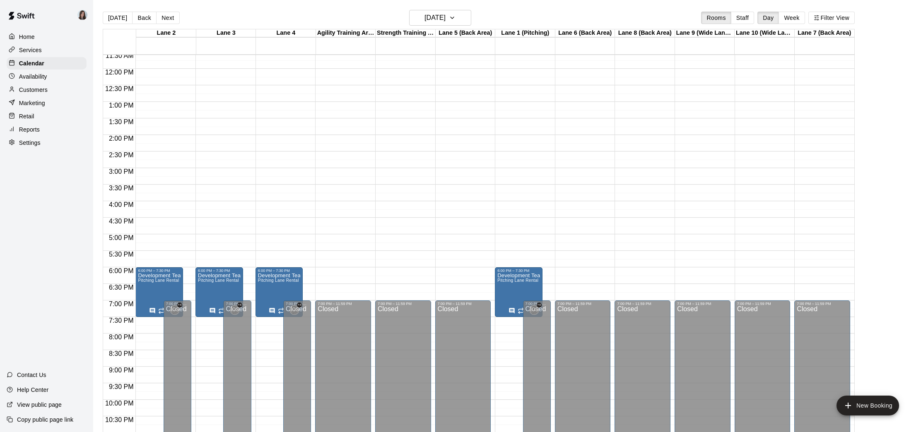
click at [790, 17] on button "Week" at bounding box center [792, 18] width 26 height 12
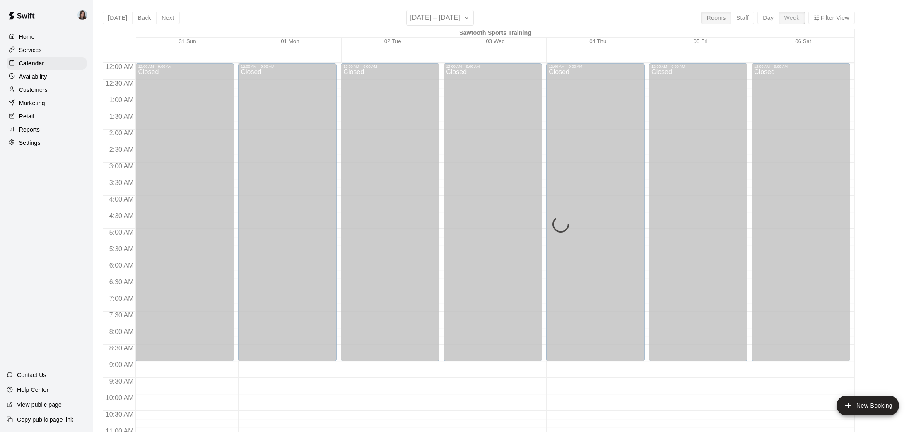
scroll to position [417, 0]
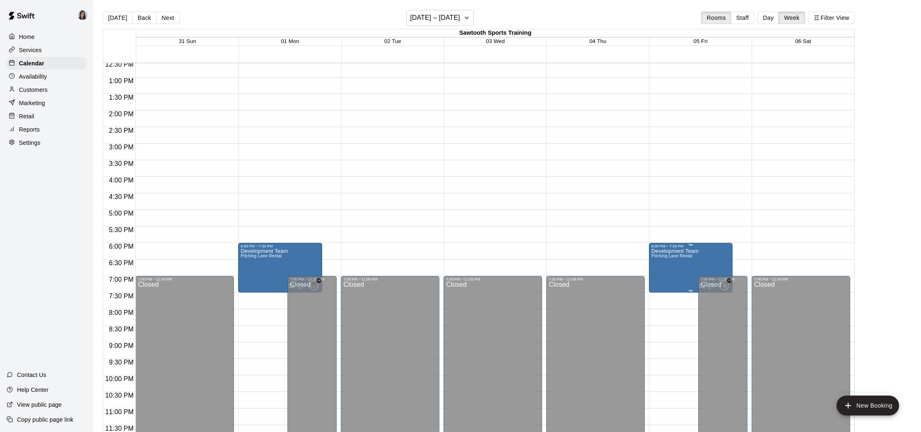
click at [675, 257] on span "Pitching Lane Rental" at bounding box center [671, 256] width 41 height 5
click at [658, 282] on img "edit" at bounding box center [660, 282] width 10 height 10
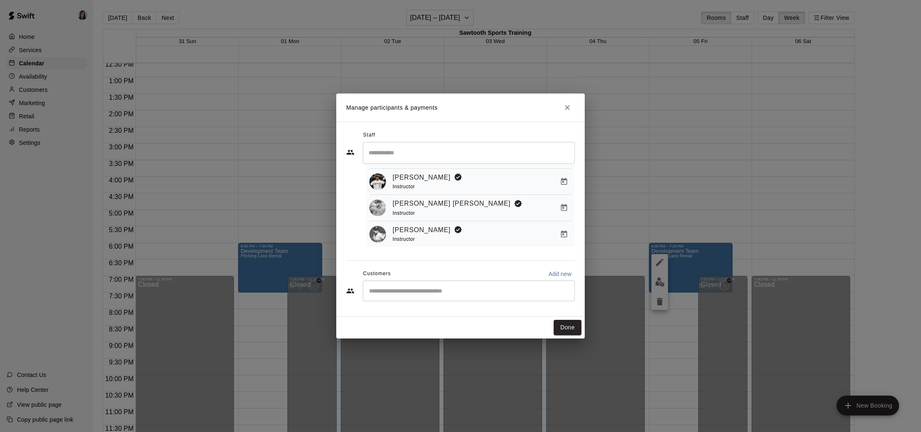
scroll to position [47, 0]
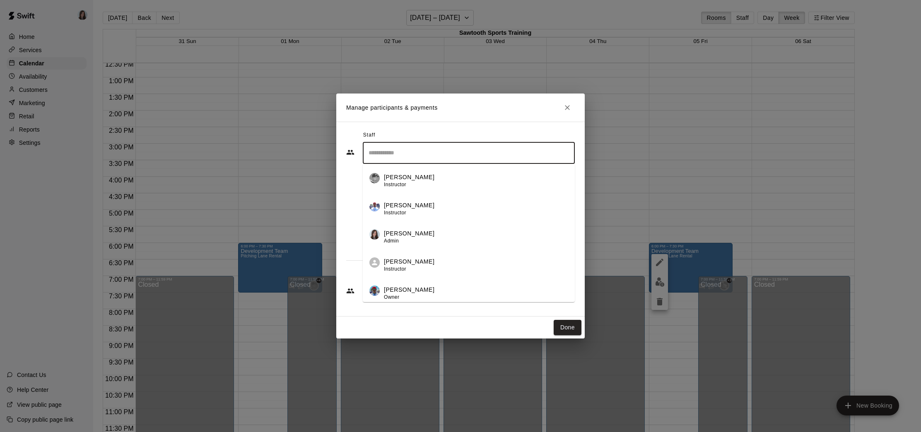
click at [430, 154] on input "Search staff" at bounding box center [469, 153] width 205 height 14
click at [414, 177] on p "[PERSON_NAME]" at bounding box center [409, 177] width 51 height 9
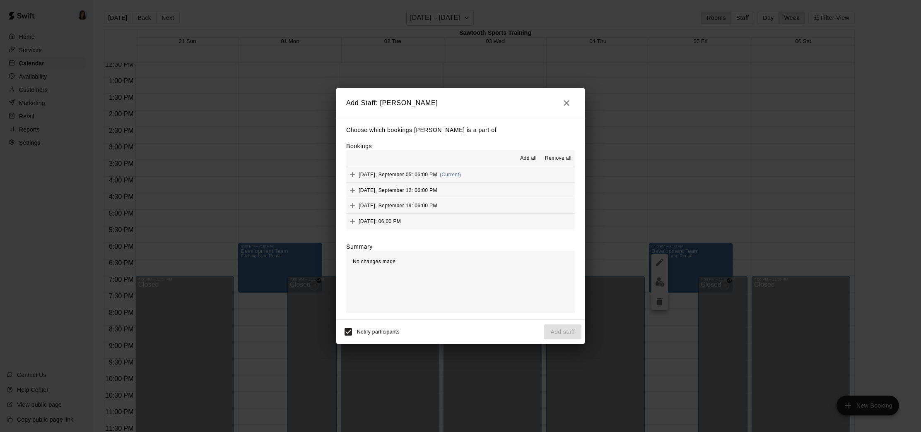
click at [527, 159] on span "Add all" at bounding box center [528, 158] width 17 height 8
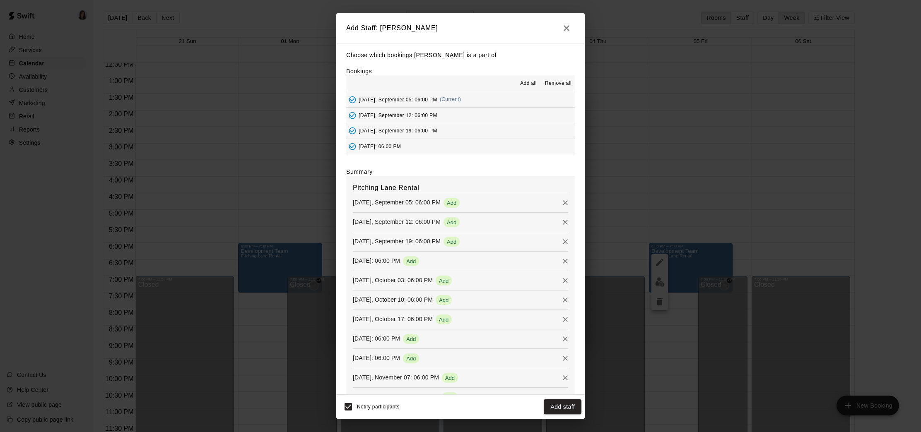
click at [563, 405] on button "Add staff" at bounding box center [563, 407] width 38 height 15
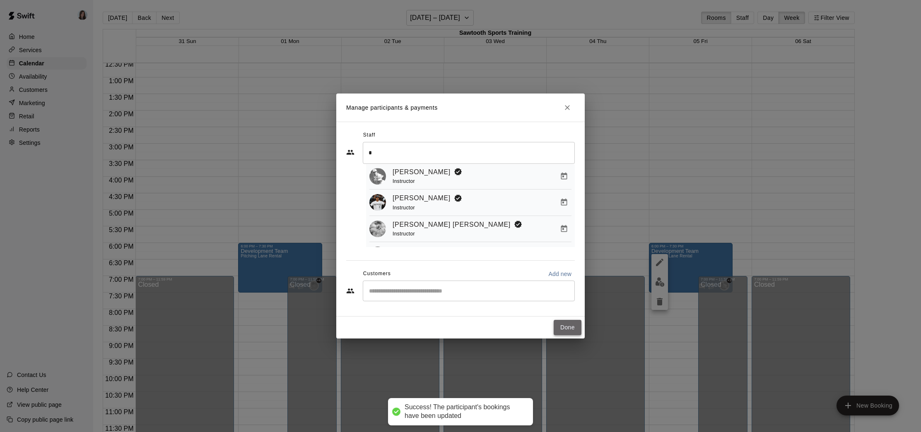
click at [567, 327] on button "Done" at bounding box center [568, 327] width 28 height 15
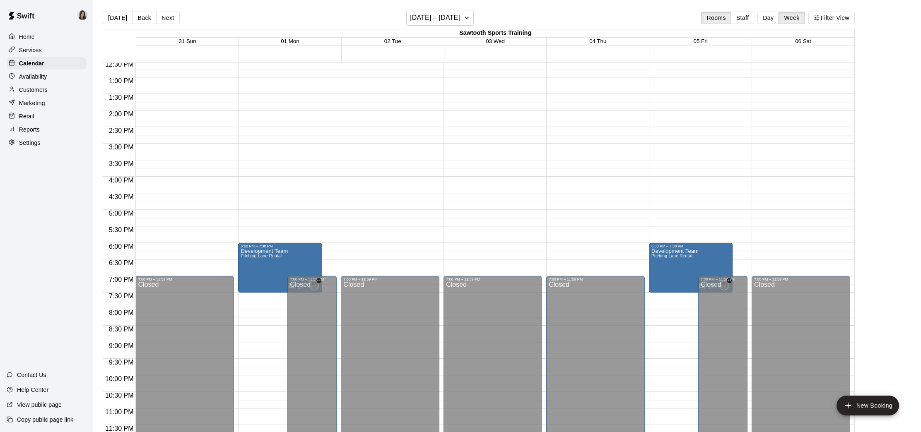
click at [491, 86] on div "12:00 AM – 9:00 AM Closed 7:00 PM – 11:59 PM Closed" at bounding box center [493, 44] width 99 height 795
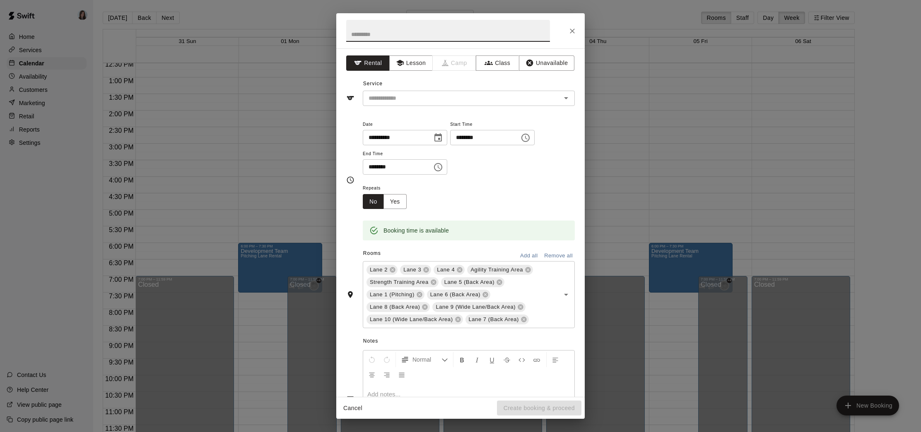
click at [460, 139] on input "********" at bounding box center [482, 137] width 64 height 15
click at [470, 139] on input "********" at bounding box center [482, 137] width 64 height 15
drag, startPoint x: 480, startPoint y: 164, endPoint x: 436, endPoint y: 166, distance: 44.4
click at [480, 164] on div "**********" at bounding box center [469, 147] width 212 height 56
click at [372, 167] on input "********" at bounding box center [395, 166] width 64 height 15
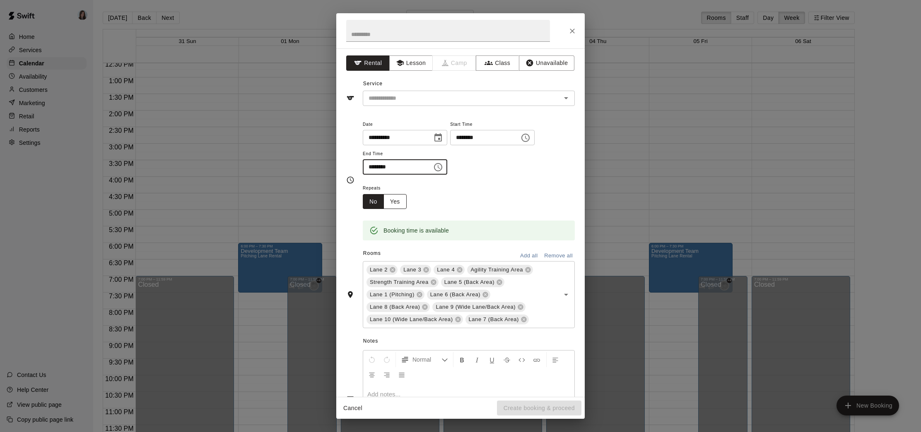
click at [398, 203] on button "Yes" at bounding box center [394, 201] width 23 height 15
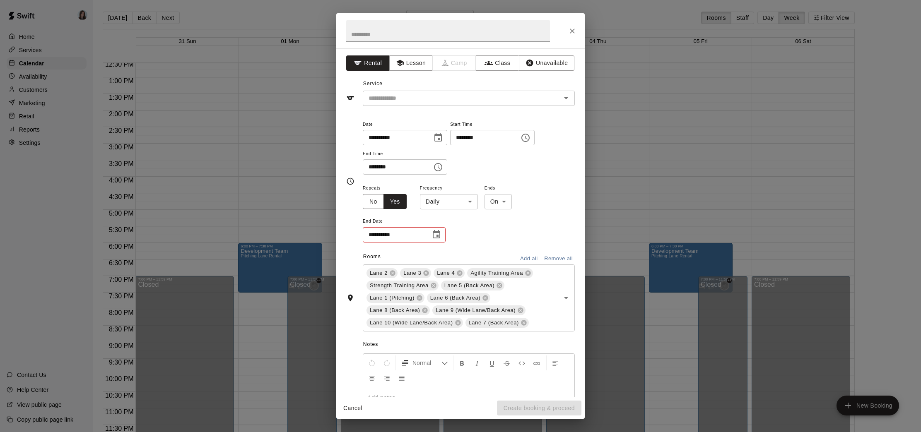
click at [470, 205] on body "Home Services Calendar Availability Customers Marketing Retail Reports Settings…" at bounding box center [460, 223] width 921 height 446
click at [429, 246] on li "Custom" at bounding box center [449, 247] width 104 height 14
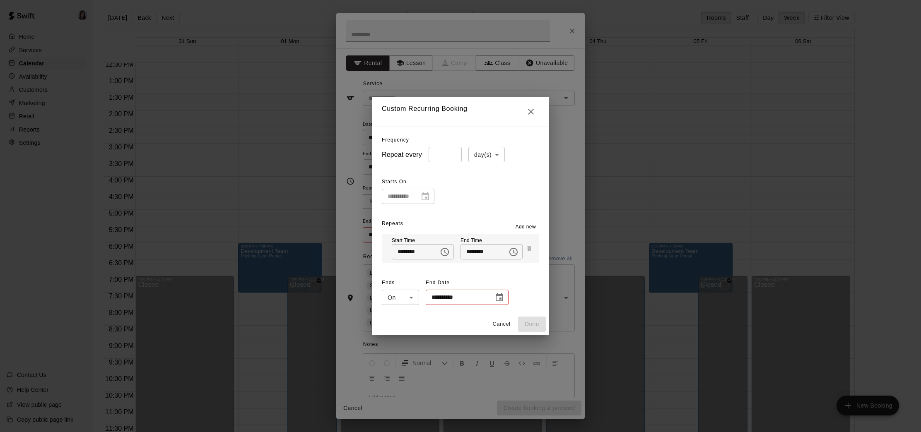
click at [453, 153] on input "*" at bounding box center [445, 154] width 33 height 15
click at [493, 153] on body "Home Services Calendar Availability Customers Marketing Retail Reports Settings…" at bounding box center [460, 223] width 921 height 446
click at [489, 186] on li "week(s)" at bounding box center [486, 186] width 36 height 14
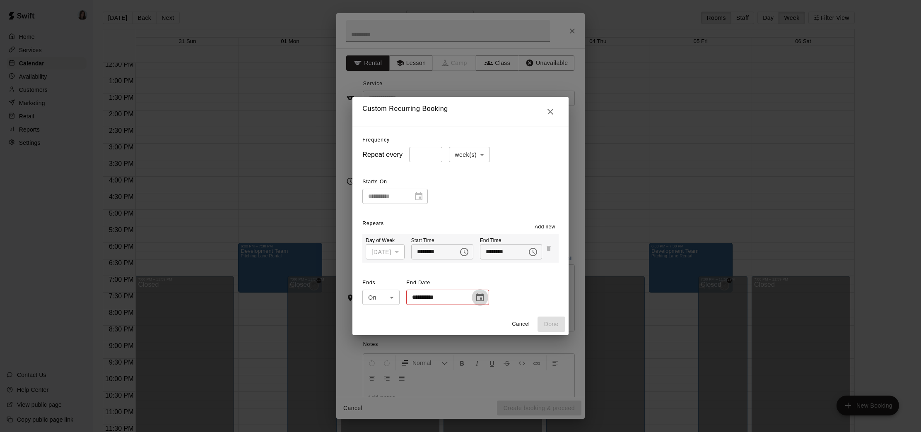
click at [476, 297] on icon "Choose date" at bounding box center [479, 297] width 7 height 8
click at [518, 164] on icon "Next month" at bounding box center [519, 164] width 10 height 10
click at [517, 164] on icon "Next month" at bounding box center [519, 164] width 10 height 10
click at [465, 262] on button "26" at bounding box center [466, 261] width 15 height 15
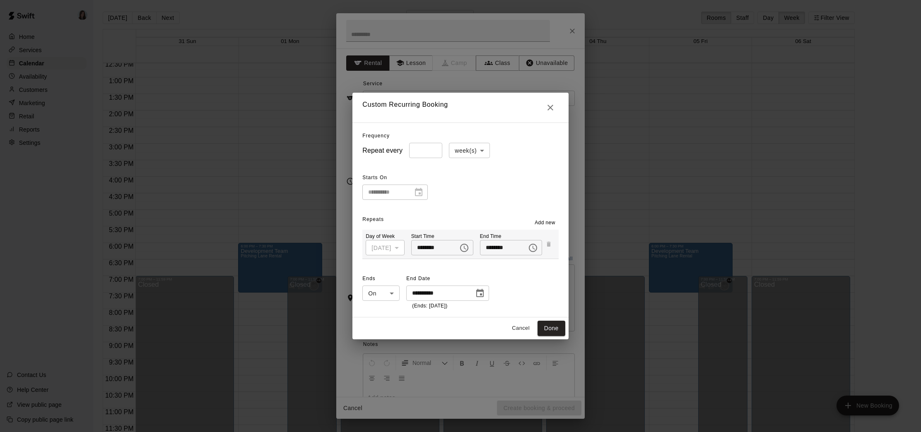
click at [513, 277] on div "**********" at bounding box center [460, 291] width 196 height 38
click at [555, 328] on button "Done" at bounding box center [552, 328] width 28 height 15
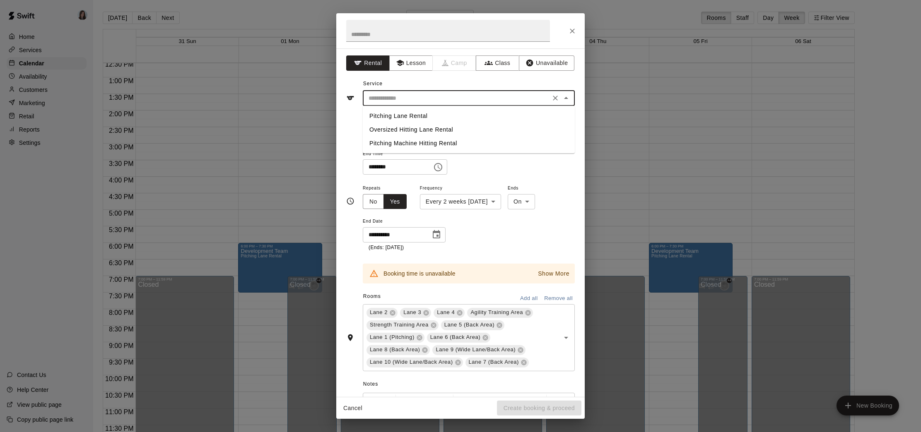
click at [463, 98] on input "text" at bounding box center [456, 98] width 183 height 10
click at [414, 117] on li "Pitching Lane Rental" at bounding box center [469, 116] width 212 height 14
click at [521, 328] on div "[GEOGRAPHIC_DATA] 4 Agility Training Area [GEOGRAPHIC_DATA] 5 (Back Area) [GEOG…" at bounding box center [469, 337] width 212 height 67
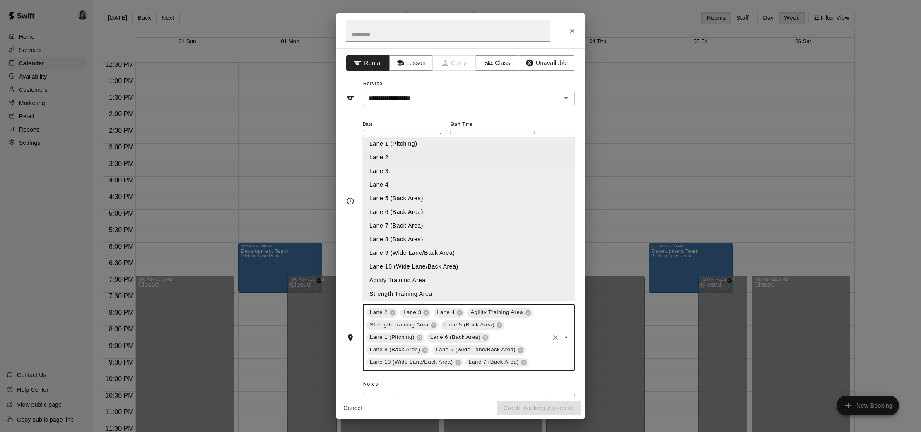
click at [527, 329] on div "[GEOGRAPHIC_DATA] 4 Agility Training Area [GEOGRAPHIC_DATA] 5 (Back Area) [GEOG…" at bounding box center [469, 337] width 212 height 67
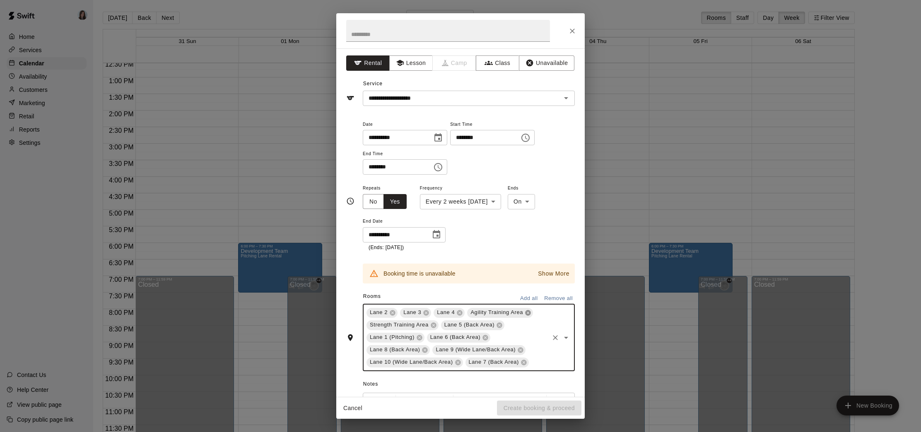
click at [529, 313] on icon at bounding box center [528, 313] width 7 height 7
click at [424, 324] on icon at bounding box center [424, 325] width 5 height 5
click at [535, 313] on icon at bounding box center [533, 312] width 5 height 5
click at [491, 316] on span "Lane 1 (Pitching)" at bounding box center [492, 313] width 51 height 8
click at [492, 324] on icon at bounding box center [490, 325] width 5 height 5
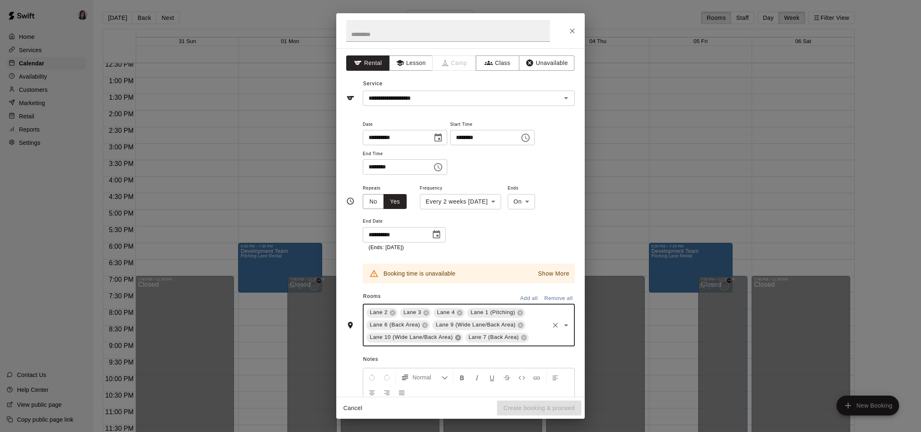
click at [457, 336] on icon at bounding box center [457, 337] width 5 height 5
click at [423, 336] on icon at bounding box center [424, 337] width 5 height 5
click at [520, 325] on icon at bounding box center [520, 325] width 7 height 7
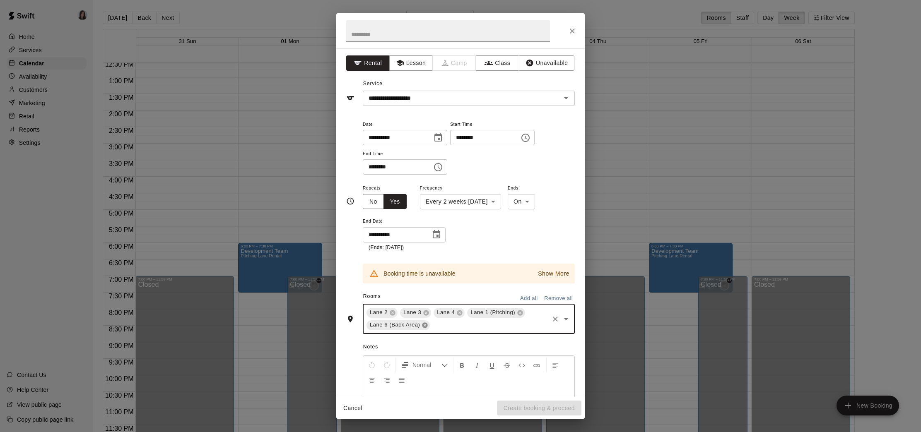
click at [424, 325] on icon at bounding box center [425, 325] width 7 height 7
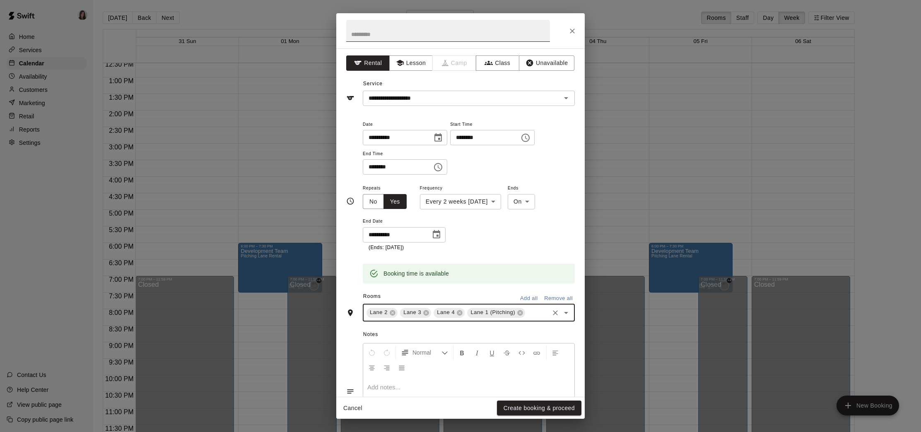
click at [393, 34] on input "text" at bounding box center [448, 31] width 204 height 22
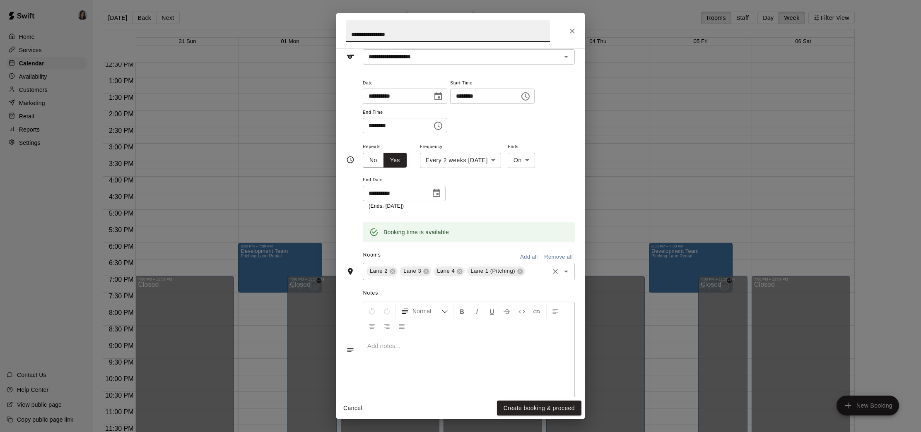
scroll to position [58, 0]
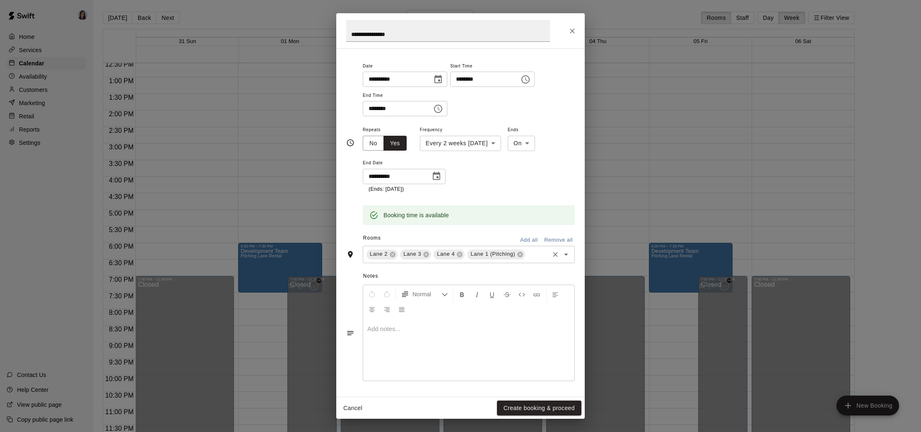
click at [393, 337] on div at bounding box center [468, 350] width 211 height 62
click at [506, 167] on div "**********" at bounding box center [469, 159] width 212 height 69
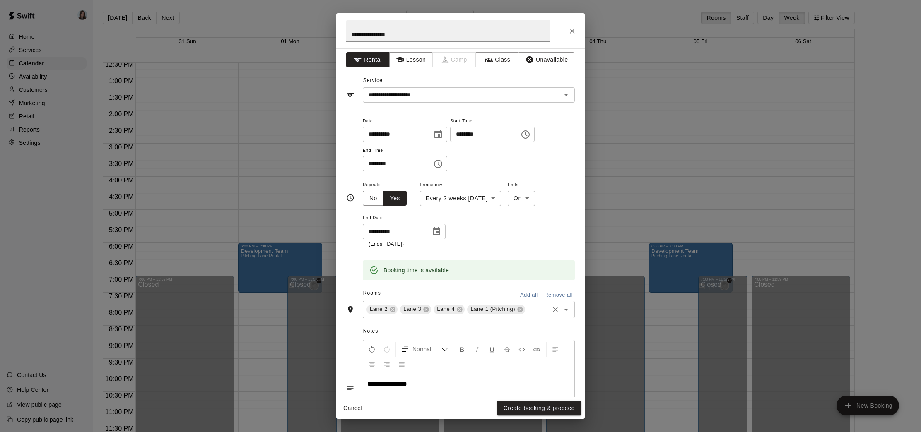
scroll to position [2, 0]
click at [538, 408] on button "Create booking & proceed" at bounding box center [539, 408] width 84 height 15
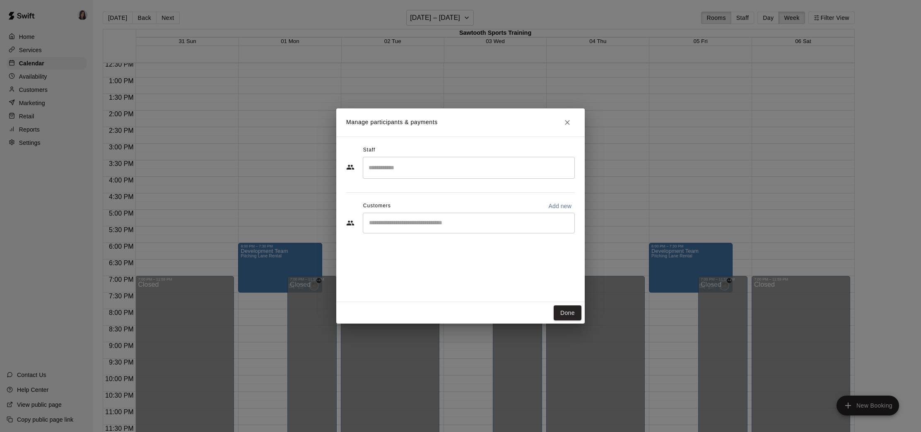
click at [463, 171] on input "Search staff" at bounding box center [469, 168] width 205 height 14
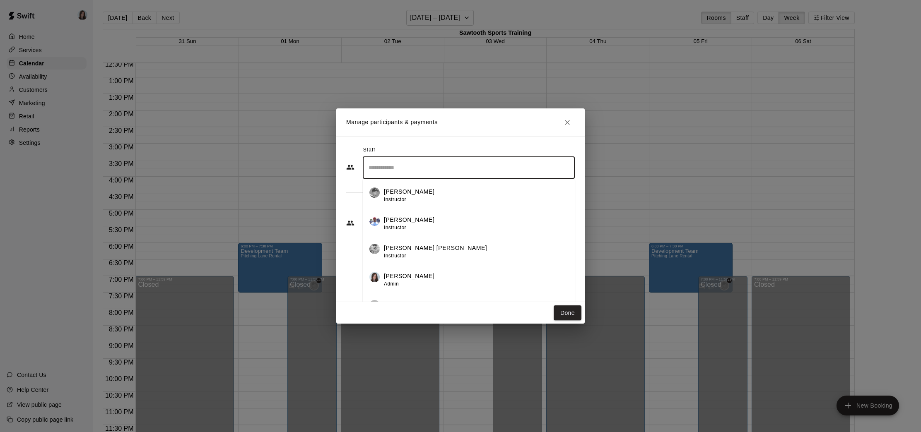
click at [418, 193] on p "[PERSON_NAME]" at bounding box center [409, 192] width 51 height 9
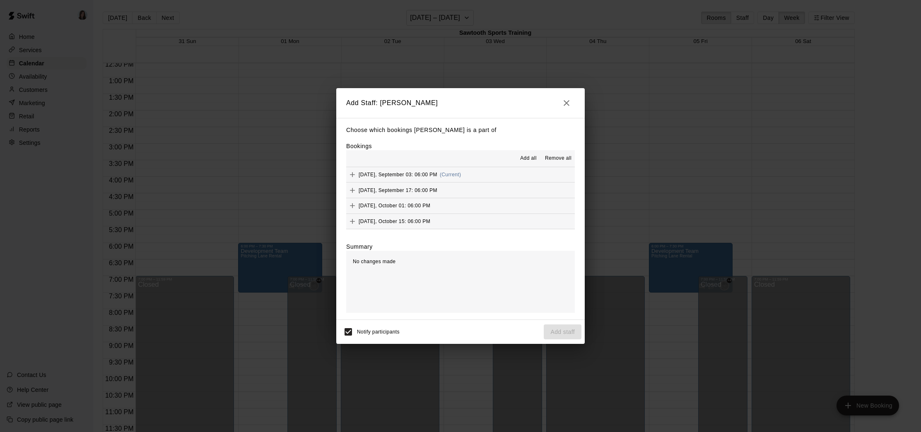
click at [526, 159] on span "Add all" at bounding box center [528, 158] width 17 height 8
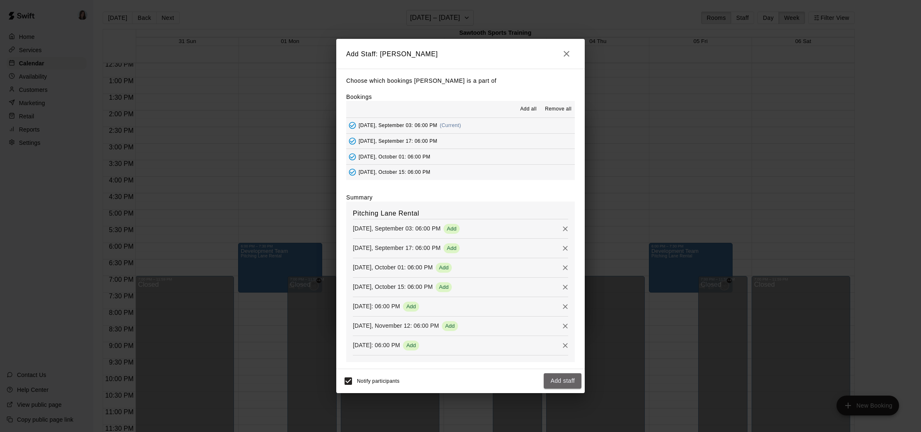
click at [562, 386] on button "Add staff" at bounding box center [563, 381] width 38 height 15
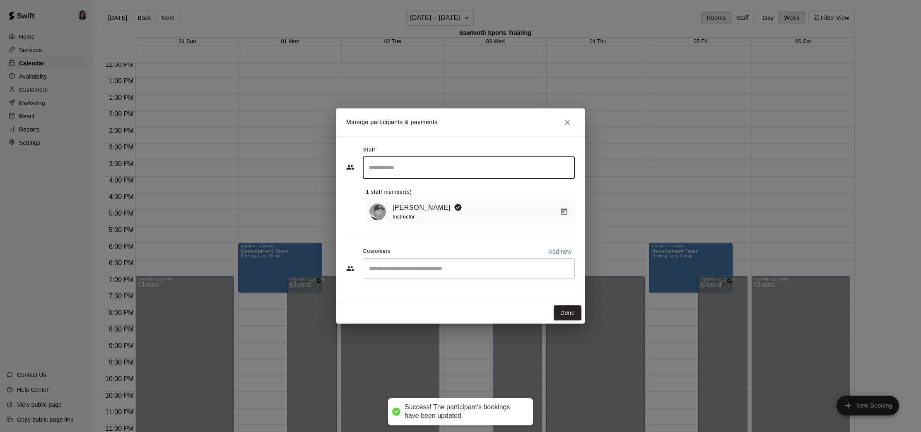
click at [472, 172] on input "Search staff" at bounding box center [469, 168] width 205 height 14
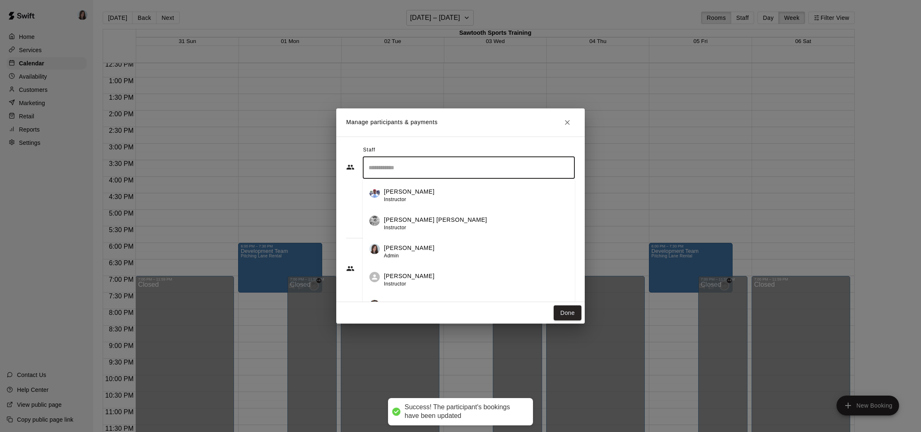
click at [426, 224] on div "[PERSON_NAME] [PERSON_NAME] Instructor" at bounding box center [476, 224] width 184 height 16
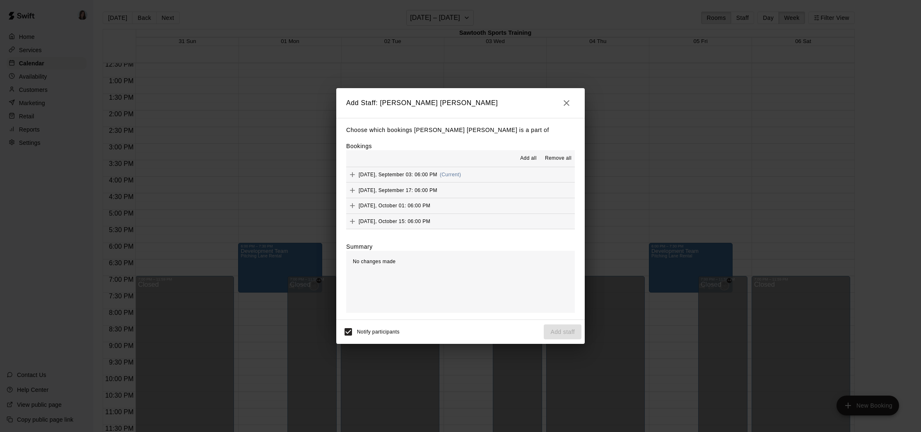
drag, startPoint x: 523, startPoint y: 157, endPoint x: 528, endPoint y: 167, distance: 11.1
click at [523, 157] on span "Add all" at bounding box center [528, 158] width 17 height 8
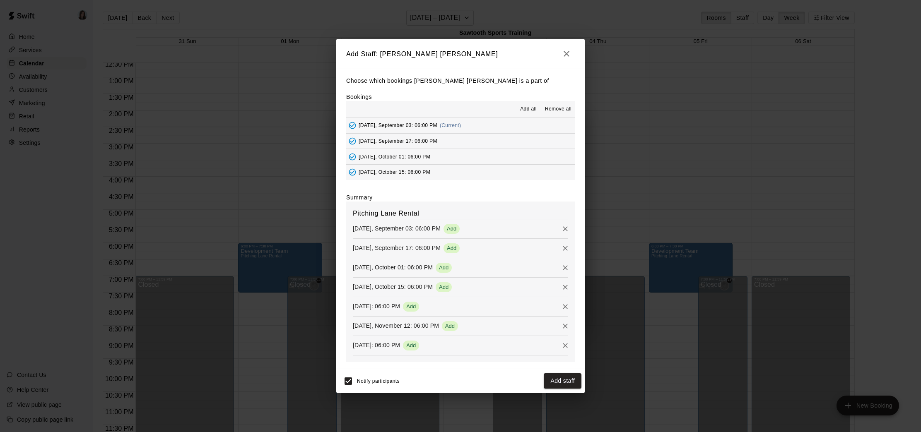
click at [559, 381] on button "Add staff" at bounding box center [563, 381] width 38 height 15
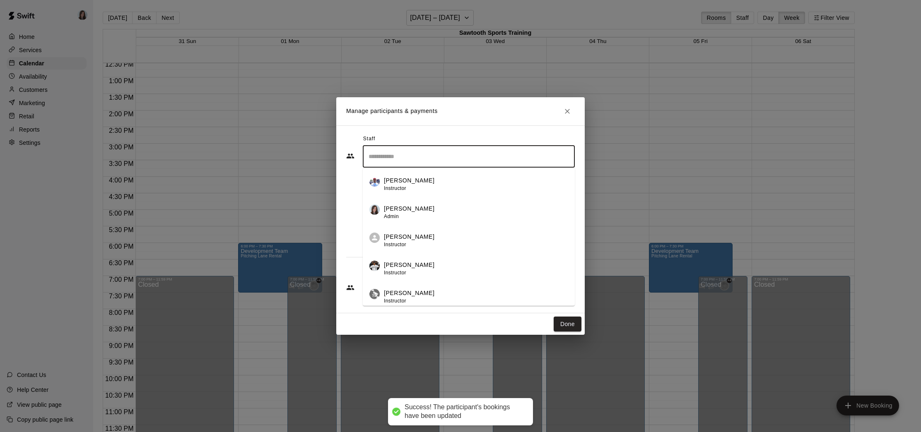
click at [477, 158] on input "Search staff" at bounding box center [469, 157] width 205 height 14
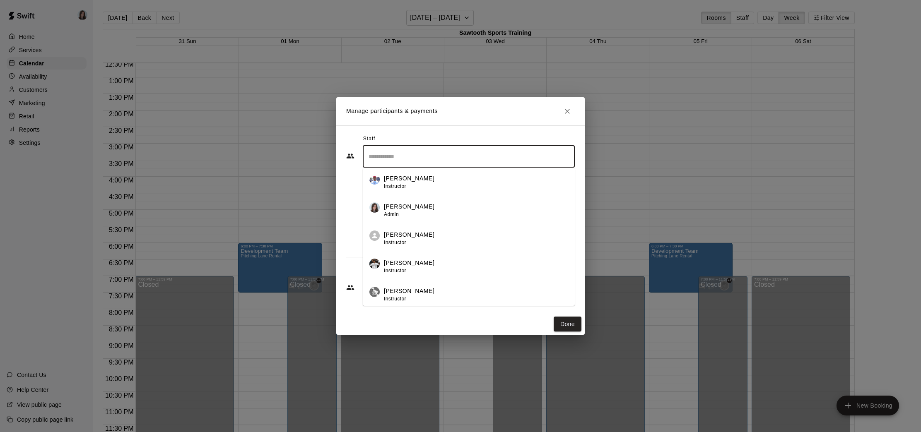
click at [450, 265] on div "[PERSON_NAME] Instructor" at bounding box center [476, 267] width 184 height 16
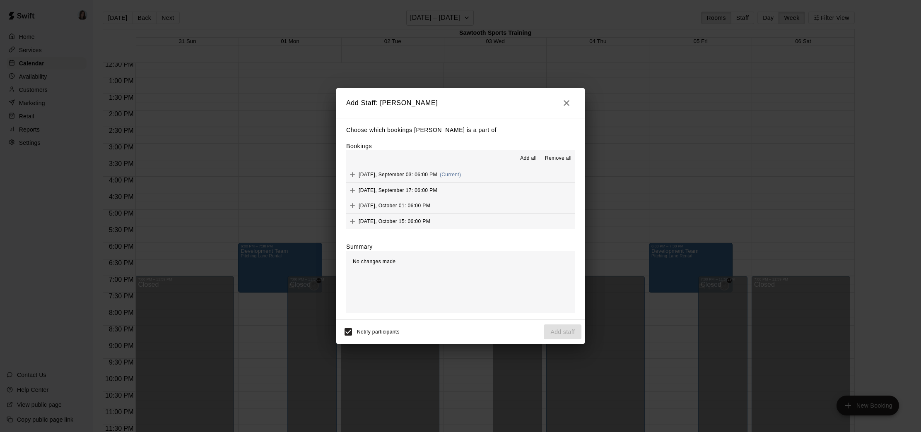
click at [527, 157] on span "Add all" at bounding box center [528, 158] width 17 height 8
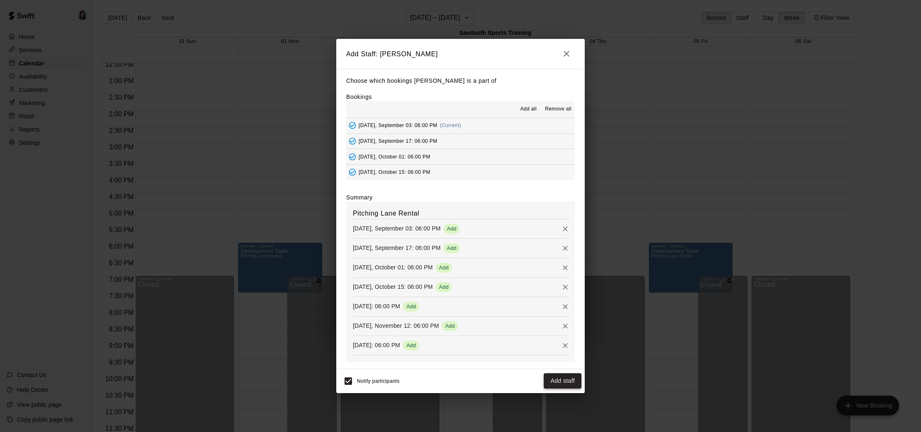
click at [559, 385] on button "Add staff" at bounding box center [563, 381] width 38 height 15
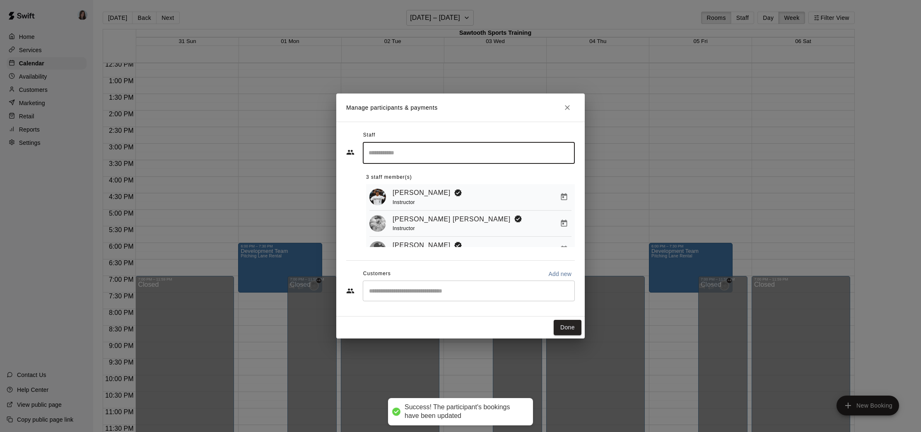
click at [476, 156] on input "Search staff" at bounding box center [469, 153] width 205 height 14
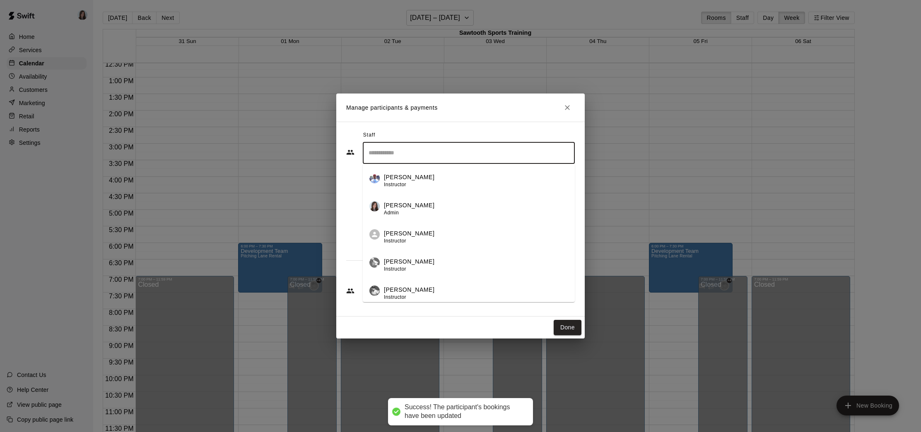
scroll to position [31, 0]
drag, startPoint x: 426, startPoint y: 234, endPoint x: 432, endPoint y: 235, distance: 6.7
click at [426, 234] on div "[PERSON_NAME] Instructor" at bounding box center [476, 235] width 184 height 16
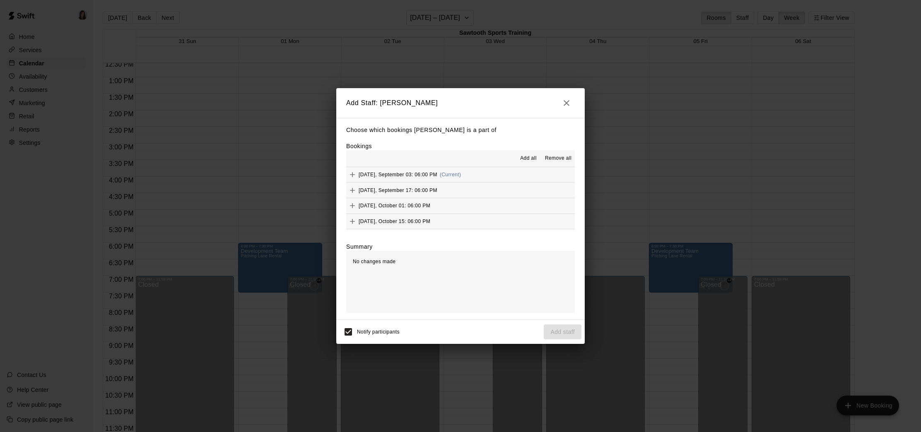
click at [527, 157] on span "Add all" at bounding box center [528, 158] width 17 height 8
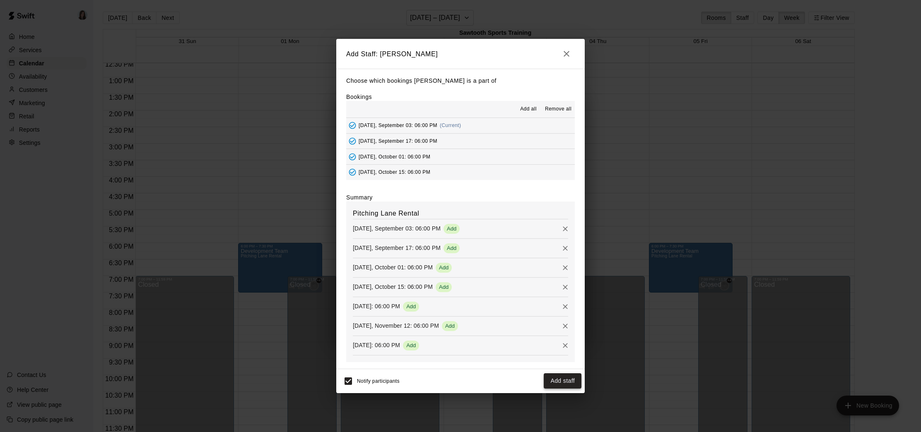
click at [558, 384] on button "Add staff" at bounding box center [563, 381] width 38 height 15
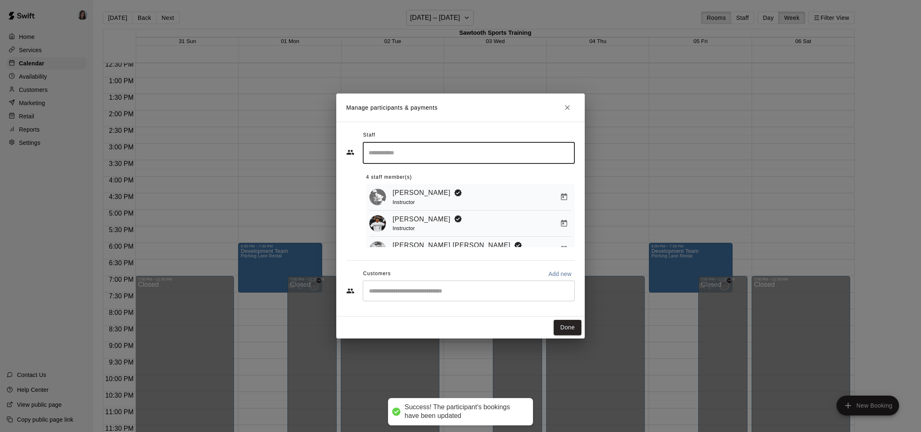
click at [503, 156] on input "Search staff" at bounding box center [469, 153] width 205 height 14
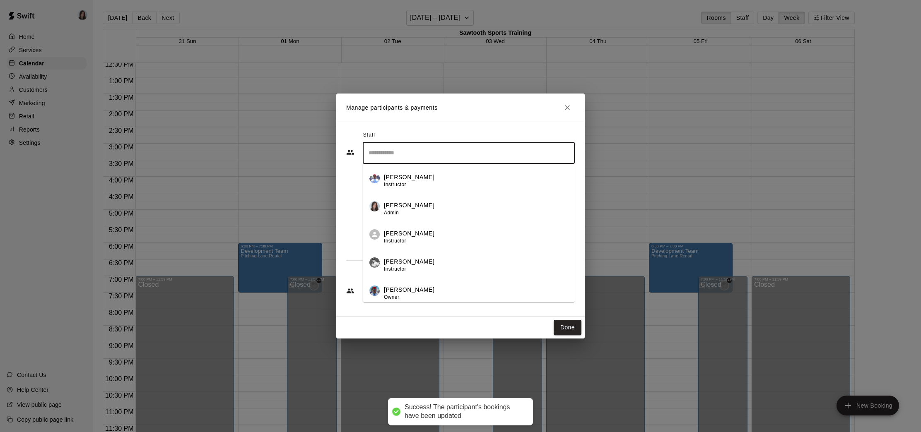
scroll to position [2, 0]
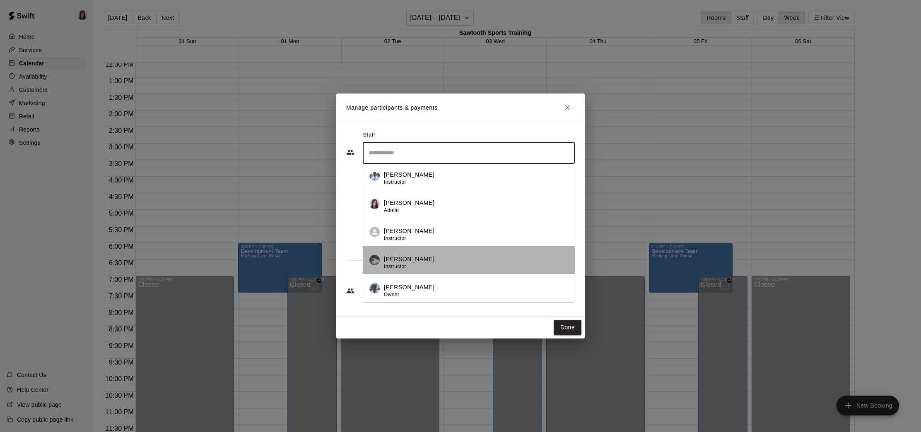
click at [456, 260] on div "[PERSON_NAME] Instructor" at bounding box center [476, 263] width 184 height 16
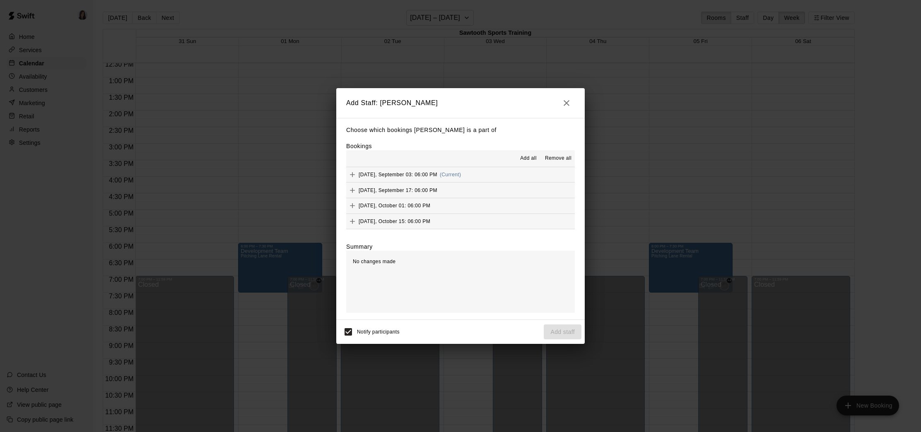
click at [525, 156] on span "Add all" at bounding box center [528, 158] width 17 height 8
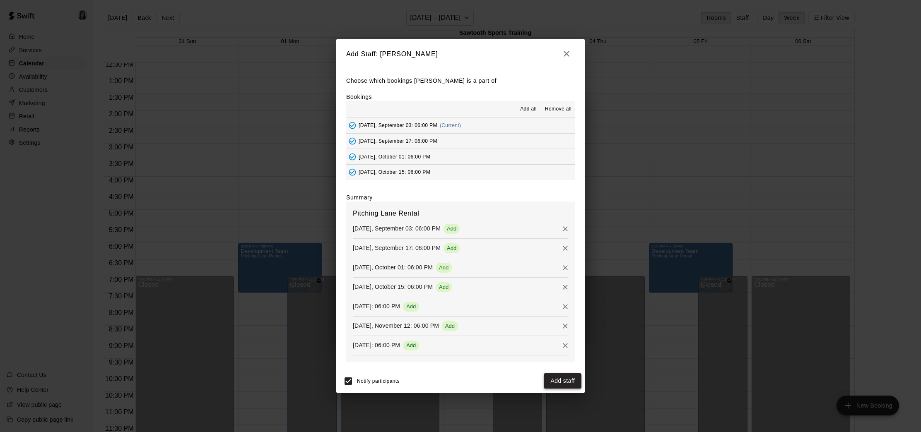
click at [561, 381] on button "Add staff" at bounding box center [563, 381] width 38 height 15
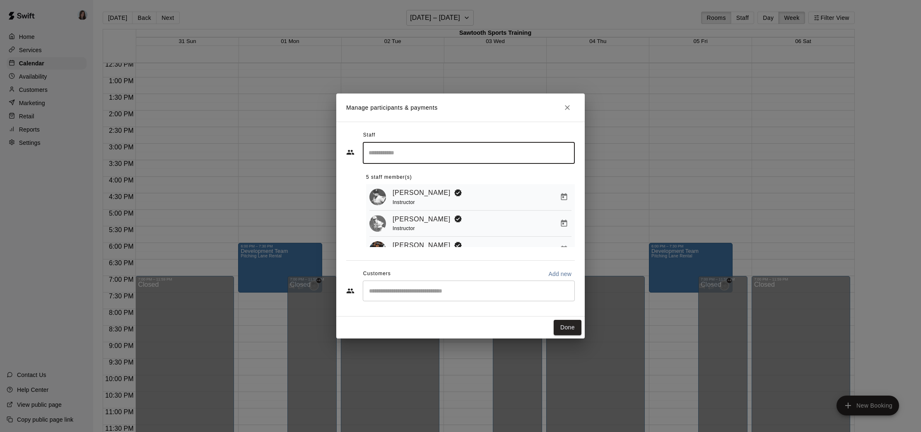
click at [497, 156] on input "Search staff" at bounding box center [469, 153] width 205 height 14
click at [497, 159] on input "Search staff" at bounding box center [469, 153] width 205 height 14
click at [522, 137] on div "Staff" at bounding box center [460, 135] width 229 height 13
click at [571, 326] on button "Done" at bounding box center [568, 327] width 28 height 15
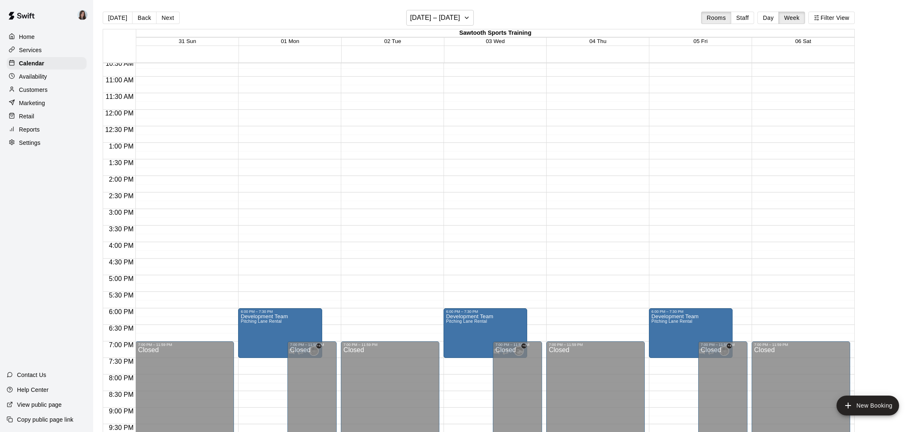
scroll to position [344, 0]
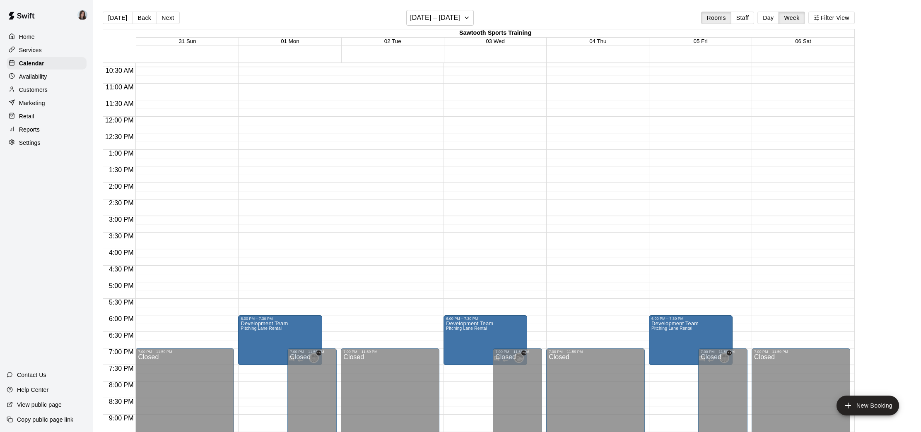
click at [36, 144] on p "Settings" at bounding box center [30, 143] width 22 height 8
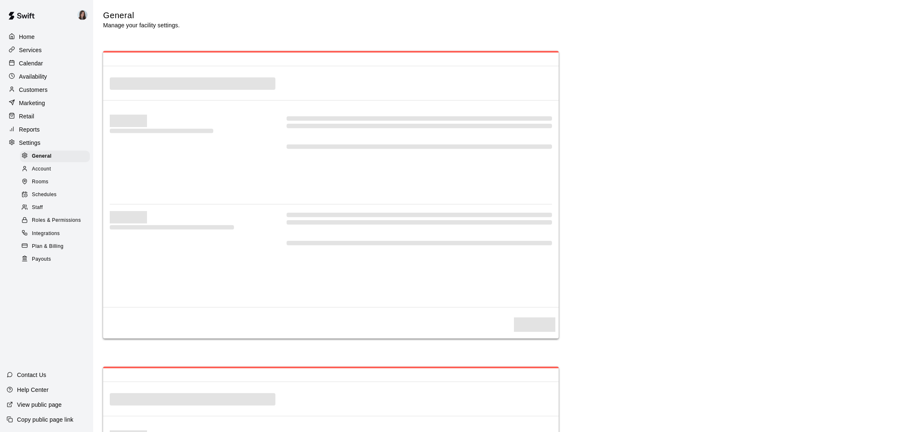
scroll to position [1620, 0]
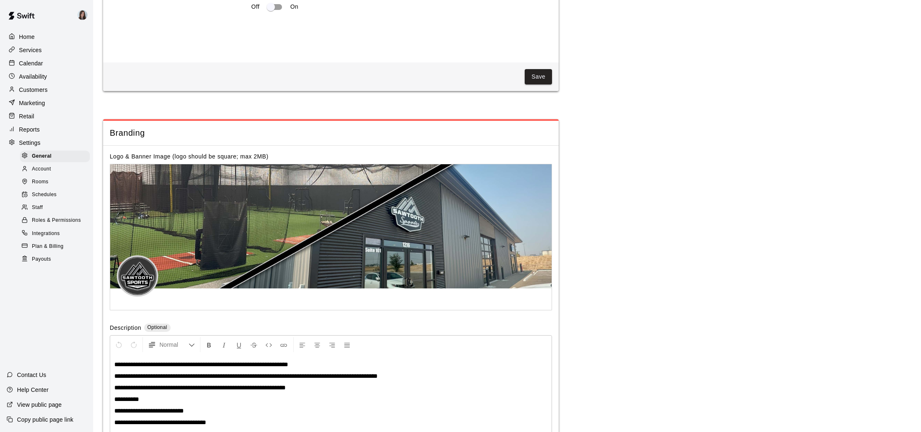
click at [46, 205] on div "Staff" at bounding box center [55, 208] width 70 height 12
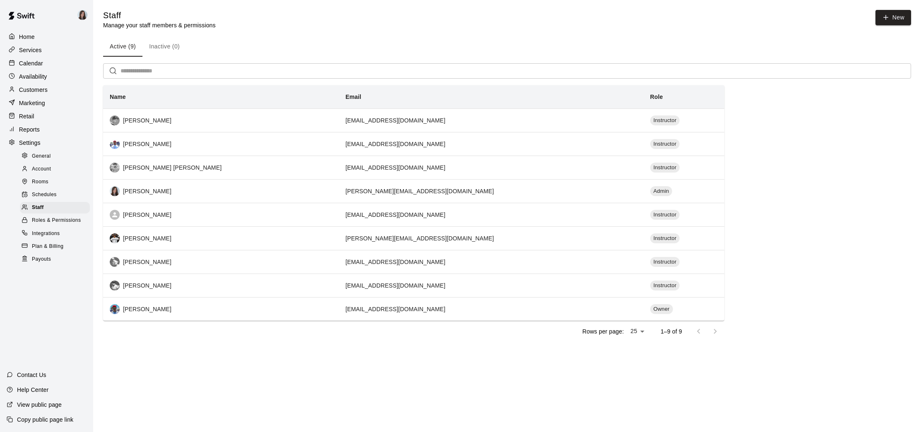
click at [43, 35] on div "Home" at bounding box center [47, 37] width 80 height 12
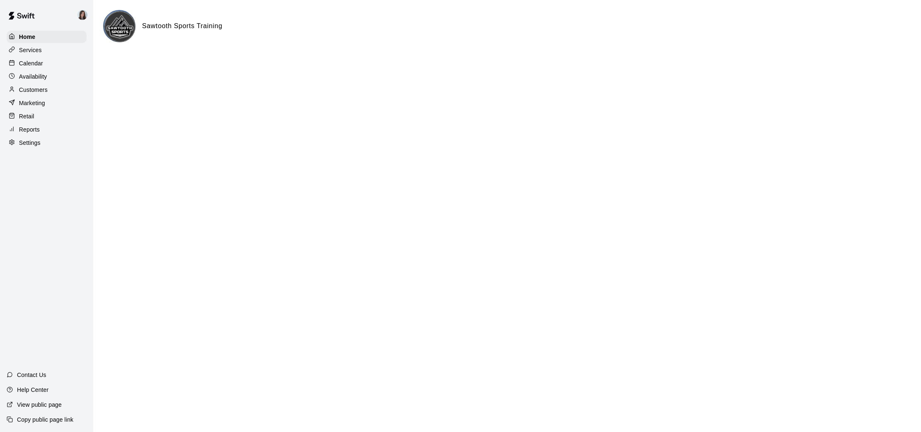
click at [304, 66] on html "Home Services Calendar Availability Customers Marketing Retail Reports Settings…" at bounding box center [460, 33] width 921 height 66
click at [39, 35] on div "Home" at bounding box center [47, 37] width 80 height 12
click at [28, 48] on p "Services" at bounding box center [30, 50] width 23 height 8
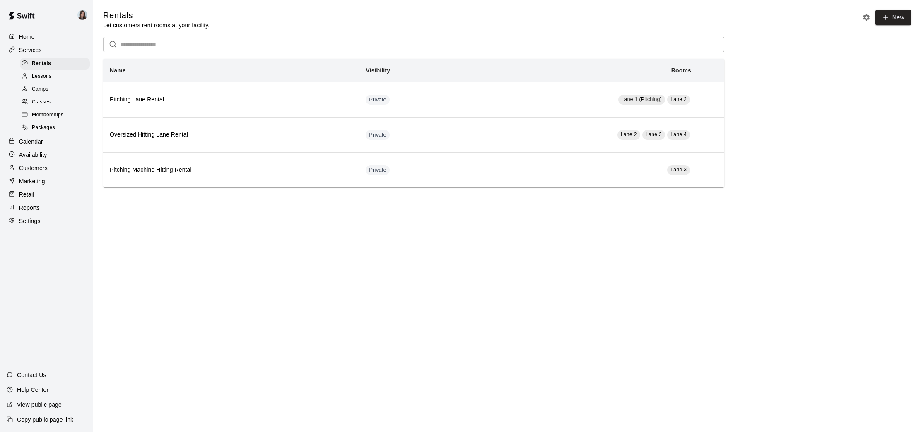
click at [27, 36] on p "Home" at bounding box center [27, 37] width 16 height 8
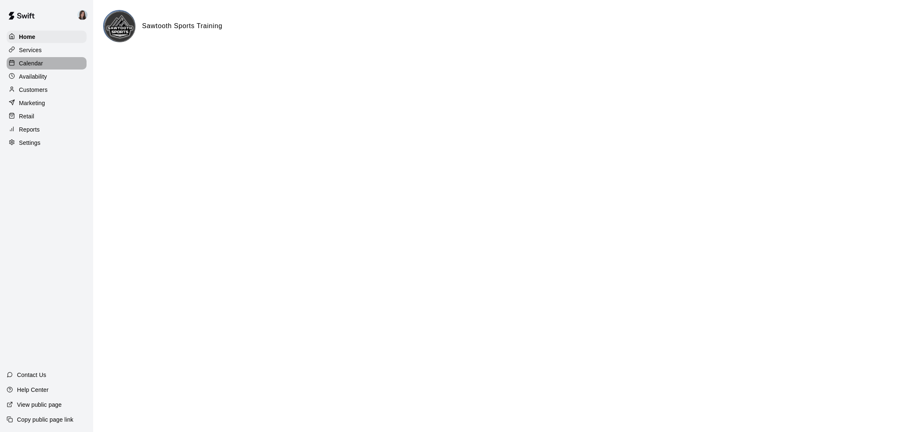
click at [29, 63] on p "Calendar" at bounding box center [31, 63] width 24 height 8
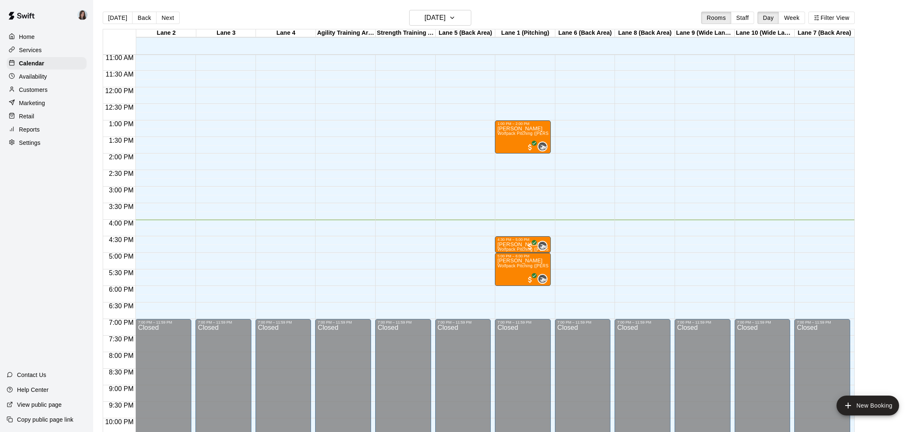
scroll to position [364, 0]
click at [791, 19] on button "Week" at bounding box center [792, 18] width 26 height 12
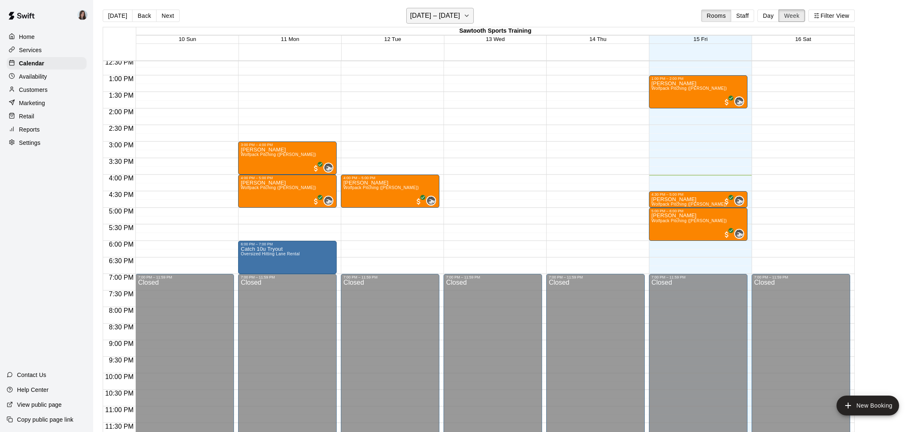
scroll to position [2, 0]
click at [465, 15] on icon "button" at bounding box center [466, 15] width 3 height 2
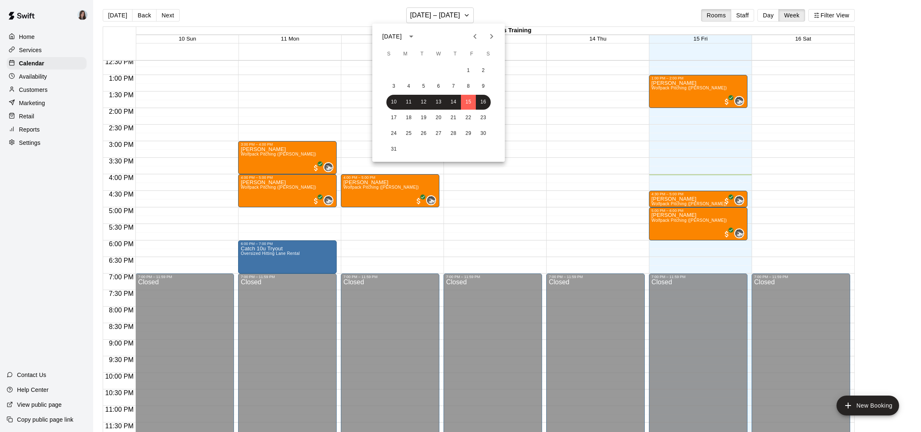
click at [492, 39] on icon "Next month" at bounding box center [492, 36] width 10 height 10
click at [483, 69] on button "6" at bounding box center [483, 70] width 15 height 15
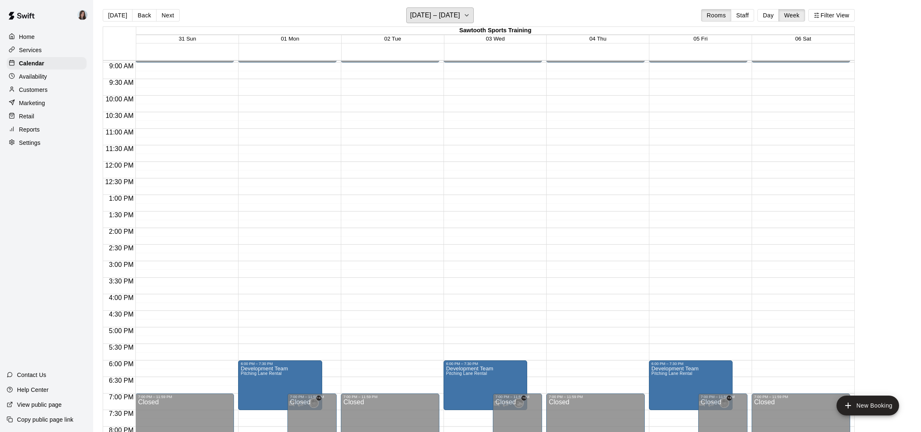
scroll to position [291, 0]
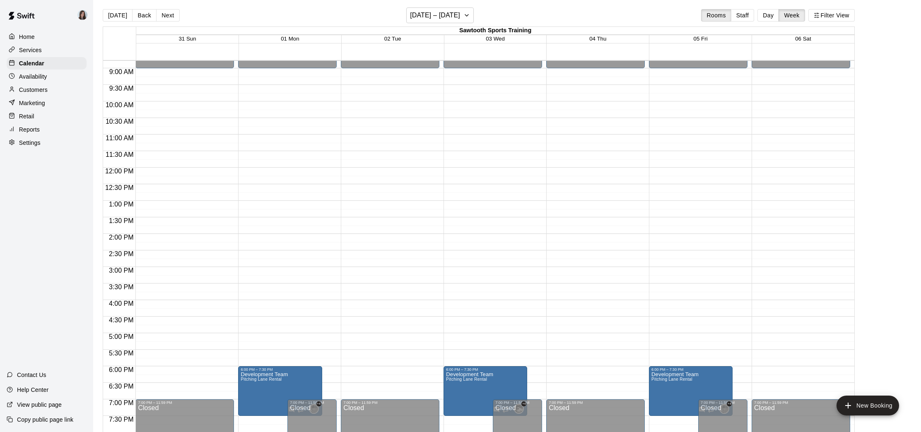
click at [765, 70] on div "12:00 AM – 9:00 AM Closed 7:00 PM – 11:59 PM Closed" at bounding box center [801, 167] width 99 height 795
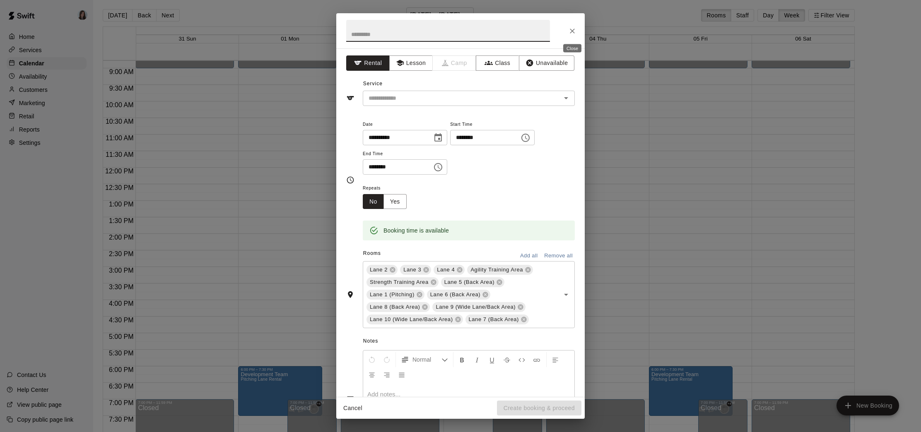
click at [572, 30] on icon "Close" at bounding box center [572, 31] width 8 height 8
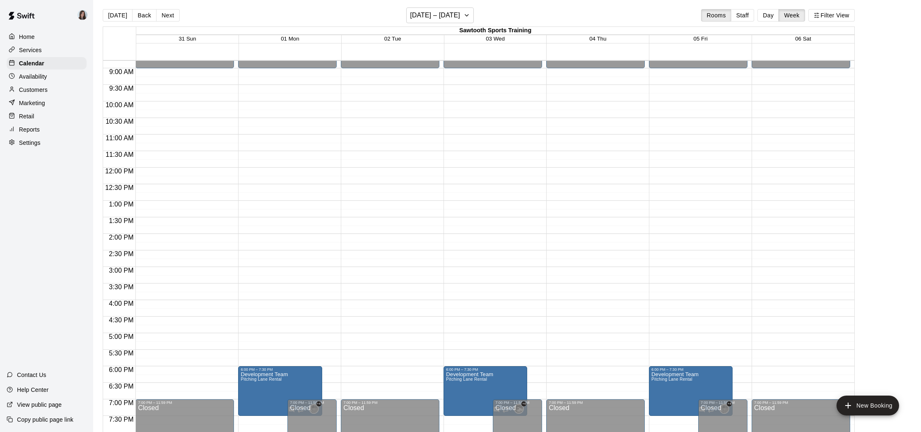
scroll to position [5, 0]
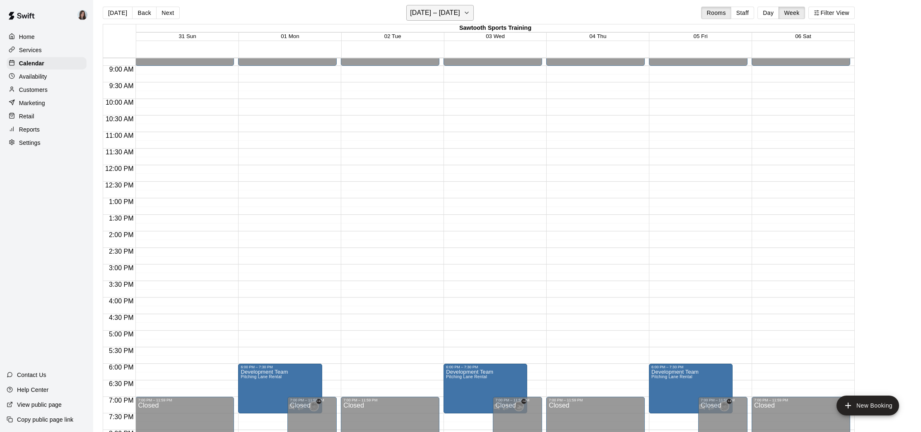
click at [460, 13] on h6 "[DATE] – [DATE]" at bounding box center [435, 13] width 50 height 12
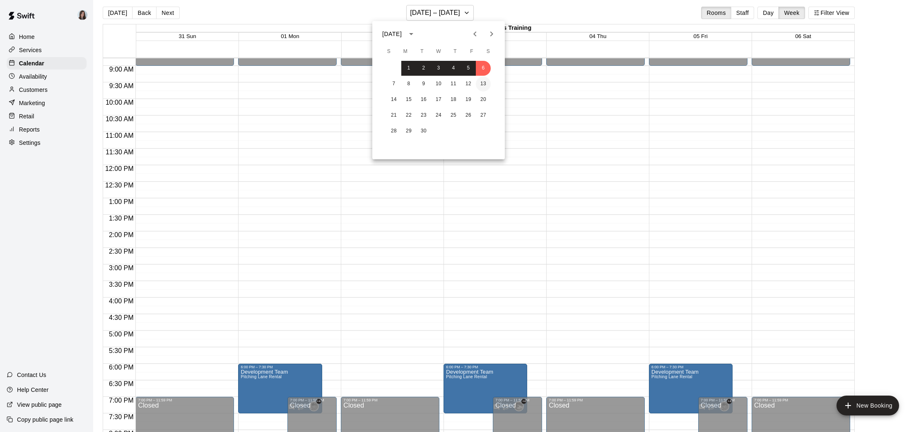
click at [486, 83] on button "13" at bounding box center [483, 84] width 15 height 15
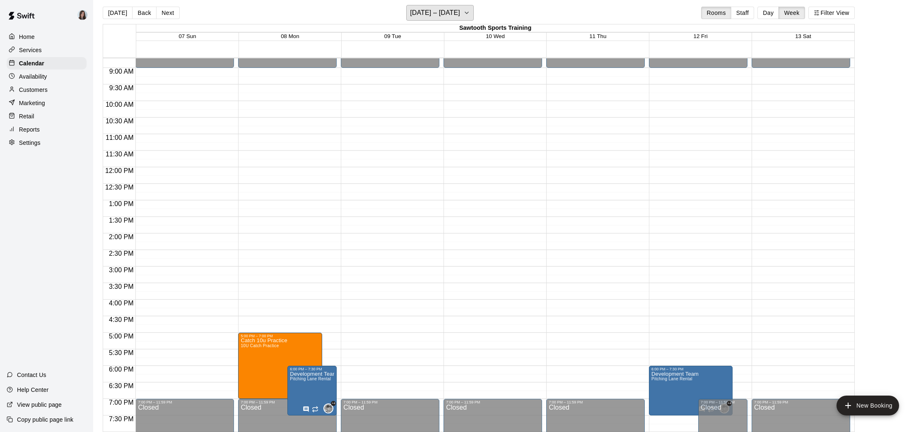
scroll to position [287, 0]
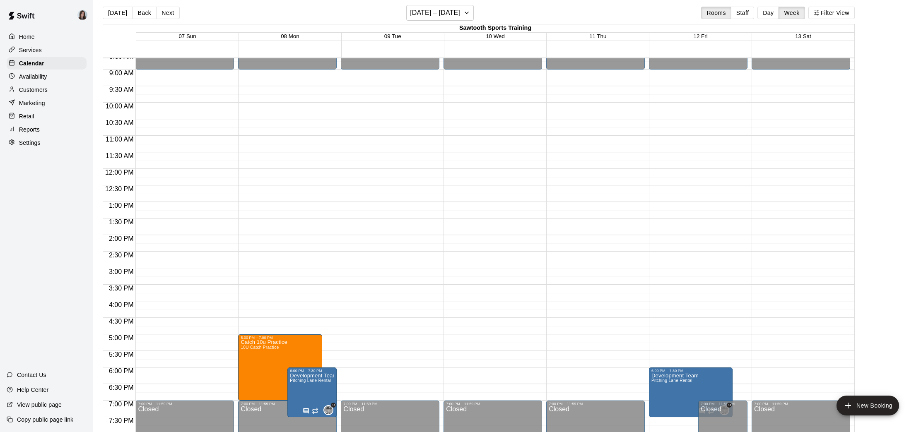
click at [787, 73] on div "12:00 AM – 9:00 AM Closed 7:00 PM – 11:59 PM Closed" at bounding box center [801, 168] width 99 height 795
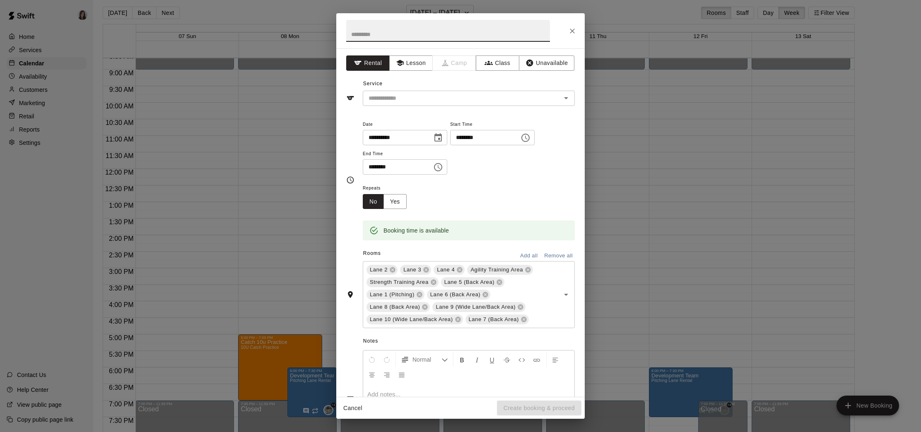
click at [389, 38] on input "text" at bounding box center [448, 31] width 204 height 22
click at [412, 98] on input "text" at bounding box center [456, 98] width 183 height 10
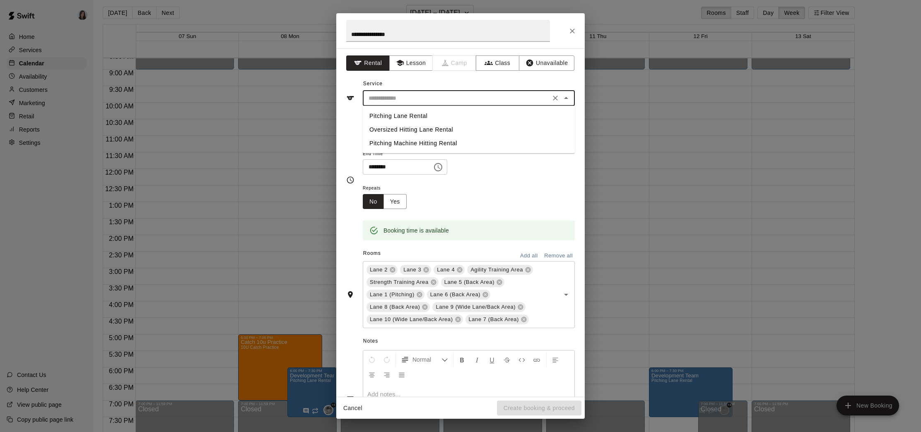
click at [409, 113] on li "Pitching Lane Rental" at bounding box center [469, 116] width 212 height 14
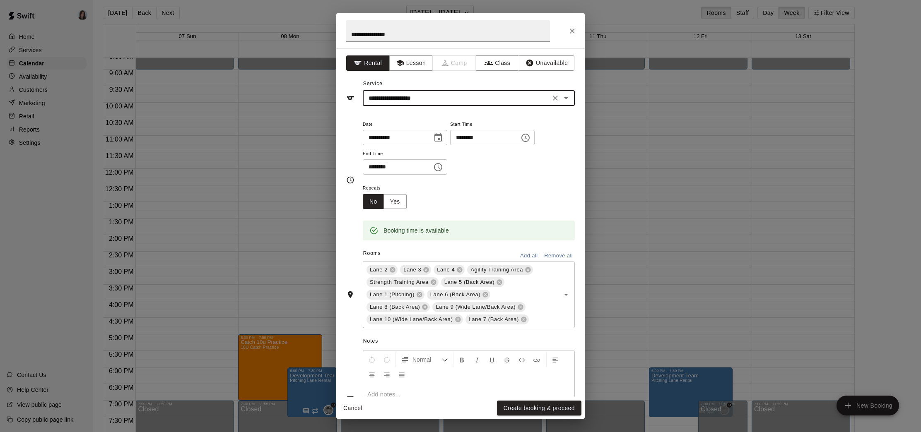
click at [371, 168] on input "********" at bounding box center [395, 166] width 64 height 15
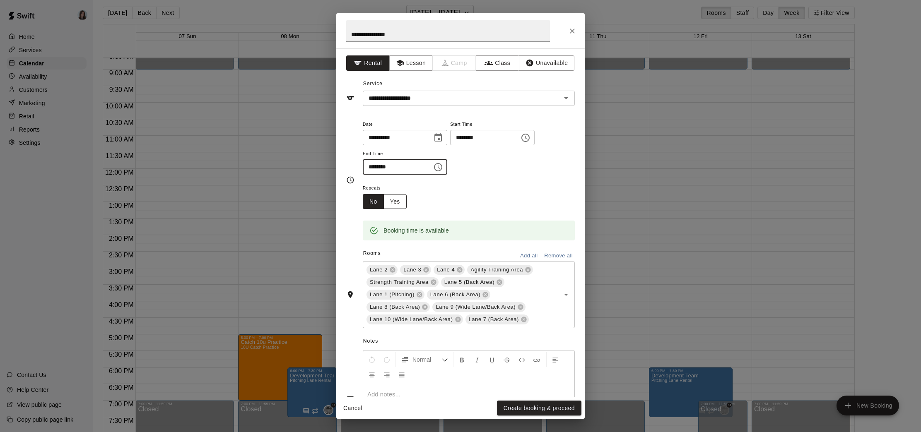
click at [397, 201] on button "Yes" at bounding box center [394, 201] width 23 height 15
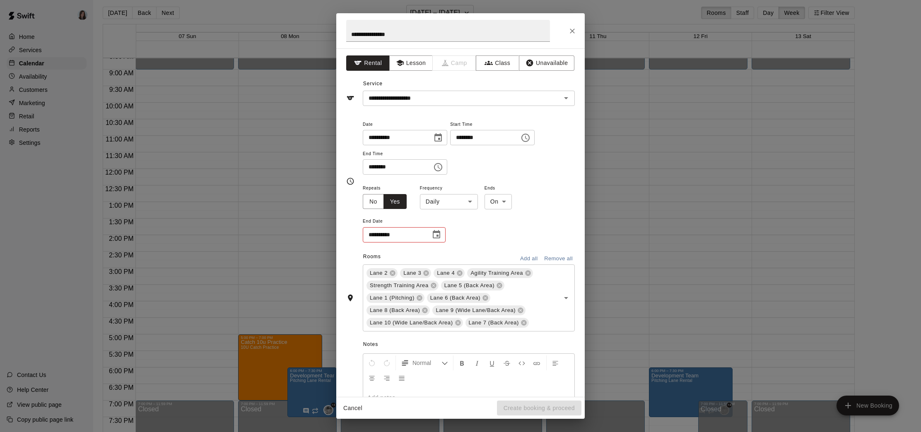
click at [453, 206] on body "Home Services Calendar Availability Customers Marketing Retail Reports Settings…" at bounding box center [460, 218] width 921 height 446
click at [442, 233] on li "Weekly [DATE]" at bounding box center [449, 234] width 104 height 14
click at [438, 135] on icon "Choose date, selected date is Sep 13, 2025" at bounding box center [437, 137] width 7 height 8
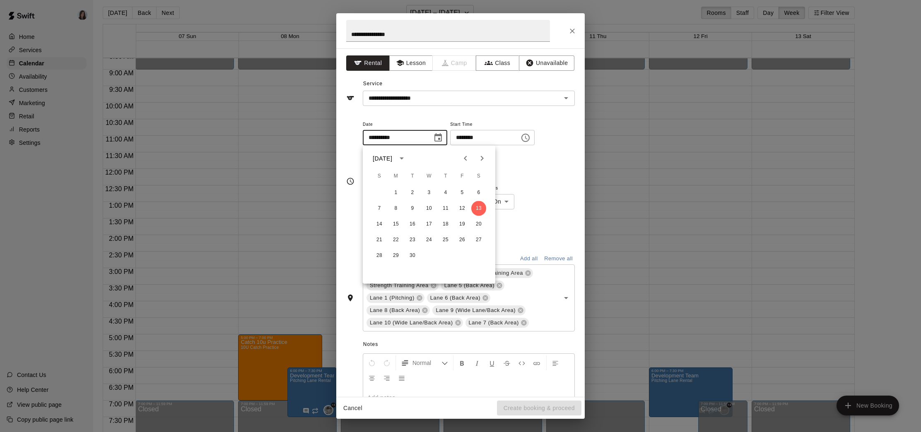
click at [531, 180] on div "**********" at bounding box center [469, 151] width 212 height 64
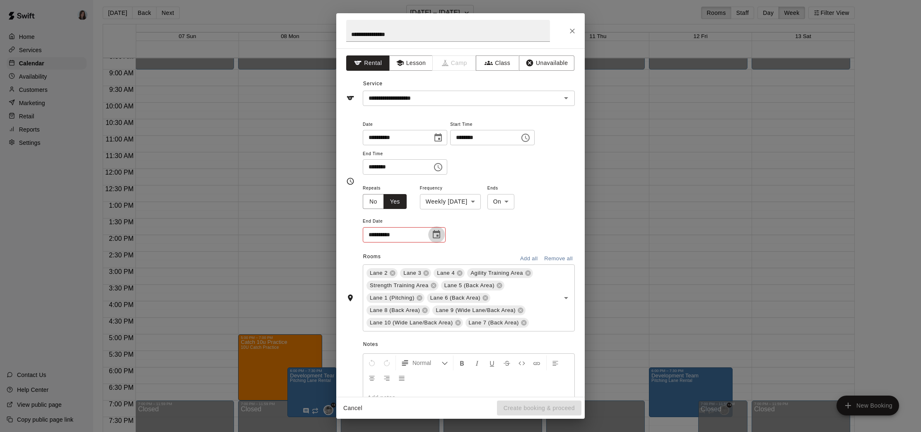
click at [435, 236] on icon "Choose date" at bounding box center [437, 235] width 10 height 10
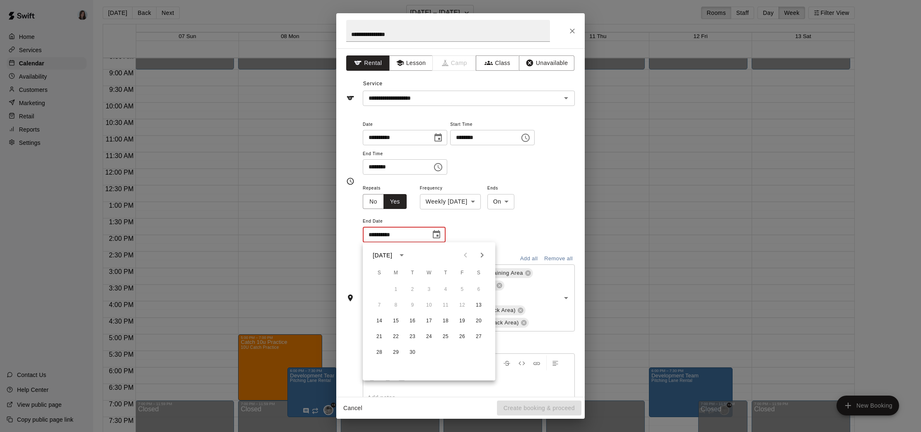
click at [482, 253] on icon "Next month" at bounding box center [482, 255] width 3 height 5
click at [477, 336] on button "25" at bounding box center [478, 337] width 15 height 15
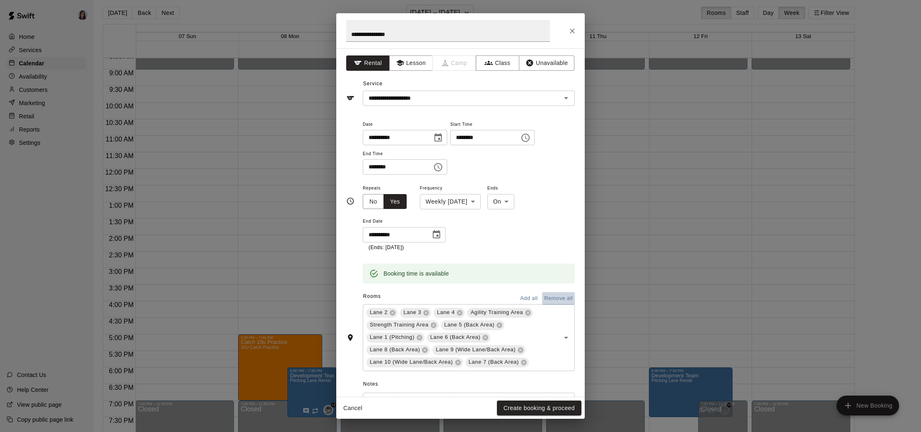
click at [559, 298] on button "Remove all" at bounding box center [558, 298] width 33 height 13
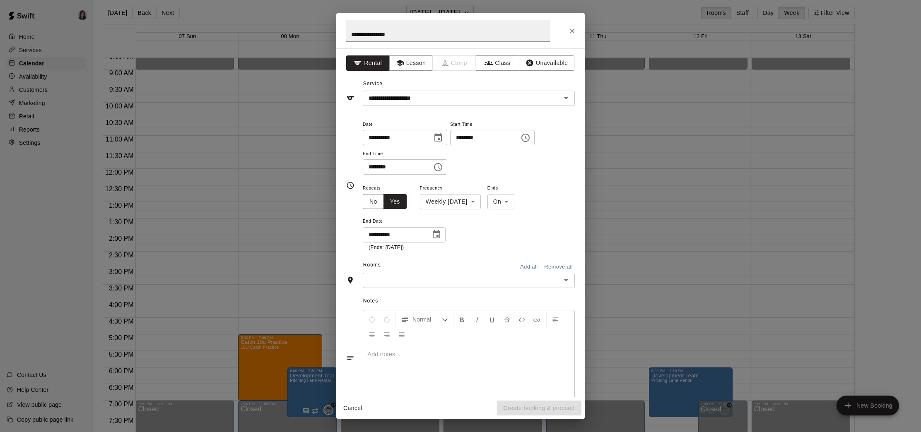
click at [400, 283] on input "text" at bounding box center [461, 280] width 193 height 10
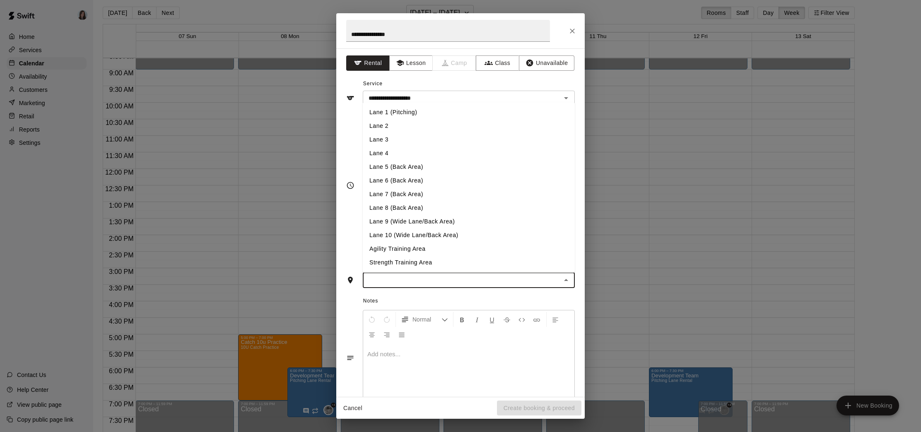
click at [405, 282] on input "text" at bounding box center [461, 280] width 193 height 10
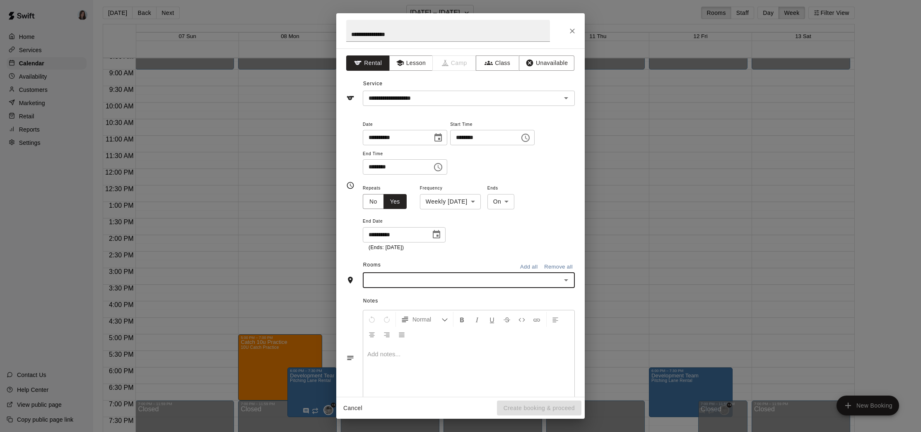
click at [405, 283] on input "text" at bounding box center [461, 280] width 193 height 10
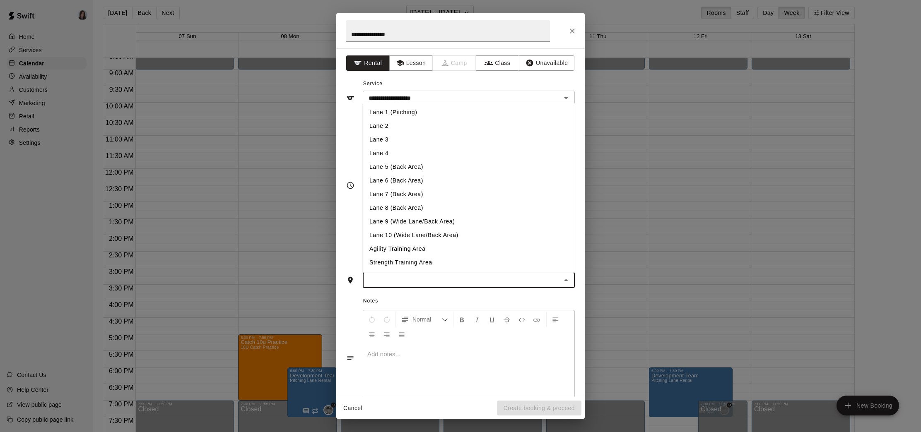
drag, startPoint x: 416, startPoint y: 113, endPoint x: 417, endPoint y: 122, distance: 9.1
click at [416, 113] on li "Lane 1 (Pitching)" at bounding box center [469, 113] width 212 height 14
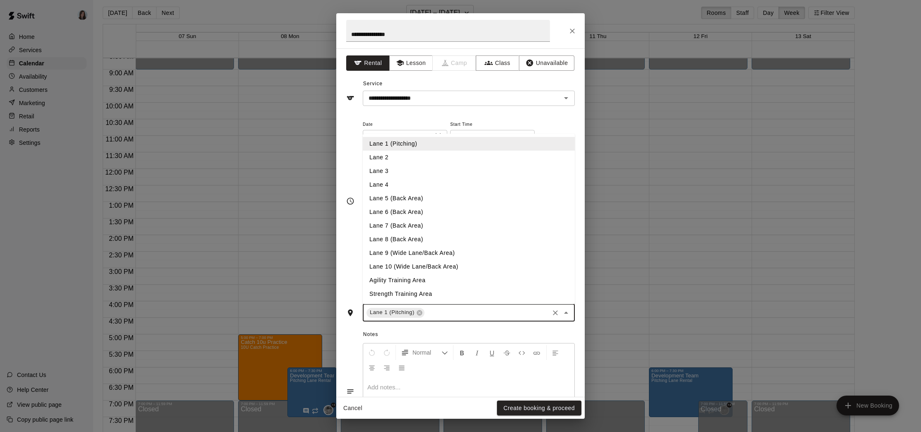
click at [448, 313] on input "text" at bounding box center [487, 313] width 122 height 10
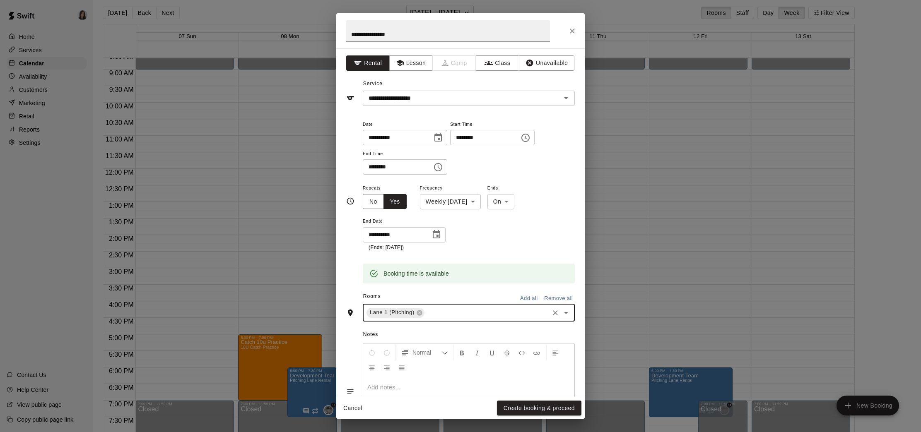
click at [455, 311] on input "text" at bounding box center [487, 313] width 122 height 10
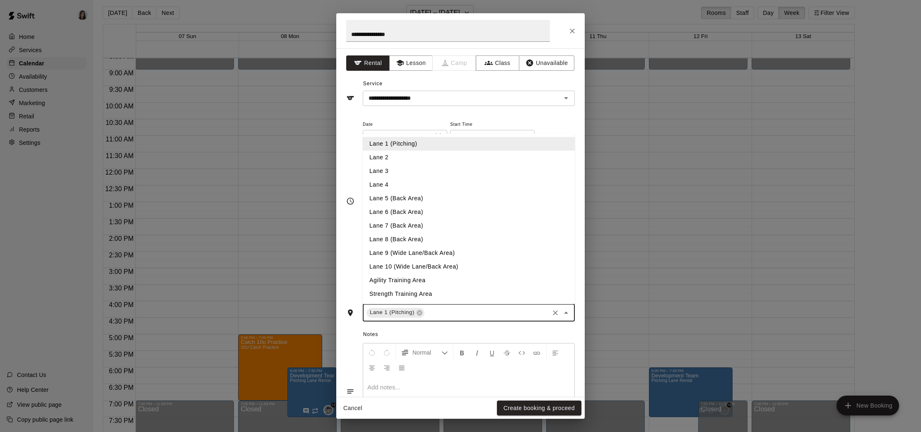
click at [402, 156] on li "Lane 2" at bounding box center [469, 158] width 212 height 14
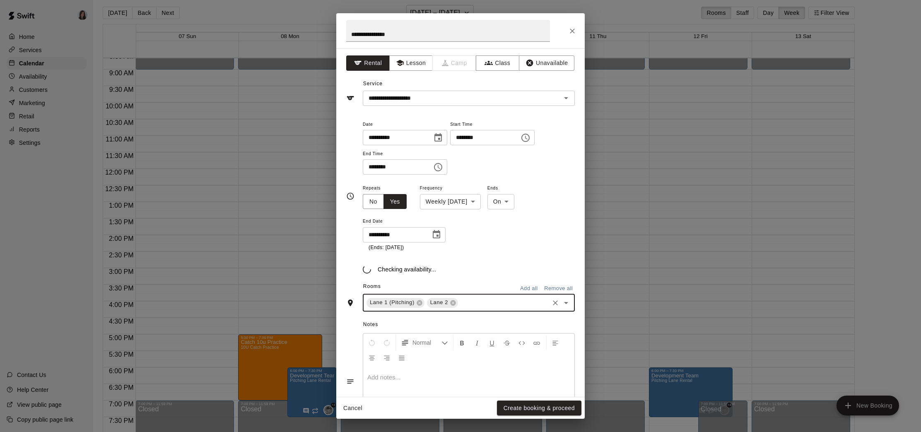
click at [481, 303] on input "text" at bounding box center [503, 303] width 89 height 10
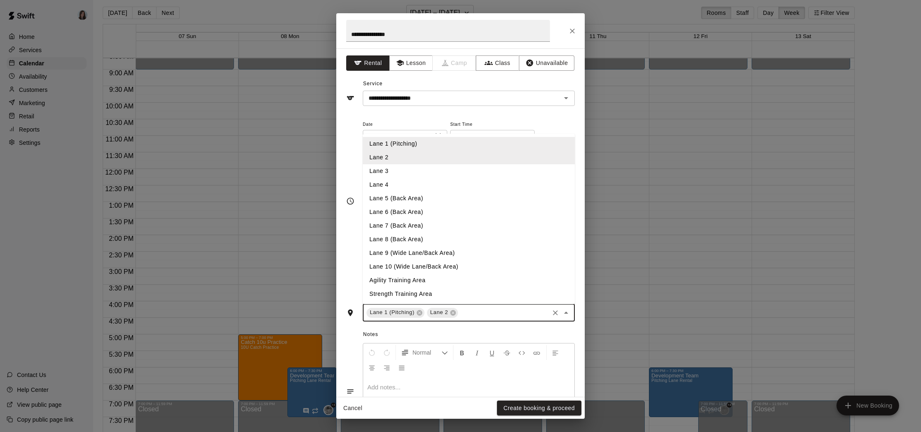
click at [405, 167] on li "Lane 3" at bounding box center [469, 171] width 212 height 14
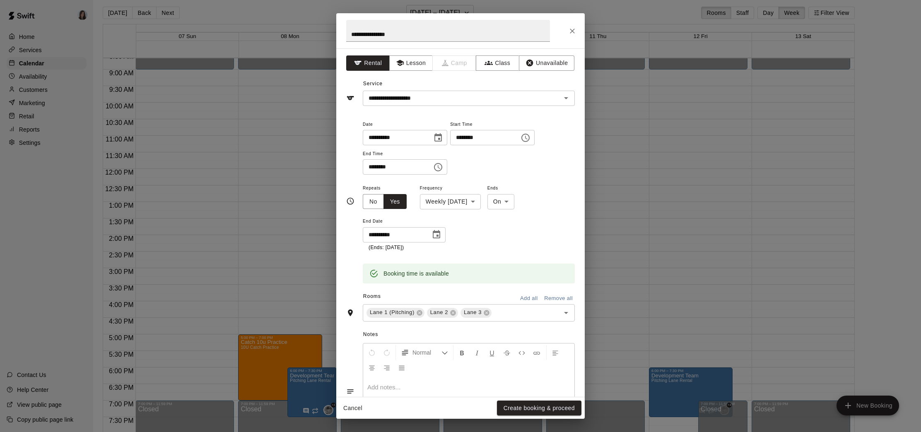
drag, startPoint x: 513, startPoint y: 303, endPoint x: 511, endPoint y: 299, distance: 4.3
click at [513, 302] on div "Rooms Add all Remove all" at bounding box center [460, 297] width 229 height 14
click at [512, 317] on div "Lane 1 (Pitching) [GEOGRAPHIC_DATA] 3 ​" at bounding box center [469, 312] width 212 height 17
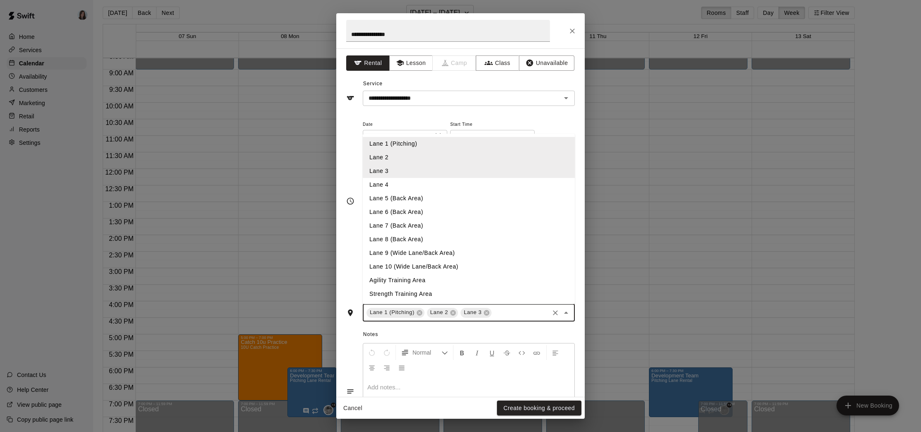
drag, startPoint x: 389, startPoint y: 181, endPoint x: 393, endPoint y: 186, distance: 5.6
click at [389, 181] on li "Lane 4" at bounding box center [469, 185] width 212 height 14
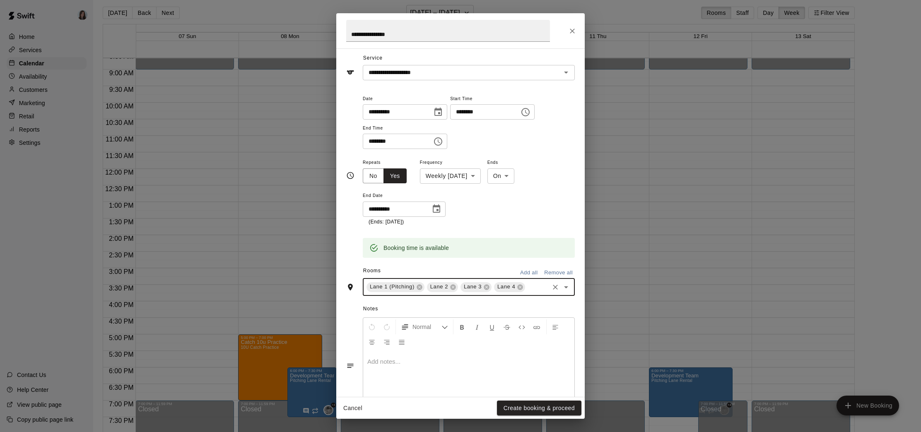
scroll to position [0, 0]
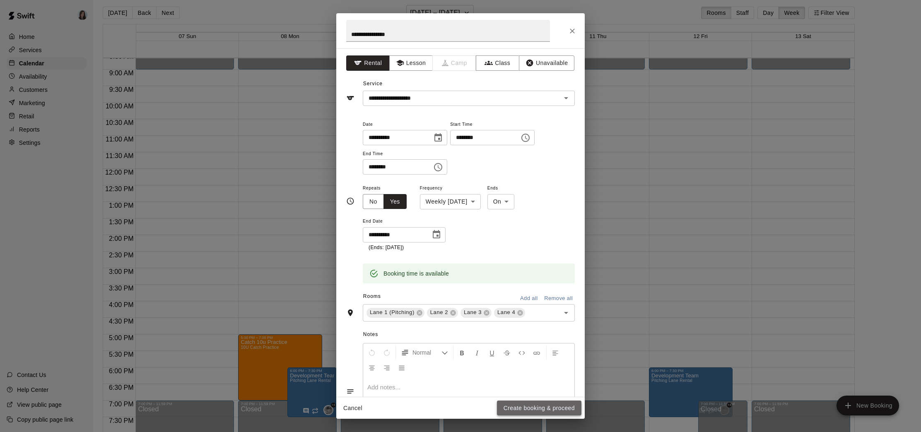
click at [535, 408] on button "Create booking & proceed" at bounding box center [539, 408] width 84 height 15
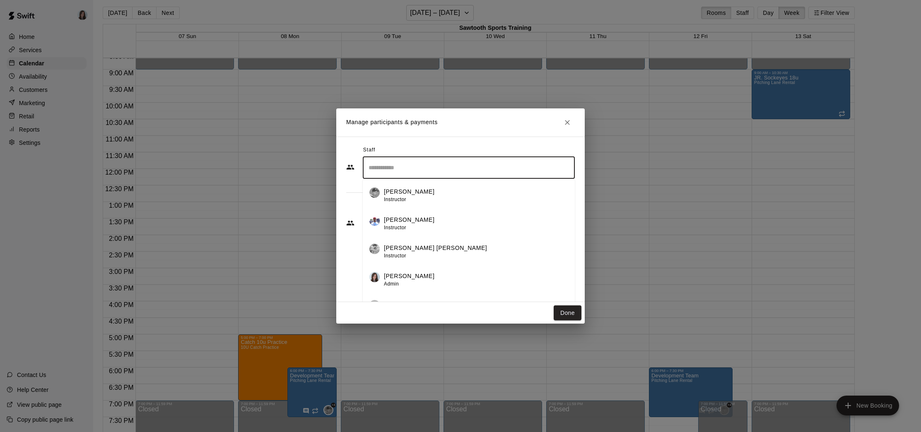
click at [457, 169] on input "Search staff" at bounding box center [469, 168] width 205 height 14
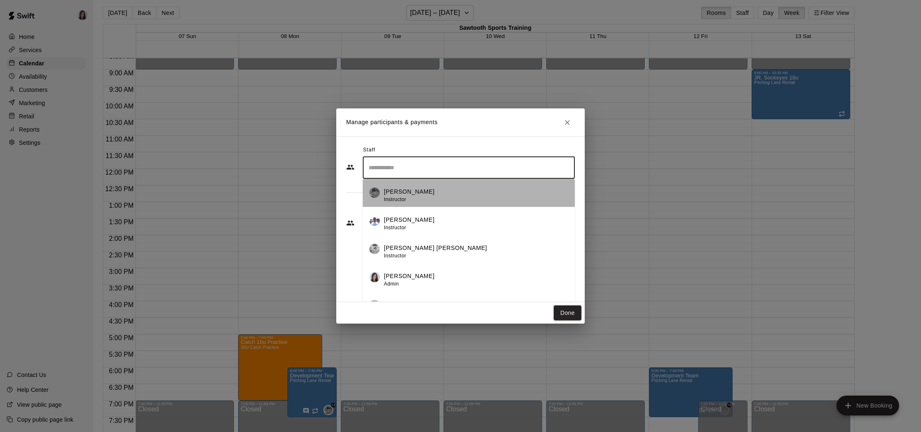
click at [438, 189] on div "[PERSON_NAME] Instructor" at bounding box center [476, 196] width 184 height 16
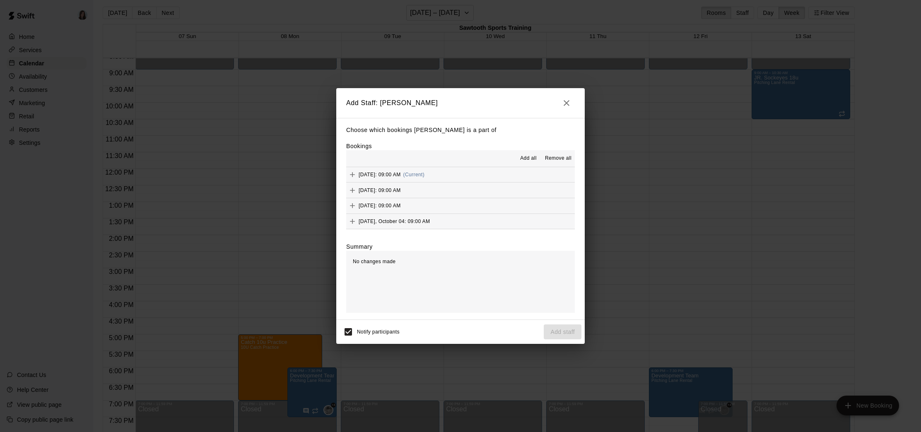
click at [525, 157] on span "Add all" at bounding box center [528, 158] width 17 height 8
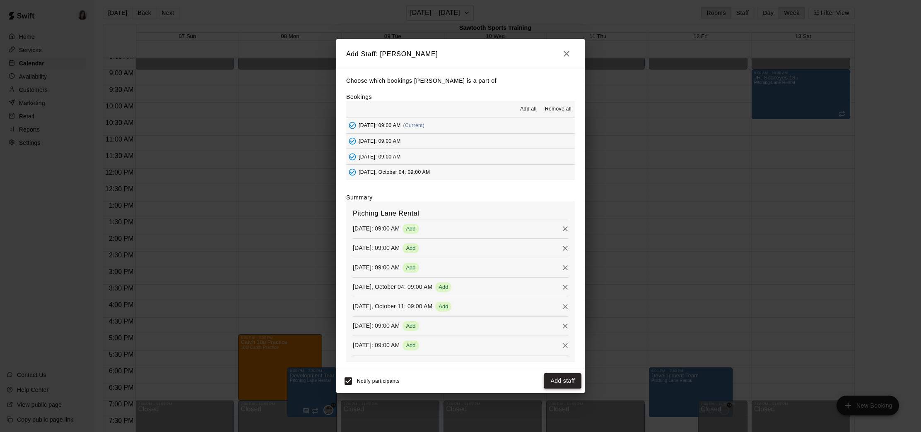
click at [560, 378] on button "Add staff" at bounding box center [563, 381] width 38 height 15
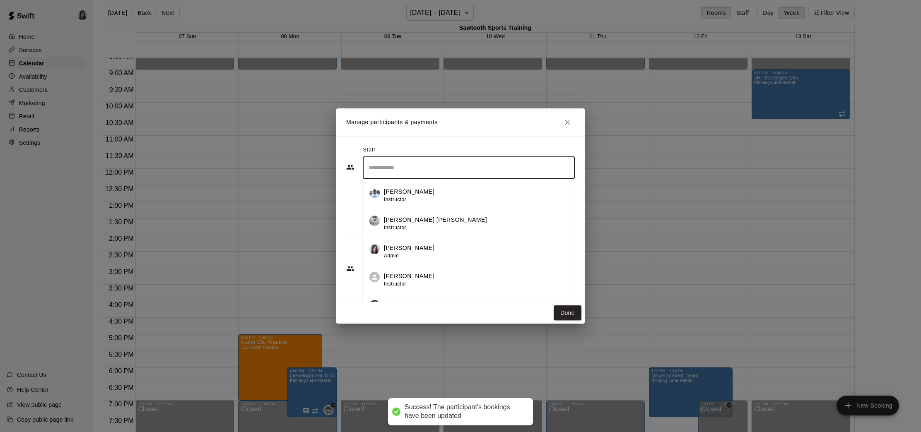
click at [481, 167] on input "Search staff" at bounding box center [469, 168] width 205 height 14
click at [422, 221] on p "[PERSON_NAME] [PERSON_NAME]" at bounding box center [435, 220] width 103 height 9
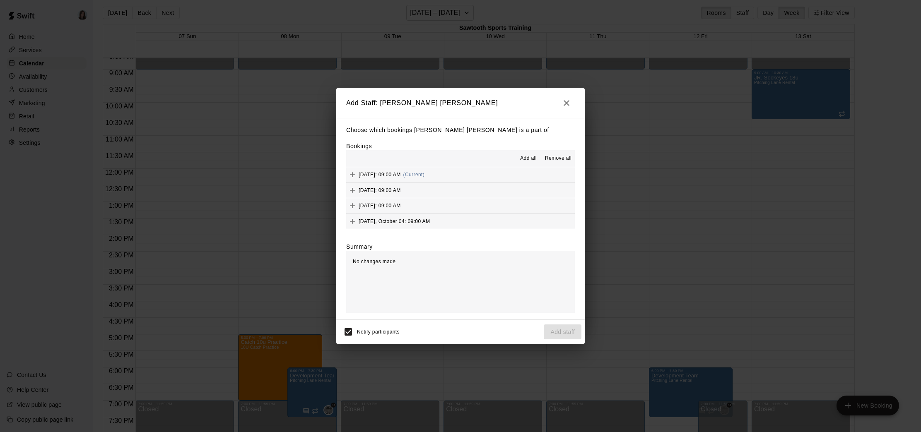
drag, startPoint x: 529, startPoint y: 158, endPoint x: 532, endPoint y: 166, distance: 9.2
click at [529, 158] on span "Add all" at bounding box center [528, 158] width 17 height 8
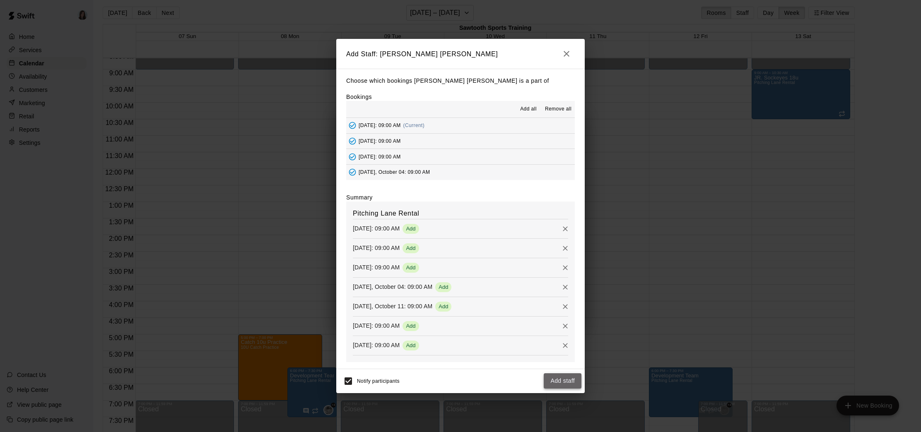
click at [564, 380] on button "Add staff" at bounding box center [563, 381] width 38 height 15
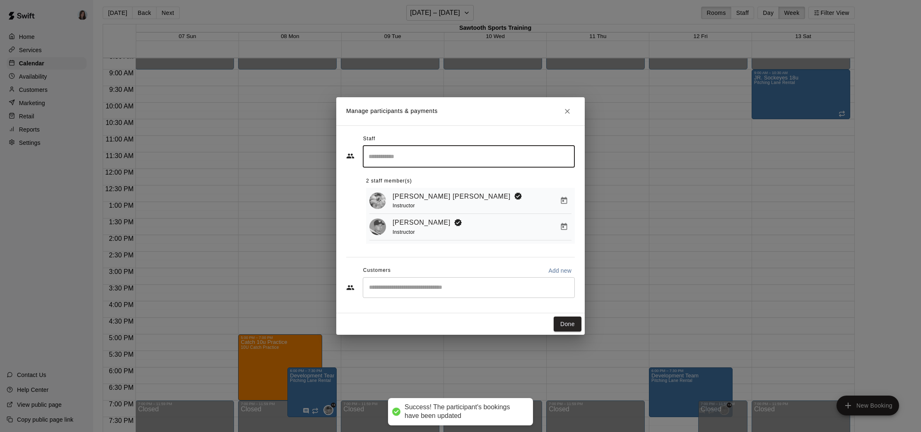
click at [496, 157] on input "Search staff" at bounding box center [469, 157] width 205 height 14
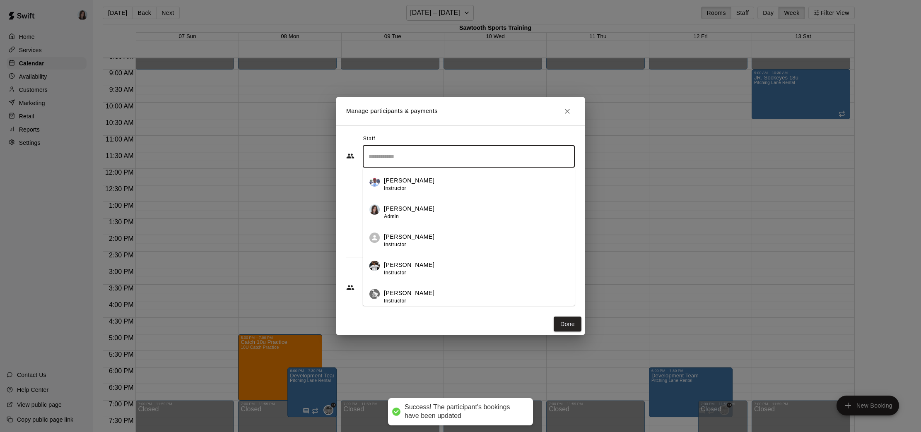
click at [431, 270] on div "[PERSON_NAME] Instructor" at bounding box center [476, 269] width 184 height 16
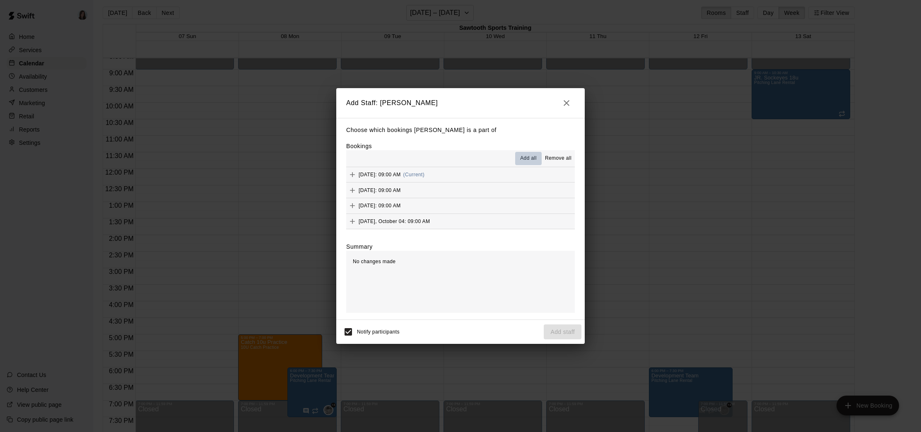
click at [525, 157] on span "Add all" at bounding box center [528, 158] width 17 height 8
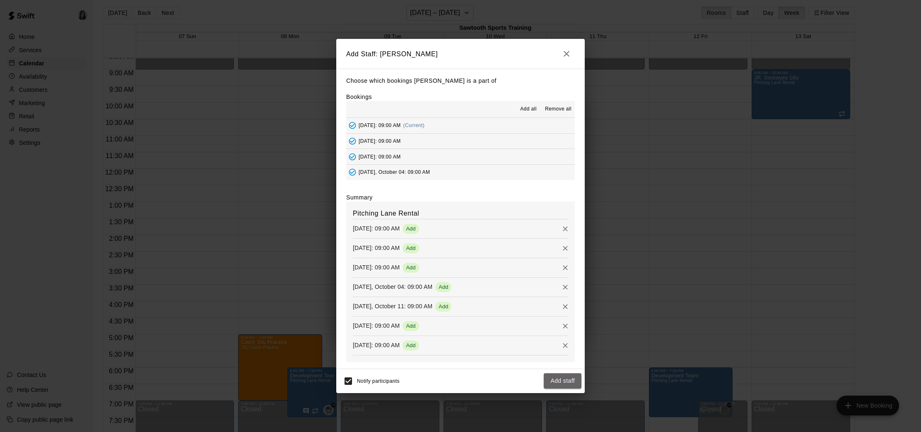
click at [564, 386] on button "Add staff" at bounding box center [563, 381] width 38 height 15
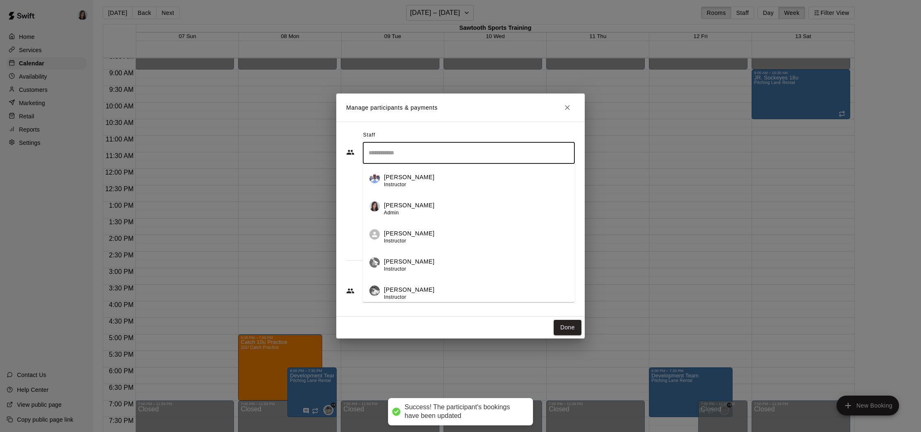
click at [484, 154] on input "Search staff" at bounding box center [469, 153] width 205 height 14
click at [461, 265] on div "[PERSON_NAME] Instructor" at bounding box center [476, 266] width 184 height 16
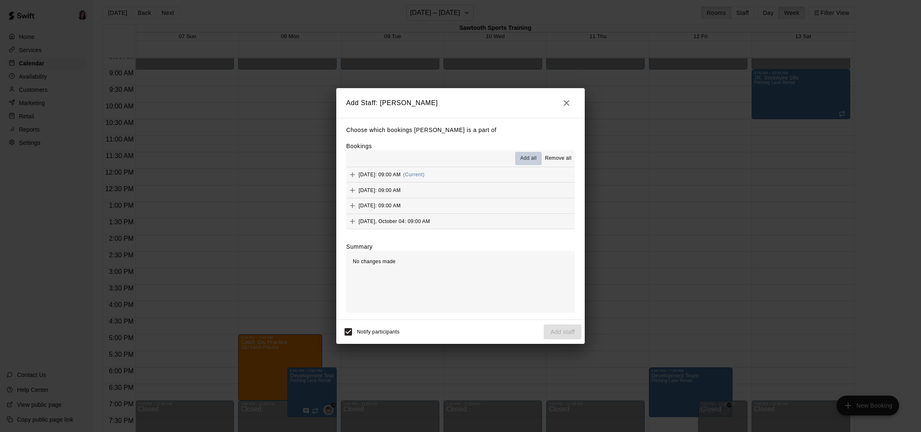
click at [523, 156] on span "Add all" at bounding box center [528, 158] width 17 height 8
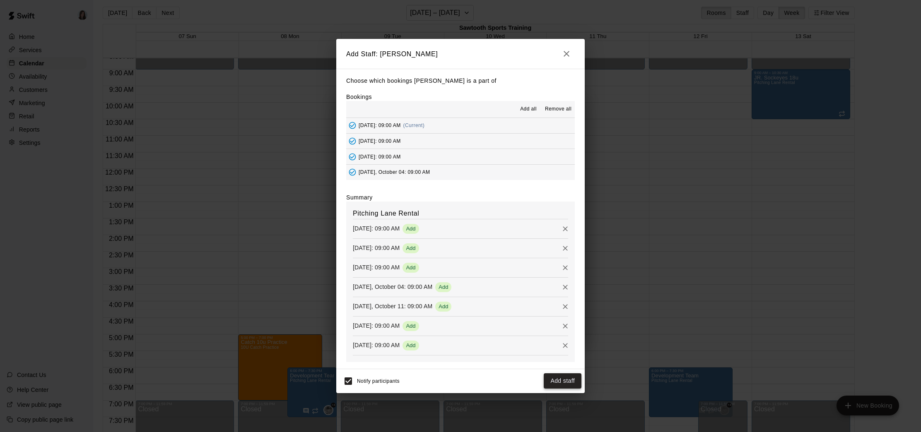
click at [560, 382] on button "Add staff" at bounding box center [563, 381] width 38 height 15
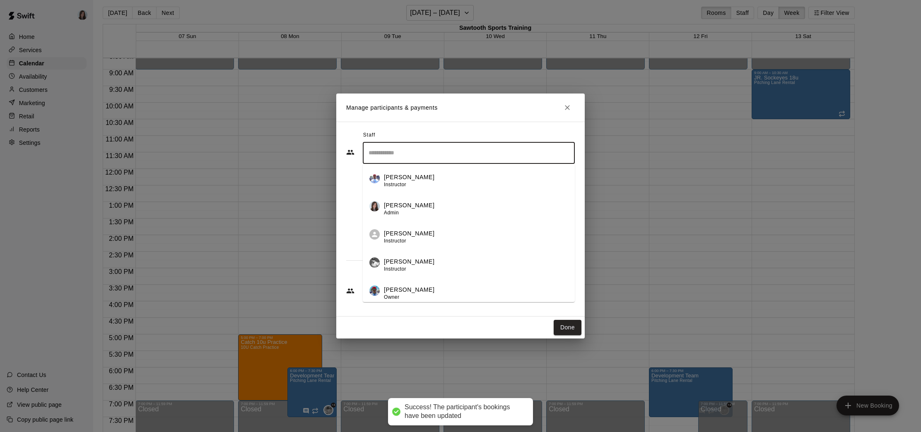
click at [461, 156] on input "Search staff" at bounding box center [469, 153] width 205 height 14
click at [441, 265] on div "[PERSON_NAME] Instructor" at bounding box center [476, 263] width 184 height 16
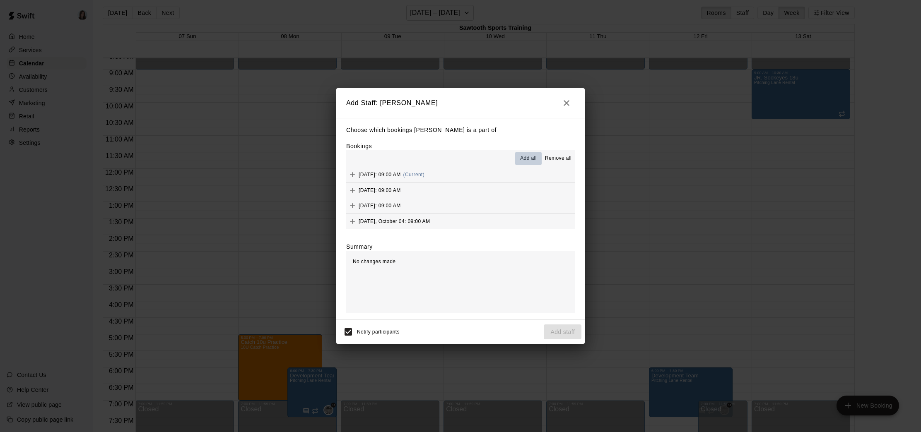
click at [523, 157] on span "Add all" at bounding box center [528, 158] width 17 height 8
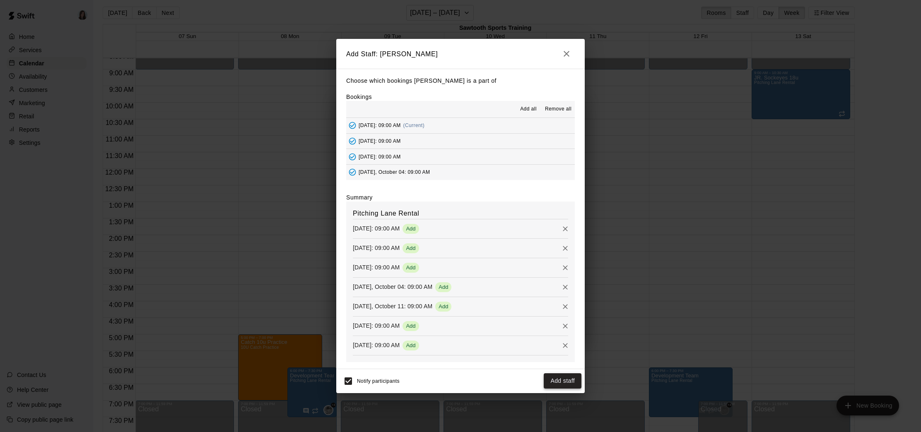
click at [558, 382] on button "Add staff" at bounding box center [563, 381] width 38 height 15
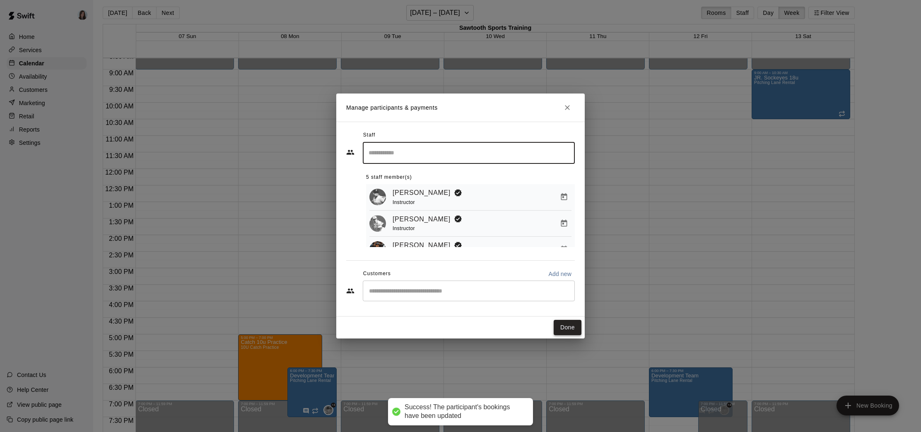
click at [569, 328] on button "Done" at bounding box center [568, 327] width 28 height 15
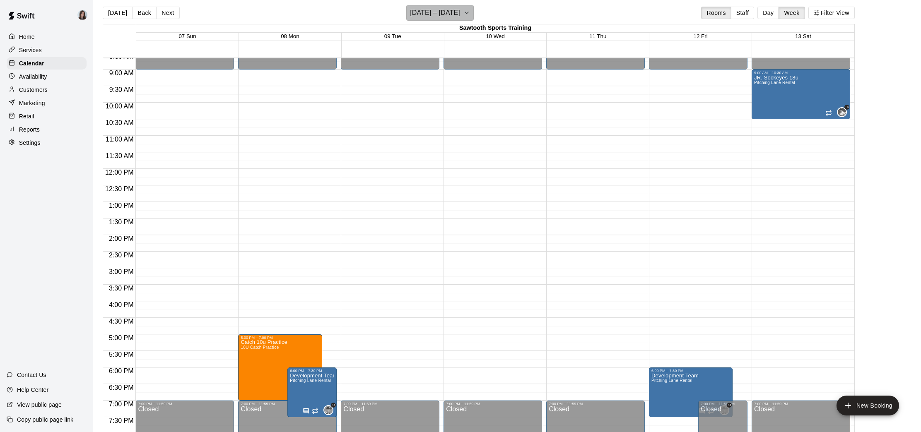
click at [443, 9] on h6 "[DATE] – [DATE]" at bounding box center [435, 13] width 50 height 12
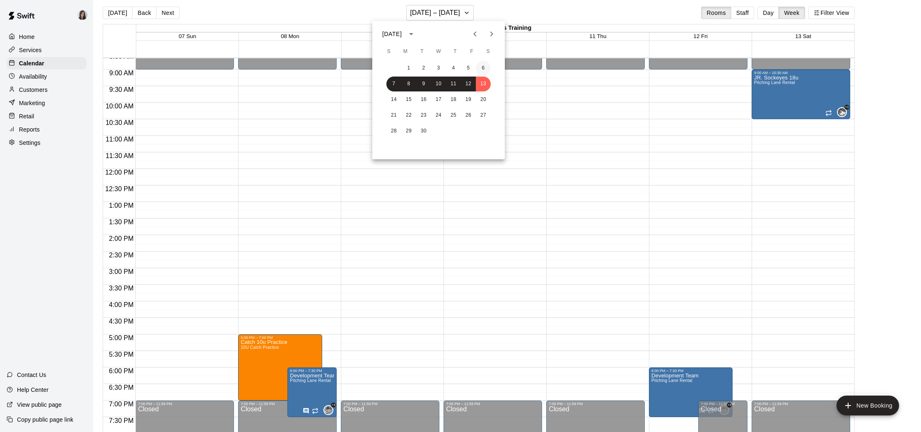
click at [484, 65] on button "6" at bounding box center [483, 68] width 15 height 15
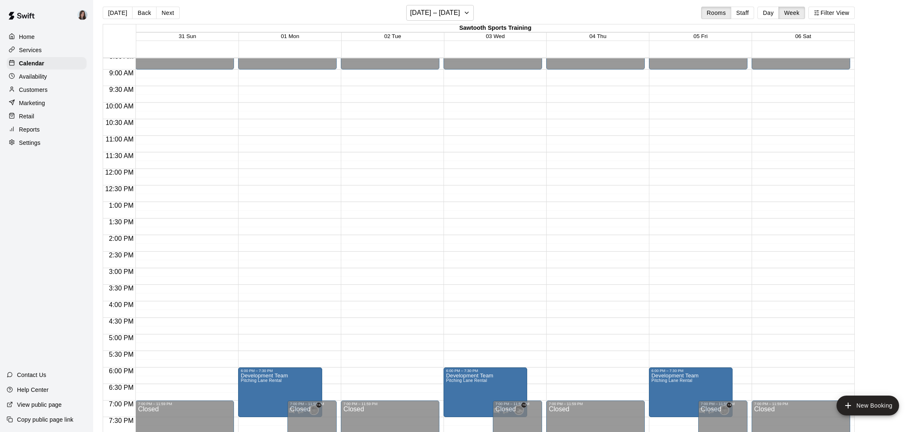
click at [779, 110] on div "12:00 AM – 9:00 AM Closed 7:00 PM – 11:59 PM Closed" at bounding box center [801, 168] width 99 height 795
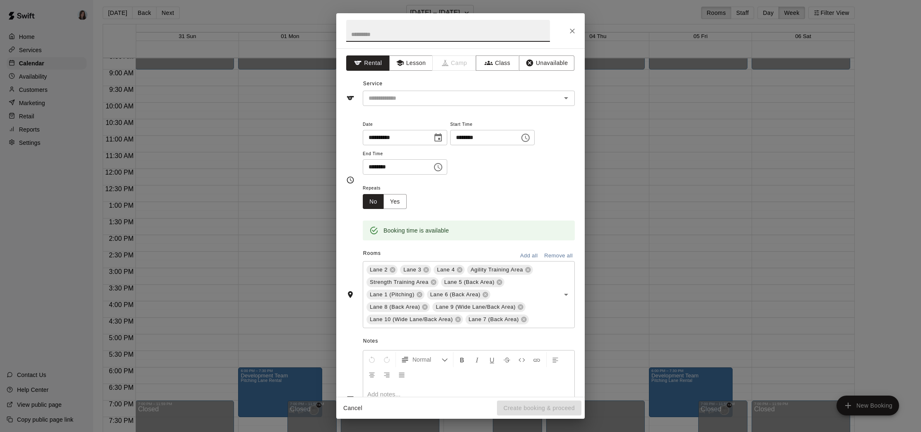
click at [468, 139] on input "********" at bounding box center [482, 137] width 64 height 15
click at [373, 168] on input "********" at bounding box center [395, 166] width 64 height 15
click at [494, 188] on div "Repeats No Yes" at bounding box center [469, 196] width 212 height 26
click at [390, 29] on input "text" at bounding box center [448, 31] width 204 height 22
click at [458, 99] on input "text" at bounding box center [456, 98] width 183 height 10
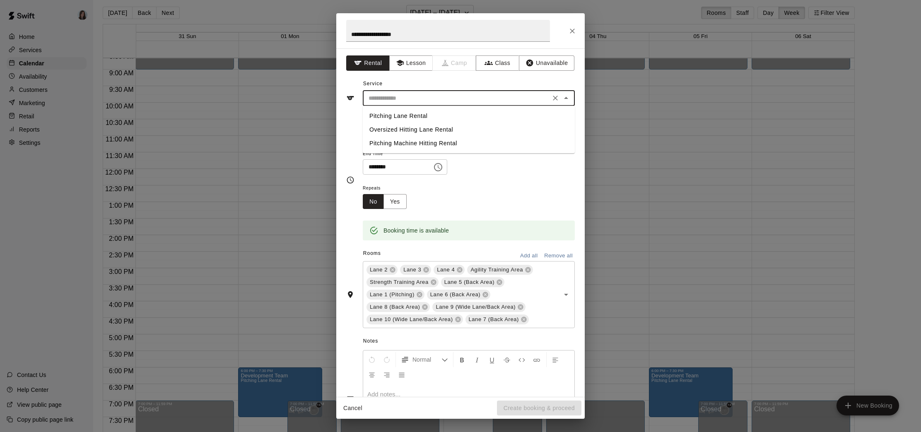
click at [421, 118] on li "Pitching Lane Rental" at bounding box center [469, 116] width 212 height 14
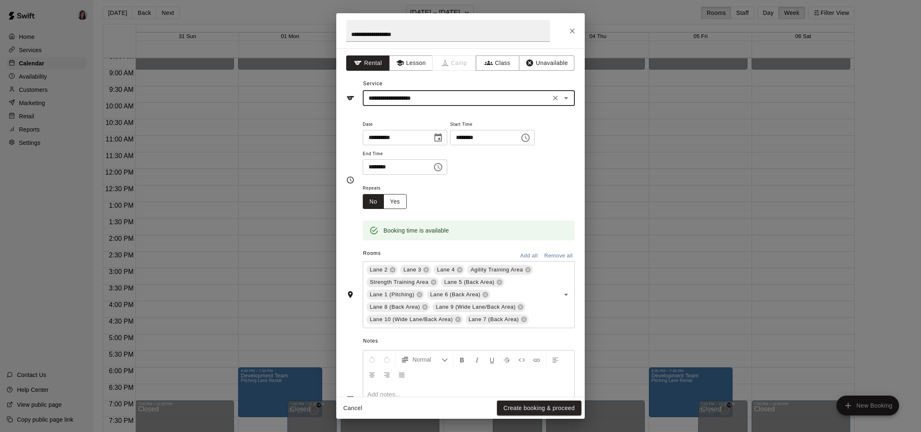
click at [394, 203] on button "Yes" at bounding box center [394, 201] width 23 height 15
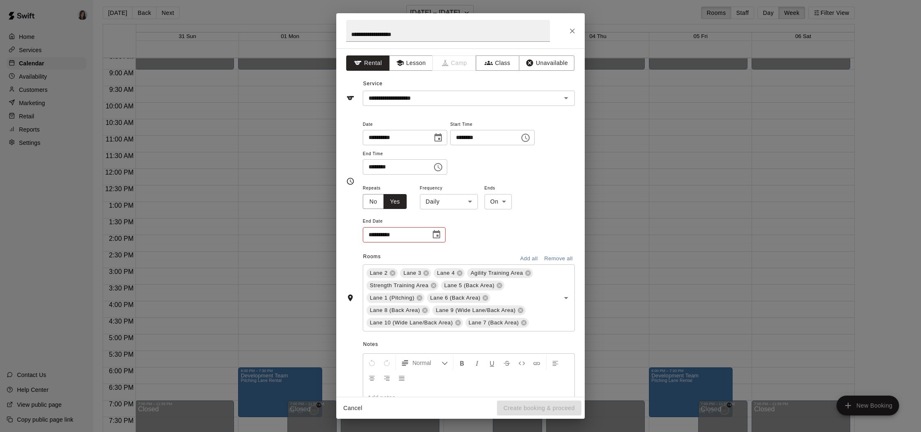
click at [441, 199] on body "Home Services Calendar Availability Customers Marketing Retail Reports Settings…" at bounding box center [460, 218] width 921 height 446
click at [436, 234] on li "Weekly [DATE]" at bounding box center [449, 234] width 104 height 14
click at [435, 236] on icon "Choose date" at bounding box center [437, 235] width 10 height 10
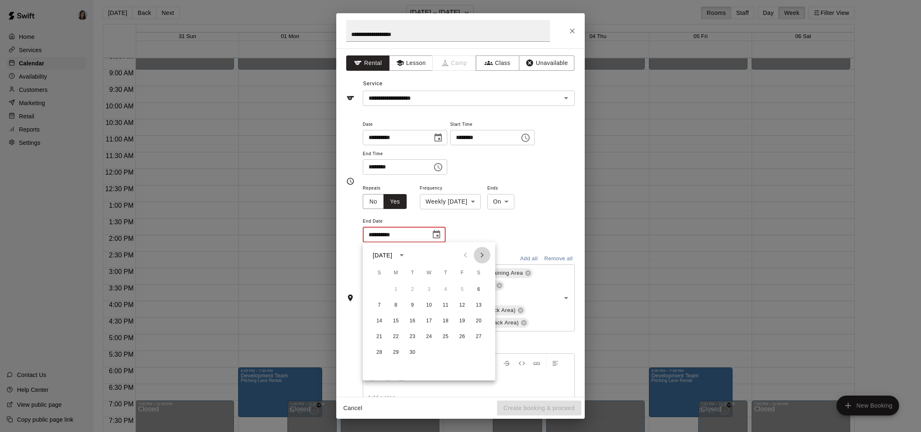
click at [482, 257] on icon "Next month" at bounding box center [482, 256] width 10 height 10
click at [463, 352] on button "31" at bounding box center [462, 352] width 15 height 15
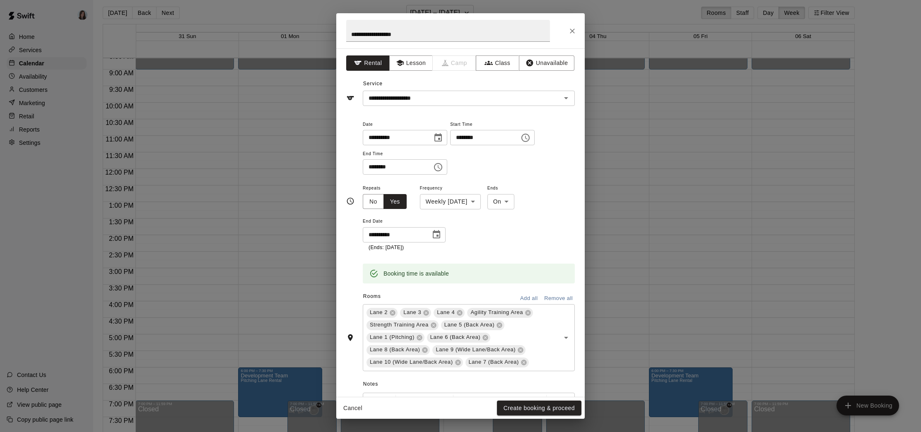
click at [432, 234] on icon "Choose date, selected date is Oct 31, 2025" at bounding box center [437, 235] width 10 height 10
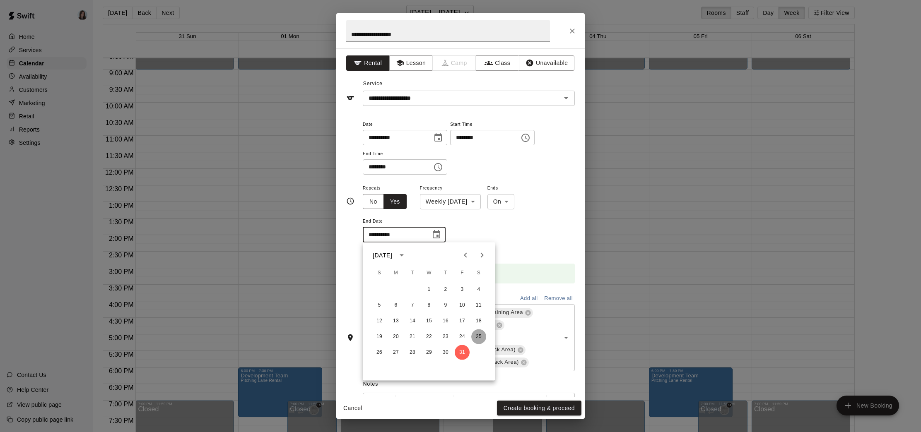
drag, startPoint x: 479, startPoint y: 335, endPoint x: 487, endPoint y: 328, distance: 11.1
click at [478, 335] on button "25" at bounding box center [478, 337] width 15 height 15
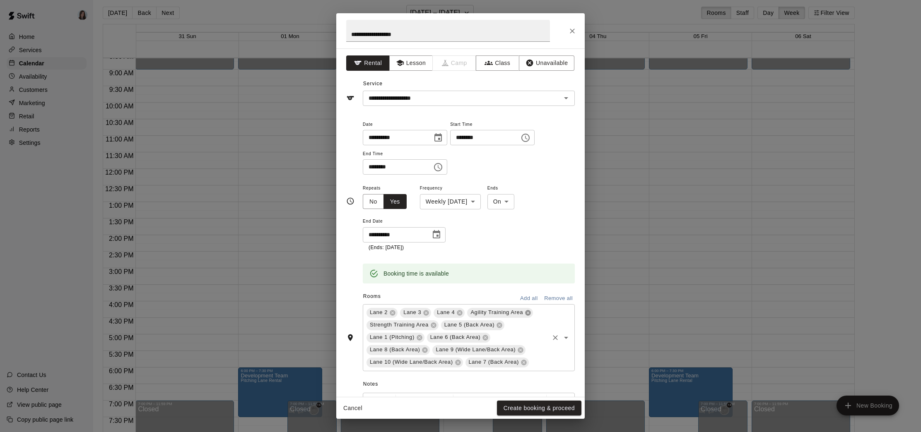
click at [528, 312] on icon at bounding box center [528, 313] width 7 height 7
click at [535, 303] on button "Add all" at bounding box center [529, 298] width 27 height 13
click at [552, 288] on div "**********" at bounding box center [460, 202] width 229 height 178
click at [553, 299] on button "Remove all" at bounding box center [558, 298] width 33 height 13
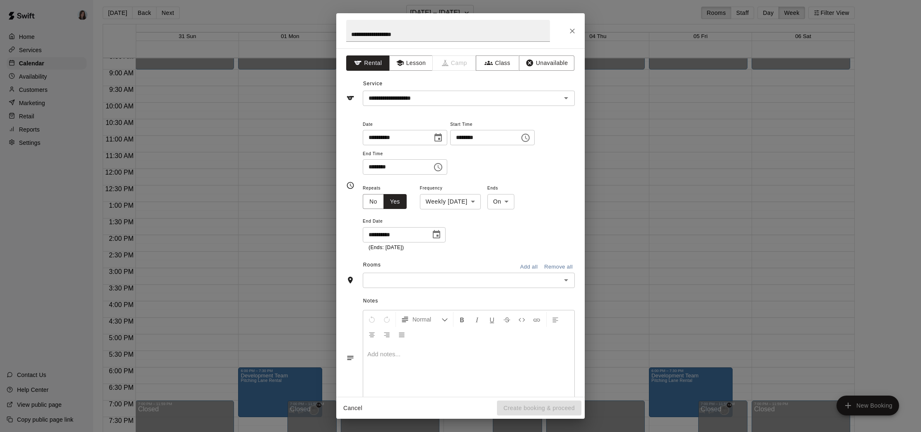
click at [474, 284] on input "text" at bounding box center [461, 280] width 193 height 10
click at [402, 283] on input "text" at bounding box center [461, 280] width 193 height 10
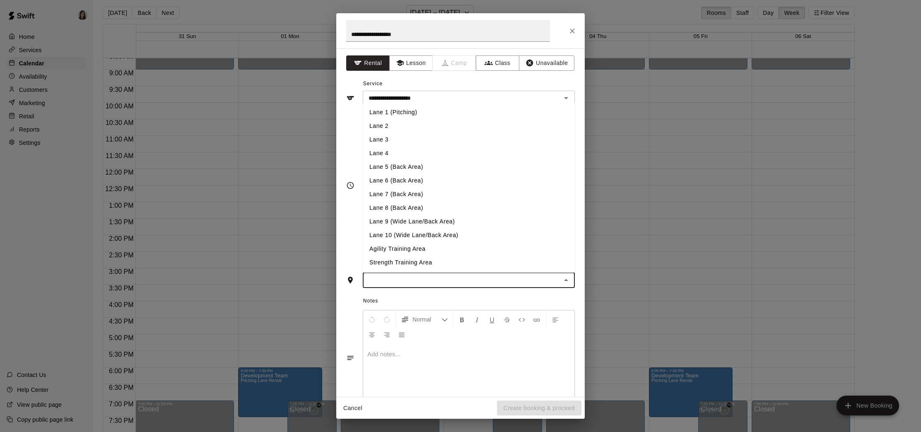
drag, startPoint x: 406, startPoint y: 115, endPoint x: 408, endPoint y: 130, distance: 14.6
click at [406, 115] on li "Lane 1 (Pitching)" at bounding box center [469, 113] width 212 height 14
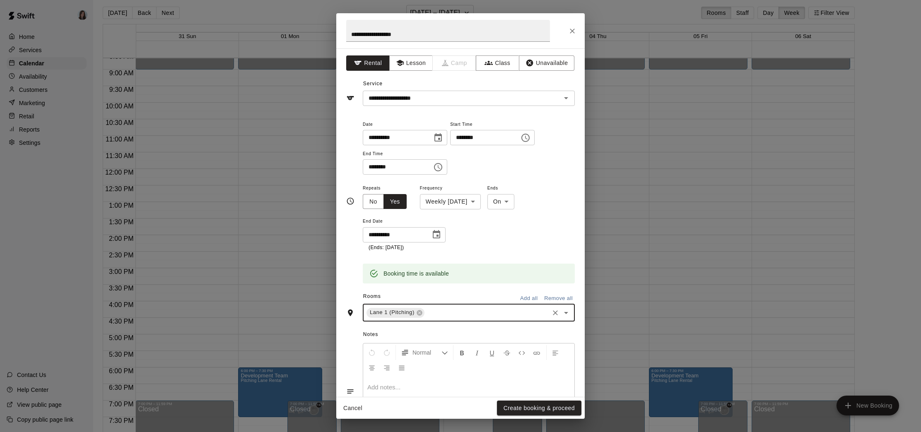
click at [441, 305] on div "Lane 1 (Pitching) ​" at bounding box center [469, 312] width 212 height 17
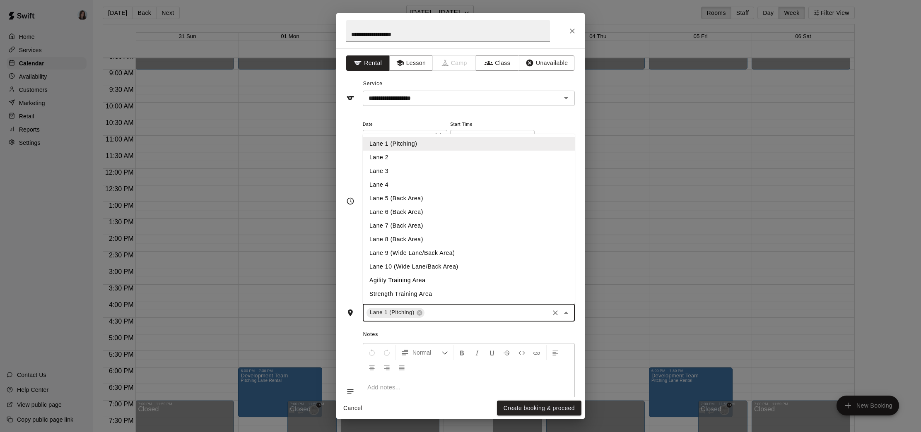
click at [443, 311] on input "text" at bounding box center [487, 313] width 122 height 10
click at [446, 311] on input "text" at bounding box center [487, 313] width 122 height 10
click at [388, 160] on li "Lane 2" at bounding box center [469, 158] width 212 height 14
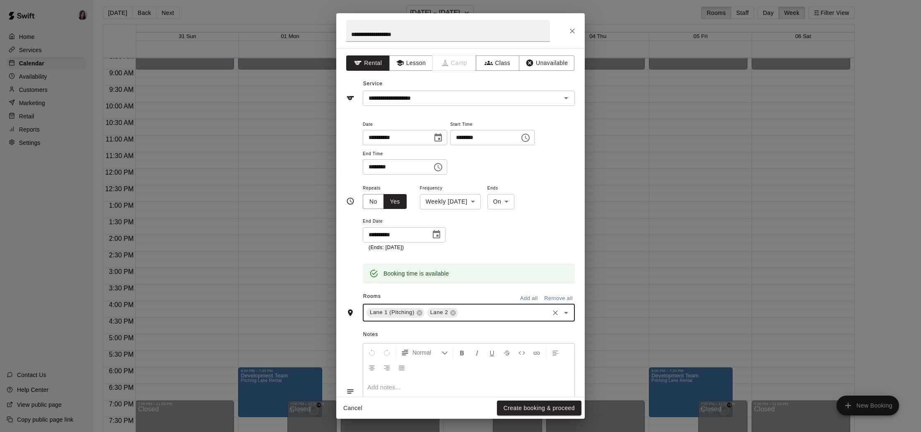
click at [473, 313] on input "text" at bounding box center [503, 313] width 89 height 10
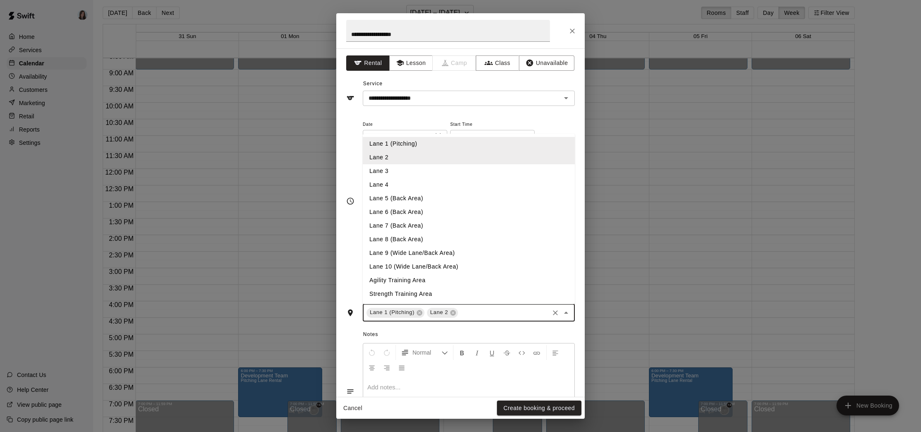
click at [408, 173] on li "Lane 3" at bounding box center [469, 171] width 212 height 14
click at [511, 312] on input "text" at bounding box center [520, 313] width 55 height 10
click at [419, 182] on li "Lane 4" at bounding box center [469, 185] width 212 height 14
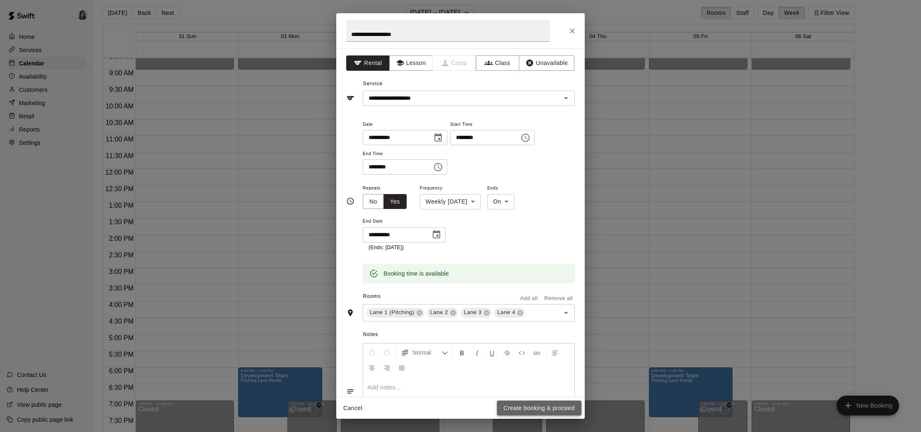
click at [542, 410] on button "Create booking & proceed" at bounding box center [539, 408] width 84 height 15
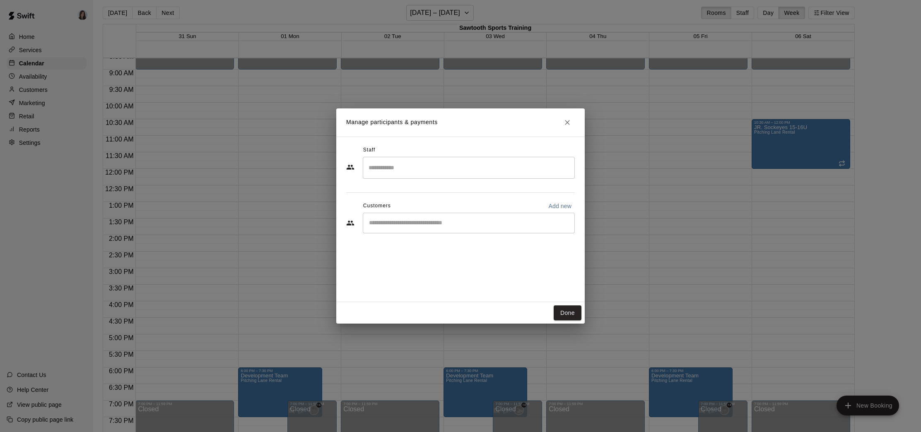
click at [451, 167] on input "Search staff" at bounding box center [469, 168] width 205 height 14
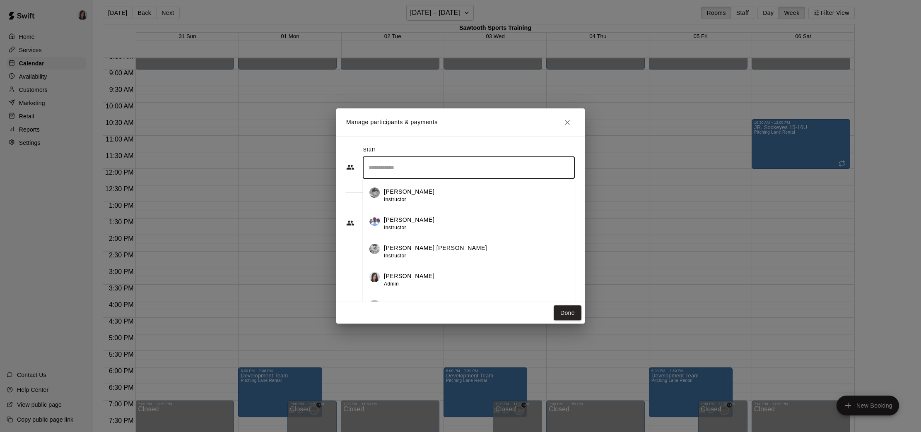
click at [442, 192] on div "[PERSON_NAME] Instructor" at bounding box center [476, 196] width 184 height 16
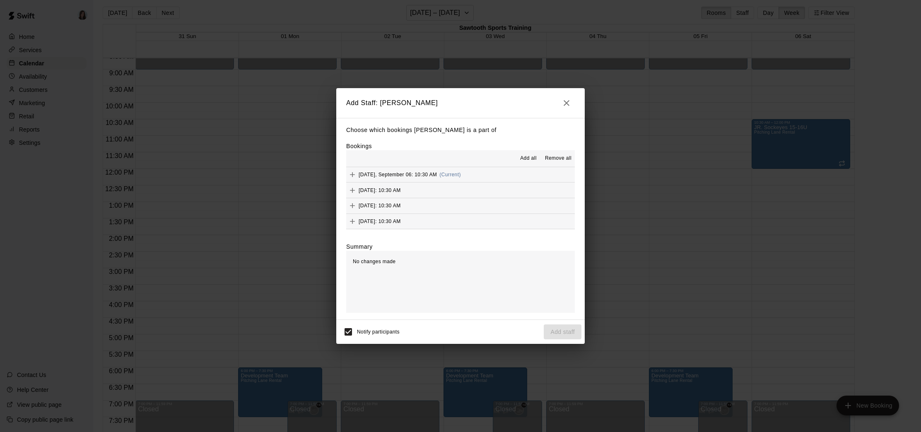
click at [528, 156] on span "Add all" at bounding box center [528, 158] width 17 height 8
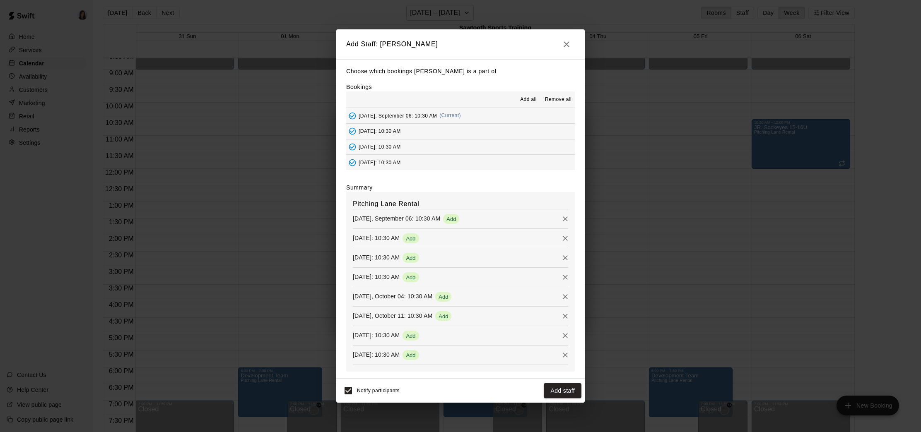
click at [560, 392] on button "Add staff" at bounding box center [563, 390] width 38 height 15
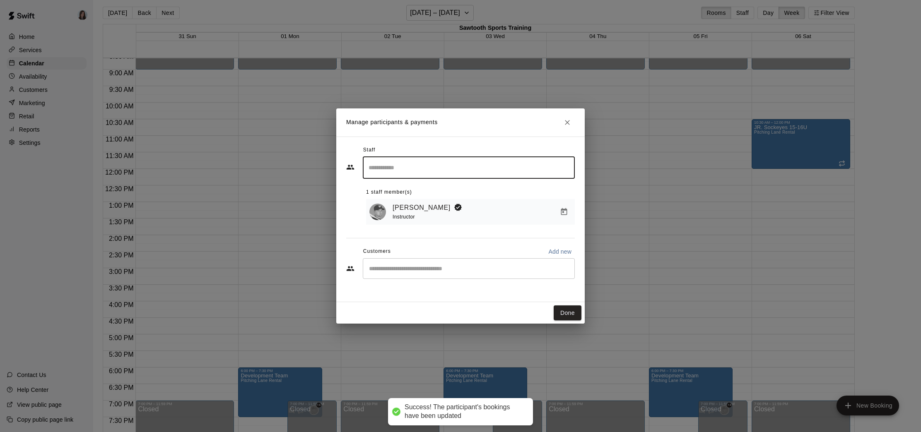
click at [487, 171] on input "Search staff" at bounding box center [469, 168] width 205 height 14
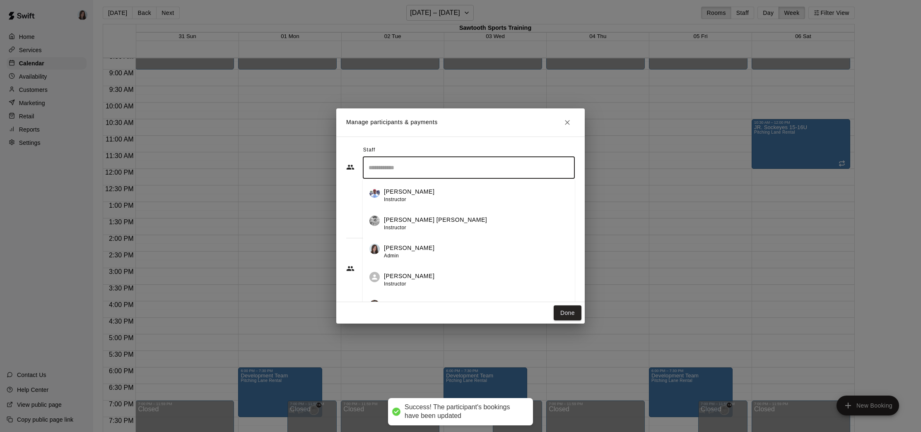
click at [445, 227] on div "[PERSON_NAME] [PERSON_NAME] Instructor" at bounding box center [476, 224] width 184 height 16
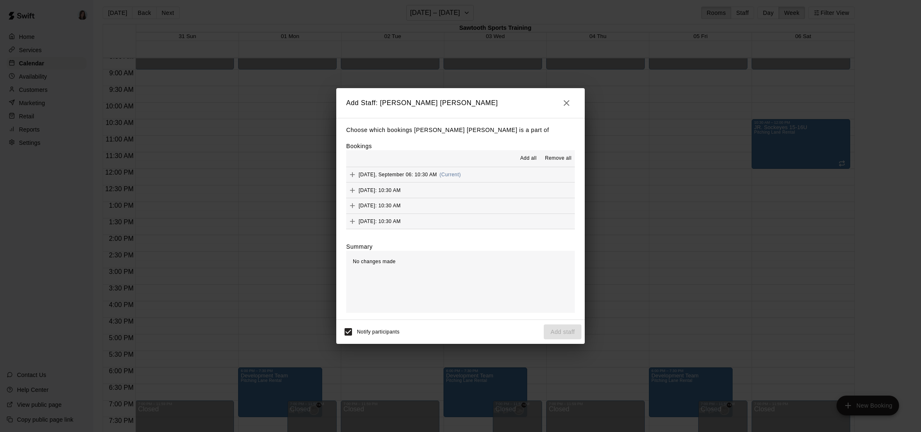
drag, startPoint x: 529, startPoint y: 157, endPoint x: 544, endPoint y: 180, distance: 27.2
click at [529, 157] on span "Add all" at bounding box center [528, 158] width 17 height 8
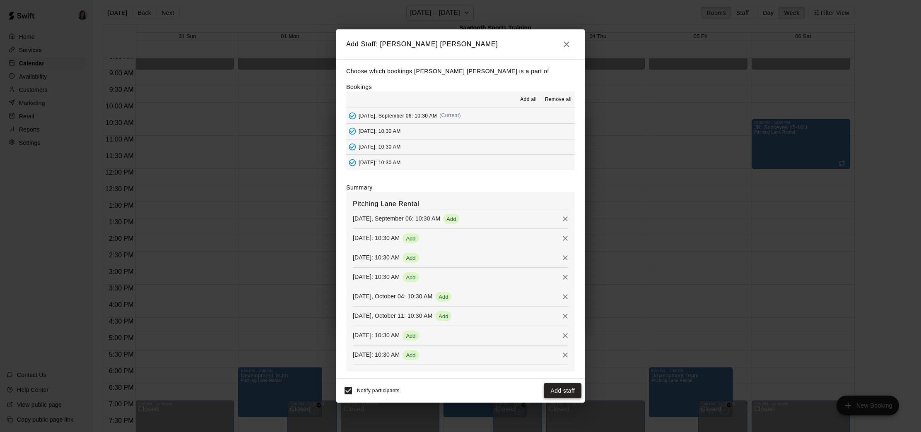
click at [564, 391] on button "Add staff" at bounding box center [563, 390] width 38 height 15
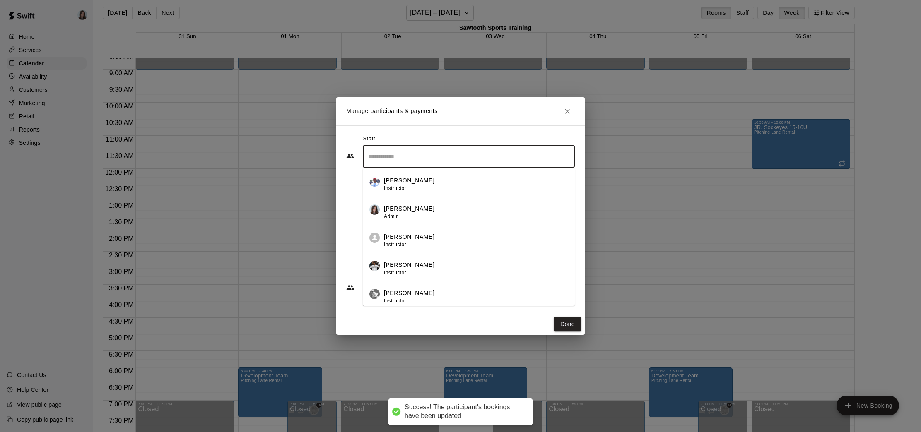
click at [506, 161] on input "Search staff" at bounding box center [469, 157] width 205 height 14
drag, startPoint x: 431, startPoint y: 265, endPoint x: 436, endPoint y: 265, distance: 5.0
click at [431, 265] on div "[PERSON_NAME] Instructor" at bounding box center [476, 269] width 184 height 16
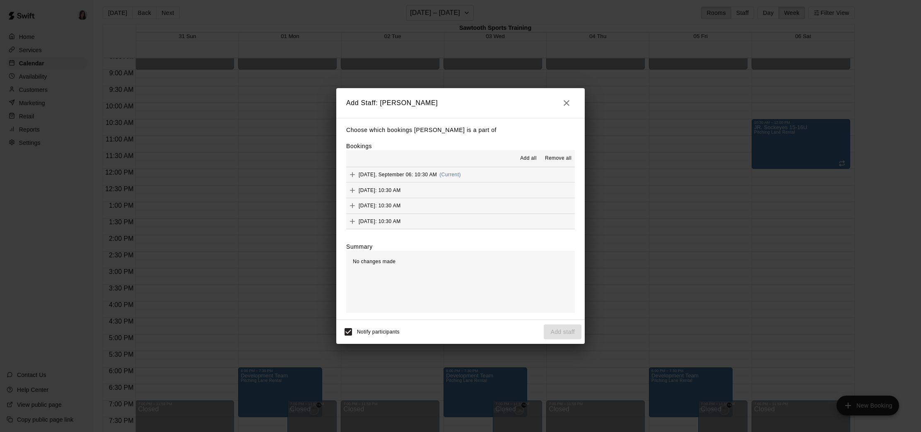
click at [526, 157] on span "Add all" at bounding box center [528, 158] width 17 height 8
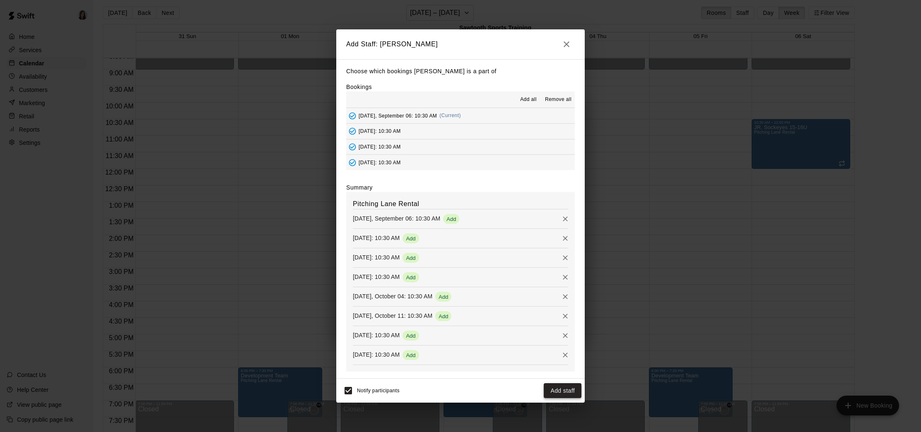
click at [562, 392] on button "Add staff" at bounding box center [563, 390] width 38 height 15
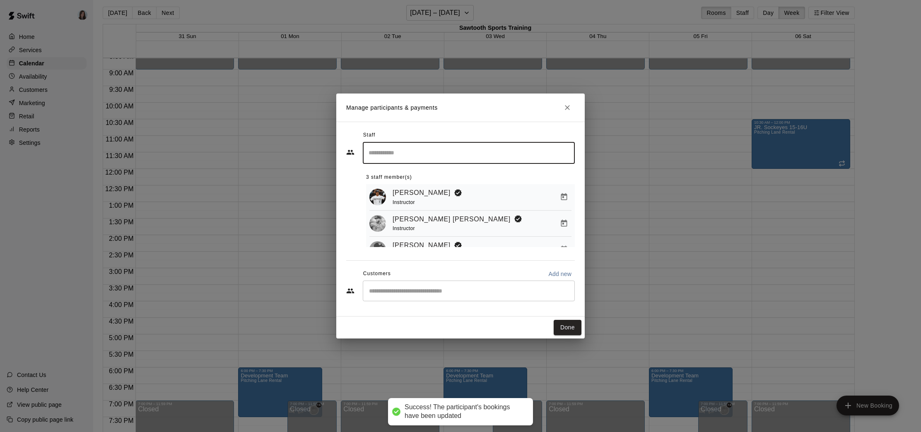
click at [465, 152] on input "Search staff" at bounding box center [469, 153] width 205 height 14
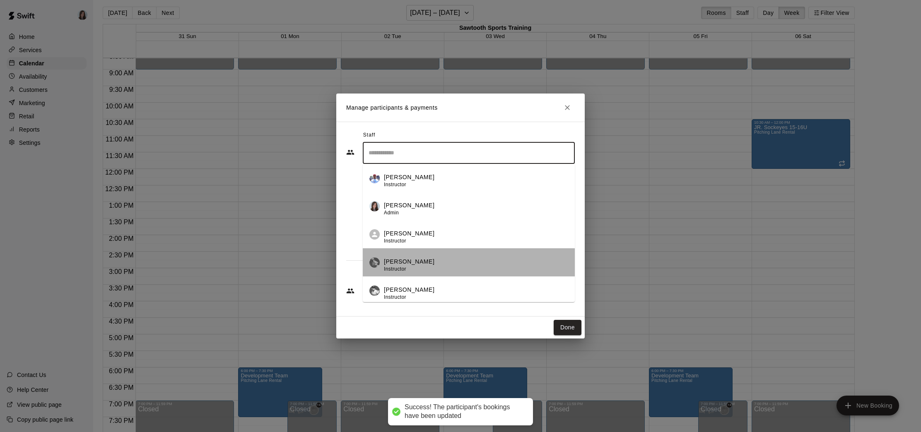
click at [455, 263] on div "[PERSON_NAME] Instructor" at bounding box center [476, 266] width 184 height 16
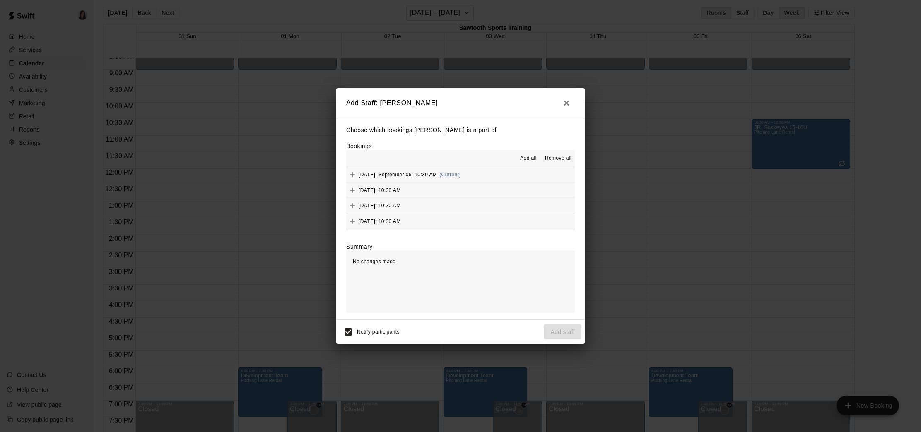
click at [534, 158] on span "Add all" at bounding box center [528, 158] width 17 height 8
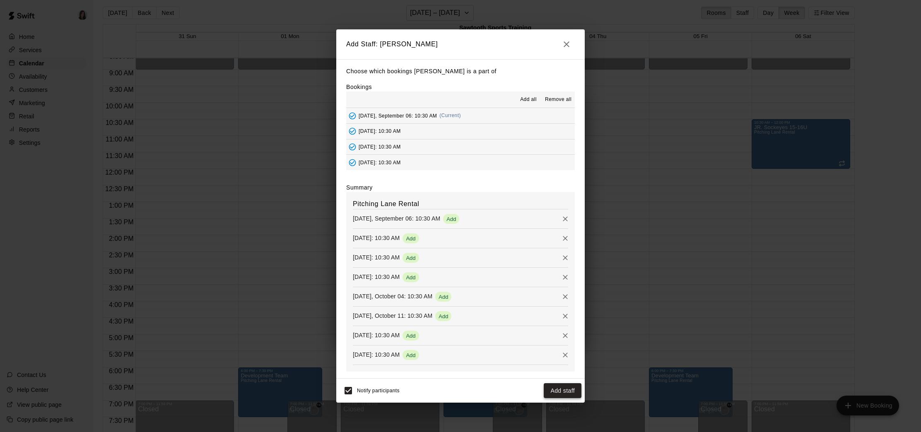
click at [568, 394] on button "Add staff" at bounding box center [563, 390] width 38 height 15
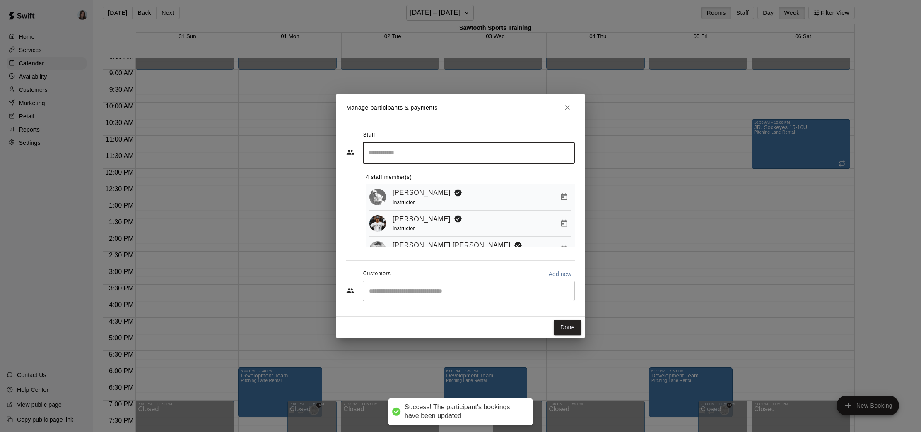
click at [479, 154] on input "Search staff" at bounding box center [469, 153] width 205 height 14
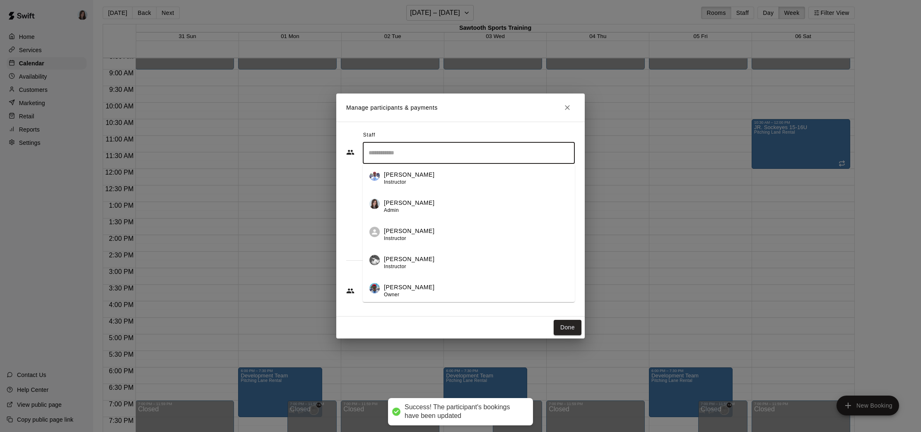
click at [420, 264] on div "[PERSON_NAME] Instructor" at bounding box center [476, 263] width 184 height 16
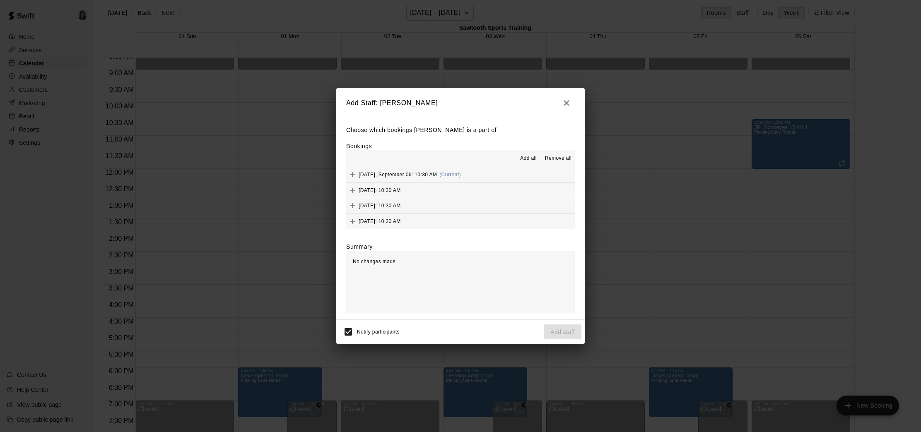
click at [531, 159] on span "Add all" at bounding box center [528, 158] width 17 height 8
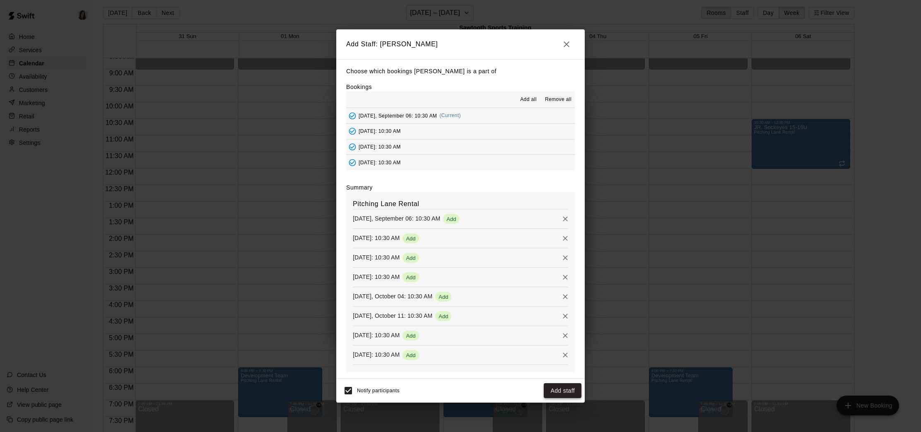
click at [562, 388] on button "Add staff" at bounding box center [563, 390] width 38 height 15
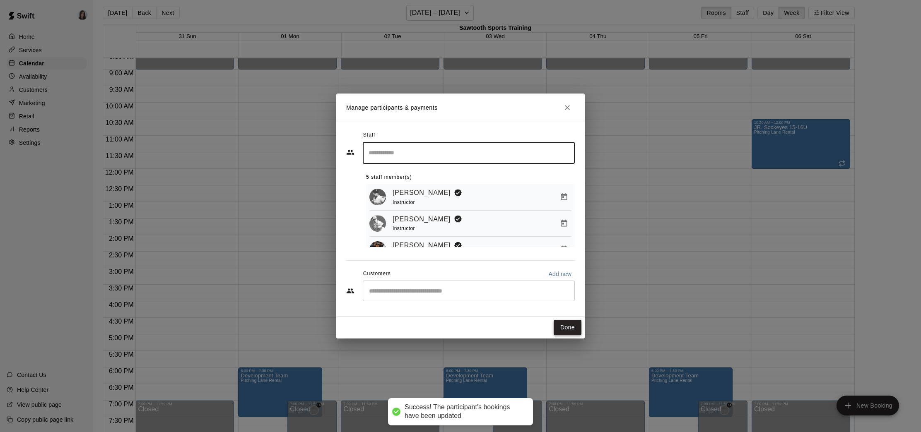
click at [570, 330] on button "Done" at bounding box center [568, 327] width 28 height 15
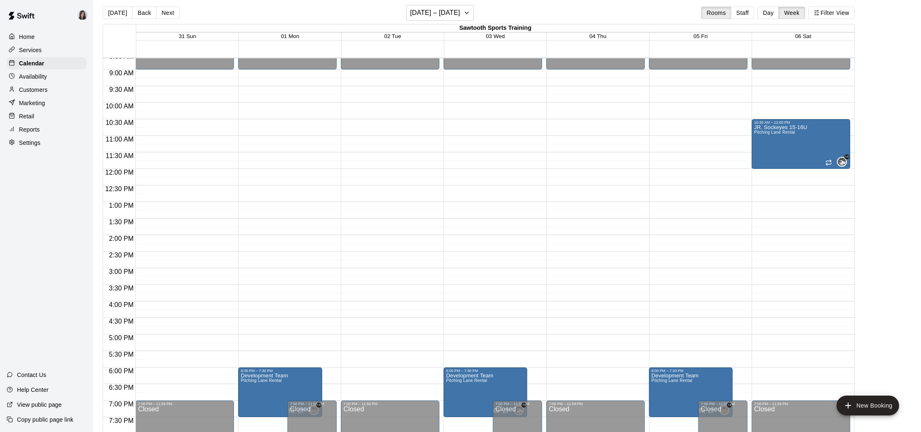
click at [766, 170] on div "12:00 AM – 9:00 AM Closed 10:30 AM – 12:00 PM JR. Sockeyes 15-16U [GEOGRAPHIC_D…" at bounding box center [801, 168] width 99 height 795
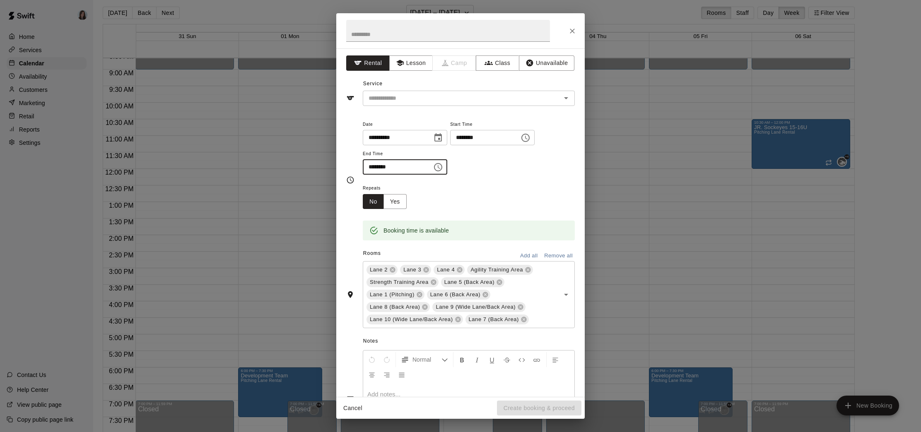
click at [372, 169] on input "********" at bounding box center [395, 166] width 64 height 15
click at [464, 197] on div "Repeats No Yes" at bounding box center [469, 196] width 212 height 26
click at [436, 99] on input "text" at bounding box center [456, 98] width 183 height 10
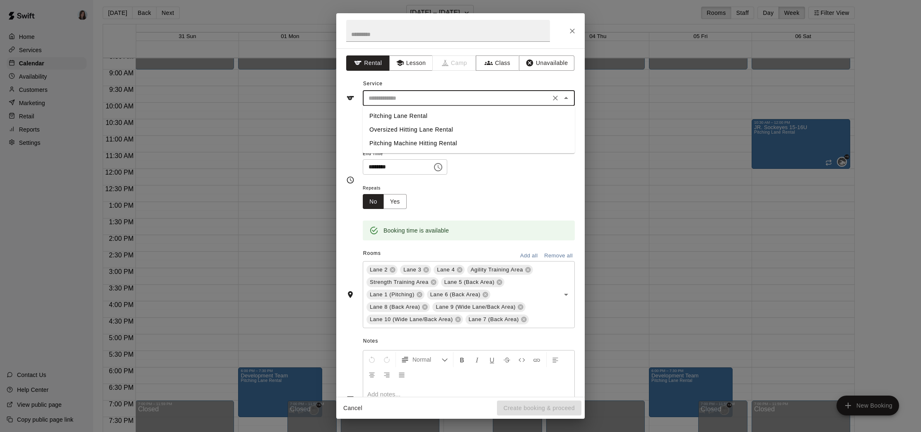
click at [413, 115] on li "Pitching Lane Rental" at bounding box center [469, 116] width 212 height 14
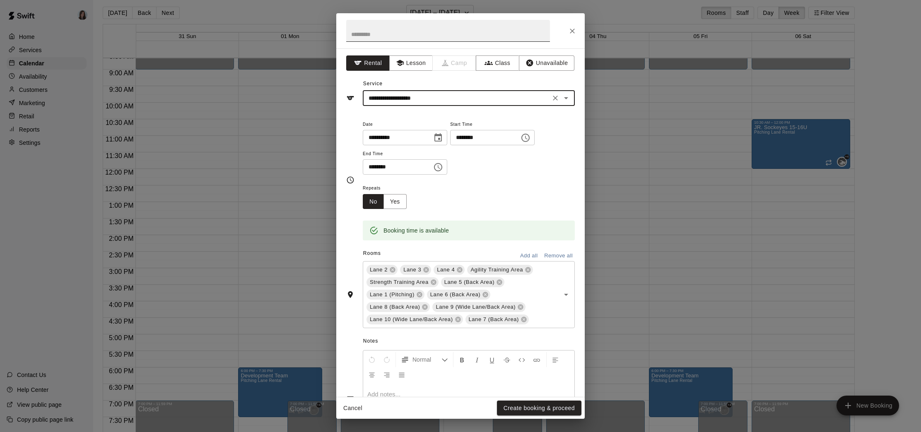
click at [398, 34] on input "text" at bounding box center [448, 31] width 204 height 22
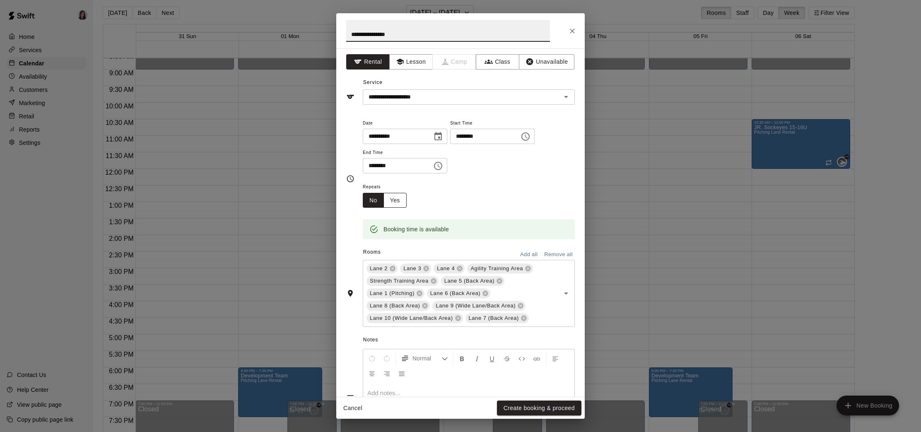
click at [394, 199] on button "Yes" at bounding box center [394, 200] width 23 height 15
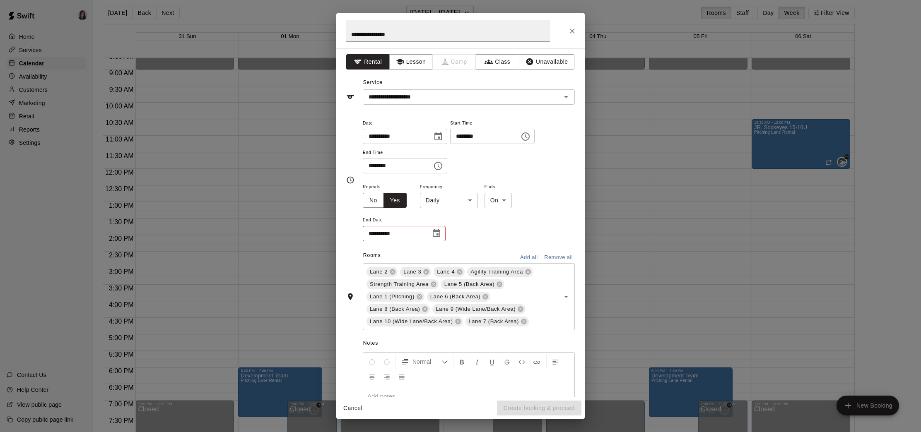
click at [448, 200] on body "Home Services Calendar Availability Customers Marketing Retail Reports Settings…" at bounding box center [460, 218] width 921 height 446
click at [440, 233] on li "Weekly [DATE]" at bounding box center [449, 232] width 104 height 14
click at [439, 230] on icon "Choose date" at bounding box center [437, 234] width 10 height 10
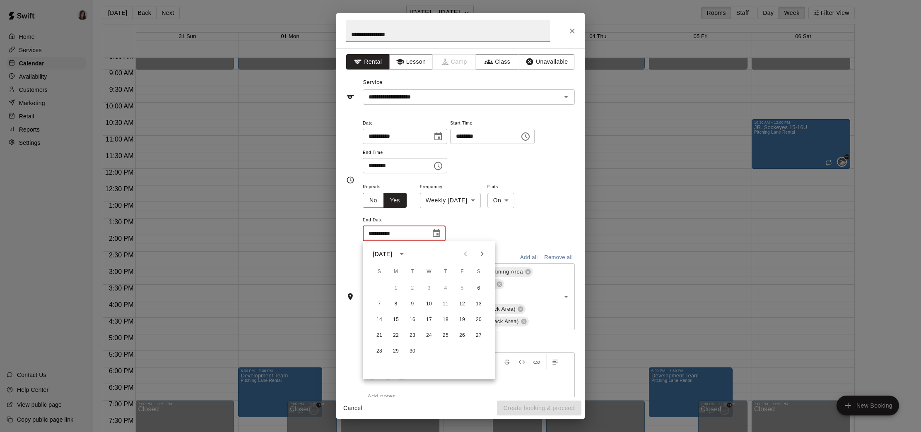
click at [480, 252] on icon "Next month" at bounding box center [482, 254] width 10 height 10
click at [477, 336] on button "25" at bounding box center [478, 335] width 15 height 15
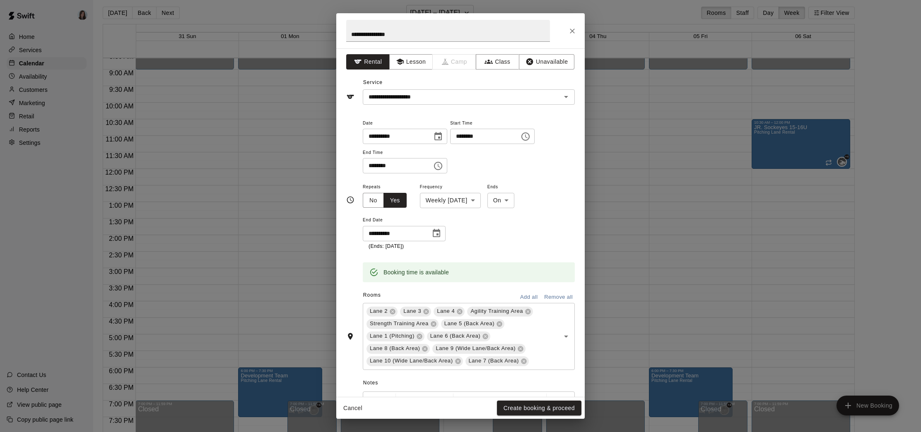
click at [557, 297] on button "Remove all" at bounding box center [558, 297] width 33 height 13
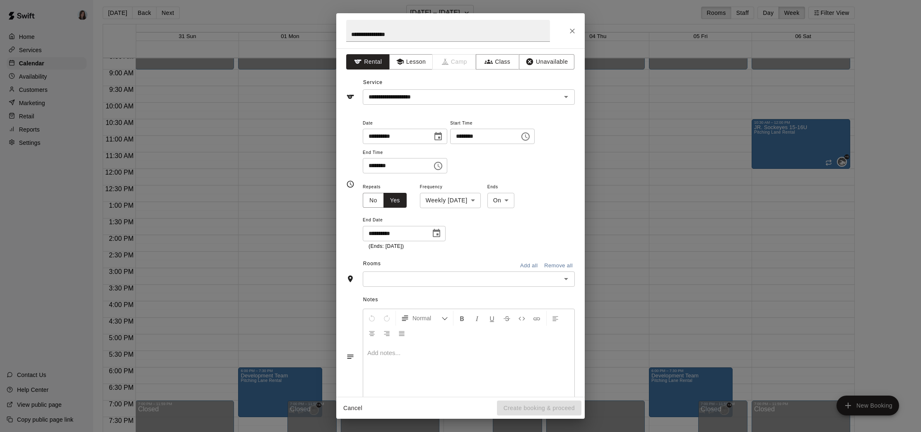
click at [438, 279] on input "text" at bounding box center [461, 279] width 193 height 10
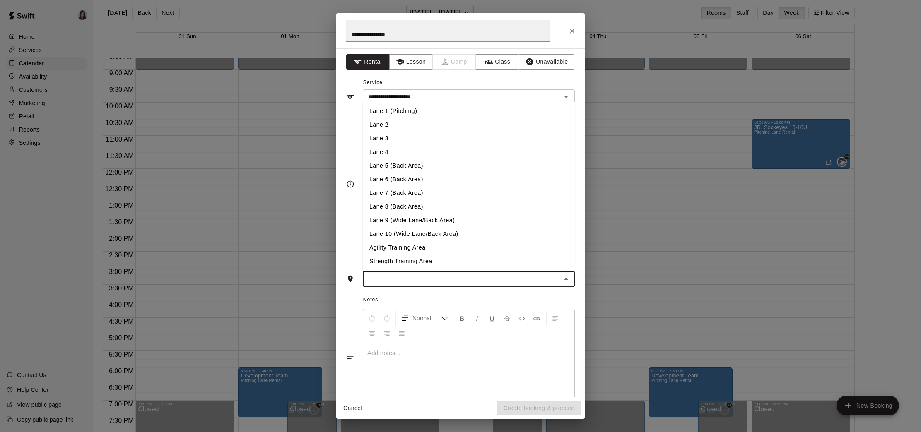
click at [410, 113] on li "Lane 1 (Pitching)" at bounding box center [469, 111] width 212 height 14
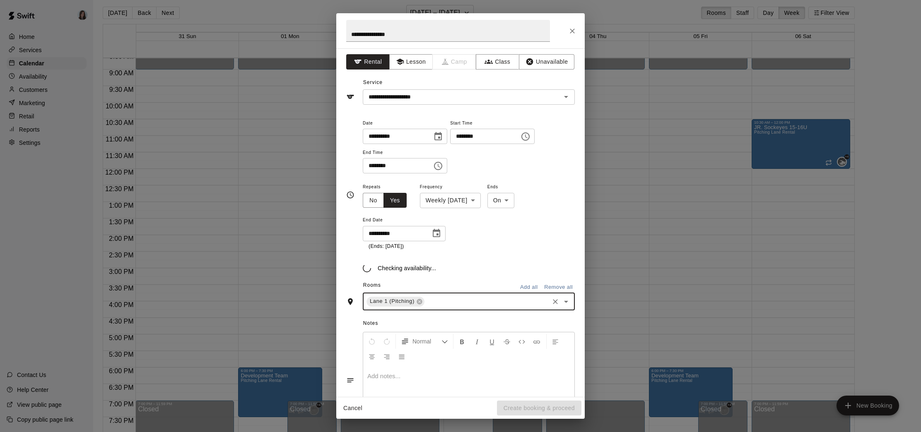
click at [451, 293] on div "Rooms Add all Remove all" at bounding box center [460, 286] width 229 height 14
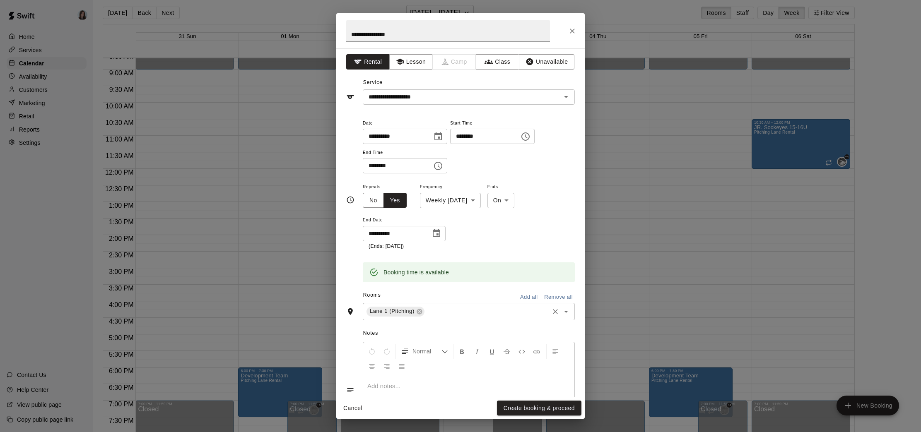
click at [445, 311] on input "text" at bounding box center [487, 311] width 122 height 10
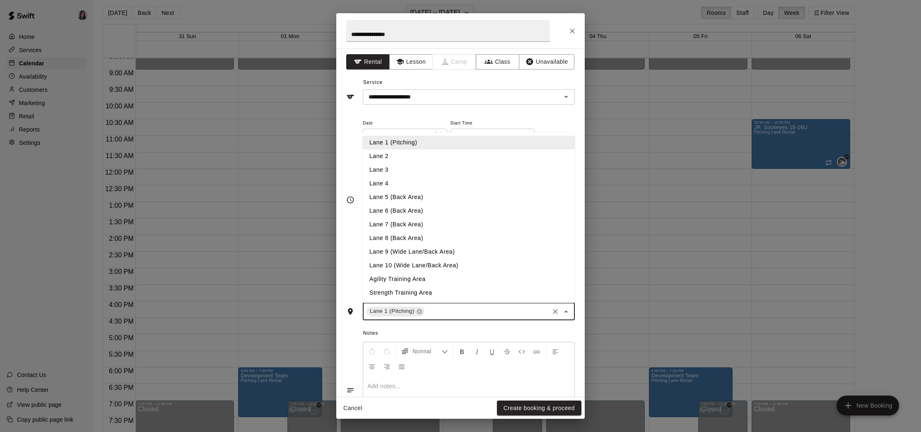
click at [391, 158] on li "Lane 2" at bounding box center [469, 157] width 212 height 14
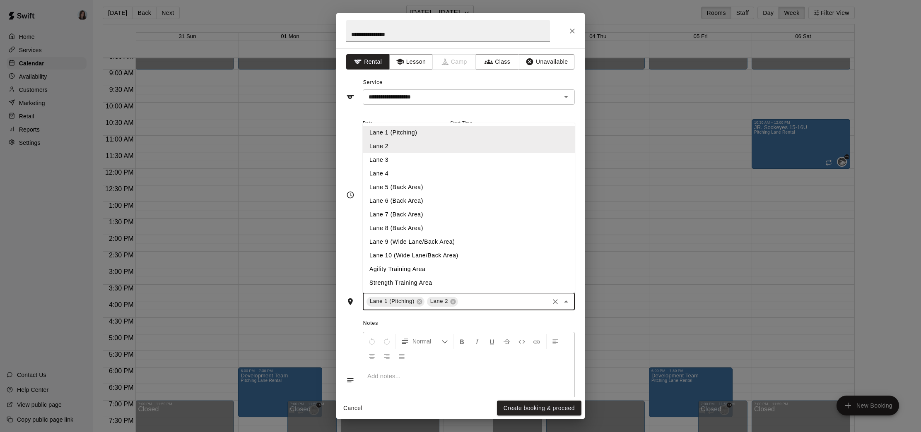
click at [481, 301] on input "text" at bounding box center [503, 302] width 89 height 10
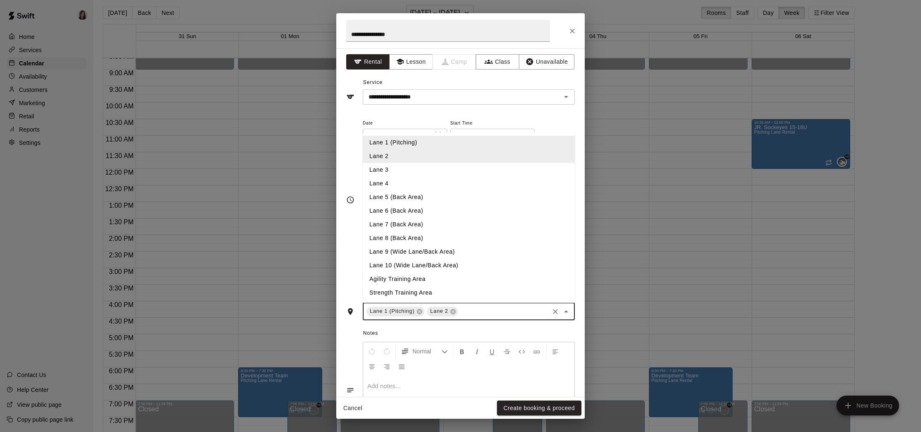
click at [404, 174] on li "Lane 3" at bounding box center [469, 170] width 212 height 14
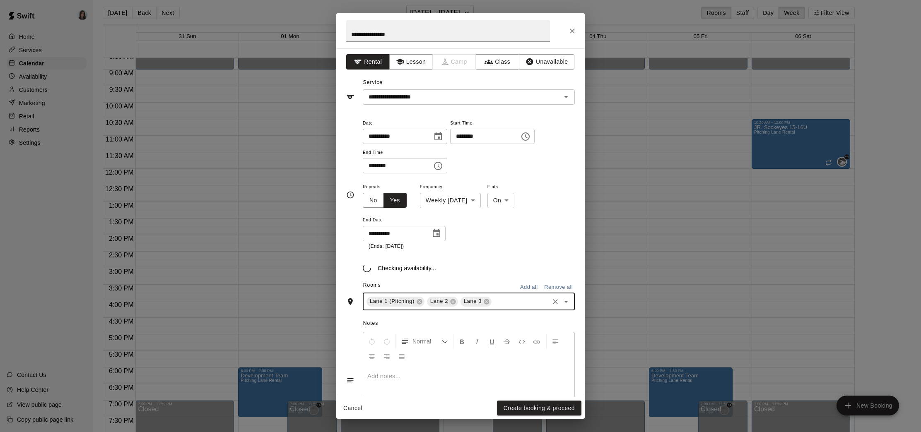
click at [505, 301] on input "text" at bounding box center [520, 302] width 55 height 10
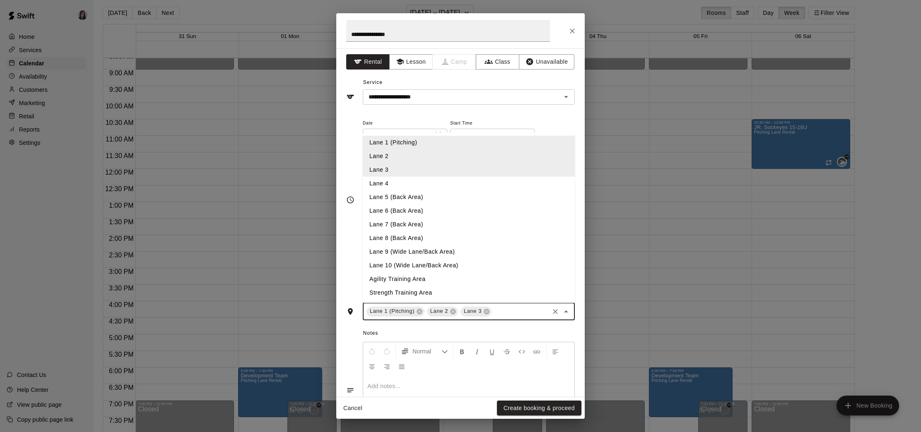
click at [402, 183] on li "Lane 4" at bounding box center [469, 184] width 212 height 14
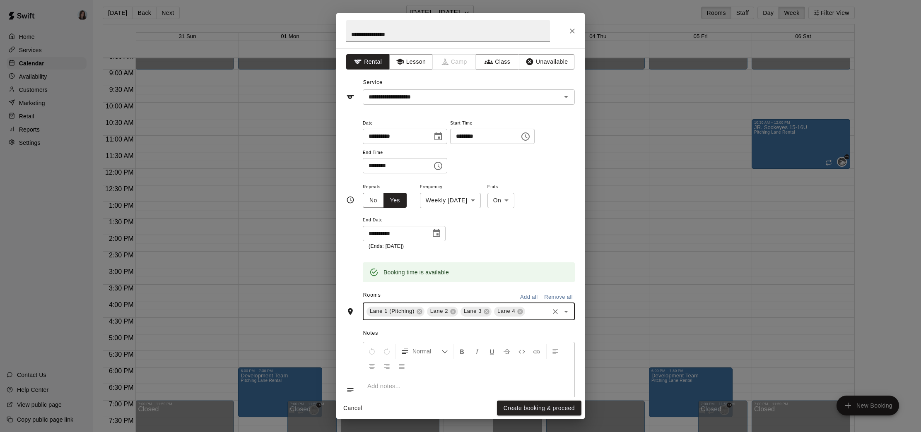
scroll to position [0, 0]
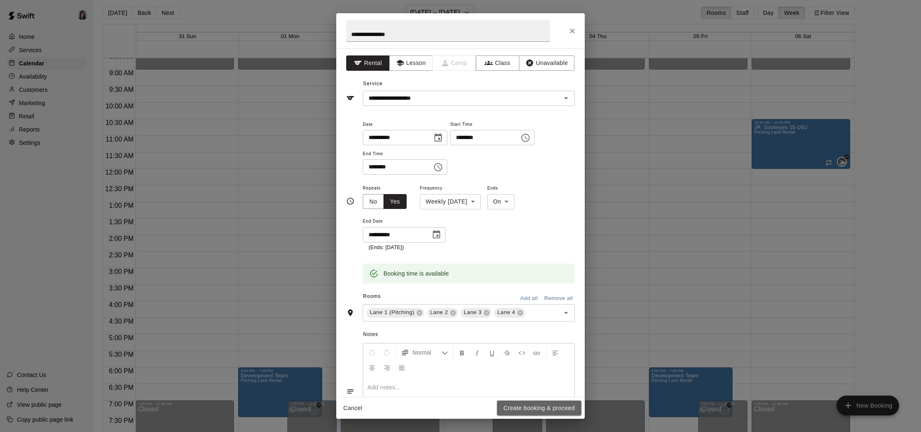
click at [540, 409] on button "Create booking & proceed" at bounding box center [539, 408] width 84 height 15
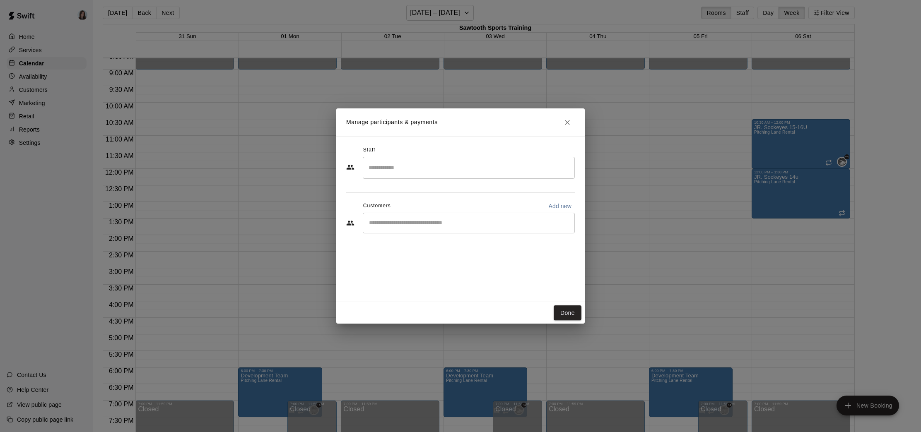
click at [441, 170] on input "Search staff" at bounding box center [469, 168] width 205 height 14
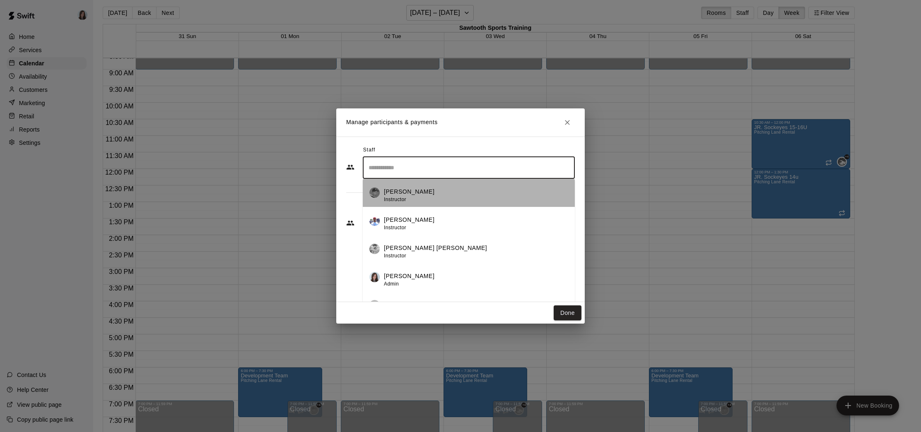
click at [427, 195] on div "[PERSON_NAME] Instructor" at bounding box center [476, 196] width 184 height 16
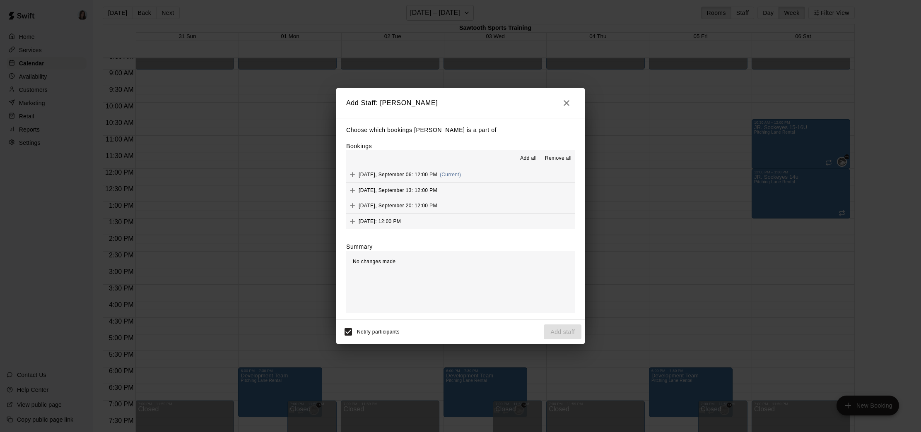
click at [527, 159] on span "Add all" at bounding box center [528, 158] width 17 height 8
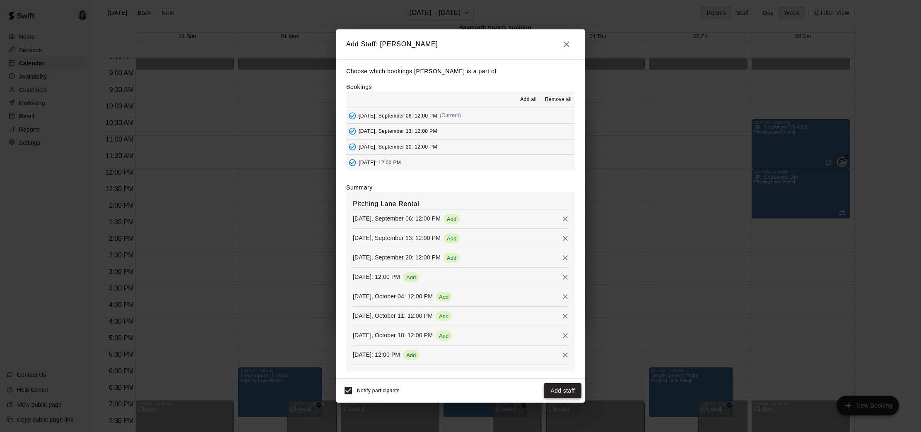
click at [564, 392] on button "Add staff" at bounding box center [563, 390] width 38 height 15
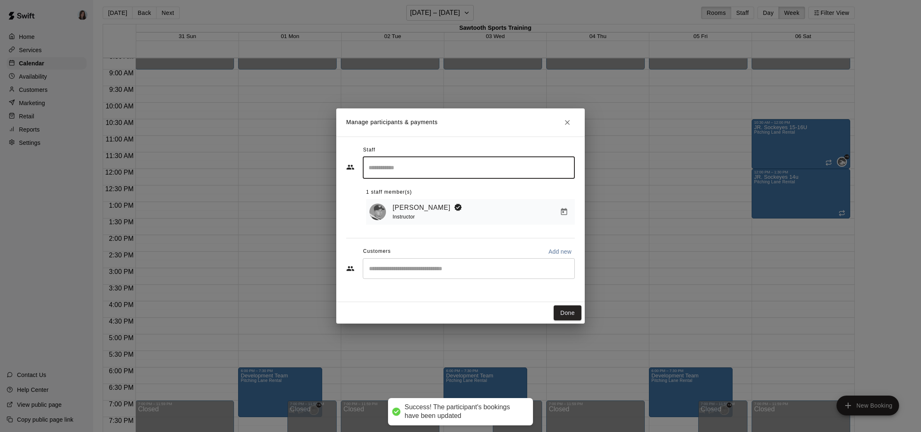
click at [441, 173] on input "Search staff" at bounding box center [469, 168] width 205 height 14
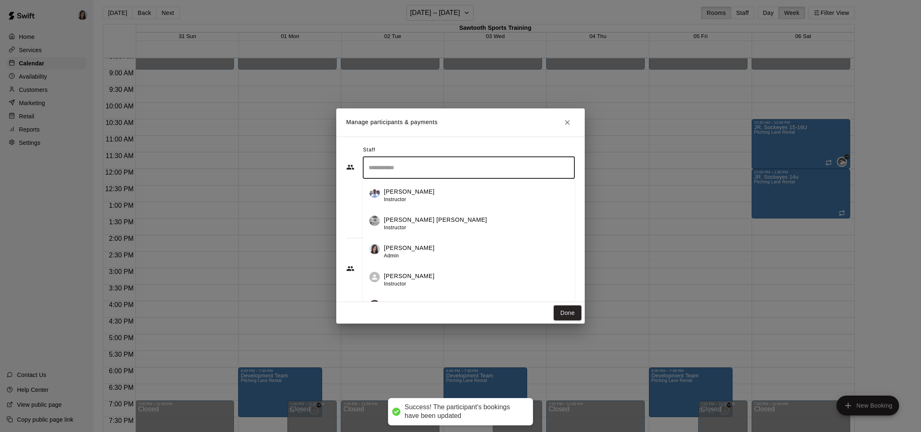
click at [444, 226] on div "[PERSON_NAME] [PERSON_NAME] Instructor" at bounding box center [476, 224] width 184 height 16
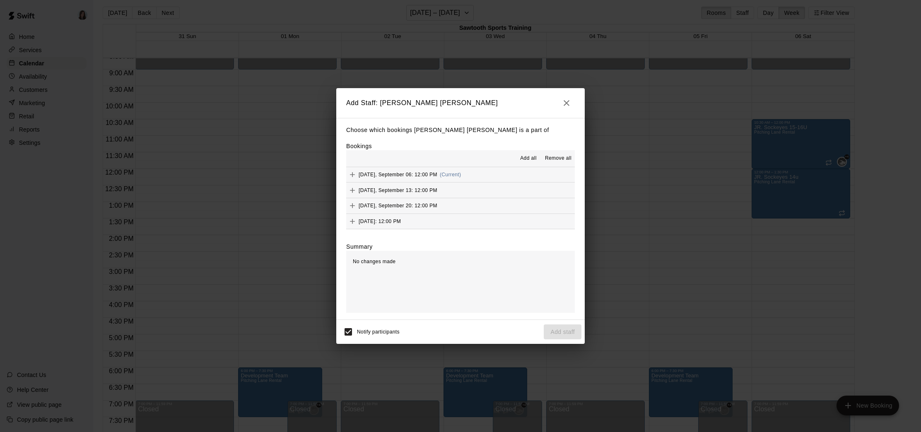
click at [529, 157] on span "Add all" at bounding box center [528, 158] width 17 height 8
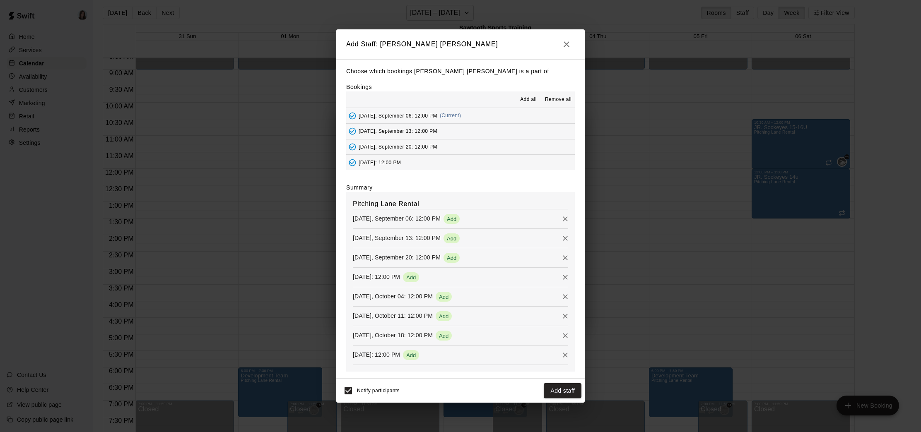
click at [562, 390] on button "Add staff" at bounding box center [563, 390] width 38 height 15
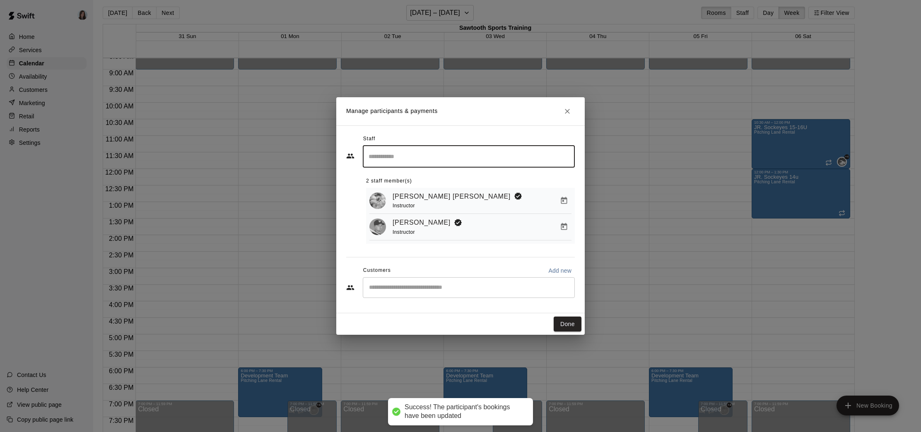
click at [488, 164] on div "​" at bounding box center [469, 157] width 212 height 22
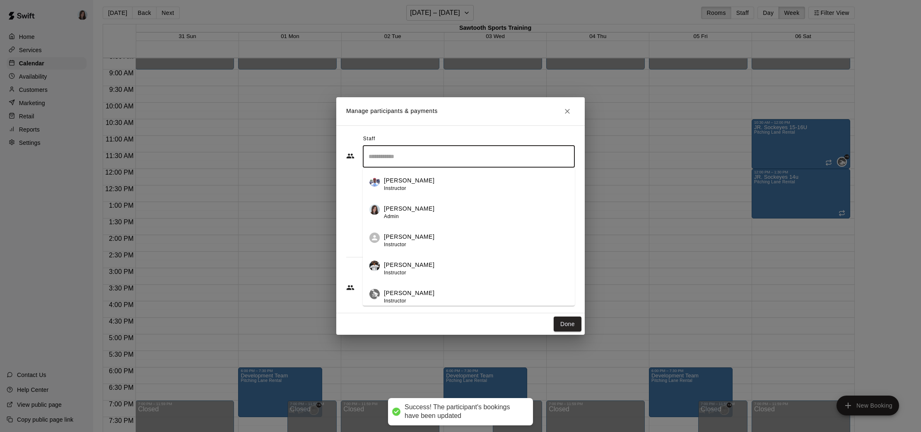
click at [443, 265] on div "[PERSON_NAME] Instructor" at bounding box center [476, 269] width 184 height 16
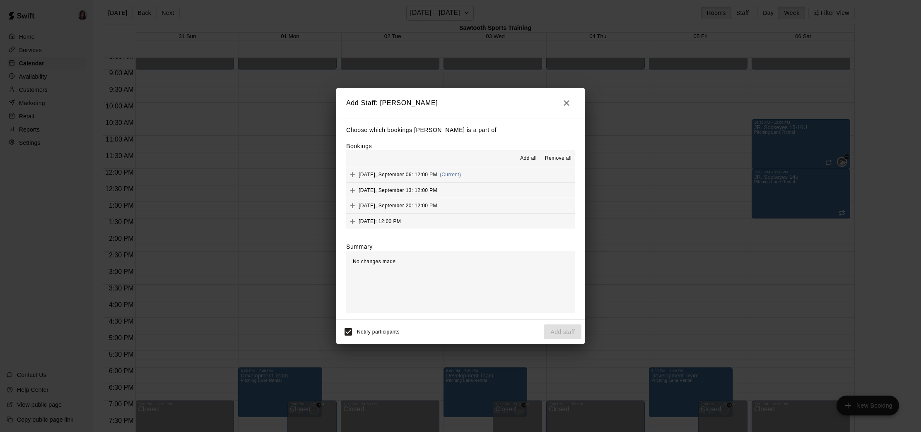
click at [528, 157] on span "Add all" at bounding box center [528, 158] width 17 height 8
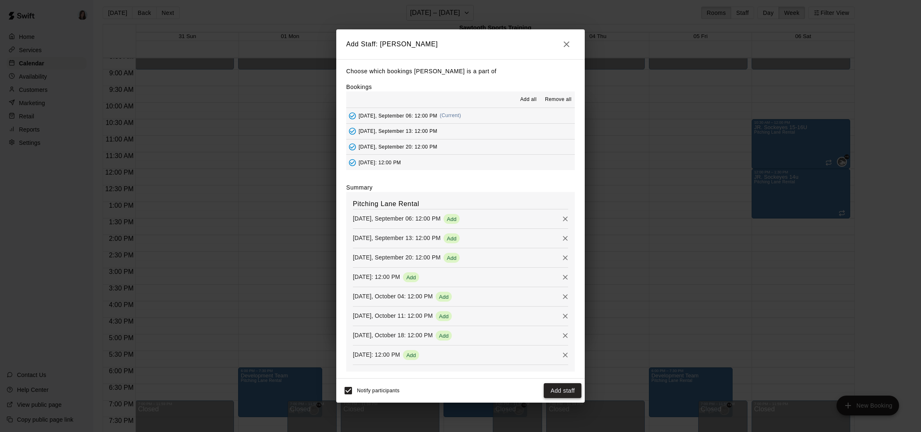
click at [563, 393] on button "Add staff" at bounding box center [563, 390] width 38 height 15
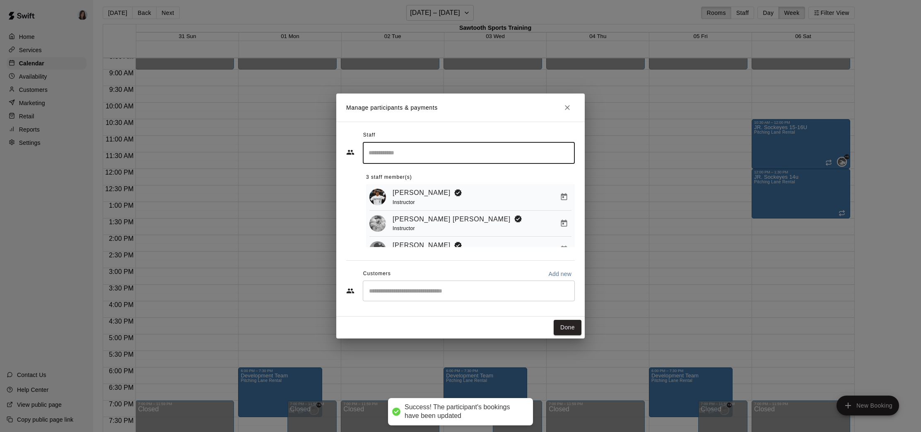
click at [467, 151] on input "Search staff" at bounding box center [469, 153] width 205 height 14
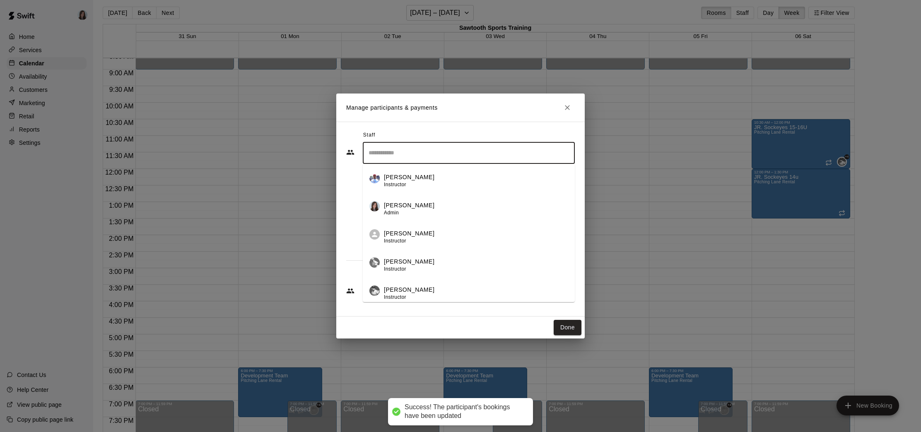
click at [452, 259] on div "[PERSON_NAME] Instructor" at bounding box center [476, 266] width 184 height 16
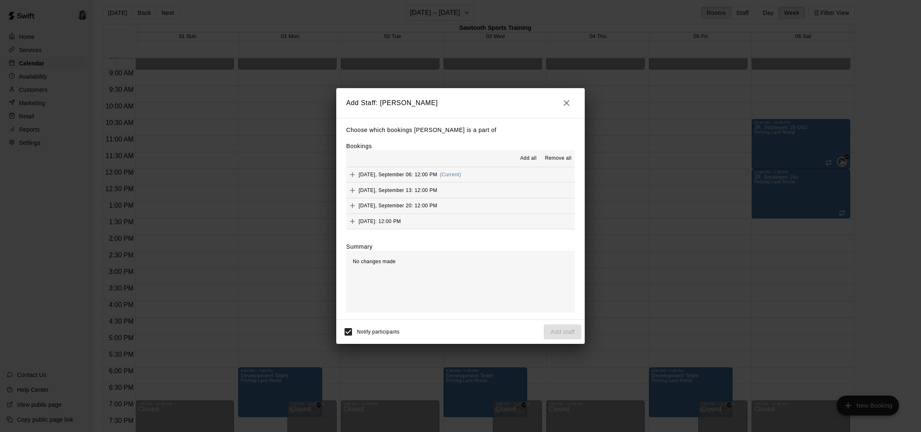
click at [528, 156] on span "Add all" at bounding box center [528, 158] width 17 height 8
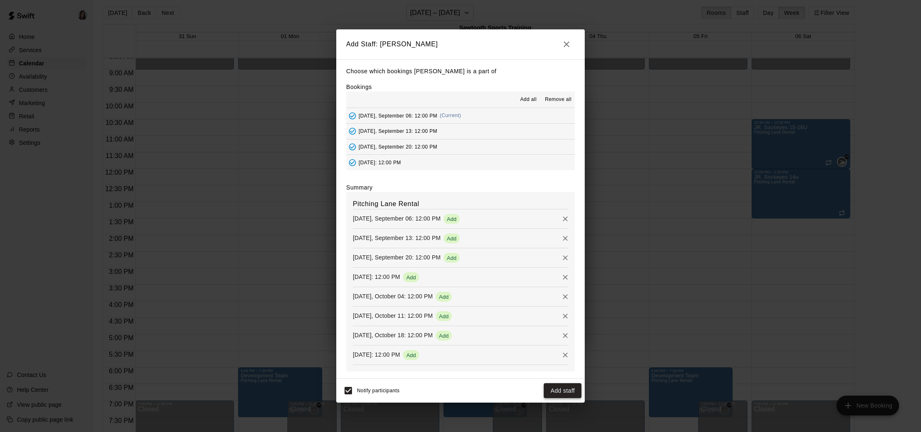
click at [562, 389] on button "Add staff" at bounding box center [563, 390] width 38 height 15
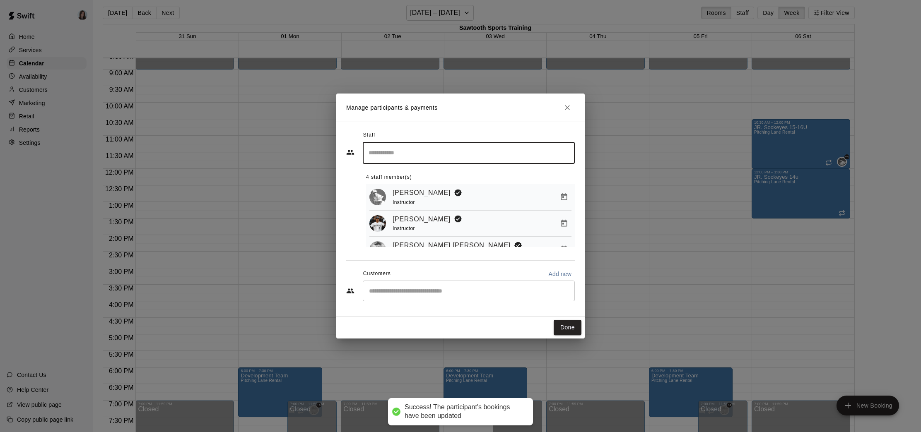
click at [511, 152] on input "Search staff" at bounding box center [469, 153] width 205 height 14
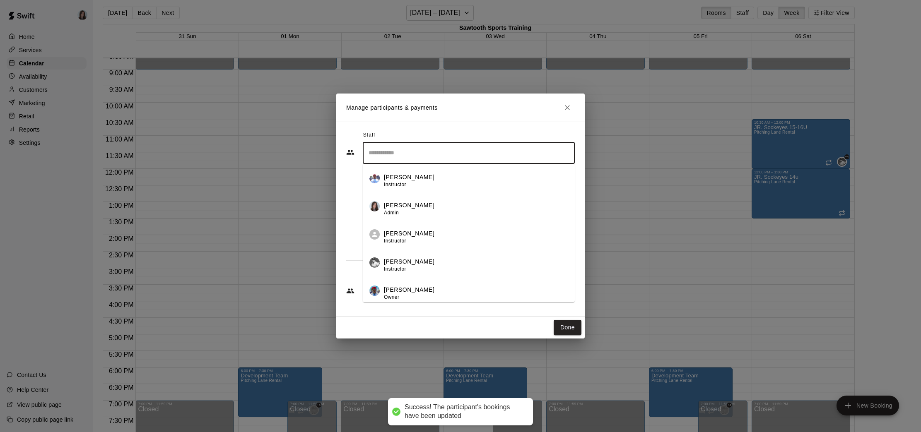
click at [449, 269] on div "[PERSON_NAME] Instructor" at bounding box center [476, 266] width 184 height 16
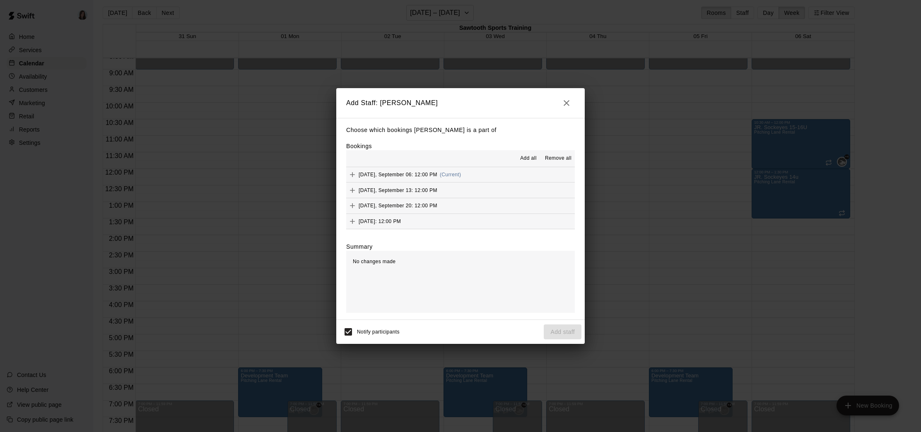
drag, startPoint x: 527, startPoint y: 157, endPoint x: 531, endPoint y: 162, distance: 5.6
click at [527, 157] on span "Add all" at bounding box center [528, 158] width 17 height 8
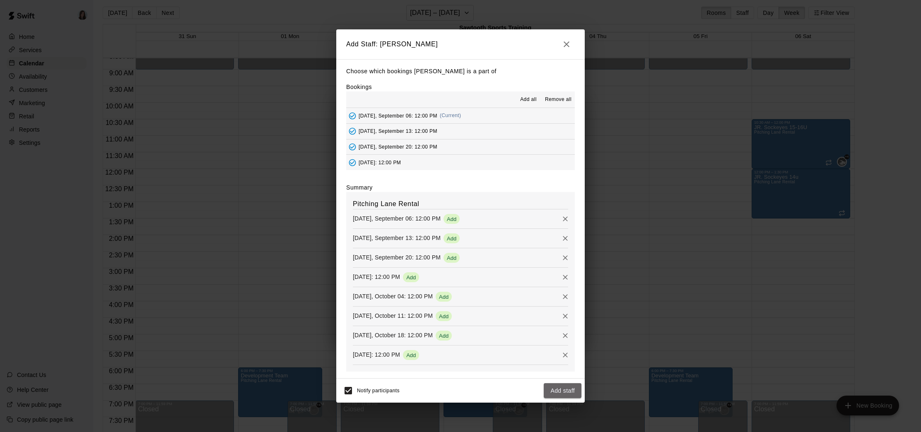
click at [566, 391] on button "Add staff" at bounding box center [563, 390] width 38 height 15
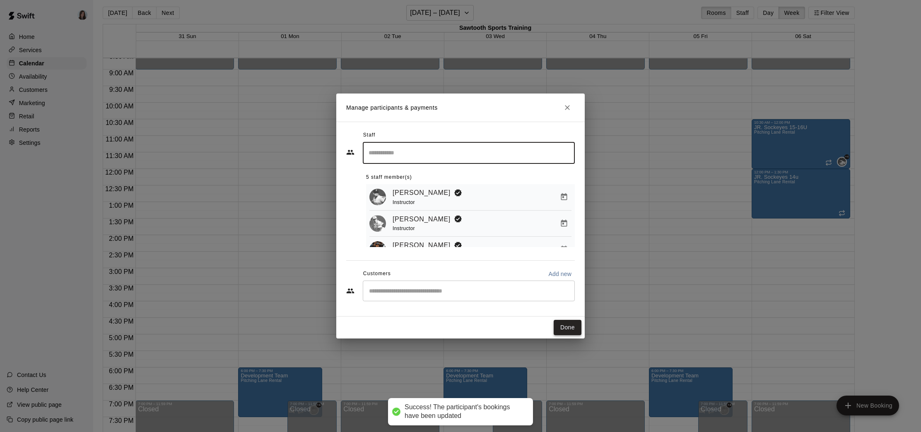
click at [567, 329] on button "Done" at bounding box center [568, 327] width 28 height 15
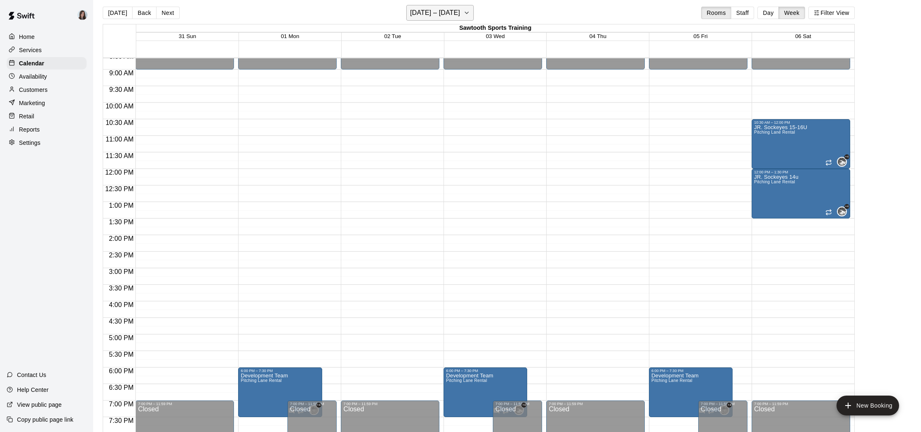
click at [470, 9] on icon "button" at bounding box center [466, 13] width 7 height 10
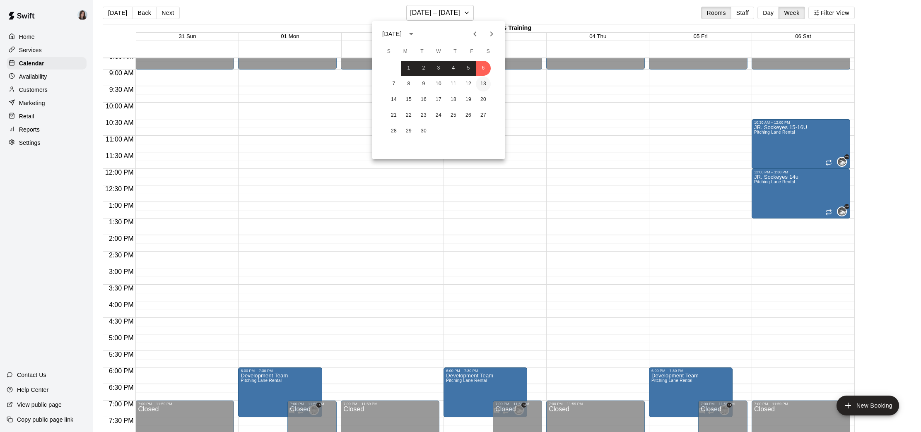
click at [481, 83] on button "13" at bounding box center [483, 84] width 15 height 15
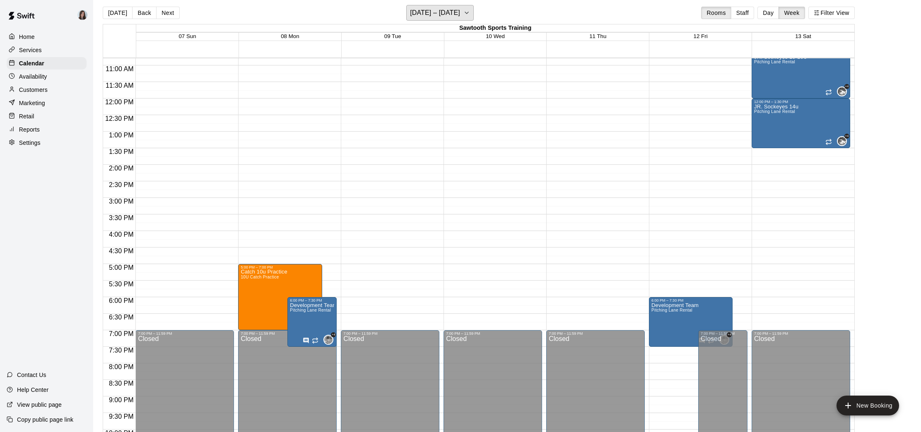
scroll to position [417, 0]
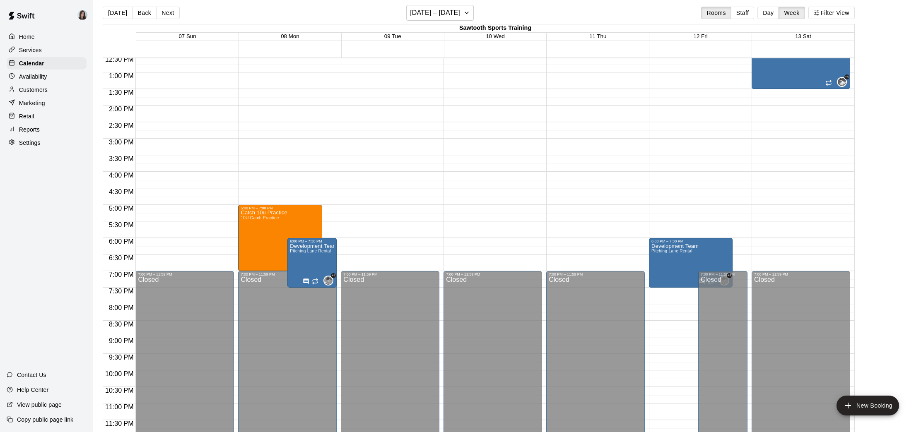
click at [463, 160] on div "12:00 AM – 9:00 AM Closed 7:00 PM – 11:59 PM Closed" at bounding box center [493, 39] width 99 height 795
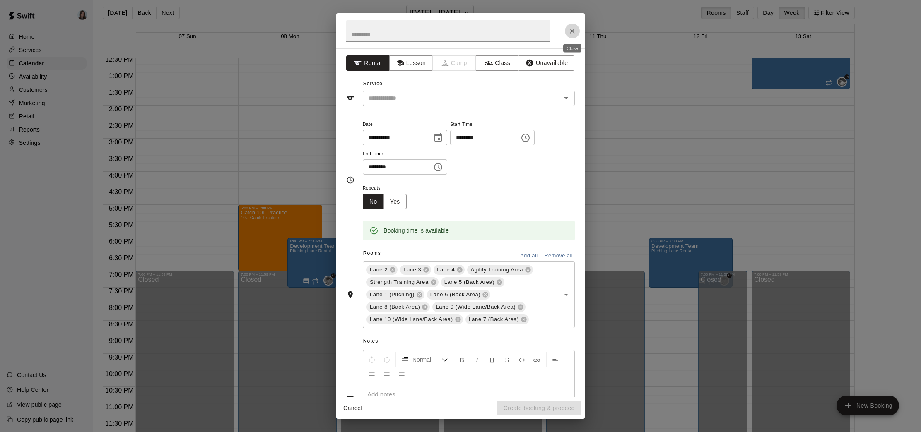
drag, startPoint x: 570, startPoint y: 31, endPoint x: 559, endPoint y: 33, distance: 11.0
click at [570, 30] on icon "Close" at bounding box center [572, 31] width 8 height 8
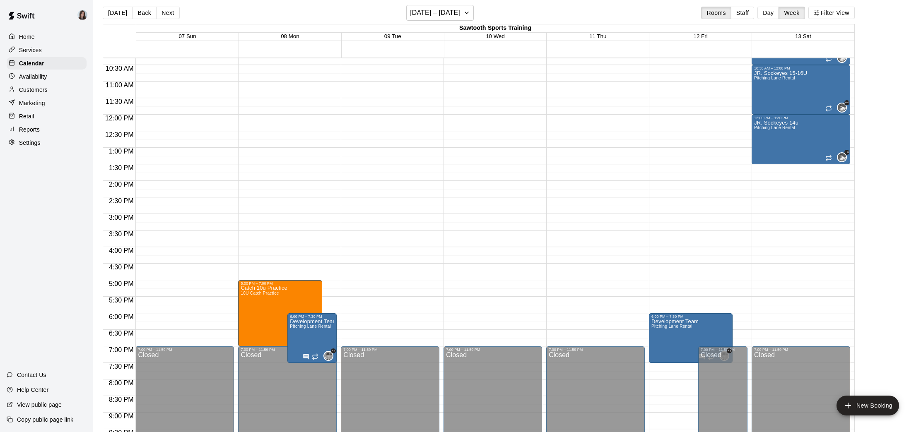
scroll to position [339, 0]
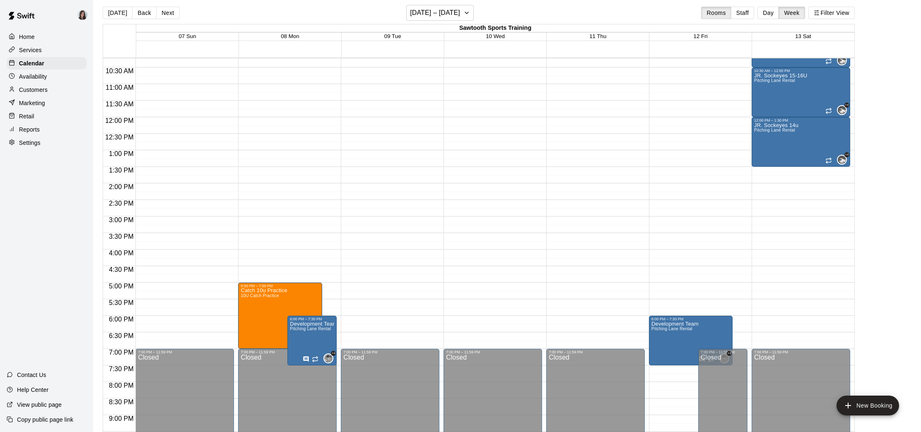
click at [26, 77] on p "Availability" at bounding box center [33, 76] width 28 height 8
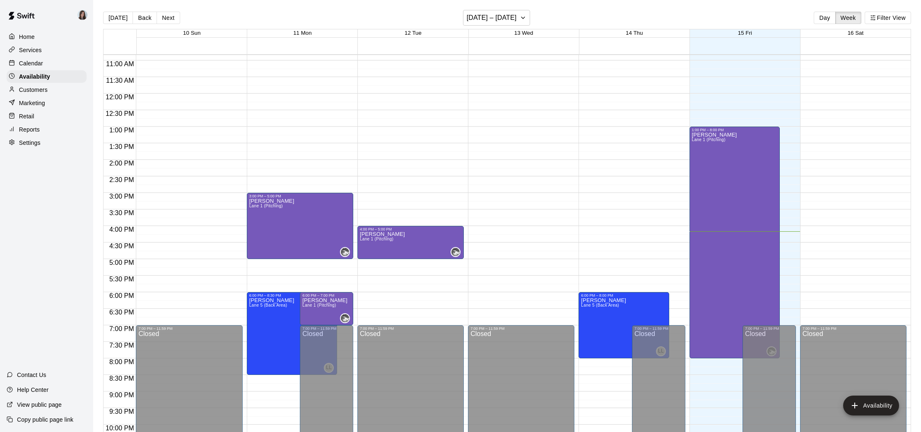
scroll to position [357, 0]
